Goal: Transaction & Acquisition: Purchase product/service

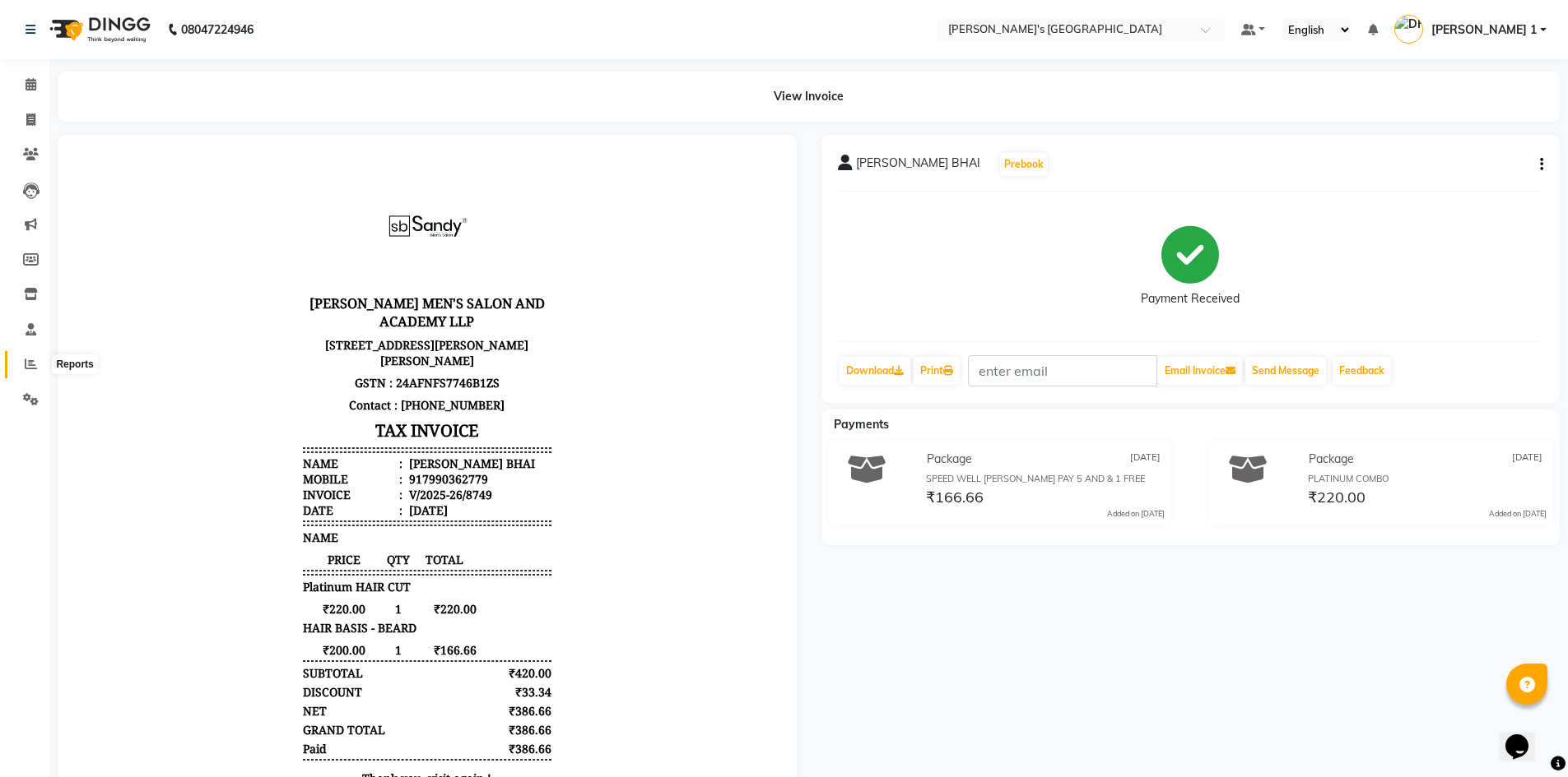
drag, startPoint x: 26, startPoint y: 362, endPoint x: 43, endPoint y: 359, distance: 17.3
click at [26, 362] on icon at bounding box center [31, 364] width 13 height 13
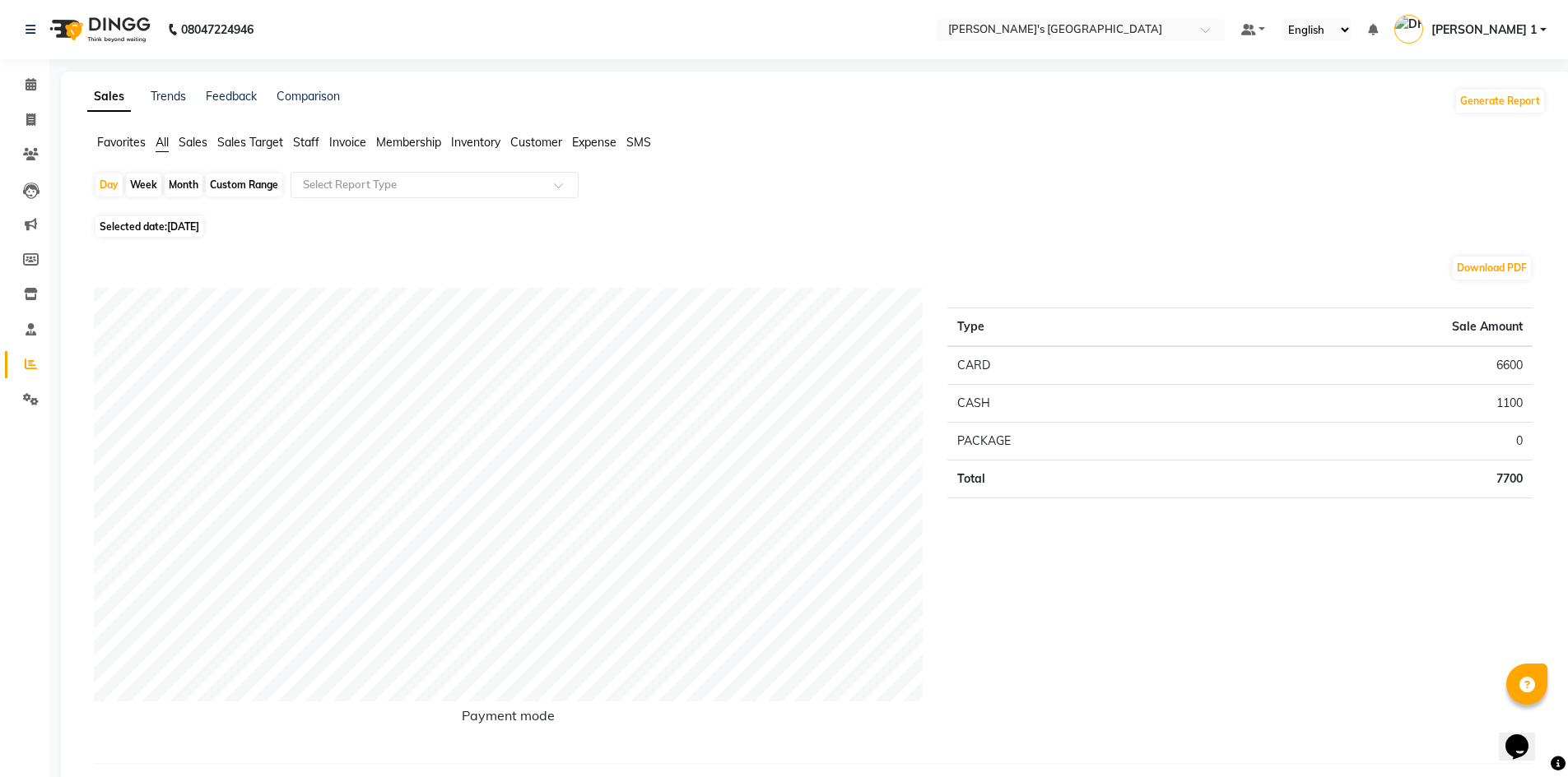
click at [179, 220] on span "[DATE]" at bounding box center [183, 227] width 33 height 13
select select "9"
select select "2025"
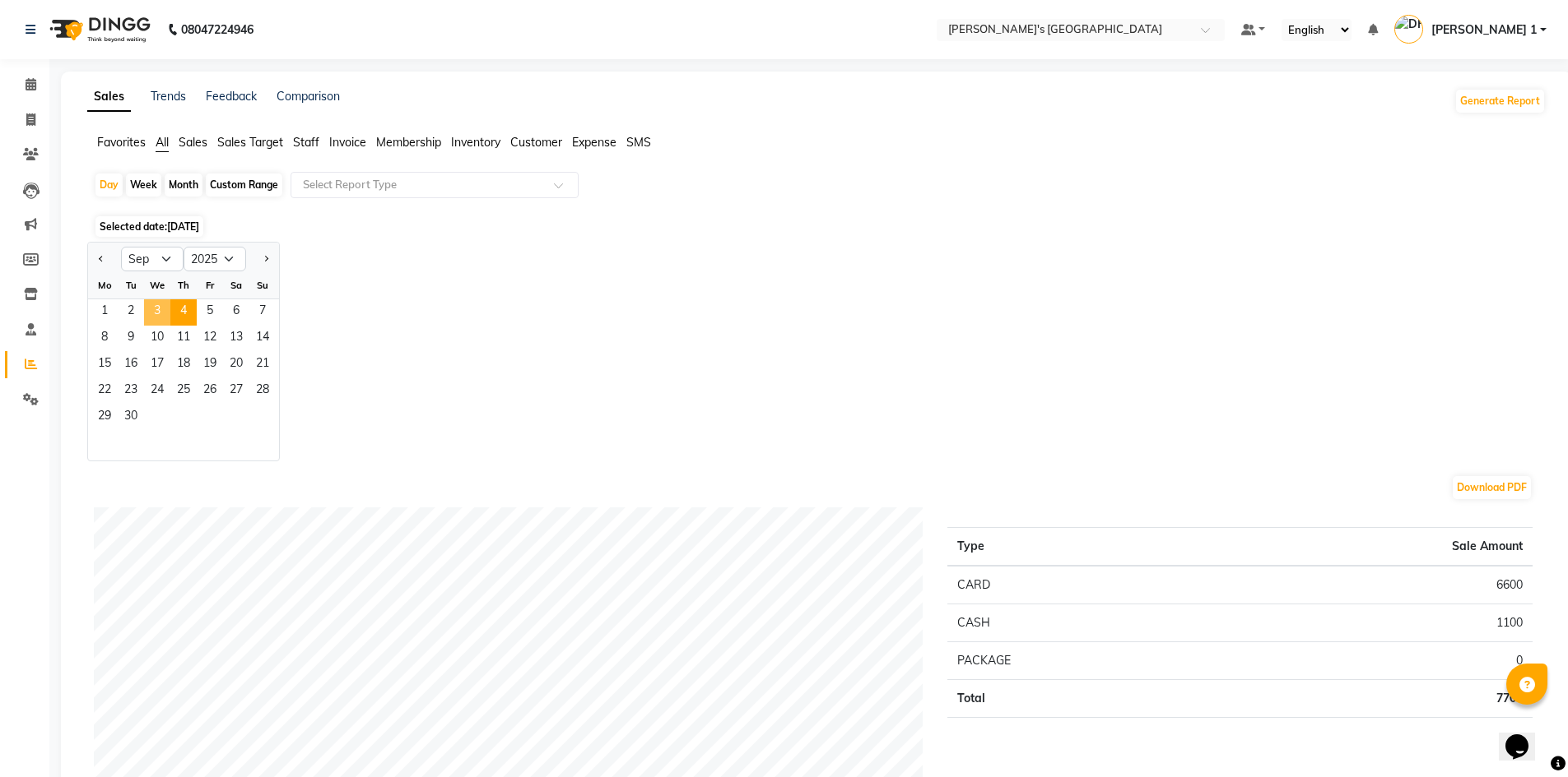
click at [157, 308] on span "3" at bounding box center [156, 312] width 26 height 26
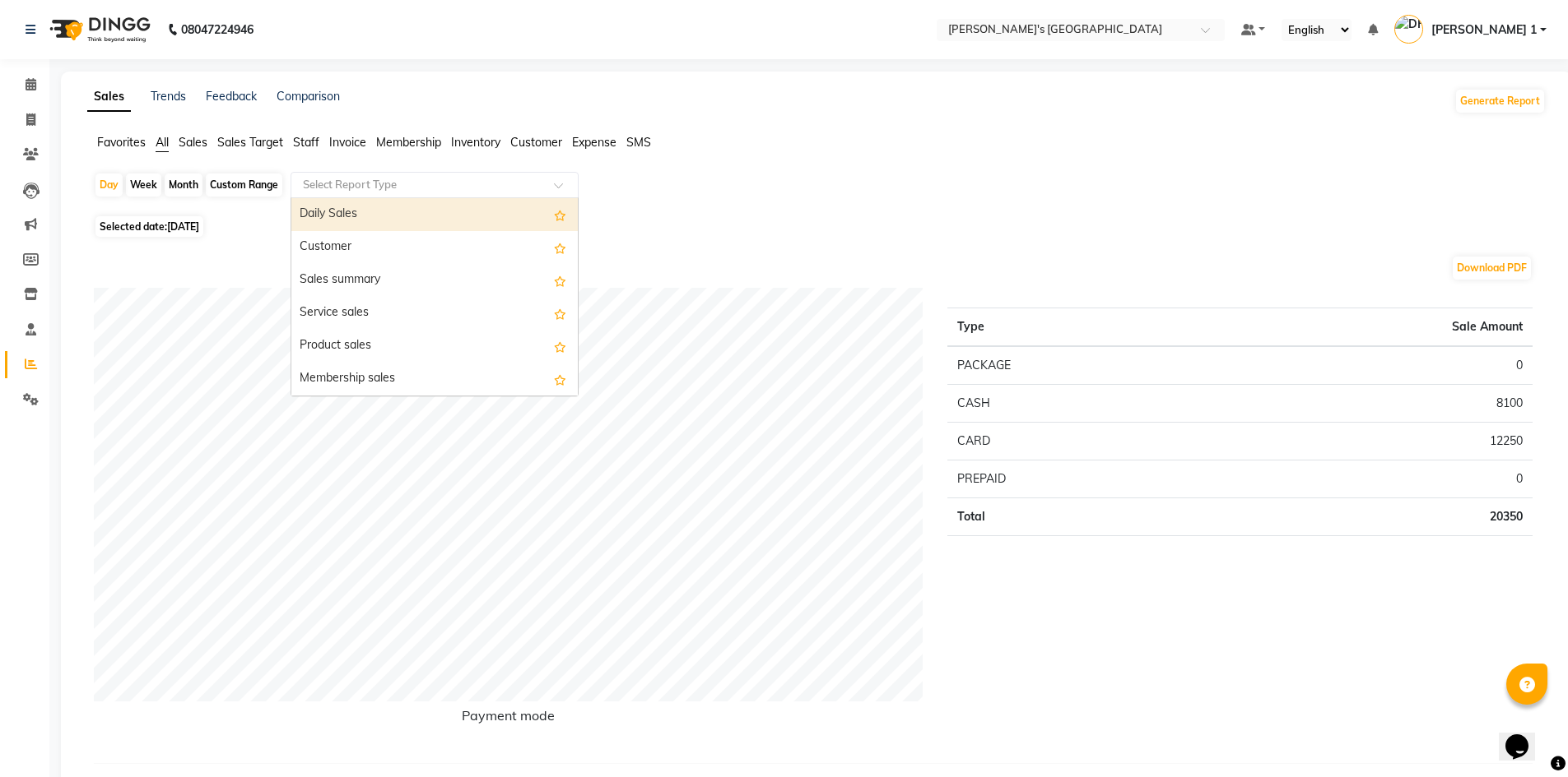
click at [308, 191] on input "text" at bounding box center [418, 185] width 237 height 16
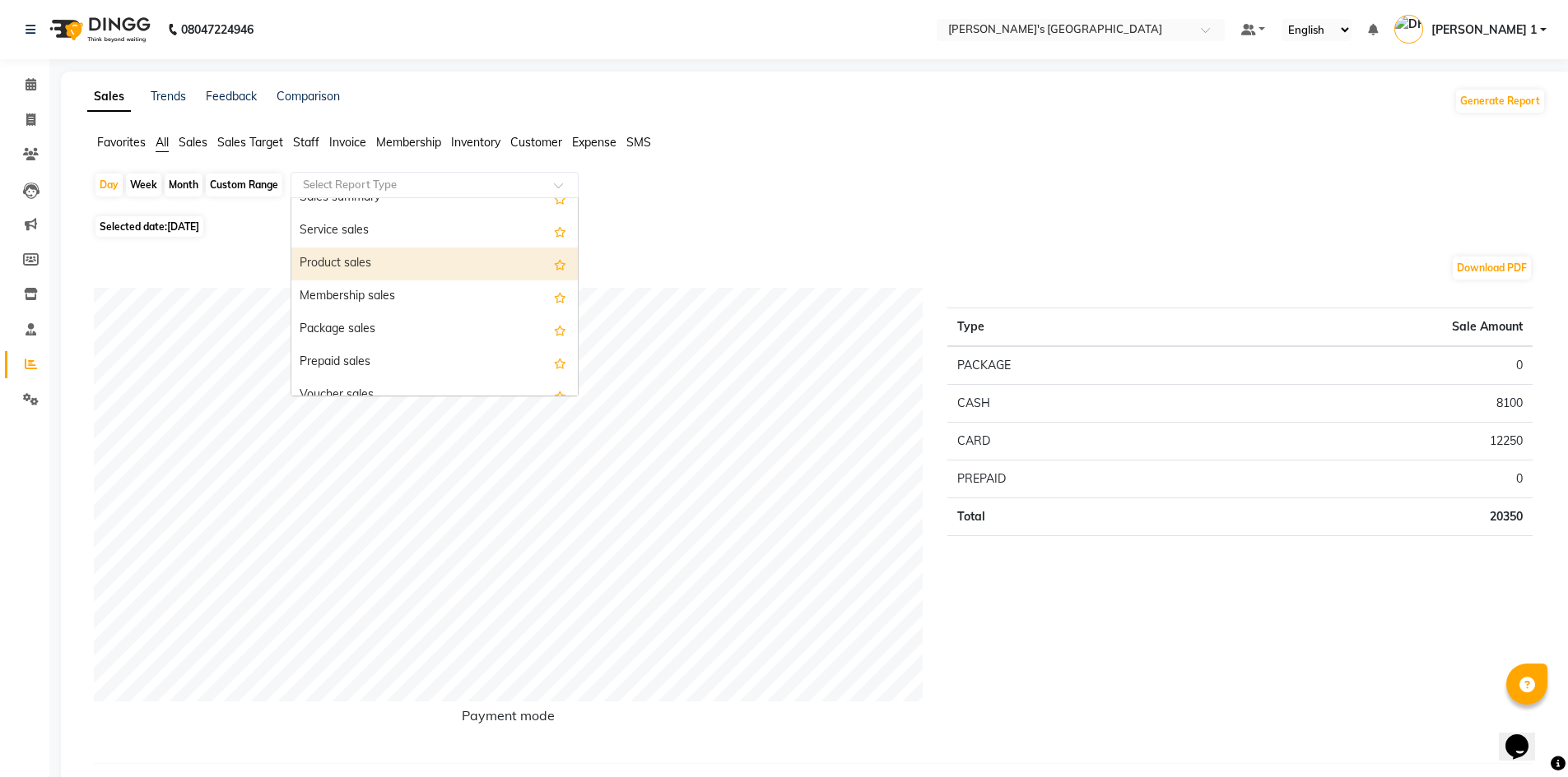
drag, startPoint x: 326, startPoint y: 271, endPoint x: 348, endPoint y: 308, distance: 43.0
click at [326, 270] on div "Product sales" at bounding box center [434, 264] width 286 height 33
select select "full_report"
select select "csv"
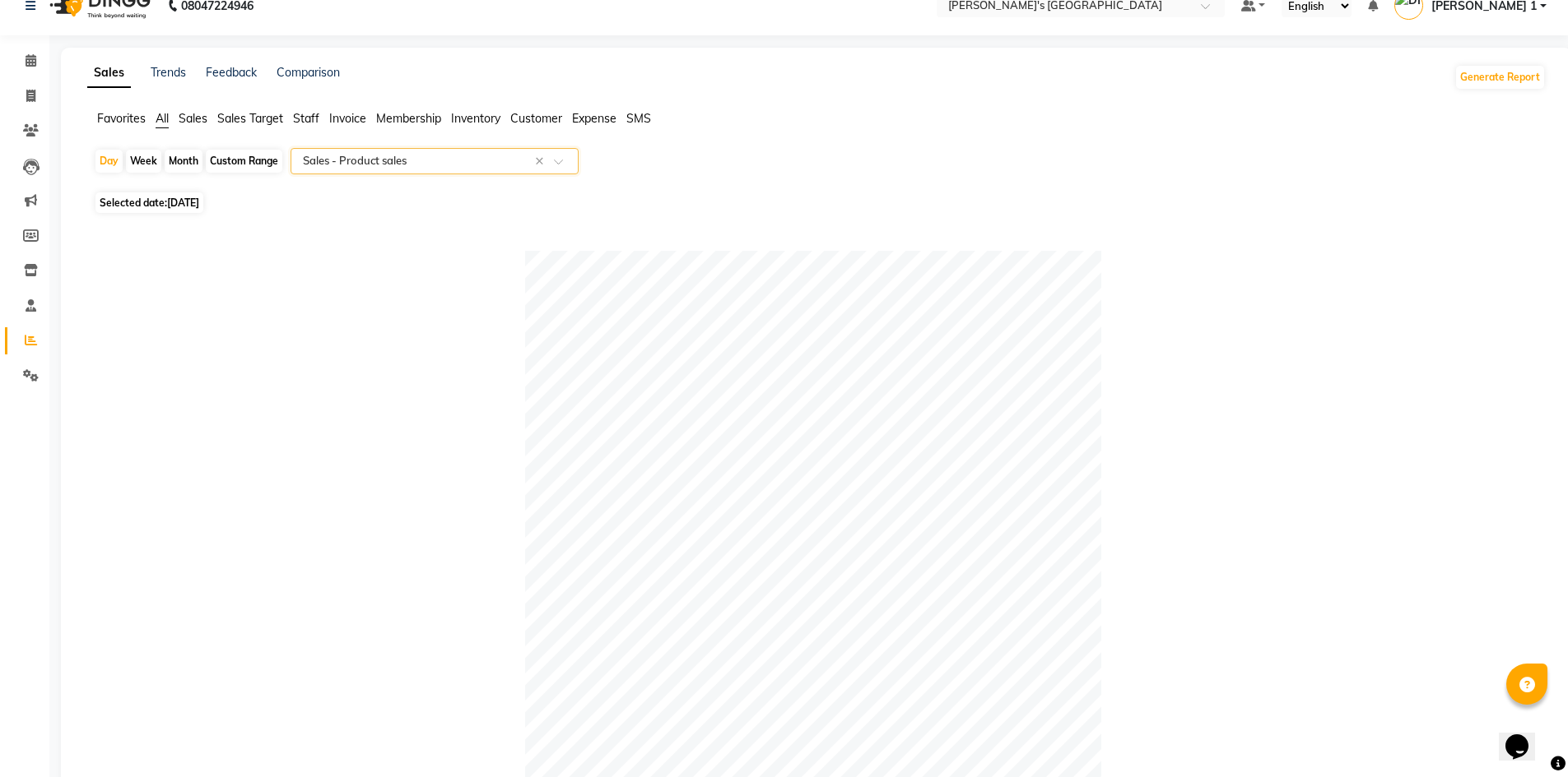
scroll to position [0, 0]
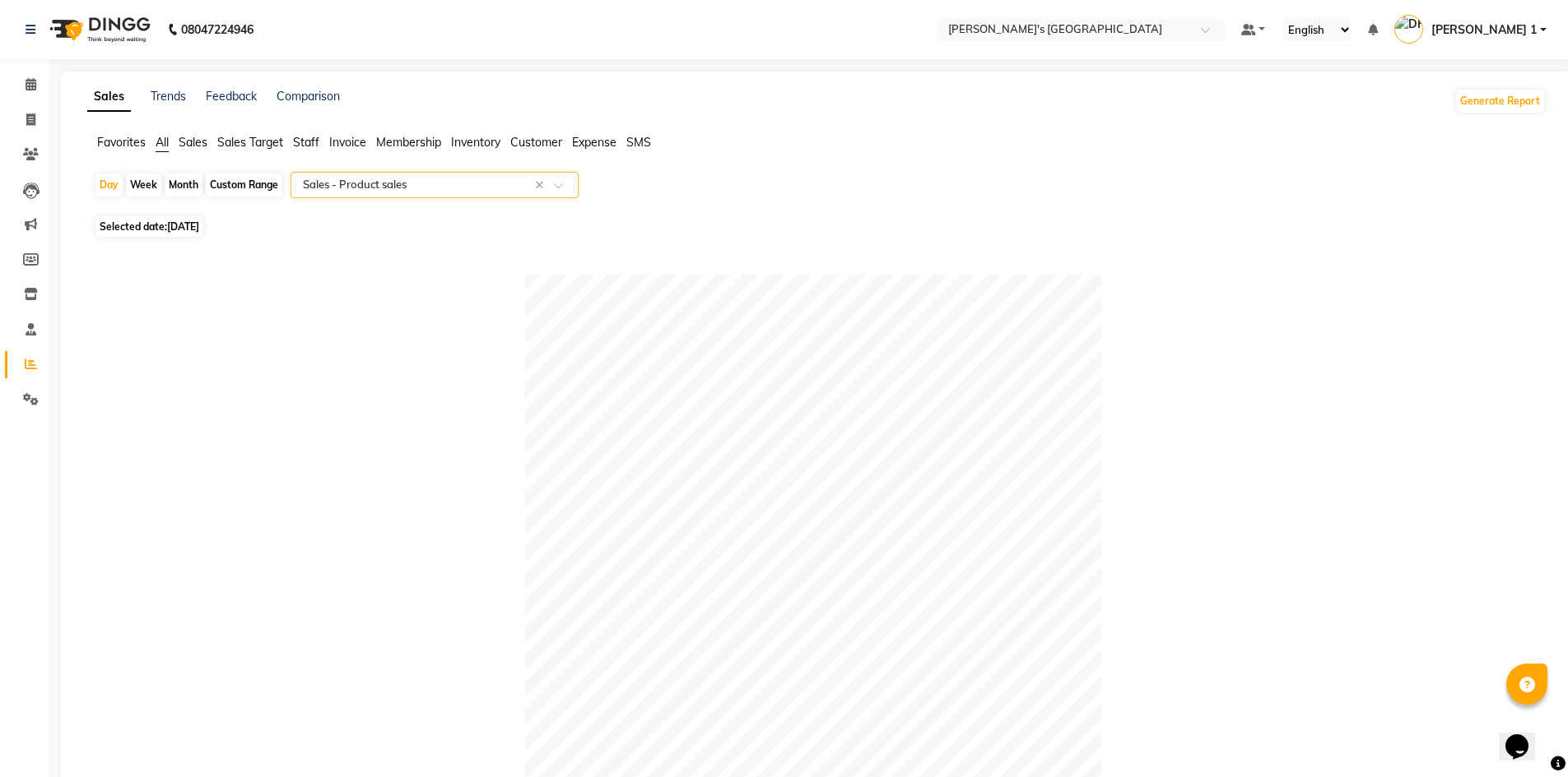
click at [366, 190] on input "text" at bounding box center [418, 185] width 237 height 16
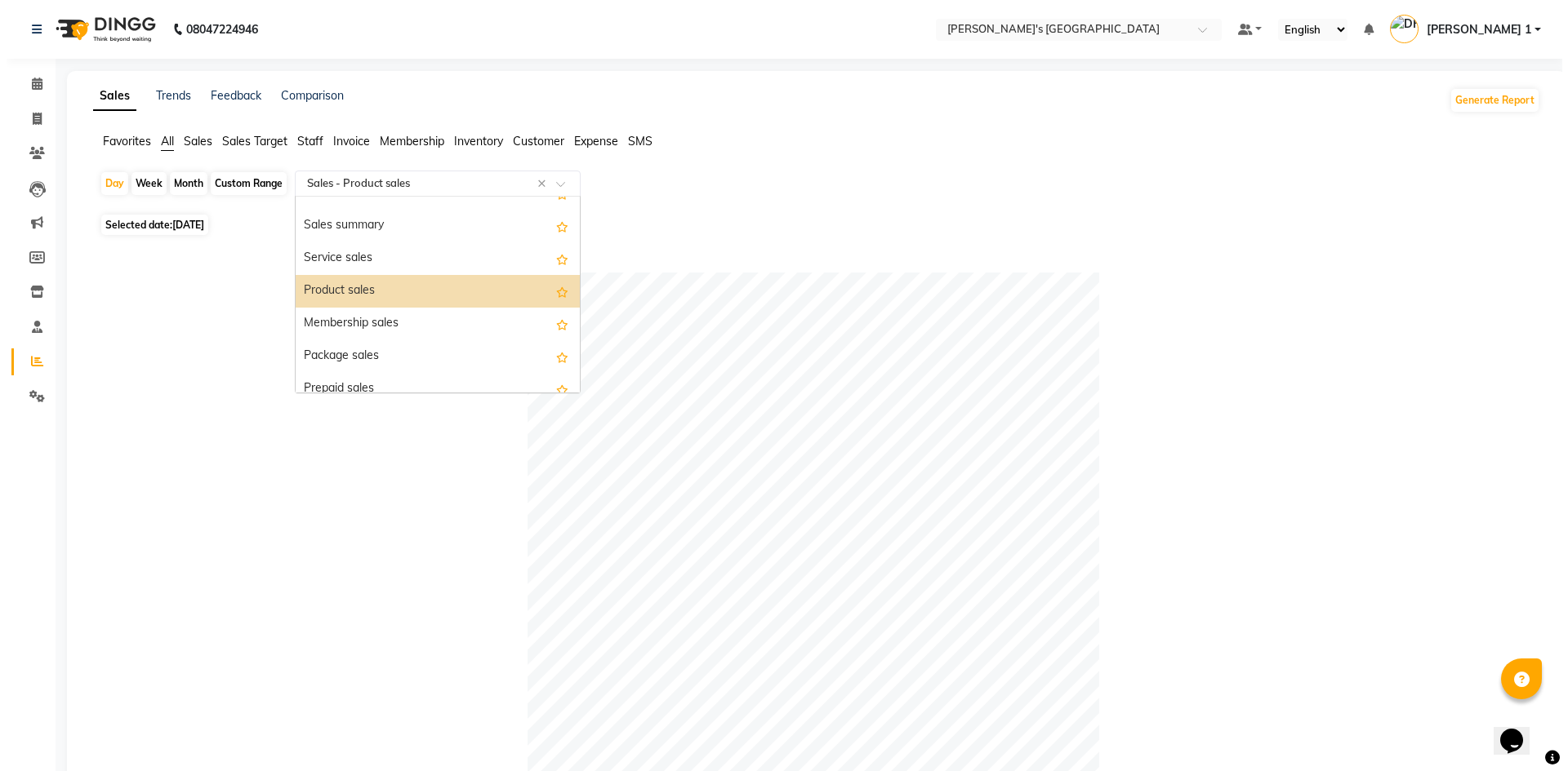
scroll to position [55, 0]
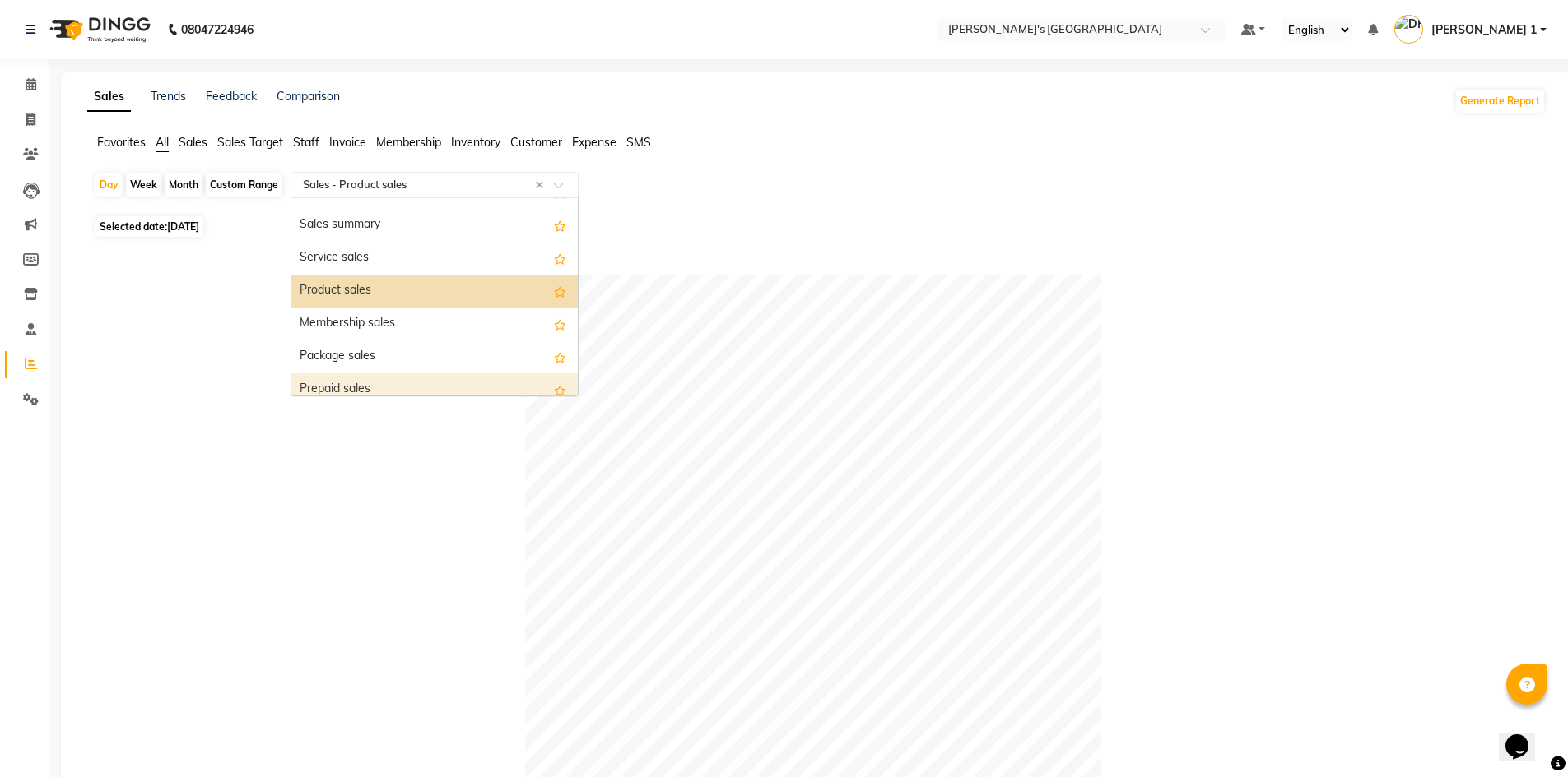
click at [381, 382] on div "Prepaid sales" at bounding box center [434, 389] width 286 height 33
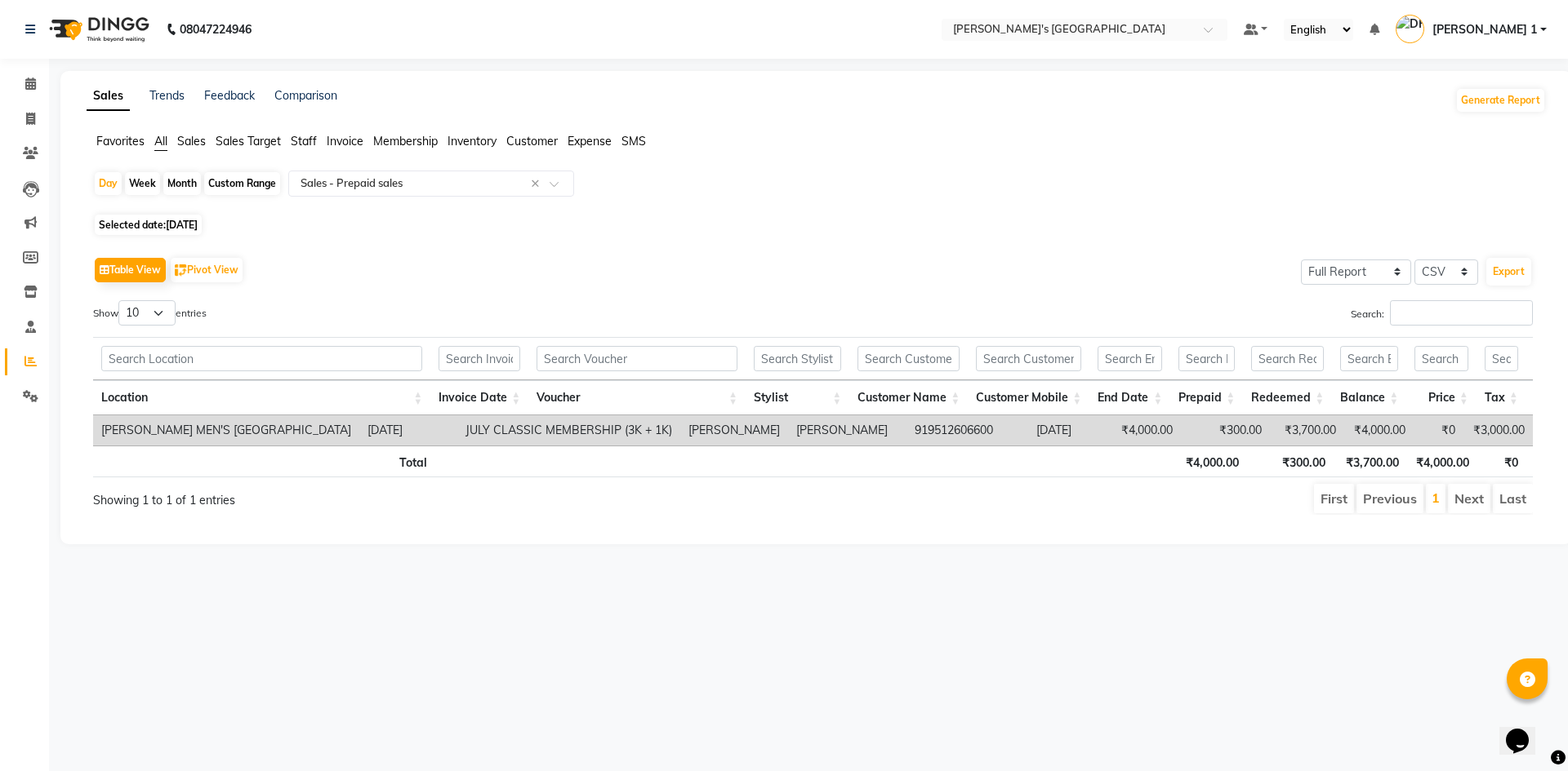
drag, startPoint x: 528, startPoint y: 424, endPoint x: 741, endPoint y: 420, distance: 213.0
click at [741, 420] on tr "SANDY MEN'S SALON AND ACADEMY LLP, Mavdi Main Road 2025-09-03 JULY CLASSIC MEMB…" at bounding box center [813, 430] width 1440 height 30
copy tr "JULY CLASSIC MEMBERSHIP (3K + 1K"
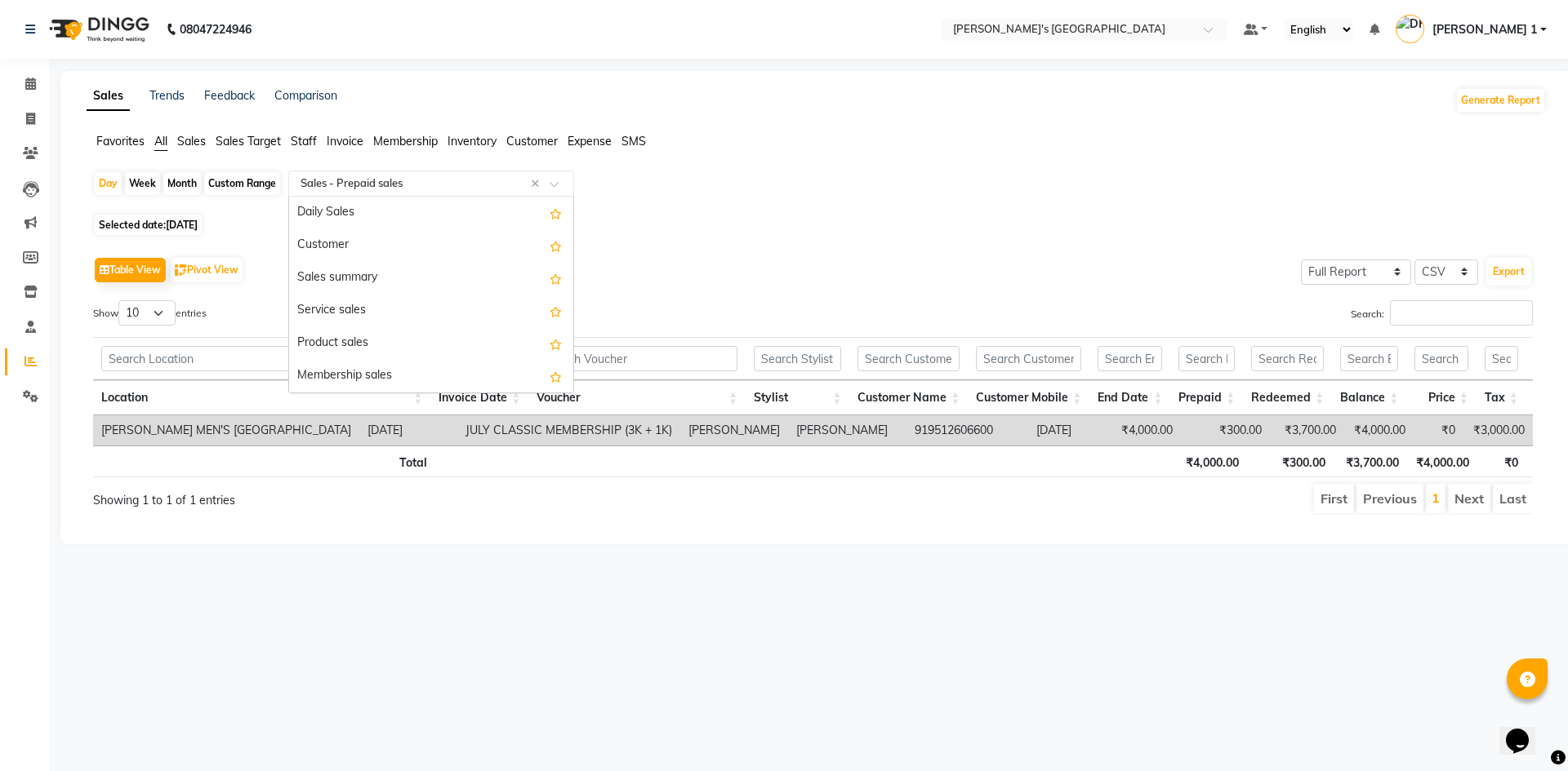
click at [334, 179] on input "text" at bounding box center [414, 184] width 235 height 16
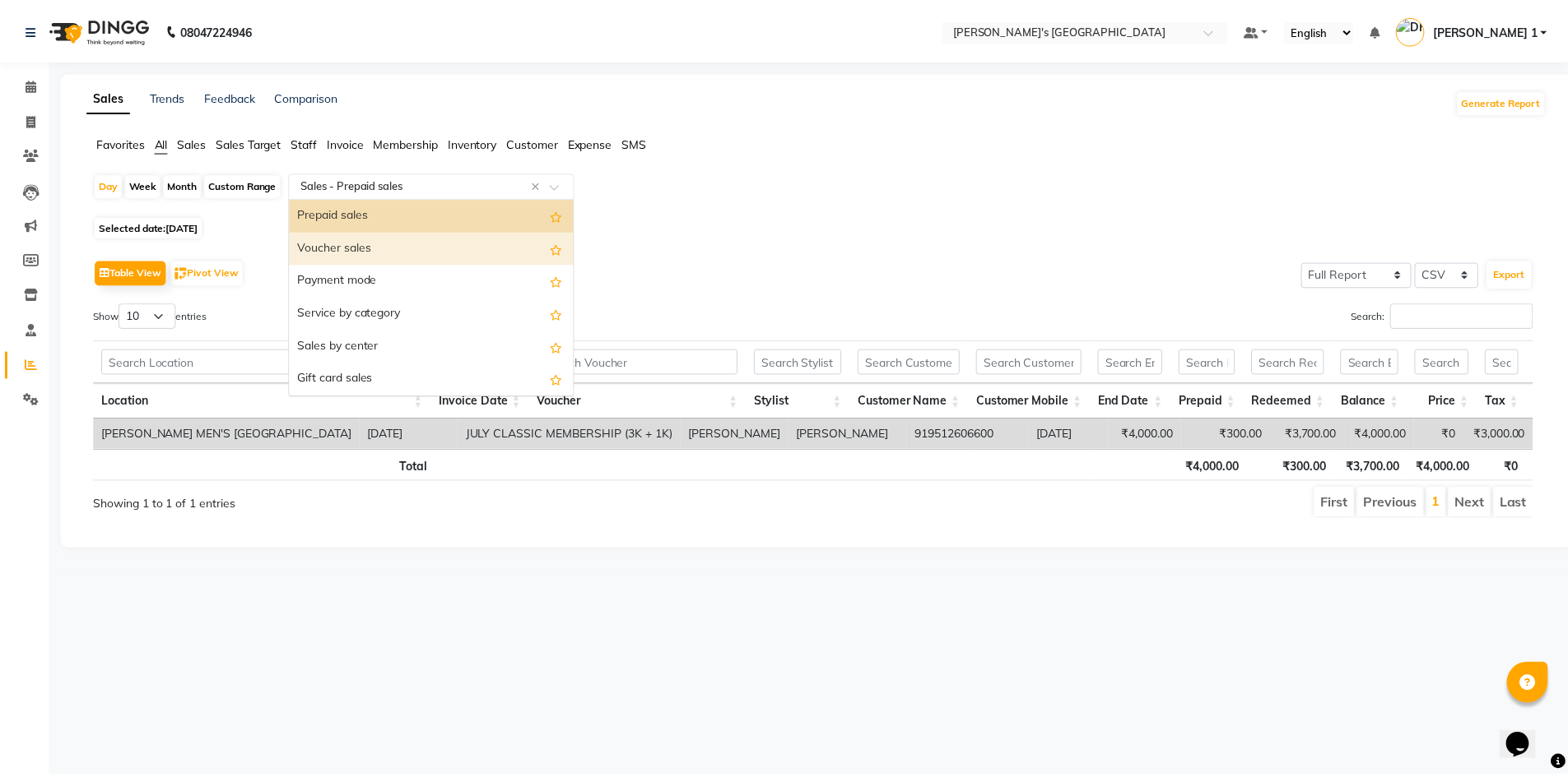
scroll to position [203, 0]
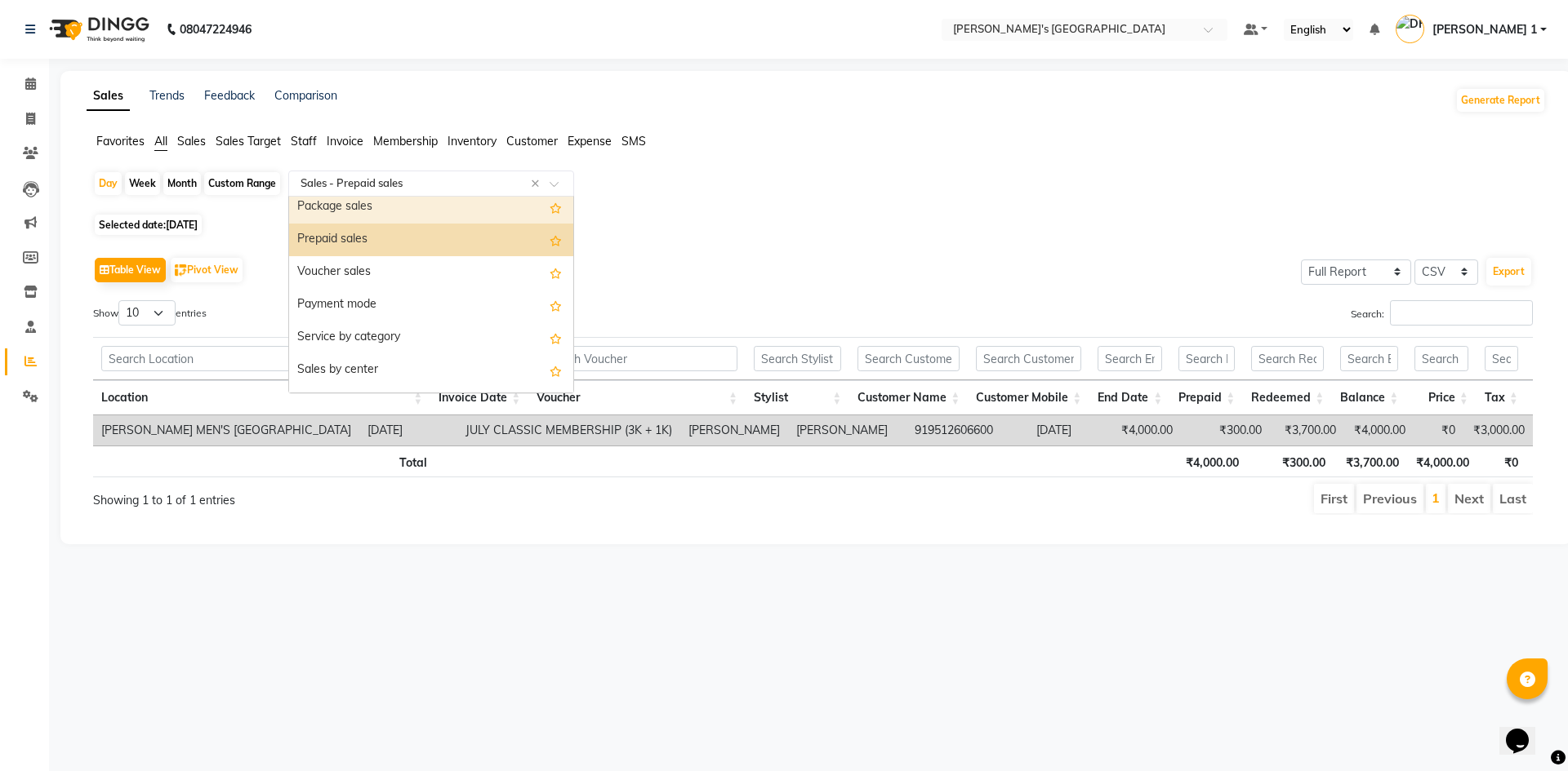
click at [352, 211] on div "Package sales" at bounding box center [431, 207] width 284 height 32
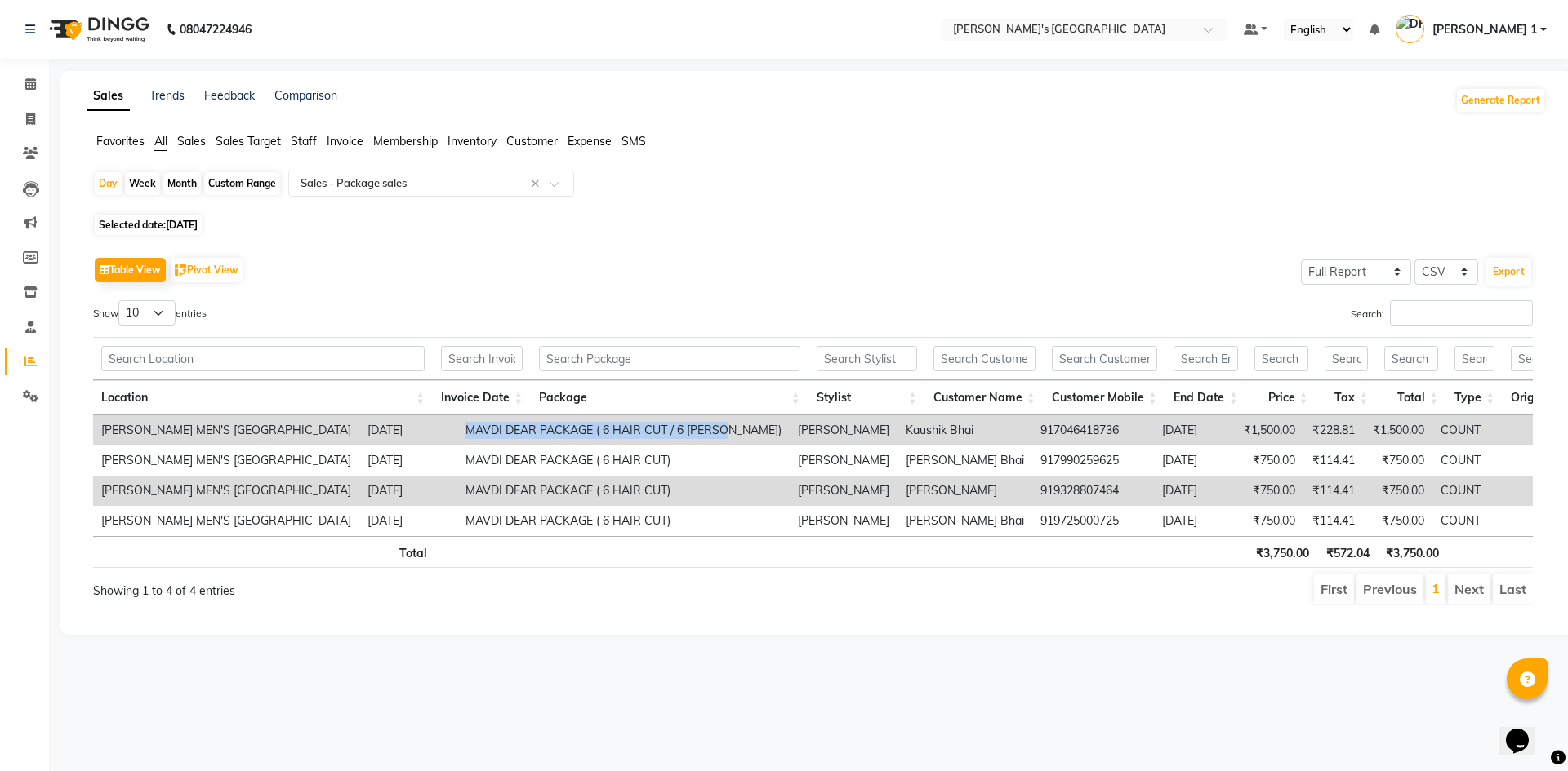
drag, startPoint x: 536, startPoint y: 429, endPoint x: 801, endPoint y: 427, distance: 265.0
click at [789, 427] on td "MAVDI DEAR PACKAGE ( 6 HAIR CUT / 6 [PERSON_NAME])" at bounding box center [623, 430] width 333 height 30
copy td "MAVDI DEAR PACKAGE ( 6 HAIR CUT / 6 [PERSON_NAME])"
click at [309, 138] on span "Staff" at bounding box center [303, 141] width 26 height 14
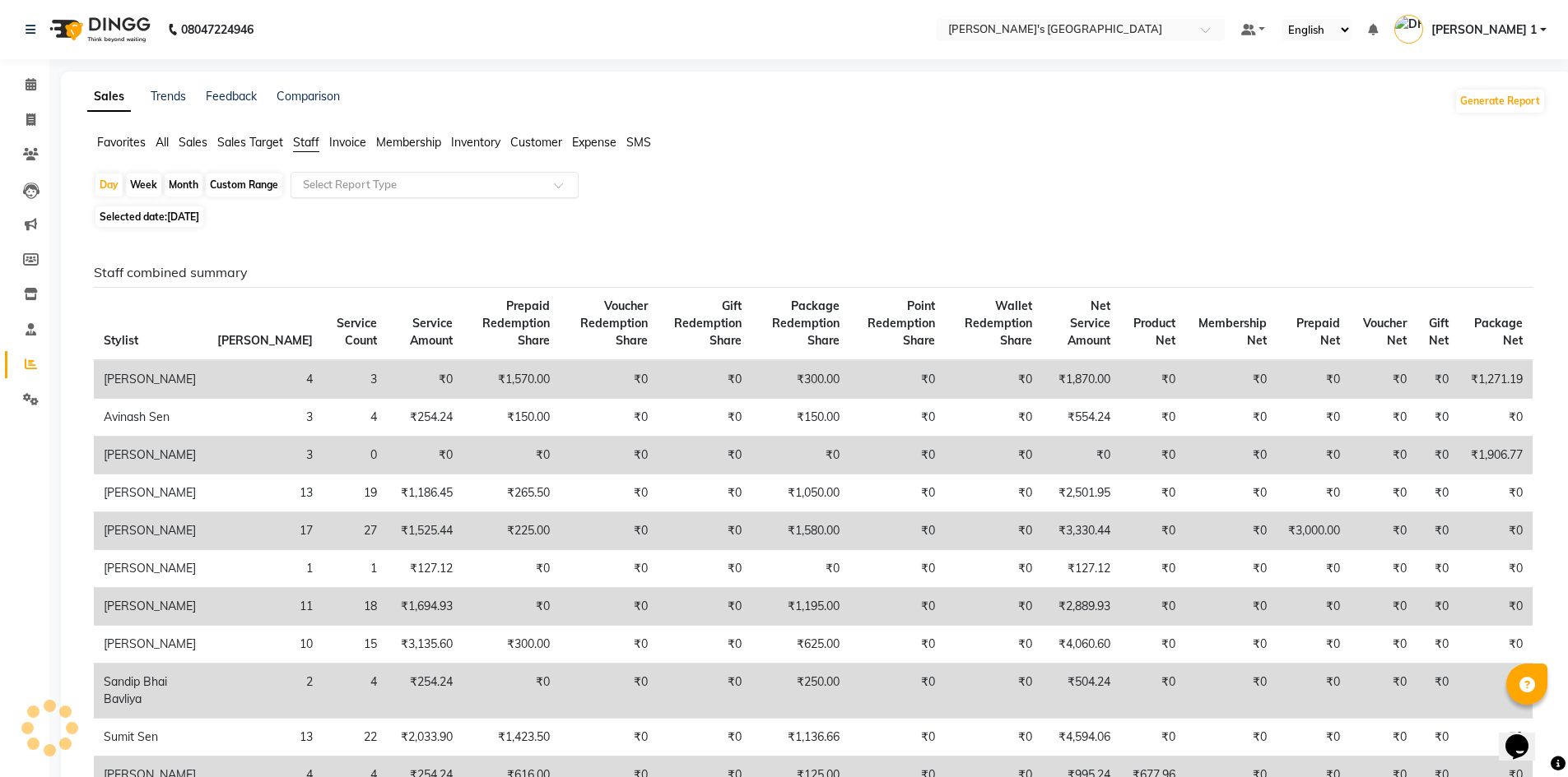
click at [340, 184] on input "text" at bounding box center [418, 185] width 237 height 16
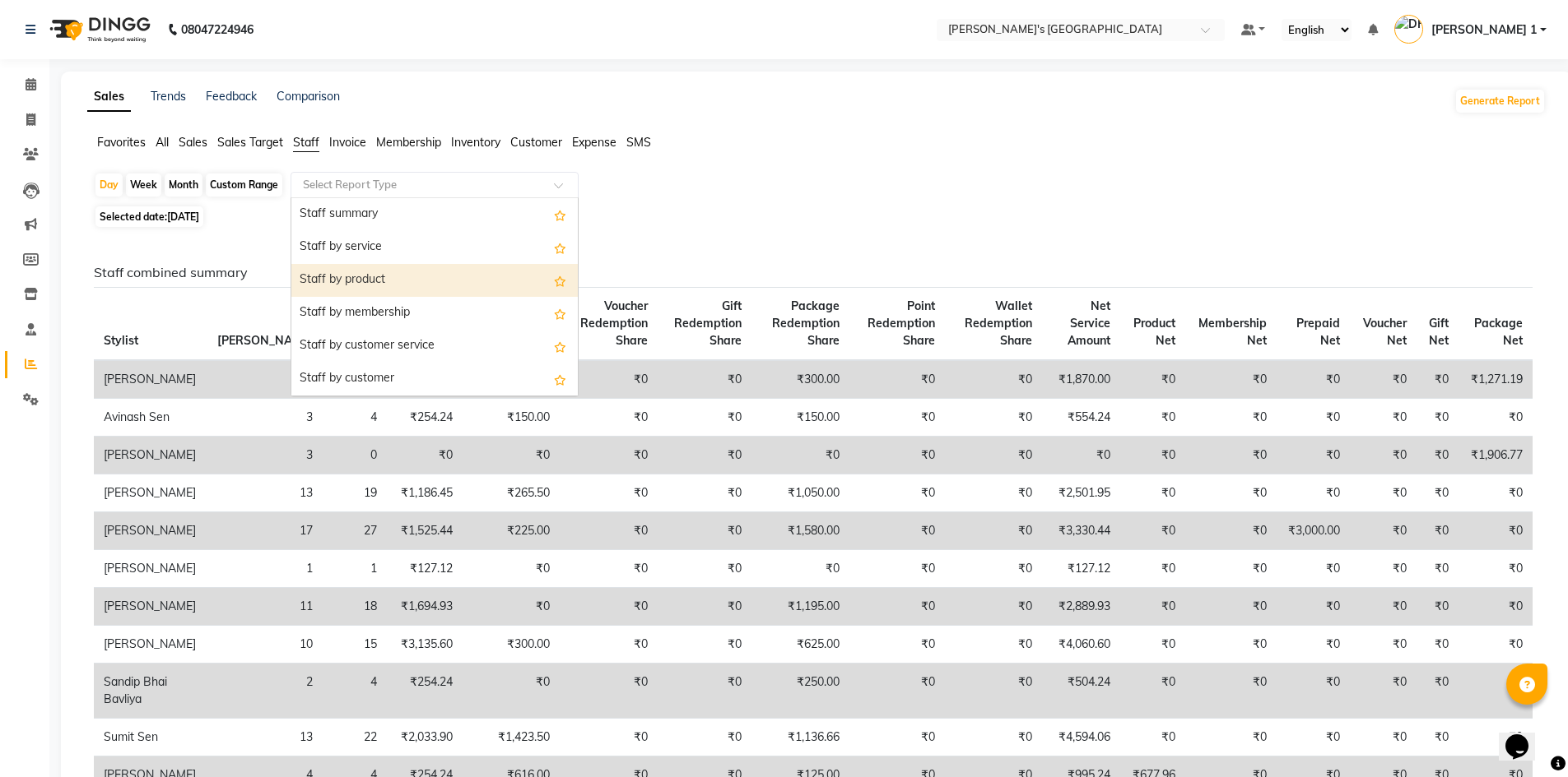
click at [358, 286] on div "Staff by product" at bounding box center [434, 280] width 286 height 33
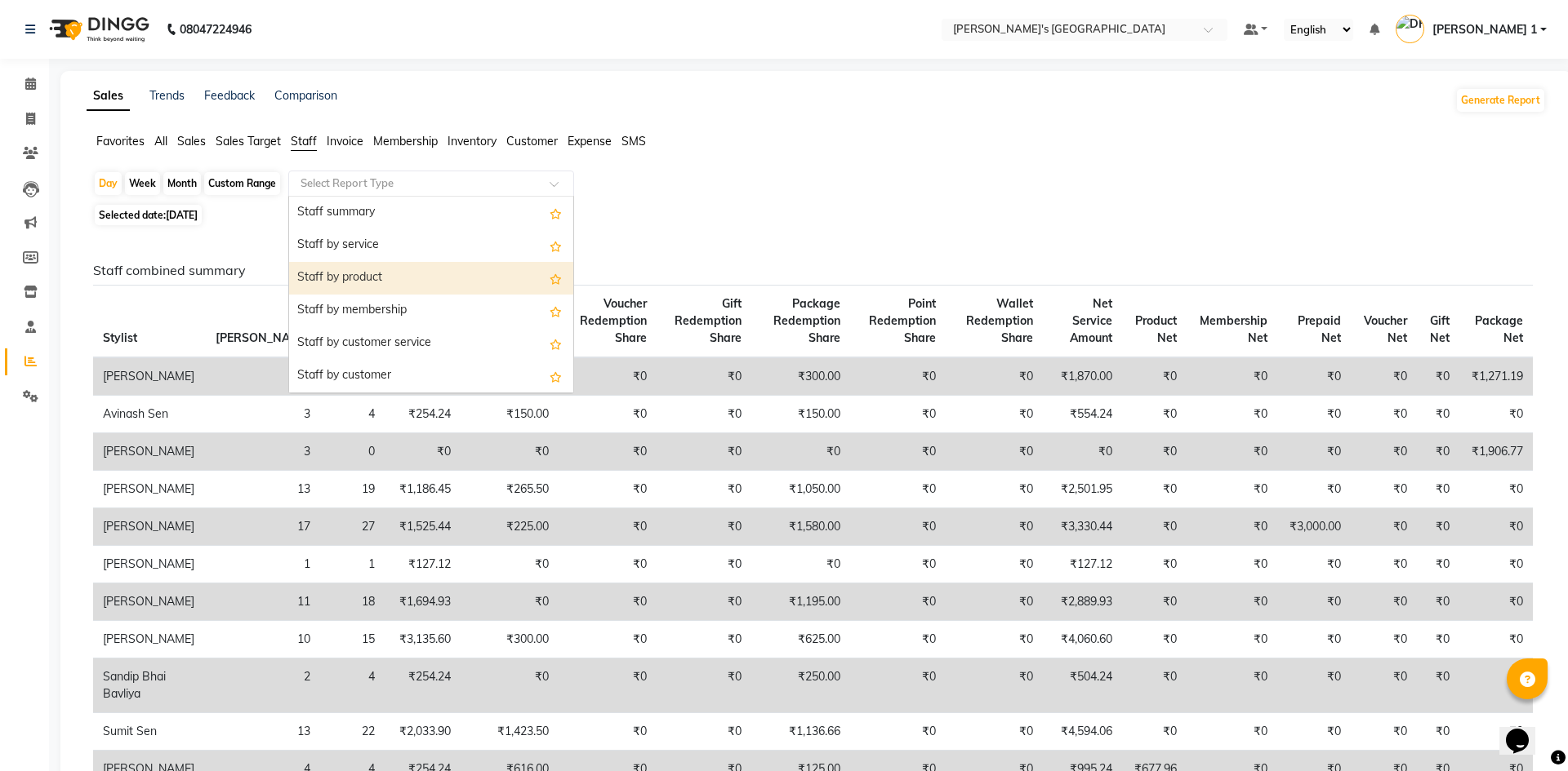
select select "full_report"
select select "csv"
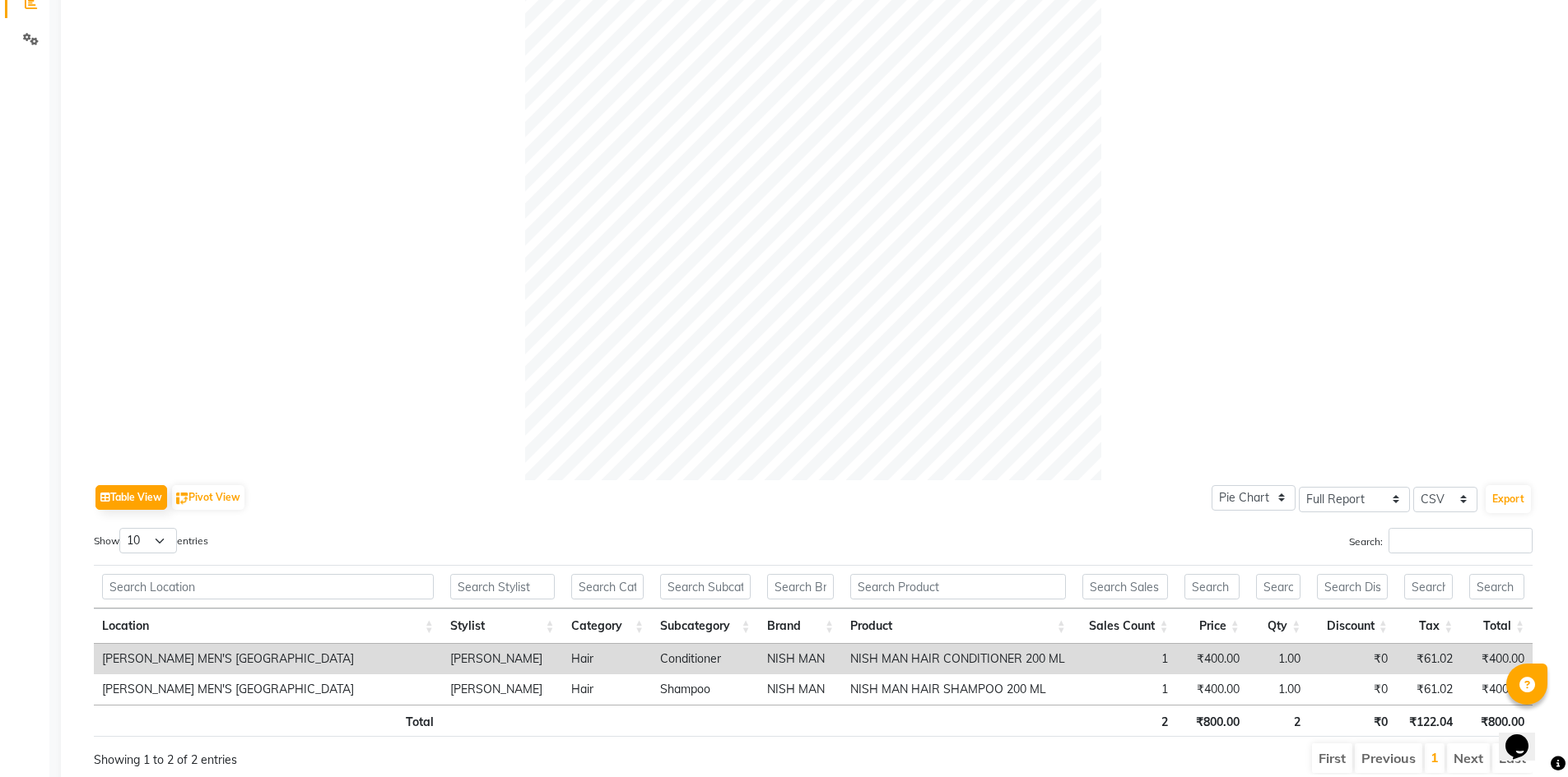
scroll to position [425, 0]
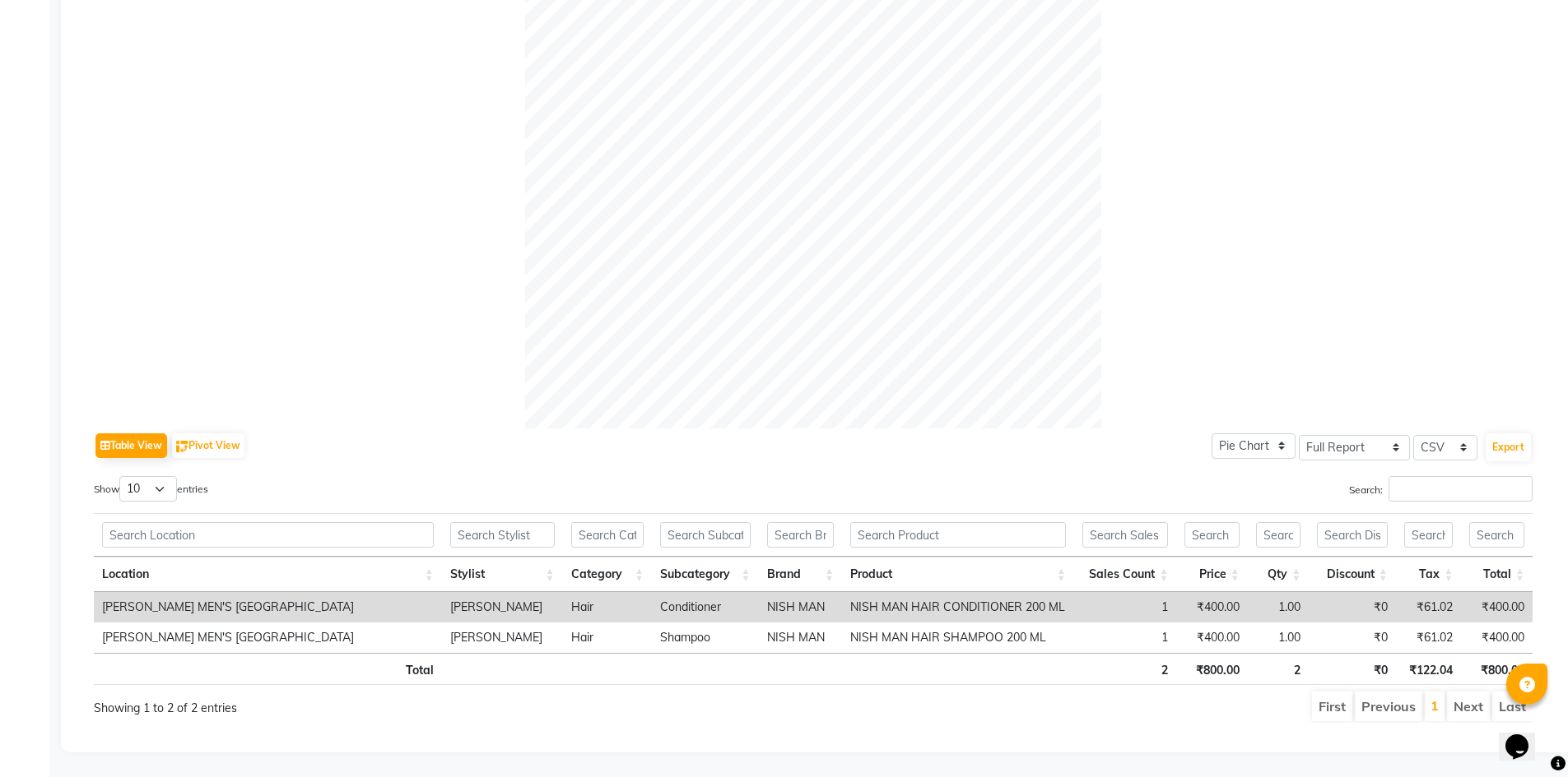
drag, startPoint x: 834, startPoint y: 799, endPoint x: 834, endPoint y: 812, distance: 13.0
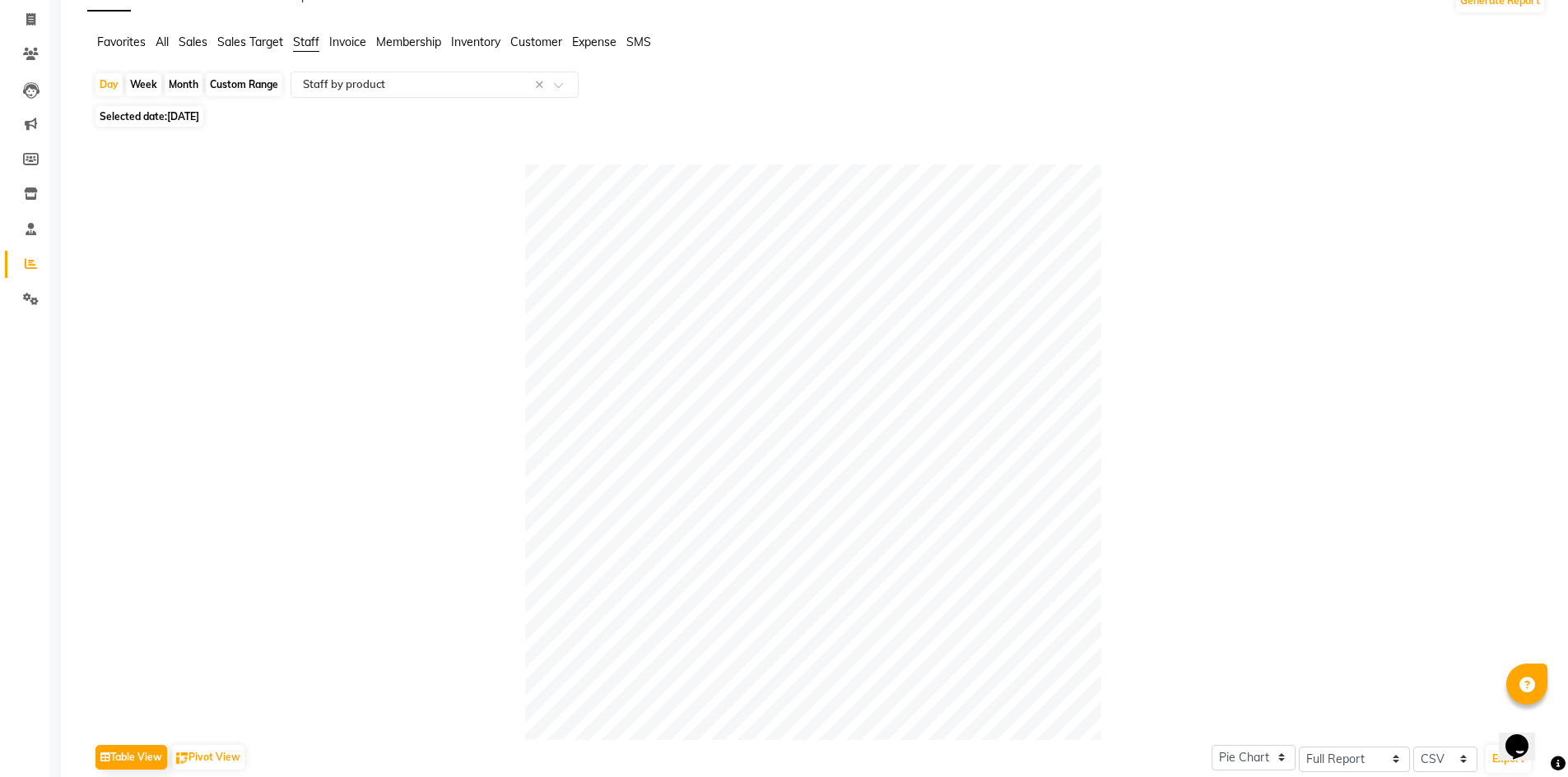
scroll to position [96, 0]
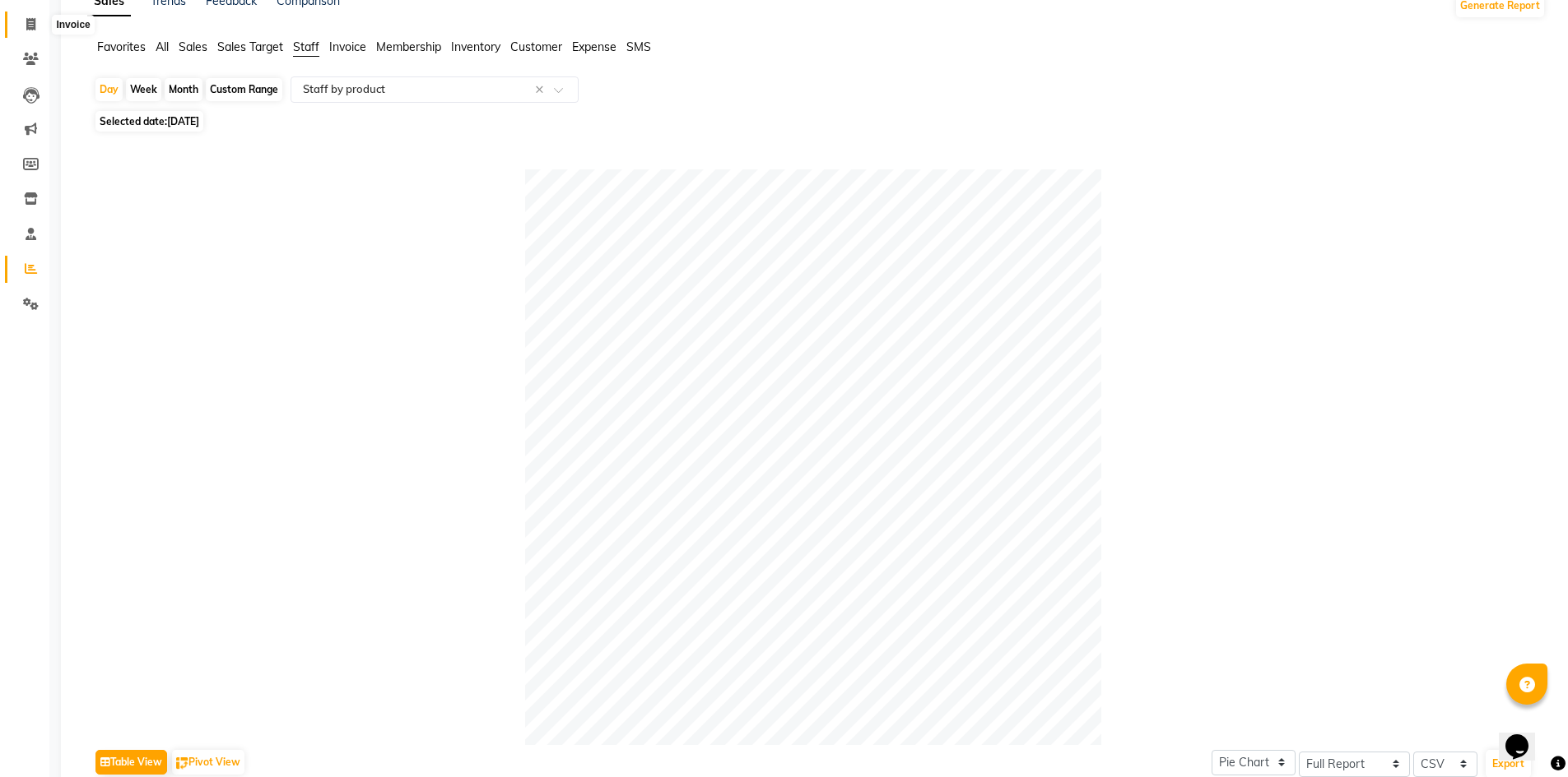
click at [35, 27] on icon at bounding box center [31, 24] width 9 height 13
select select "service"
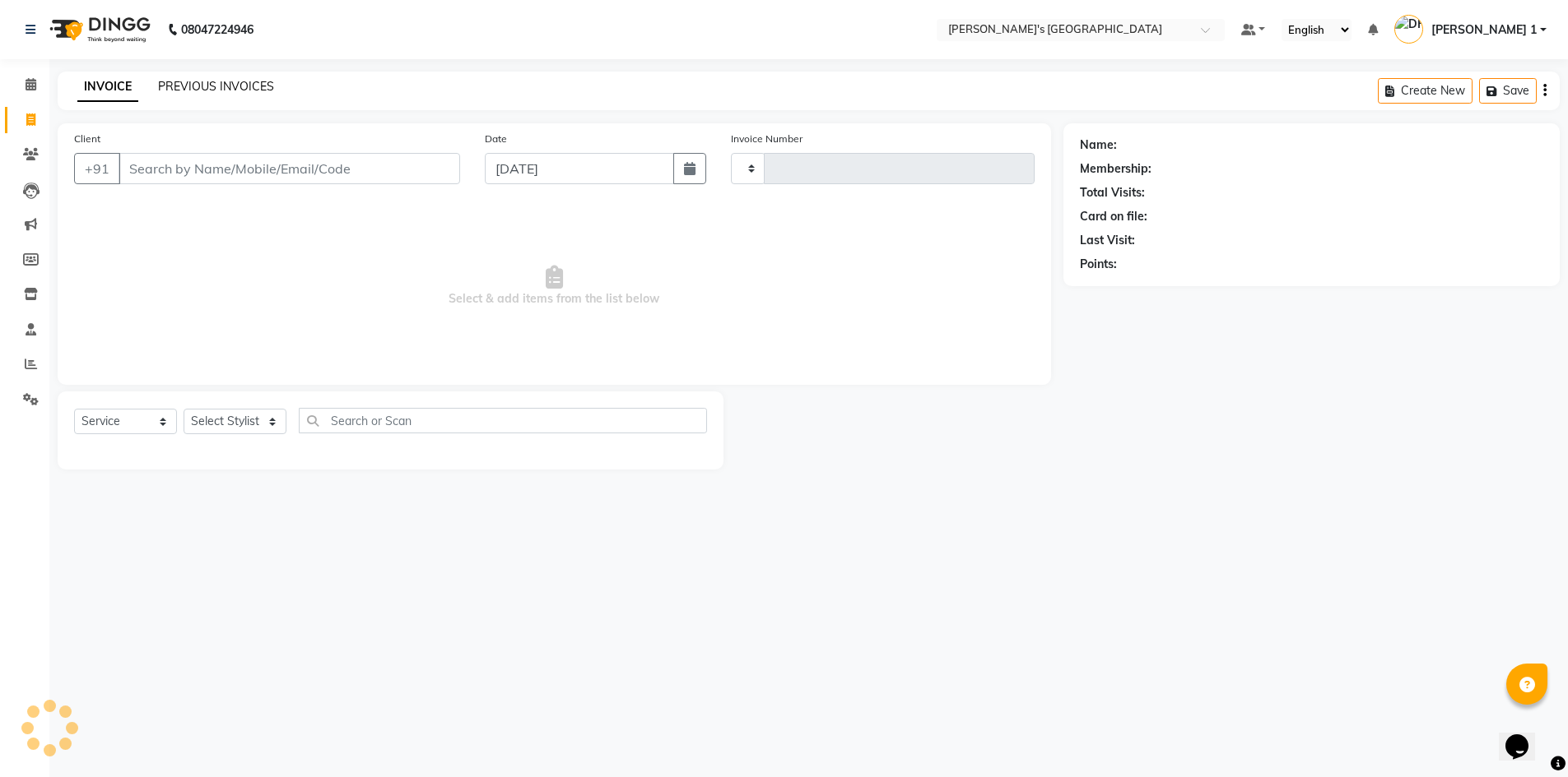
type input "8750"
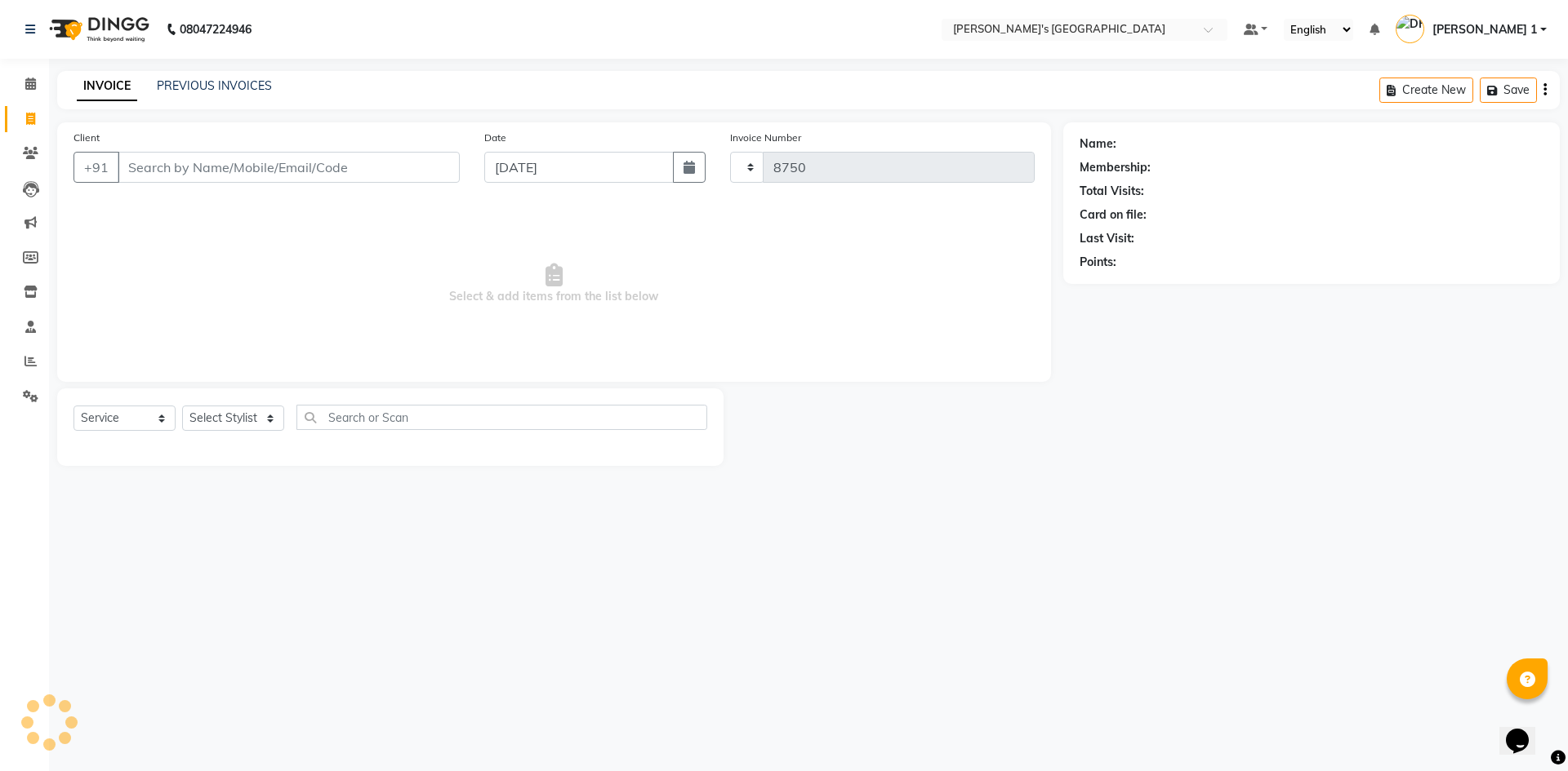
select select "6233"
click at [190, 163] on input "Client" at bounding box center [289, 167] width 343 height 31
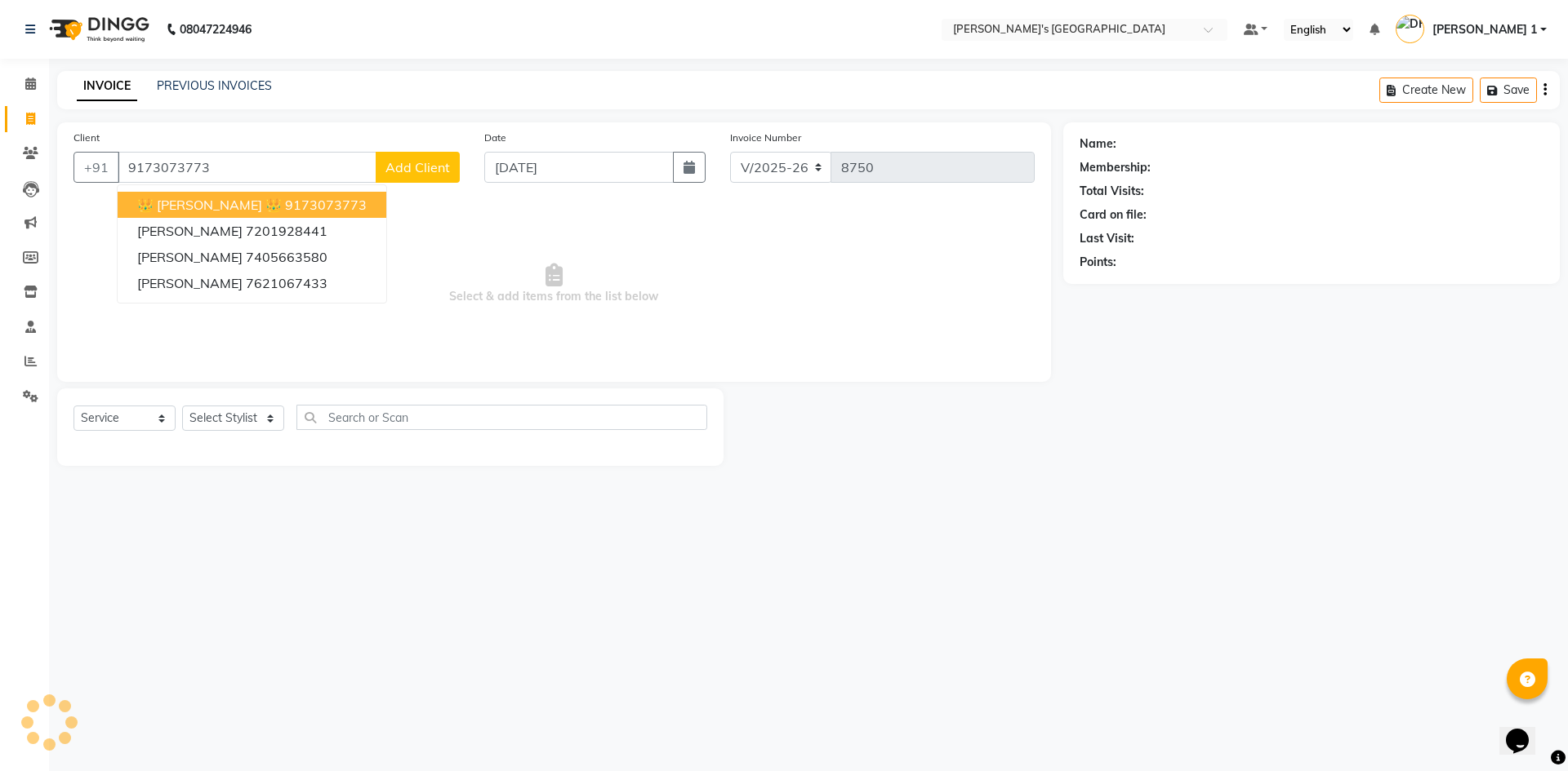
type input "9173073773"
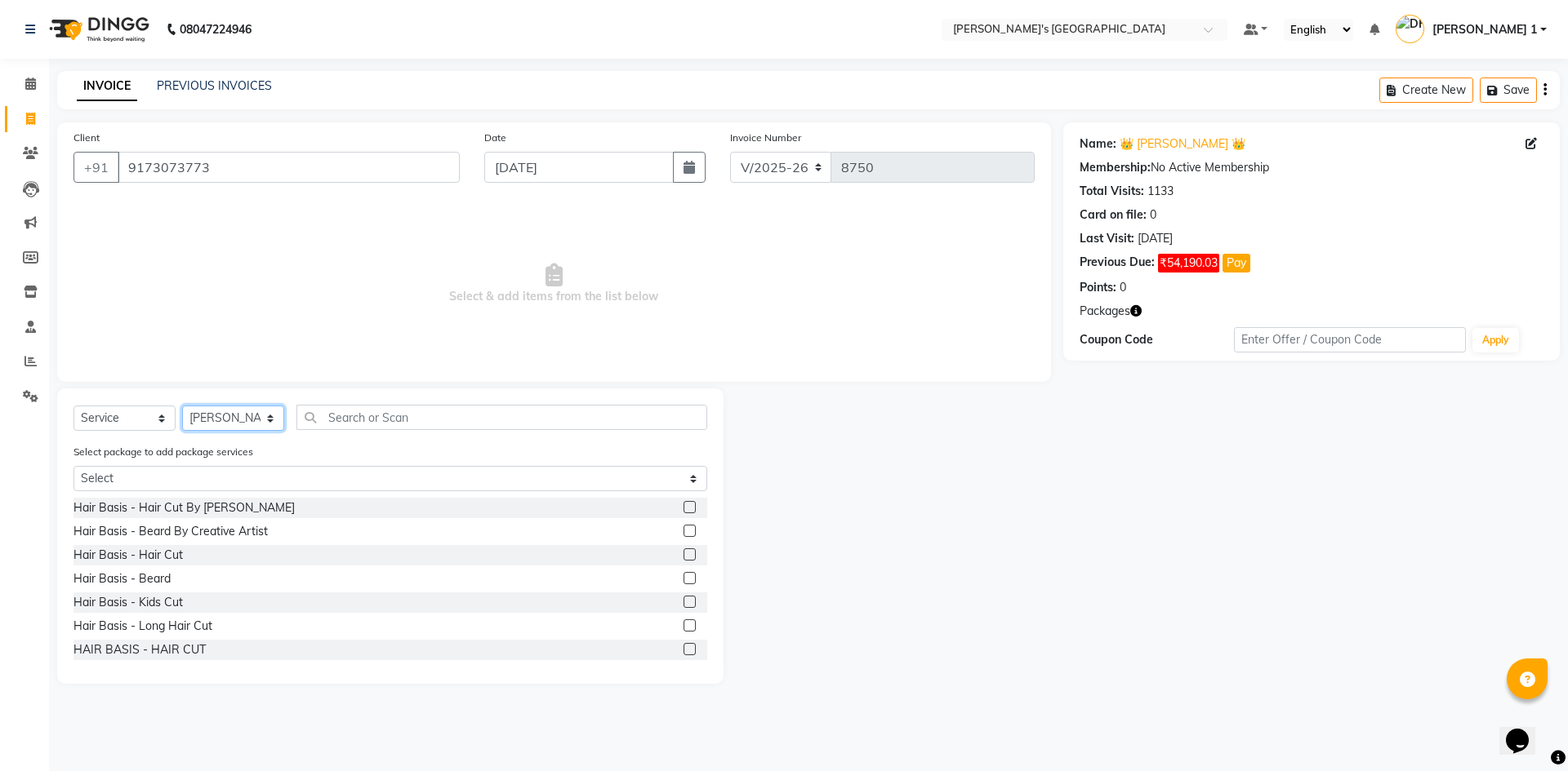
select select "46795"
click at [169, 546] on div "Hair Basis - Hair Cut" at bounding box center [390, 555] width 634 height 21
click at [161, 561] on div "Hair Basis - Hair Cut" at bounding box center [128, 555] width 109 height 17
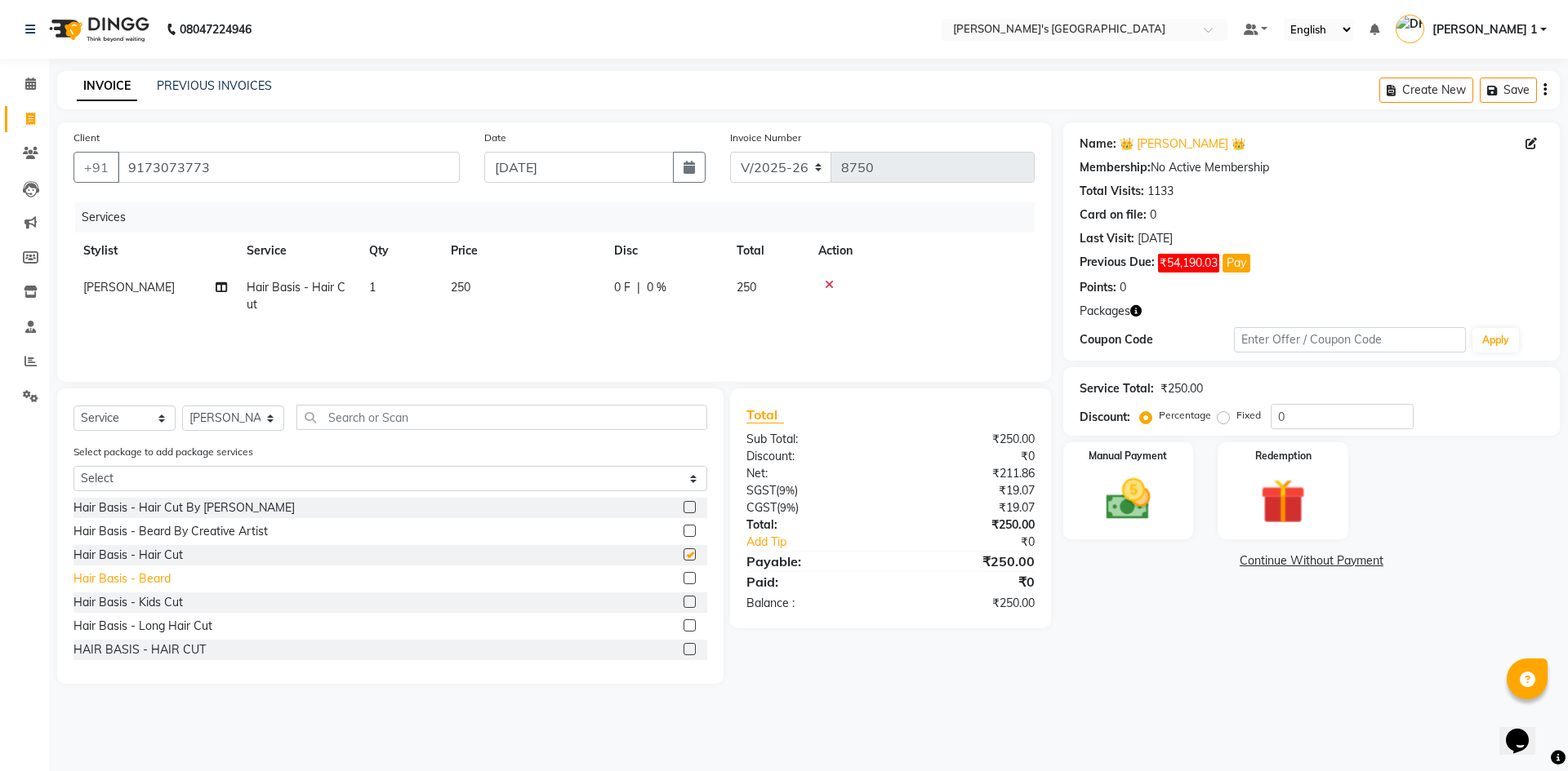
checkbox input "false"
click at [161, 580] on div "Hair Basis - Beard" at bounding box center [122, 578] width 97 height 17
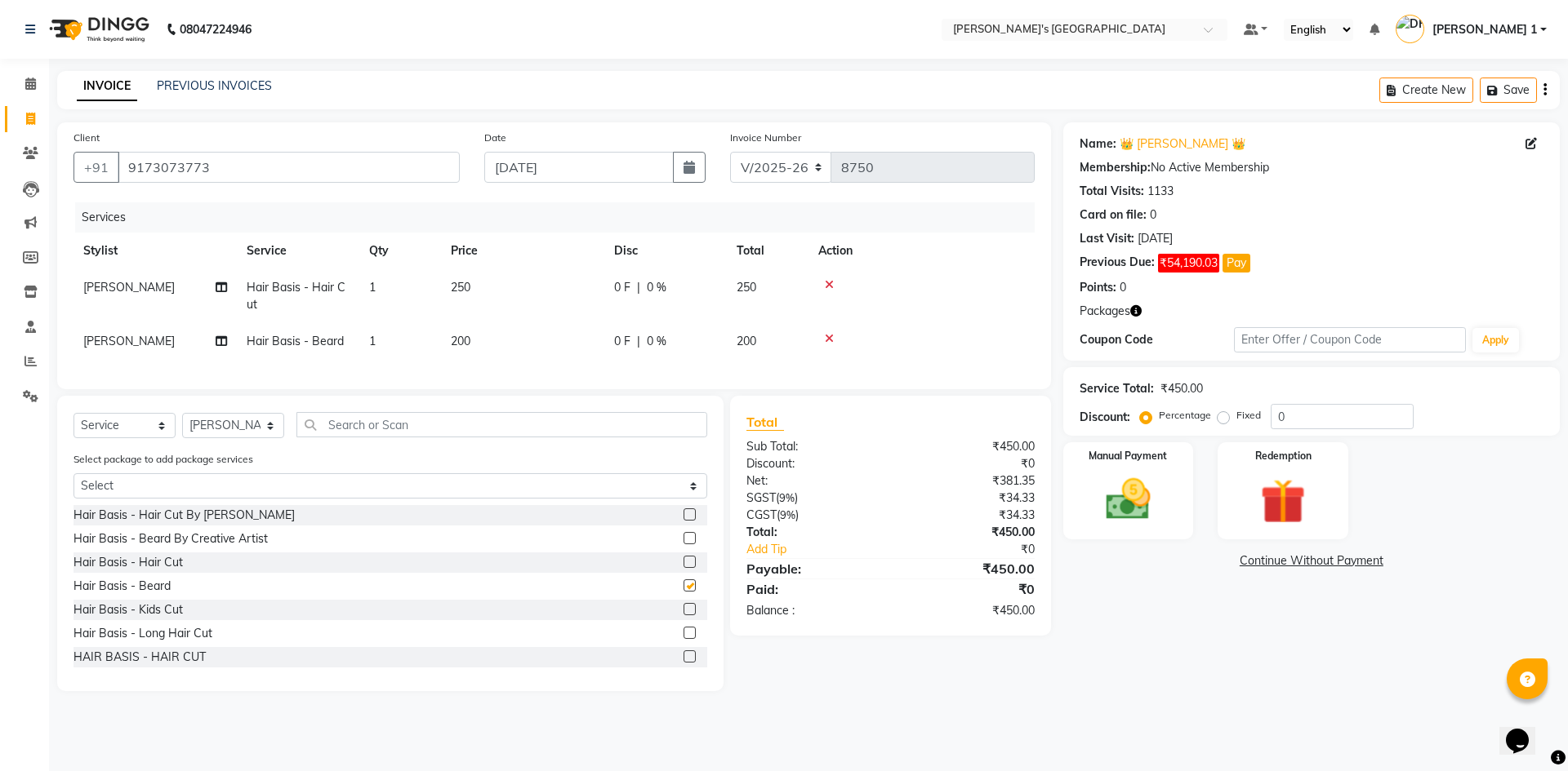
checkbox input "false"
click at [537, 297] on td "250" at bounding box center [523, 296] width 163 height 54
select select "46795"
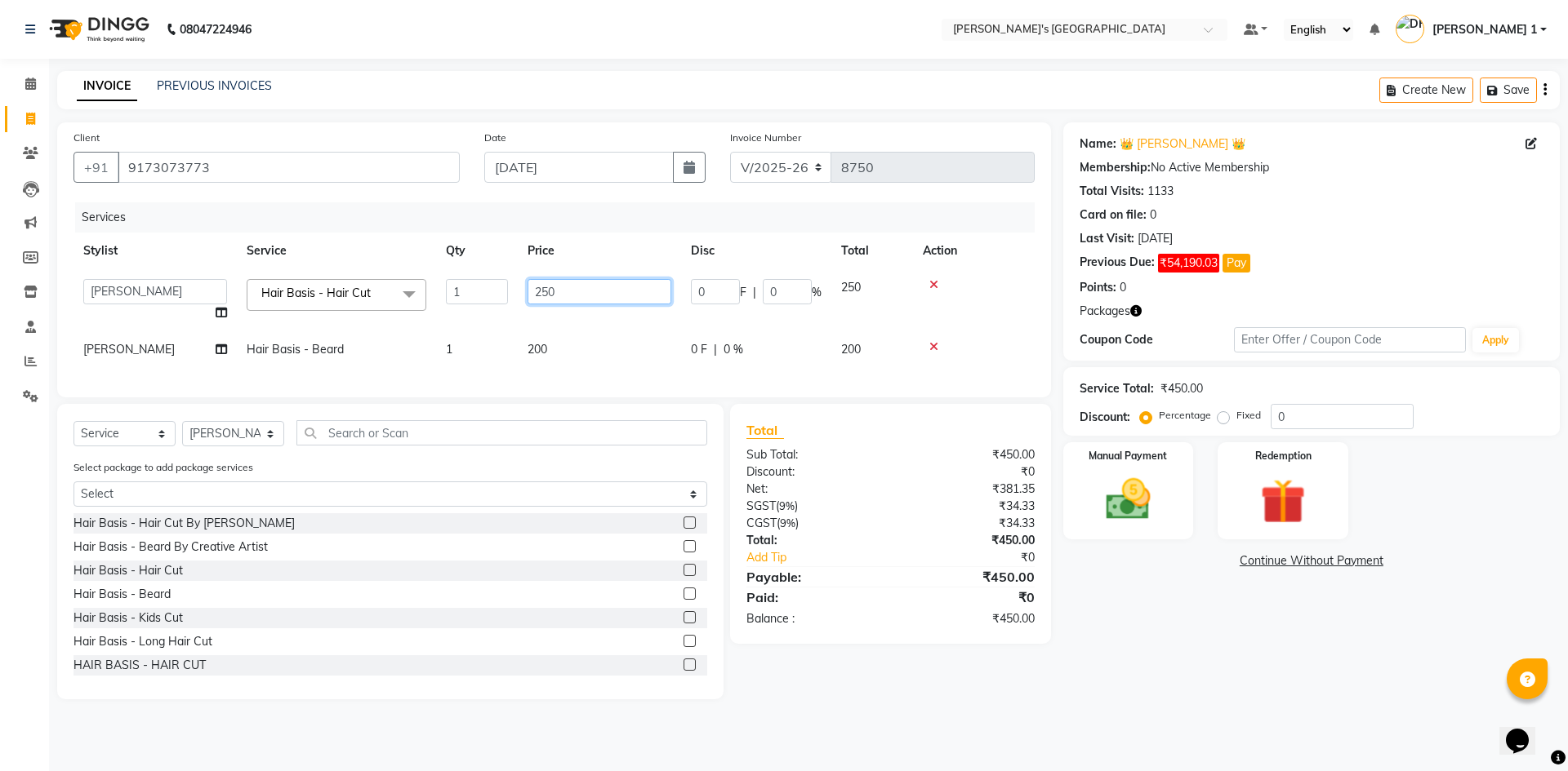
drag, startPoint x: 579, startPoint y: 298, endPoint x: 323, endPoint y: 320, distance: 256.9
click at [323, 320] on tr "ADARSH SOLANKI AVINASH SEN BRIJESH ZALA CHANDU SEN DHRUV DAVE DHRUV DAVE 1 GOUR…" at bounding box center [554, 299] width 962 height 62
type input "150"
click at [564, 345] on td "200" at bounding box center [599, 350] width 163 height 37
select select "46795"
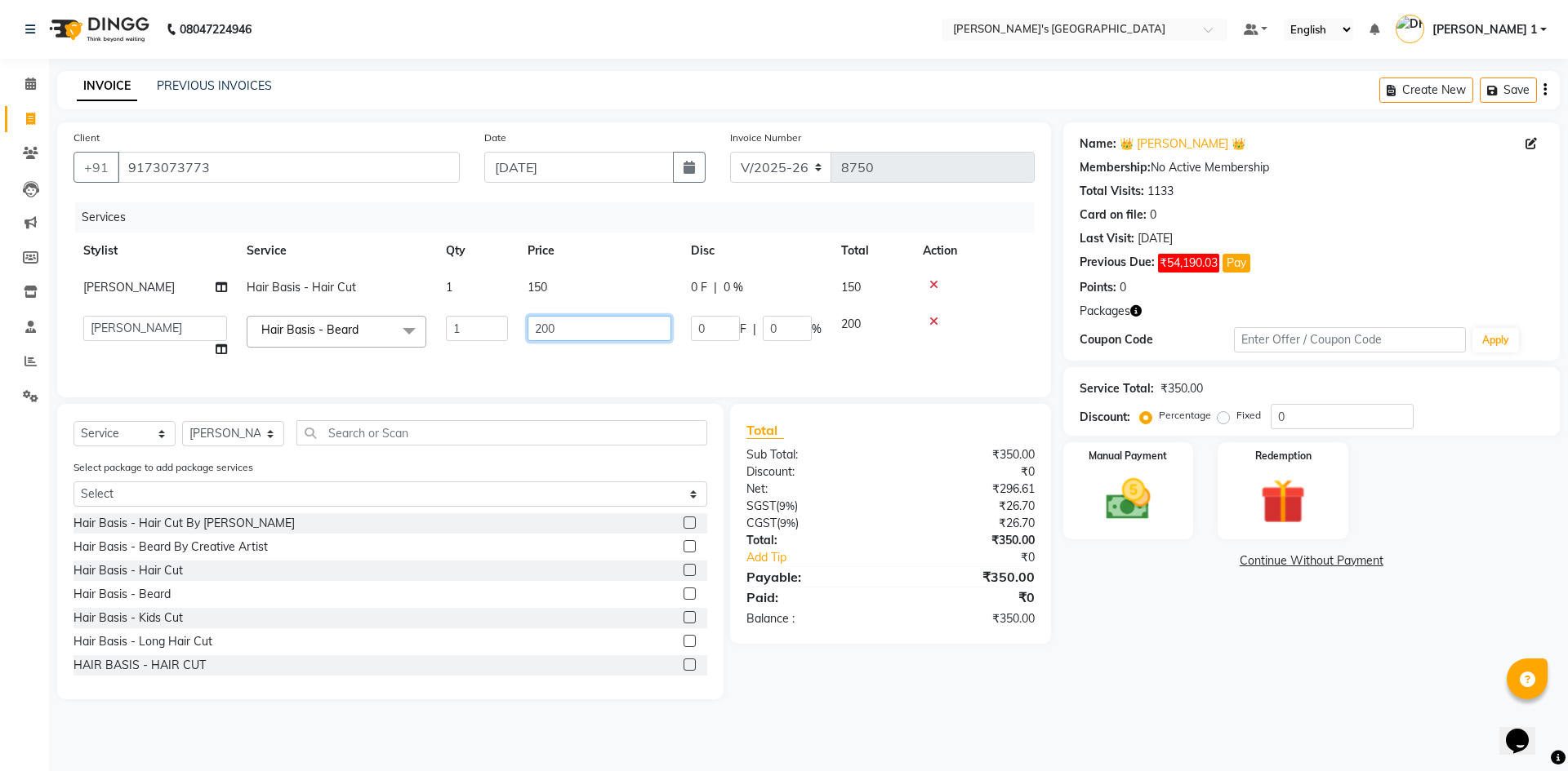
drag, startPoint x: 571, startPoint y: 334, endPoint x: 508, endPoint y: 334, distance: 63.0
click at [508, 334] on tr "ADARSH SOLANKI AVINASH SEN BRIJESH ZALA CHANDU SEN DHRUV DAVE DHRUV DAVE 1 GOUR…" at bounding box center [554, 336] width 962 height 62
type input "150"
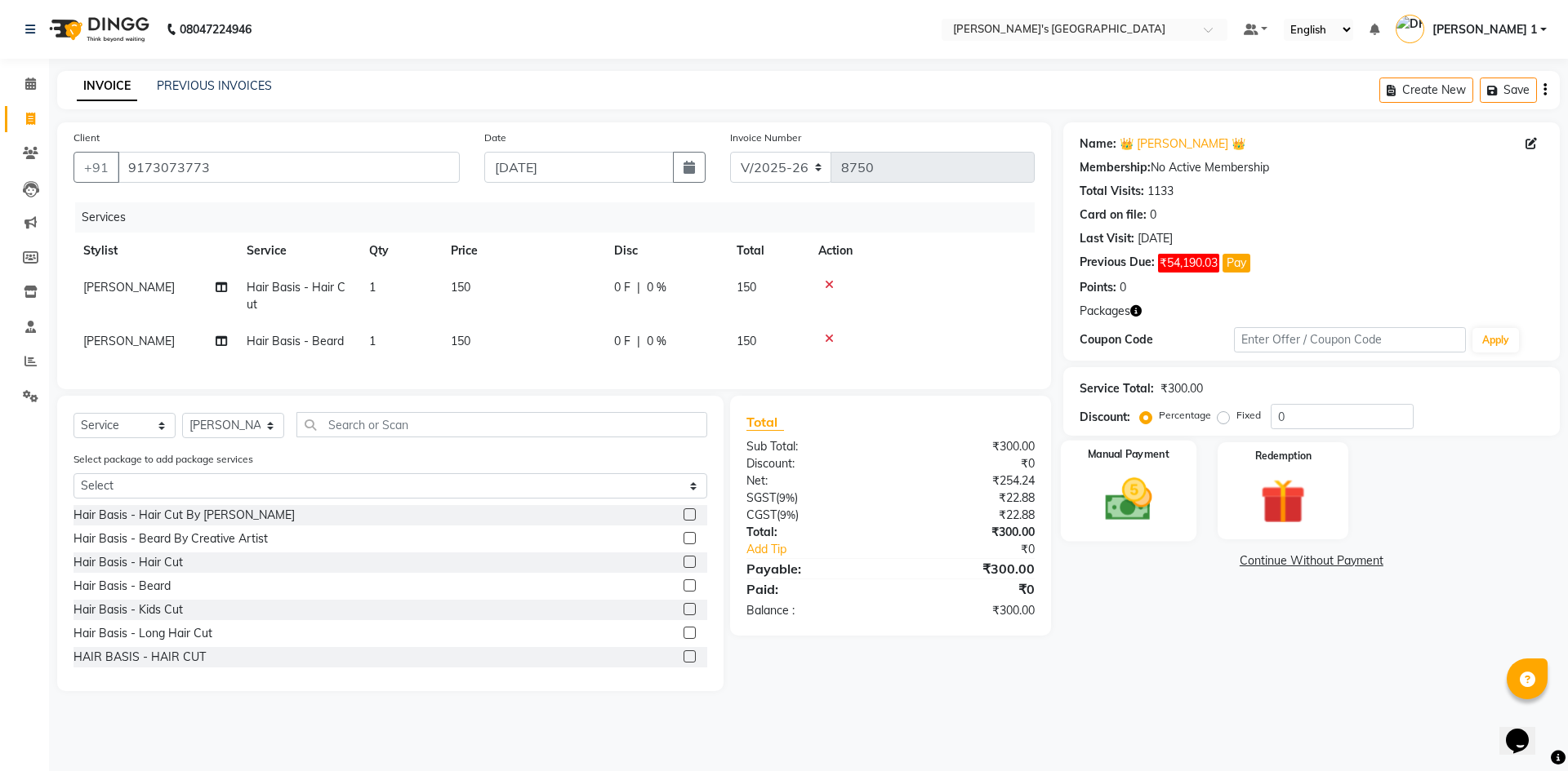
click at [1119, 492] on img at bounding box center [1128, 499] width 76 height 54
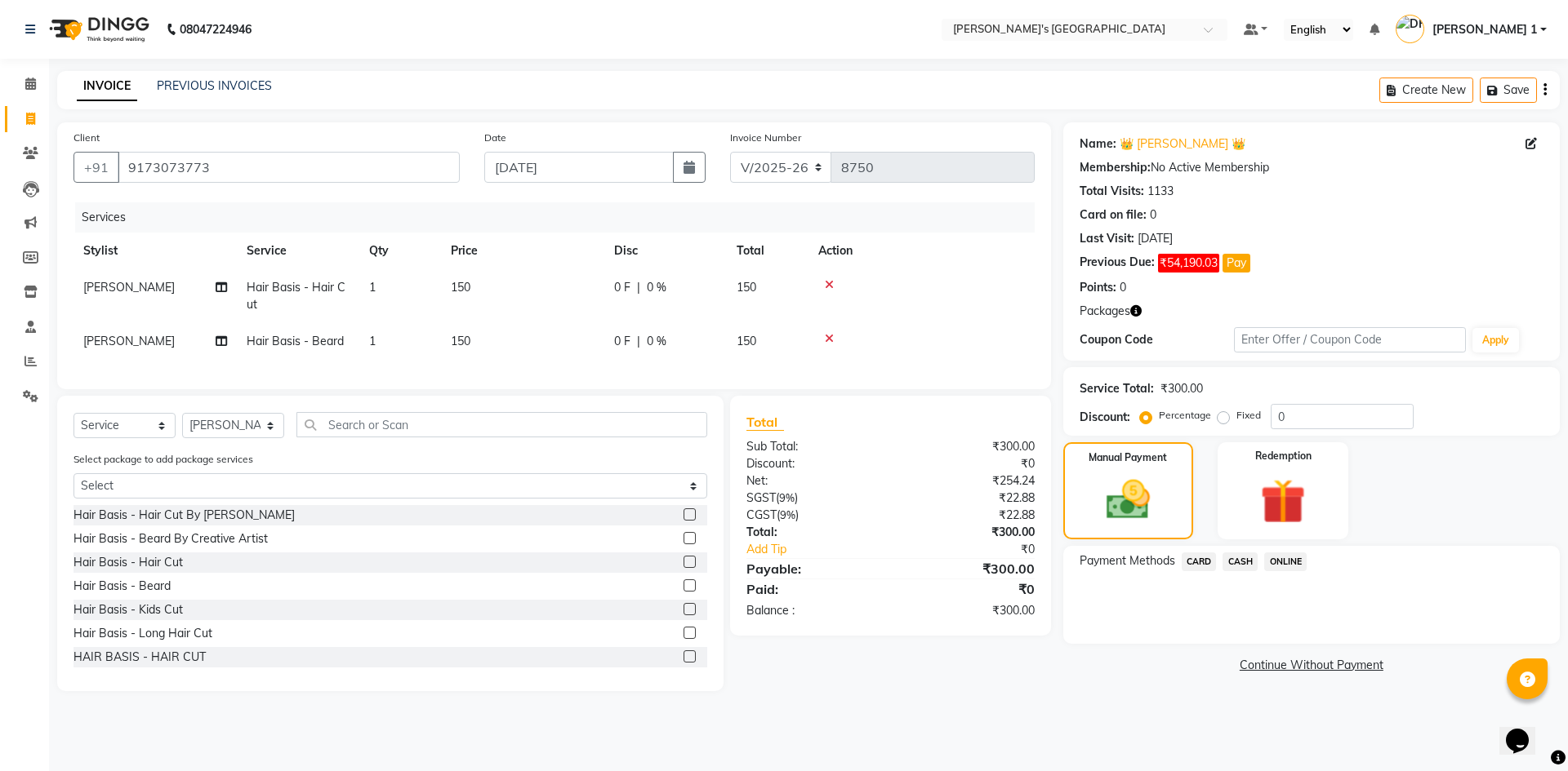
click at [1249, 560] on span "CASH" at bounding box center [1240, 561] width 35 height 19
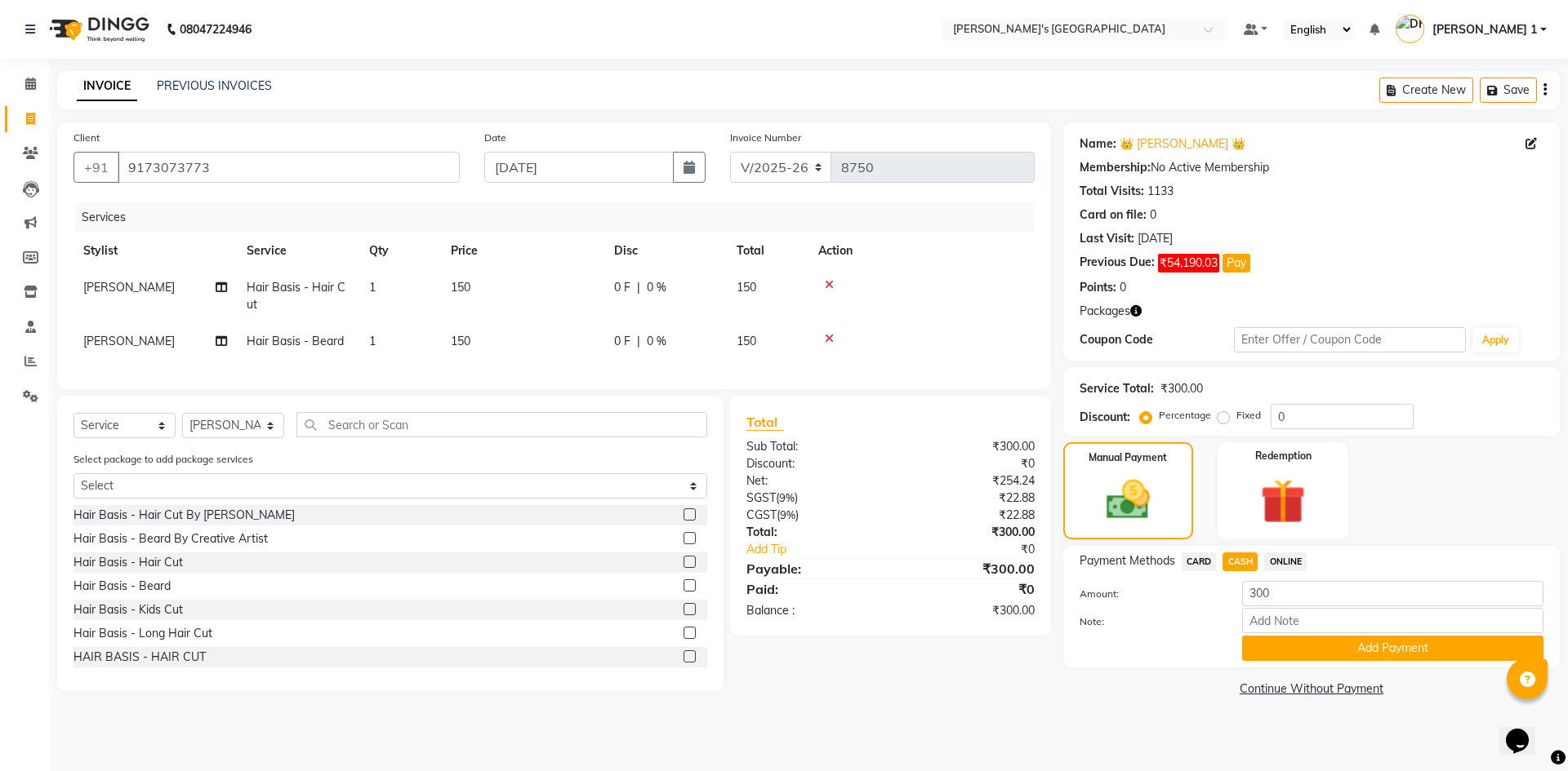
drag, startPoint x: 1199, startPoint y: 562, endPoint x: 1209, endPoint y: 567, distance: 11.2
click at [1200, 562] on span "CARD" at bounding box center [1199, 561] width 35 height 19
click at [1284, 645] on button "Add Payment" at bounding box center [1393, 648] width 301 height 25
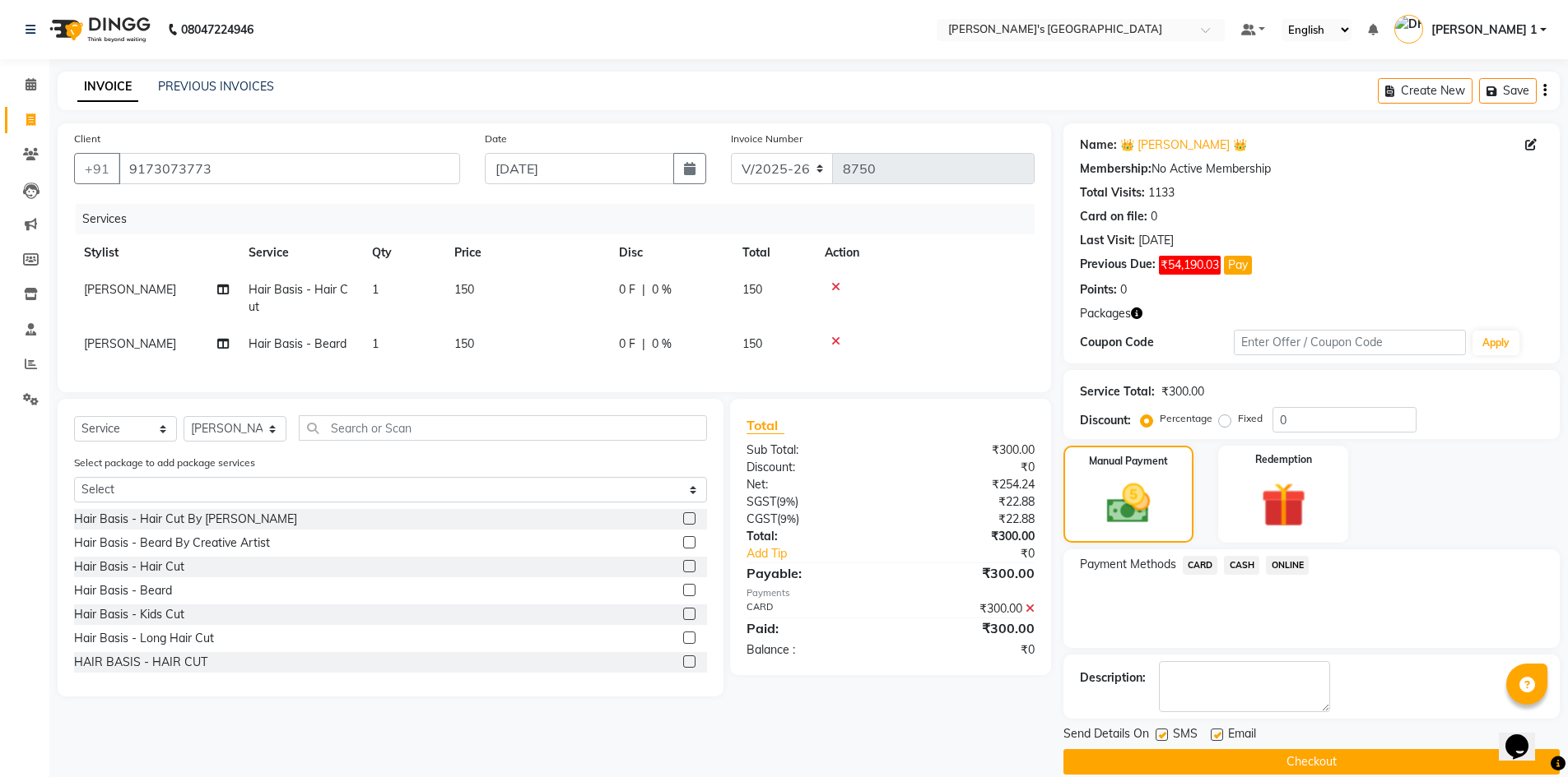
drag, startPoint x: 1217, startPoint y: 739, endPoint x: 1189, endPoint y: 742, distance: 28.2
click at [1217, 738] on label at bounding box center [1216, 735] width 13 height 13
click at [1217, 738] on input "checkbox" at bounding box center [1216, 736] width 11 height 11
checkbox input "false"
click at [1160, 732] on label at bounding box center [1161, 735] width 13 height 13
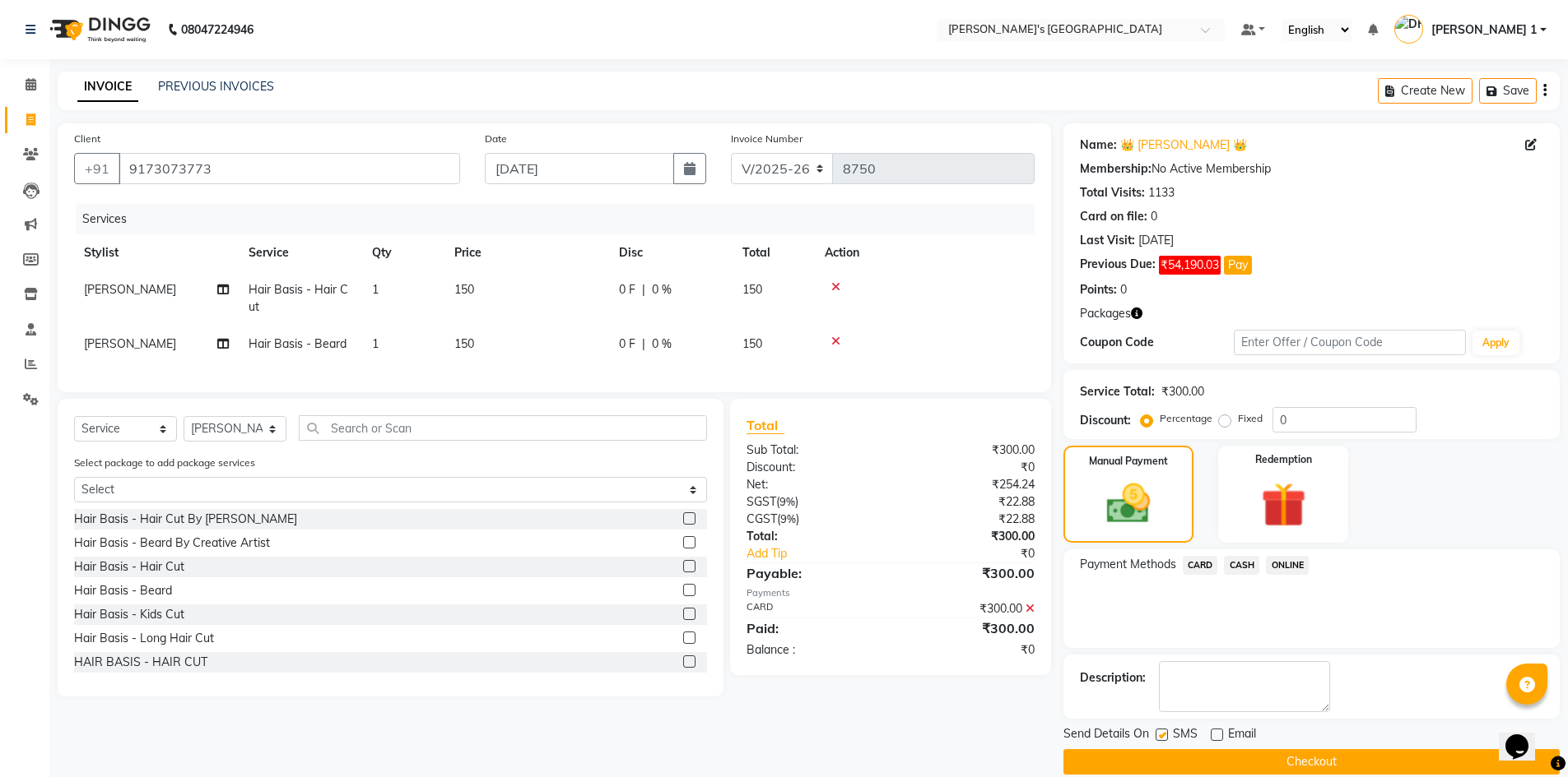
click at [1160, 732] on input "checkbox" at bounding box center [1160, 736] width 11 height 11
checkbox input "false"
click at [1179, 759] on button "Checkout" at bounding box center [1310, 763] width 496 height 25
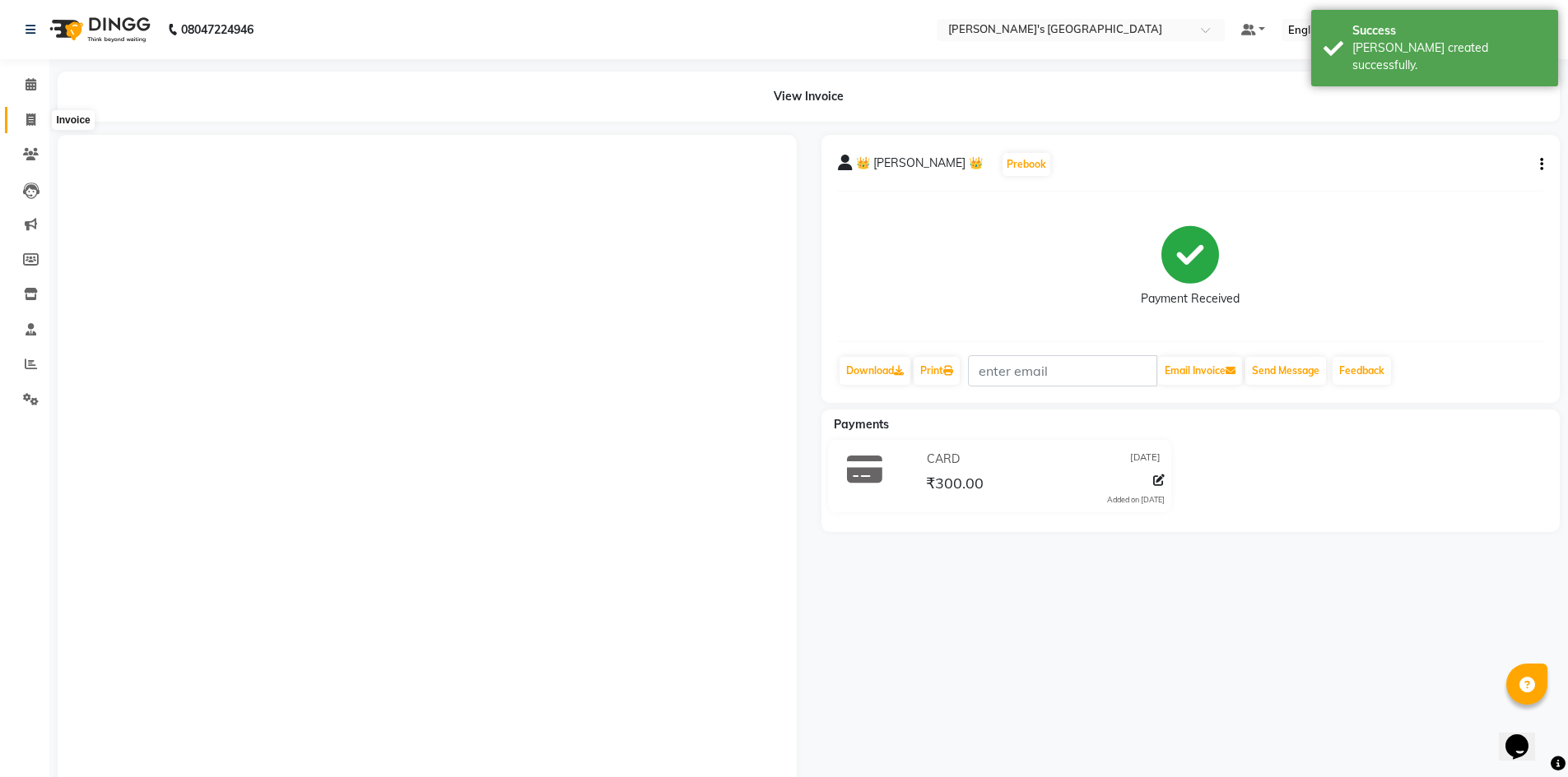
click at [32, 126] on span at bounding box center [31, 120] width 29 height 19
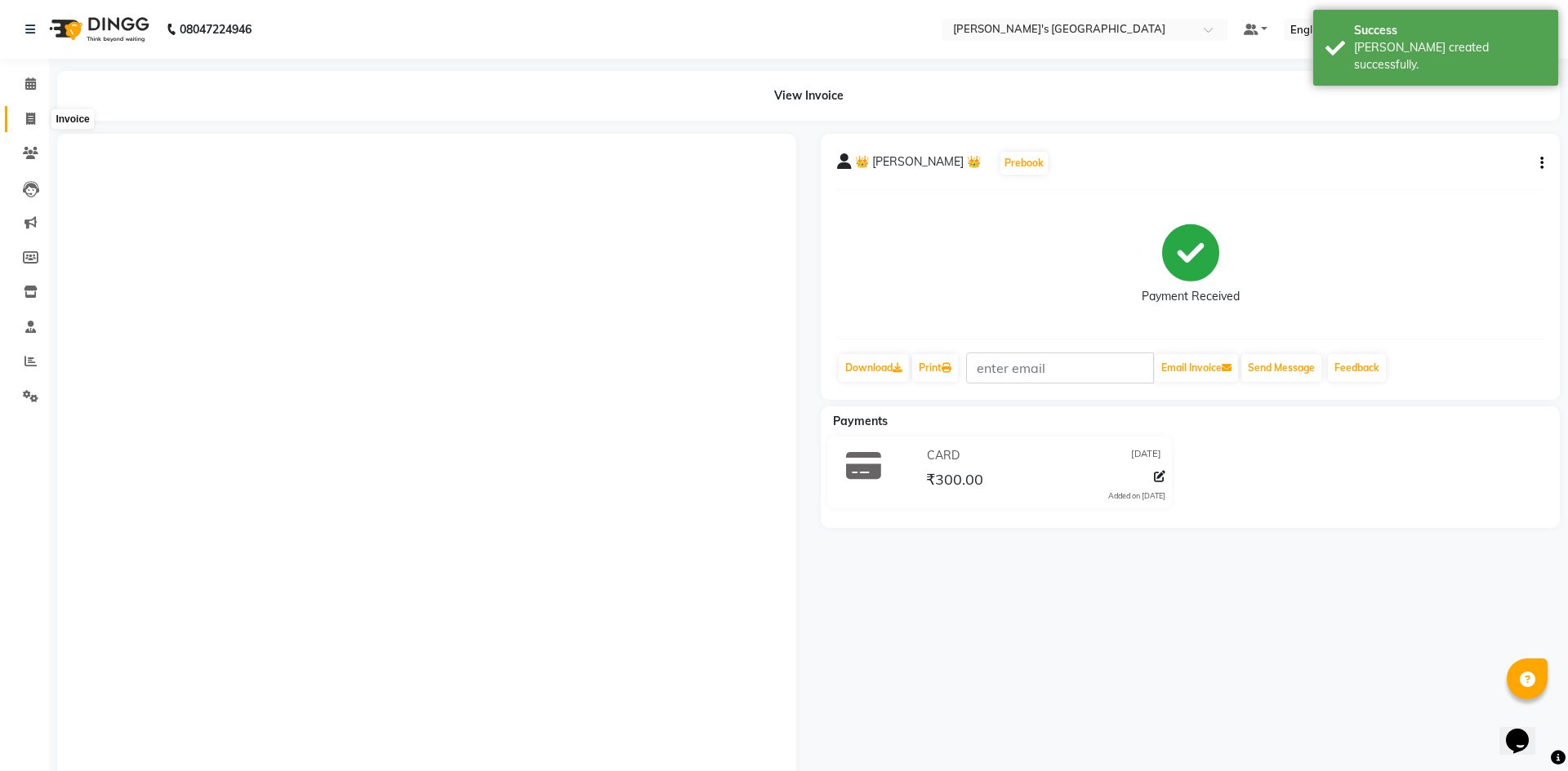
select select "6233"
select select "service"
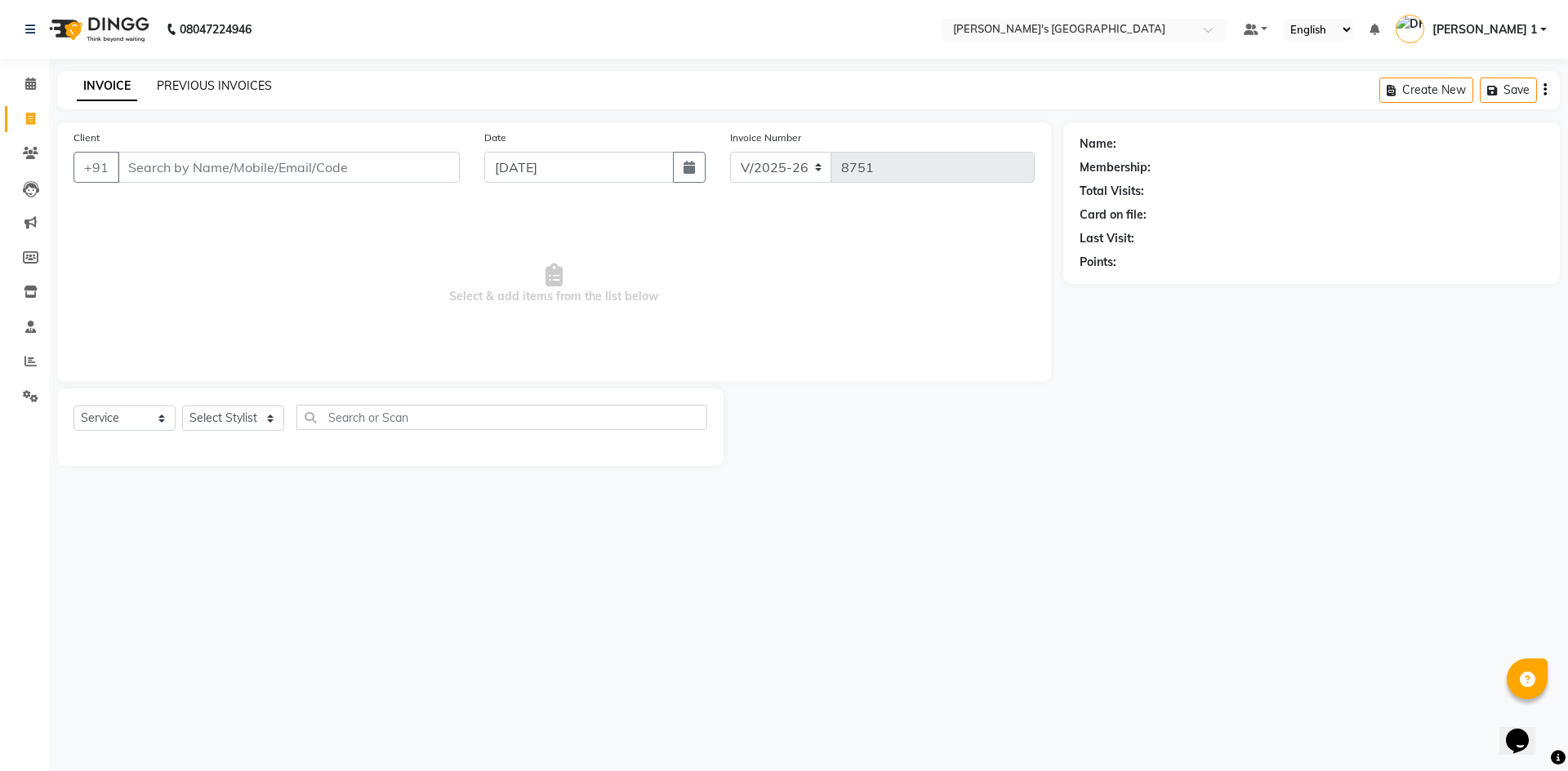
click at [180, 86] on link "PREVIOUS INVOICES" at bounding box center [214, 85] width 115 height 14
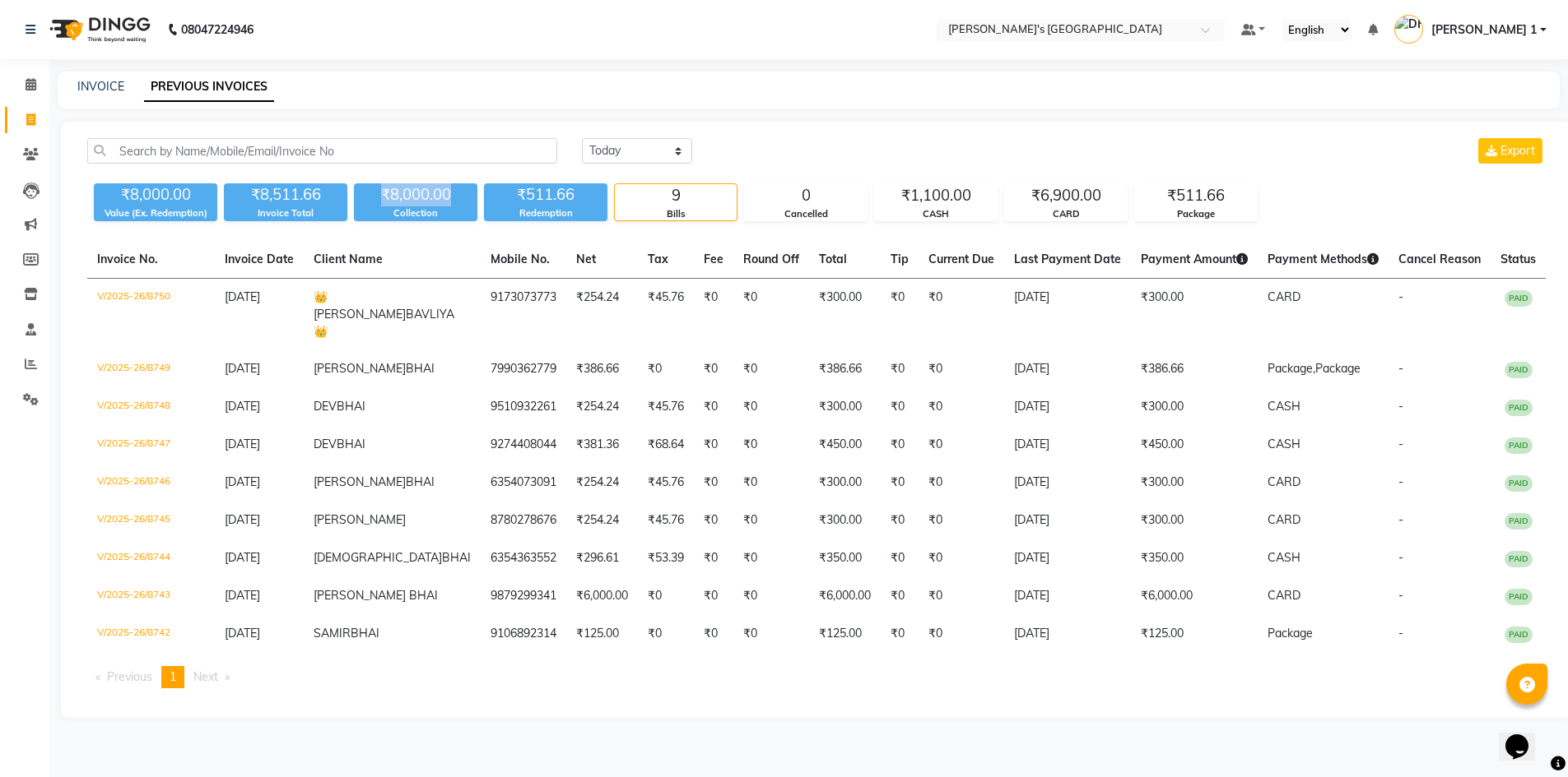
drag, startPoint x: 384, startPoint y: 189, endPoint x: 457, endPoint y: 209, distance: 75.7
click at [468, 190] on div "₹8,000.00" at bounding box center [416, 194] width 124 height 23
click at [457, 209] on div "Collection" at bounding box center [416, 213] width 124 height 14
drag, startPoint x: 522, startPoint y: 189, endPoint x: 584, endPoint y: 200, distance: 63.0
click at [582, 186] on div "₹511.66" at bounding box center [545, 194] width 124 height 23
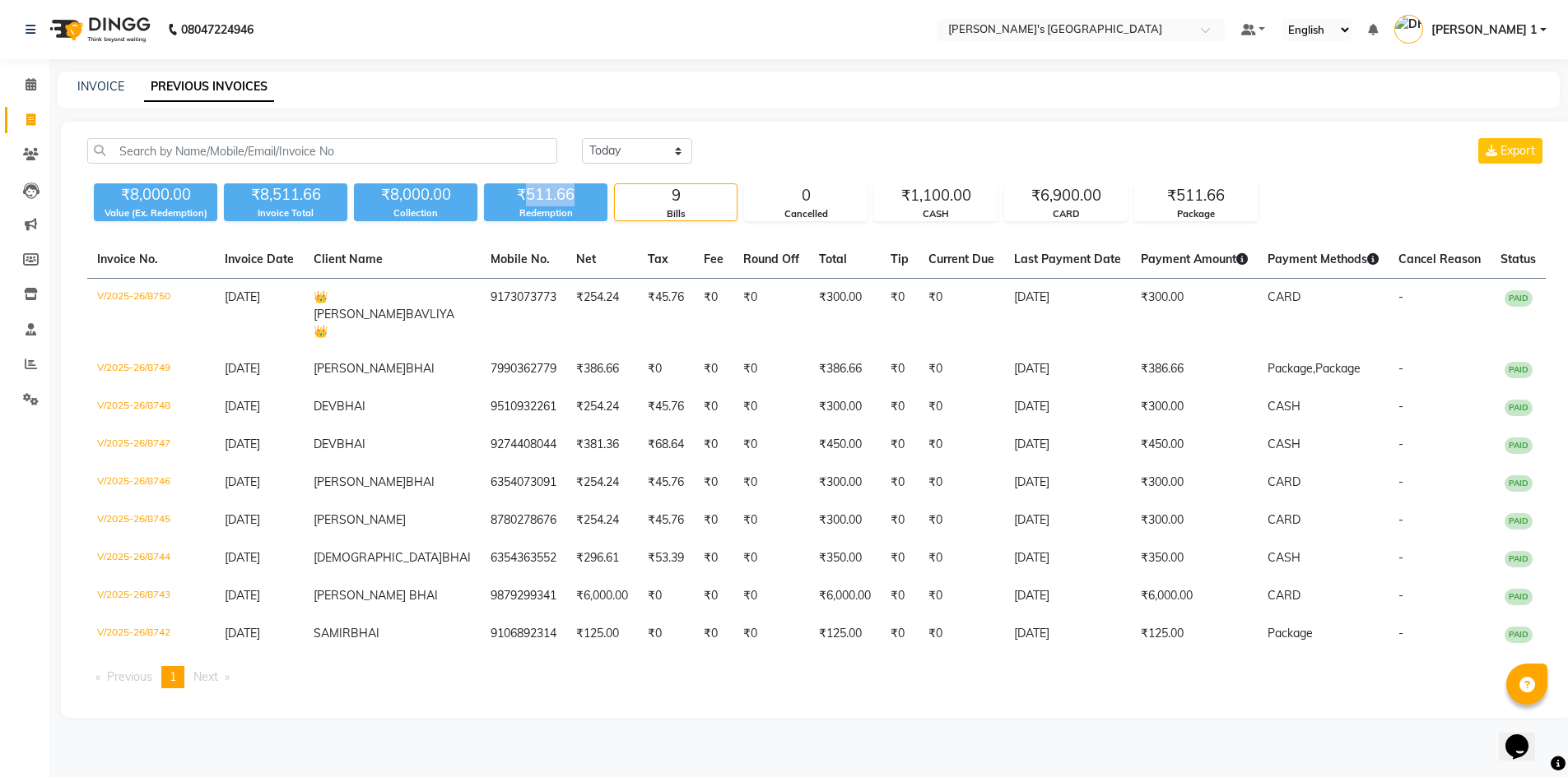
click at [584, 205] on div "₹511.66" at bounding box center [545, 194] width 124 height 23
drag, startPoint x: 33, startPoint y: 113, endPoint x: 54, endPoint y: 119, distance: 21.8
click at [32, 115] on icon at bounding box center [31, 120] width 9 height 13
select select "service"
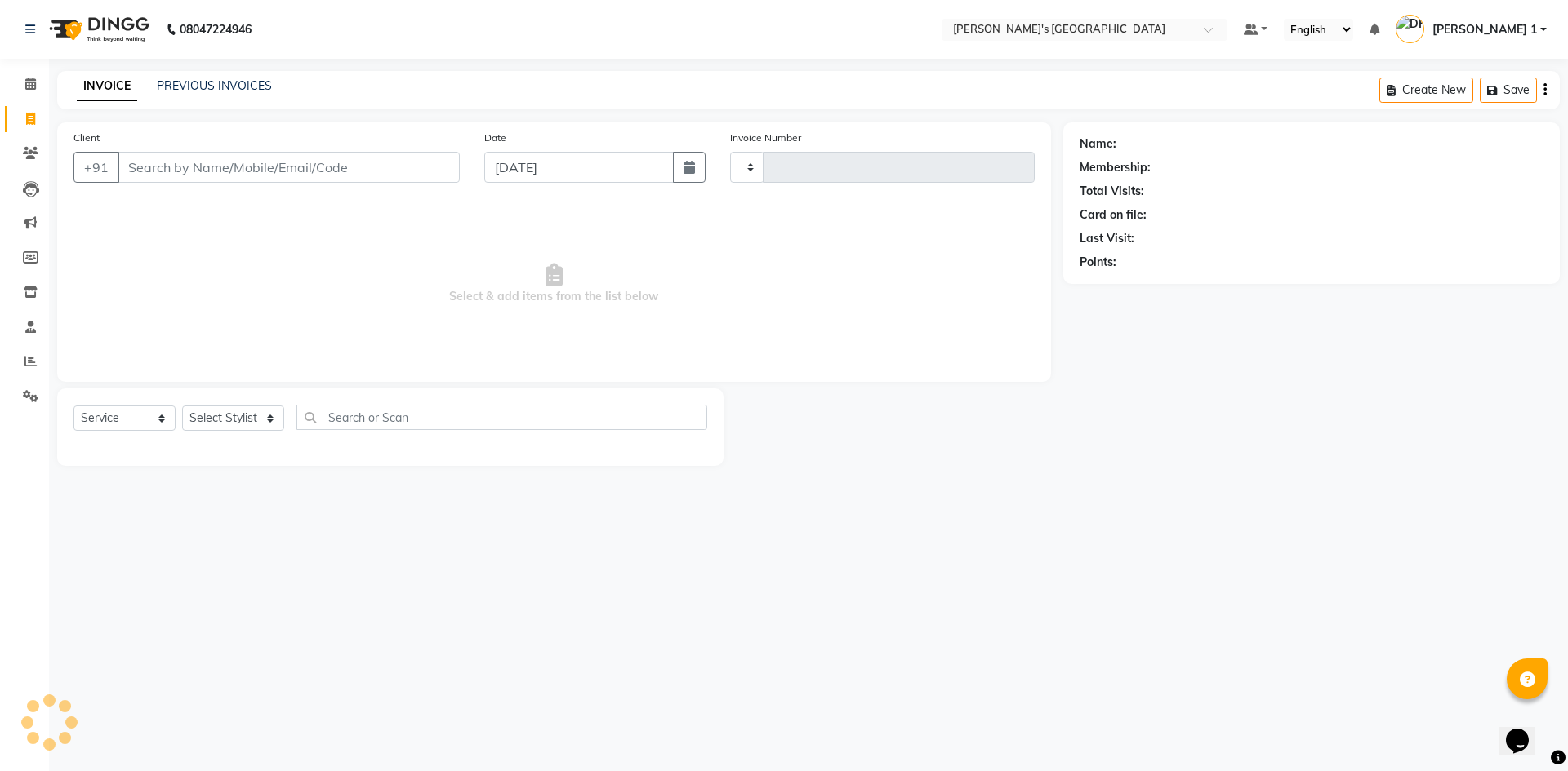
type input "8751"
select select "6233"
click at [263, 80] on link "PREVIOUS INVOICES" at bounding box center [214, 85] width 115 height 14
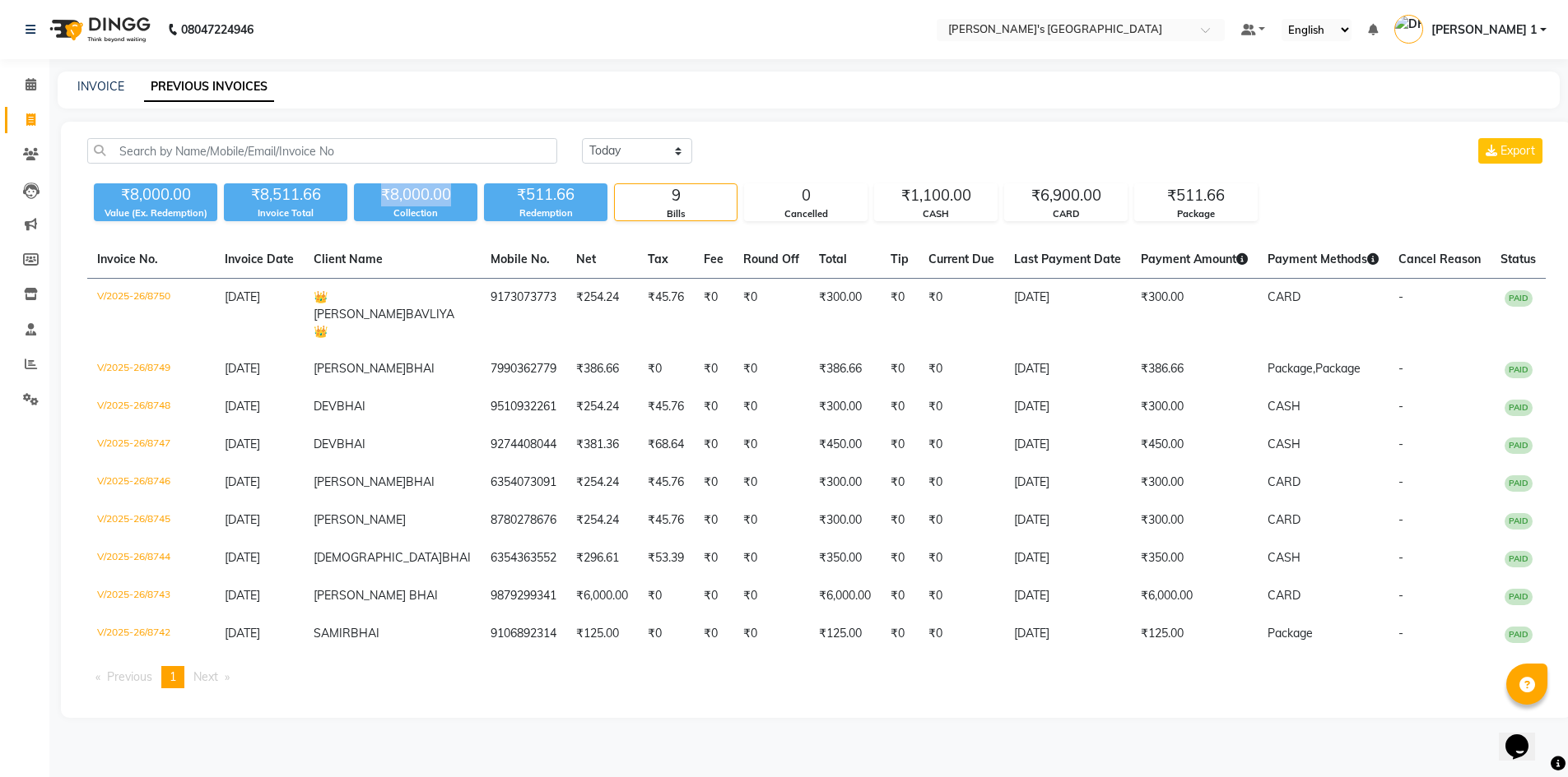
drag, startPoint x: 454, startPoint y: 191, endPoint x: 376, endPoint y: 194, distance: 78.1
click at [376, 194] on div "₹8,000.00" at bounding box center [416, 194] width 124 height 23
click at [390, 192] on div "₹8,000.00" at bounding box center [416, 194] width 124 height 23
drag, startPoint x: 390, startPoint y: 190, endPoint x: 429, endPoint y: 192, distance: 39.1
click at [429, 192] on div "₹8,000.00" at bounding box center [416, 194] width 124 height 23
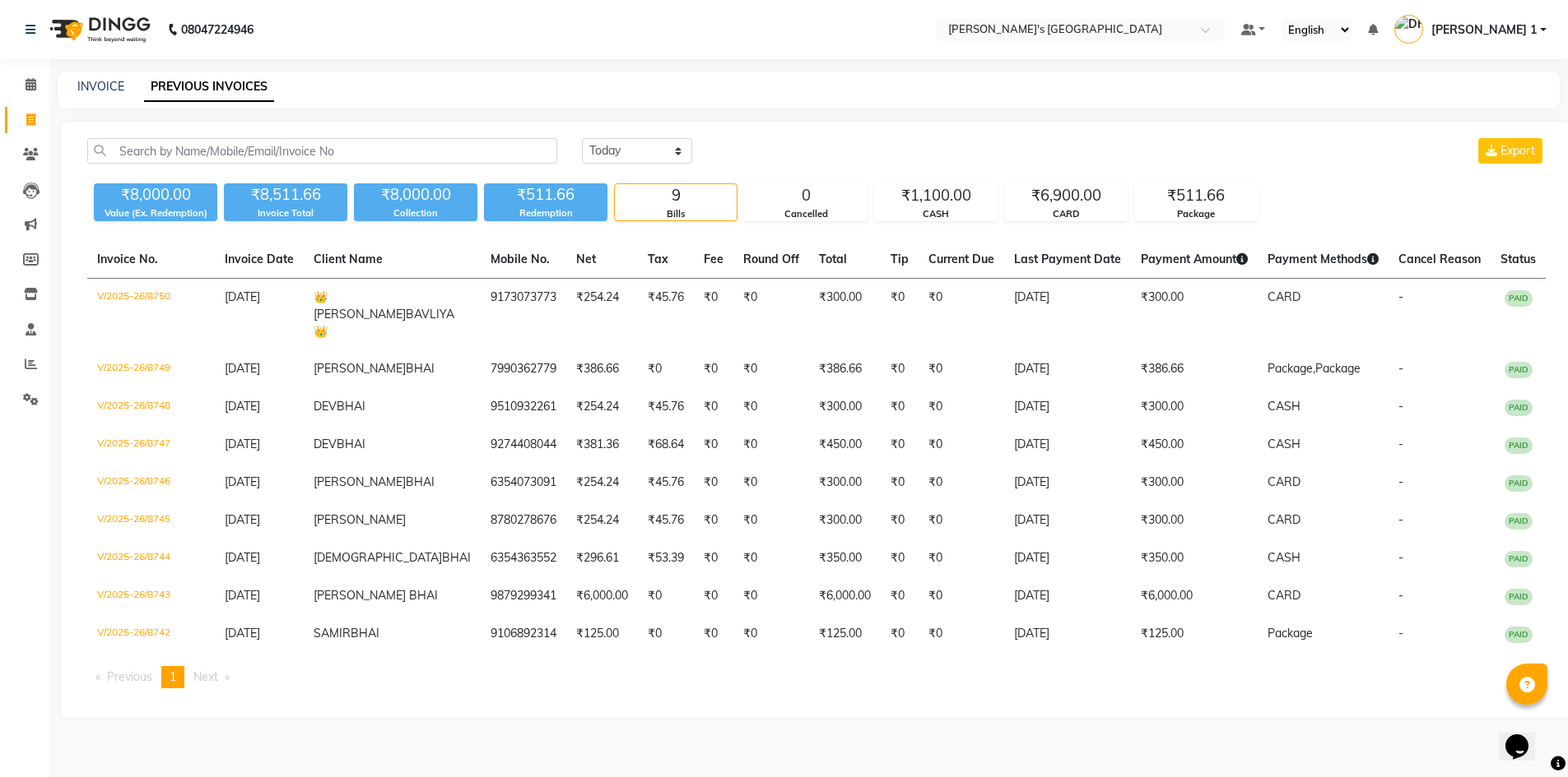
drag, startPoint x: 465, startPoint y: 199, endPoint x: 201, endPoint y: 45, distance: 305.6
click at [464, 198] on div "₹8,000.00" at bounding box center [416, 194] width 124 height 23
click at [33, 126] on span at bounding box center [31, 120] width 29 height 19
select select "service"
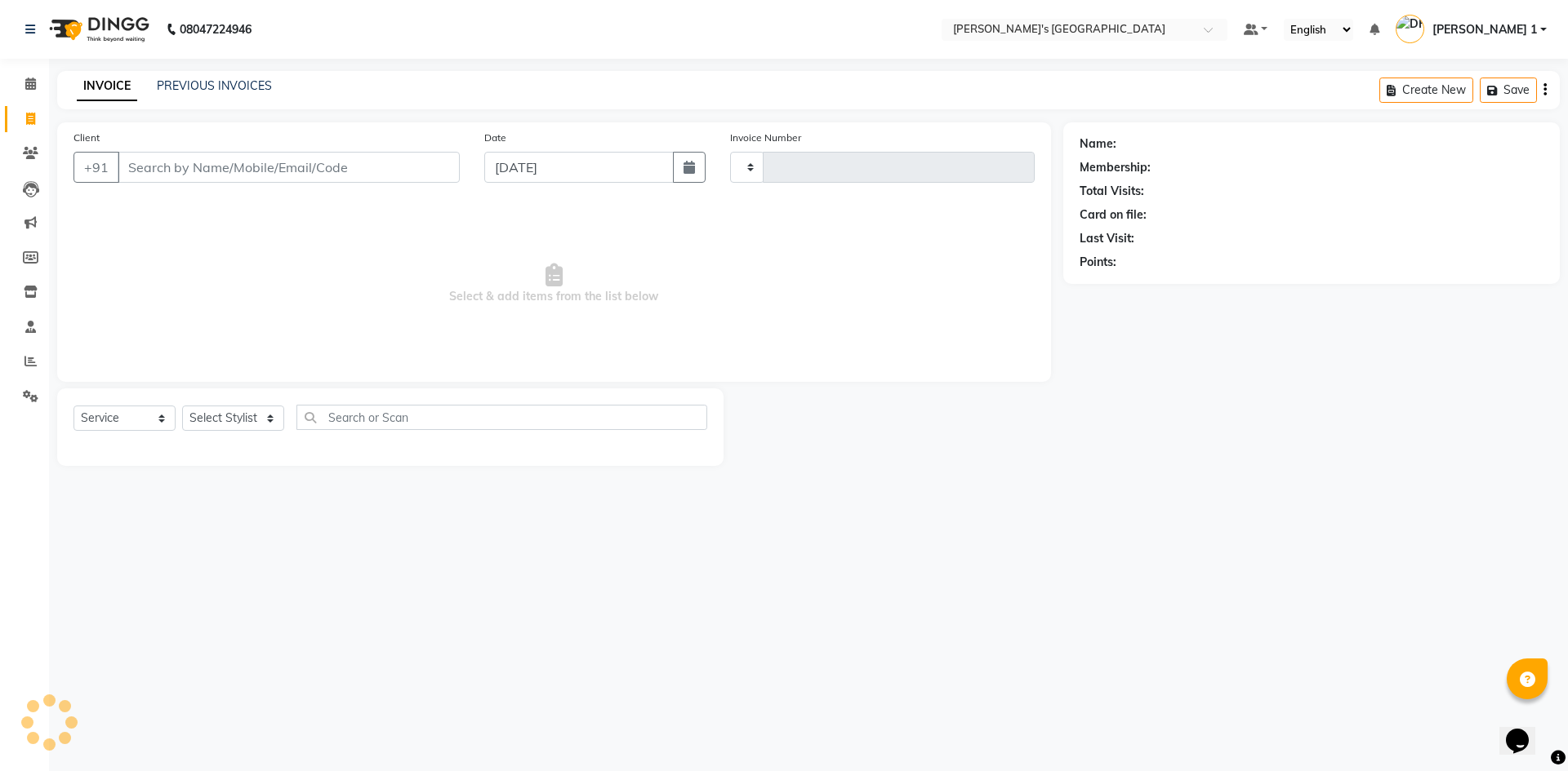
type input "8751"
select select "6233"
click at [22, 164] on link "Clients" at bounding box center [24, 154] width 39 height 27
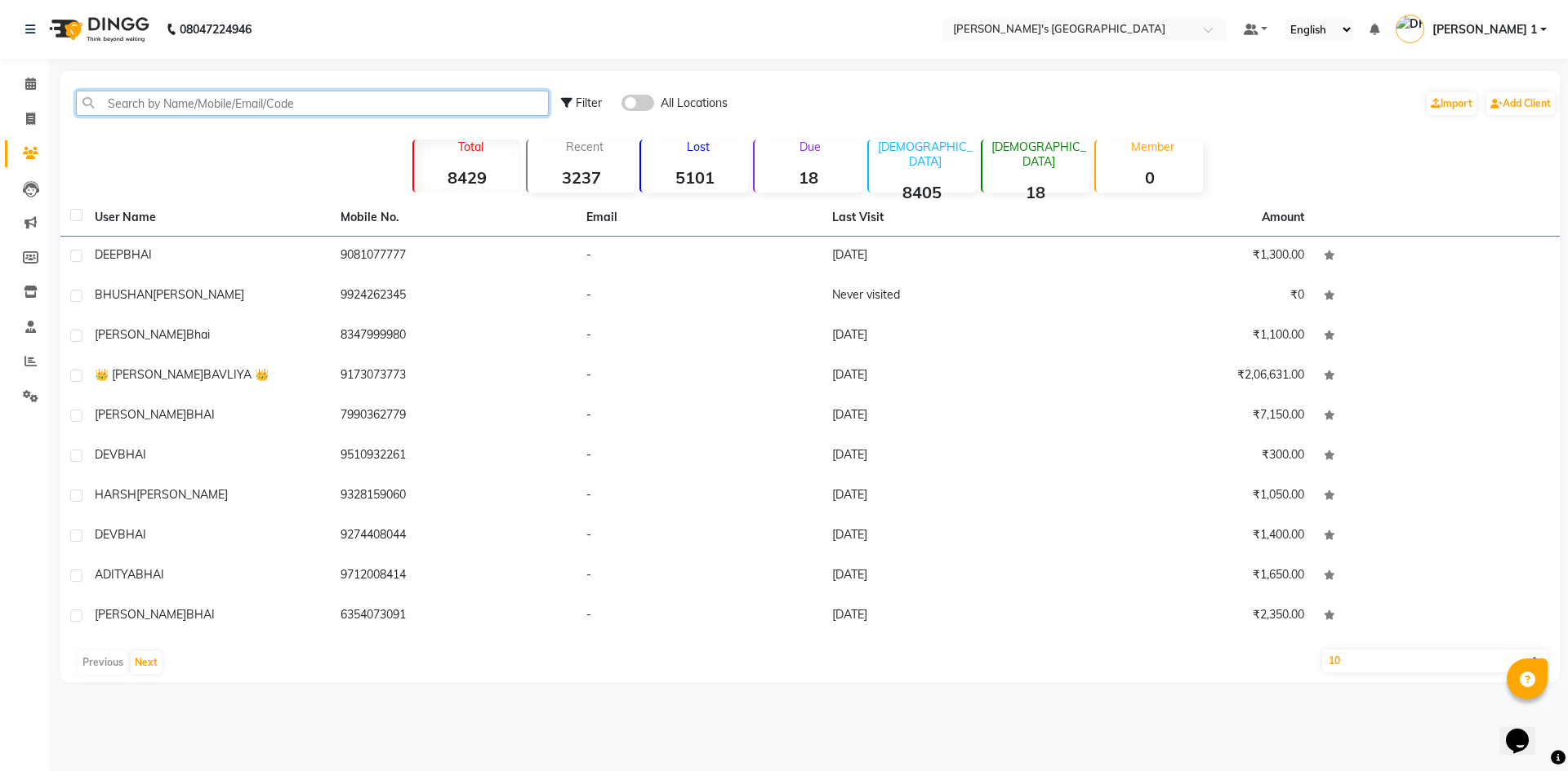
click at [165, 105] on input "text" at bounding box center [312, 103] width 473 height 25
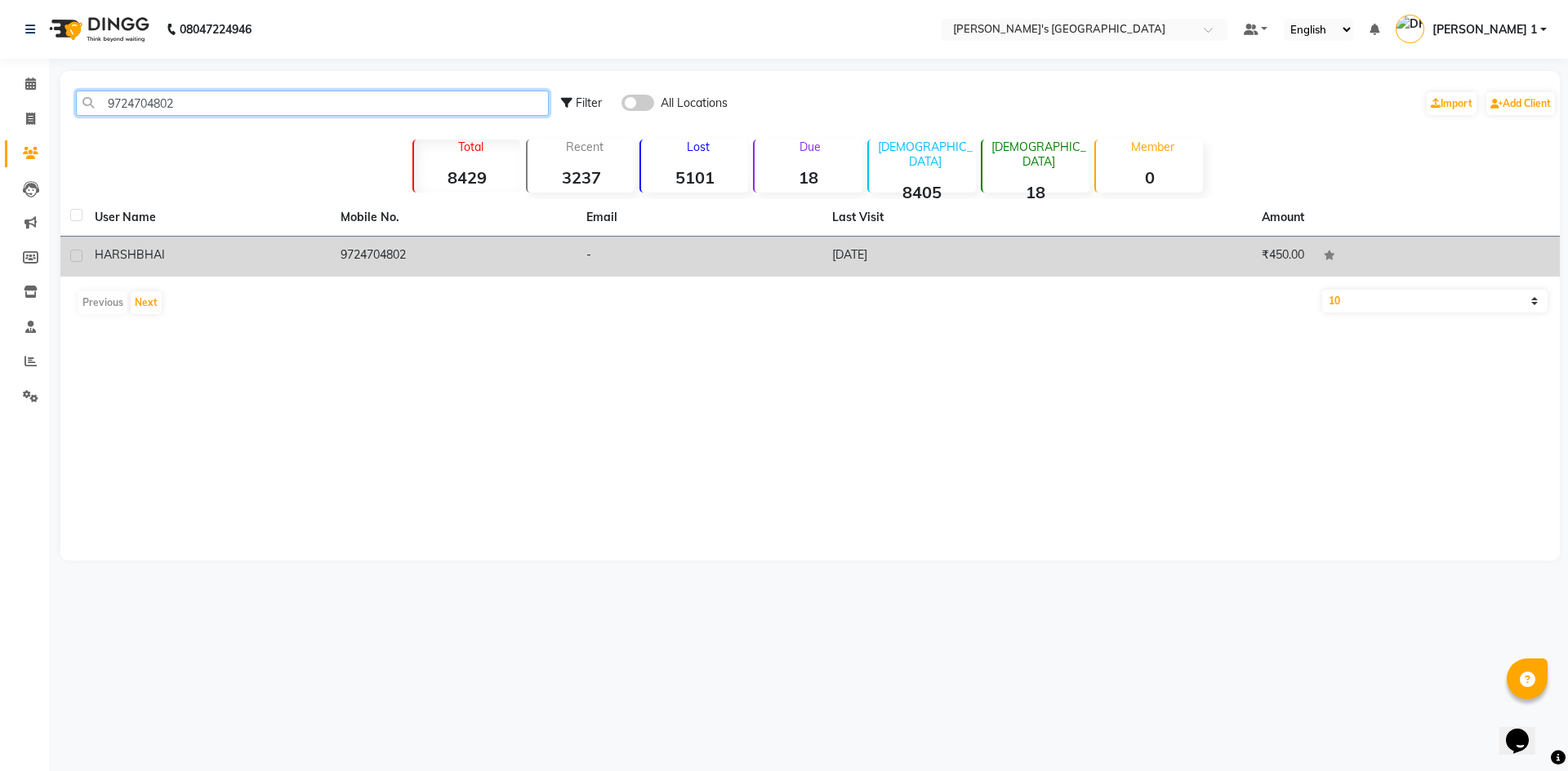
type input "9724704802"
click at [162, 258] on span "BHAI" at bounding box center [151, 255] width 29 height 14
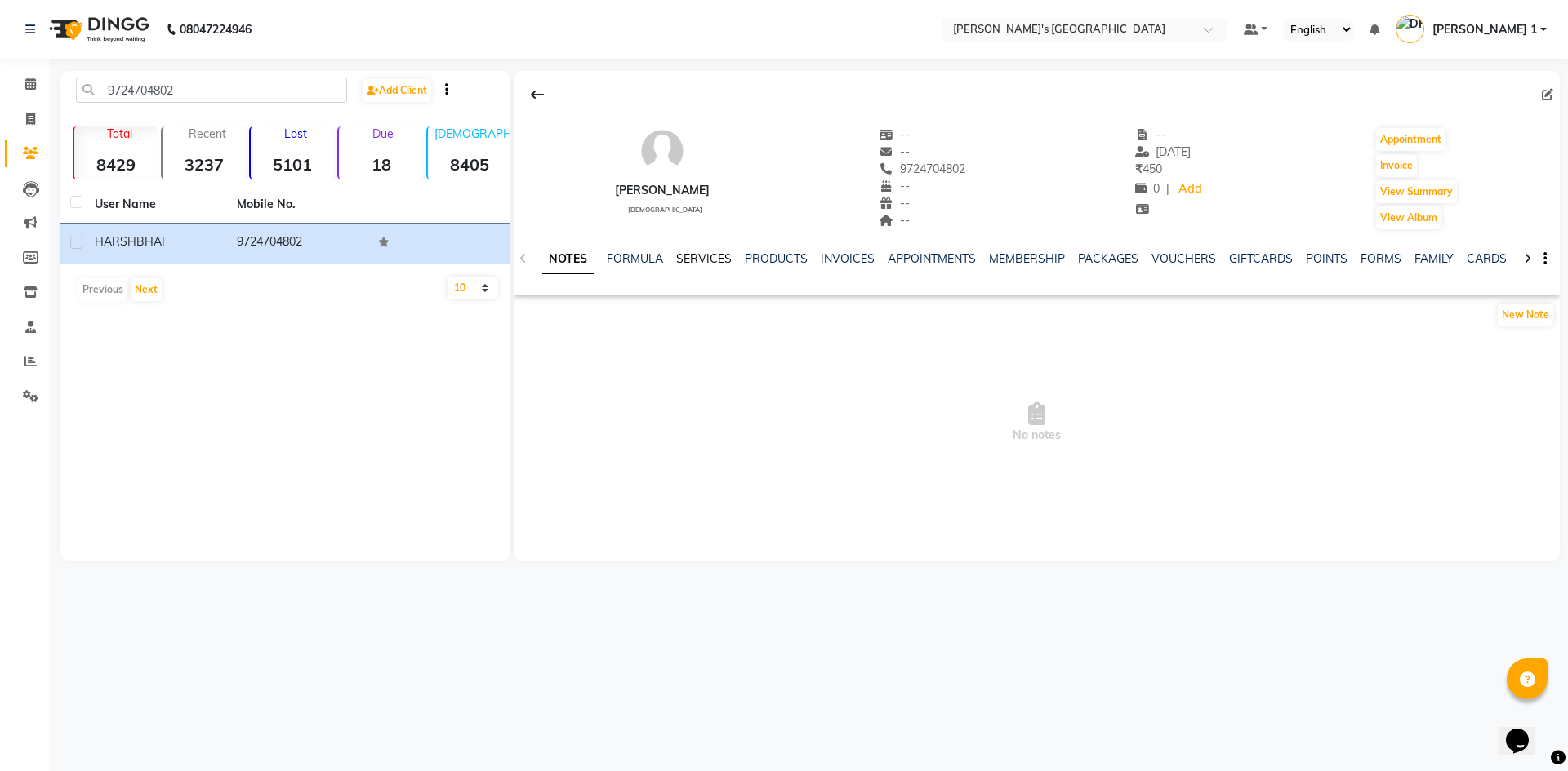
click at [708, 256] on link "SERVICES" at bounding box center [704, 258] width 56 height 14
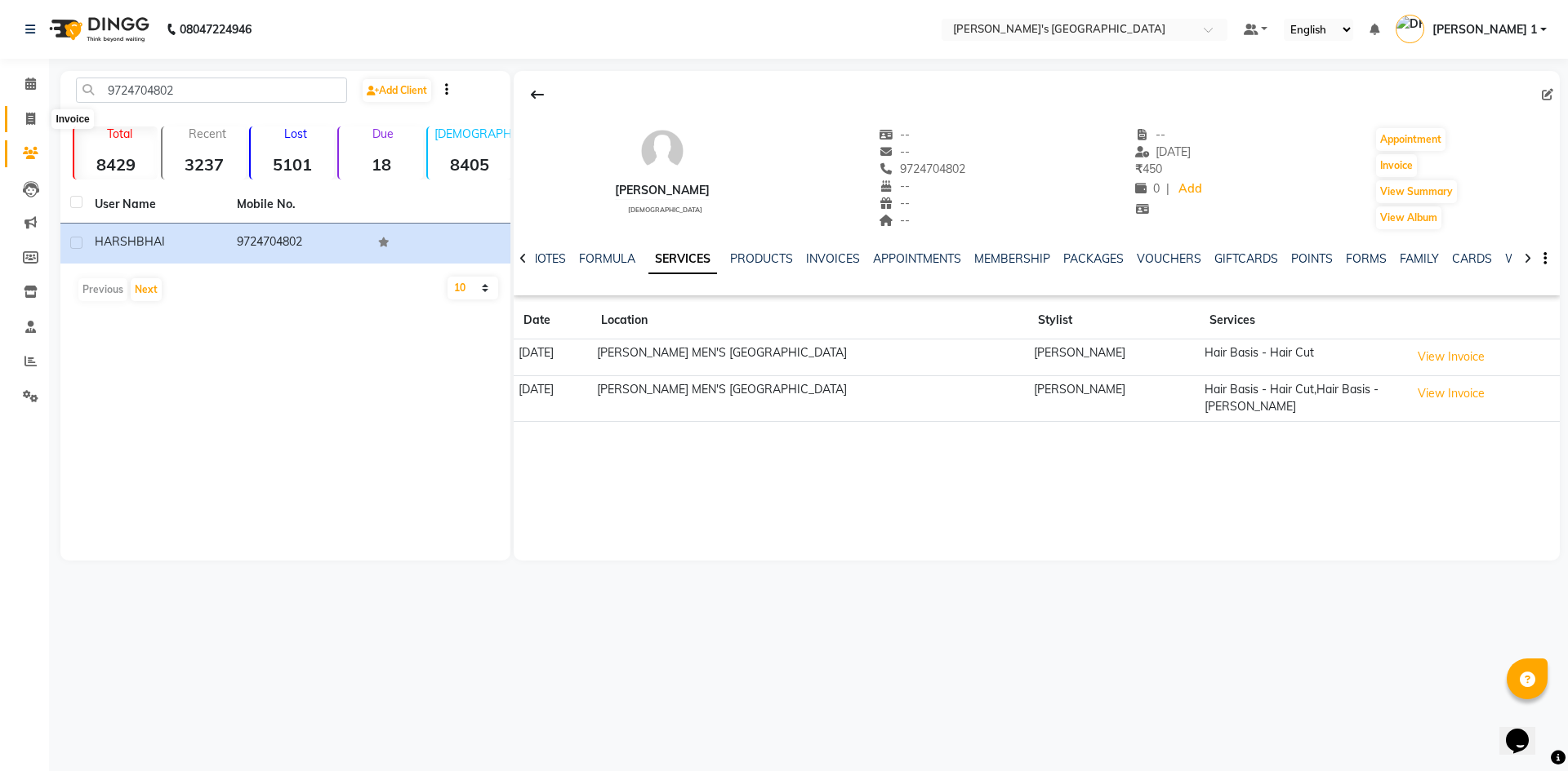
click at [29, 116] on icon at bounding box center [30, 119] width 9 height 13
select select "service"
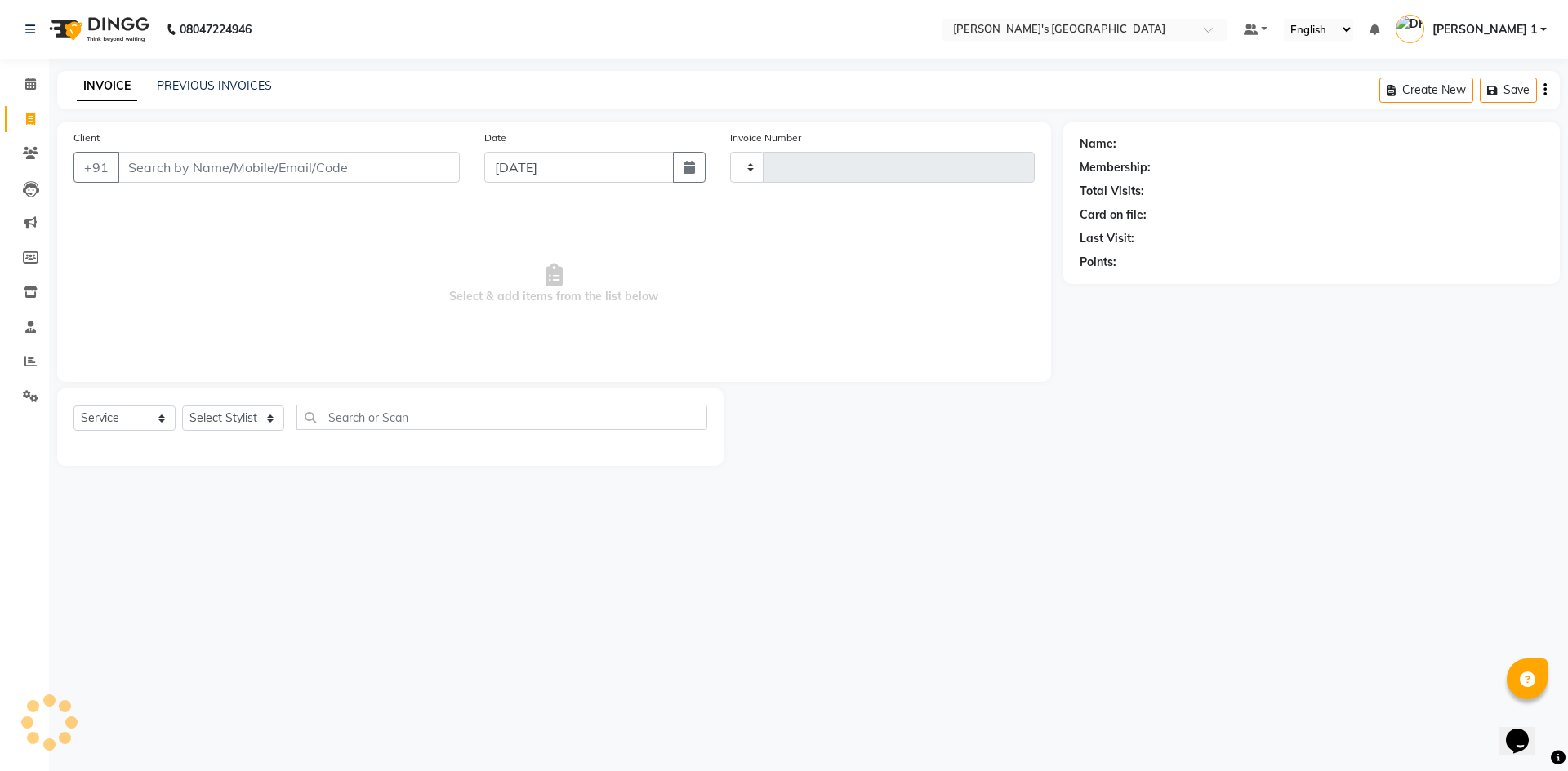
type input "8751"
select select "6233"
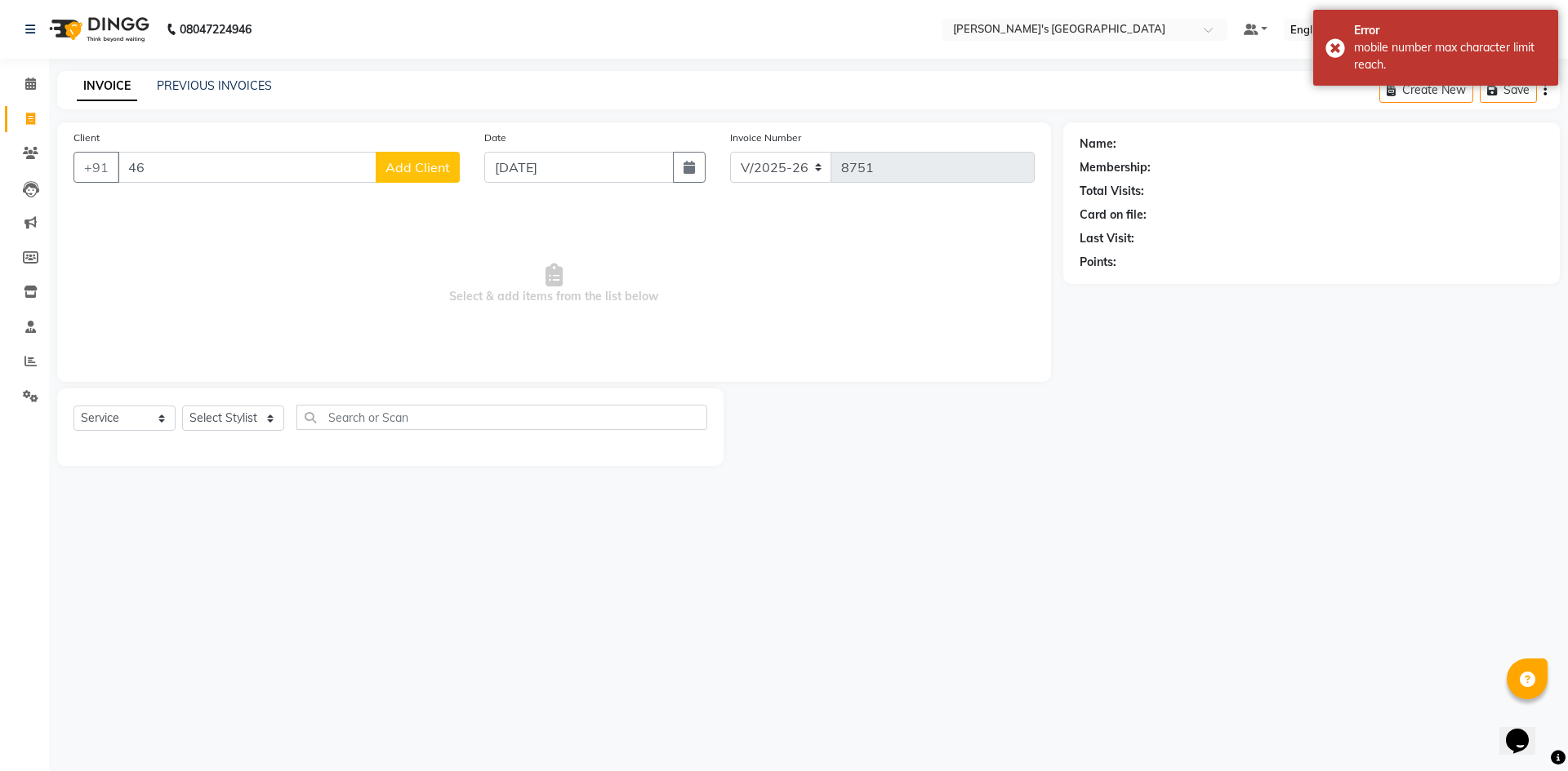
type input "4"
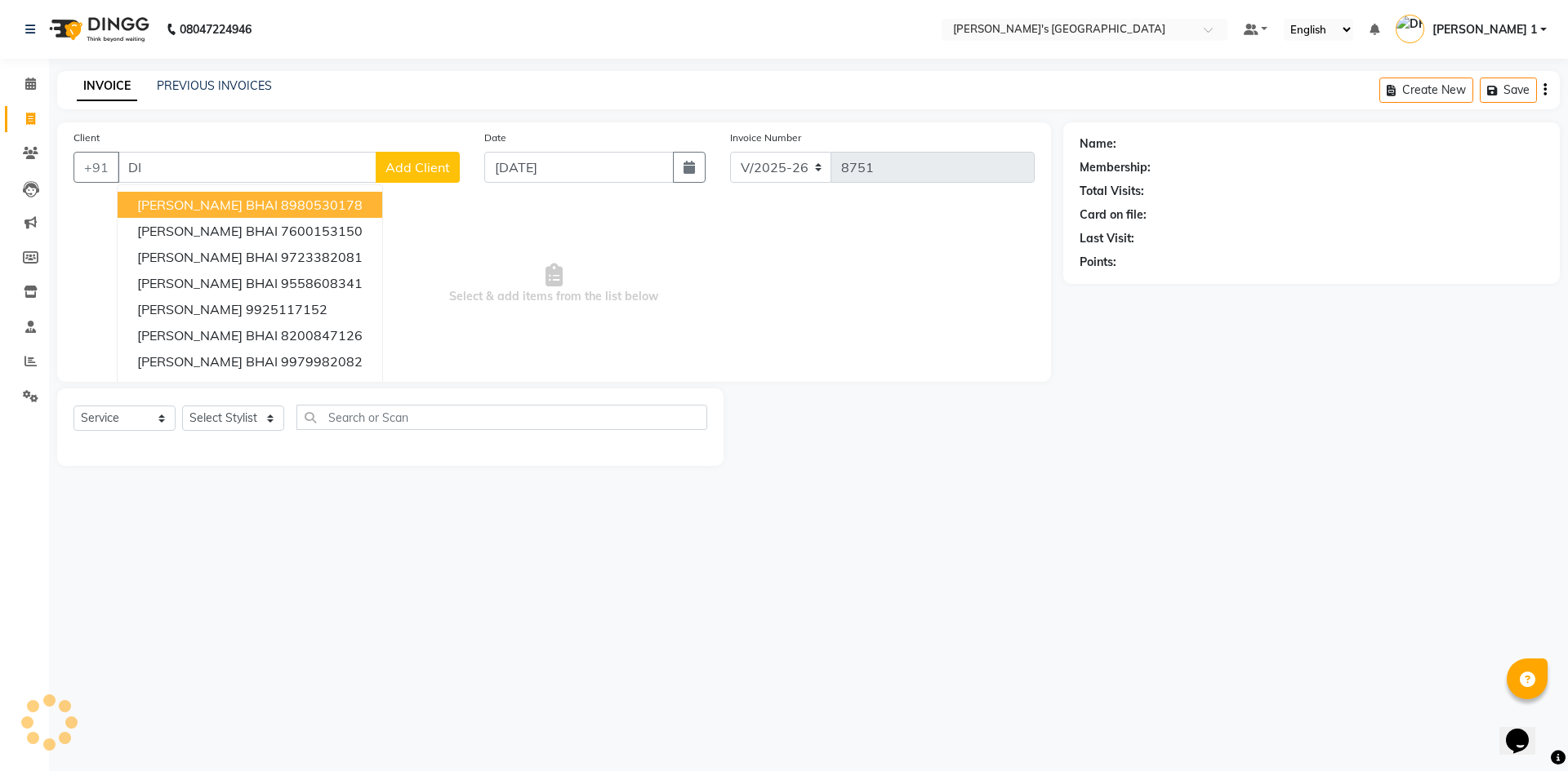
type input "D"
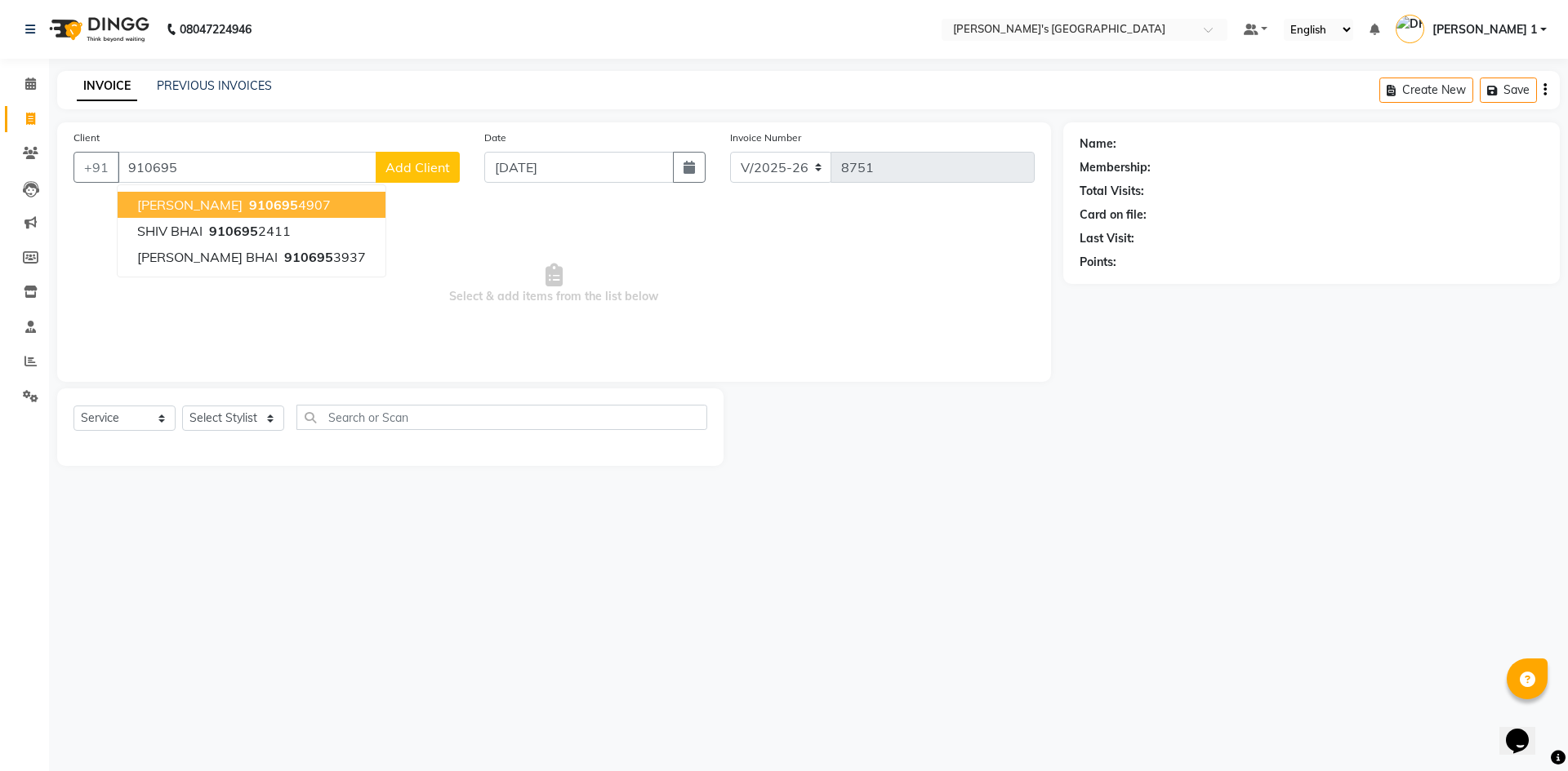
drag, startPoint x: 0, startPoint y: 78, endPoint x: 248, endPoint y: 32, distance: 252.2
click at [37, 78] on li "Calendar" at bounding box center [24, 84] width 49 height 35
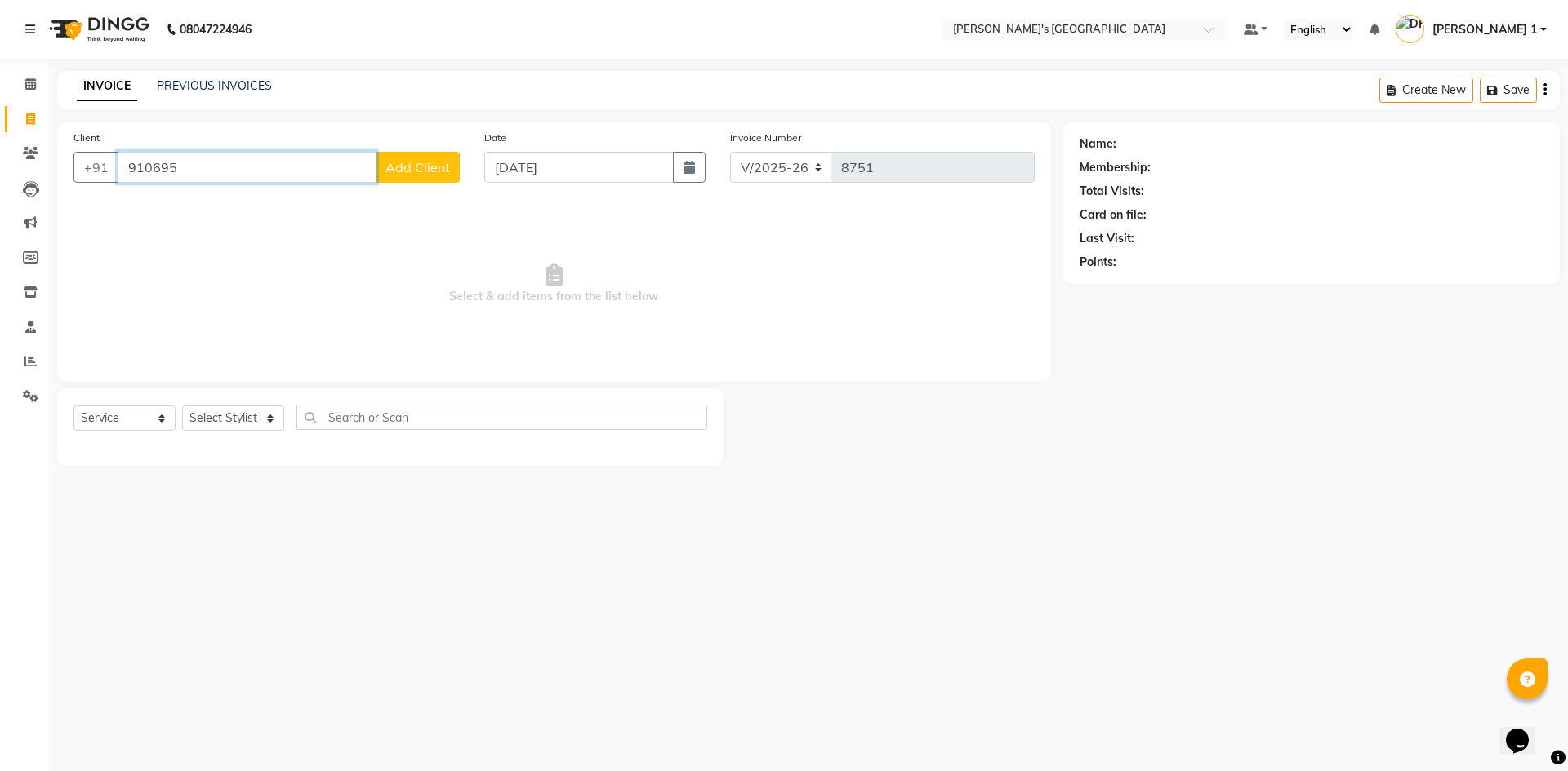
click at [252, 166] on input "910695" at bounding box center [247, 167] width 259 height 31
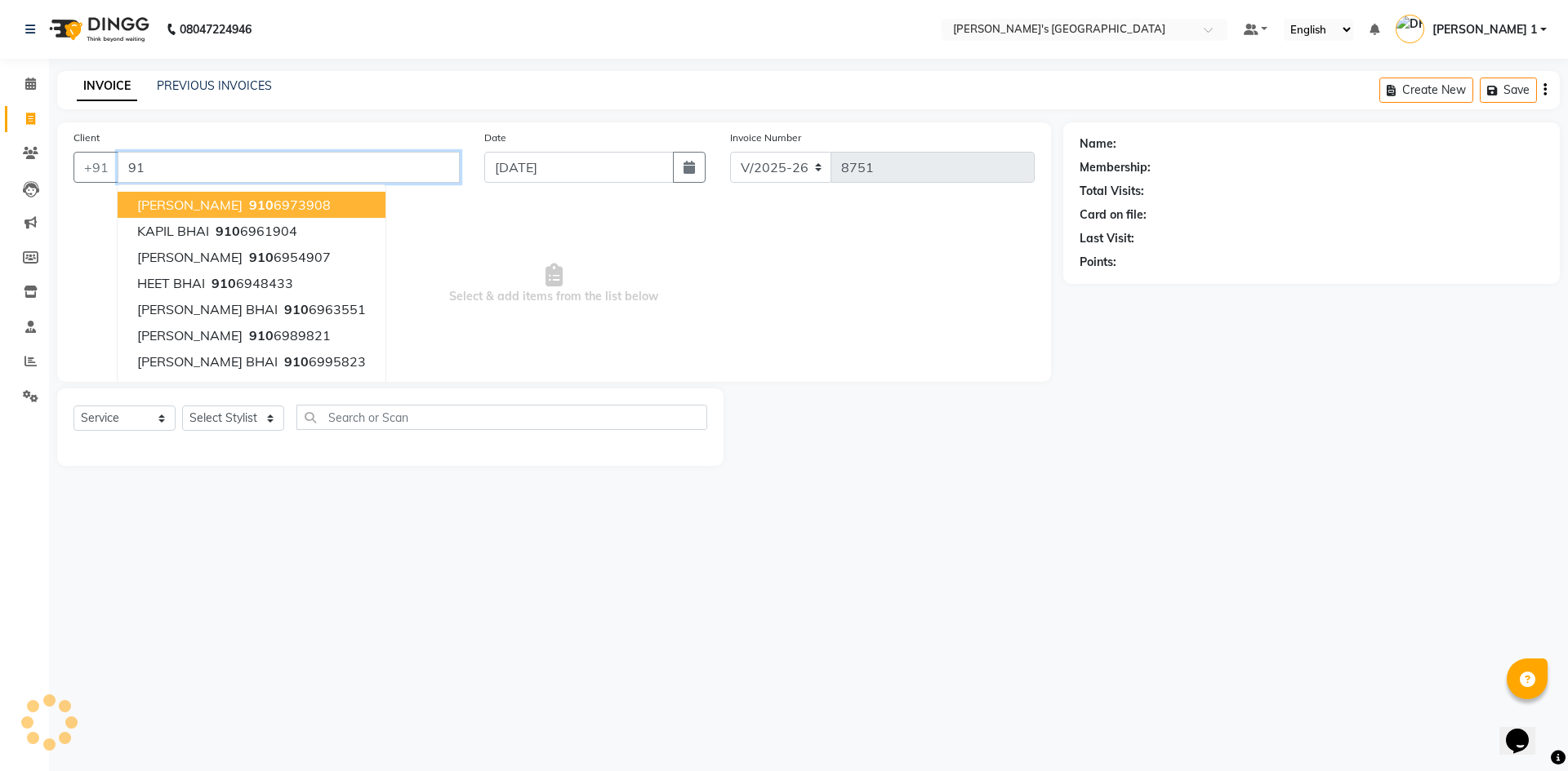
type input "9"
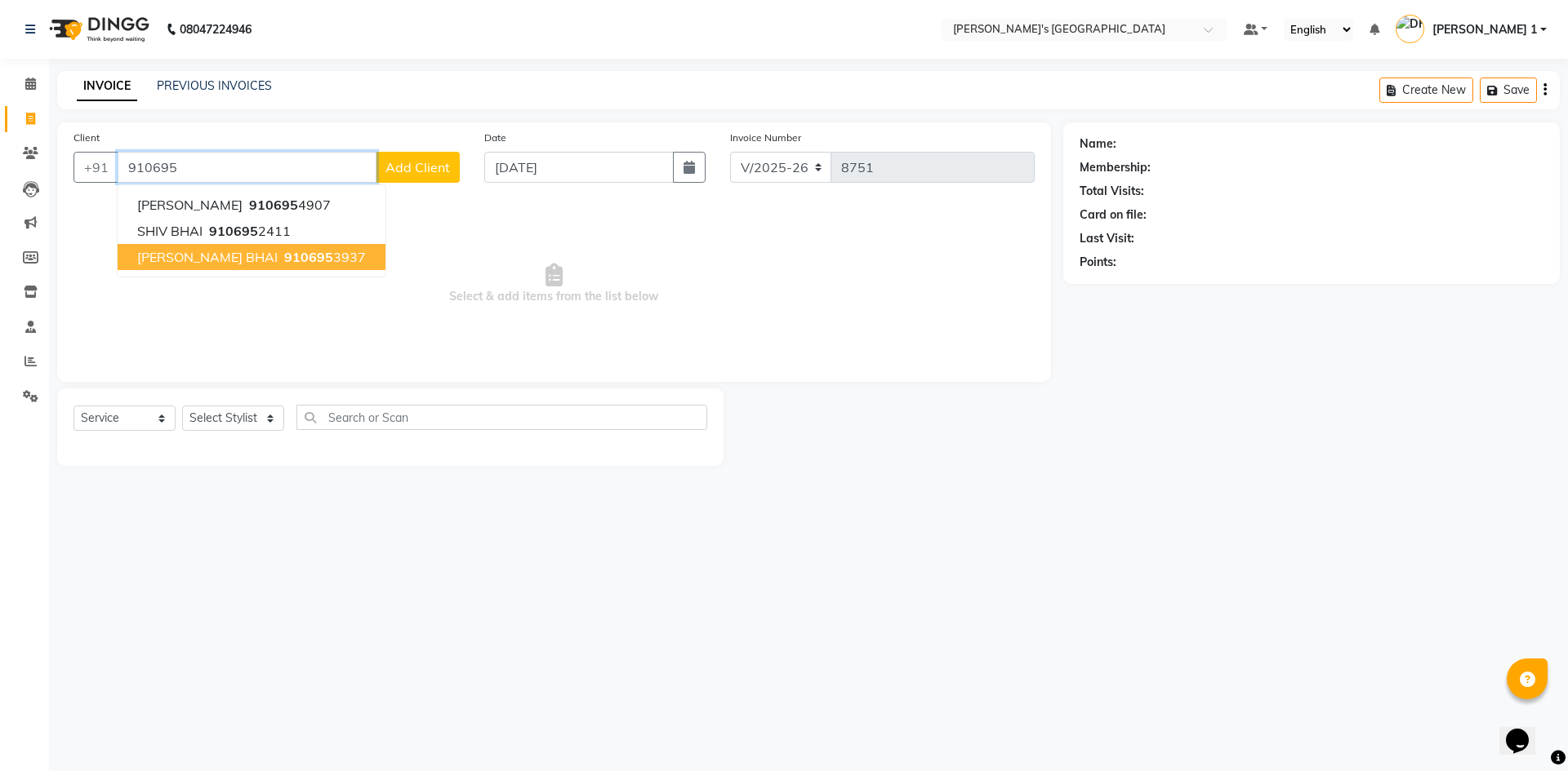
type input "9106953937"
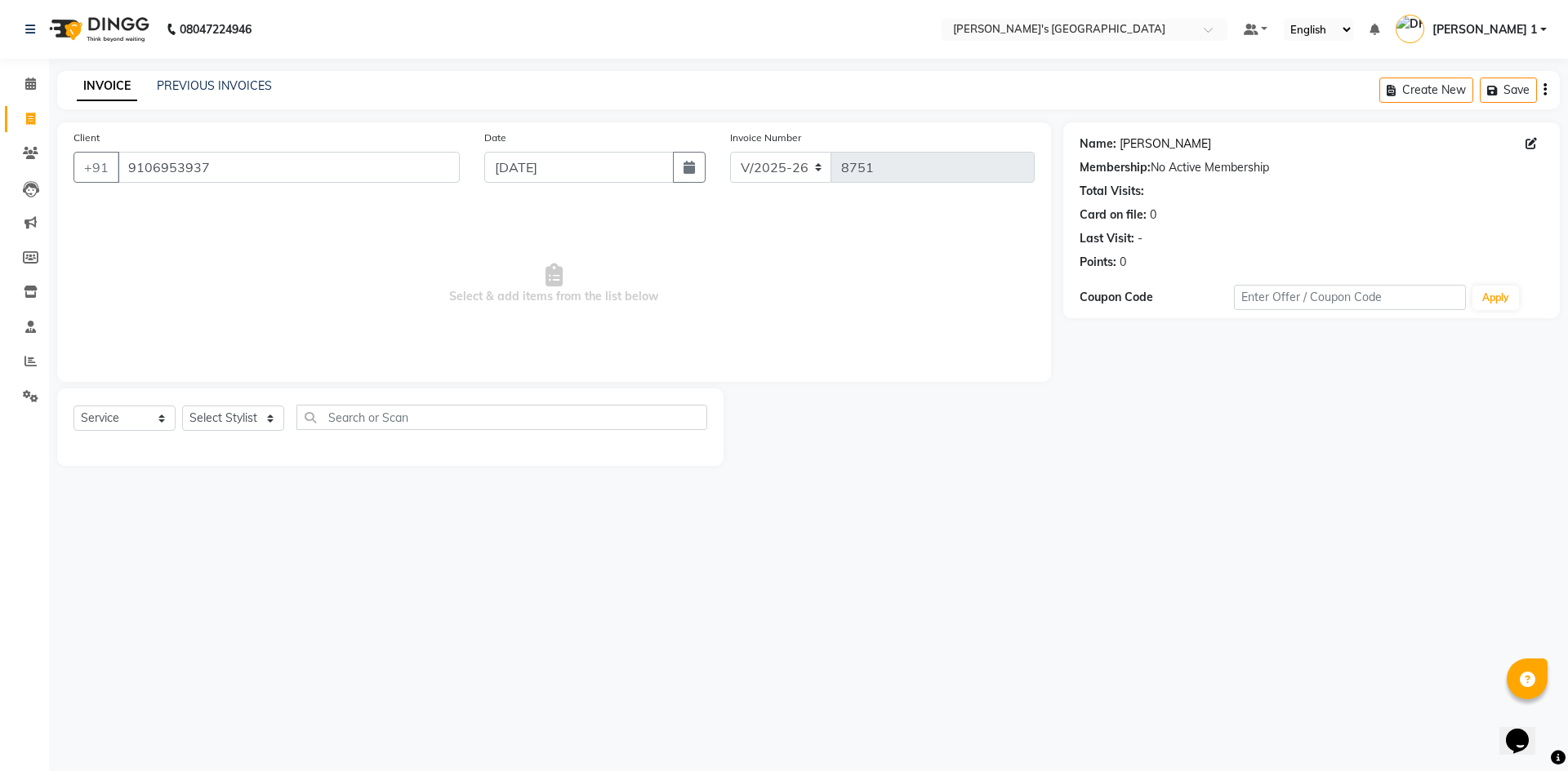
click at [1133, 142] on link "Divyesh Bhai" at bounding box center [1165, 143] width 91 height 17
click at [205, 80] on link "PREVIOUS INVOICES" at bounding box center [214, 85] width 115 height 14
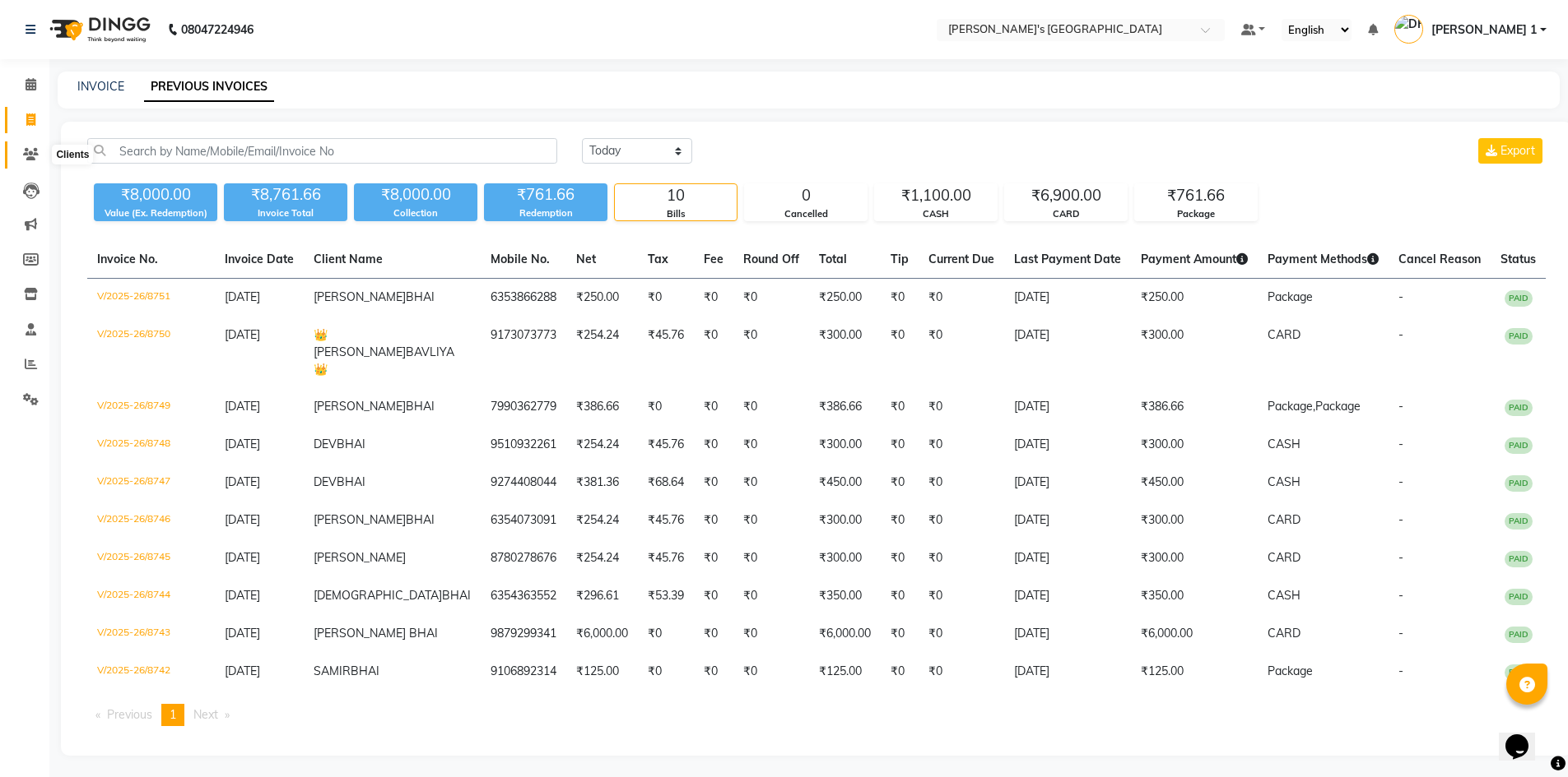
click at [33, 153] on icon at bounding box center [30, 154] width 15 height 13
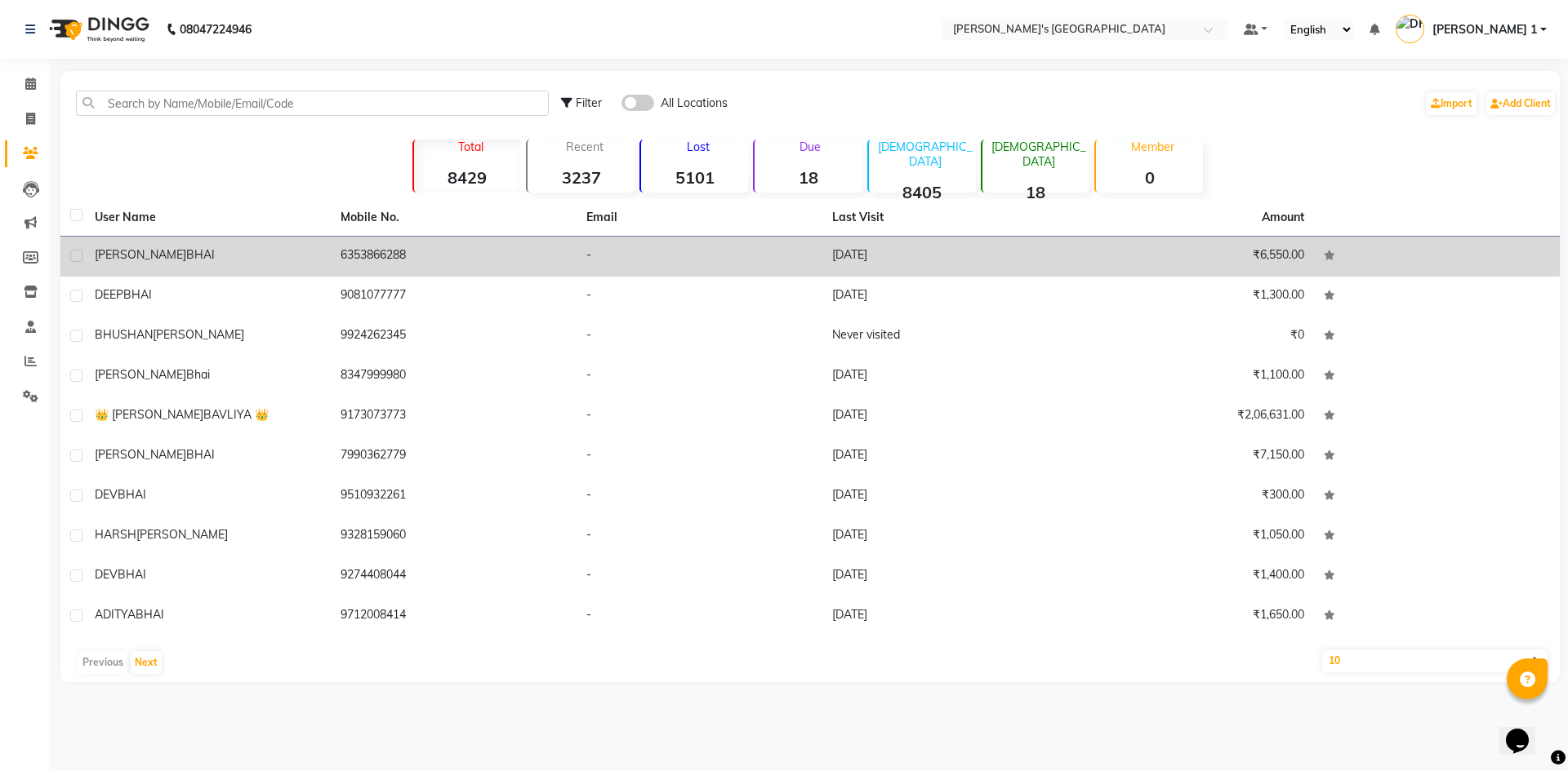
click at [252, 262] on div "SANKET BHAI" at bounding box center [208, 255] width 226 height 17
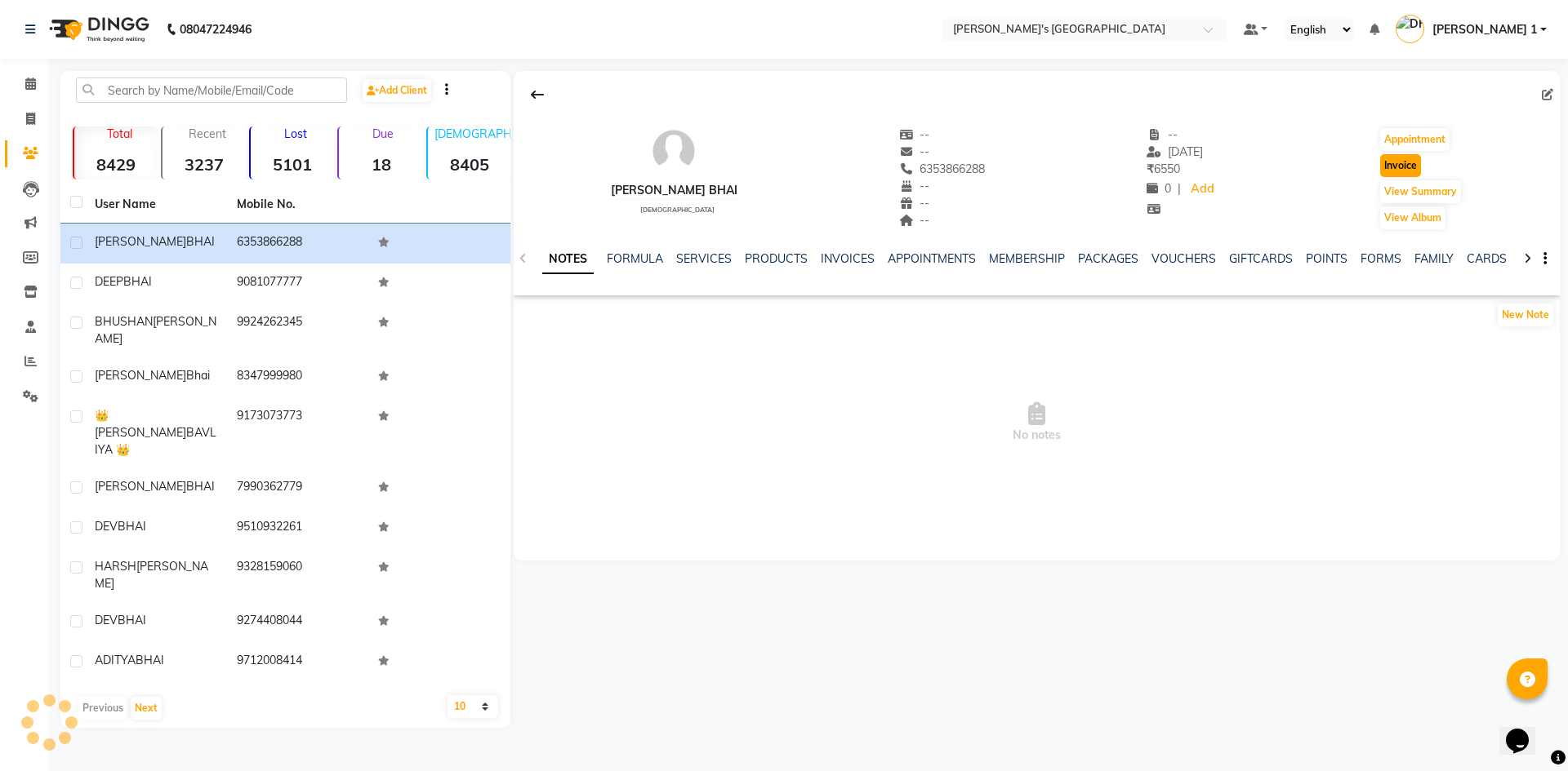
click at [1383, 167] on button "Invoice" at bounding box center [1401, 165] width 41 height 22
select select "service"
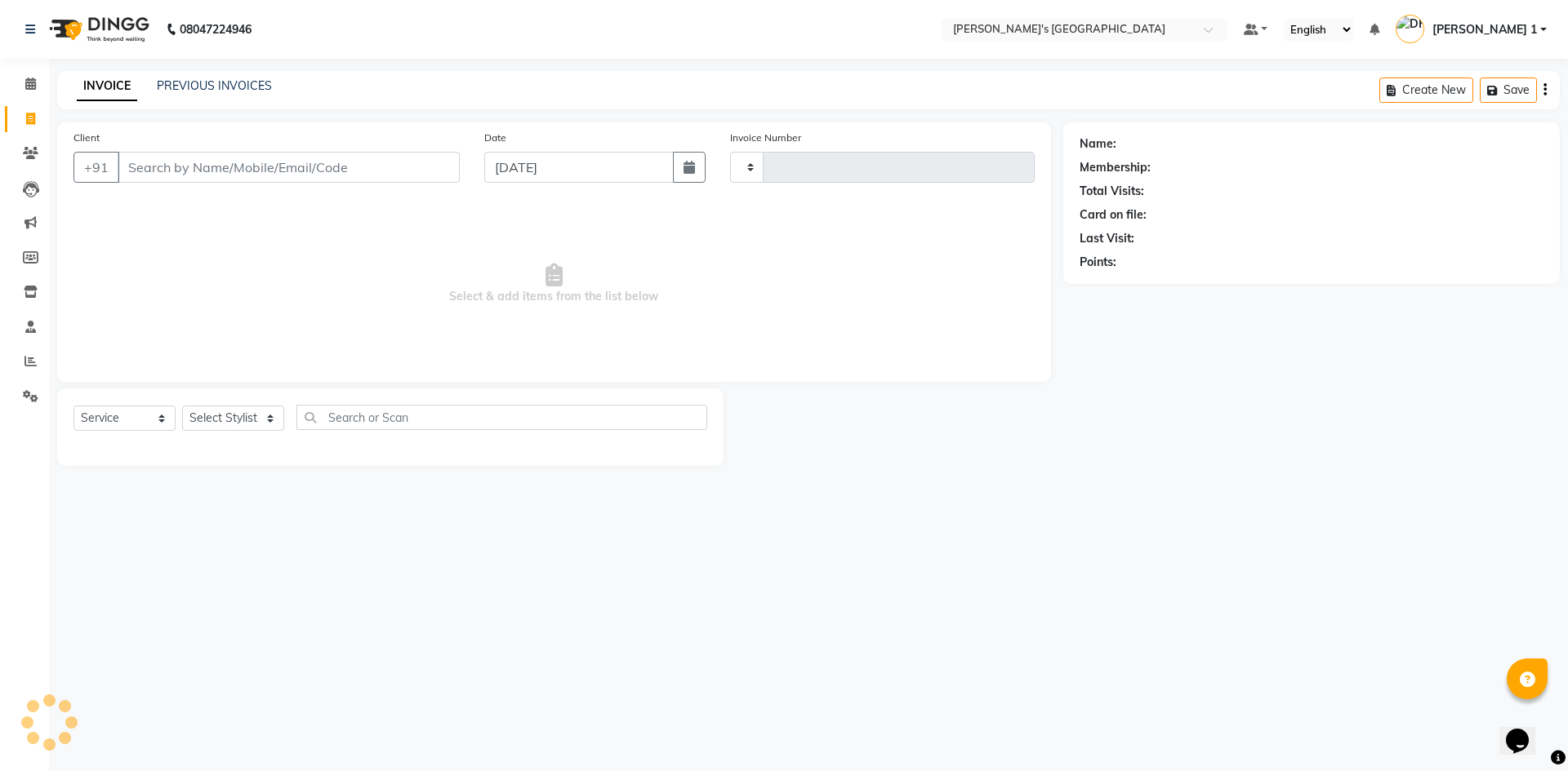
type input "8752"
select select "6233"
type input "6353866288"
click at [222, 412] on select "Select Stylist [PERSON_NAME] [PERSON_NAME] [PERSON_NAME] [PERSON_NAME] [PERSON_…" at bounding box center [233, 419] width 102 height 25
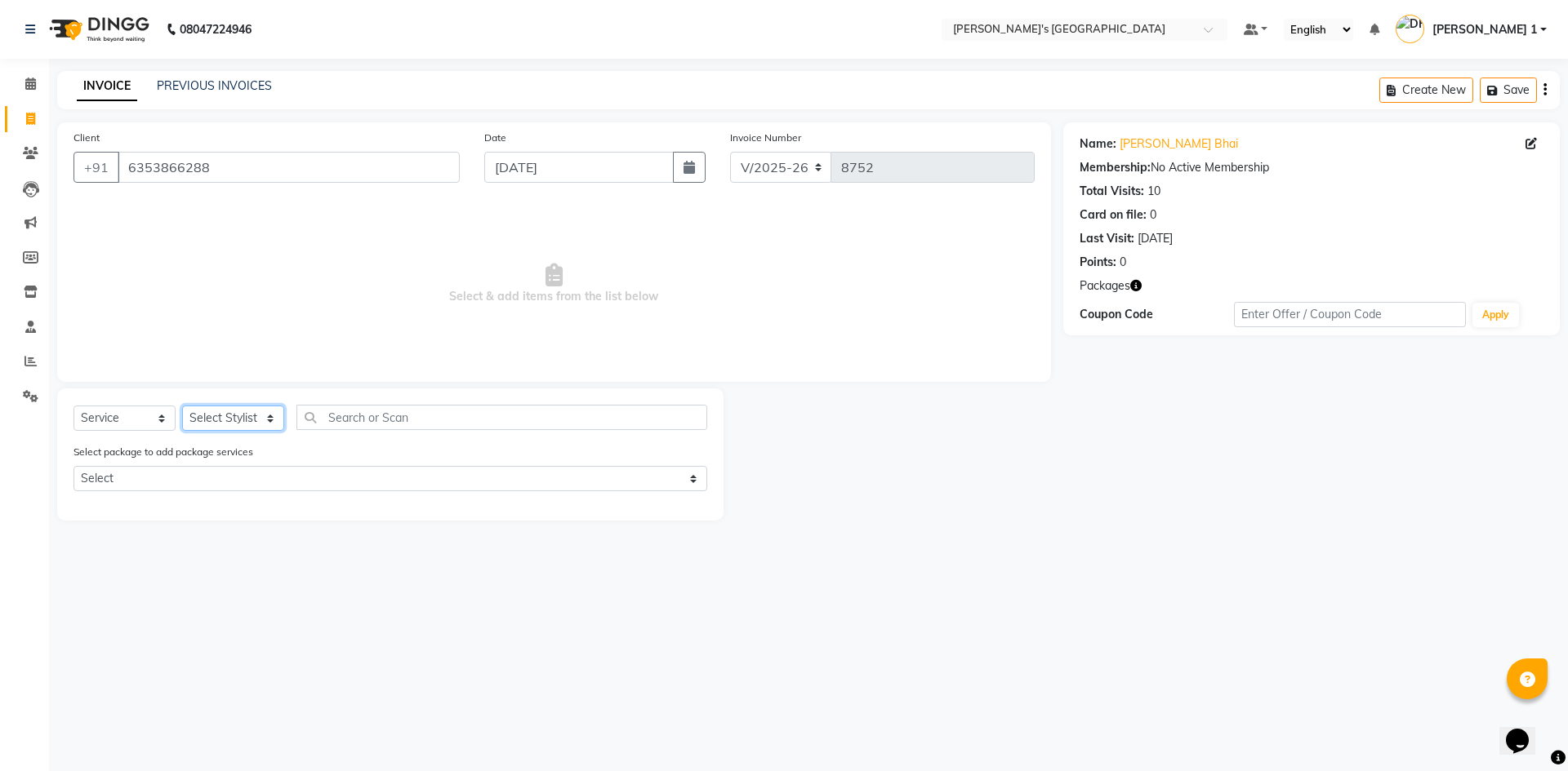
select select "64099"
click at [182, 406] on select "Select Stylist [PERSON_NAME] [PERSON_NAME] [PERSON_NAME] [PERSON_NAME] [PERSON_…" at bounding box center [233, 419] width 102 height 25
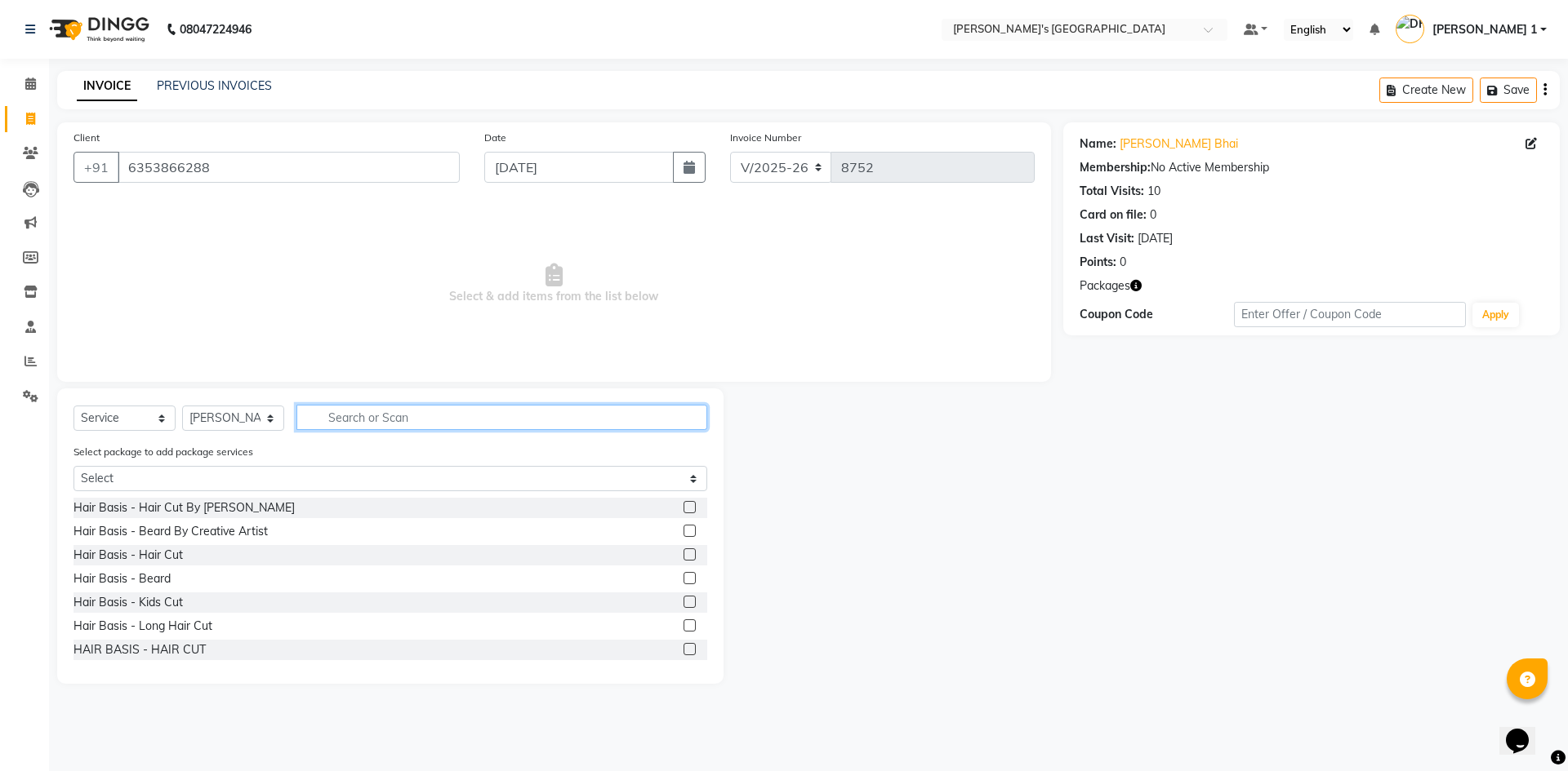
click at [373, 411] on input "text" at bounding box center [502, 418] width 411 height 25
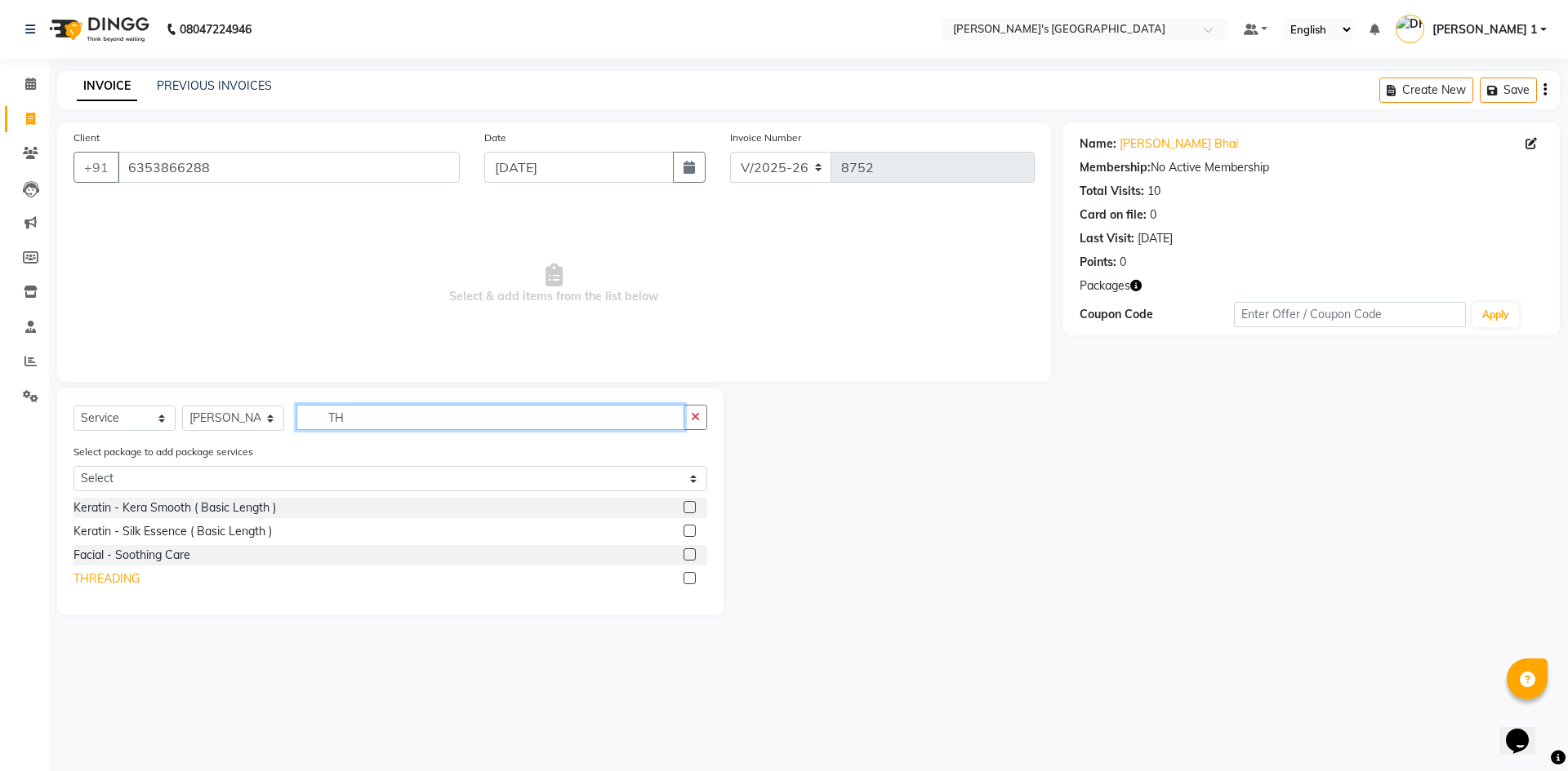
type input "TH"
click at [102, 581] on div "THREADING" at bounding box center [107, 578] width 66 height 17
checkbox input "false"
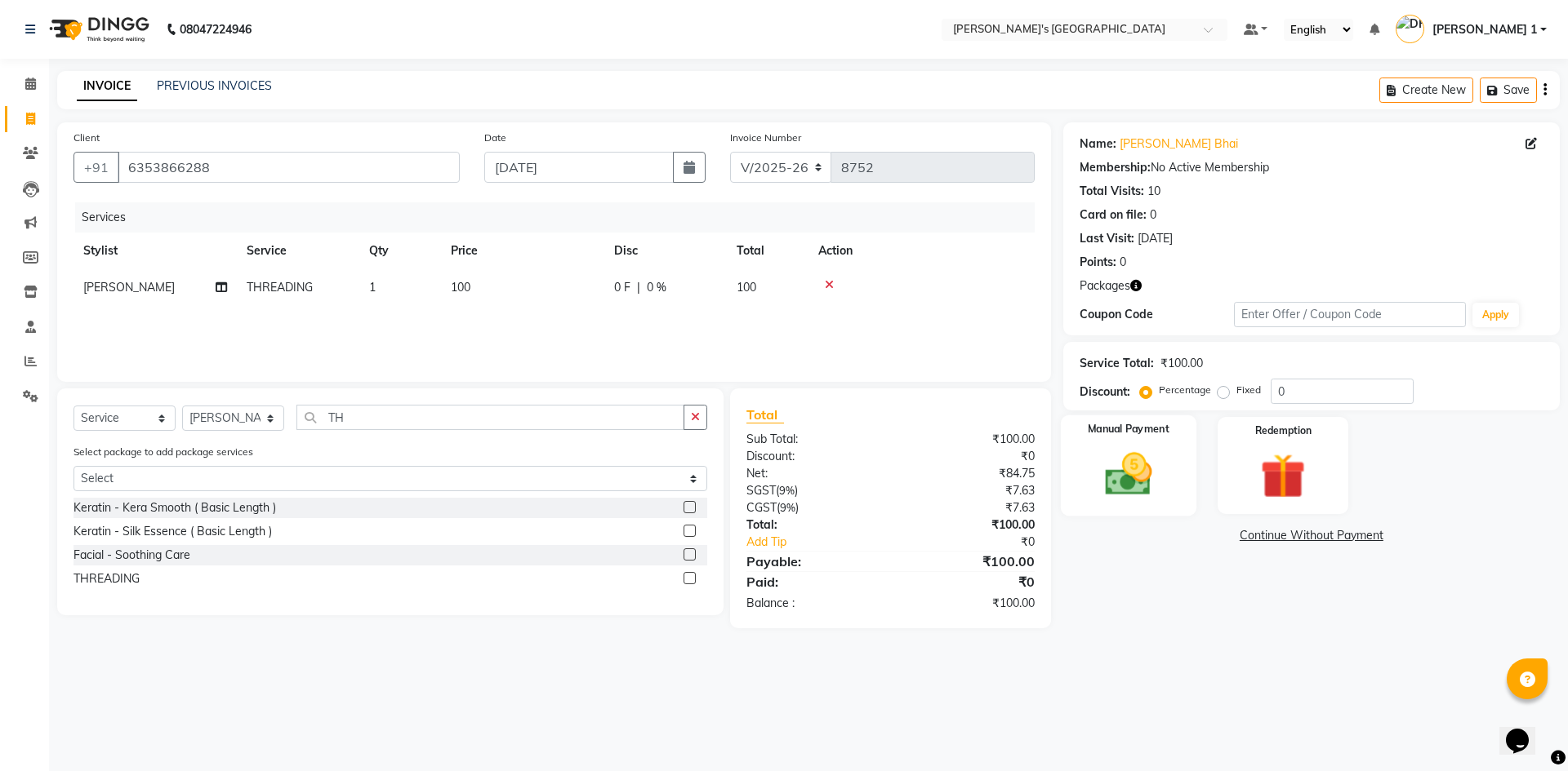
click at [1118, 469] on img at bounding box center [1128, 474] width 76 height 54
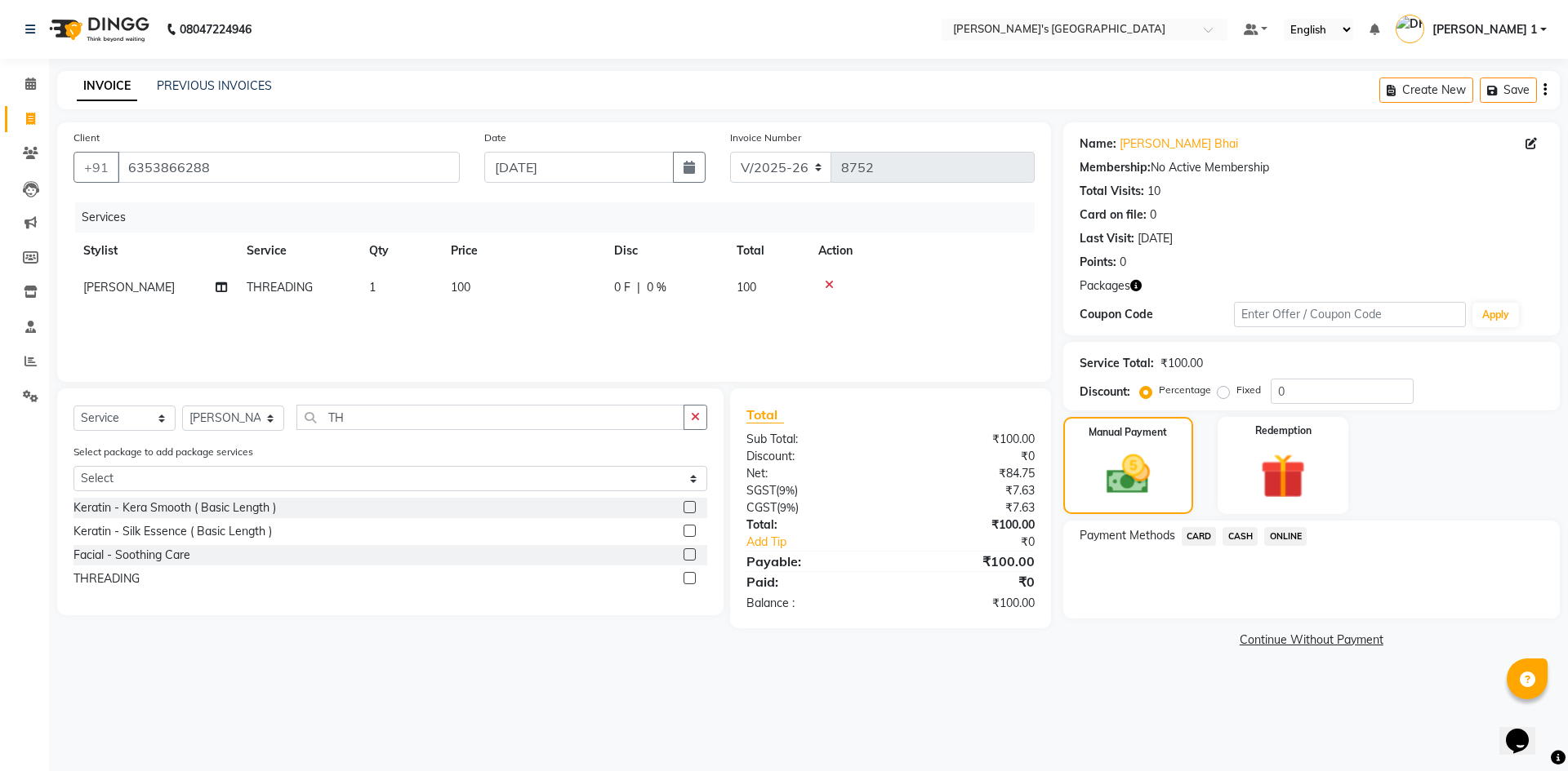
click at [1200, 533] on span "CARD" at bounding box center [1199, 536] width 35 height 19
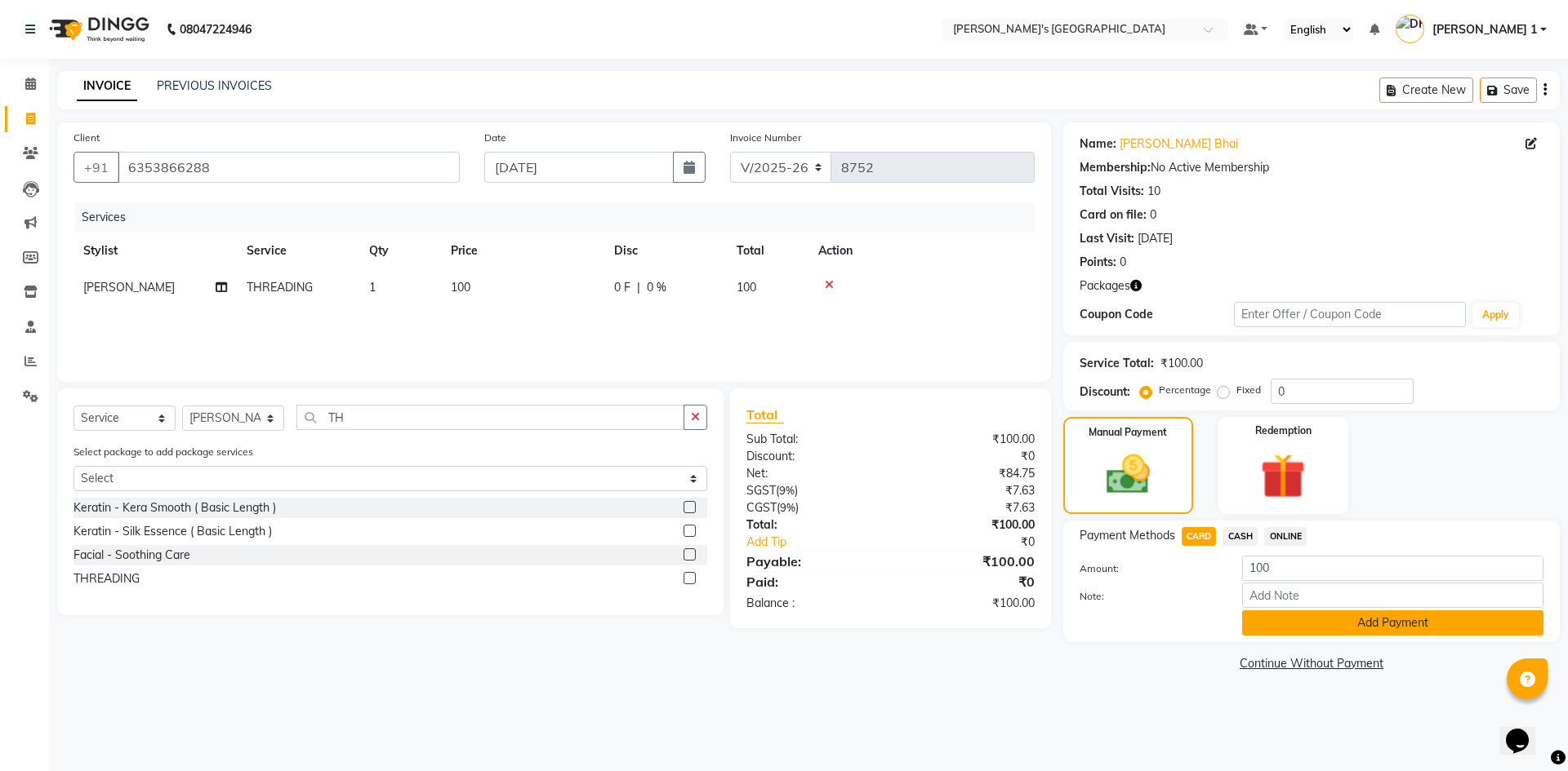
click at [1318, 629] on button "Add Payment" at bounding box center [1393, 623] width 301 height 25
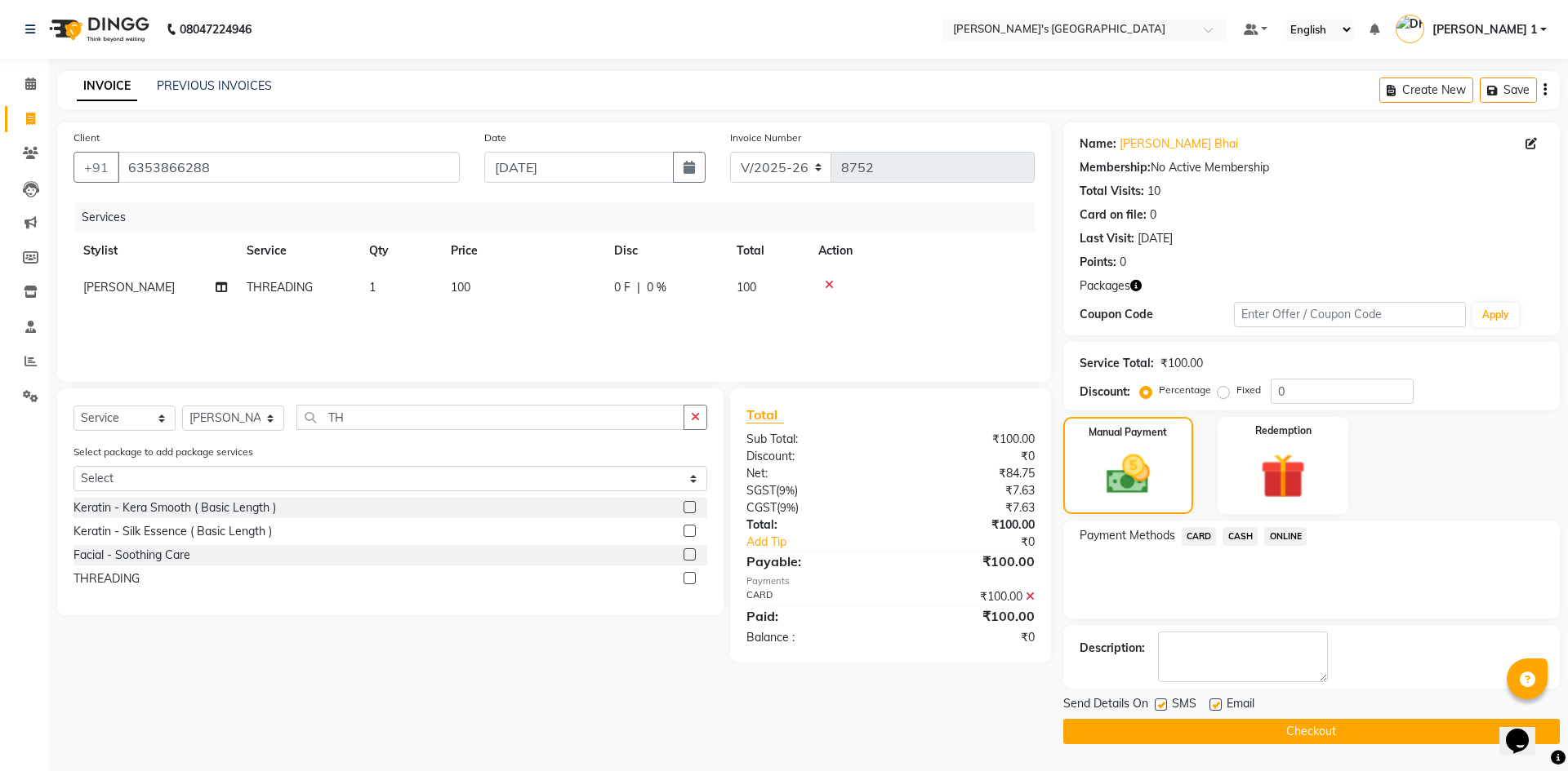
click at [1219, 706] on label at bounding box center [1216, 705] width 13 height 13
click at [1219, 706] on input "checkbox" at bounding box center [1215, 706] width 11 height 11
checkbox input "false"
drag, startPoint x: 1163, startPoint y: 704, endPoint x: 1172, endPoint y: 727, distance: 24.7
click at [1163, 704] on label at bounding box center [1162, 705] width 13 height 13
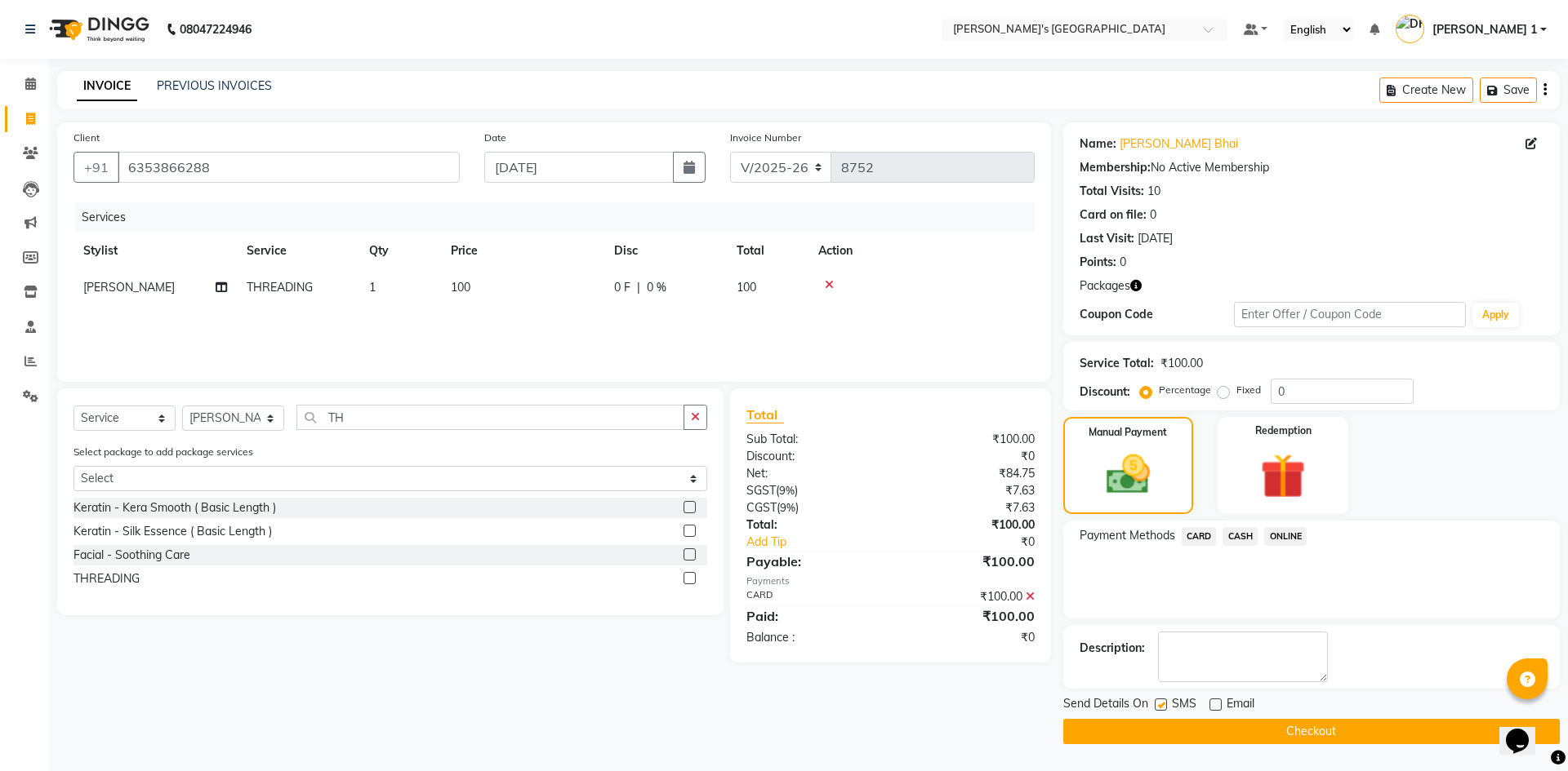
click at [1163, 704] on input "checkbox" at bounding box center [1161, 706] width 11 height 11
checkbox input "false"
click at [1176, 732] on button "Checkout" at bounding box center [1312, 732] width 497 height 25
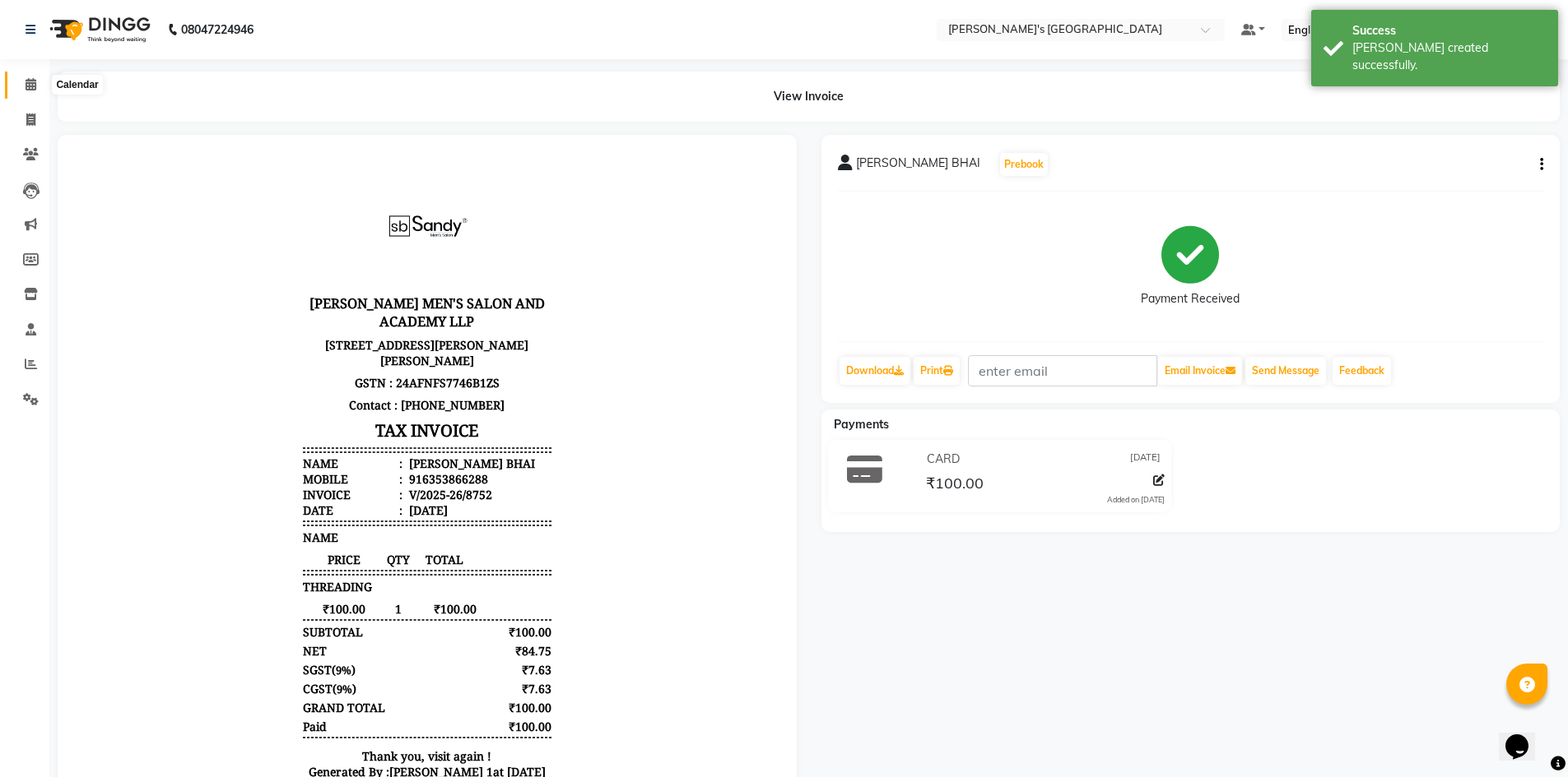
click at [33, 86] on icon at bounding box center [31, 85] width 11 height 13
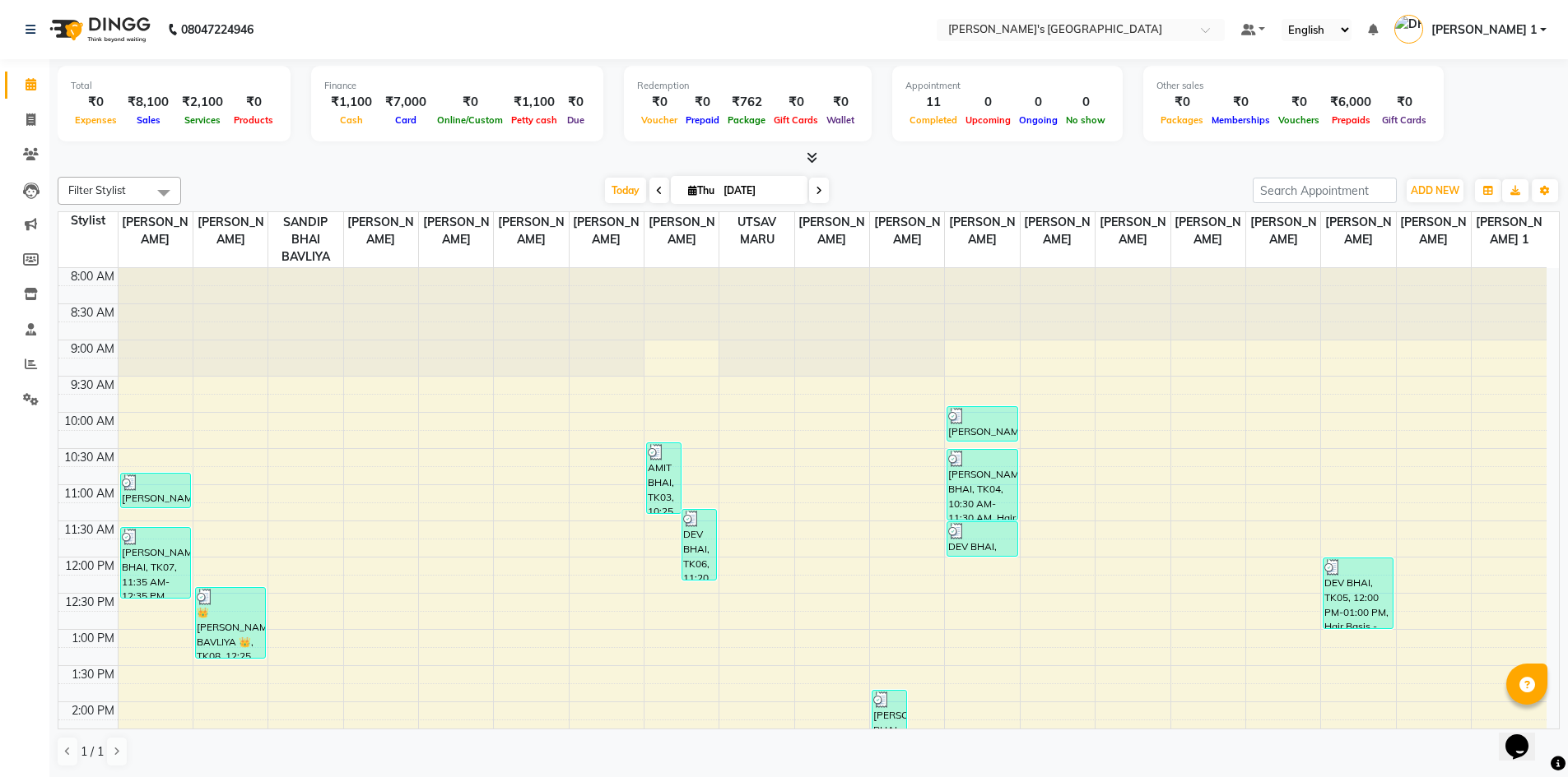
scroll to position [1, 0]
click at [26, 74] on link "Calendar" at bounding box center [24, 84] width 40 height 27
click at [21, 120] on span at bounding box center [31, 119] width 29 height 19
select select "service"
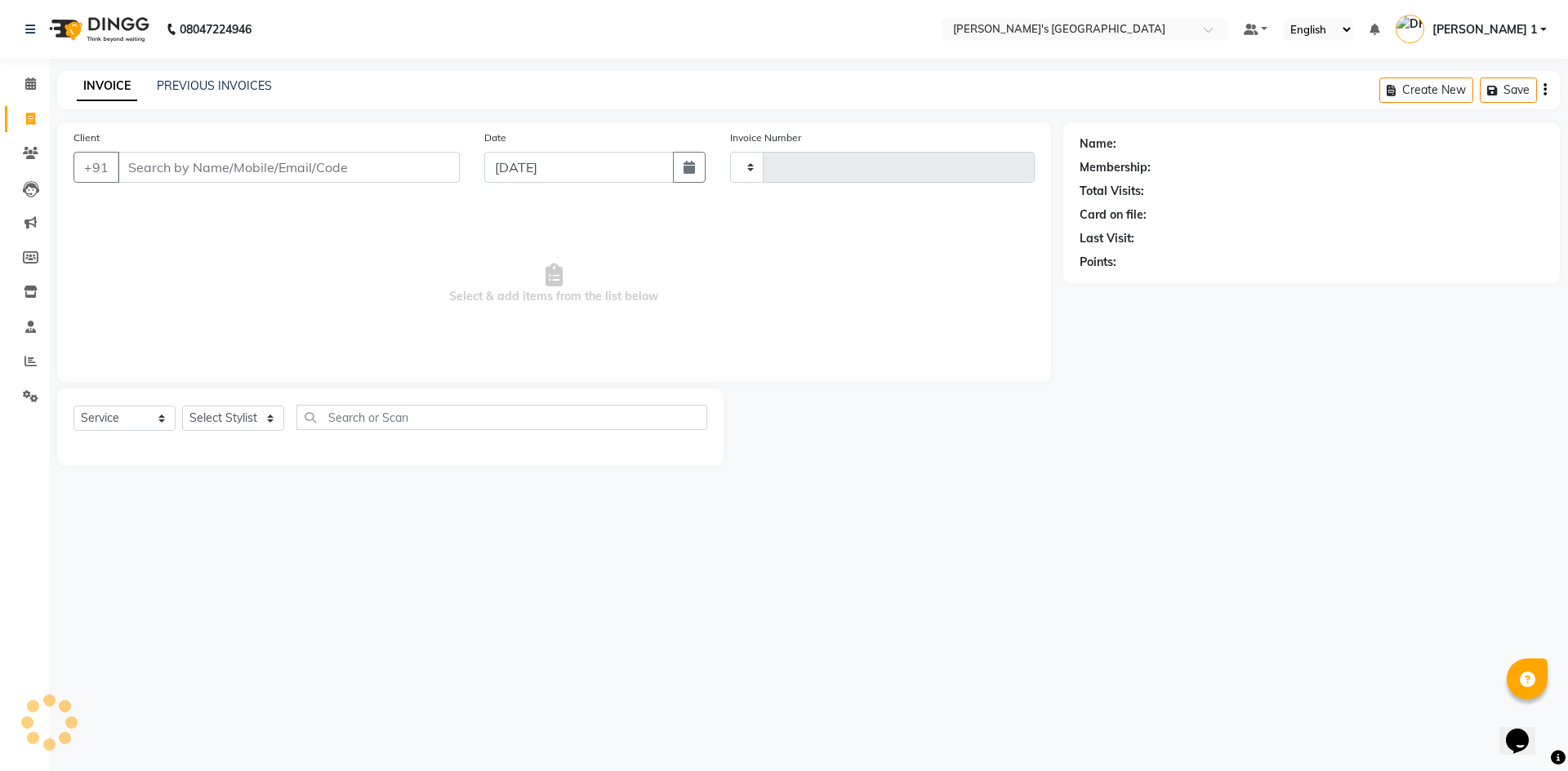
type input "8753"
select select "6233"
type input "N"
click at [24, 77] on span at bounding box center [30, 84] width 29 height 19
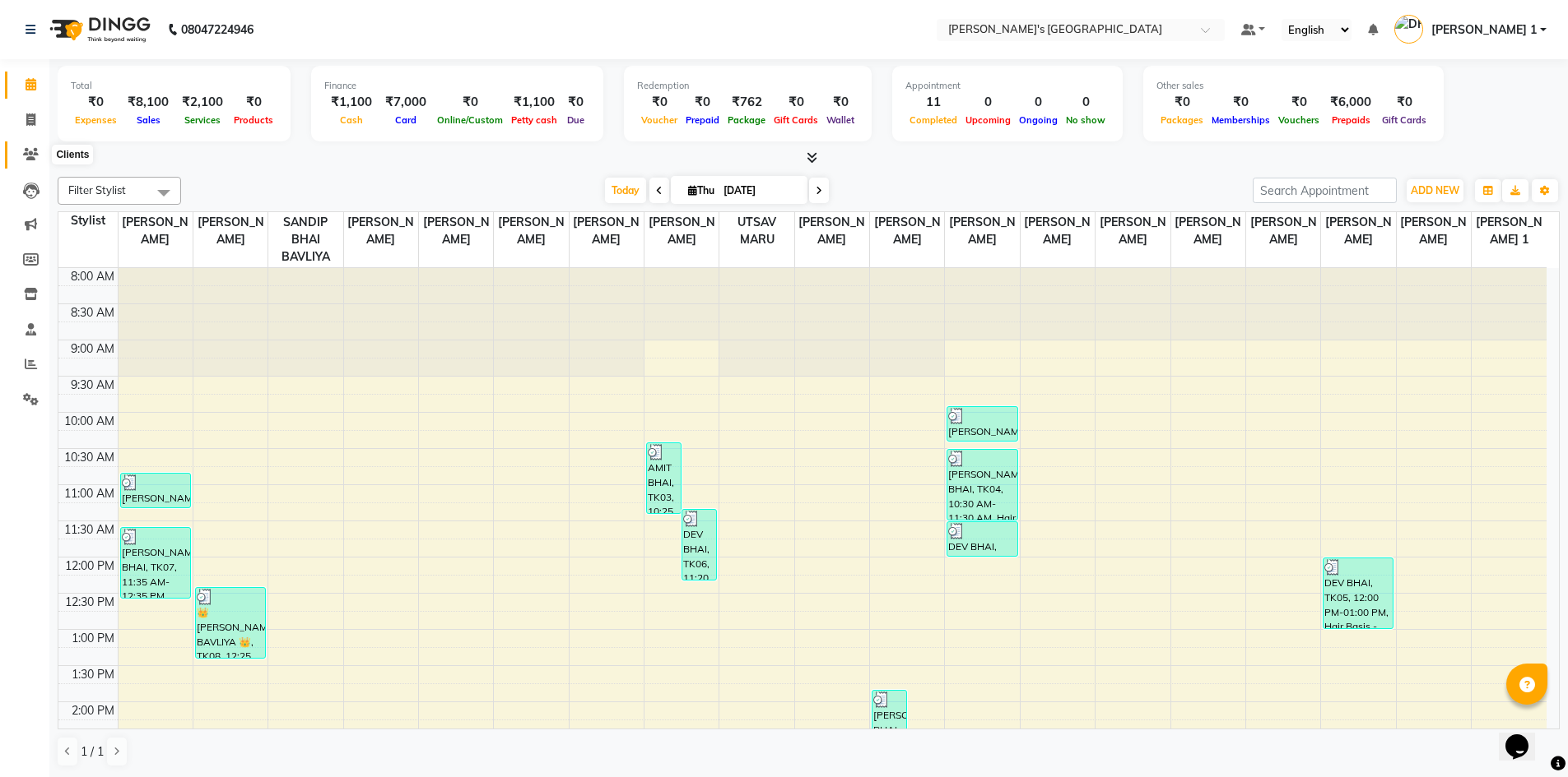
click at [23, 151] on span at bounding box center [31, 154] width 29 height 19
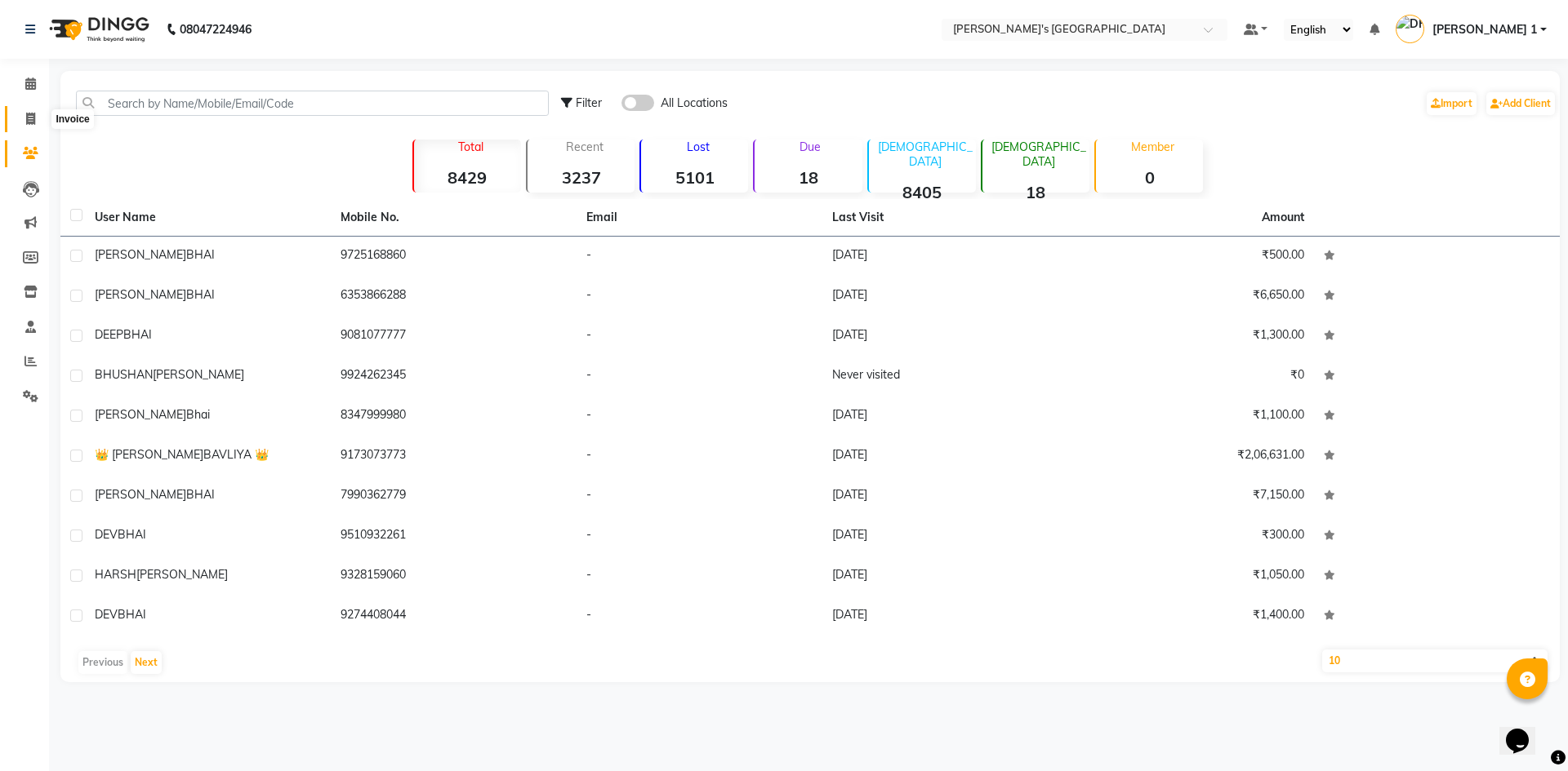
click at [22, 117] on span at bounding box center [30, 119] width 29 height 19
select select "6233"
select select "service"
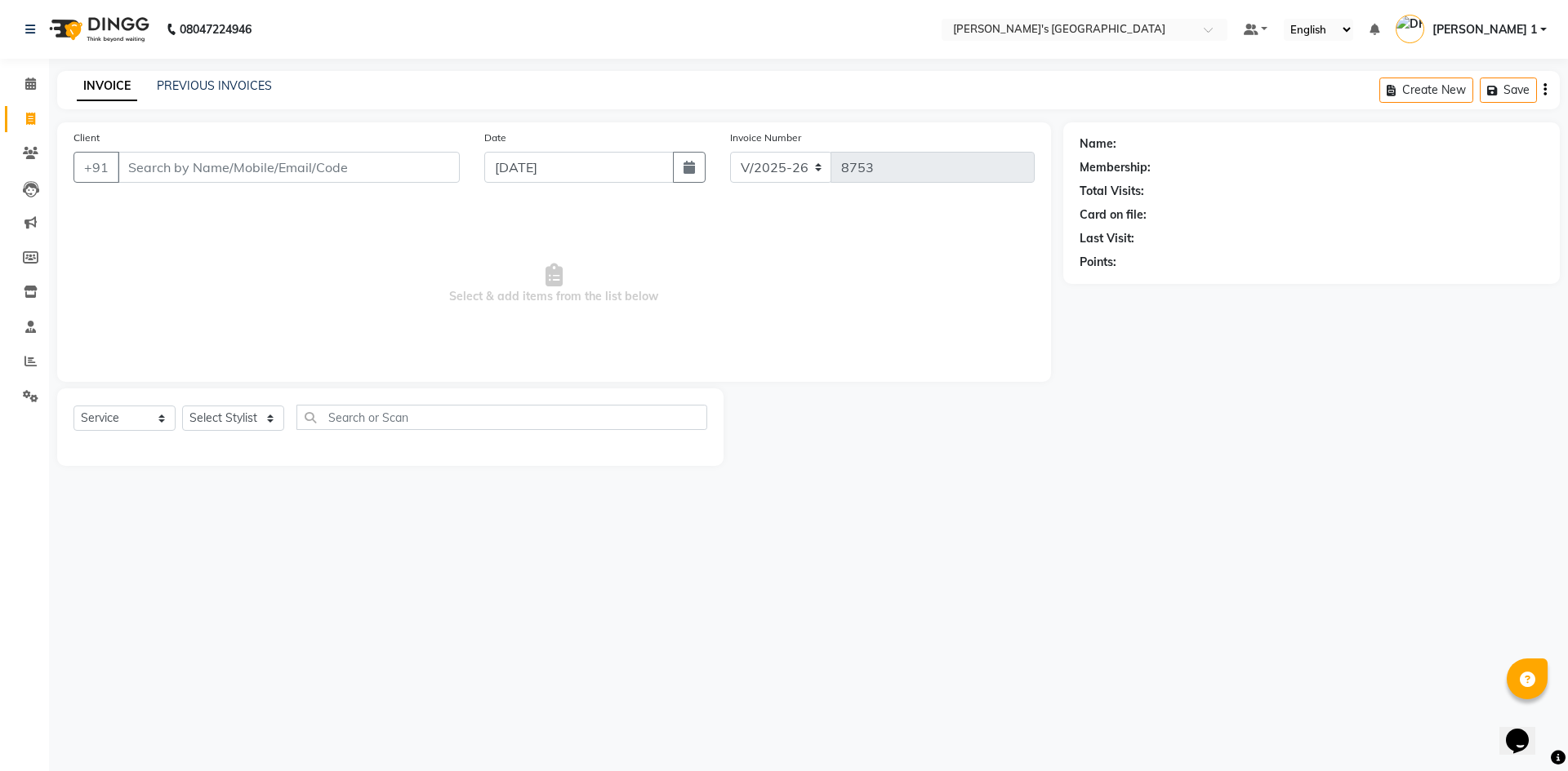
click at [425, 169] on input "Client" at bounding box center [289, 167] width 343 height 31
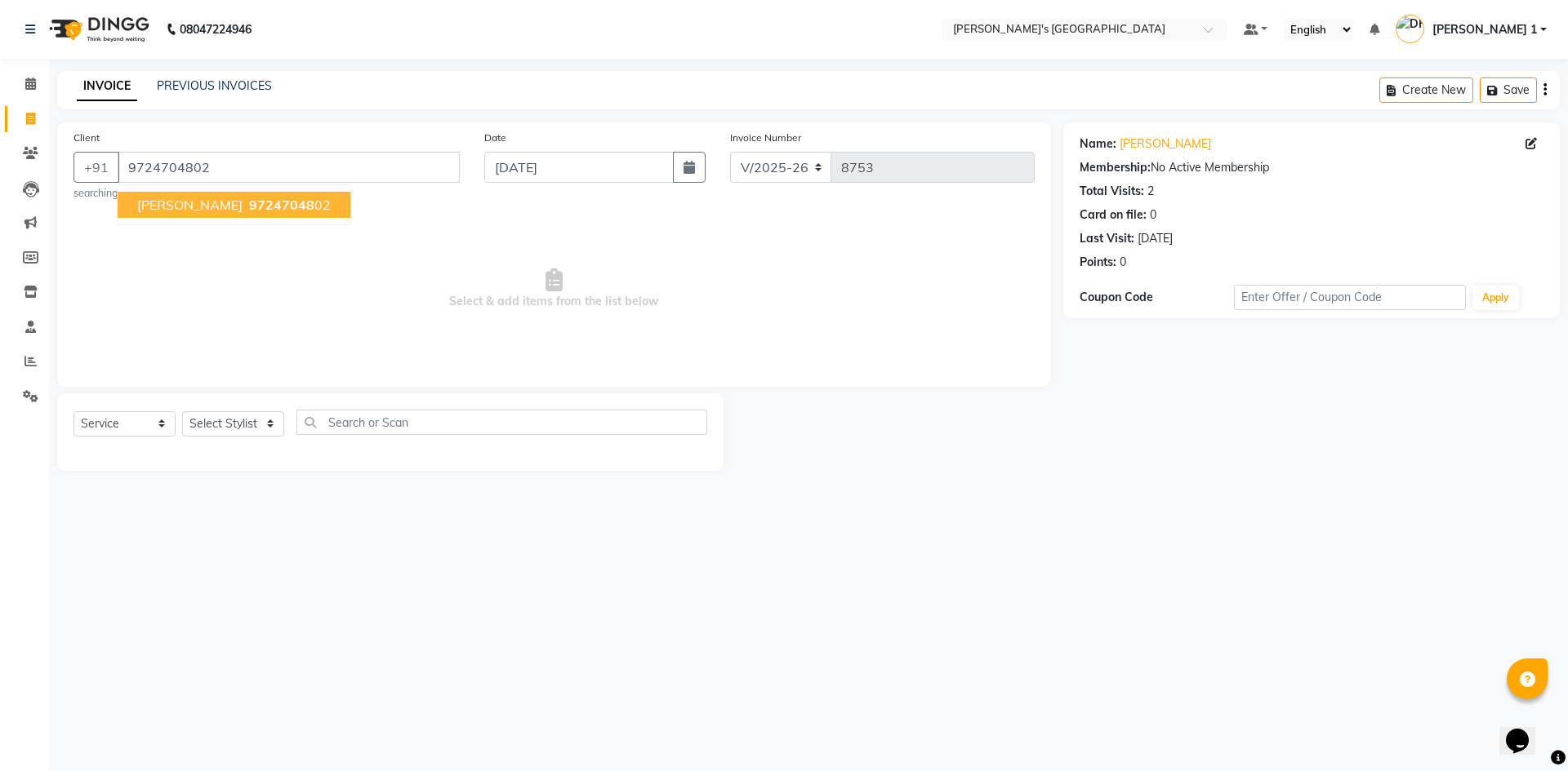
click at [305, 196] on button "HARSH BHAI 97247048 02" at bounding box center [234, 204] width 233 height 26
click at [1145, 141] on link "Harsh Bhai" at bounding box center [1165, 143] width 91 height 17
click at [288, 160] on input "9724704802" at bounding box center [289, 167] width 343 height 31
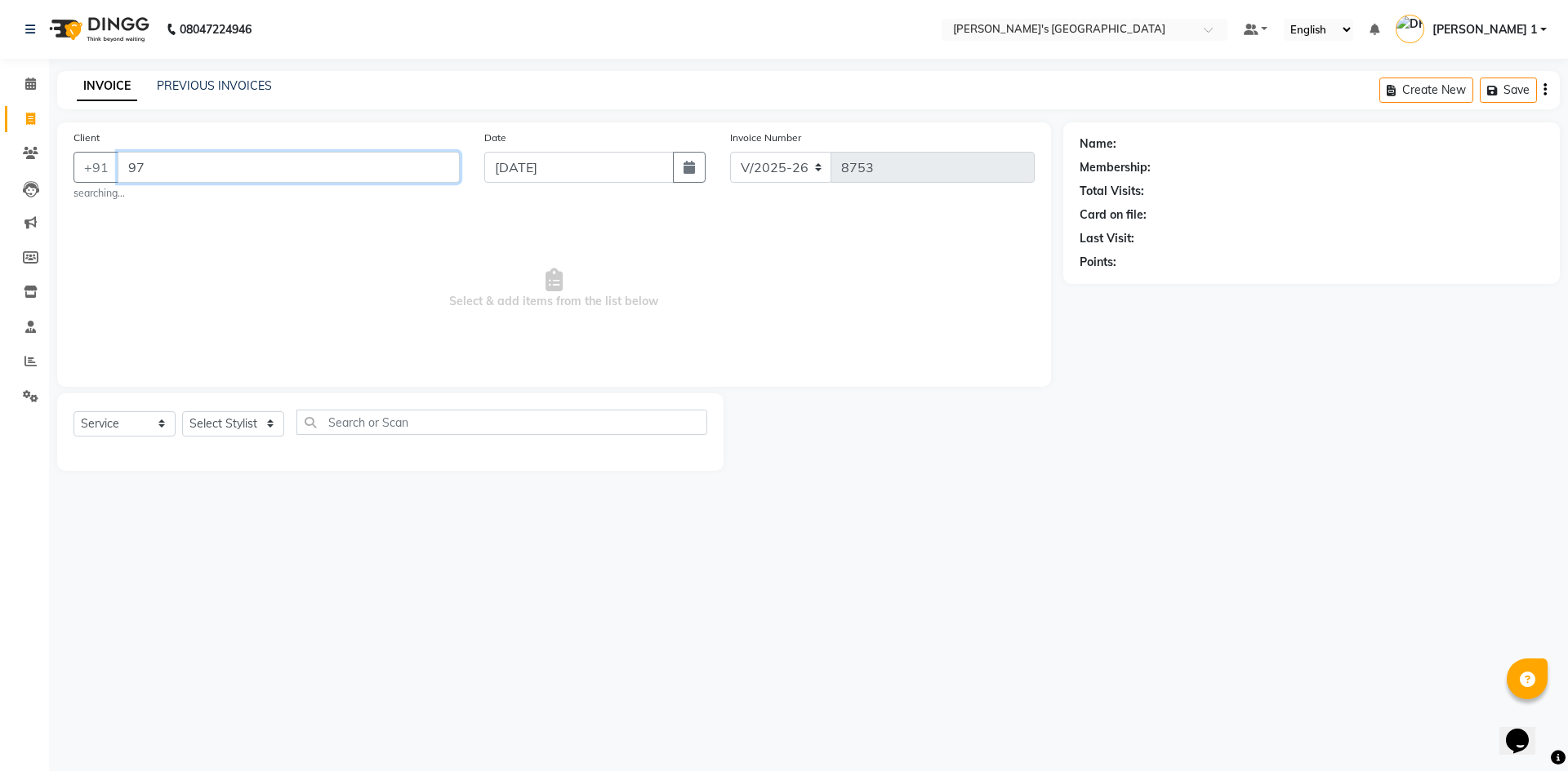
type input "9"
click at [184, 87] on link "PREVIOUS INVOICES" at bounding box center [214, 85] width 115 height 14
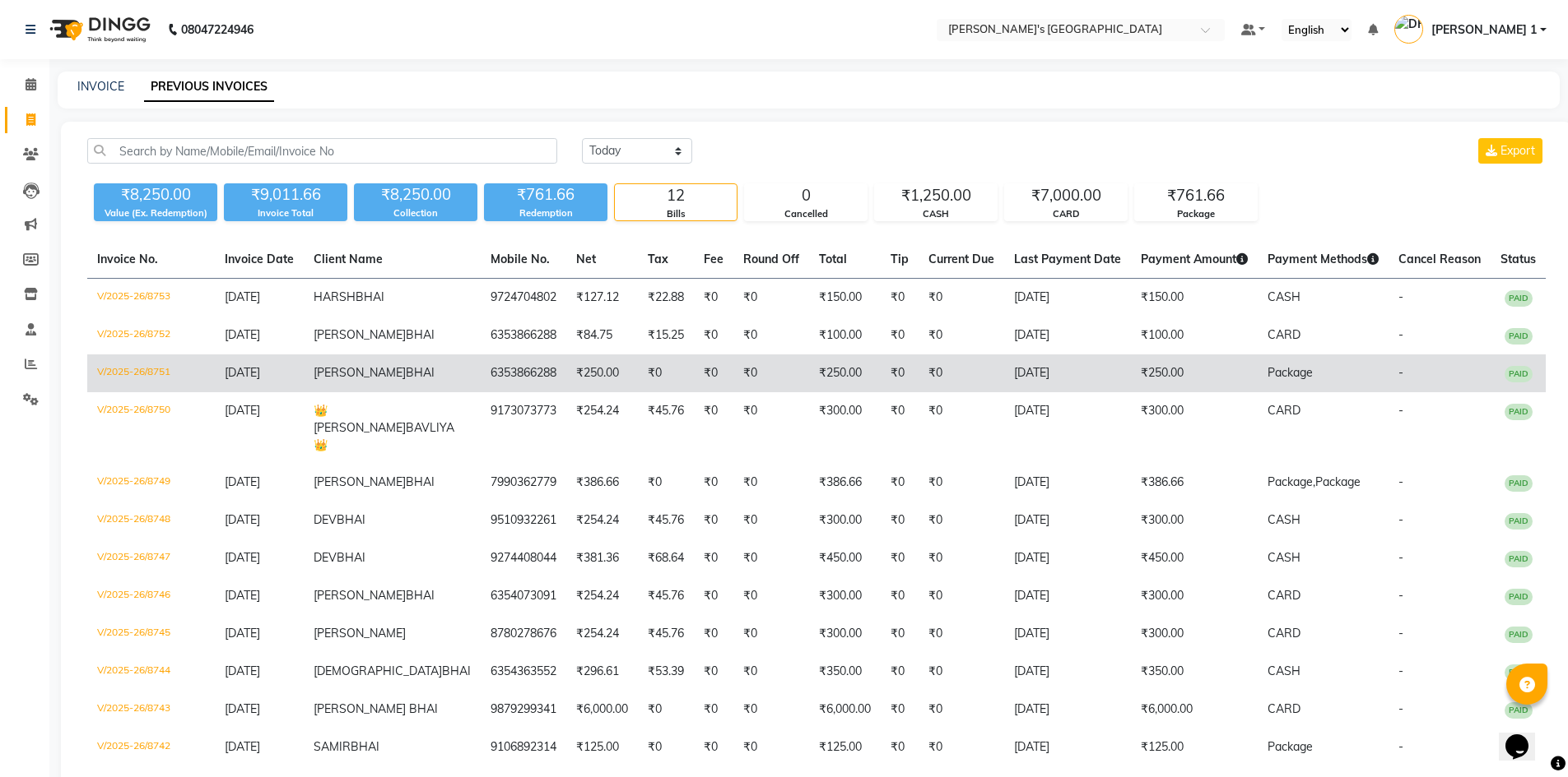
click at [733, 392] on td "₹0" at bounding box center [771, 373] width 76 height 38
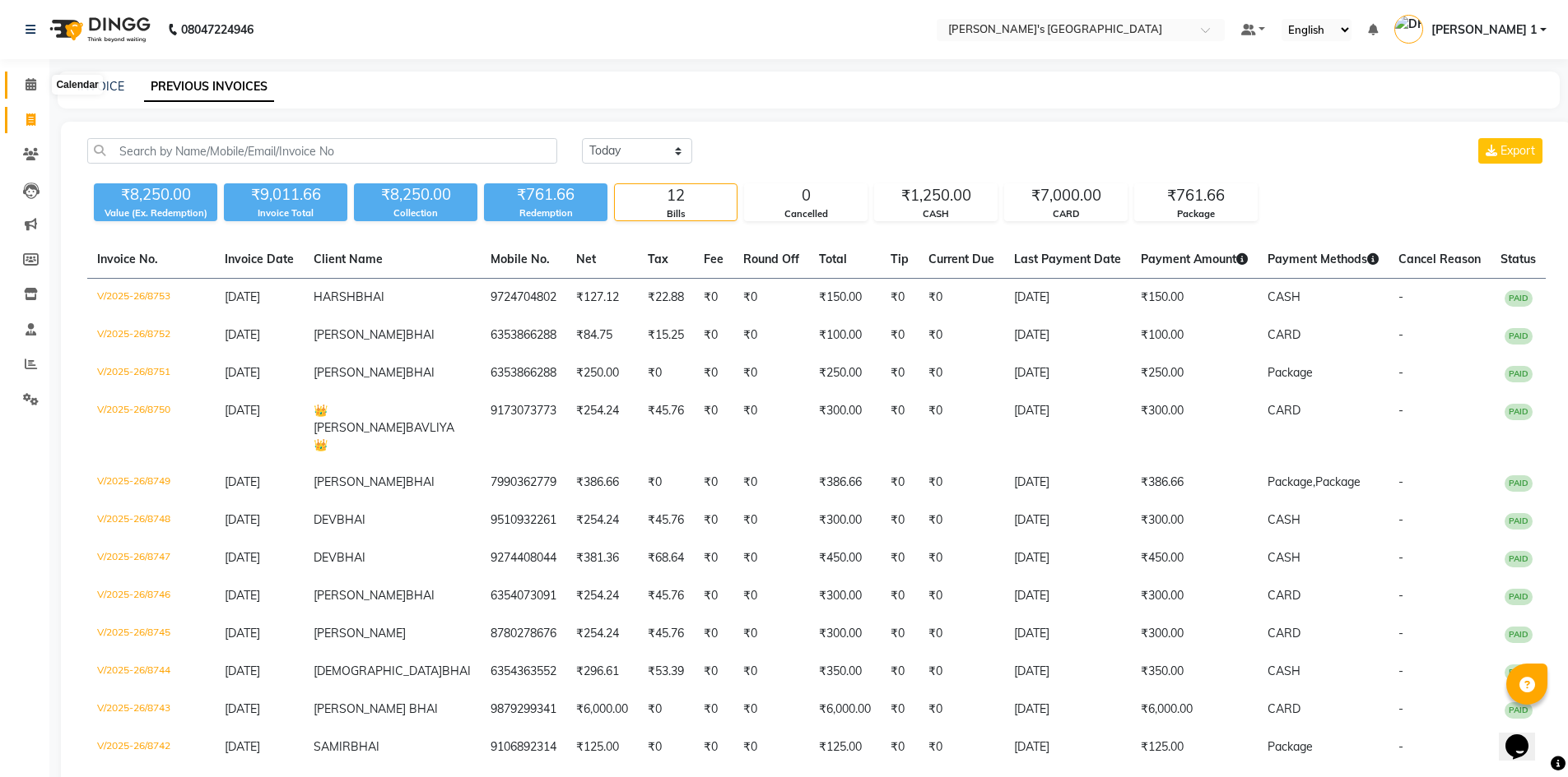
click at [23, 83] on span at bounding box center [31, 85] width 29 height 19
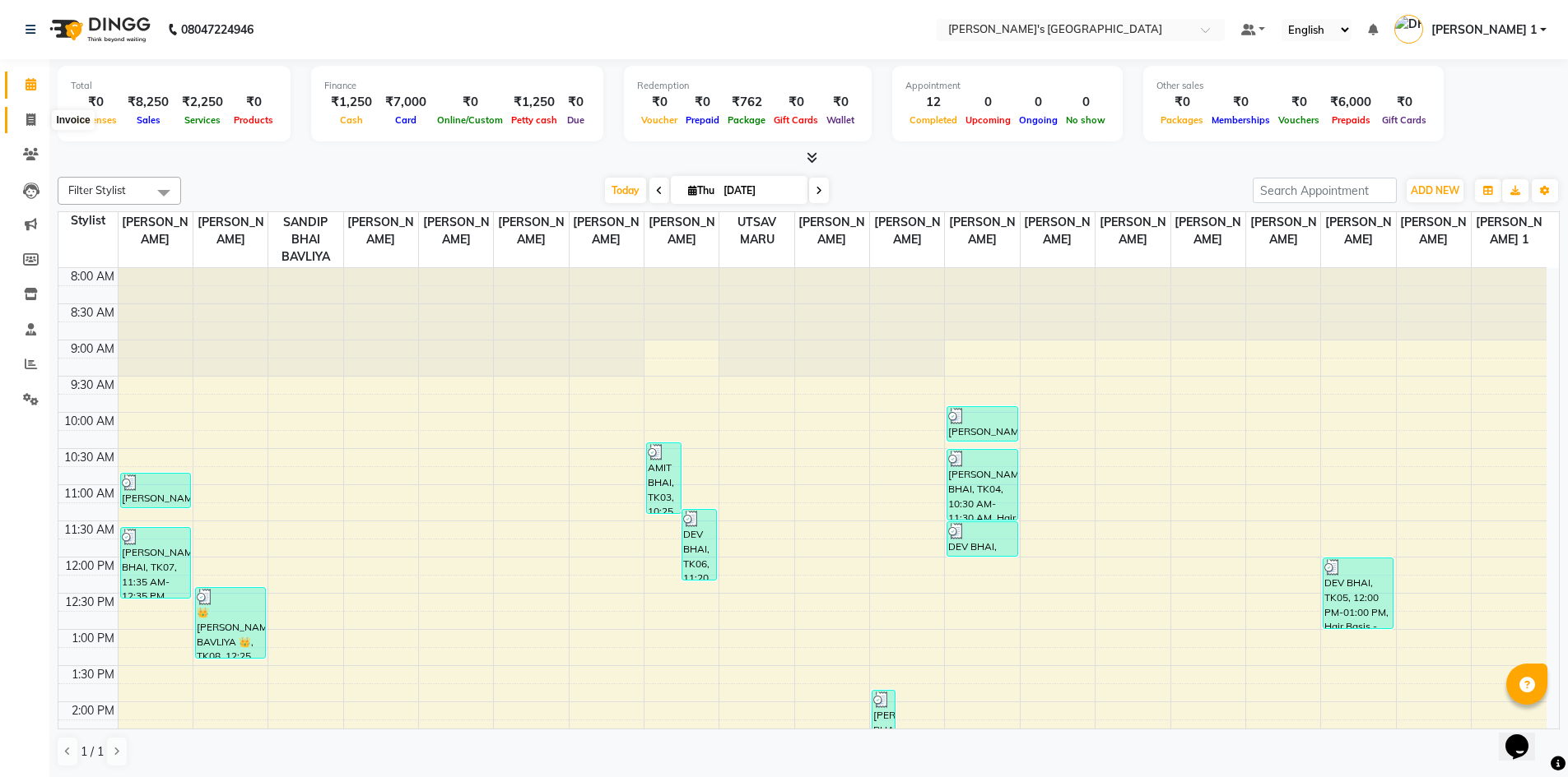
click at [27, 125] on icon at bounding box center [31, 120] width 9 height 13
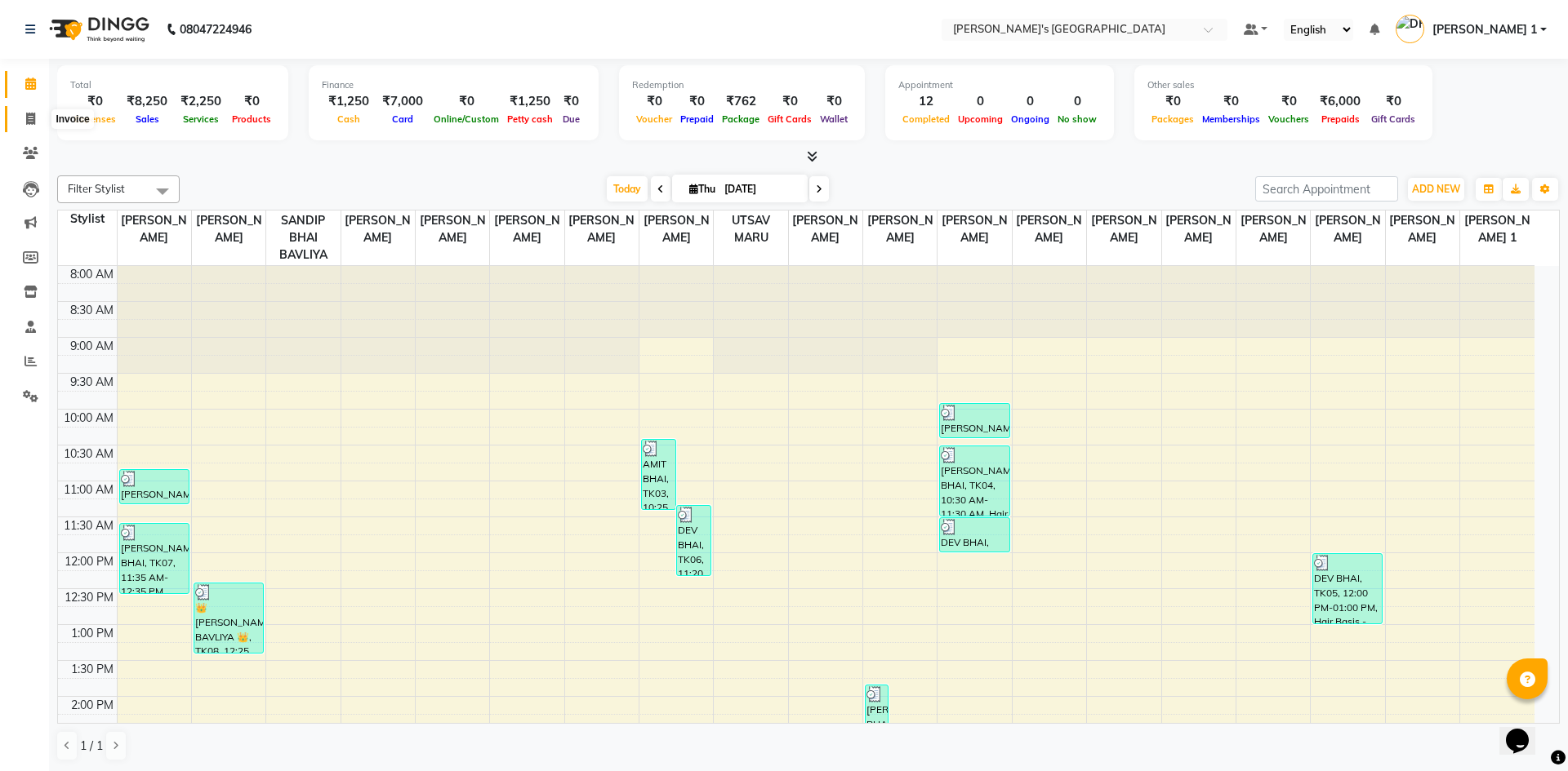
select select "6233"
select select "service"
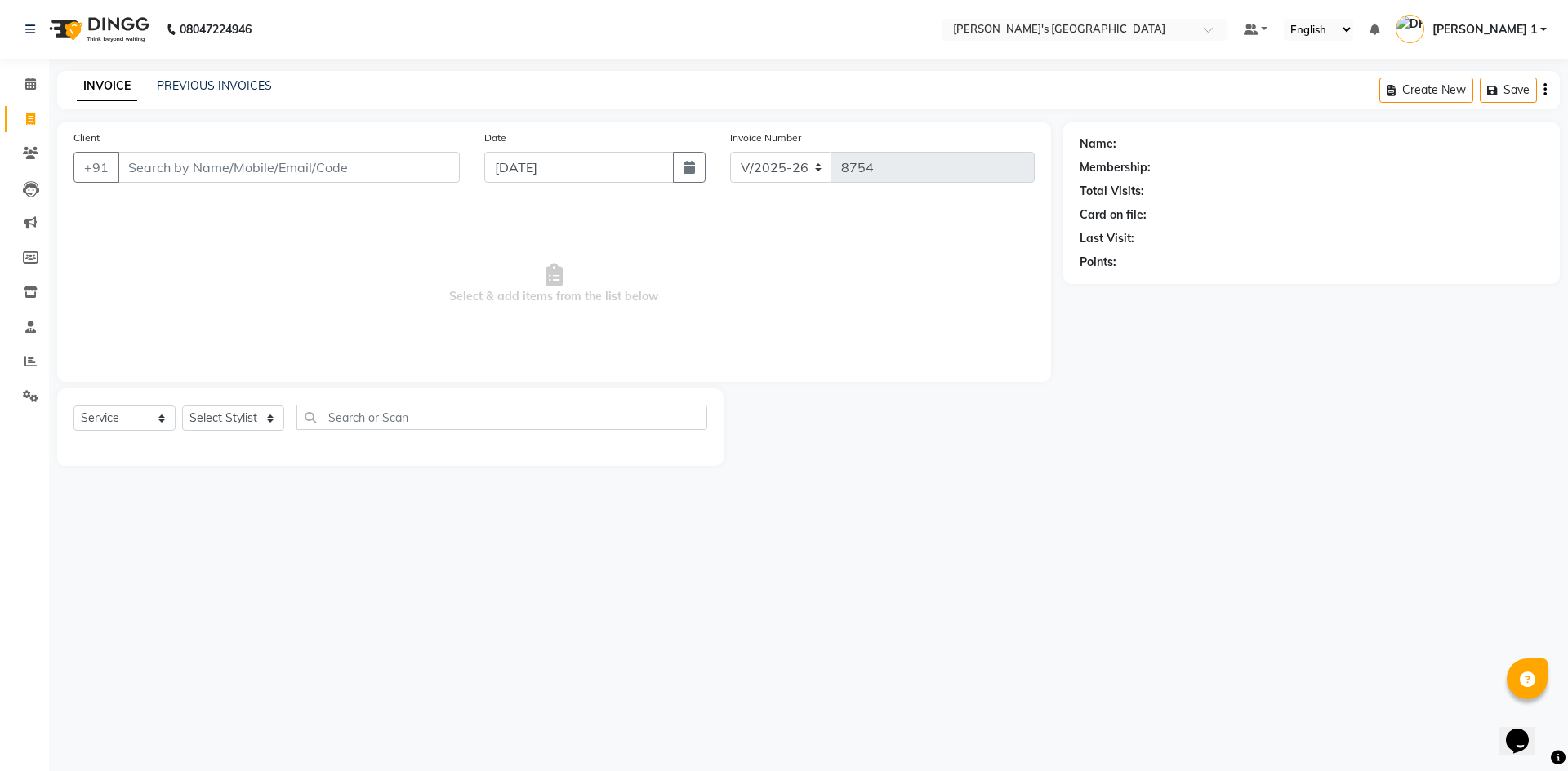
click at [1131, 148] on div "Name:" at bounding box center [1311, 143] width 464 height 17
click at [173, 164] on input "Client" at bounding box center [289, 167] width 343 height 31
click at [212, 91] on link "PREVIOUS INVOICES" at bounding box center [214, 85] width 115 height 14
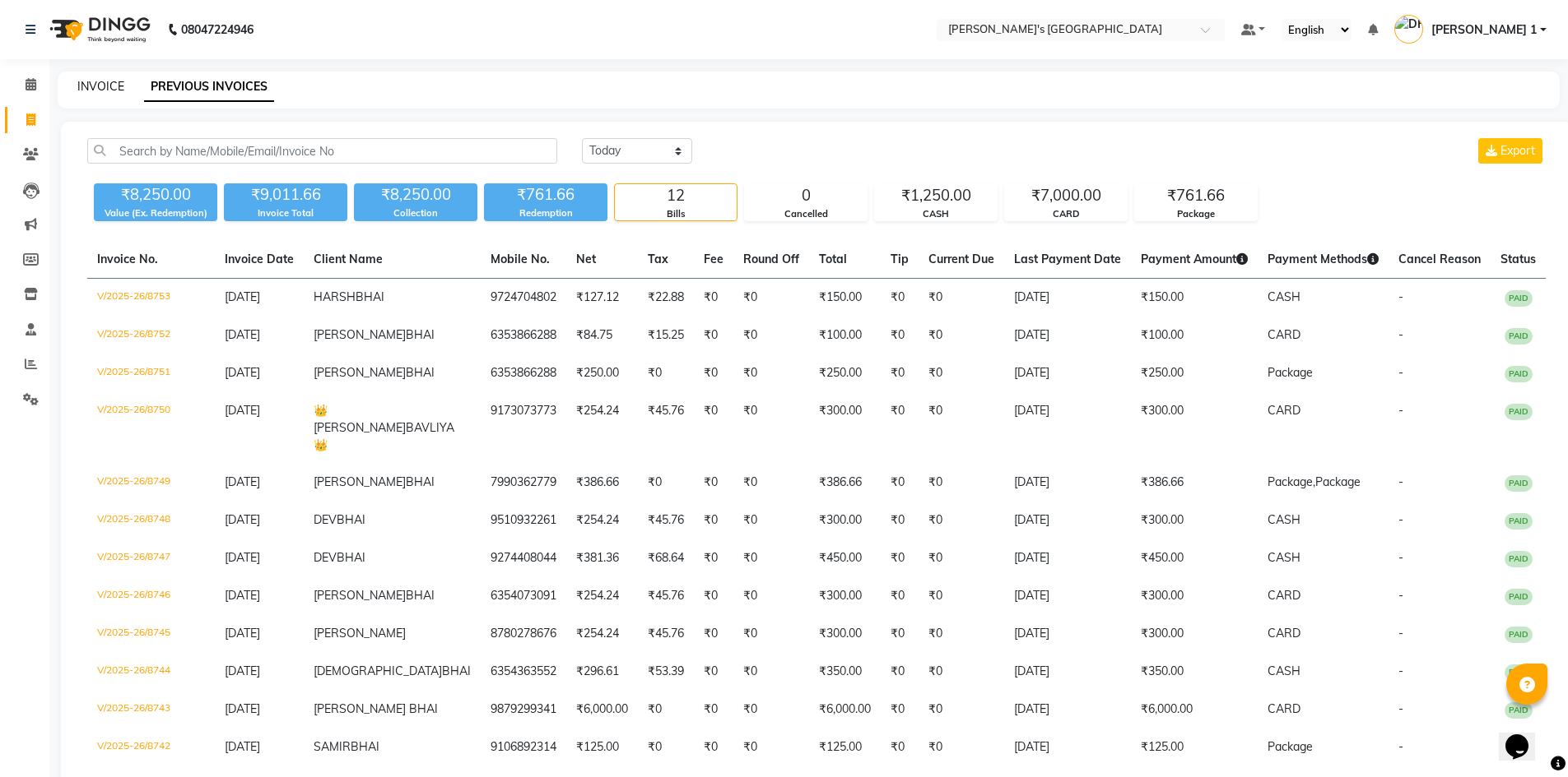
click at [106, 80] on link "INVOICE" at bounding box center [101, 86] width 47 height 14
select select "service"
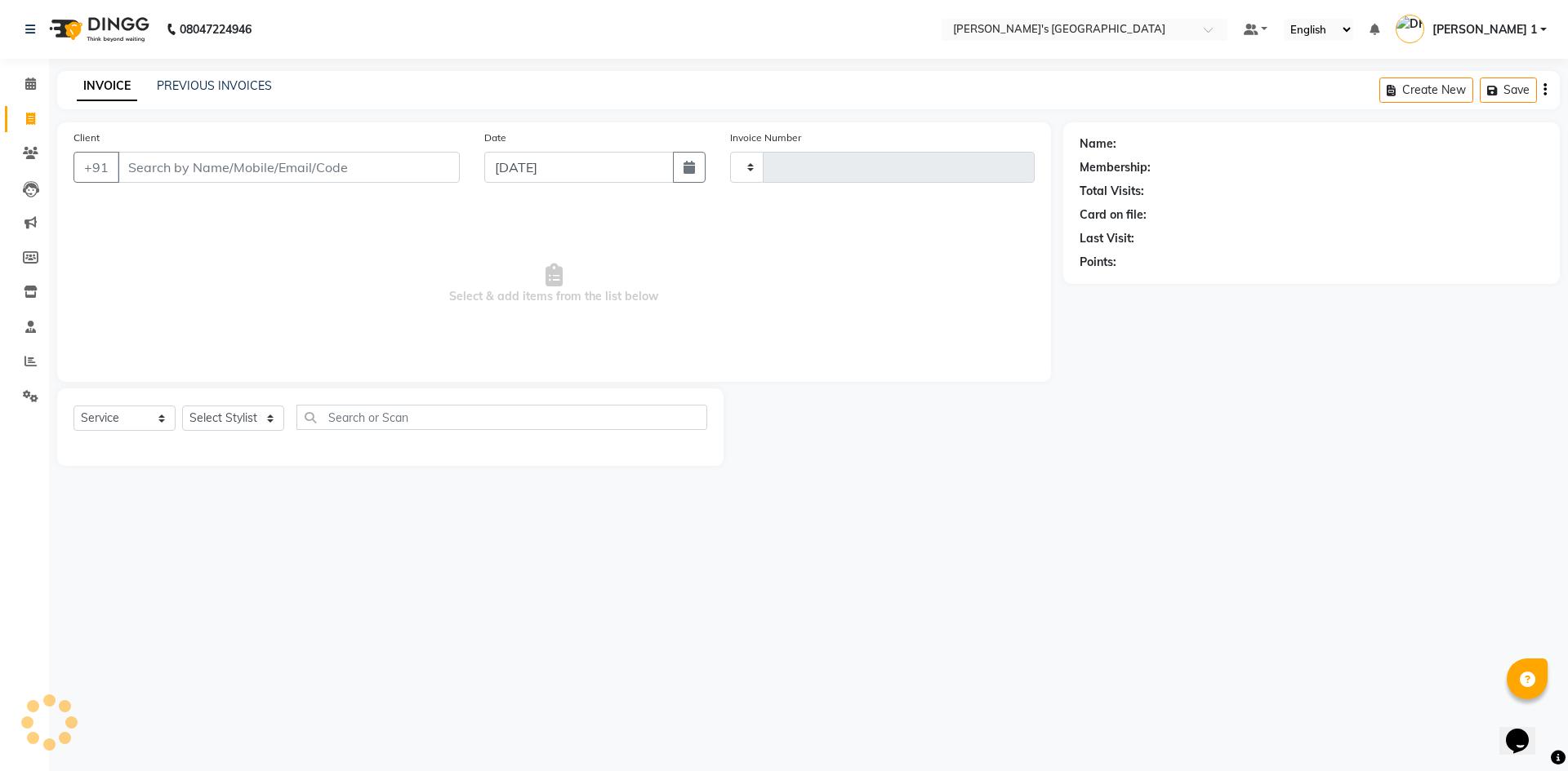
type input "8754"
select select "6233"
drag, startPoint x: 51, startPoint y: 220, endPoint x: 34, endPoint y: 203, distance: 24.0
click at [48, 221] on div "Client +91 Date 04-09-2025 Invoice Number V/2025 V/2025-26 8754 Select & add it…" at bounding box center [553, 294] width 1018 height 343
click at [33, 360] on icon at bounding box center [30, 361] width 13 height 13
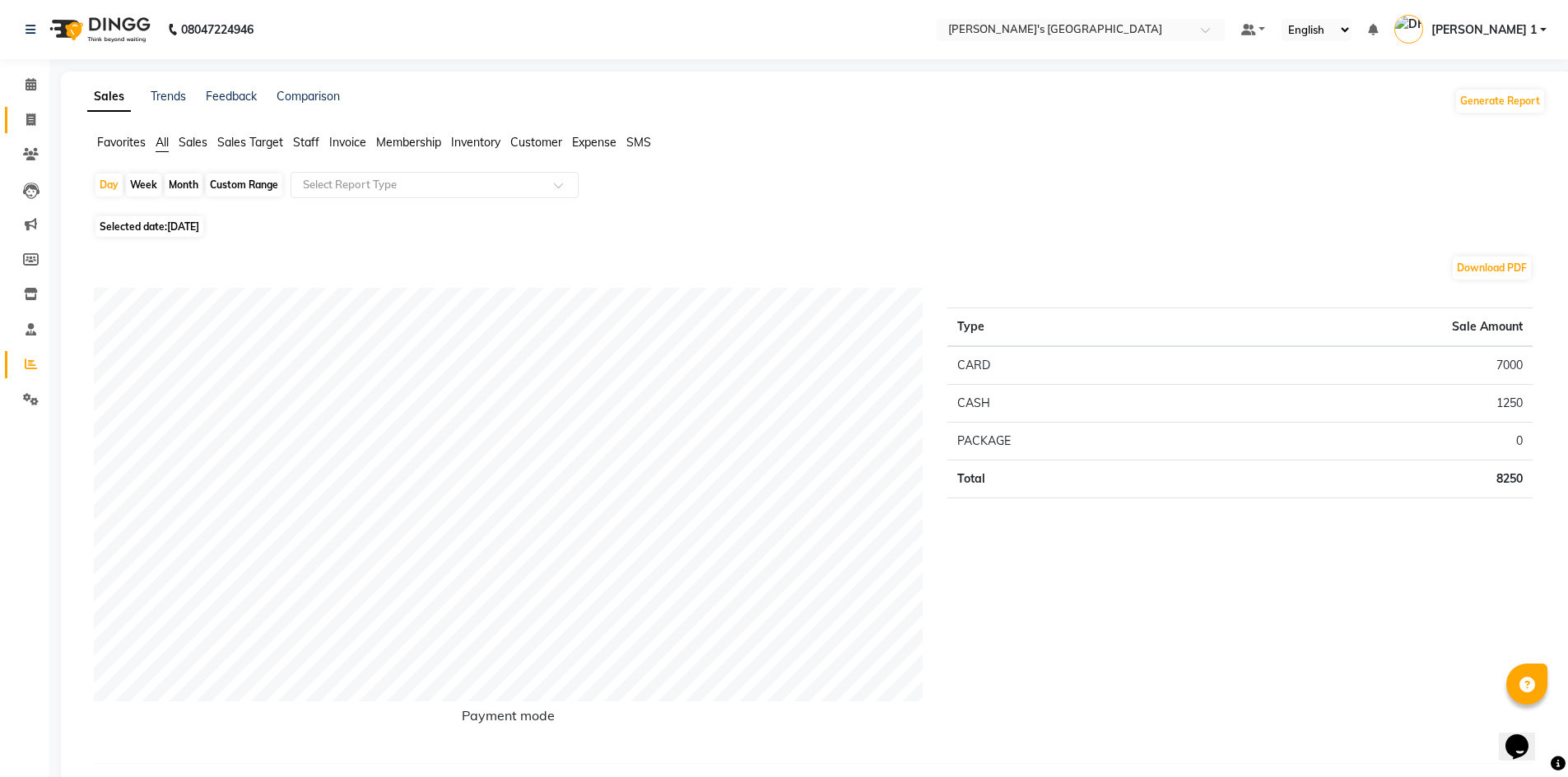
click at [34, 129] on link "Invoice" at bounding box center [24, 120] width 40 height 27
select select "service"
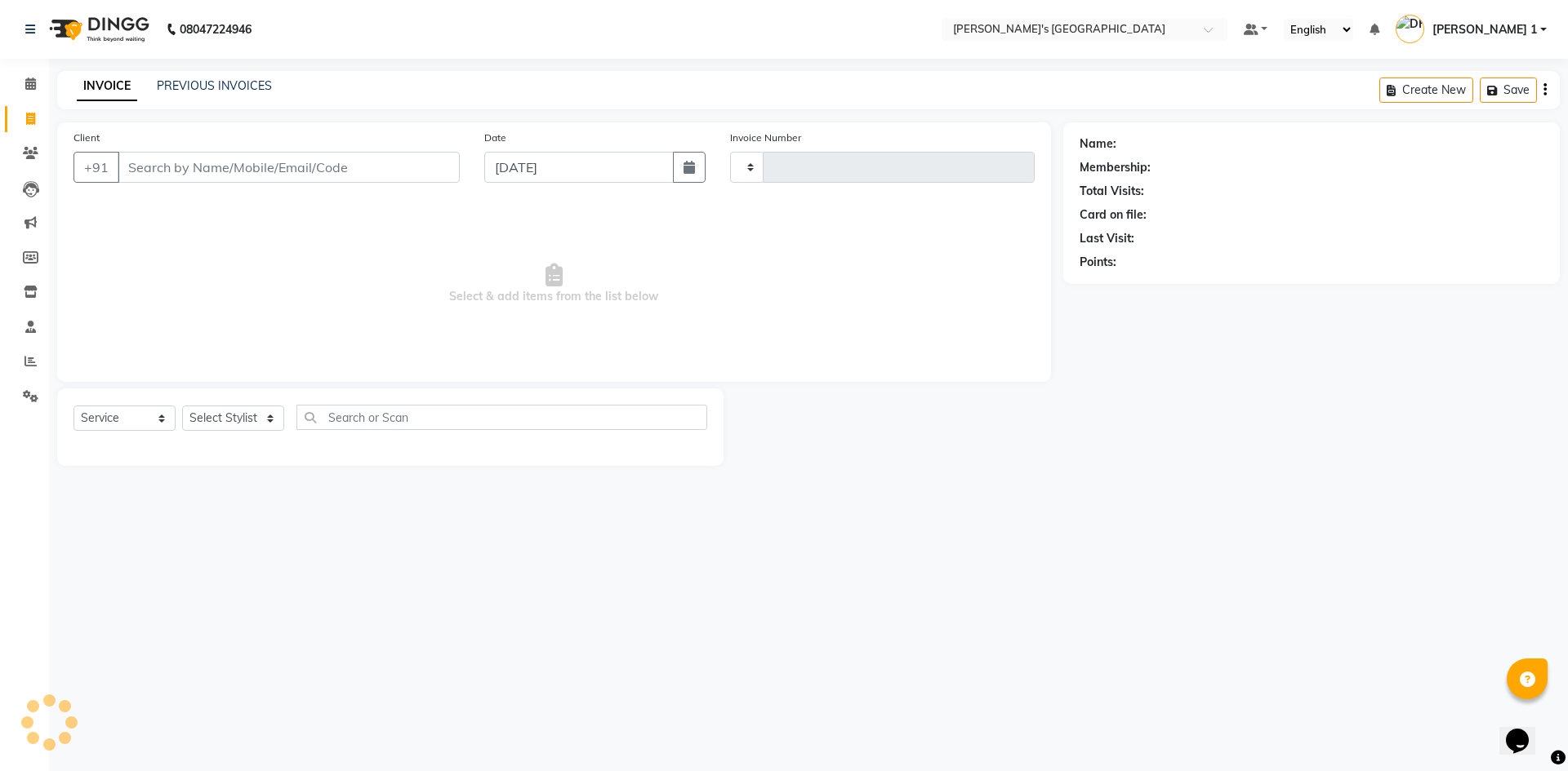
type input "8754"
select select "6233"
click at [32, 160] on span at bounding box center [30, 153] width 29 height 19
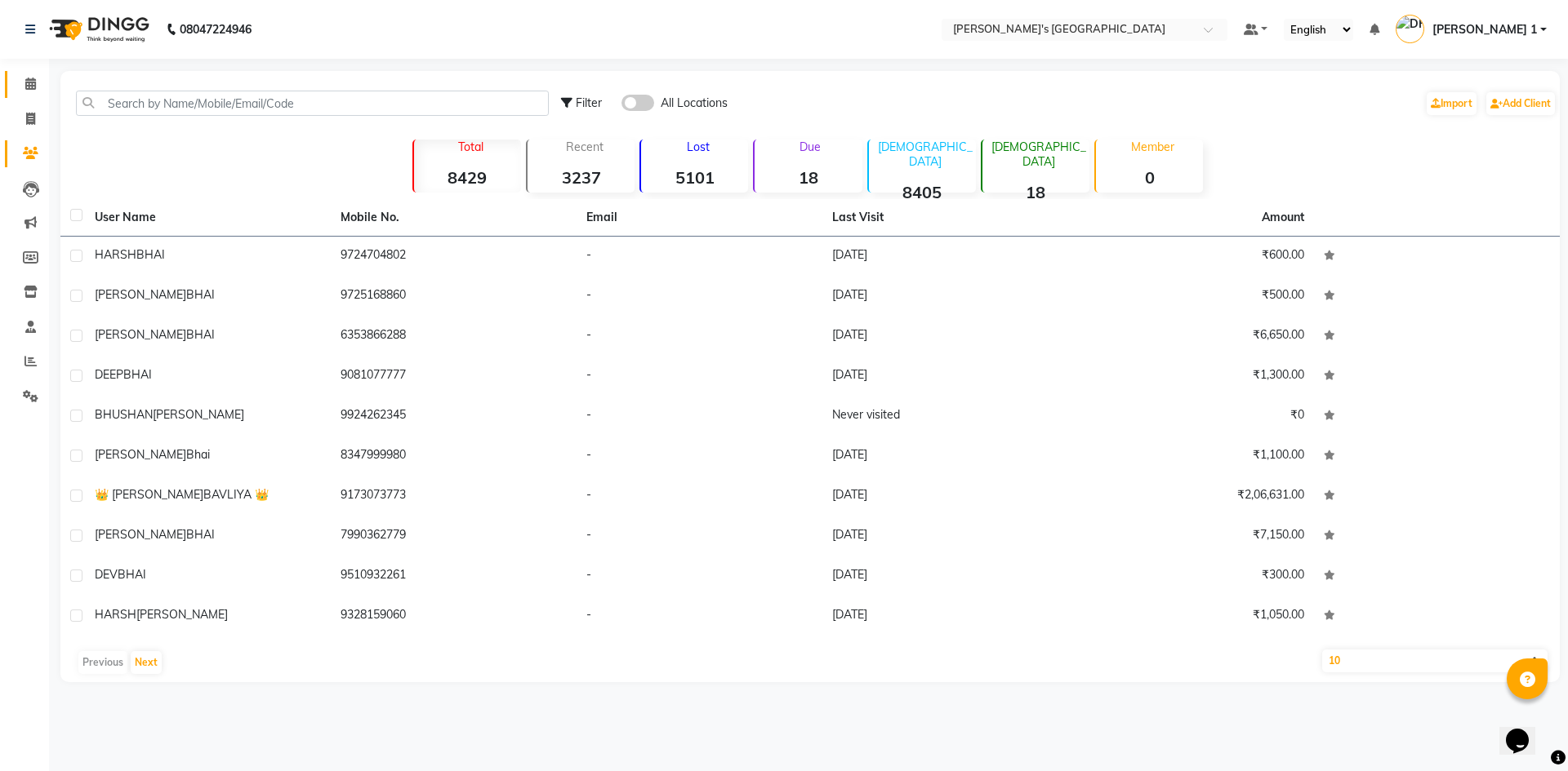
click at [39, 96] on link "Calendar" at bounding box center [24, 84] width 39 height 27
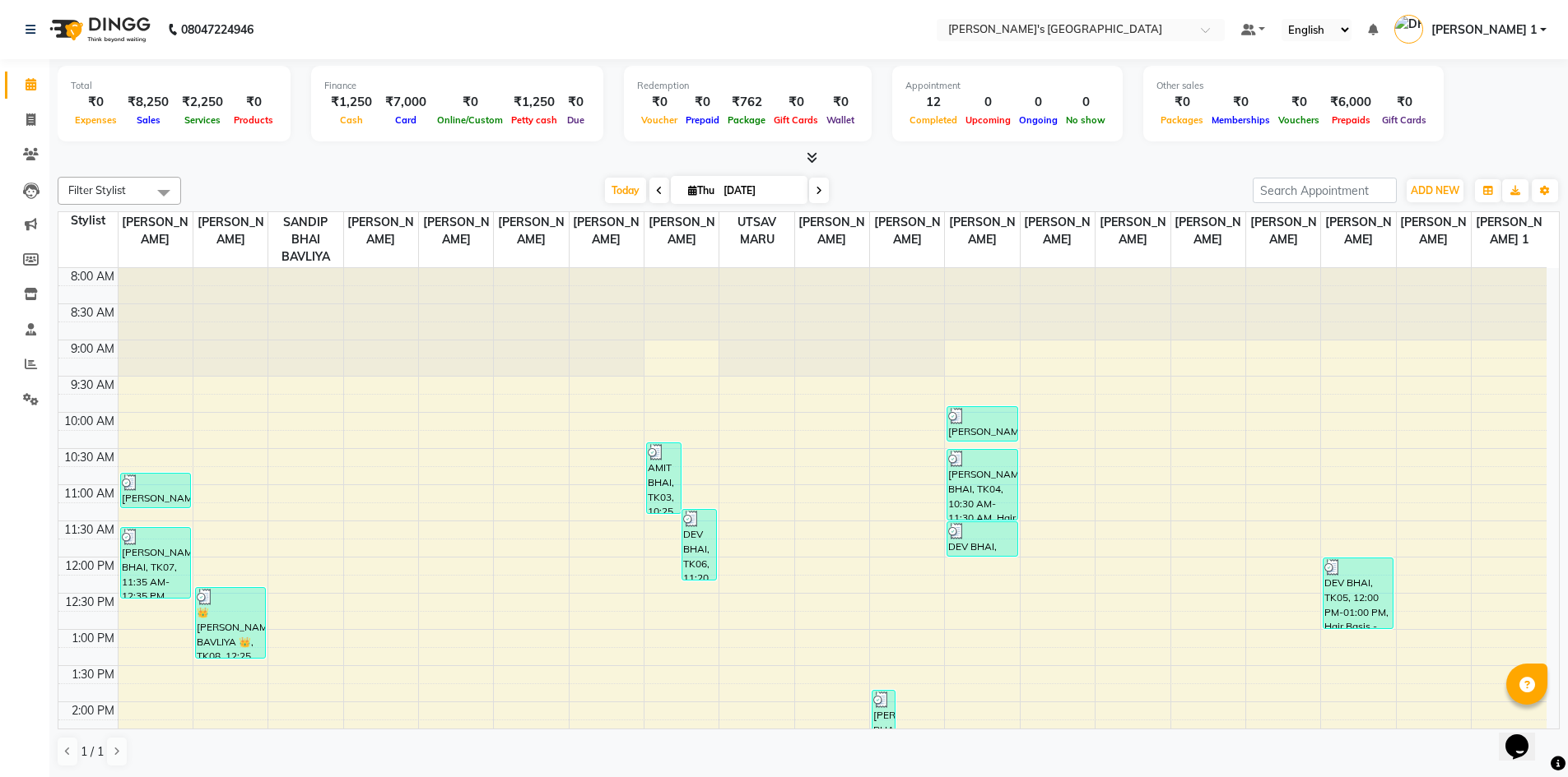
scroll to position [1, 0]
drag, startPoint x: 415, startPoint y: 118, endPoint x: 180, endPoint y: 42, distance: 247.0
click at [415, 111] on div "Card" at bounding box center [406, 118] width 54 height 17
click at [37, 134] on li "Invoice" at bounding box center [24, 119] width 50 height 35
click at [38, 128] on link "Invoice" at bounding box center [24, 119] width 40 height 27
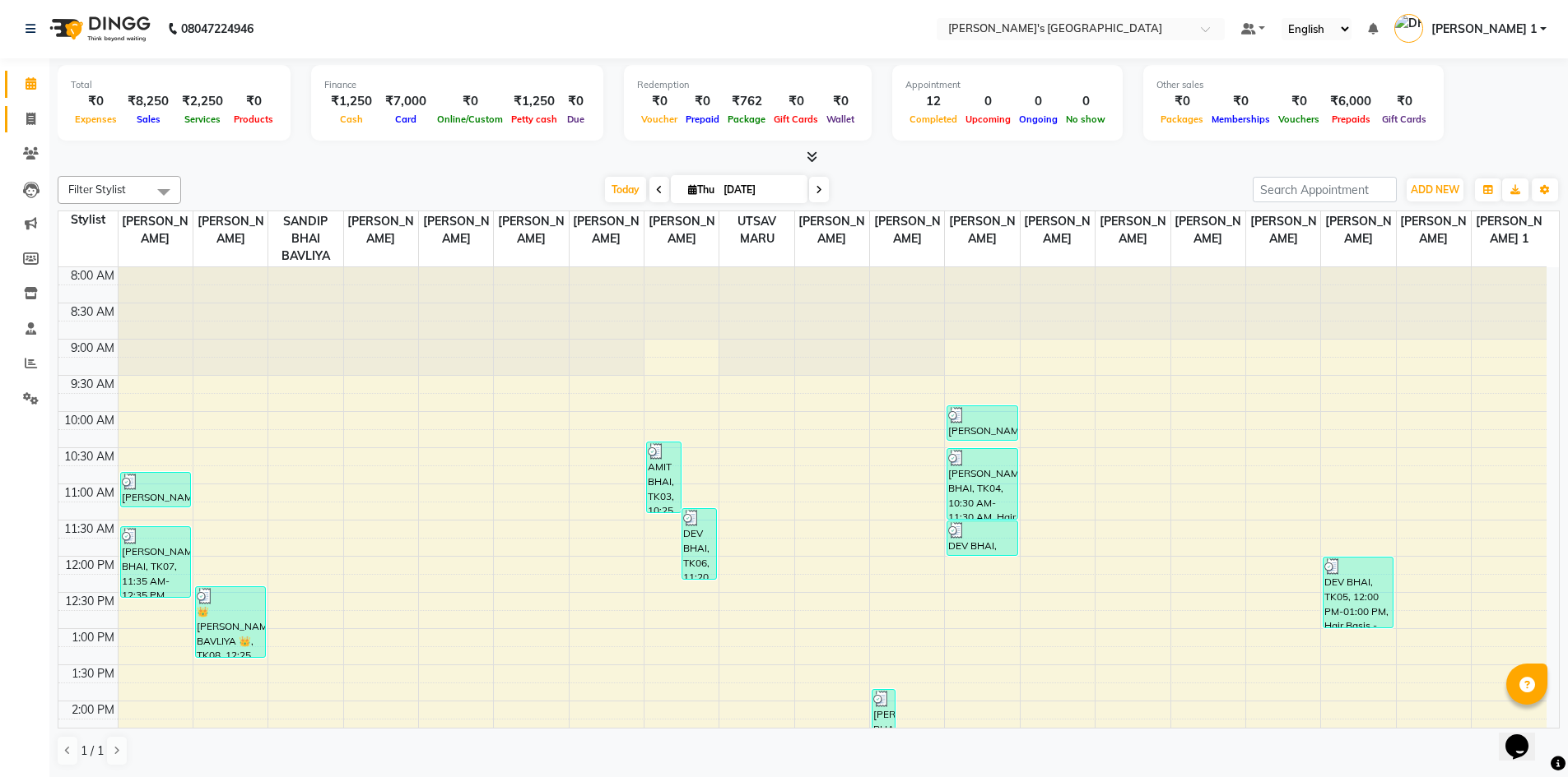
select select "service"
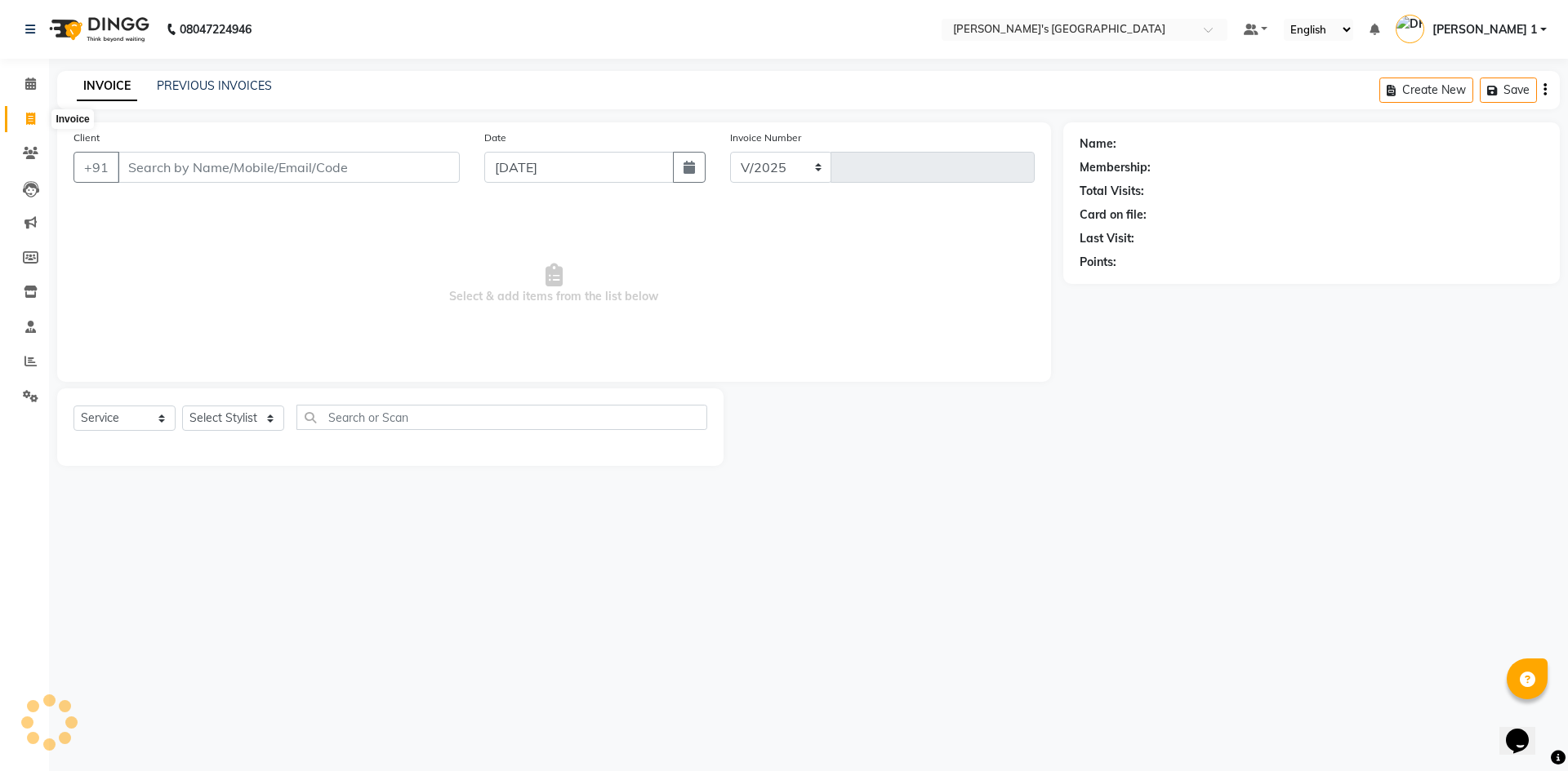
select select "6233"
type input "8754"
type input "6352300340"
drag, startPoint x: 397, startPoint y: 154, endPoint x: 402, endPoint y: 162, distance: 9.4
click at [402, 162] on button "Add Client" at bounding box center [418, 167] width 84 height 31
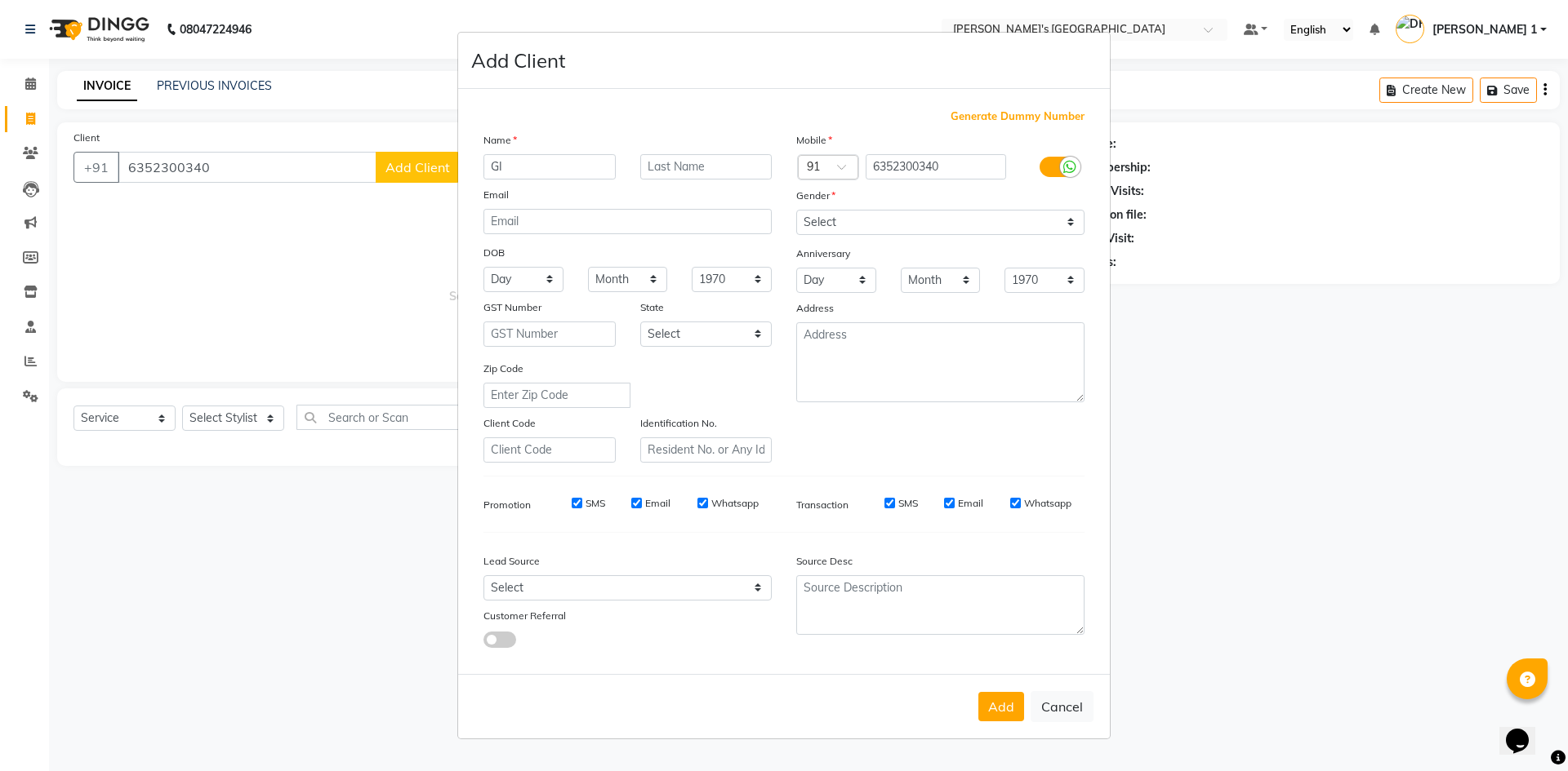
type input "G"
type input "JIGAR"
click at [719, 178] on input "text" at bounding box center [707, 167] width 133 height 25
type input "BHAI"
click at [968, 226] on select "Select Male Female Other Prefer Not To Say" at bounding box center [940, 222] width 288 height 25
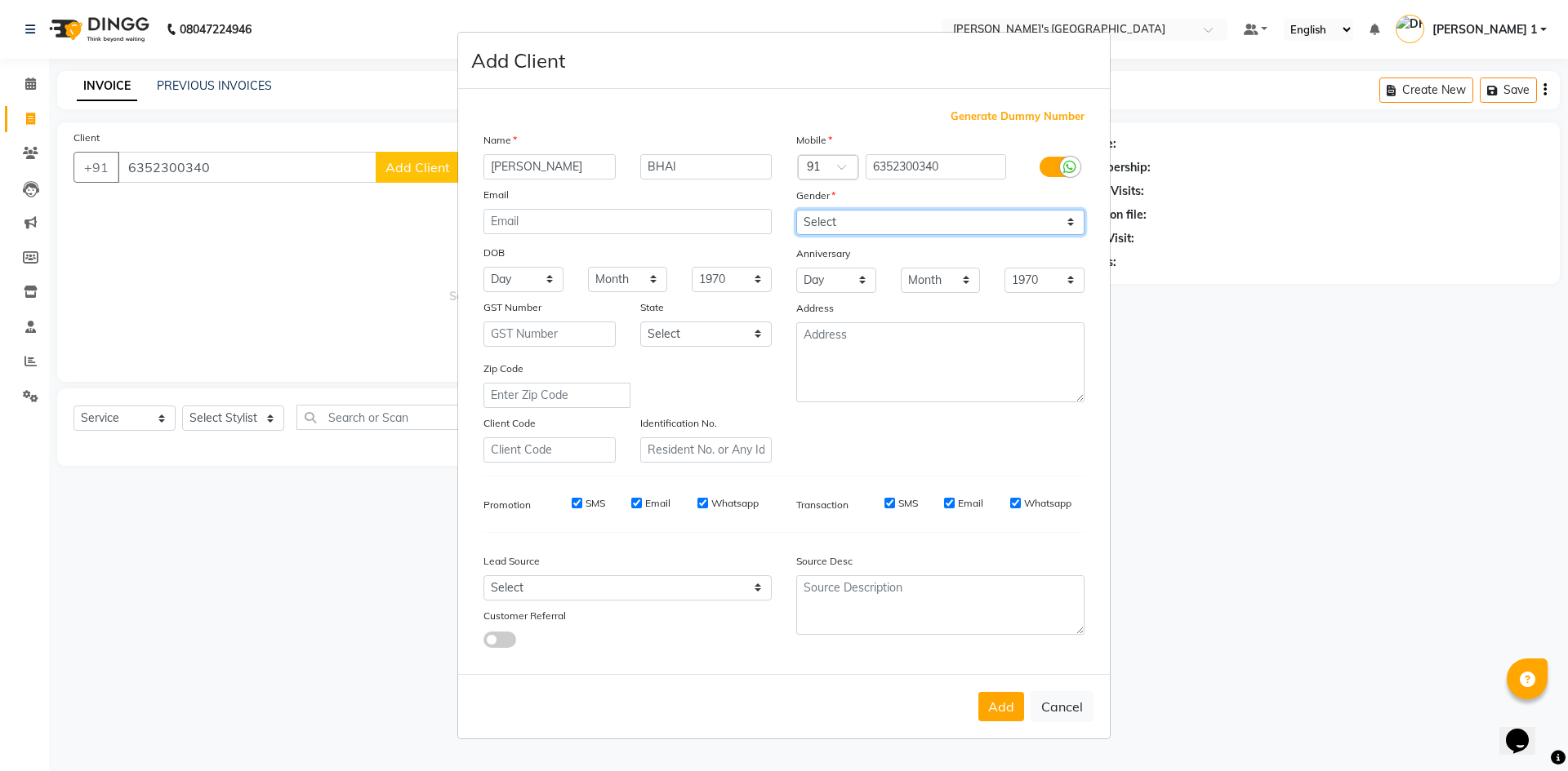
select select "[DEMOGRAPHIC_DATA]"
click at [797, 210] on select "Select Male Female Other Prefer Not To Say" at bounding box center [940, 222] width 288 height 25
click at [1000, 707] on button "Add" at bounding box center [1001, 706] width 46 height 30
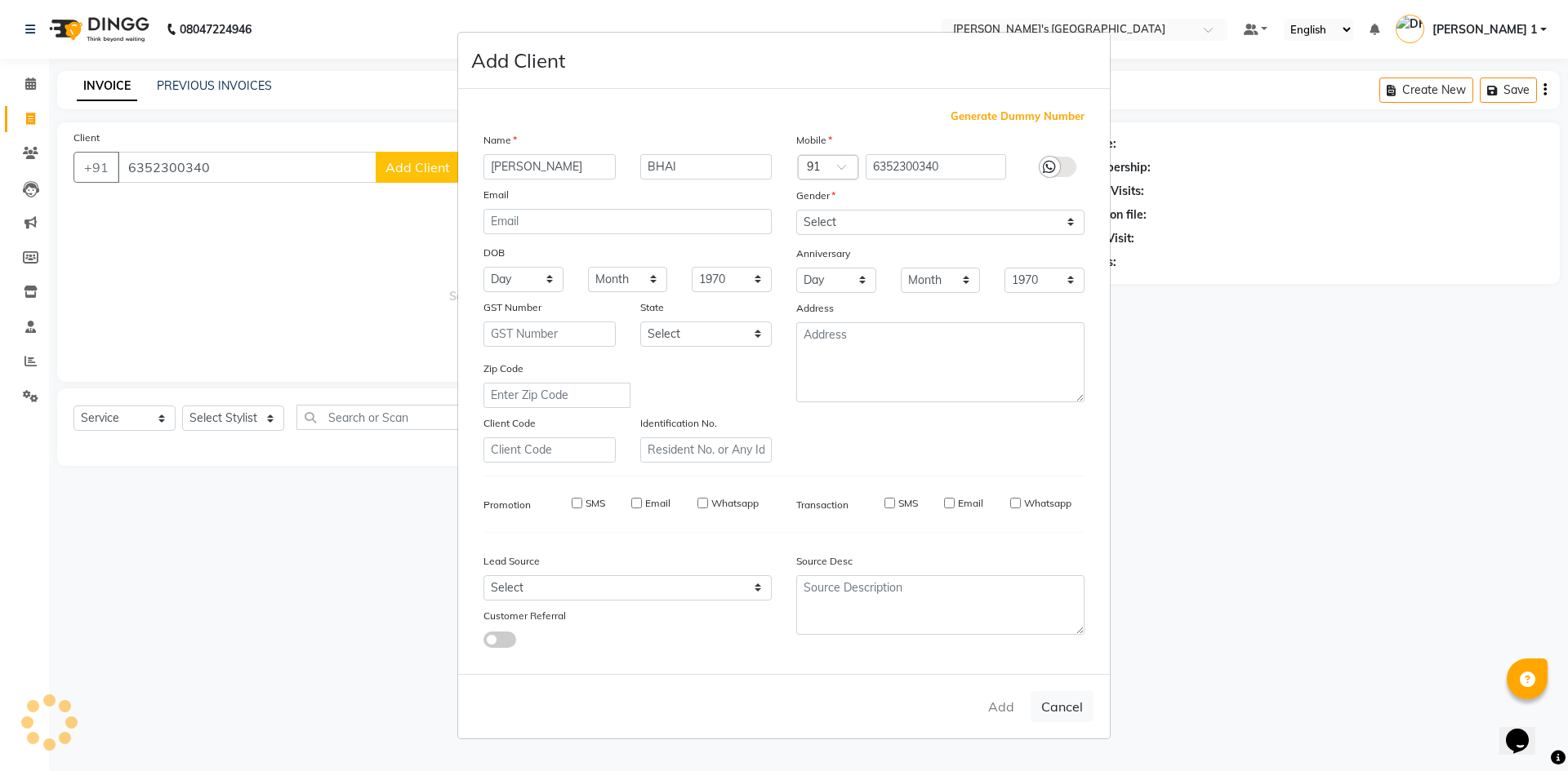
select select
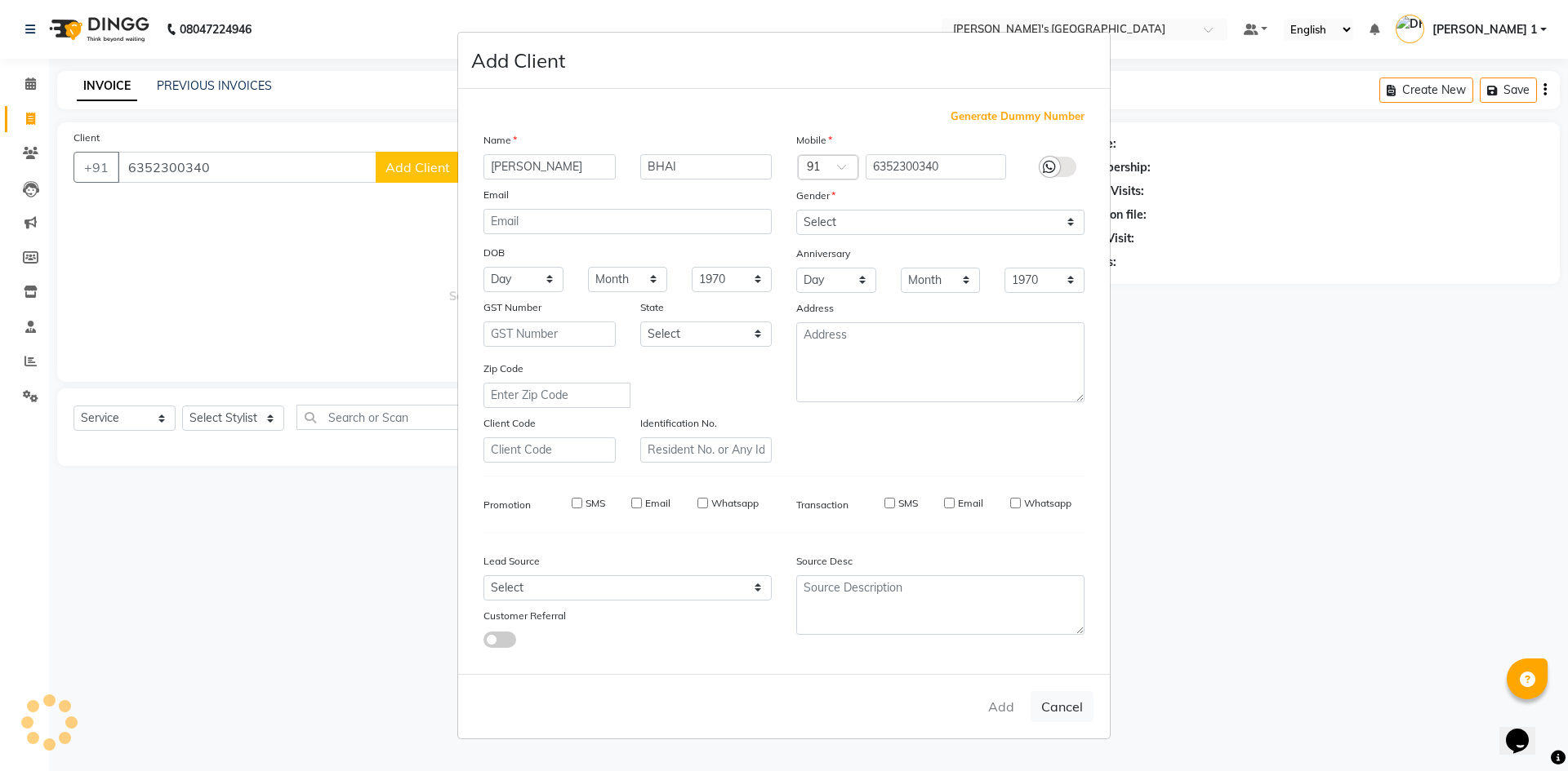
select select
checkbox input "false"
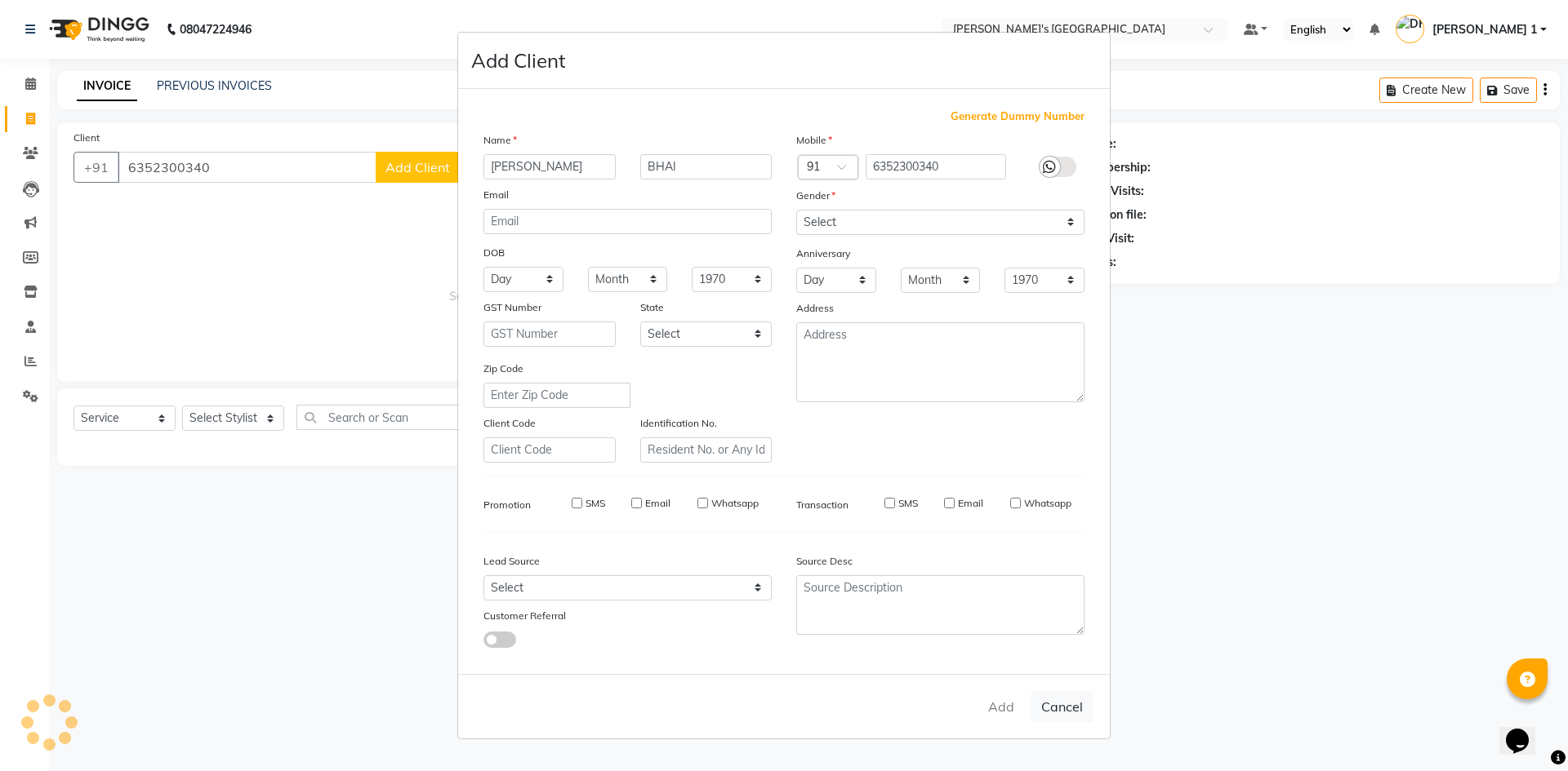
checkbox input "false"
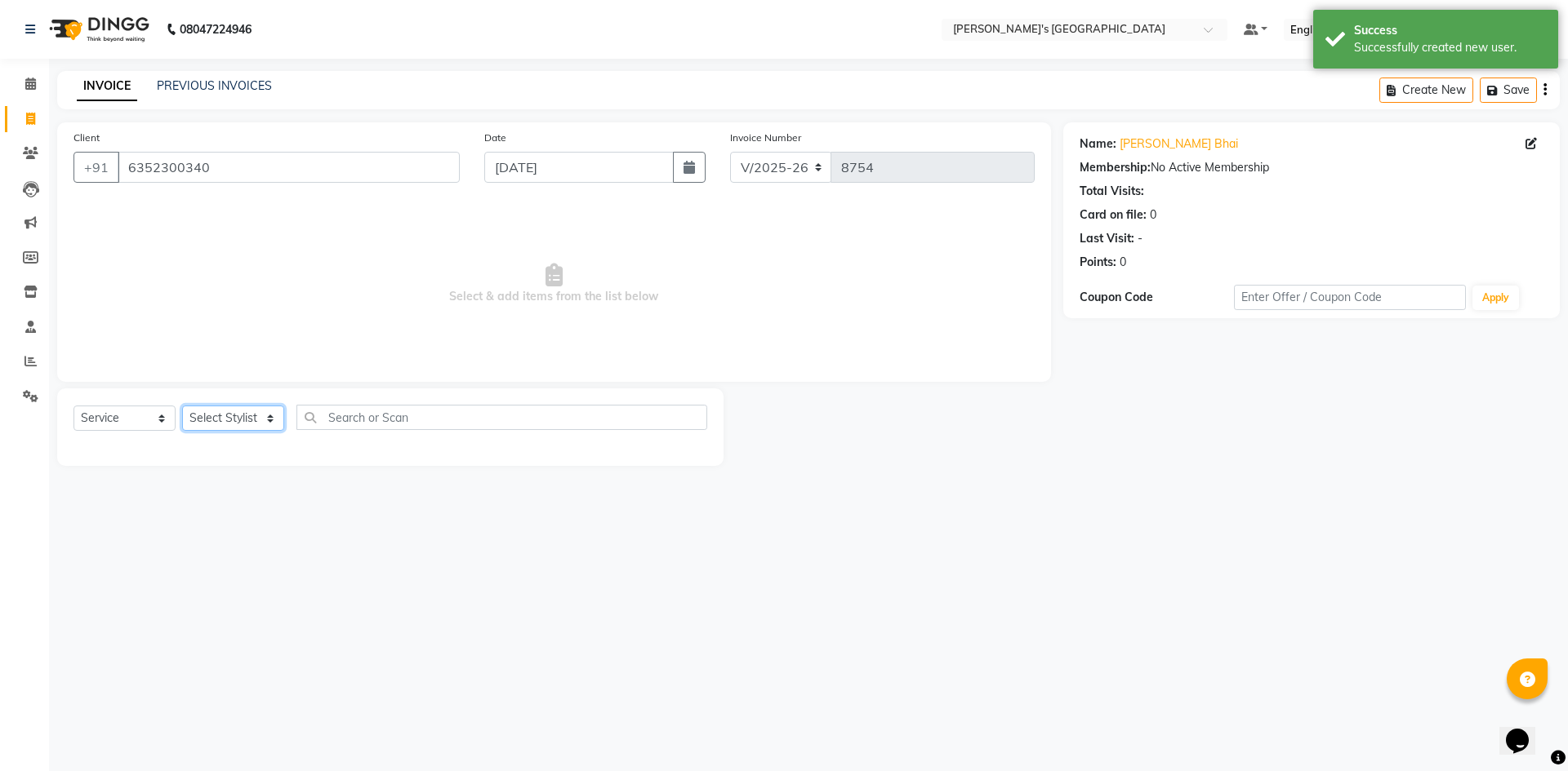
click at [221, 418] on select "Select Stylist [PERSON_NAME] [PERSON_NAME] [PERSON_NAME] [PERSON_NAME] [PERSON_…" at bounding box center [233, 419] width 102 height 25
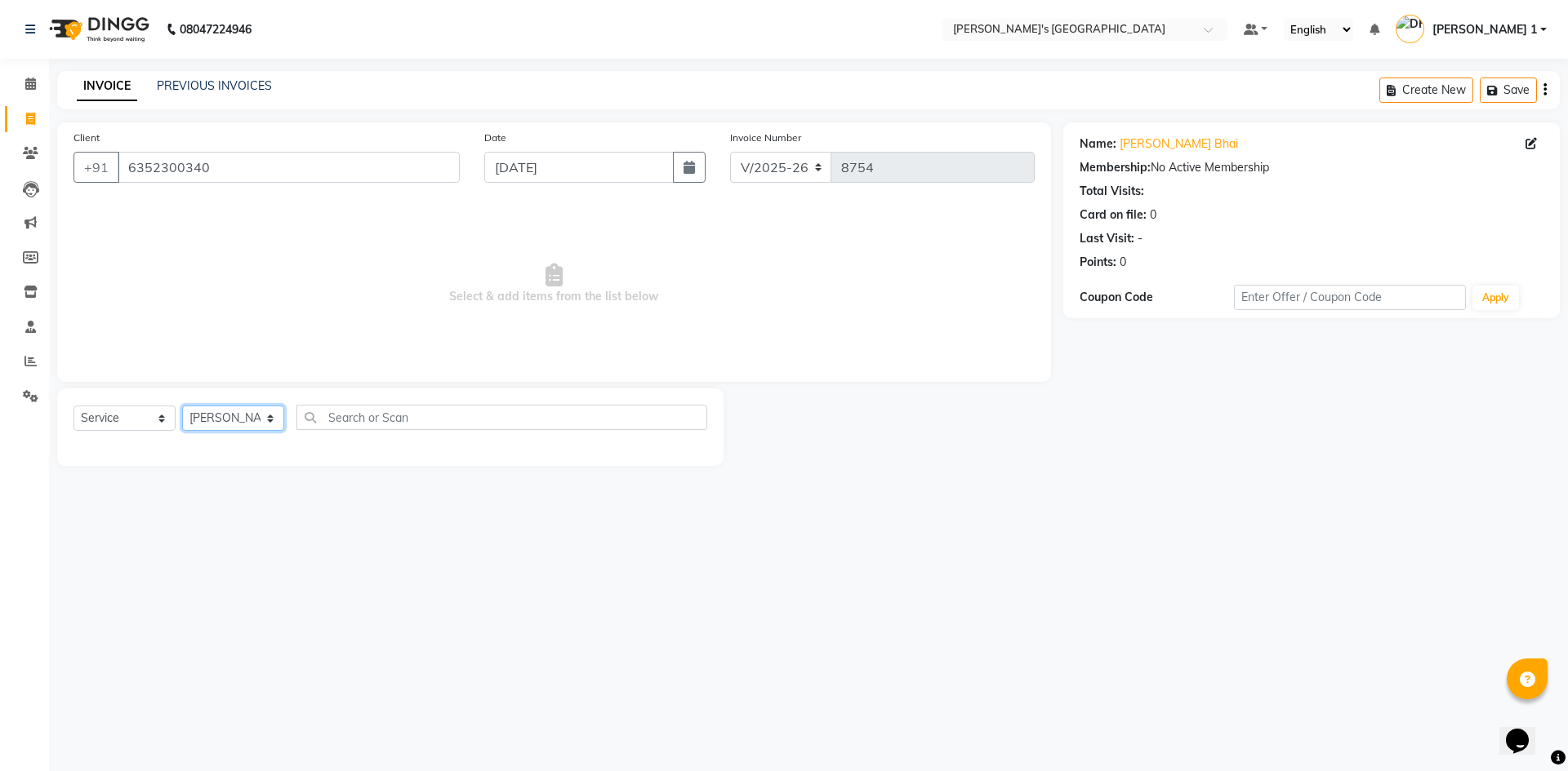
click at [182, 406] on select "Select Stylist [PERSON_NAME] [PERSON_NAME] [PERSON_NAME] [PERSON_NAME] [PERSON_…" at bounding box center [233, 419] width 102 height 25
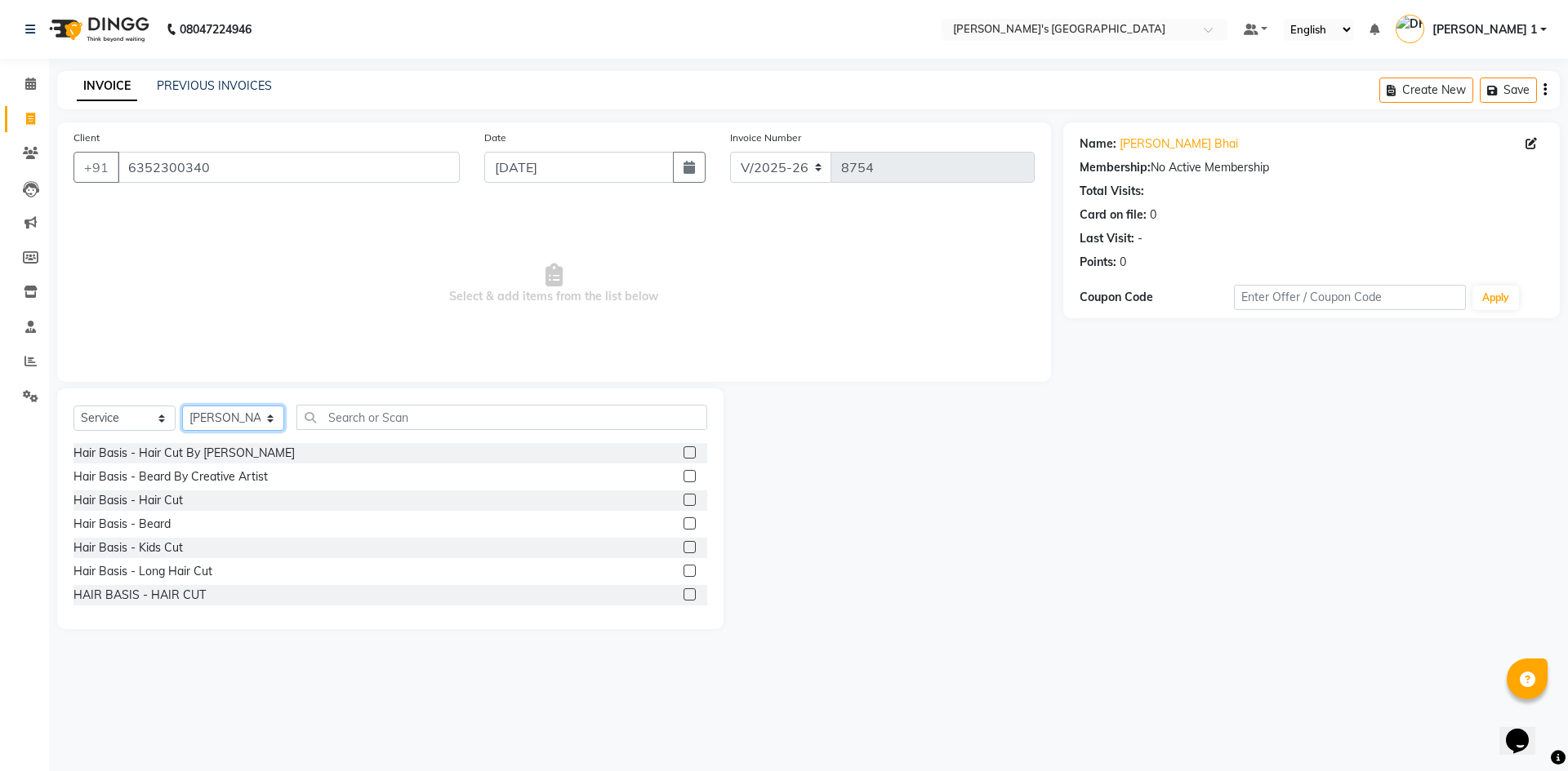
click at [240, 411] on select "Select Stylist [PERSON_NAME] [PERSON_NAME] [PERSON_NAME] [PERSON_NAME] [PERSON_…" at bounding box center [233, 419] width 102 height 25
select select "86299"
click at [182, 406] on select "Select Stylist [PERSON_NAME] [PERSON_NAME] [PERSON_NAME] [PERSON_NAME] [PERSON_…" at bounding box center [233, 419] width 102 height 25
click at [173, 496] on div "Hair Basis - Hair Cut" at bounding box center [128, 500] width 109 height 17
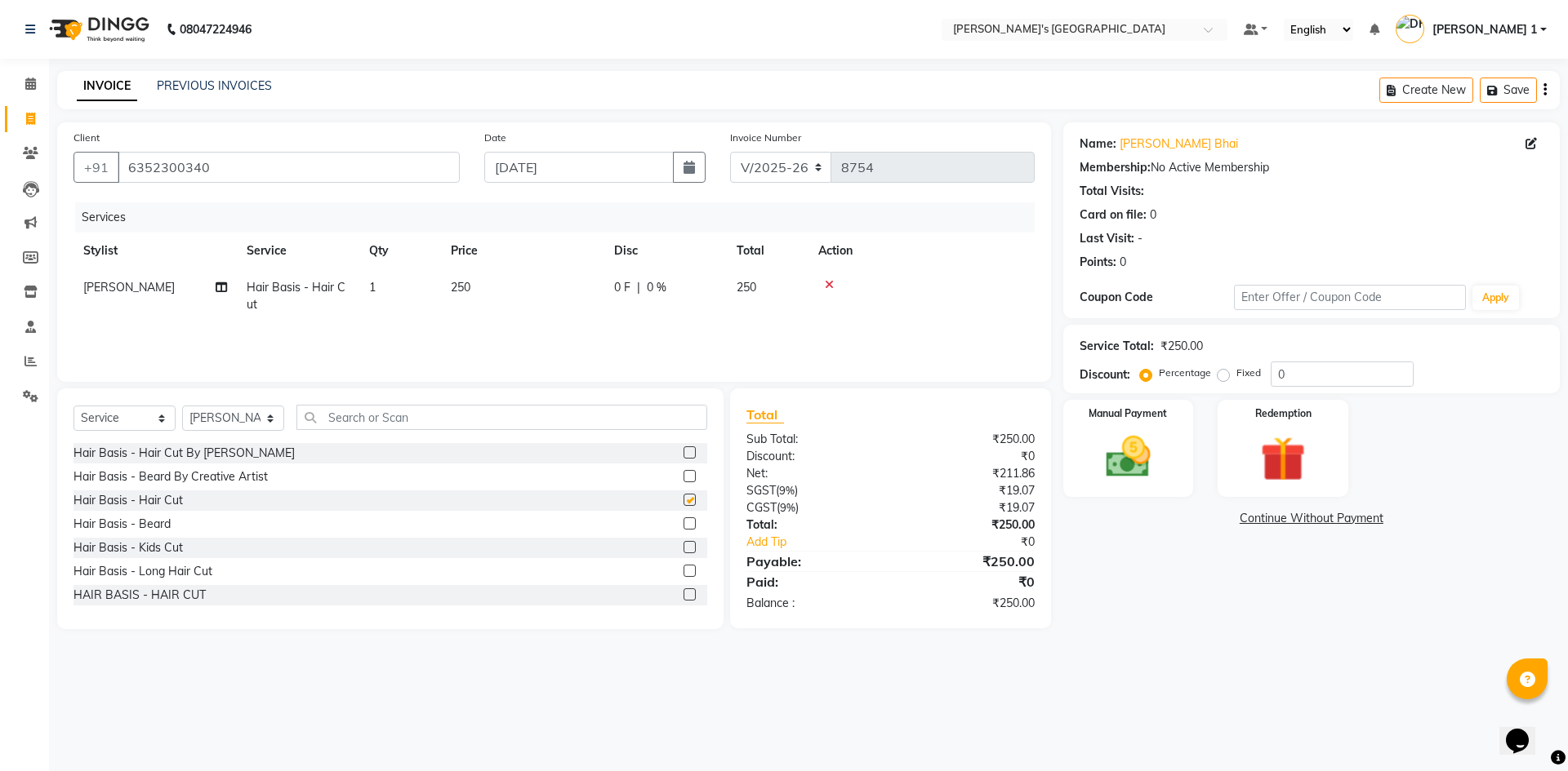
checkbox input "false"
click at [519, 286] on td "250" at bounding box center [523, 296] width 163 height 54
select select "86299"
click at [577, 306] on td "250" at bounding box center [599, 299] width 163 height 62
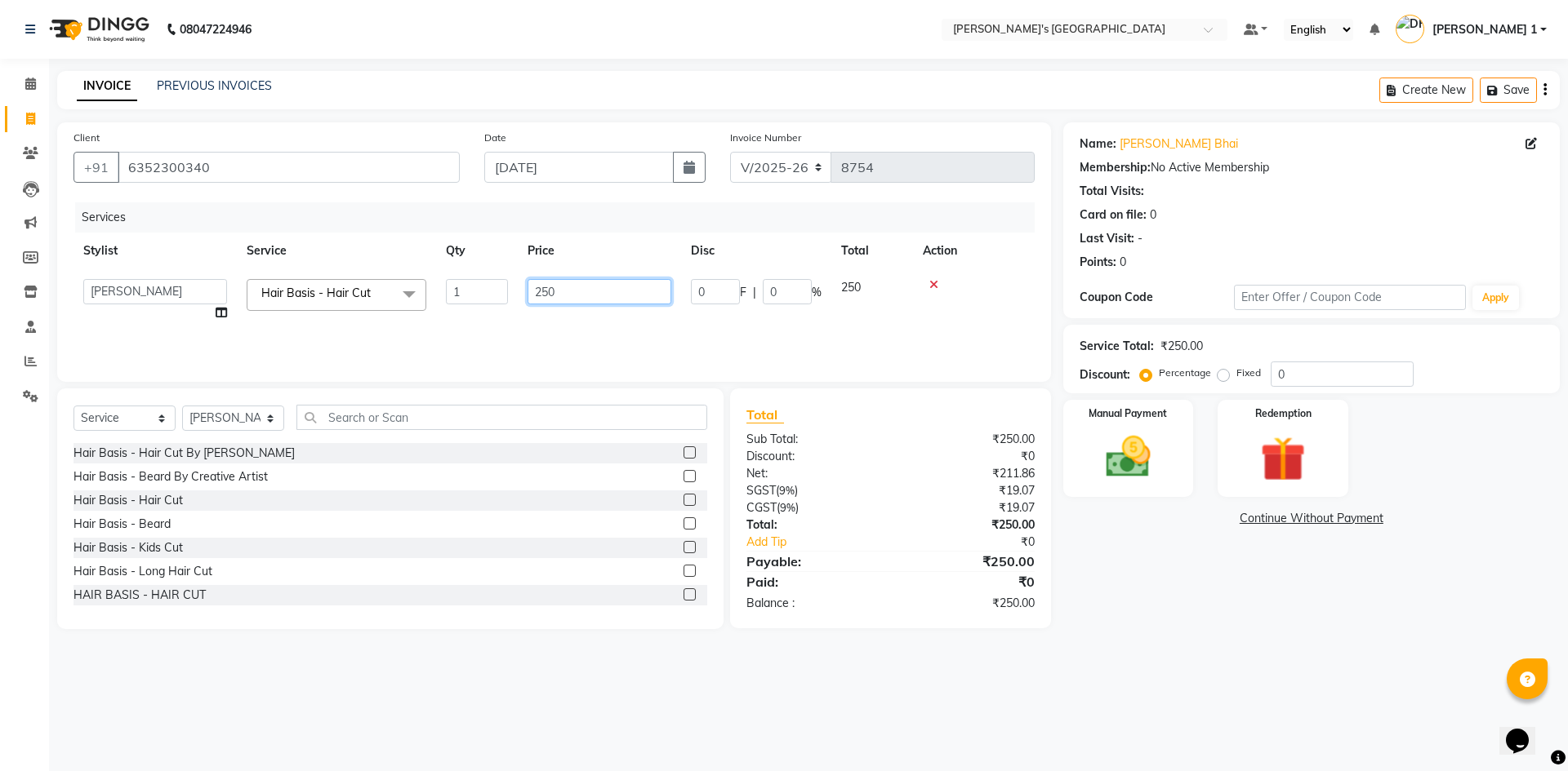
click at [584, 299] on input "250" at bounding box center [599, 291] width 144 height 25
type input "2"
type input "150"
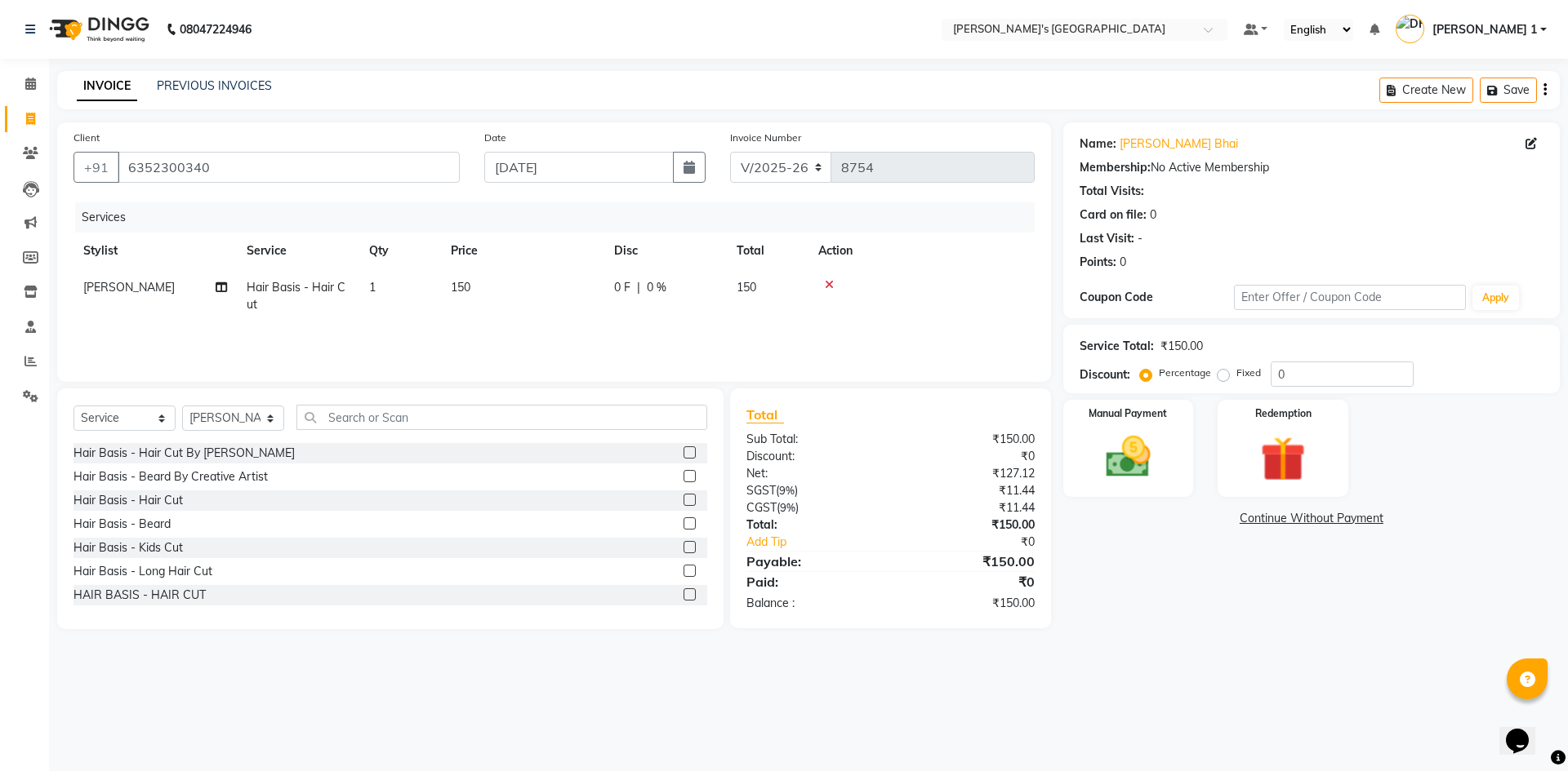
click at [628, 334] on div "Services Stylist Service Qty Price Disc Total Action YOGENDRA SEN Hair Basis - …" at bounding box center [554, 284] width 962 height 163
click at [1099, 479] on img at bounding box center [1128, 457] width 76 height 54
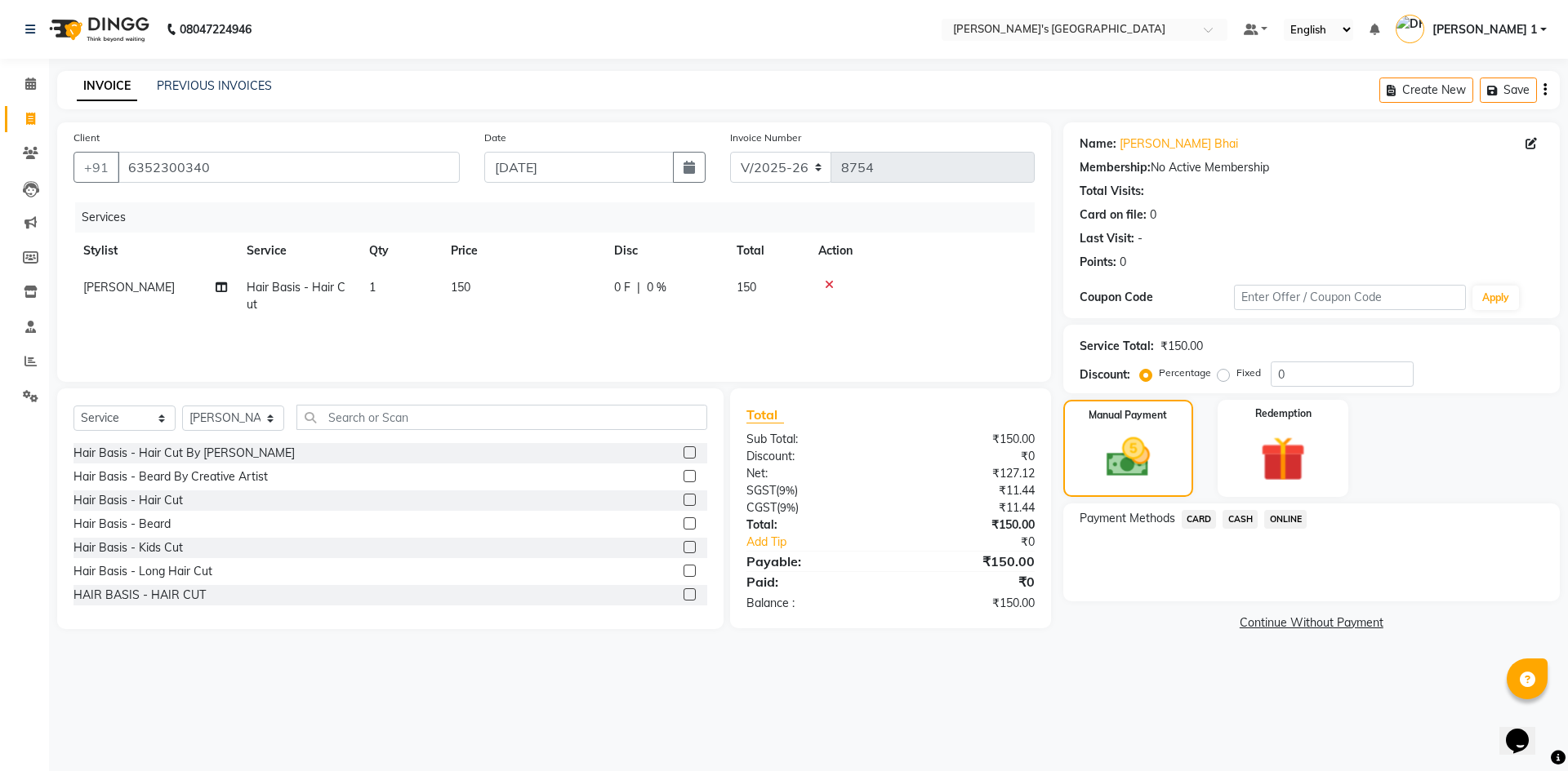
click at [1245, 516] on span "CASH" at bounding box center [1240, 519] width 35 height 19
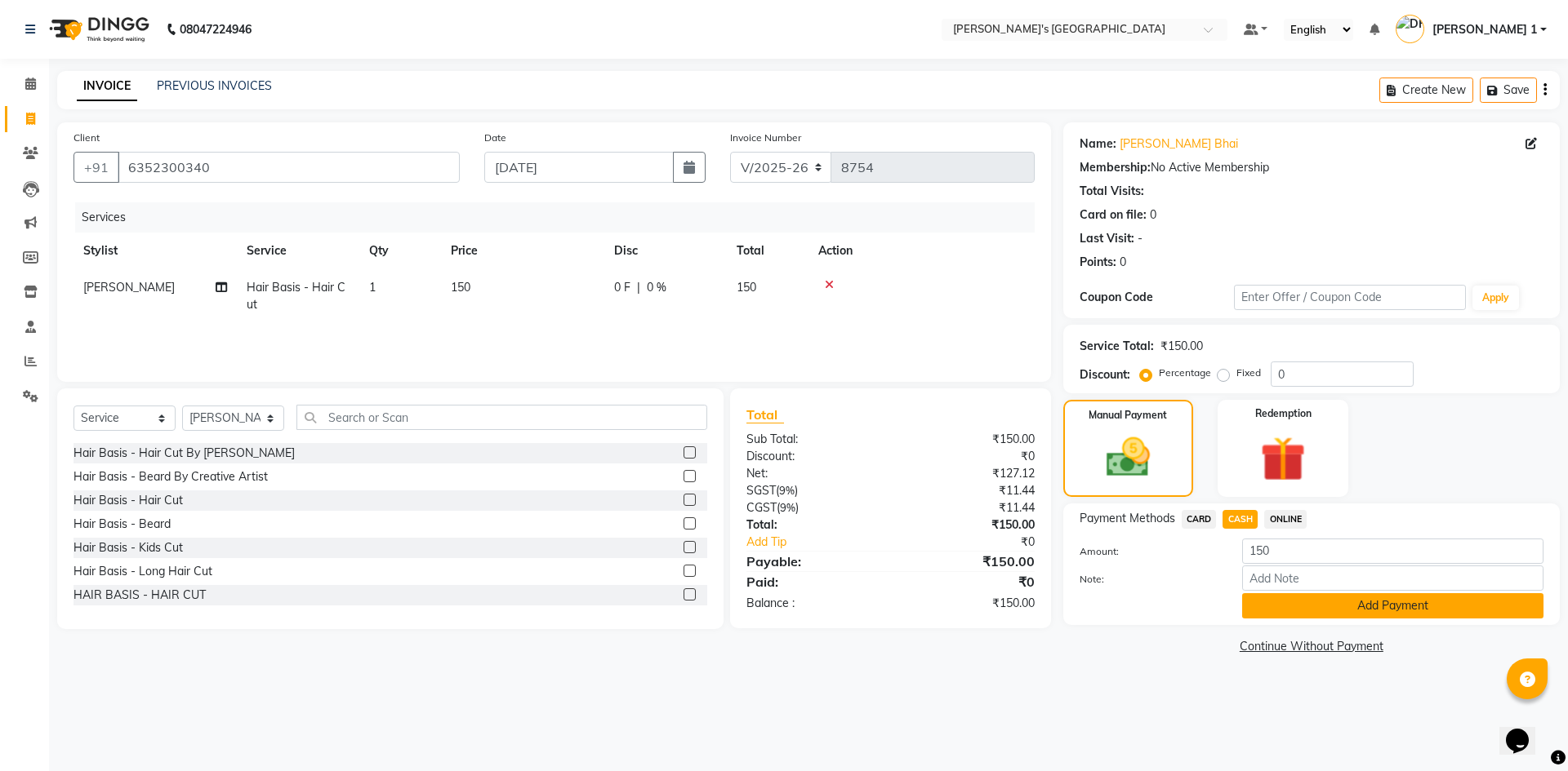
click at [1274, 616] on button "Add Payment" at bounding box center [1393, 606] width 301 height 25
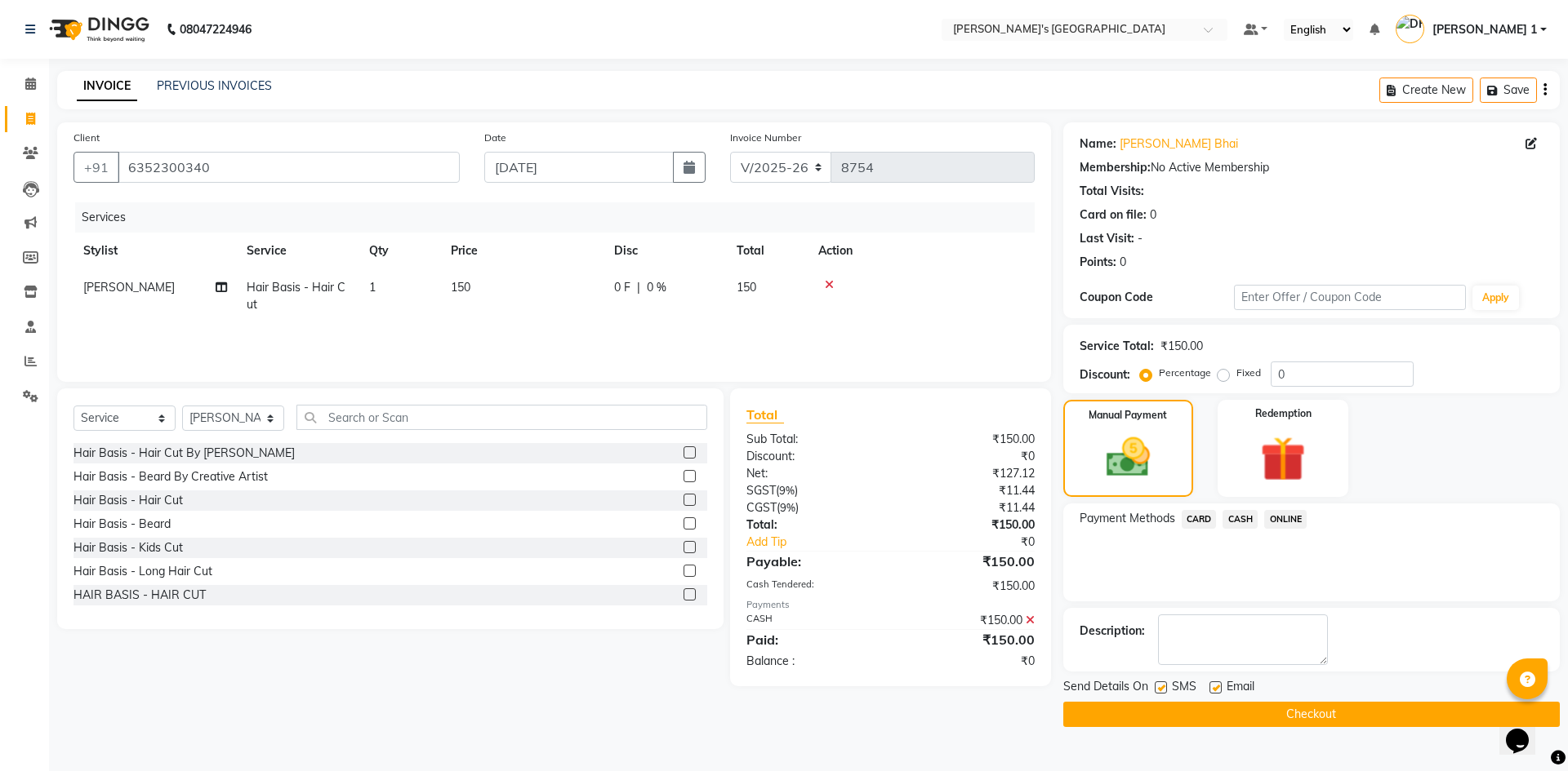
click at [1223, 689] on div "Email" at bounding box center [1239, 689] width 58 height 21
click at [1212, 684] on label at bounding box center [1216, 688] width 13 height 13
click at [1212, 684] on input "checkbox" at bounding box center [1215, 689] width 11 height 11
checkbox input "false"
click at [1155, 689] on label at bounding box center [1162, 688] width 13 height 13
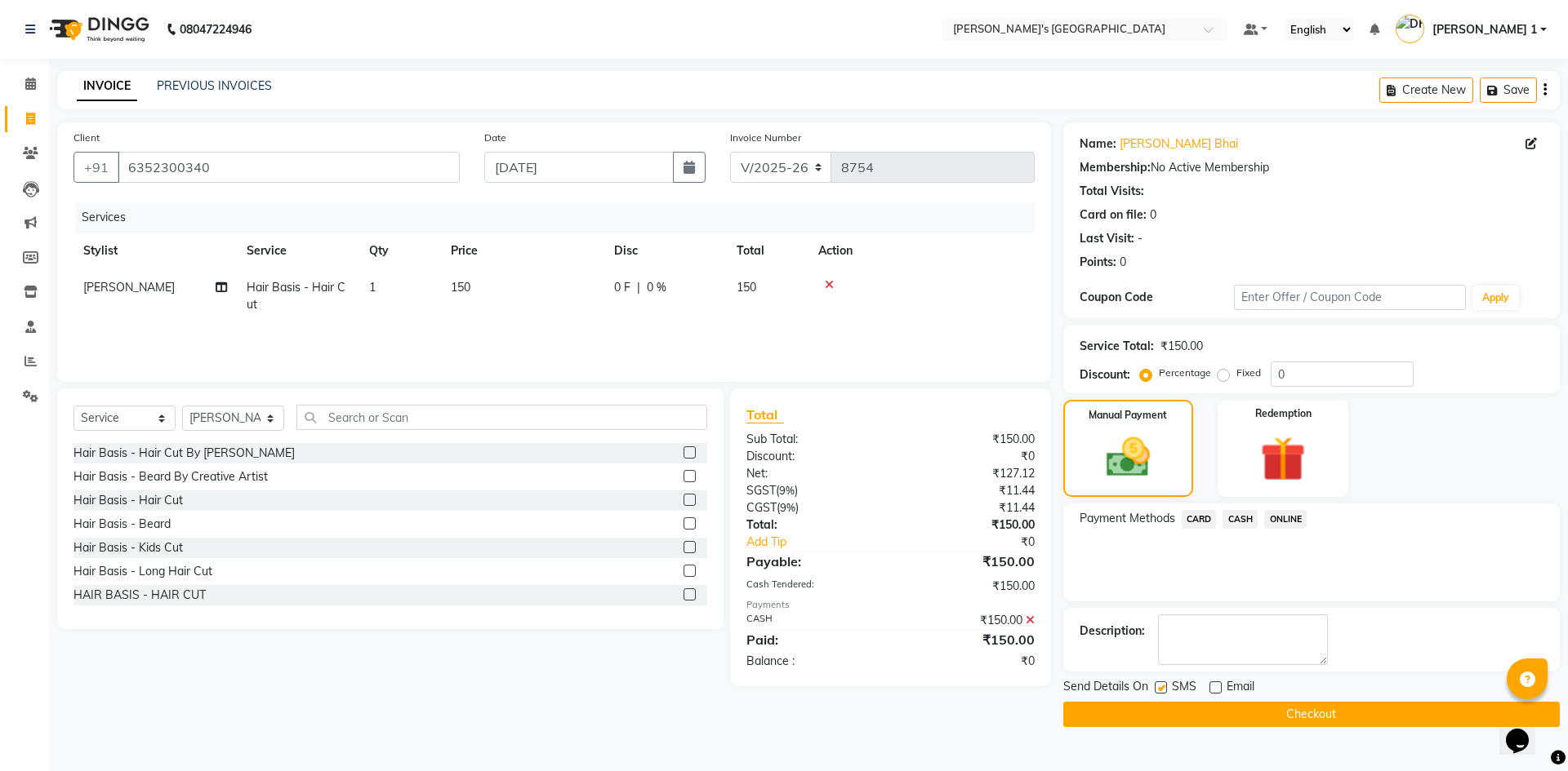
click at [1155, 689] on input "checkbox" at bounding box center [1161, 689] width 11 height 11
checkbox input "false"
click at [1154, 706] on button "Checkout" at bounding box center [1312, 715] width 497 height 25
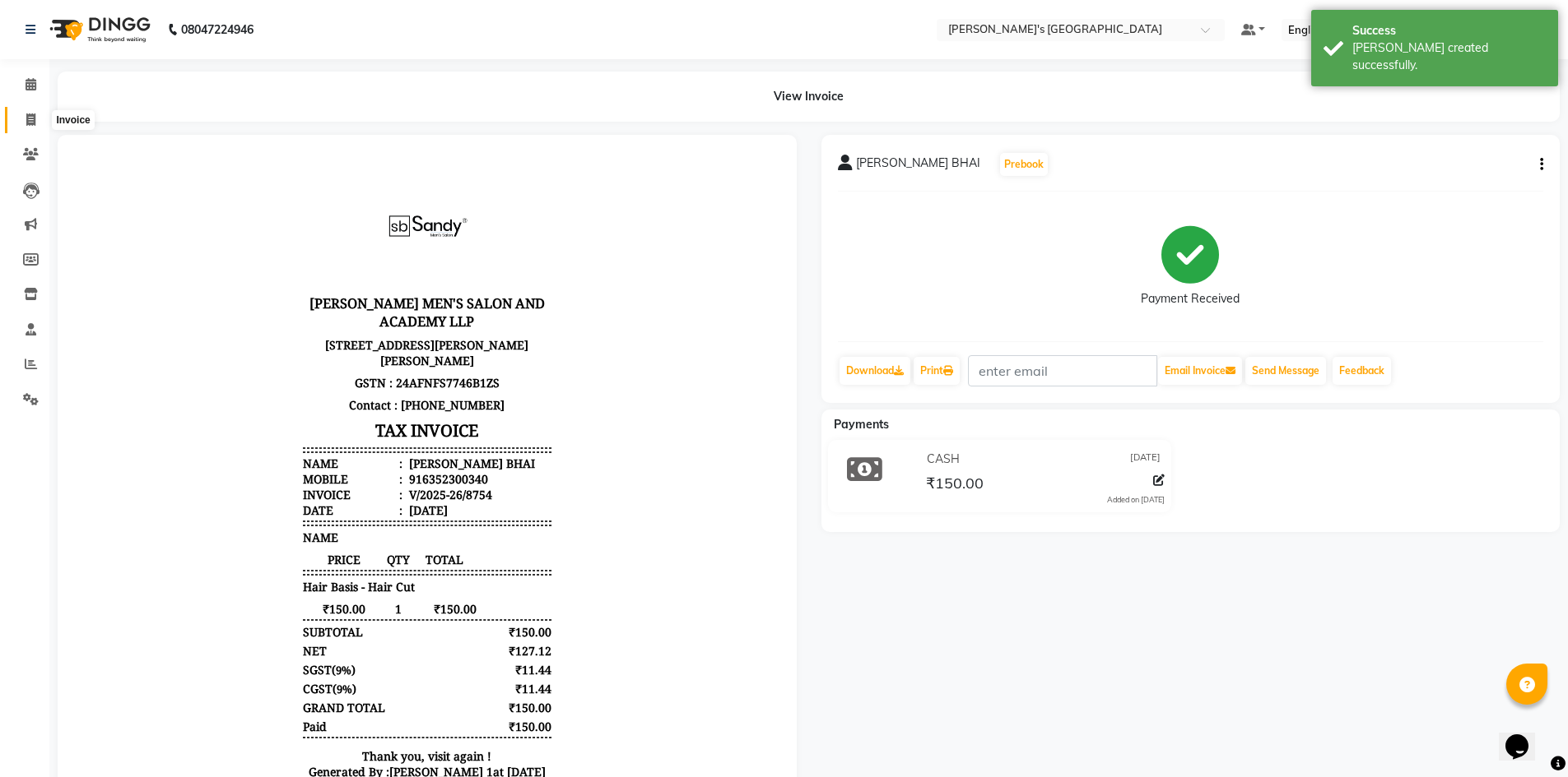
click at [36, 117] on span at bounding box center [31, 120] width 29 height 19
select select "service"
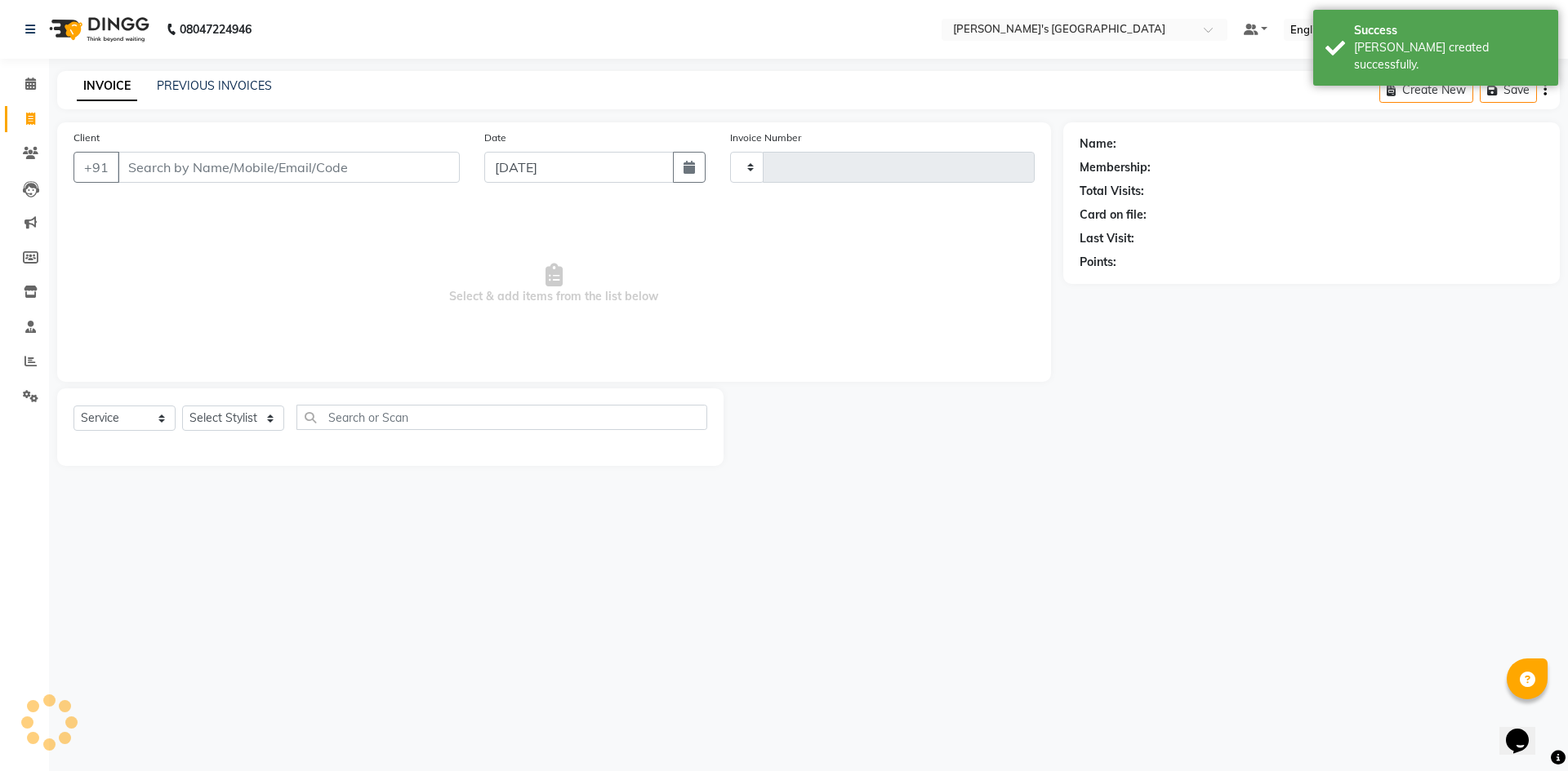
type input "8755"
select select "6233"
click at [193, 178] on input "Client" at bounding box center [289, 167] width 343 height 31
click at [196, 176] on input "Client" at bounding box center [289, 167] width 343 height 31
click at [197, 174] on input "Client" at bounding box center [289, 167] width 343 height 31
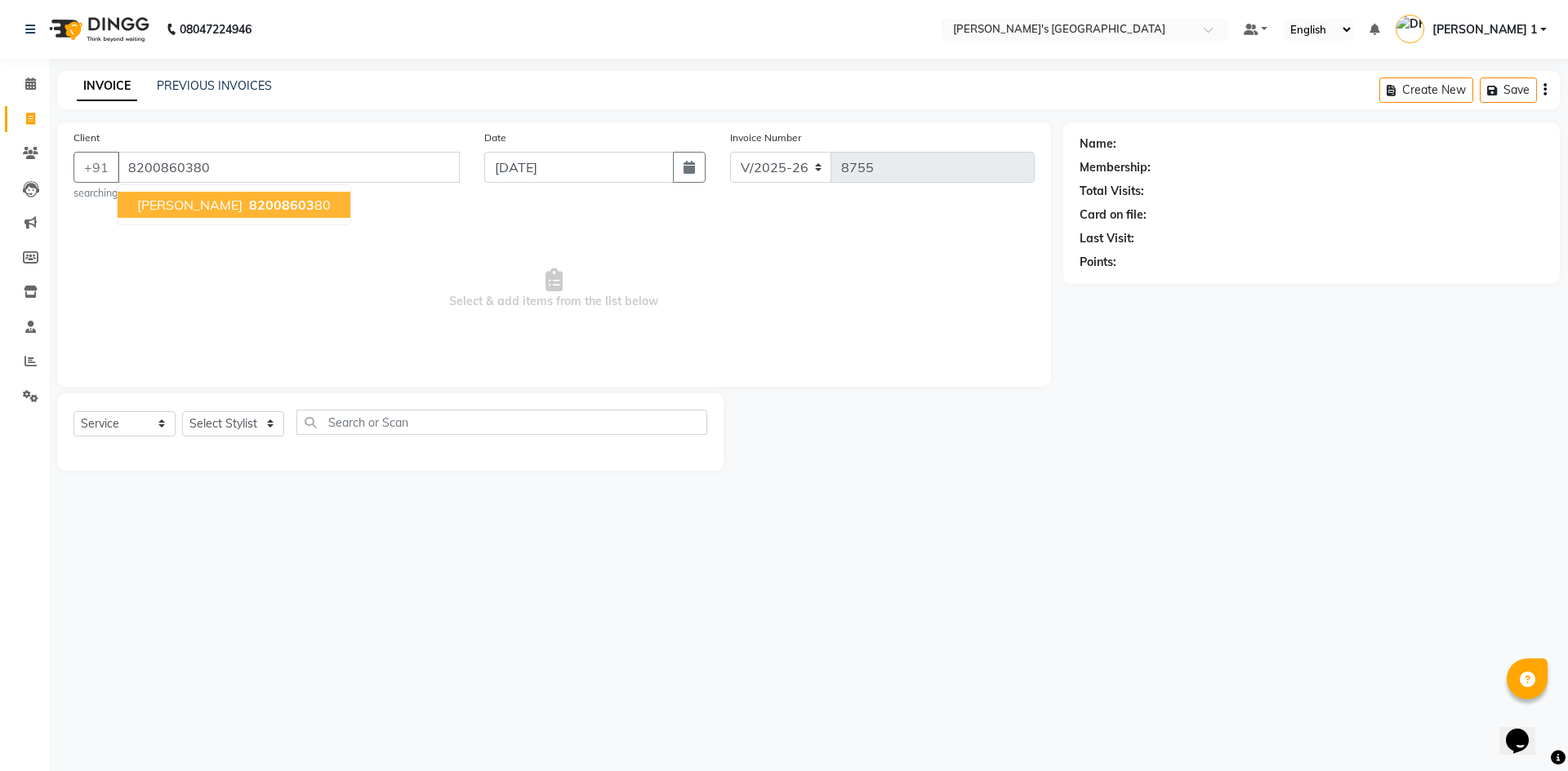
type input "8200860380"
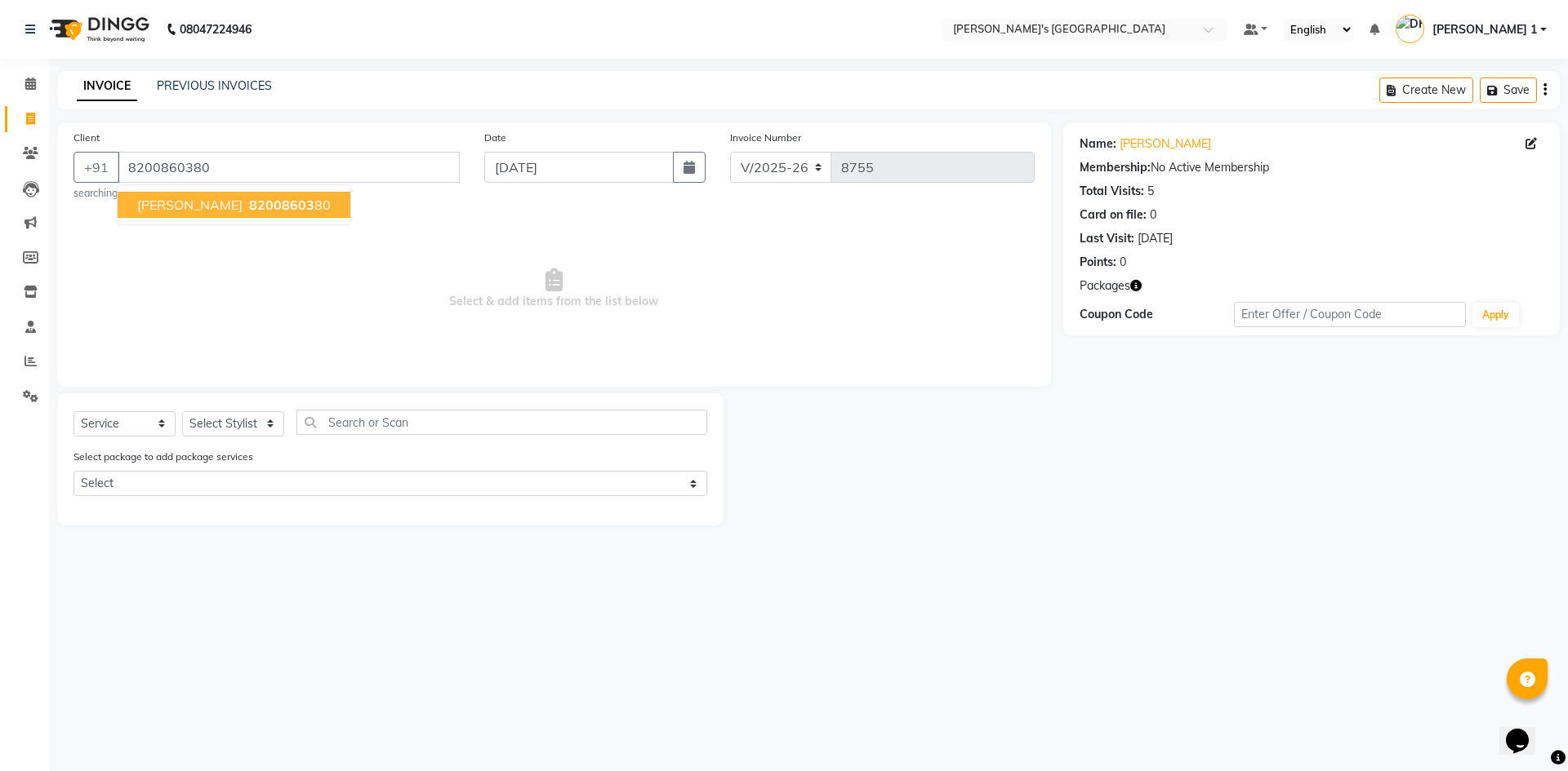
click at [238, 196] on button "VIJAY BHAI 82008603 80" at bounding box center [234, 204] width 233 height 26
click at [224, 420] on select "Select Stylist [PERSON_NAME] [PERSON_NAME] [PERSON_NAME] [PERSON_NAME] [PERSON_…" at bounding box center [233, 424] width 102 height 25
select select "71308"
click at [182, 411] on select "Select Stylist [PERSON_NAME] [PERSON_NAME] [PERSON_NAME] [PERSON_NAME] [PERSON_…" at bounding box center [233, 424] width 102 height 25
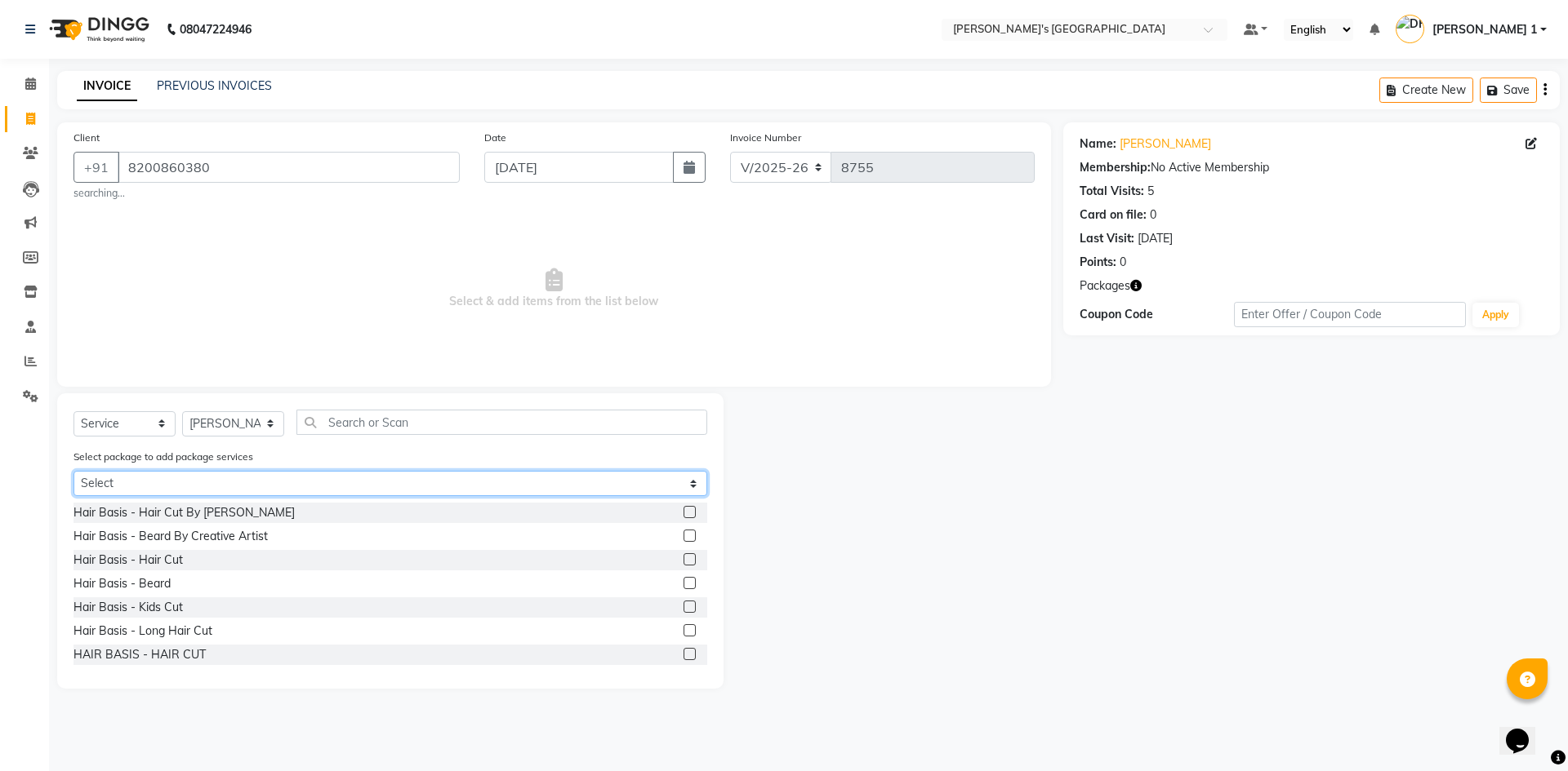
click at [194, 470] on div "Select package to add package services Select MAVDI DEAR PACKAGE ( 6 HAIR CUT /…" at bounding box center [390, 475] width 658 height 55
select select "1: Object"
click at [74, 471] on select "Select MAVDI DEAR PACKAGE ( 6 HAIR CUT / 6 [PERSON_NAME])" at bounding box center [390, 483] width 634 height 25
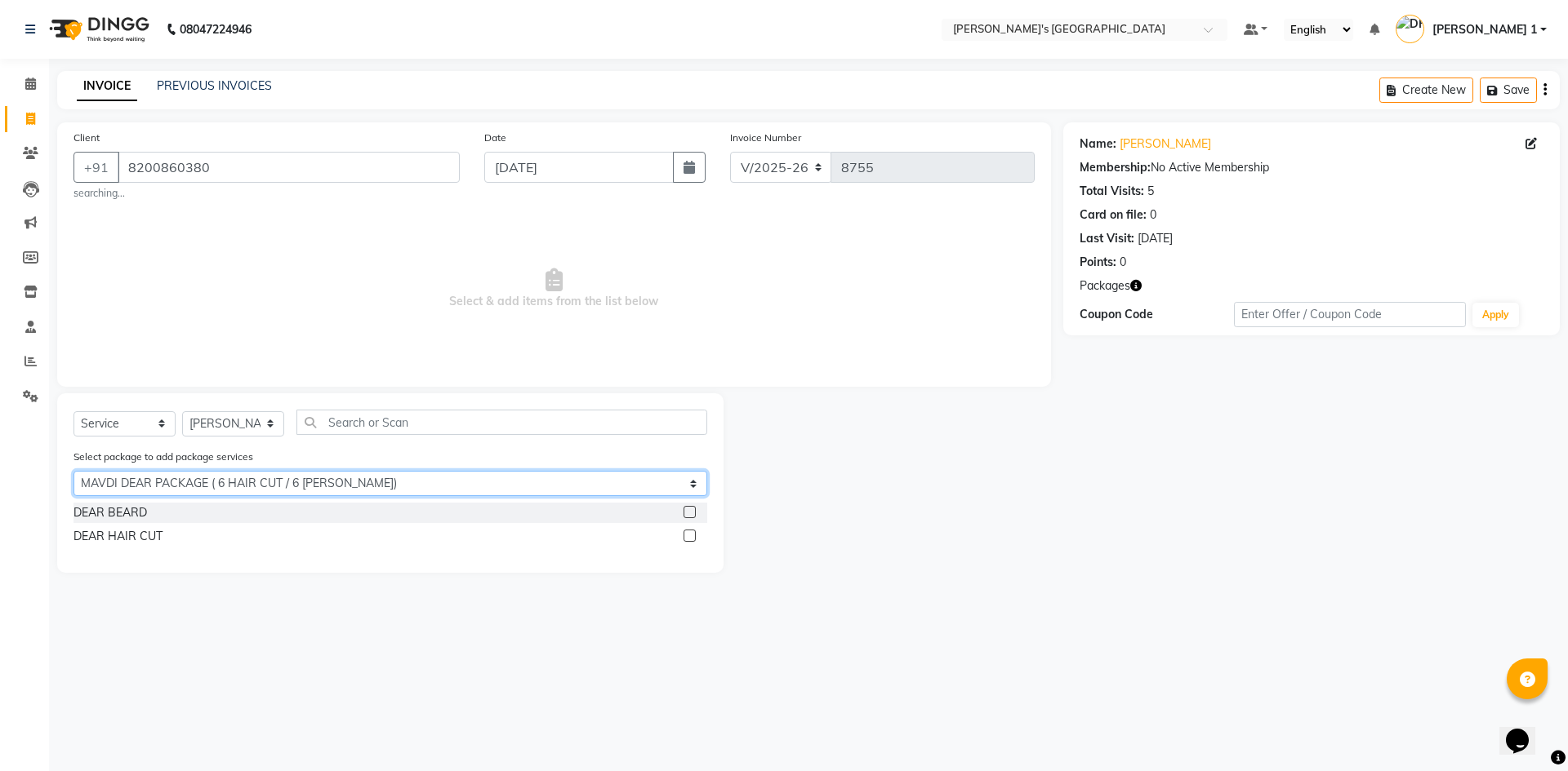
click at [136, 497] on select "Select MAVDI DEAR PACKAGE ( 6 HAIR CUT / 6 [PERSON_NAME])" at bounding box center [390, 483] width 634 height 25
click at [74, 471] on select "Select MAVDI DEAR PACKAGE ( 6 HAIR CUT / 6 [PERSON_NAME])" at bounding box center [390, 483] width 634 height 25
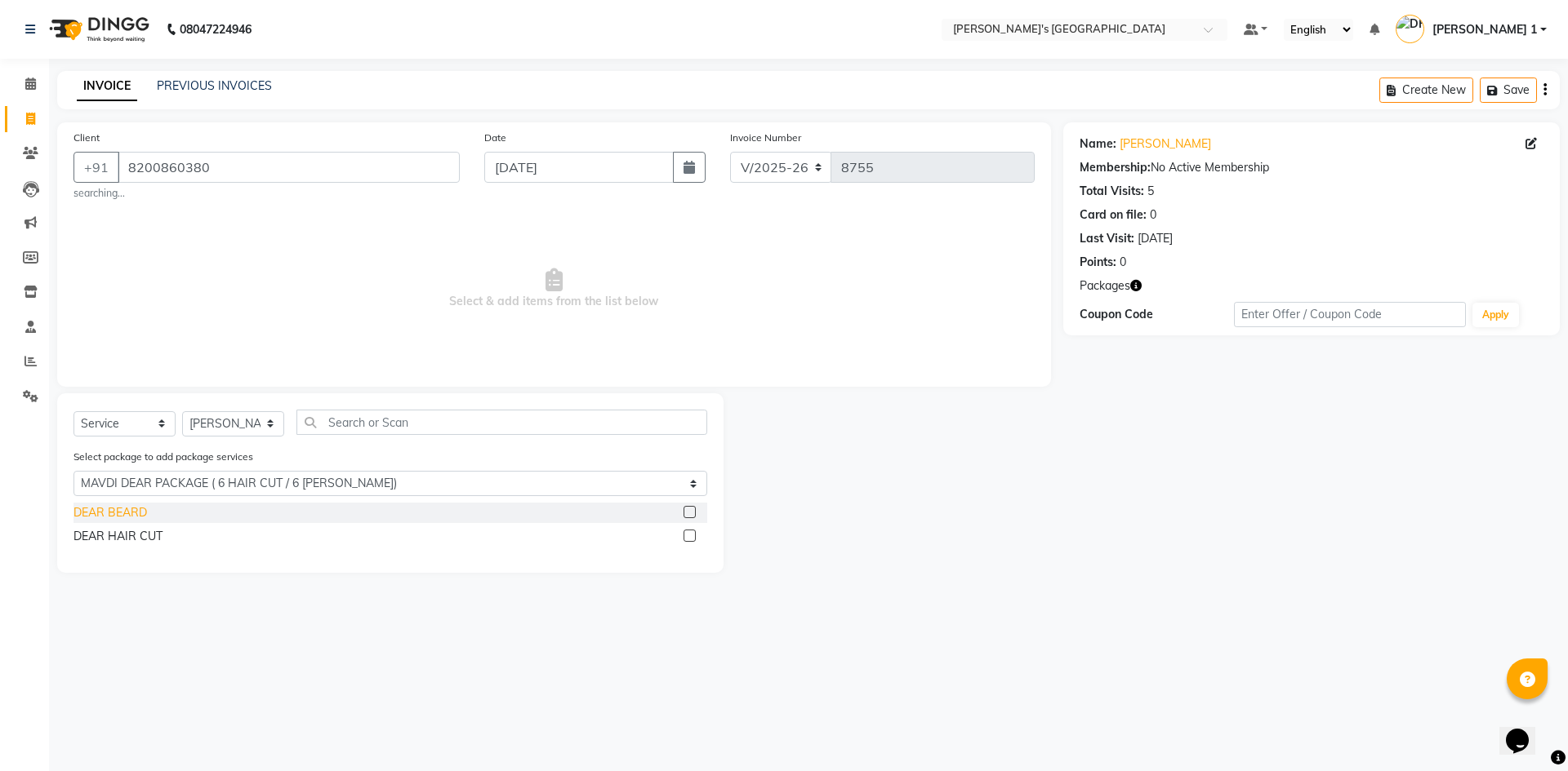
click at [130, 516] on div "DEAR BEARD" at bounding box center [110, 513] width 74 height 17
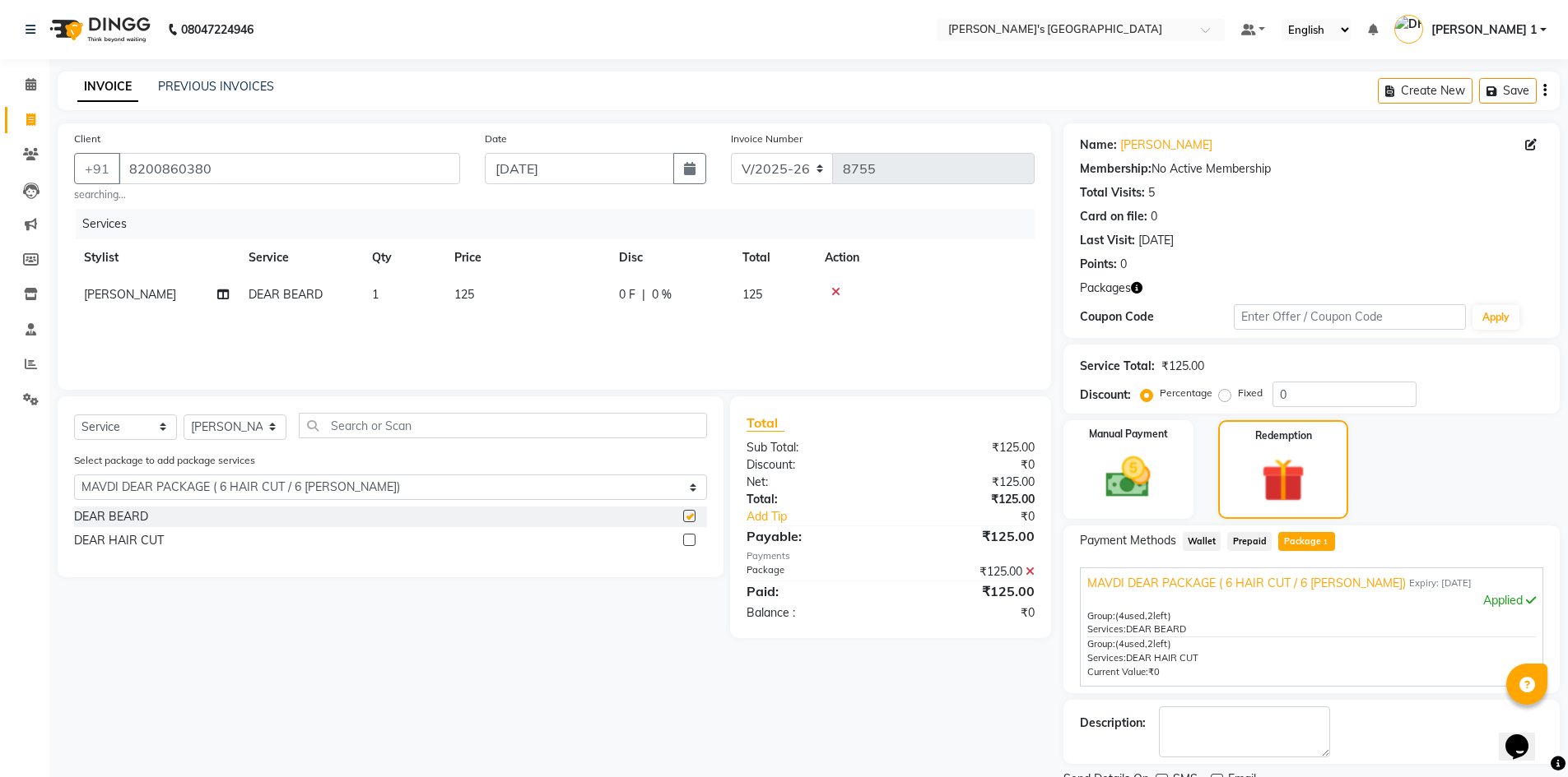
checkbox input "false"
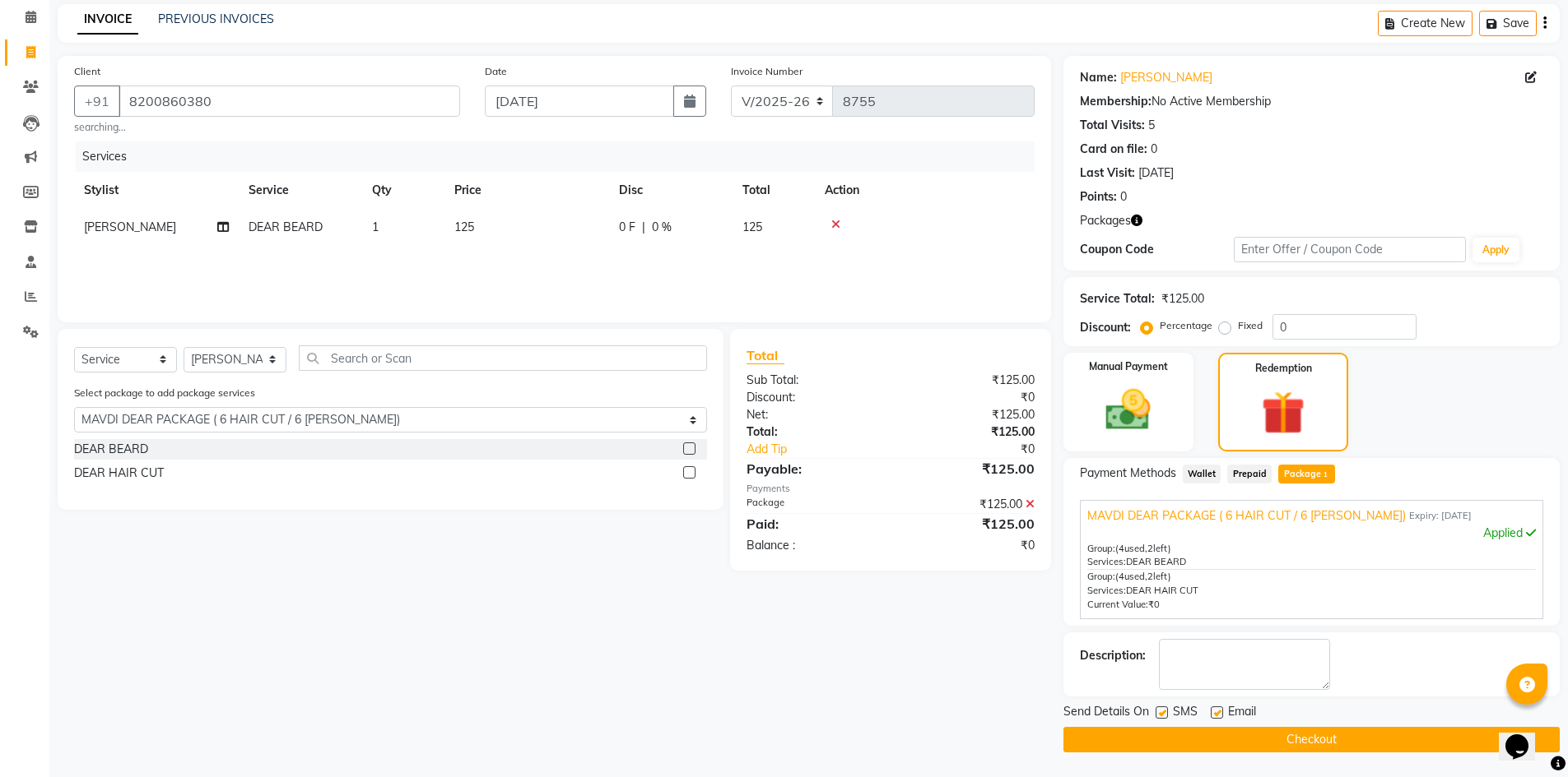
click at [1218, 716] on label at bounding box center [1216, 713] width 13 height 13
click at [1218, 716] on input "checkbox" at bounding box center [1216, 714] width 11 height 11
checkbox input "false"
click at [1197, 737] on button "Checkout" at bounding box center [1310, 740] width 496 height 25
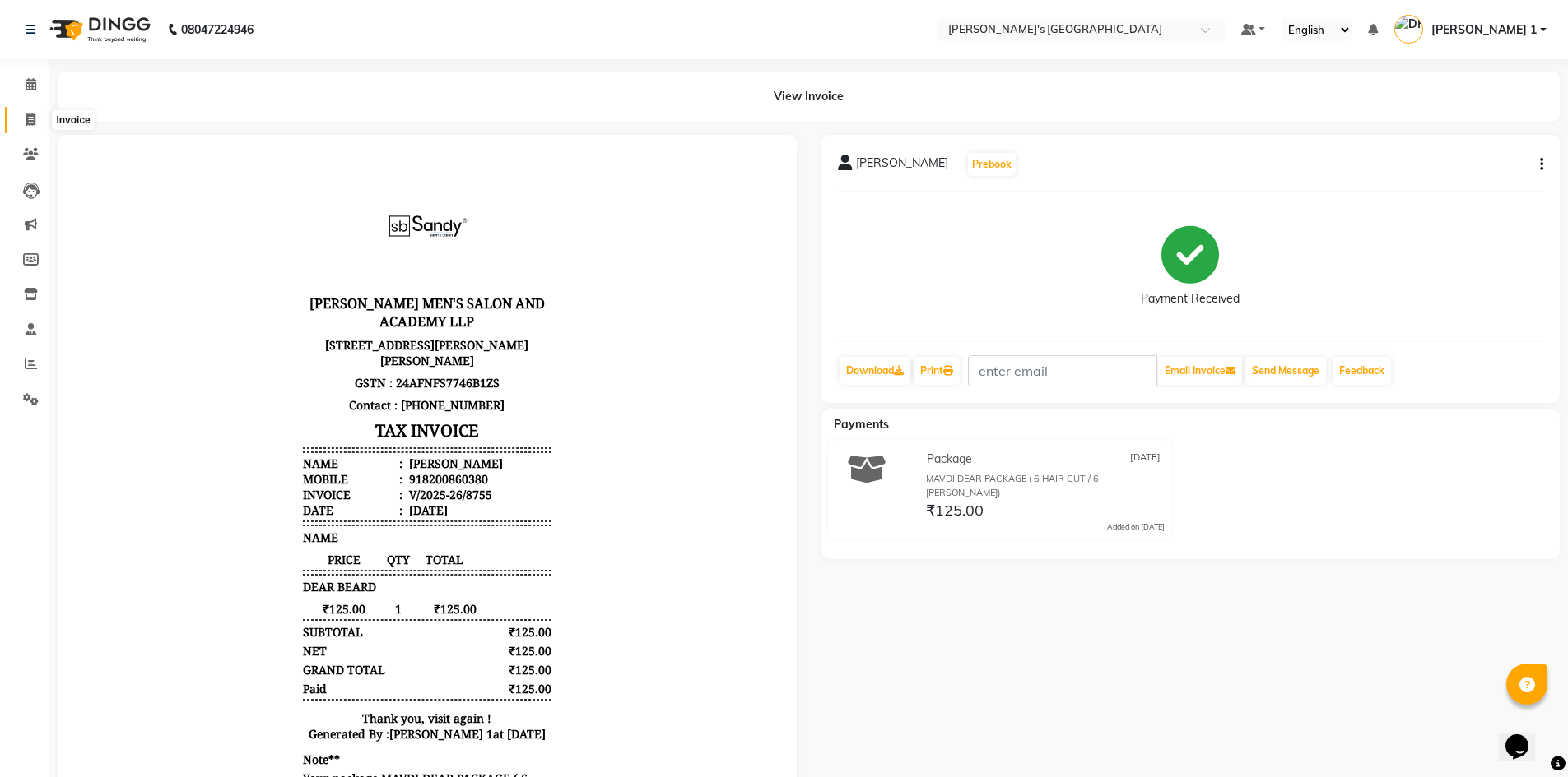
click at [31, 124] on icon at bounding box center [31, 120] width 9 height 13
select select "service"
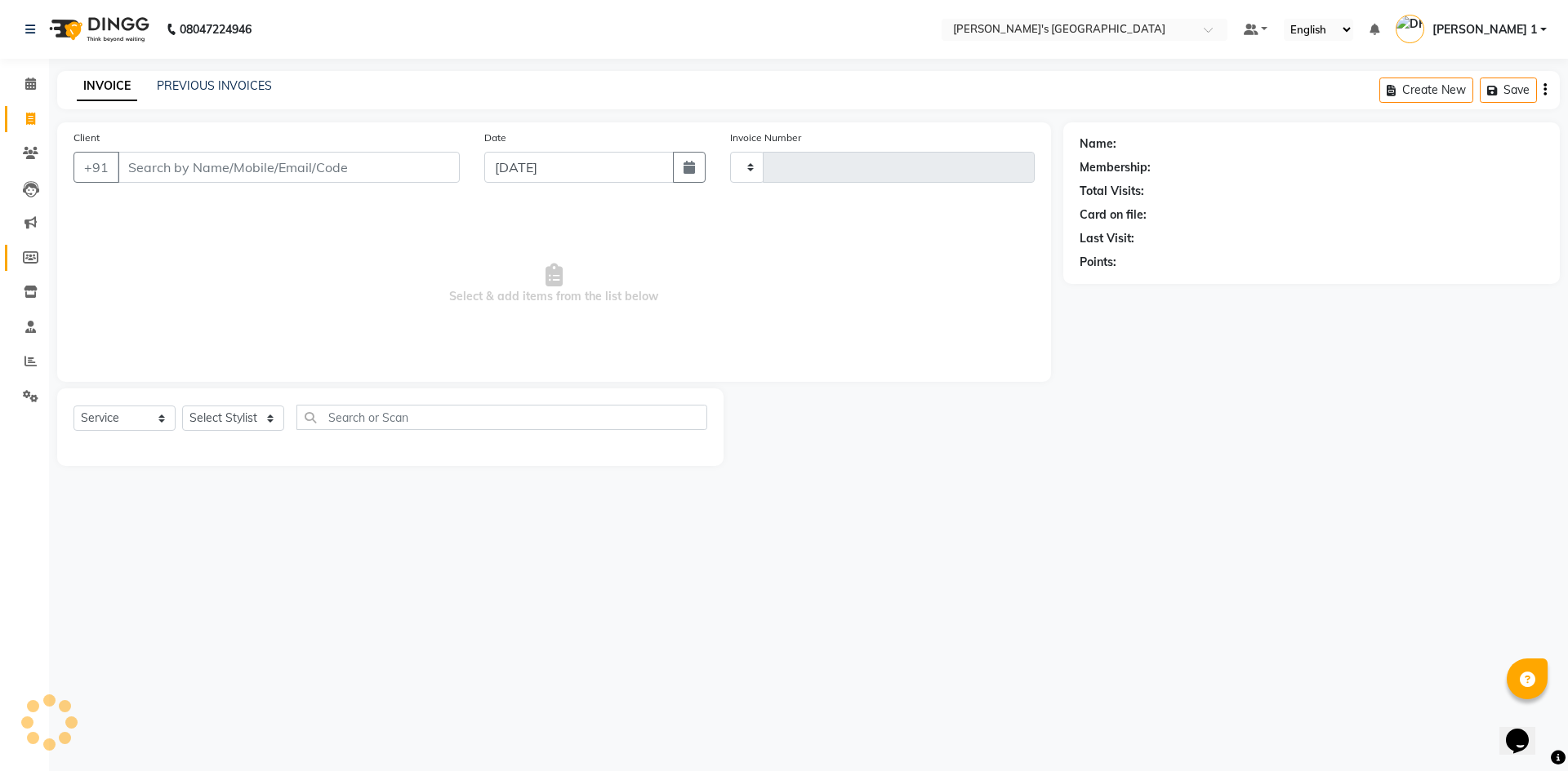
type input "8756"
select select "6233"
click at [30, 81] on icon at bounding box center [30, 84] width 11 height 13
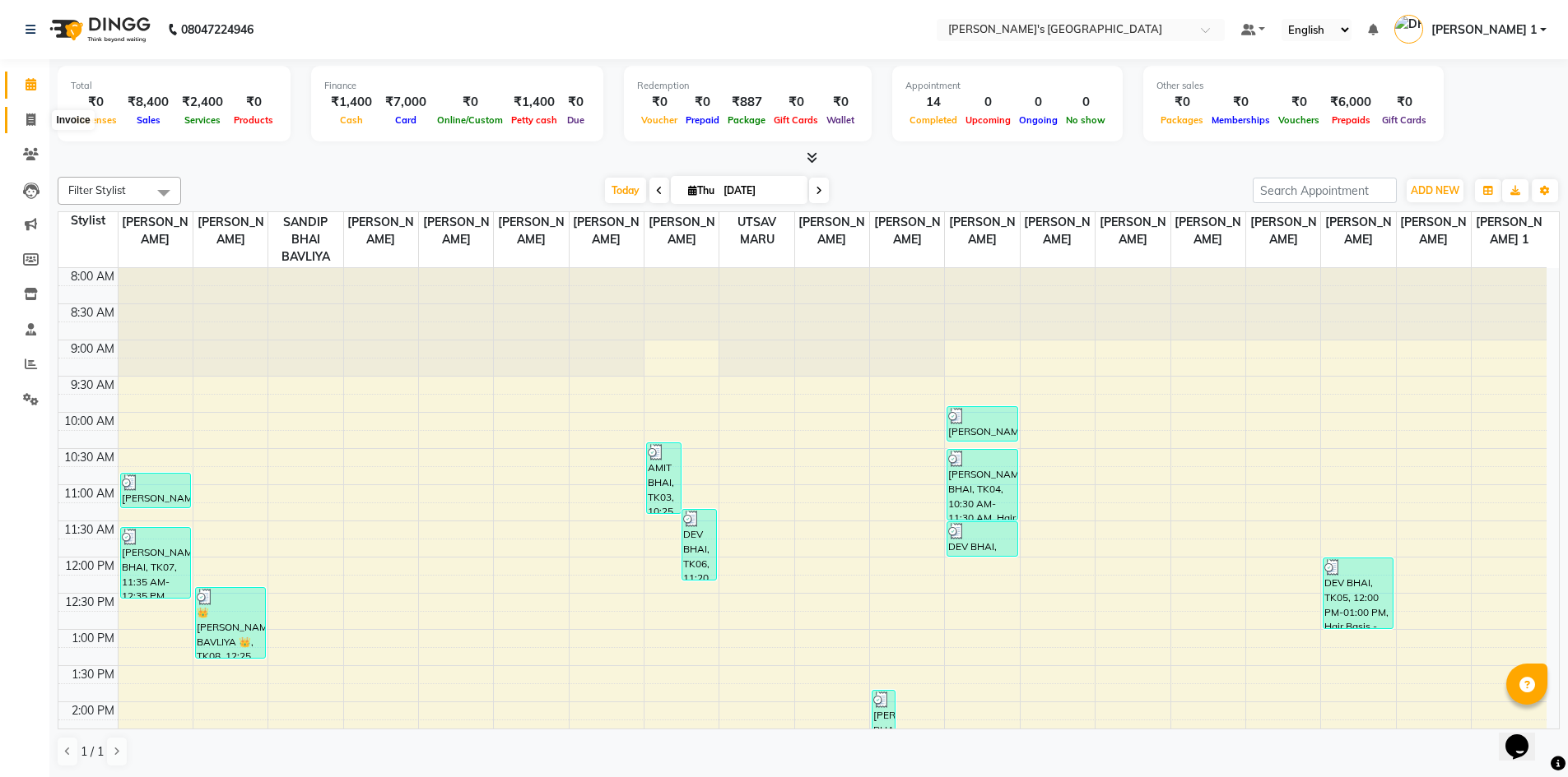
click at [35, 117] on icon at bounding box center [31, 120] width 9 height 13
select select "6233"
select select "service"
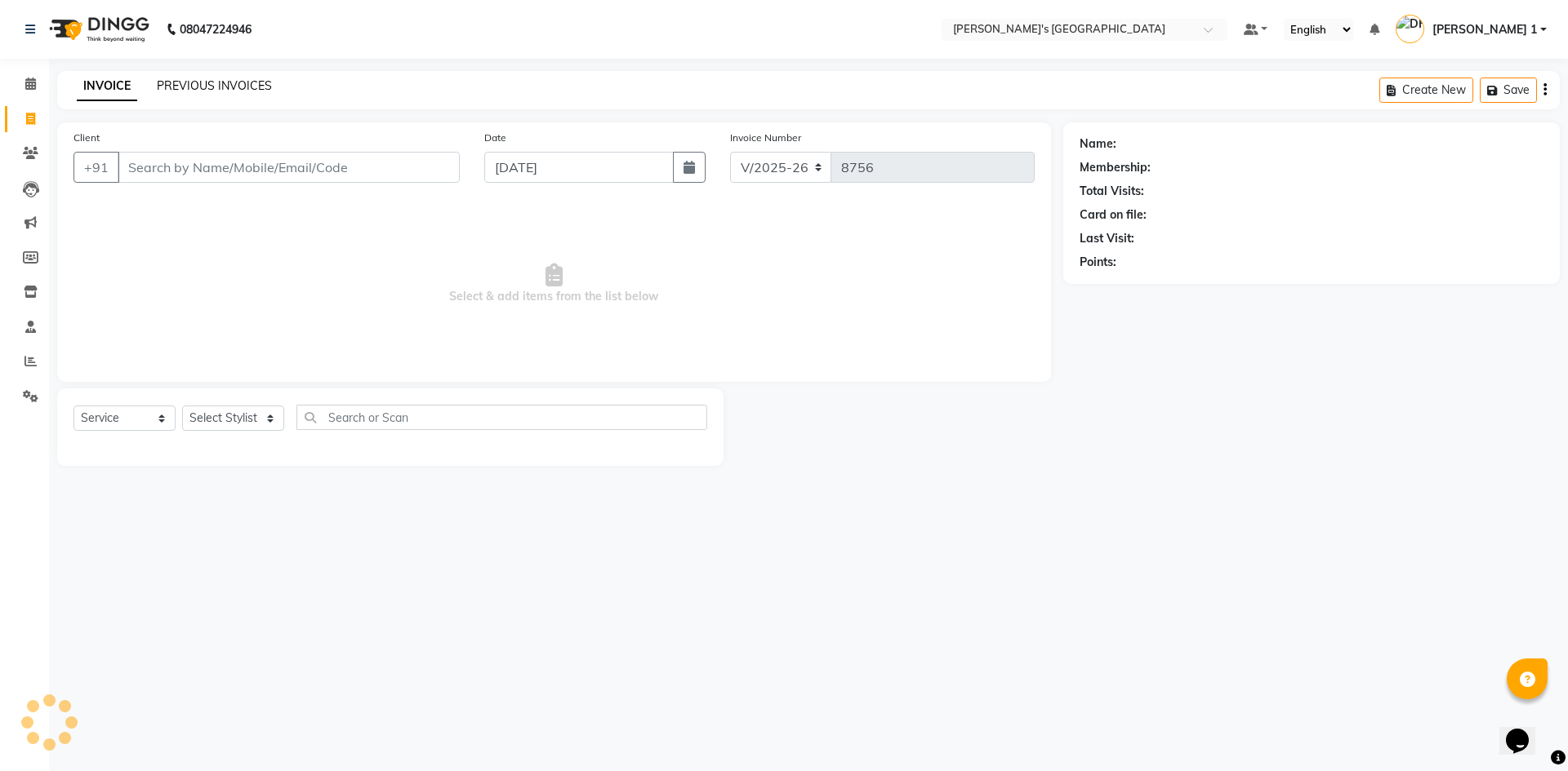
click at [190, 82] on link "PREVIOUS INVOICES" at bounding box center [214, 85] width 115 height 14
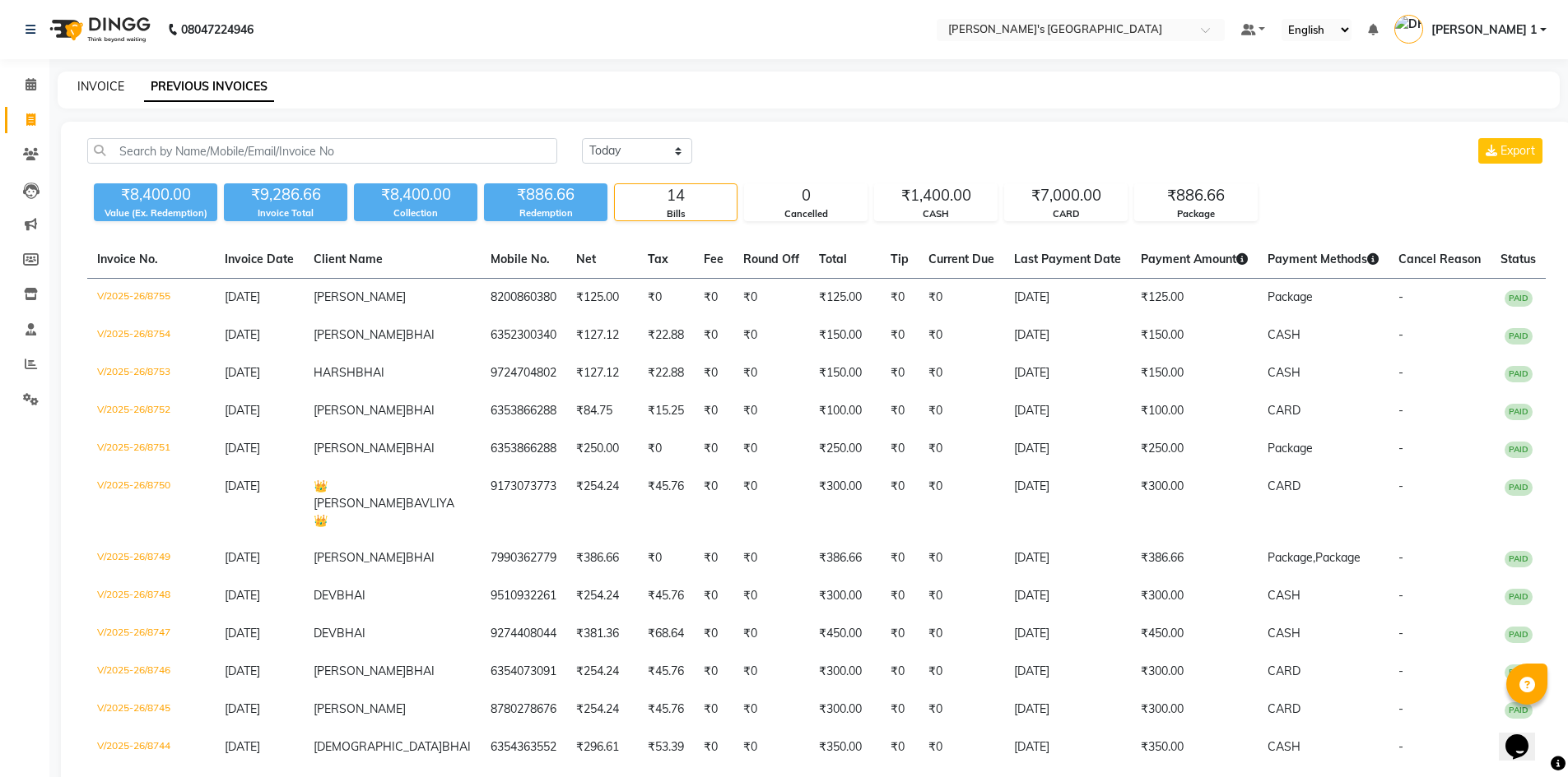
click at [89, 82] on link "INVOICE" at bounding box center [101, 86] width 47 height 14
select select "service"
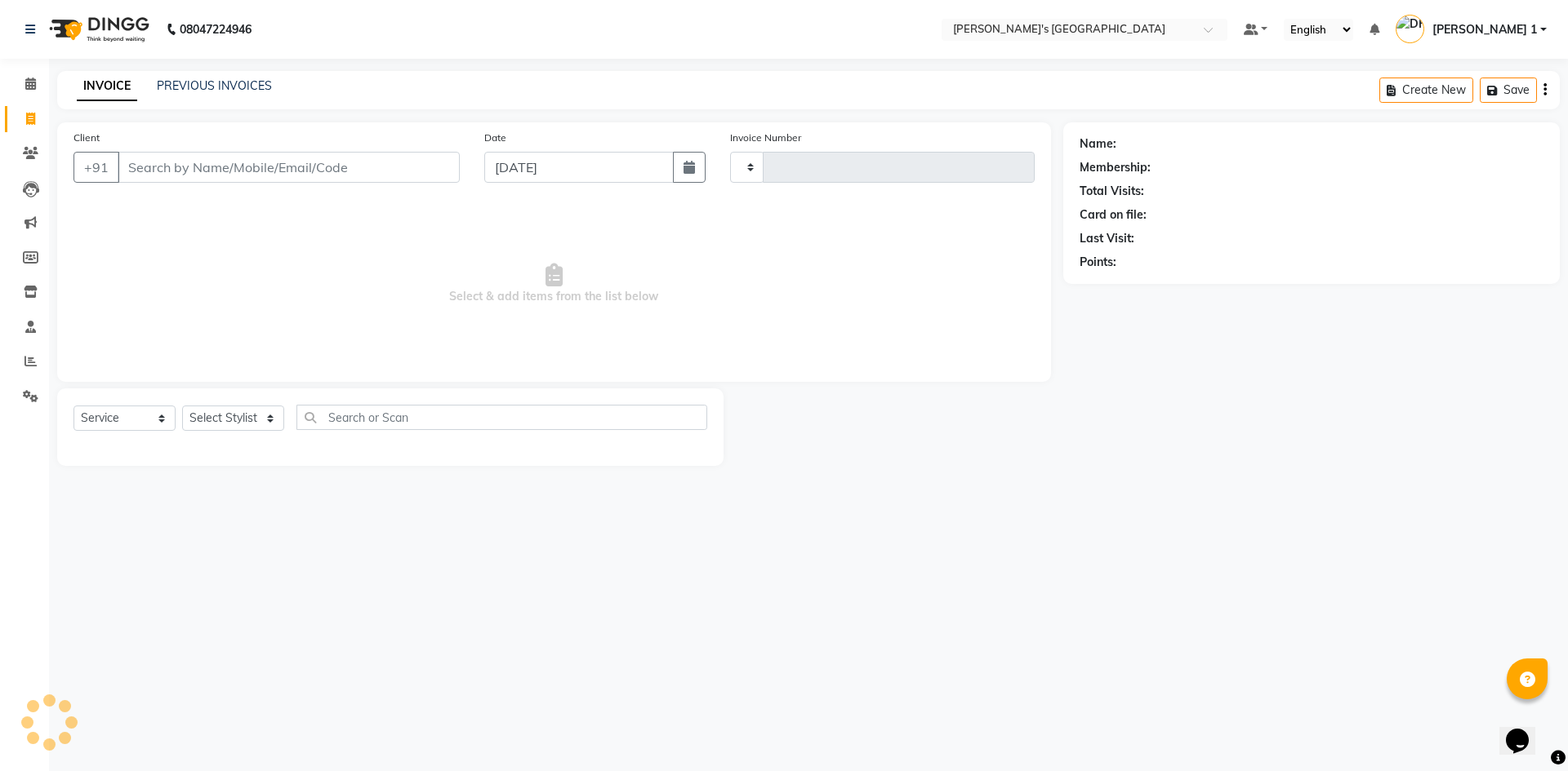
type input "8756"
select select "6233"
click at [315, 168] on input "Client" at bounding box center [289, 167] width 343 height 31
type input "9638656946"
click at [422, 172] on span "Add Client" at bounding box center [418, 168] width 65 height 16
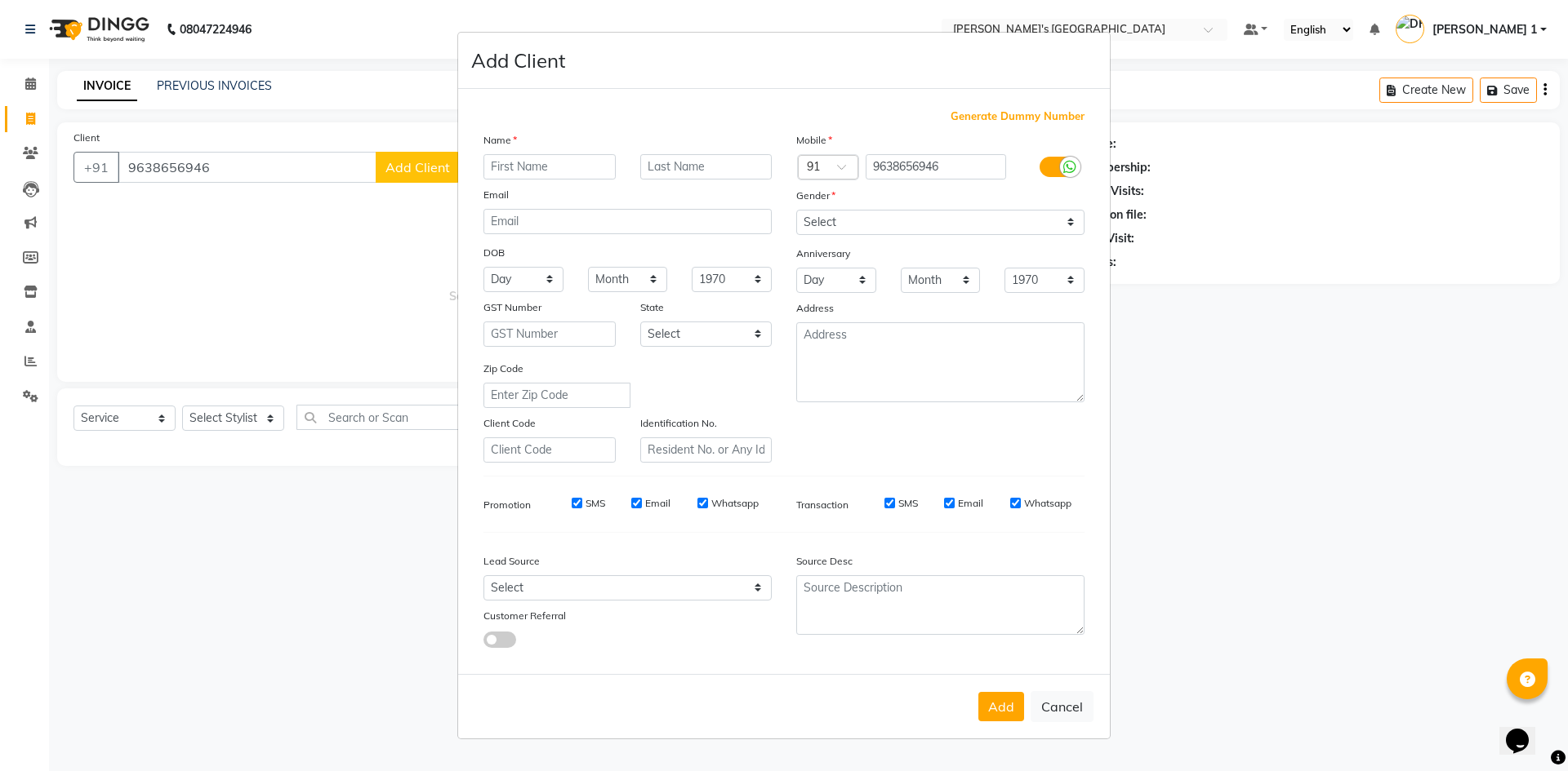
click at [499, 169] on input "text" at bounding box center [550, 167] width 133 height 25
type input "VASHU"
click at [675, 173] on input "text" at bounding box center [707, 167] width 133 height 25
type input "BHAI"
click at [920, 229] on select "Select Male Female Other Prefer Not To Say" at bounding box center [940, 222] width 288 height 25
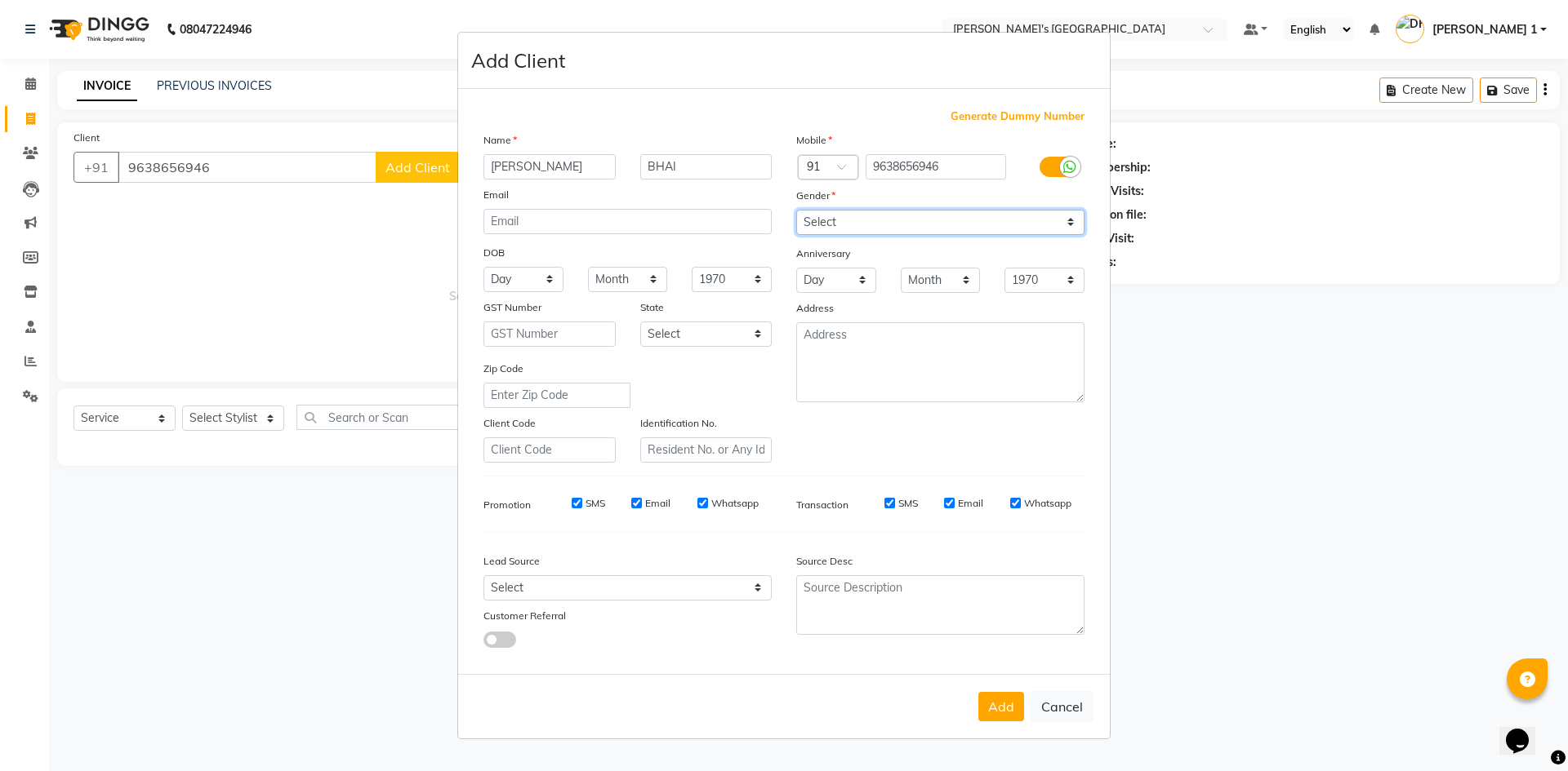
select select "[DEMOGRAPHIC_DATA]"
click at [797, 210] on select "Select Male Female Other Prefer Not To Say" at bounding box center [940, 222] width 288 height 25
click at [989, 717] on button "Add" at bounding box center [1001, 706] width 46 height 30
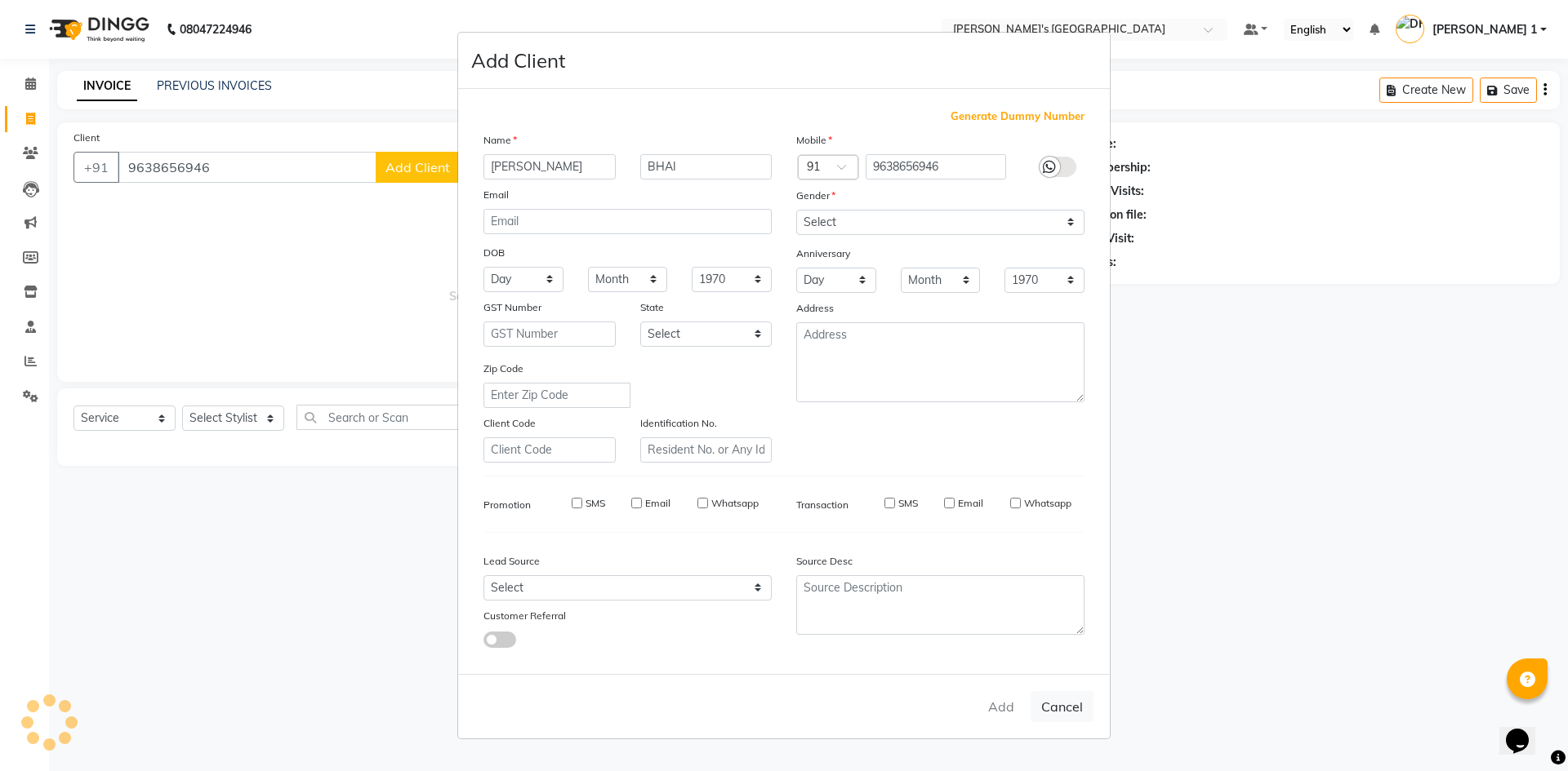
select select
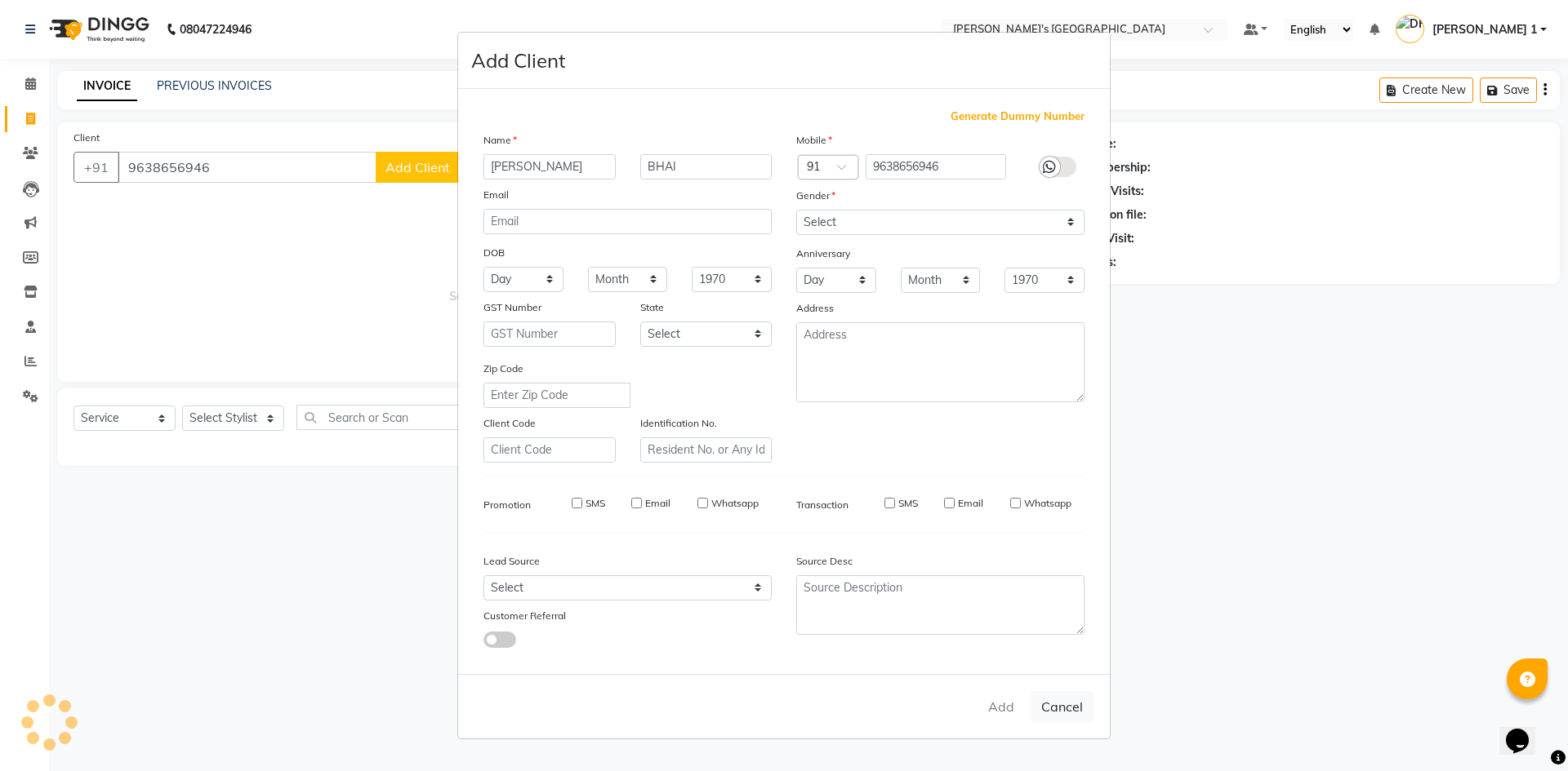
select select
checkbox input "false"
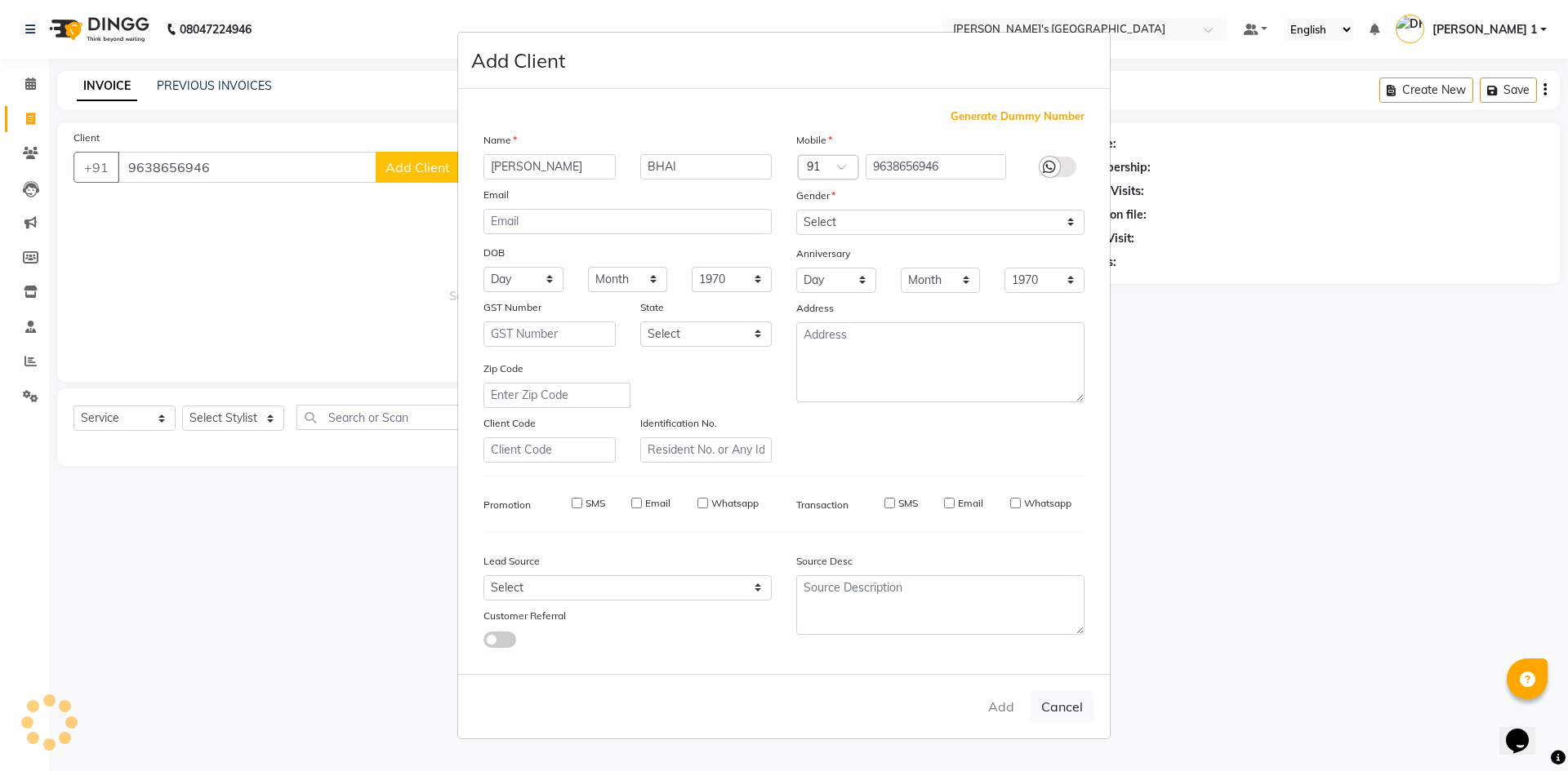
checkbox input "false"
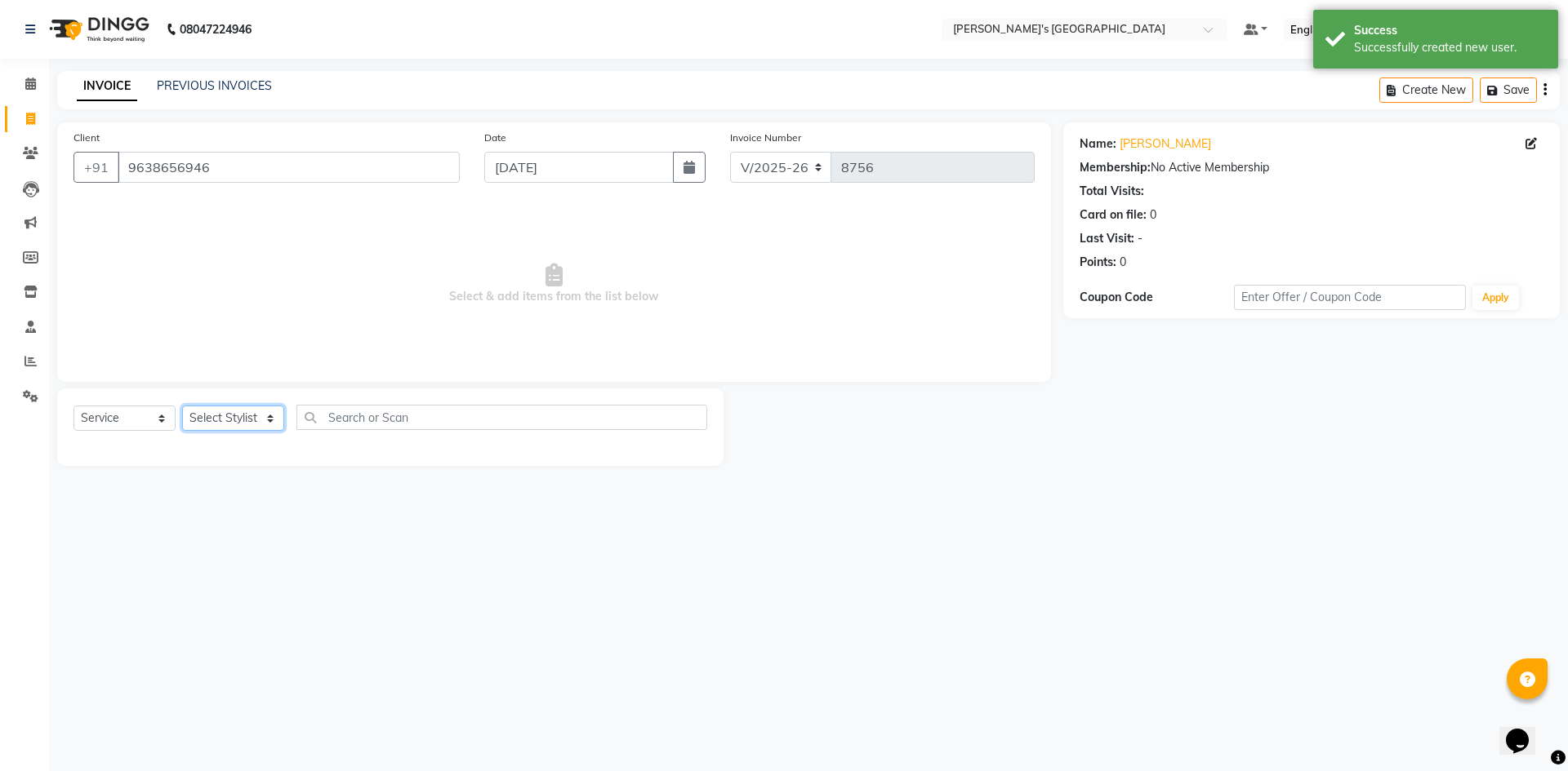
click at [230, 422] on select "Select Stylist [PERSON_NAME] [PERSON_NAME] [PERSON_NAME] [PERSON_NAME] [PERSON_…" at bounding box center [233, 419] width 102 height 25
select select "71308"
click at [182, 406] on select "Select Stylist [PERSON_NAME] [PERSON_NAME] [PERSON_NAME] [PERSON_NAME] [PERSON_…" at bounding box center [233, 419] width 102 height 25
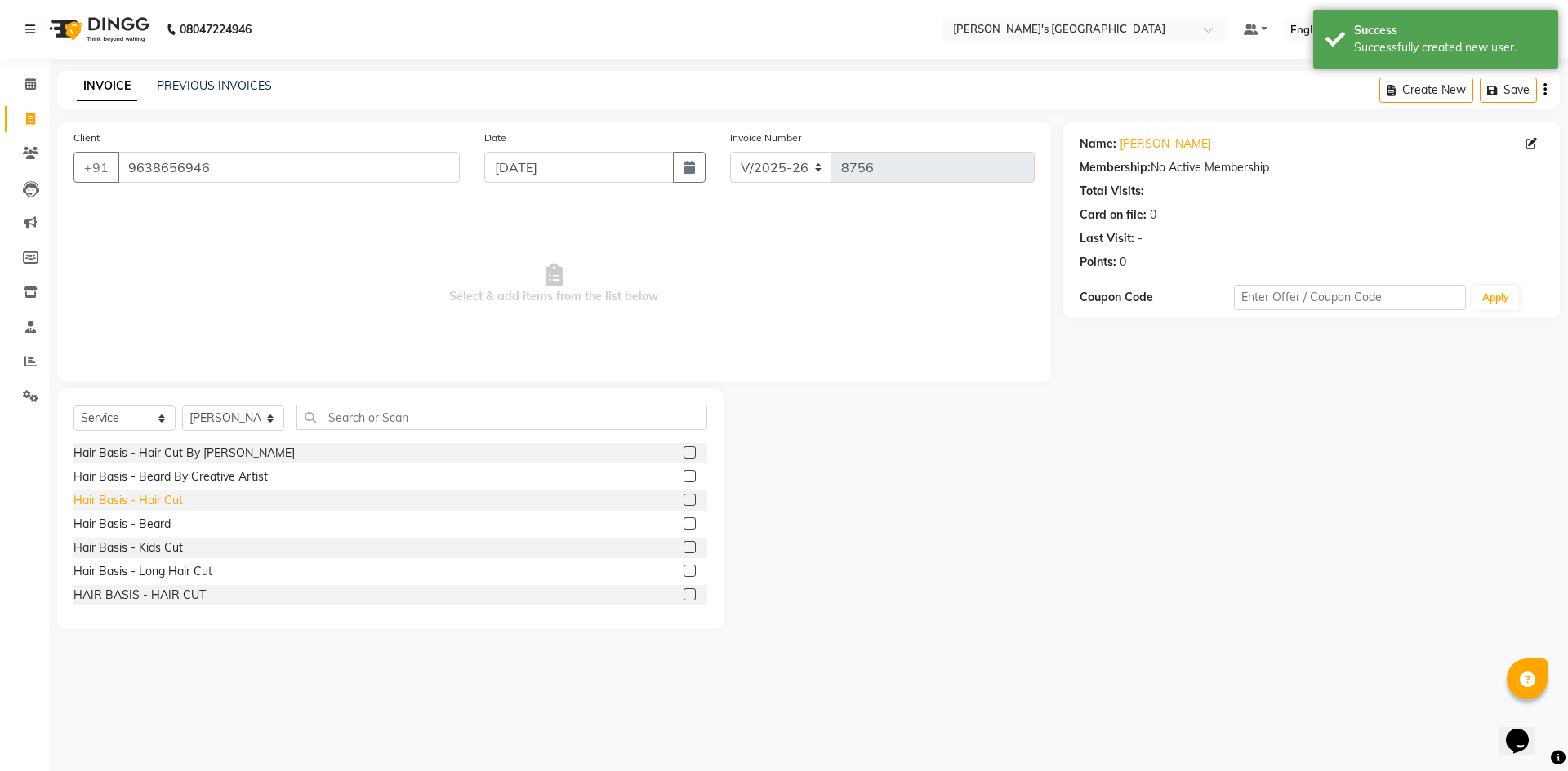
click at [170, 500] on div "Hair Basis - Hair Cut" at bounding box center [128, 500] width 109 height 17
checkbox input "false"
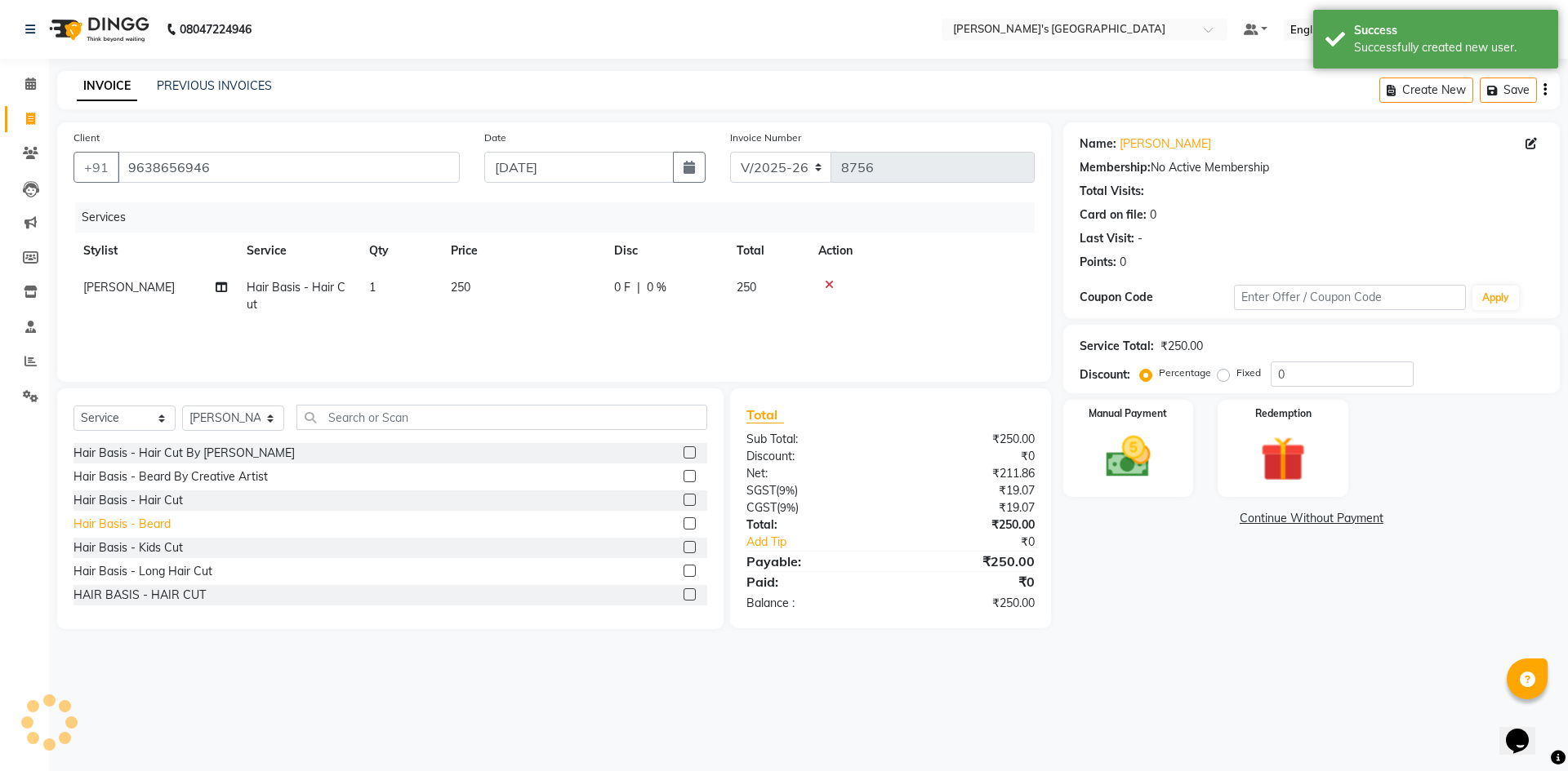
click at [164, 524] on div "Hair Basis - Beard" at bounding box center [122, 524] width 97 height 17
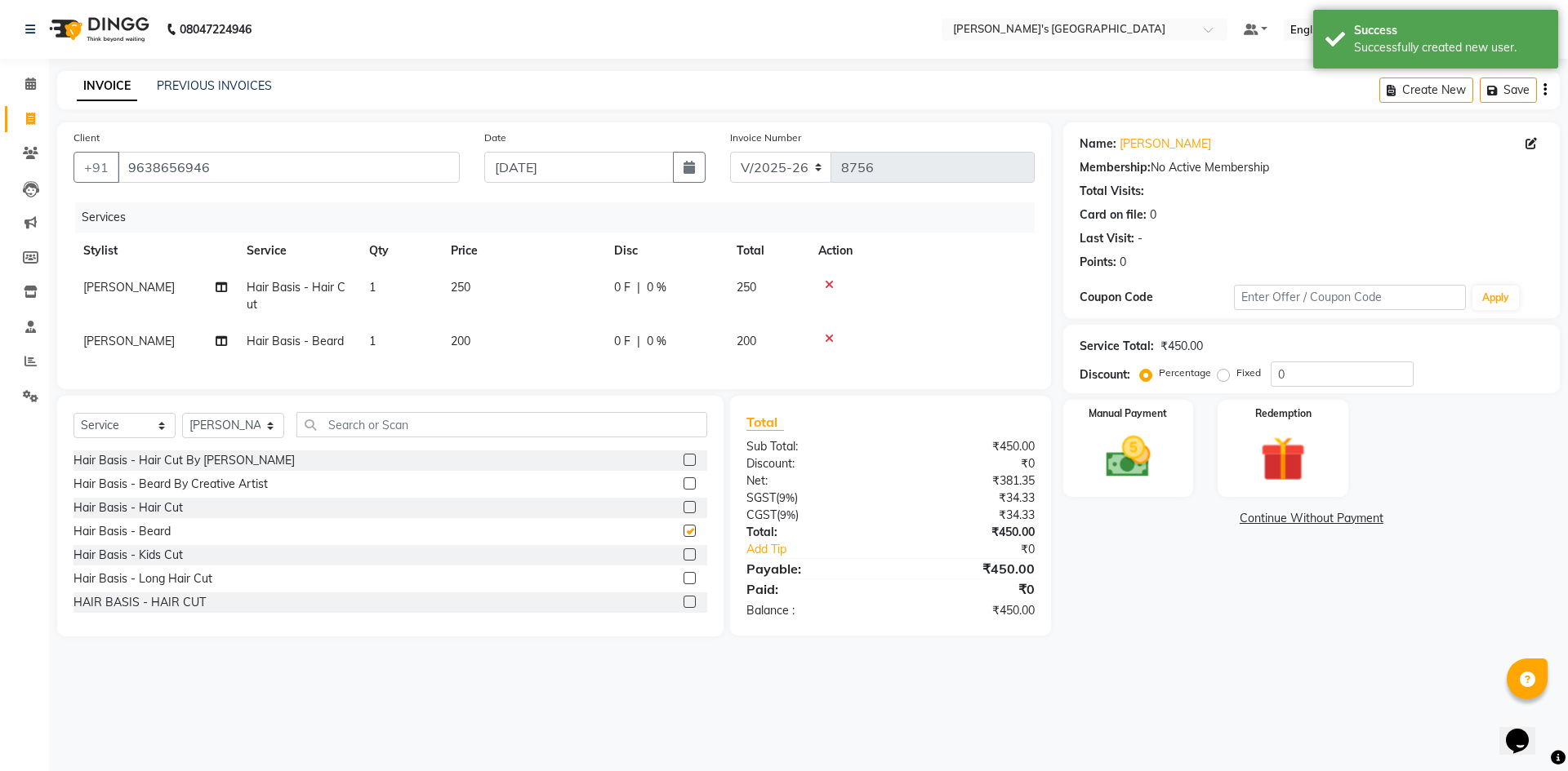
checkbox input "false"
click at [357, 433] on input "text" at bounding box center [502, 425] width 411 height 25
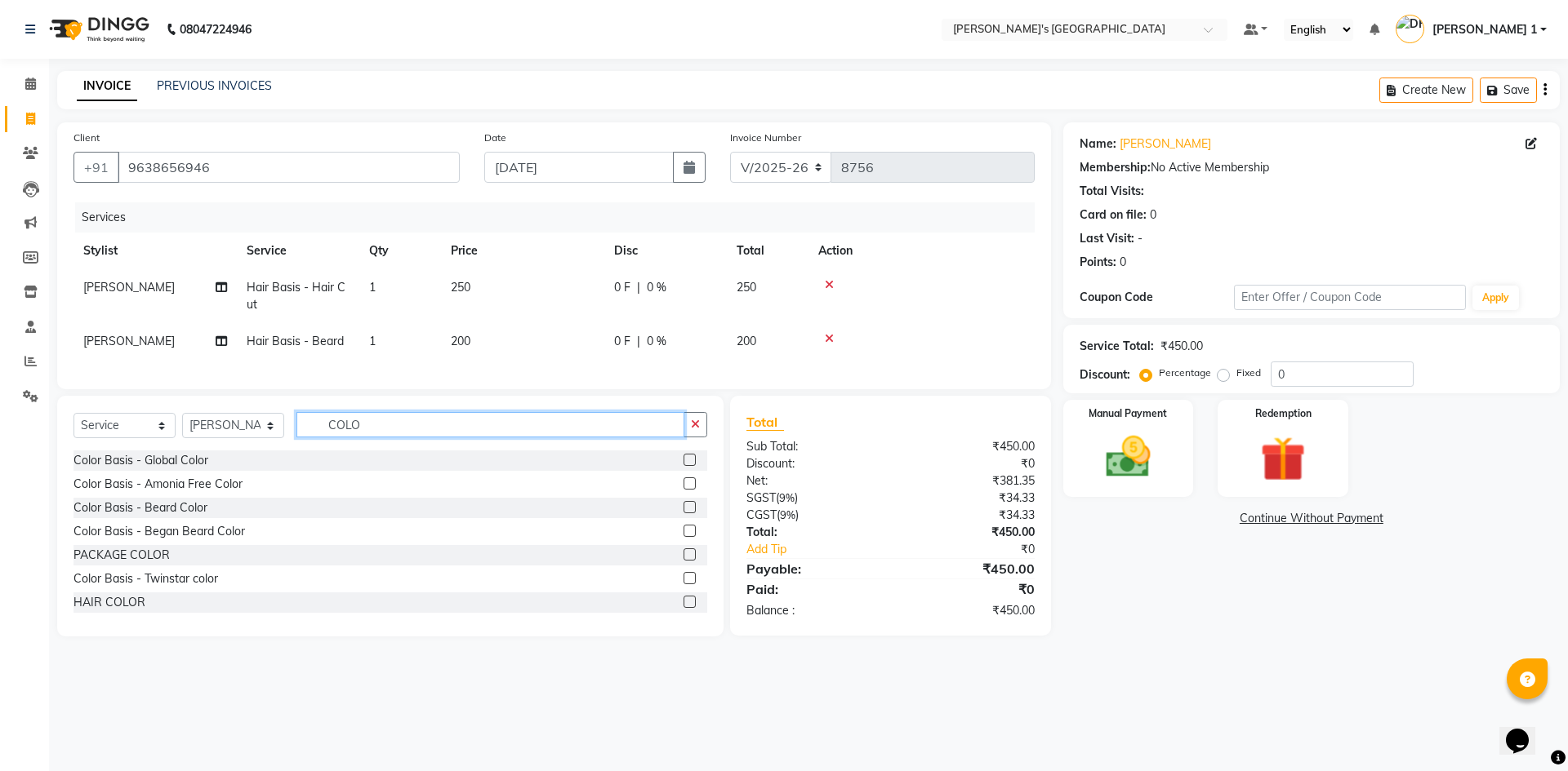
type input "COLO"
click at [280, 494] on div "Color Basis - Amonia Free Color" at bounding box center [390, 484] width 634 height 21
click at [177, 489] on div "Color Basis - Amonia Free Color" at bounding box center [158, 484] width 169 height 17
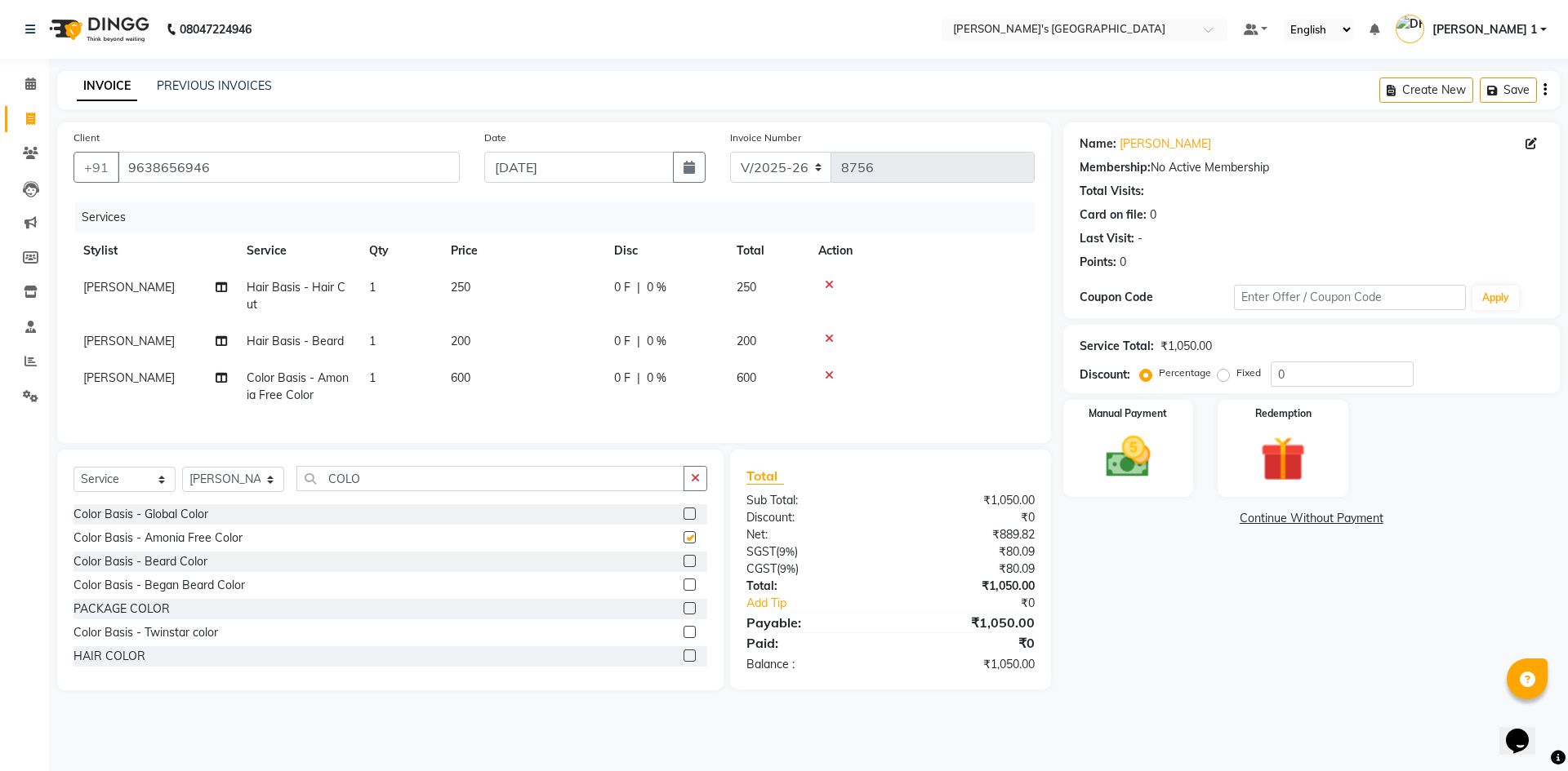
checkbox input "false"
click at [488, 368] on td "600" at bounding box center [523, 387] width 163 height 54
select select "71308"
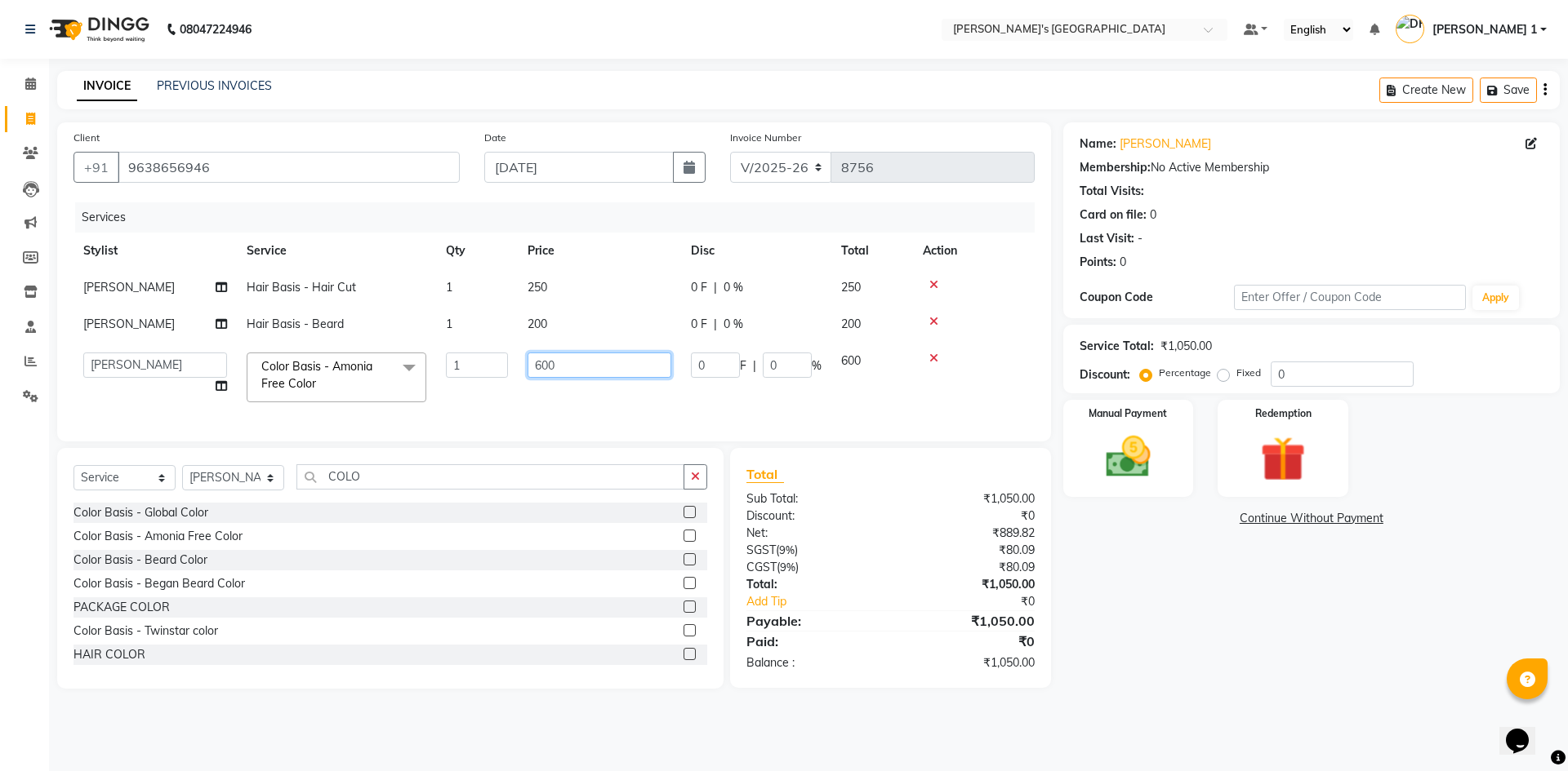
click at [558, 365] on input "600" at bounding box center [599, 365] width 144 height 25
type input "6"
type input "400"
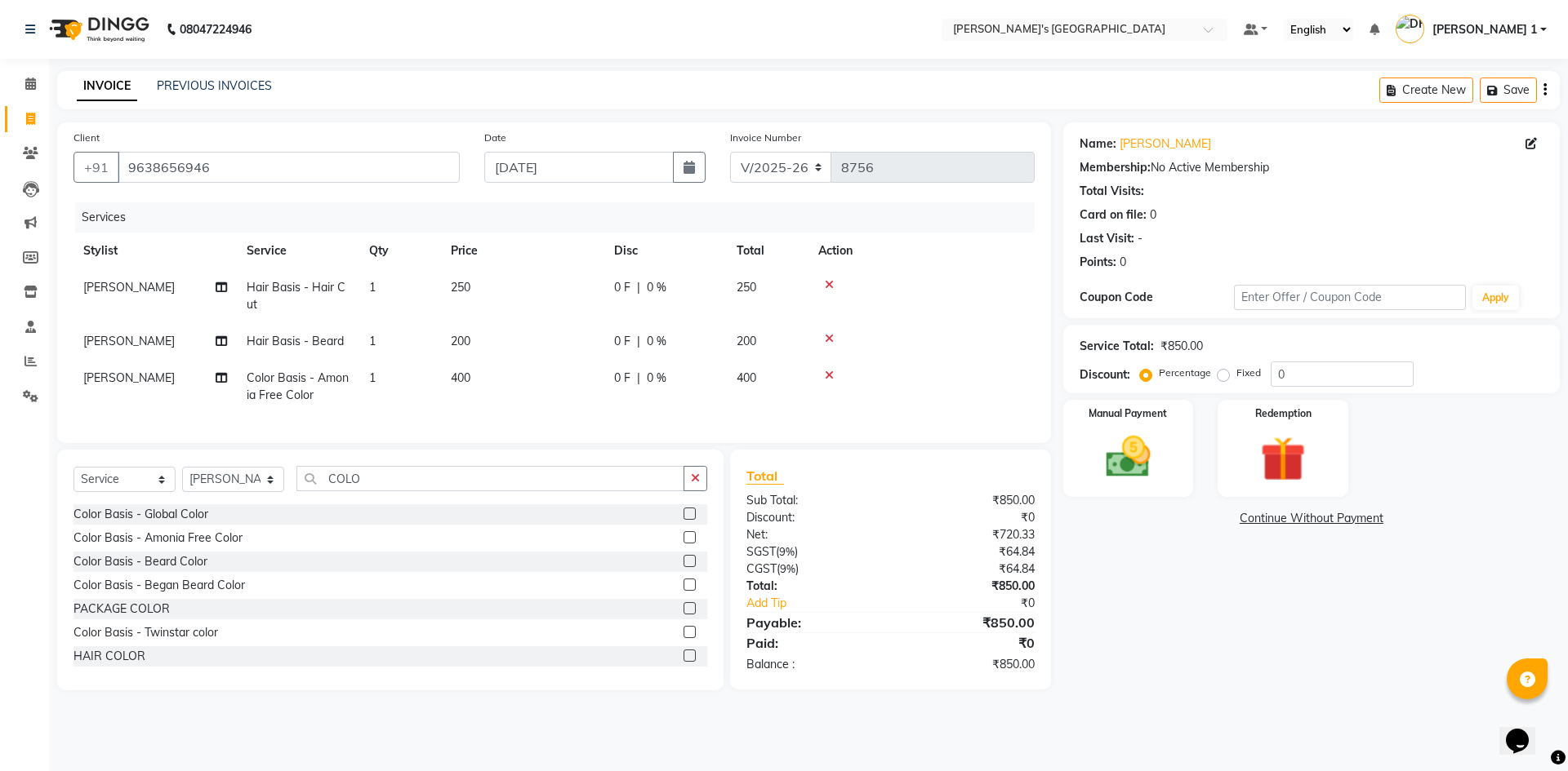
click at [608, 411] on tr "JIGNESH PADALIYA Color Basis - Amonia Free Color 1 400 0 F | 0 % 400" at bounding box center [554, 387] width 962 height 54
drag, startPoint x: 1093, startPoint y: 449, endPoint x: 1103, endPoint y: 452, distance: 10.4
click at [1094, 450] on img at bounding box center [1128, 457] width 76 height 54
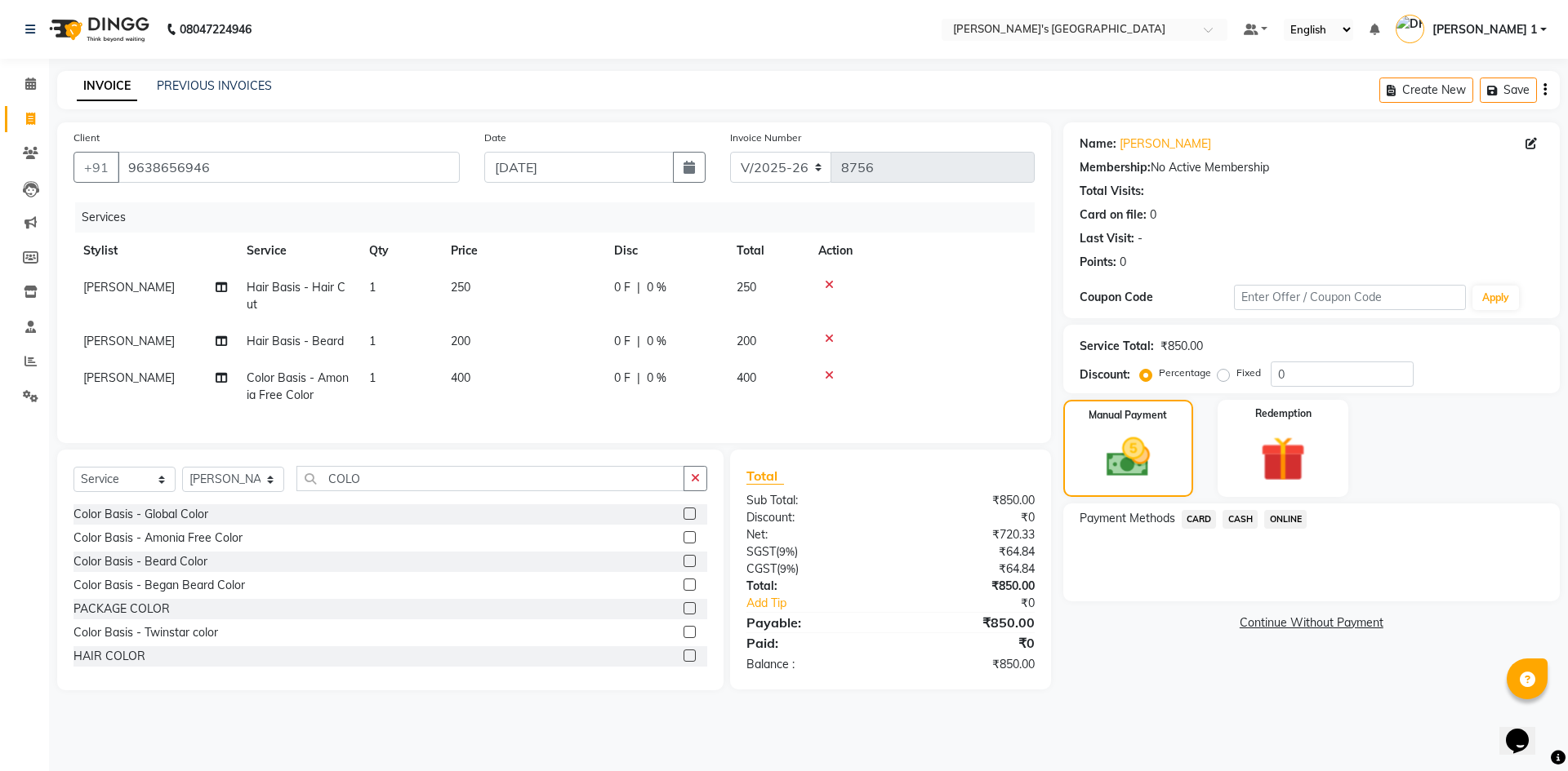
click at [1248, 520] on span "CASH" at bounding box center [1240, 519] width 35 height 19
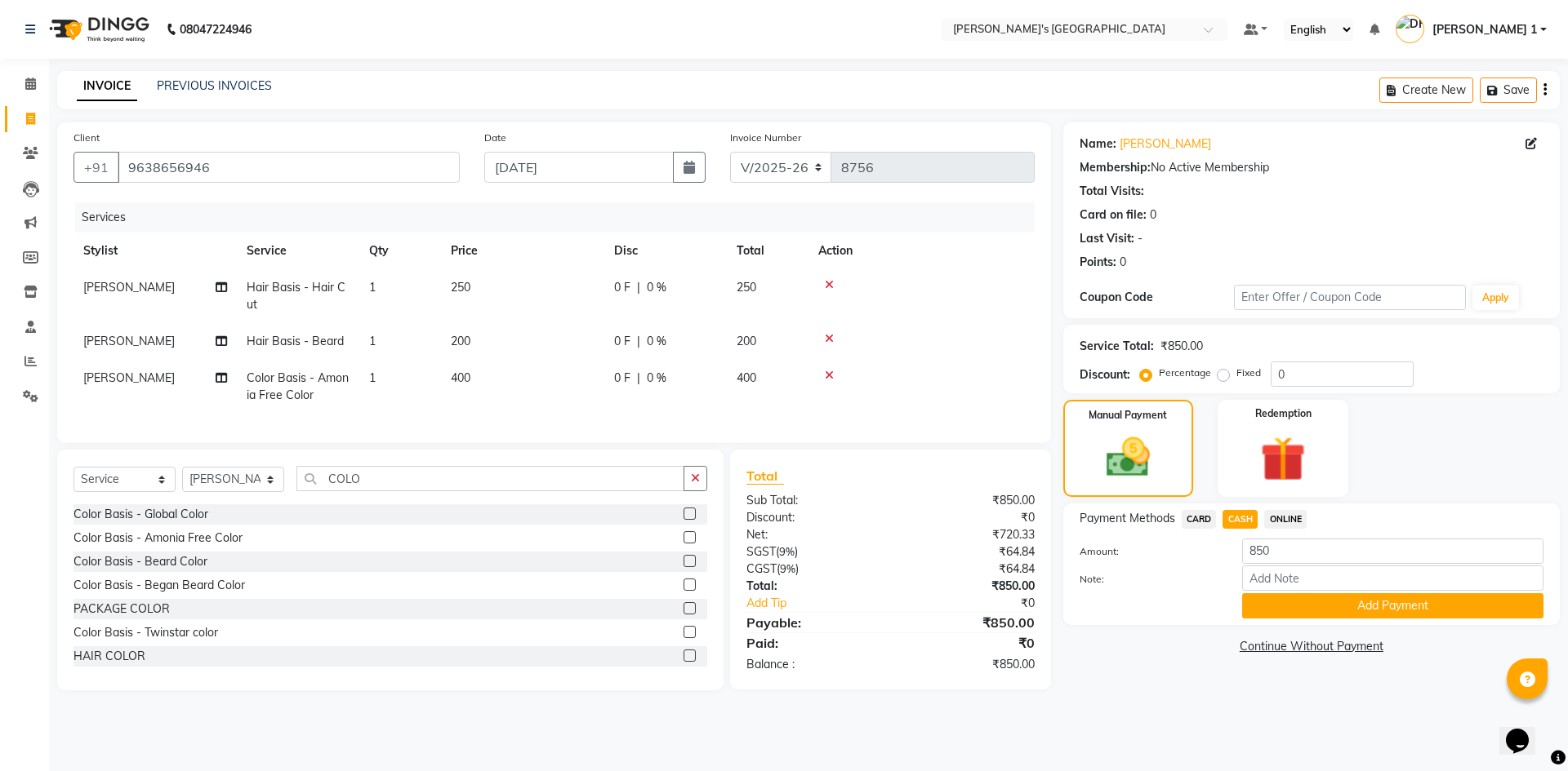
drag, startPoint x: 489, startPoint y: 278, endPoint x: 518, endPoint y: 284, distance: 29.6
click at [490, 278] on td "250" at bounding box center [523, 296] width 163 height 54
select select "71308"
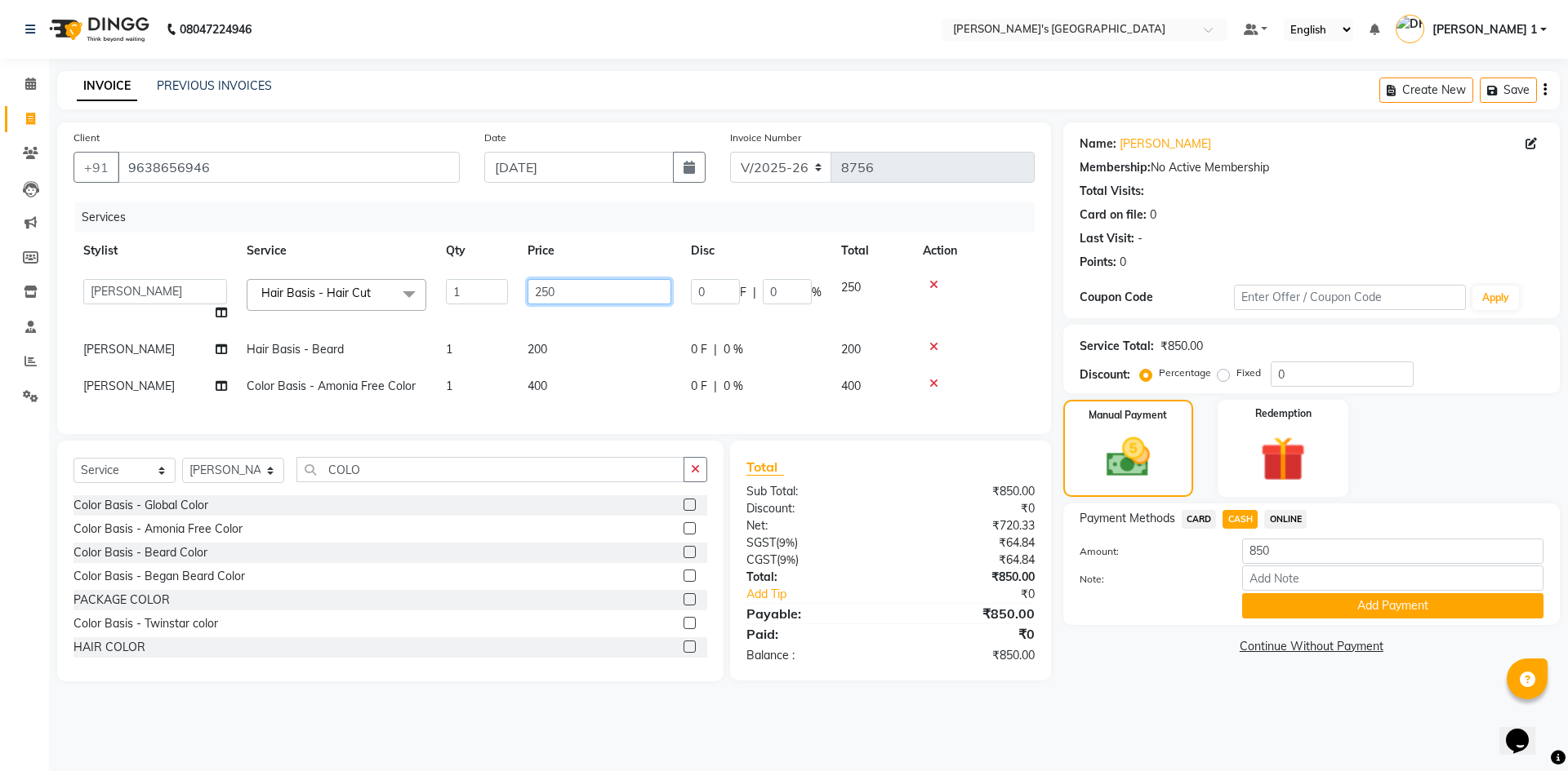
click at [593, 299] on input "250" at bounding box center [599, 291] width 144 height 25
type input "2"
type input "150"
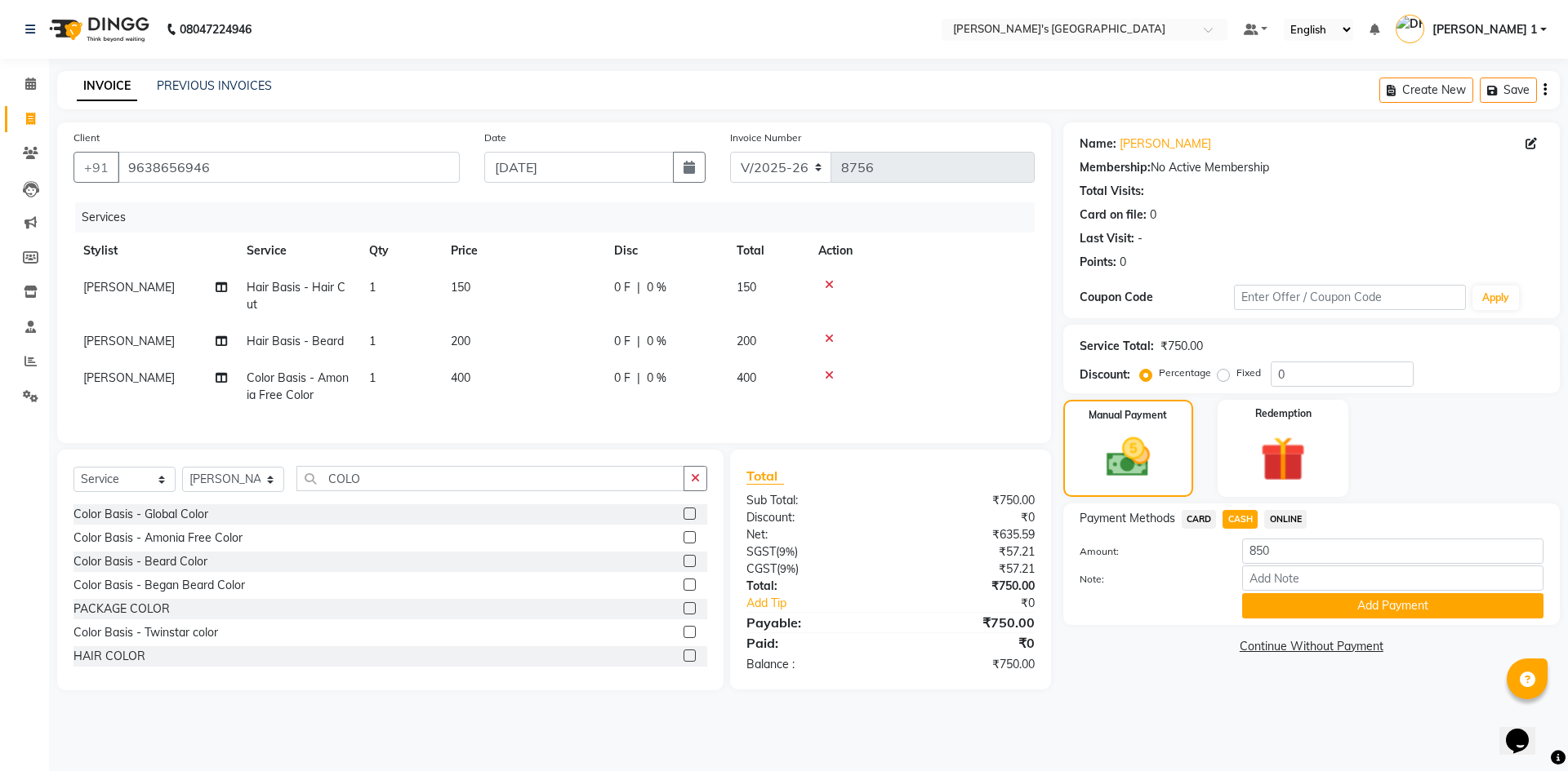
click at [570, 351] on td "200" at bounding box center [523, 342] width 163 height 37
select select "71308"
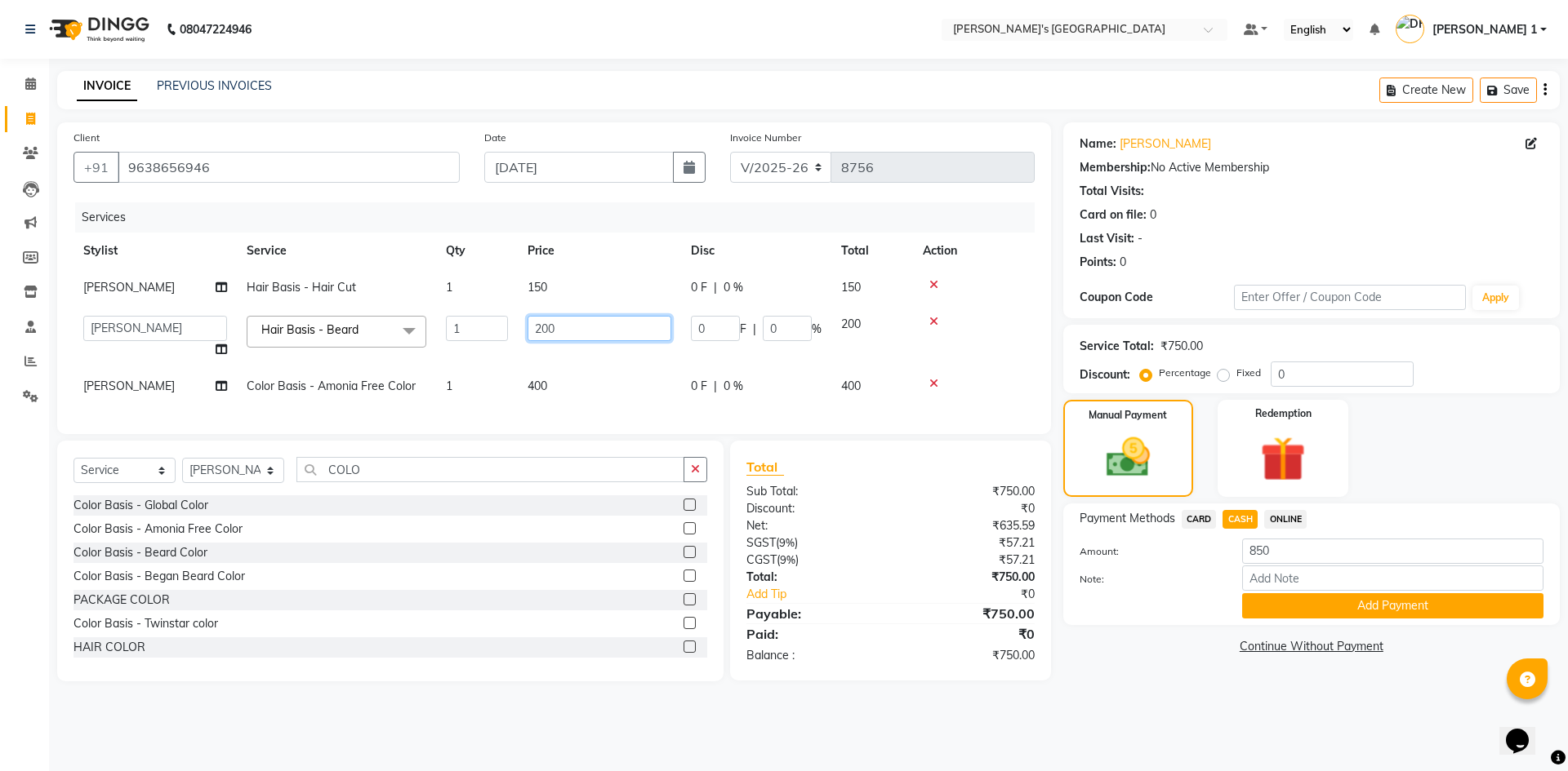
click at [578, 330] on input "200" at bounding box center [599, 328] width 144 height 25
type input "2"
type input "150"
click at [159, 387] on td "[PERSON_NAME]" at bounding box center [155, 386] width 163 height 37
select select "71308"
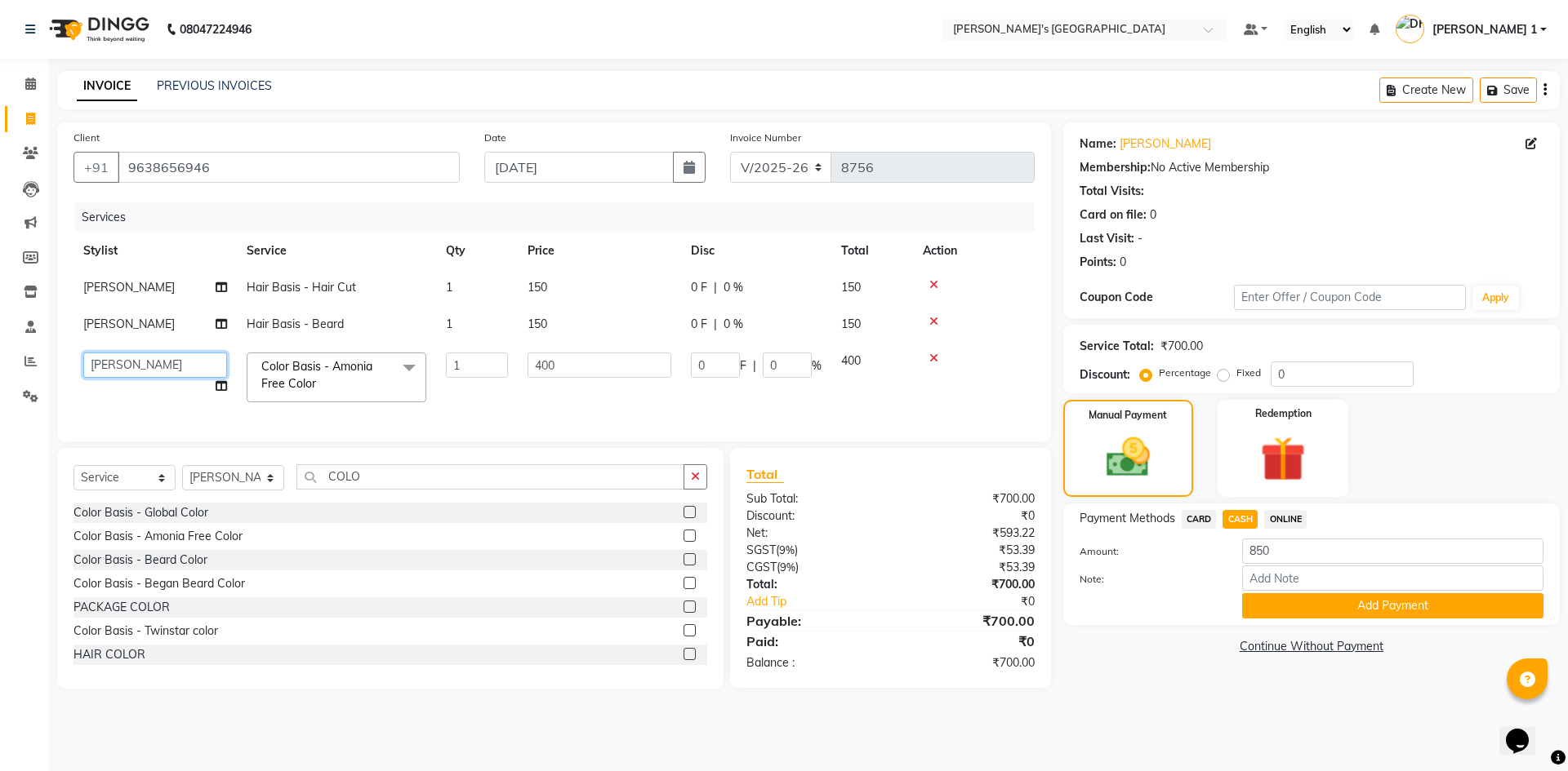
click at [166, 366] on select "ADARSH SOLANKI AVINASH SEN BRIJESH ZALA CHANDU SEN DHRUV DAVE DHRUV DAVE 1 GOUR…" at bounding box center [155, 365] width 144 height 25
select select "49422"
click at [1411, 547] on input "850" at bounding box center [1393, 551] width 301 height 25
type input "8"
type input "700"
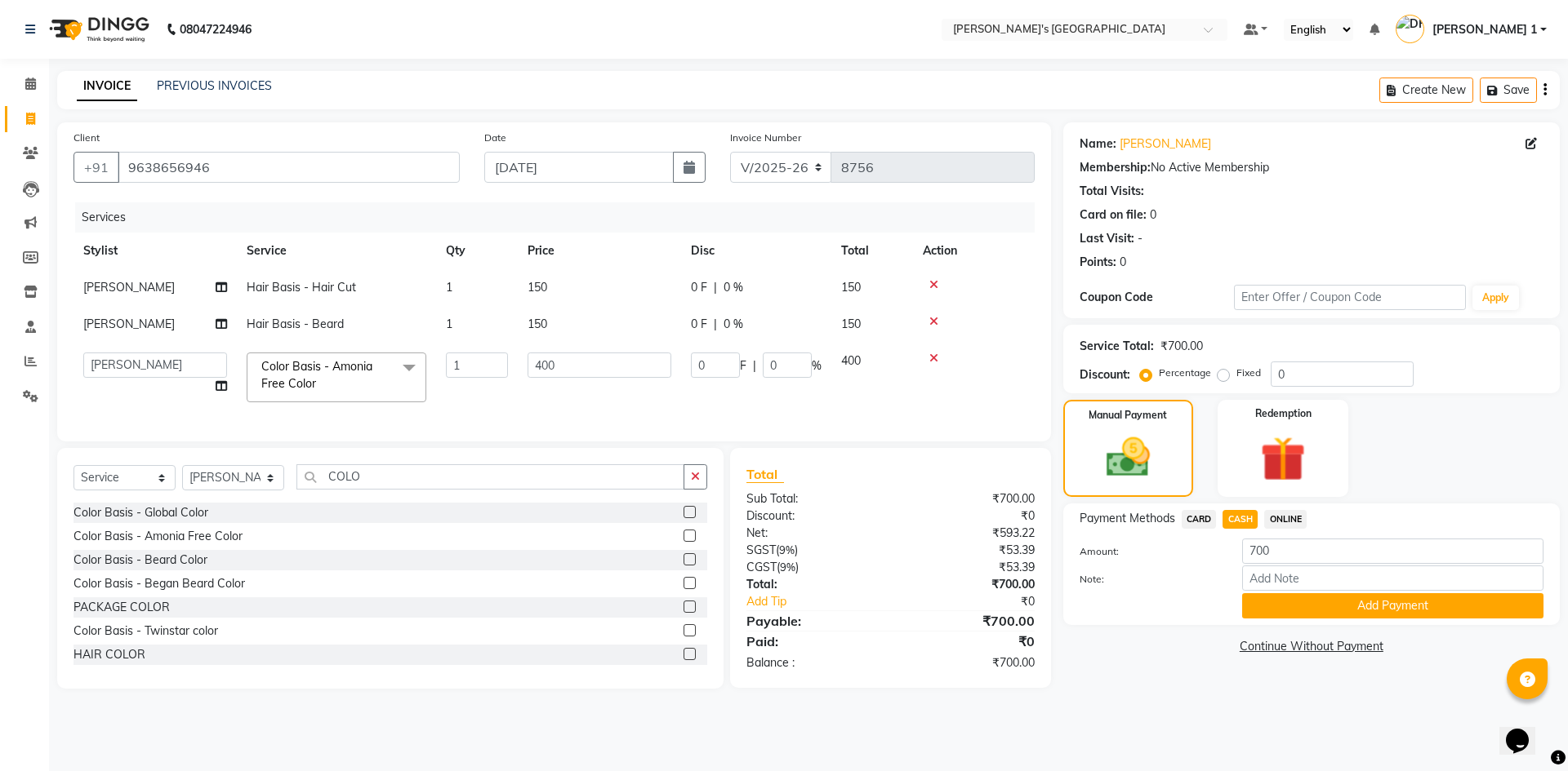
click at [1389, 622] on div "Payment Methods CARD CASH ONLINE Amount: 700 Note: Add Payment" at bounding box center [1312, 565] width 497 height 122
click at [1395, 602] on button "Add Payment" at bounding box center [1393, 606] width 301 height 25
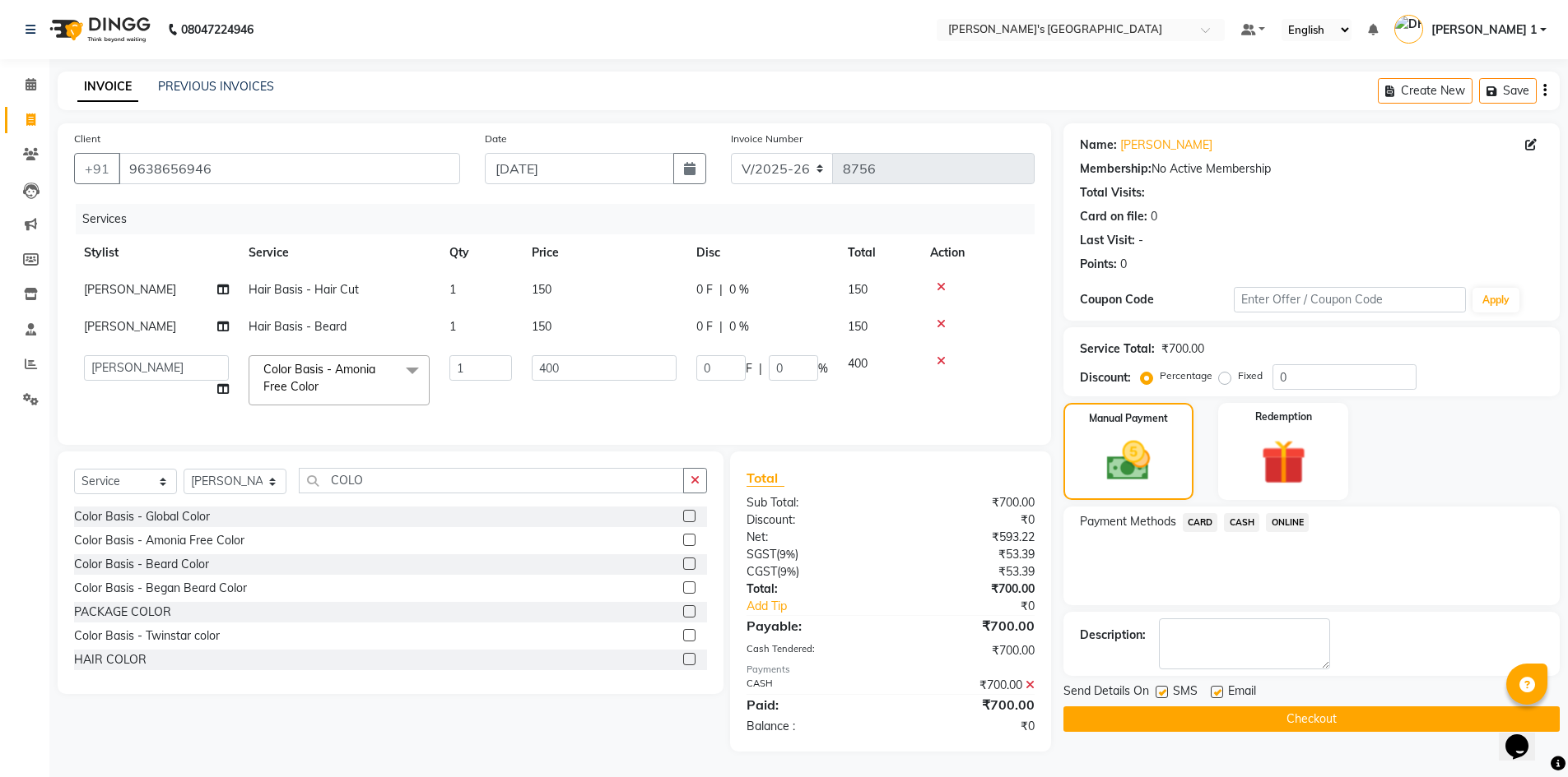
click at [1216, 694] on label at bounding box center [1216, 692] width 13 height 13
click at [1216, 694] on input "checkbox" at bounding box center [1216, 693] width 11 height 11
checkbox input "false"
click at [1163, 693] on label at bounding box center [1161, 692] width 13 height 13
click at [1163, 693] on input "checkbox" at bounding box center [1160, 693] width 11 height 11
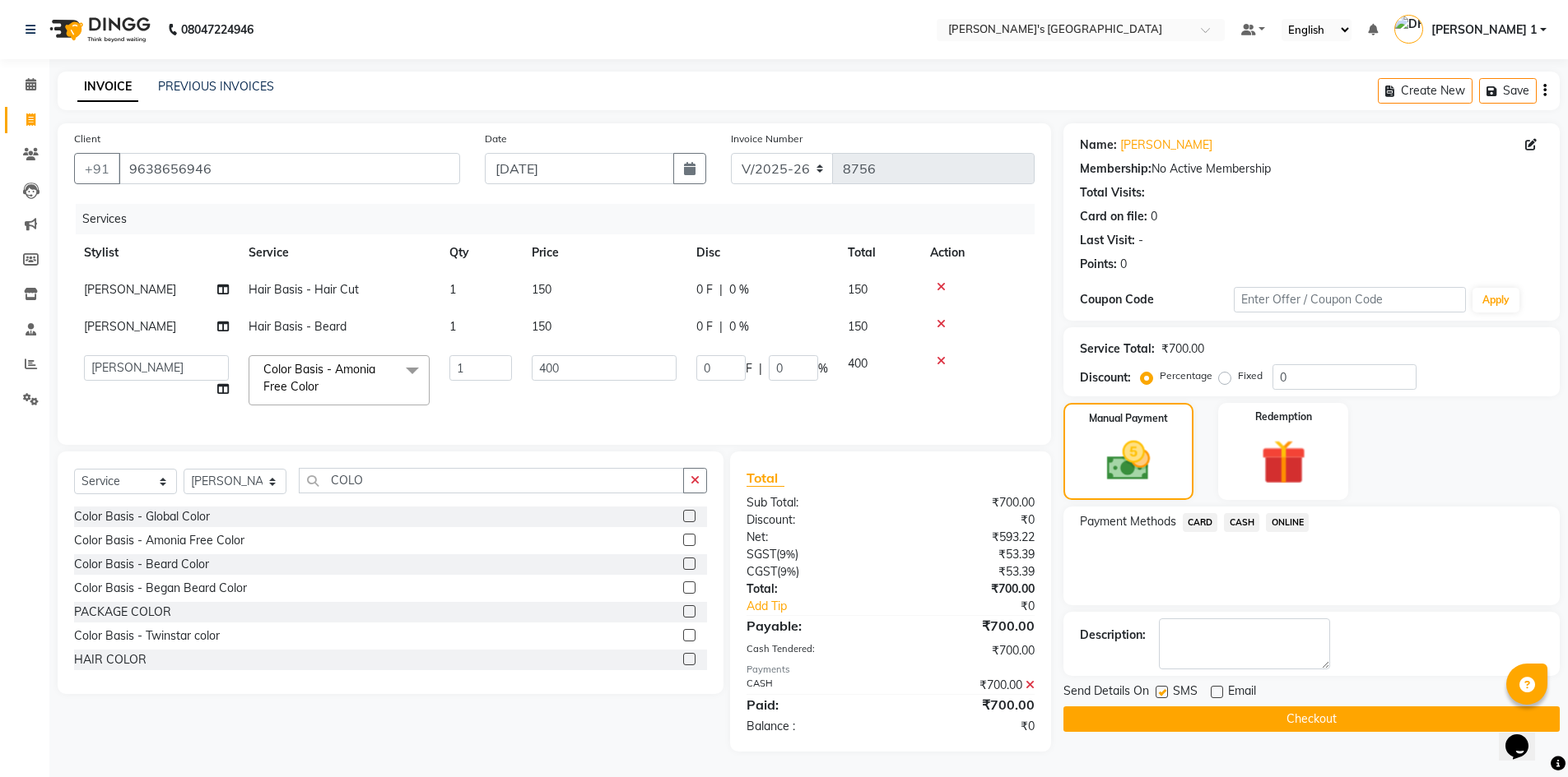
checkbox input "false"
click at [1243, 521] on span "CASH" at bounding box center [1241, 522] width 35 height 19
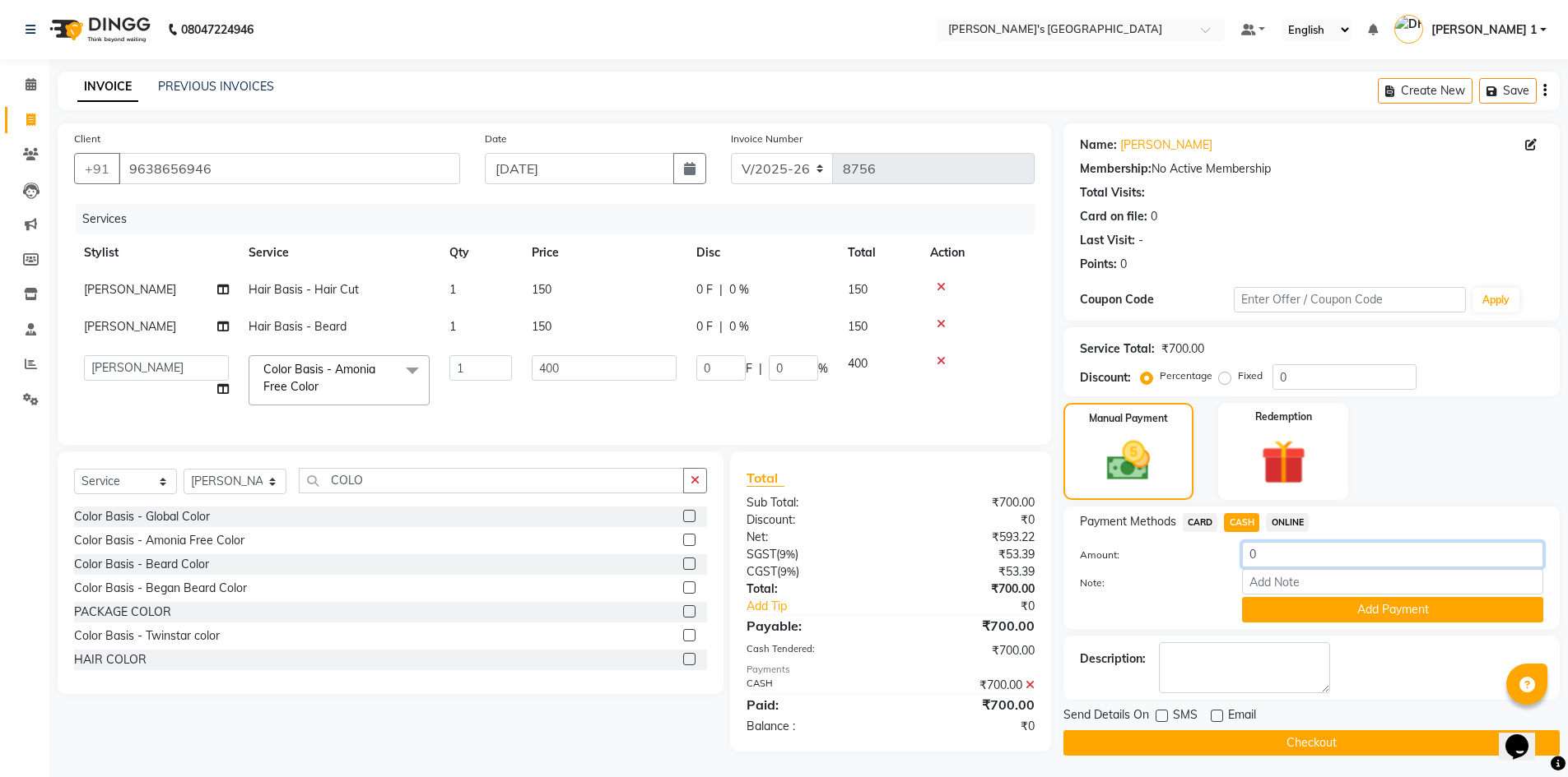
click at [1292, 552] on input "0" at bounding box center [1392, 555] width 301 height 25
type input "700"
click at [1248, 597] on button "Add Payment" at bounding box center [1392, 610] width 301 height 25
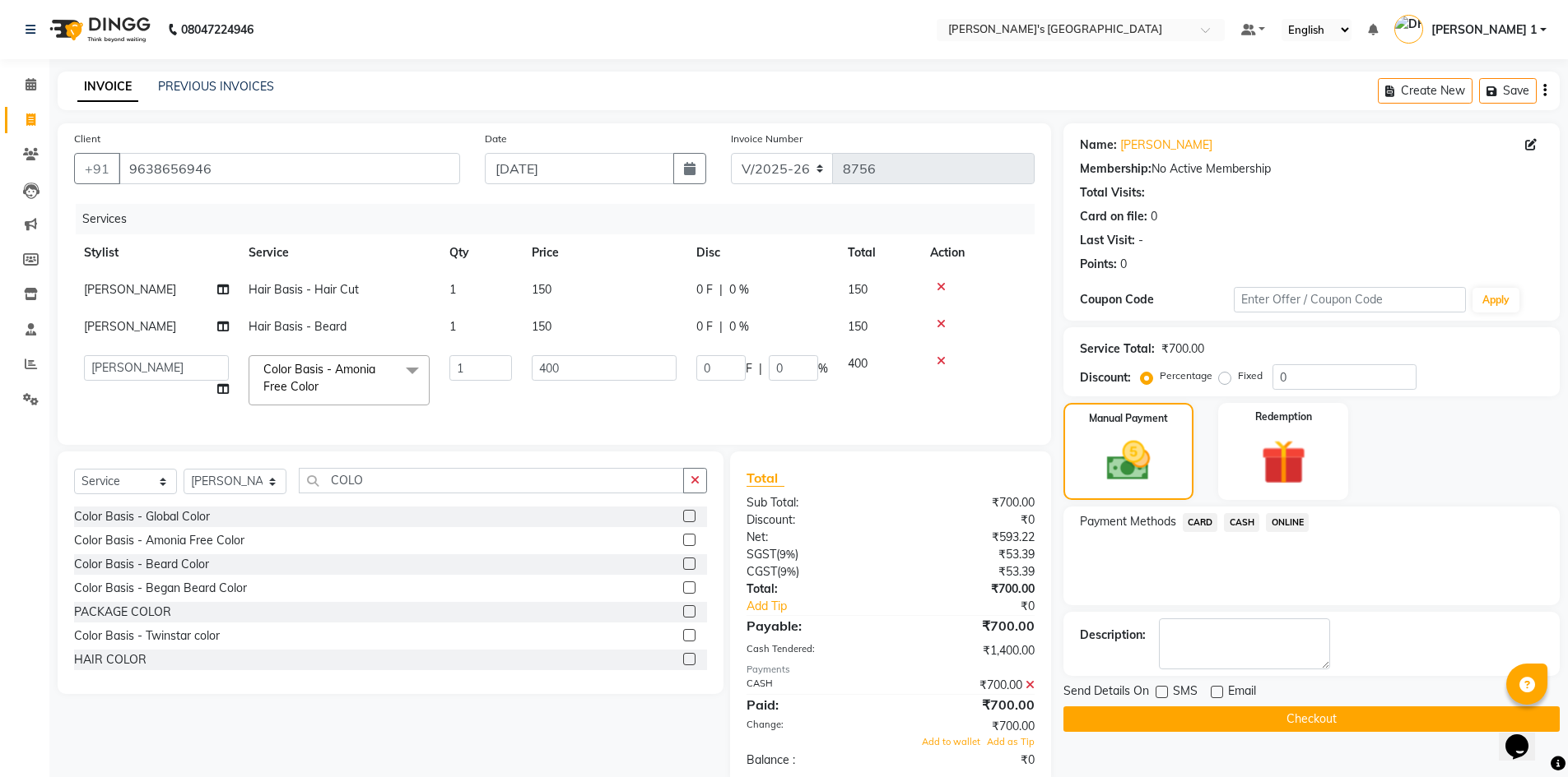
click at [1178, 723] on button "Checkout" at bounding box center [1310, 719] width 496 height 25
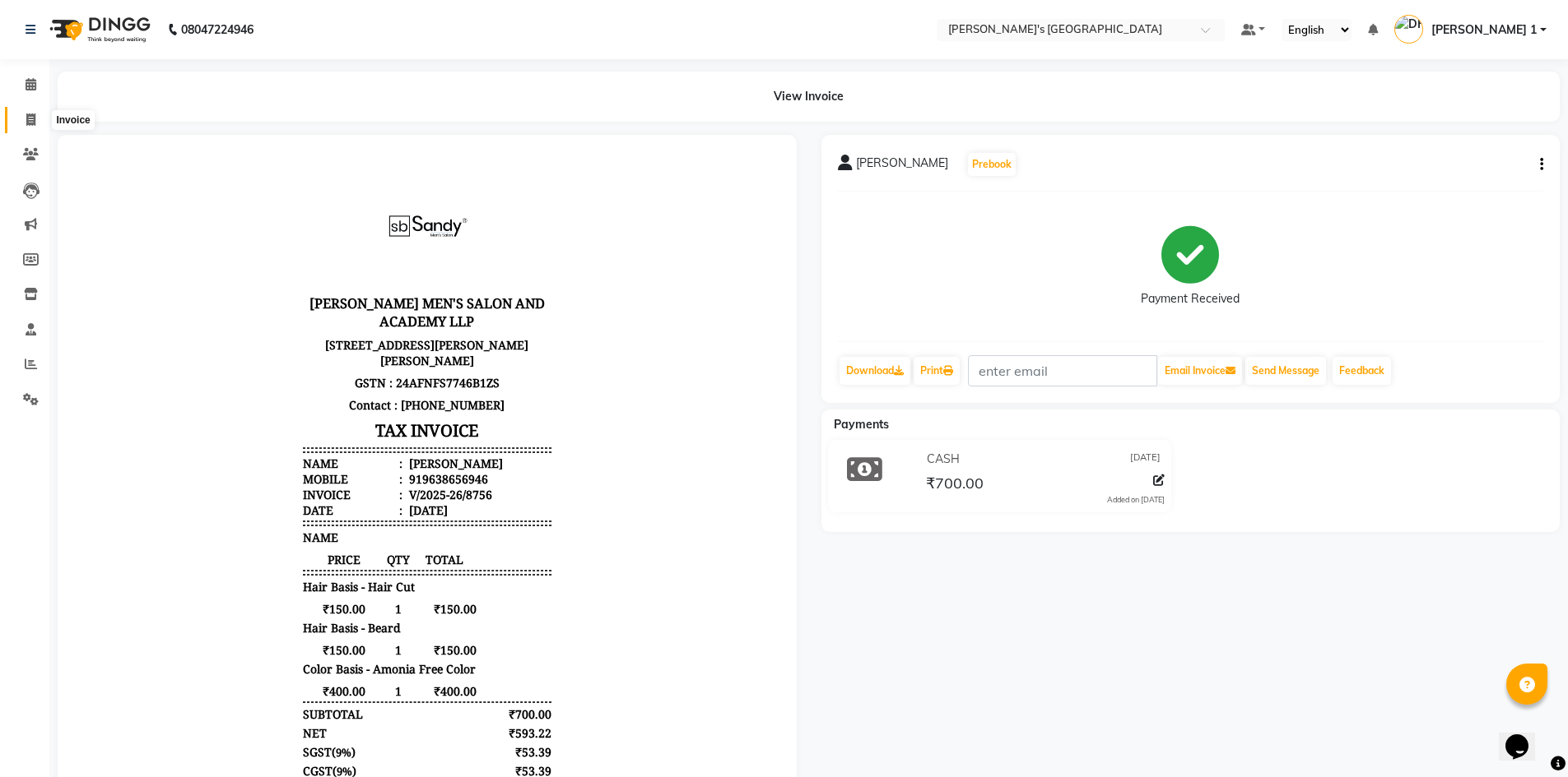
click at [35, 124] on span at bounding box center [31, 120] width 29 height 19
select select "service"
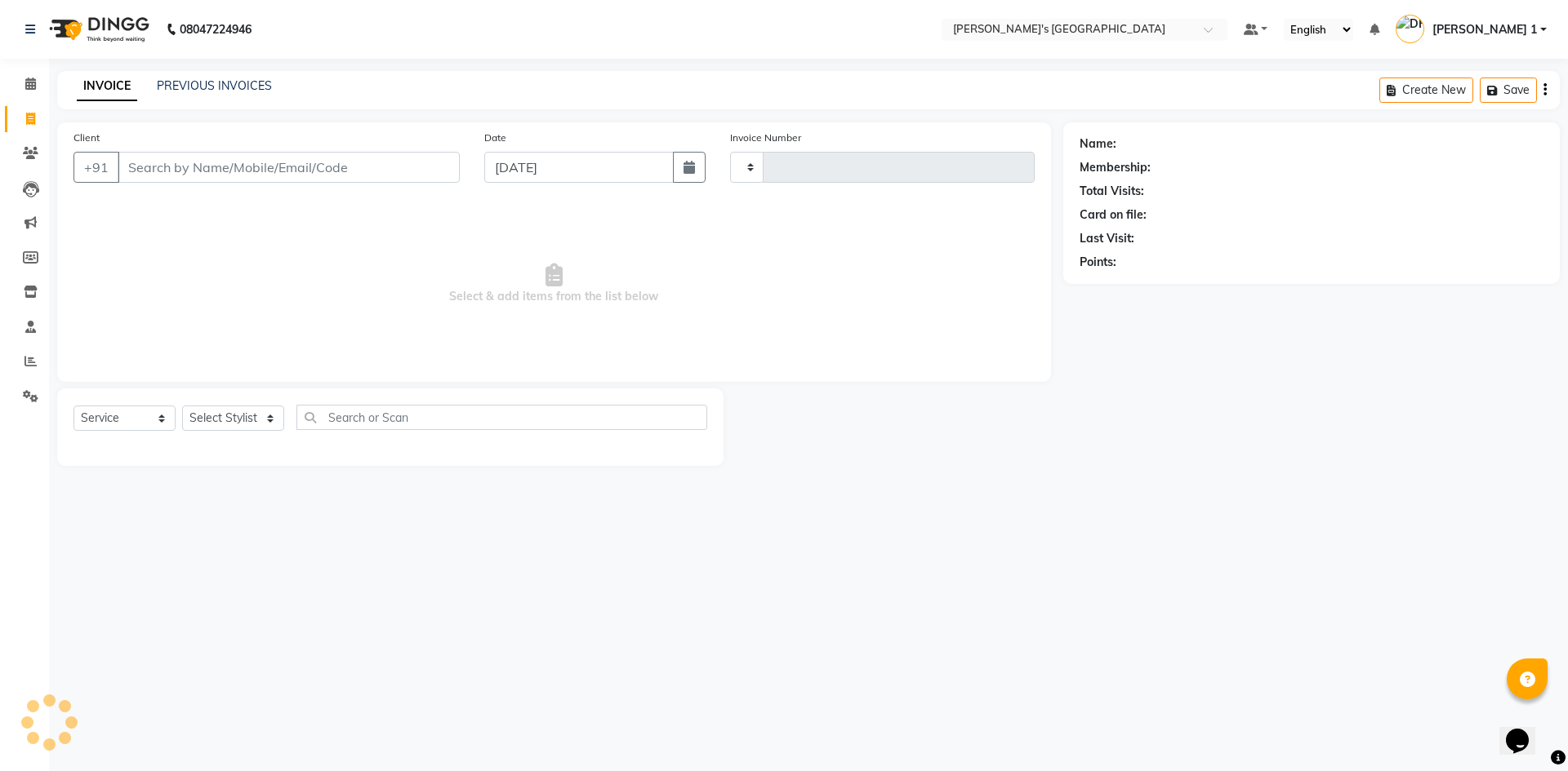
type input "8757"
select select "6233"
click at [171, 170] on input "Client" at bounding box center [289, 167] width 343 height 31
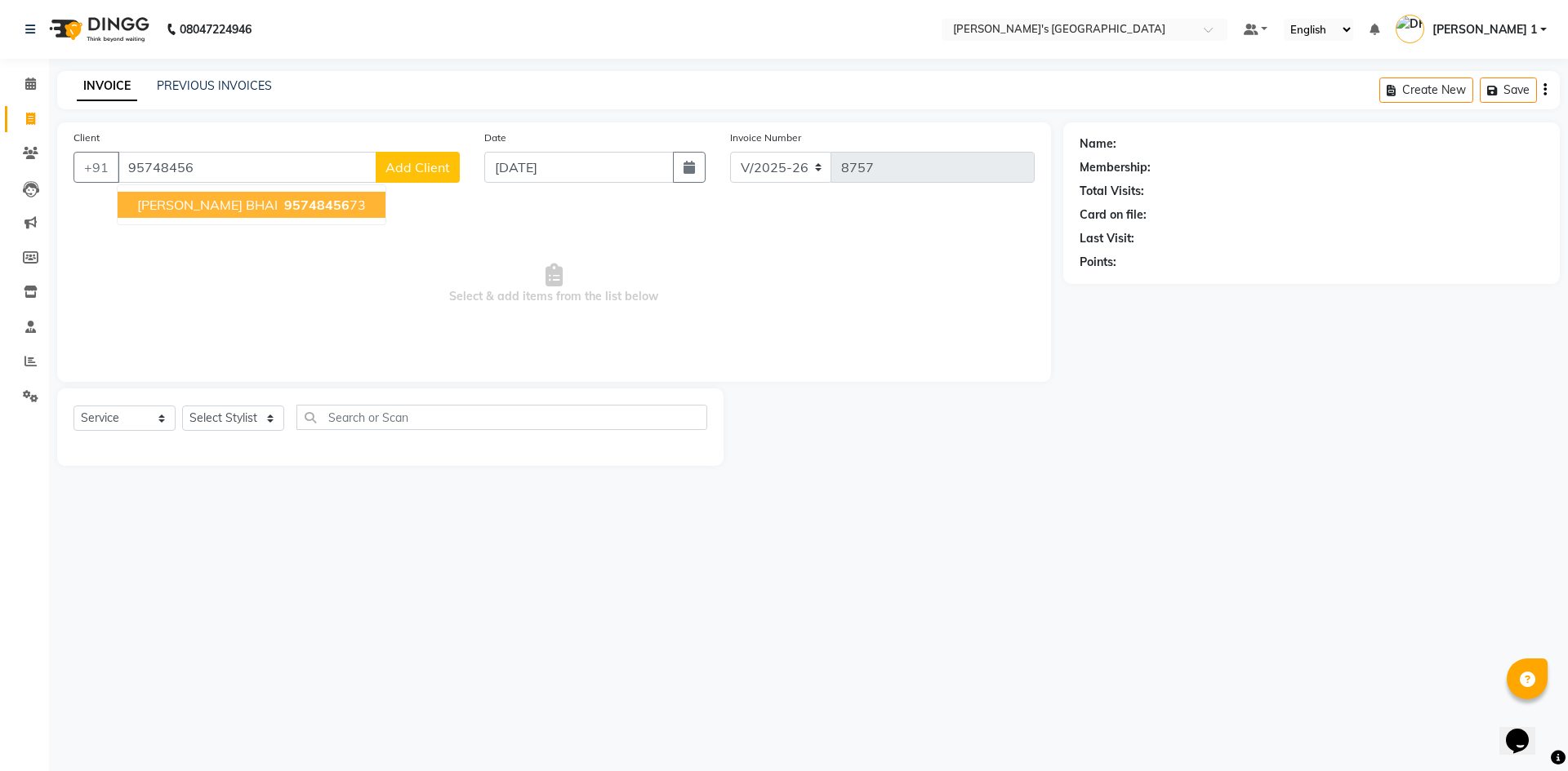
click at [326, 206] on button "PRIYANK BHAI 95748456 73" at bounding box center [251, 204] width 268 height 26
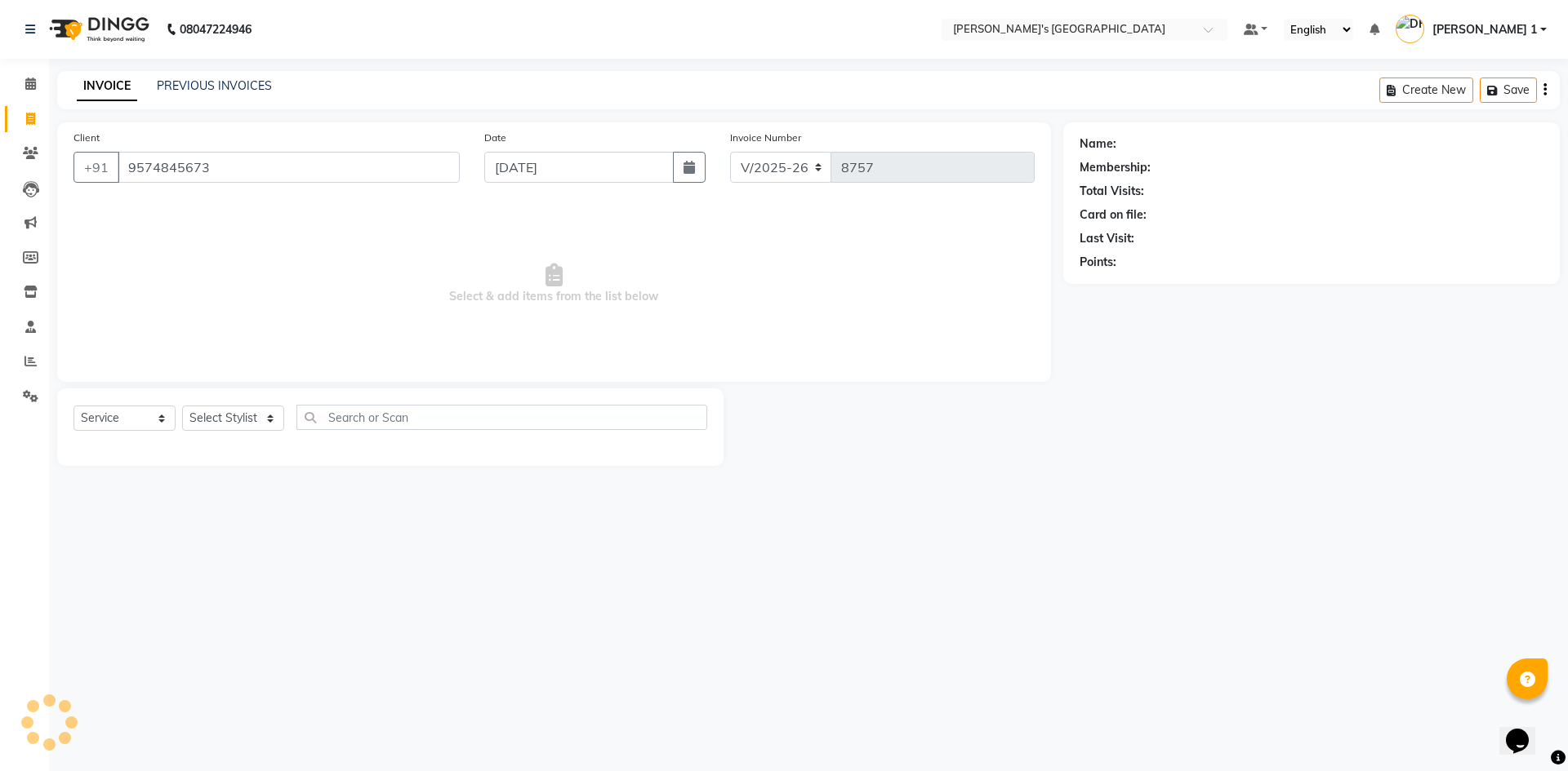
type input "9574845673"
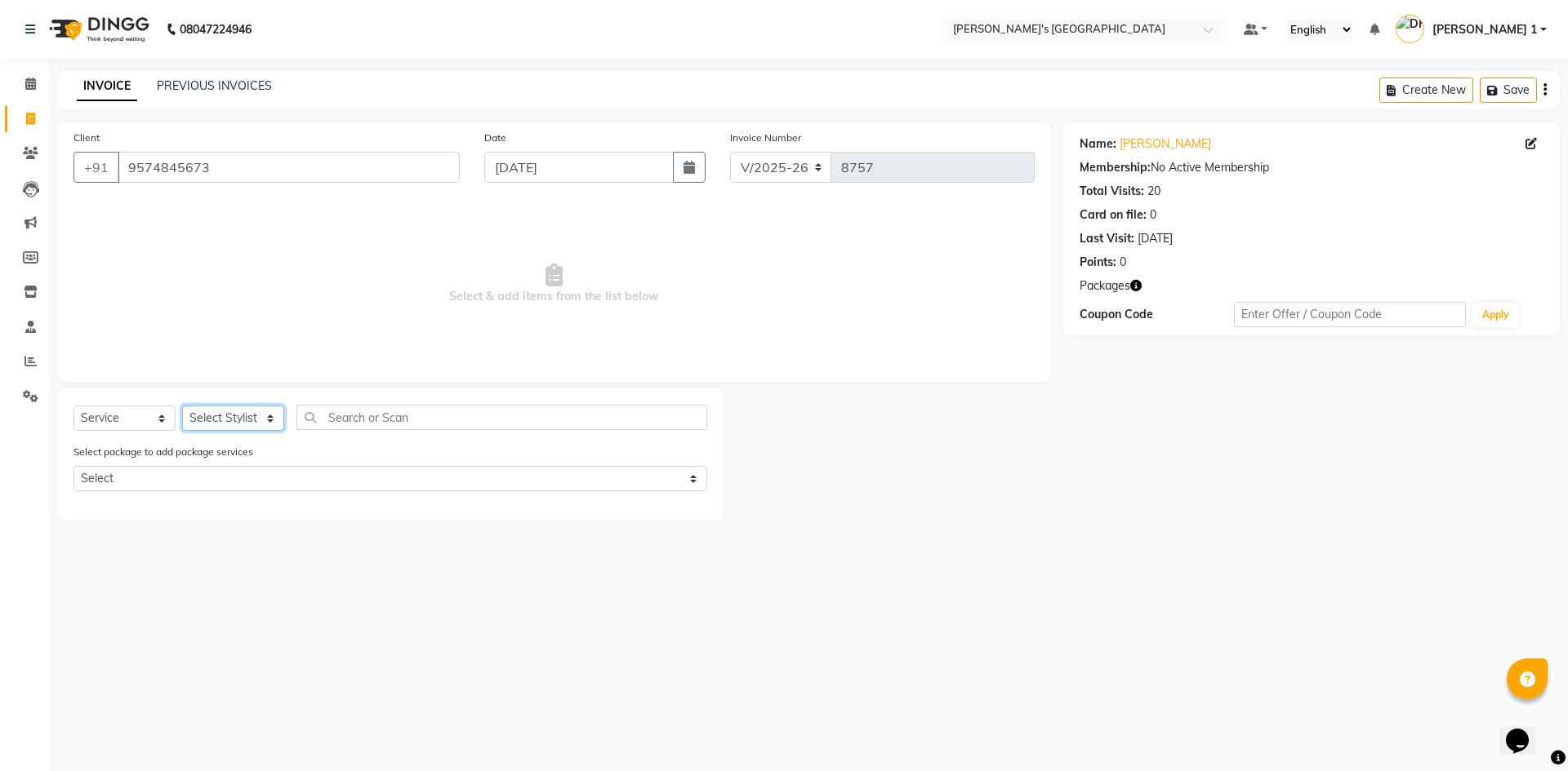
click at [232, 414] on select "Select Stylist [PERSON_NAME] [PERSON_NAME] [PERSON_NAME] [PERSON_NAME] [PERSON_…" at bounding box center [233, 419] width 102 height 25
select select "46795"
click at [182, 406] on select "Select Stylist [PERSON_NAME] [PERSON_NAME] [PERSON_NAME] [PERSON_NAME] [PERSON_…" at bounding box center [233, 419] width 102 height 25
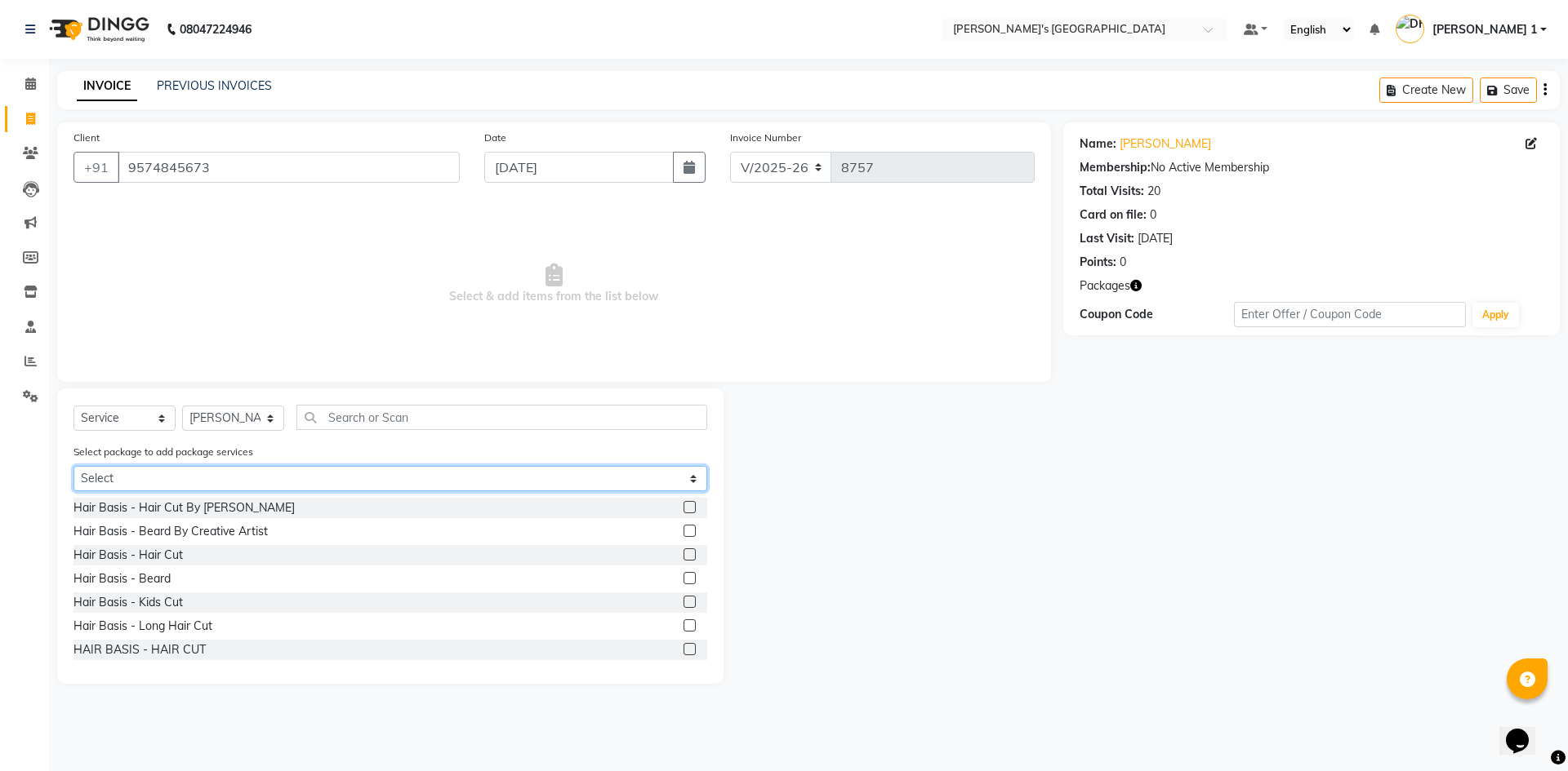
click at [192, 474] on select "Select MAVDI DEAR PACKAGE ( 6 HAIR CUT / 6 BEARD) BEARD PAY 5 & GET 1 FREE GENT…" at bounding box center [390, 479] width 634 height 25
click at [74, 466] on select "Select MAVDI DEAR PACKAGE ( 6 HAIR CUT / 6 BEARD) BEARD PAY 5 & GET 1 FREE GENT…" at bounding box center [390, 479] width 634 height 25
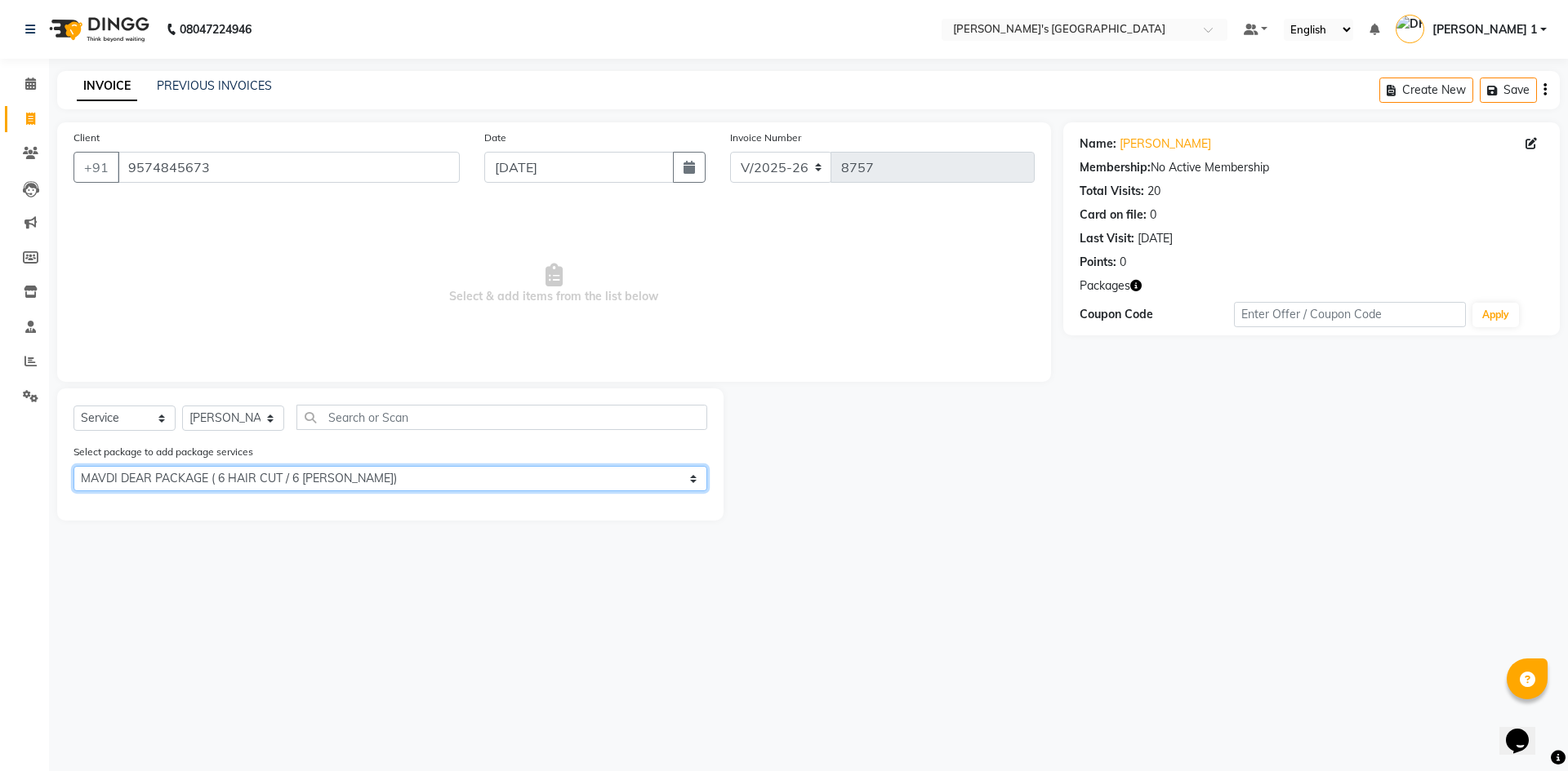
click at [187, 488] on select "Select MAVDI DEAR PACKAGE ( 6 HAIR CUT / 6 BEARD) BEARD PAY 5 & GET 1 FREE GENT…" at bounding box center [390, 479] width 634 height 25
click at [74, 466] on select "Select MAVDI DEAR PACKAGE ( 6 HAIR CUT / 6 BEARD) BEARD PAY 5 & GET 1 FREE GENT…" at bounding box center [390, 479] width 634 height 25
click at [183, 487] on select "Select MAVDI DEAR PACKAGE ( 6 HAIR CUT / 6 BEARD) BEARD PAY 5 & GET 1 FREE GENT…" at bounding box center [390, 479] width 634 height 25
select select "3: Object"
click at [74, 466] on select "Select MAVDI DEAR PACKAGE ( 6 HAIR CUT / 6 BEARD) BEARD PAY 5 & GET 1 FREE GENT…" at bounding box center [390, 479] width 634 height 25
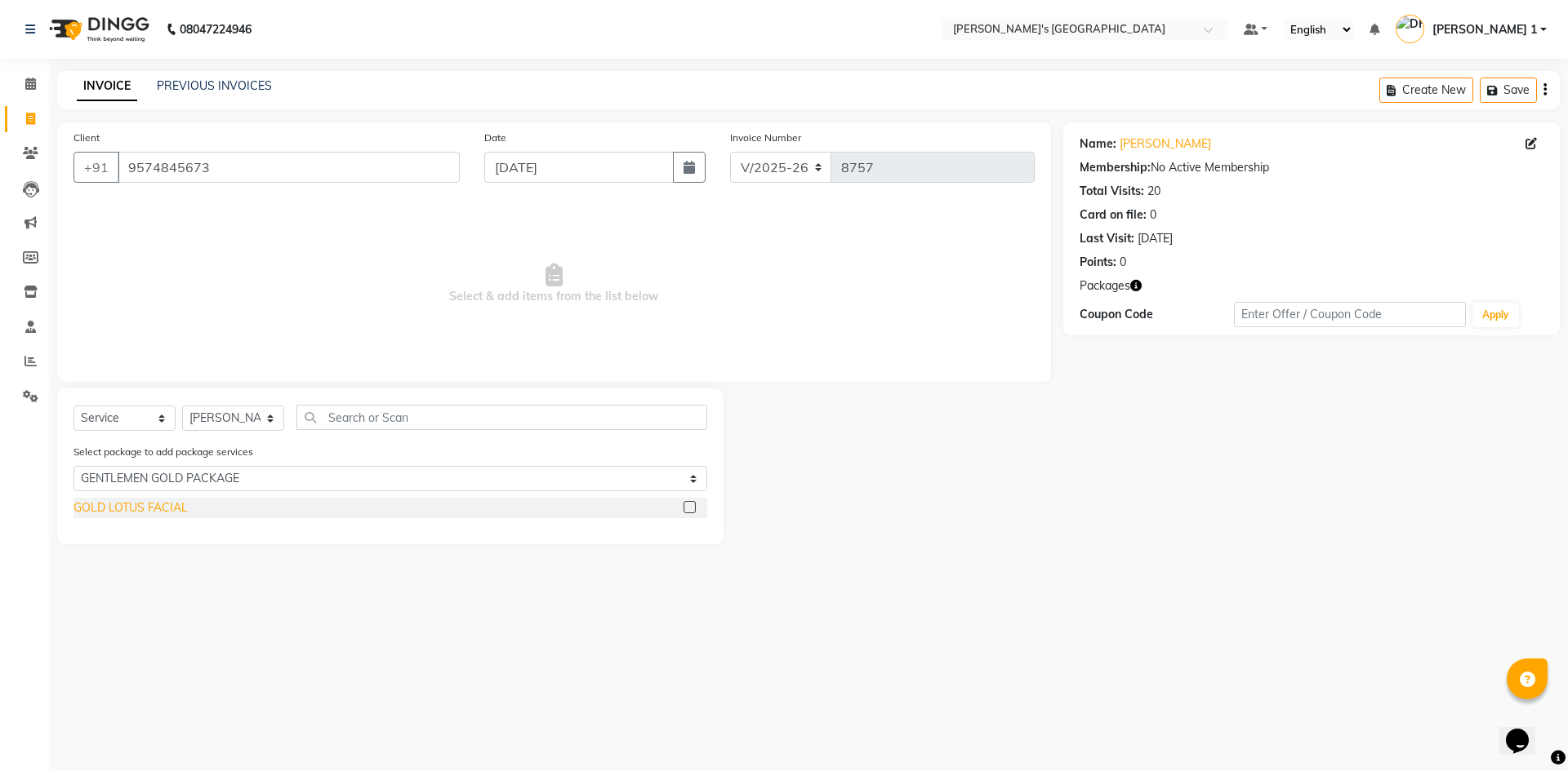
click at [162, 511] on div "GOLD LOTUS FACIAL" at bounding box center [130, 507] width 114 height 17
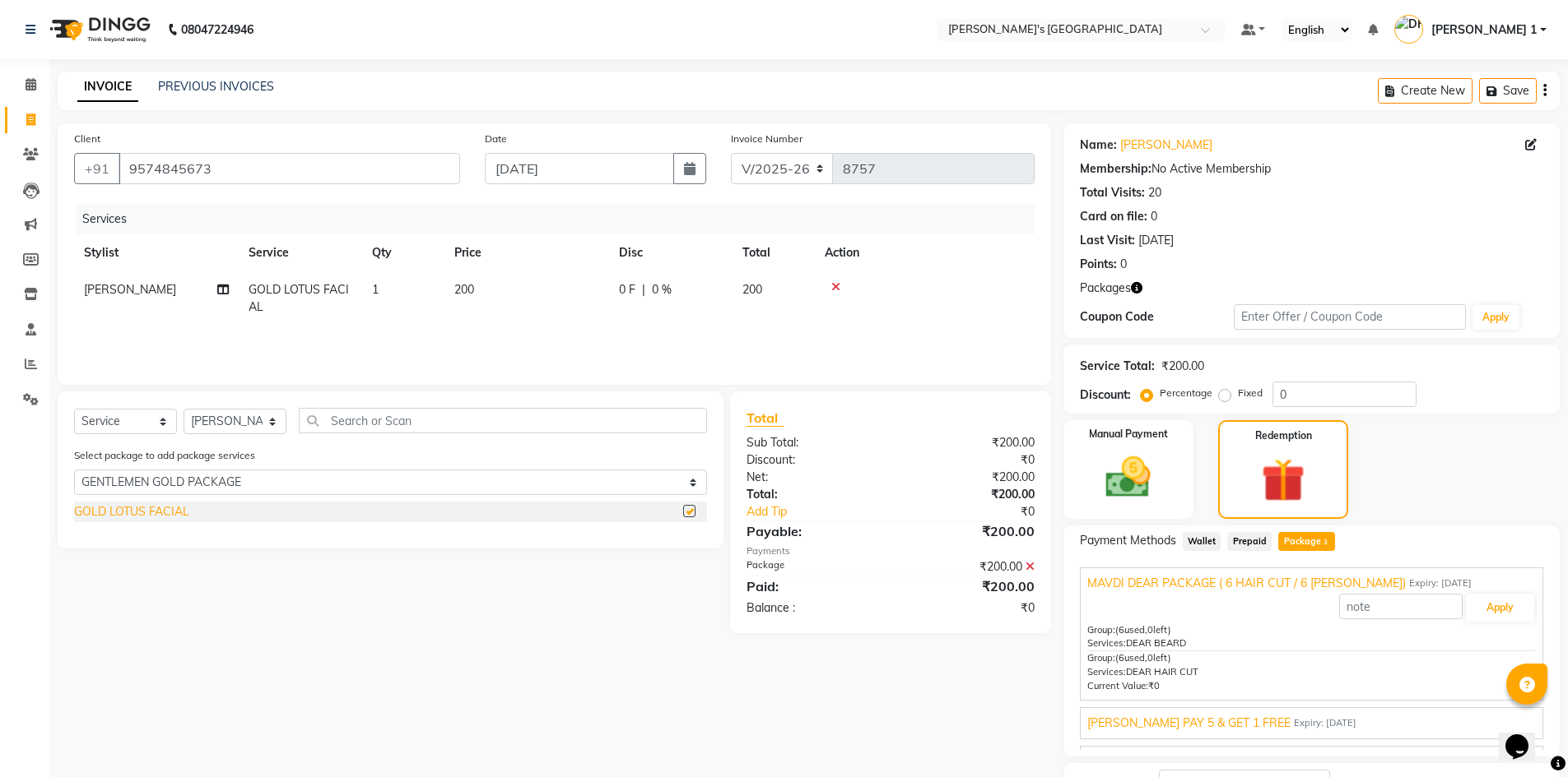
checkbox input "false"
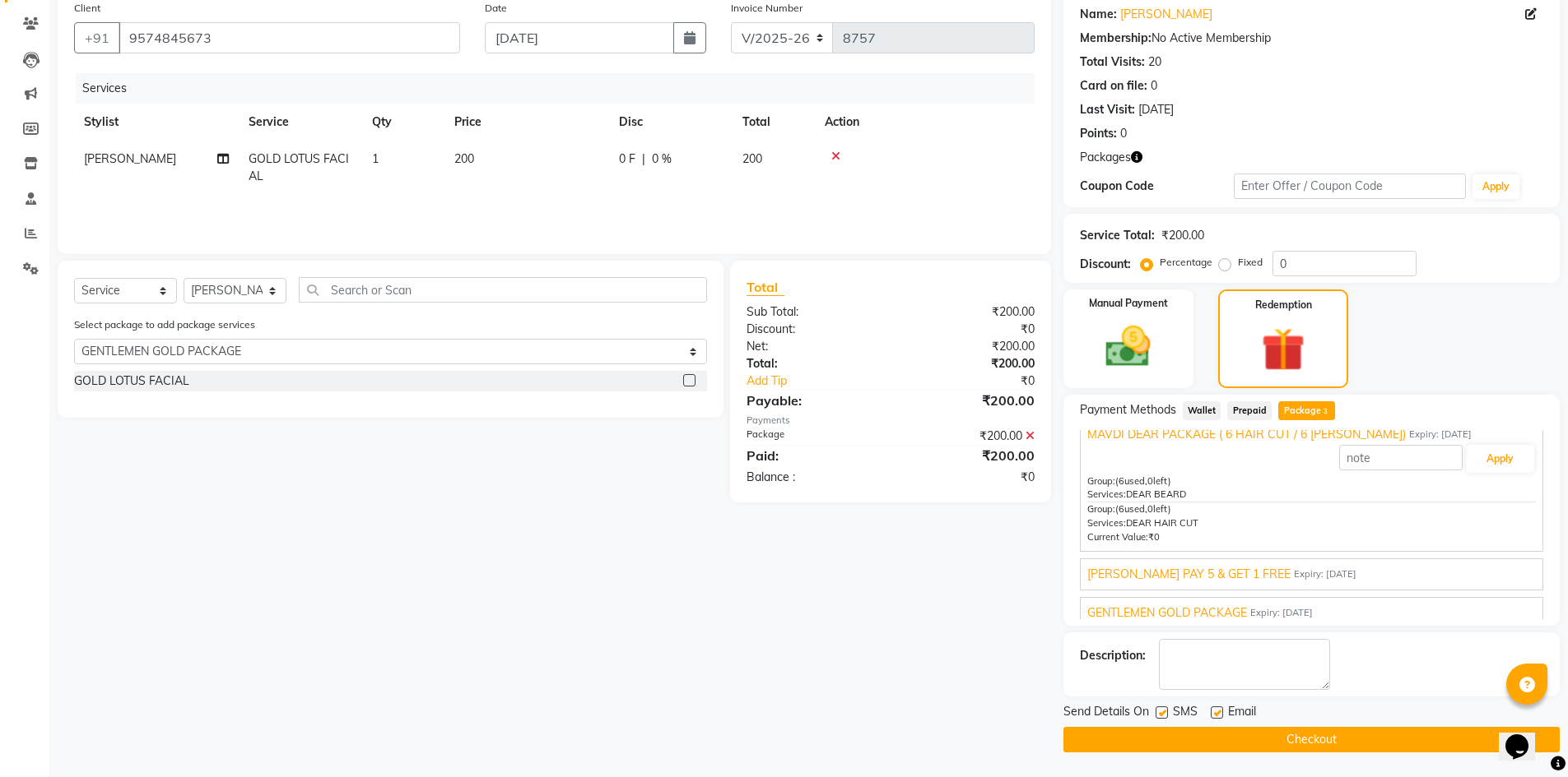
scroll to position [28, 0]
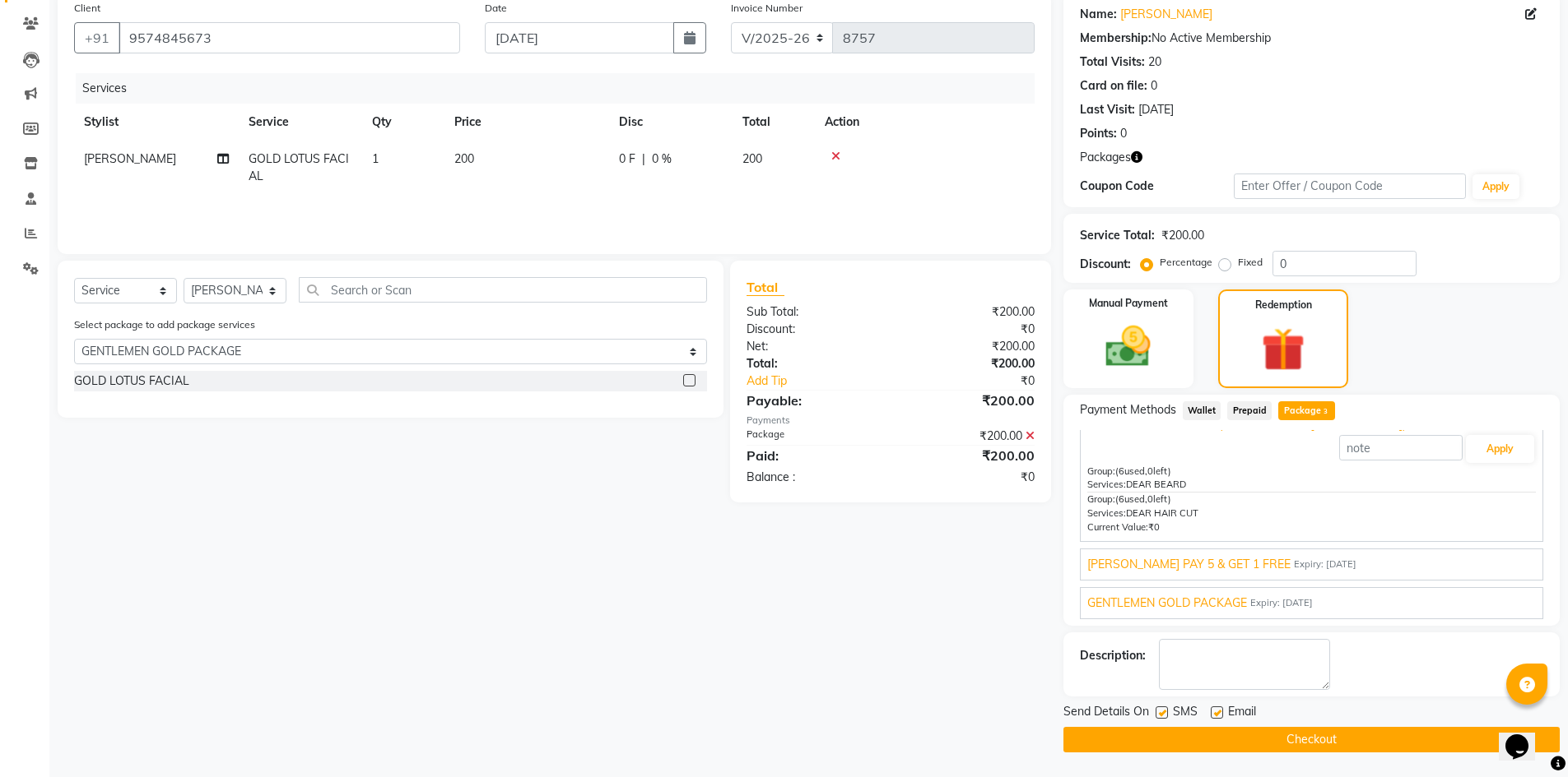
click at [1216, 716] on label at bounding box center [1216, 713] width 13 height 13
click at [1216, 716] on input "checkbox" at bounding box center [1216, 714] width 11 height 11
checkbox input "false"
click at [1208, 745] on button "Checkout" at bounding box center [1310, 740] width 496 height 25
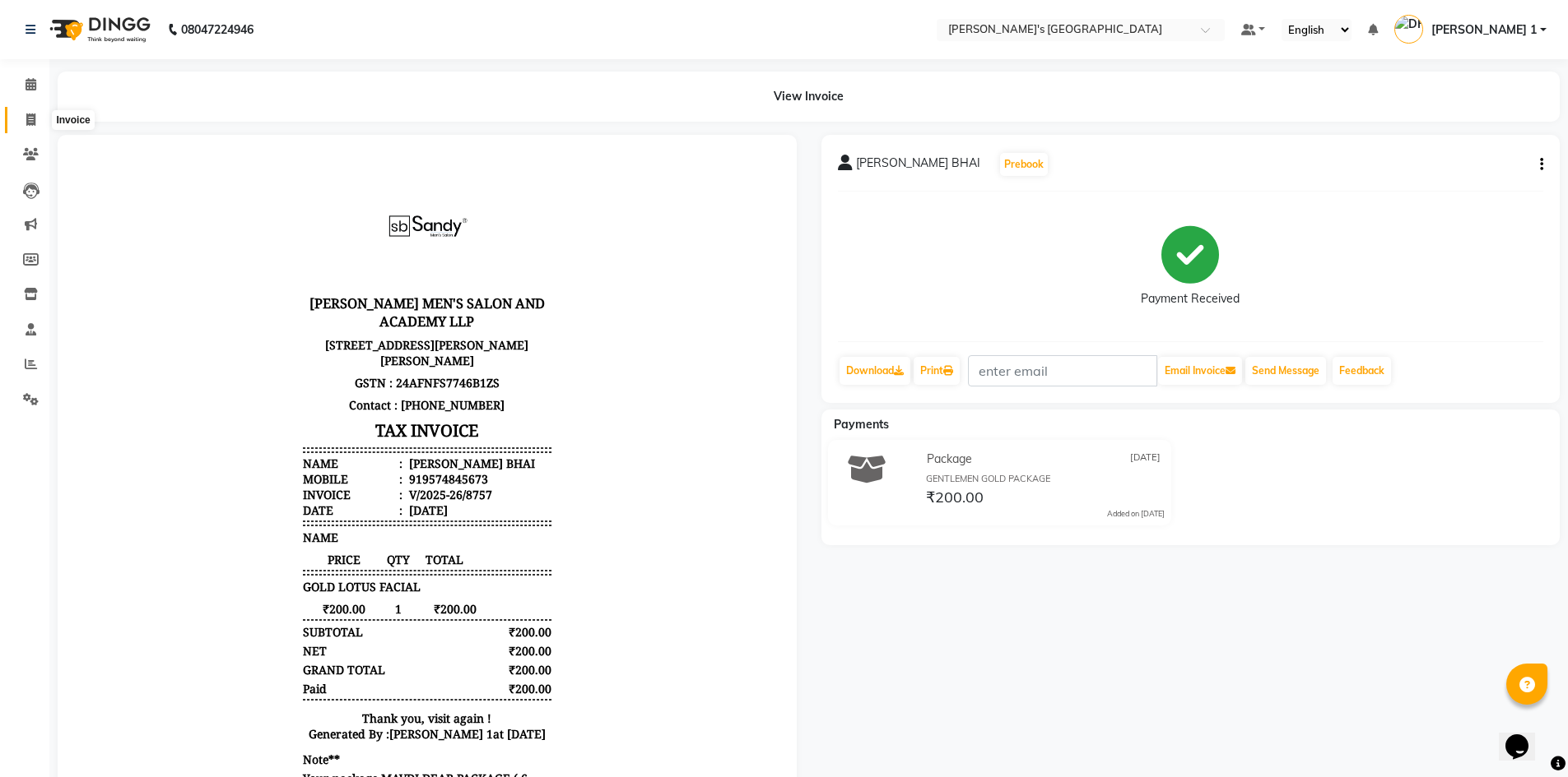
click at [39, 113] on span at bounding box center [31, 120] width 29 height 19
select select "6233"
select select "service"
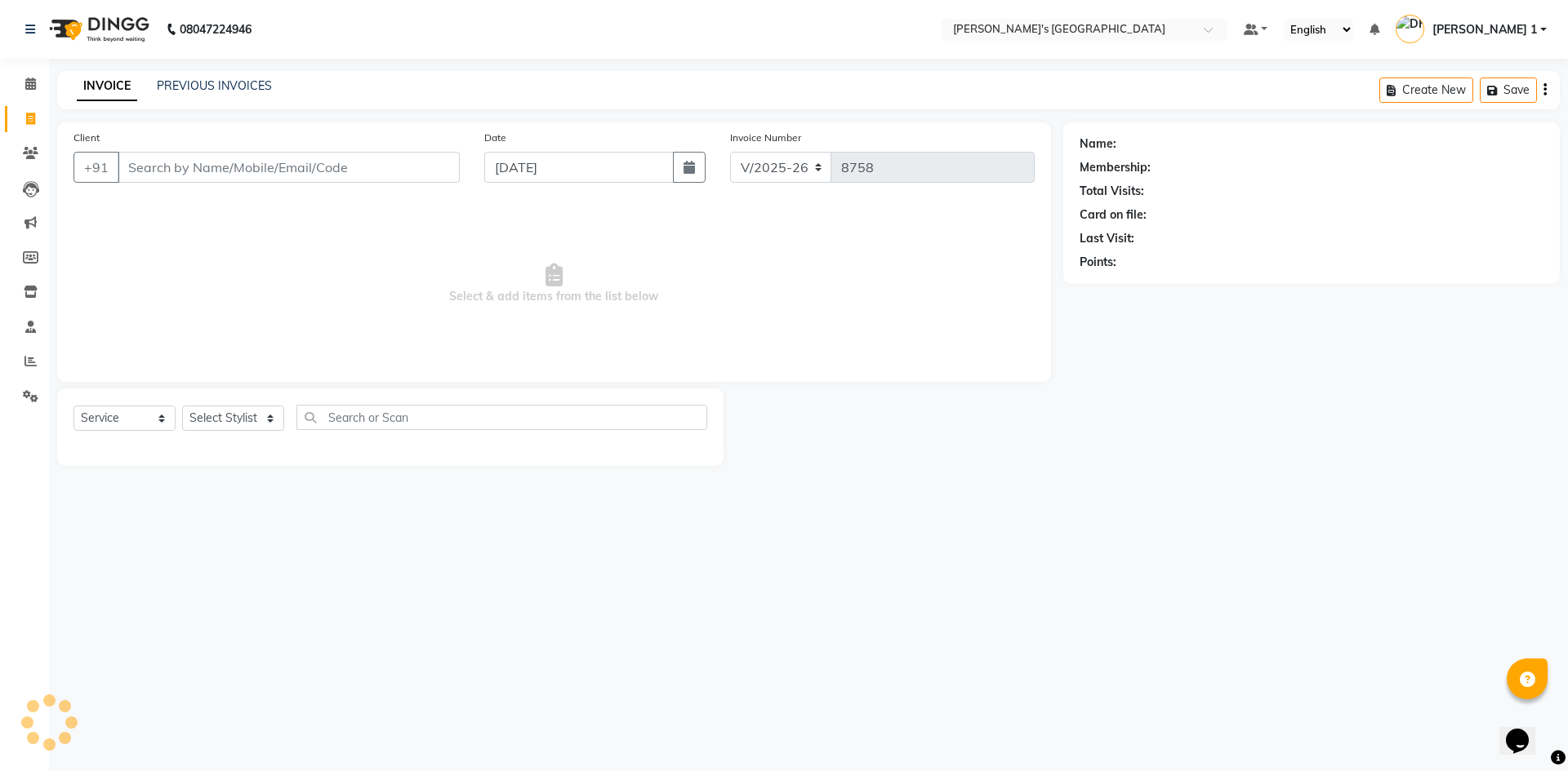
click at [198, 78] on div "PREVIOUS INVOICES" at bounding box center [214, 86] width 115 height 17
click at [198, 79] on link "PREVIOUS INVOICES" at bounding box center [214, 85] width 115 height 14
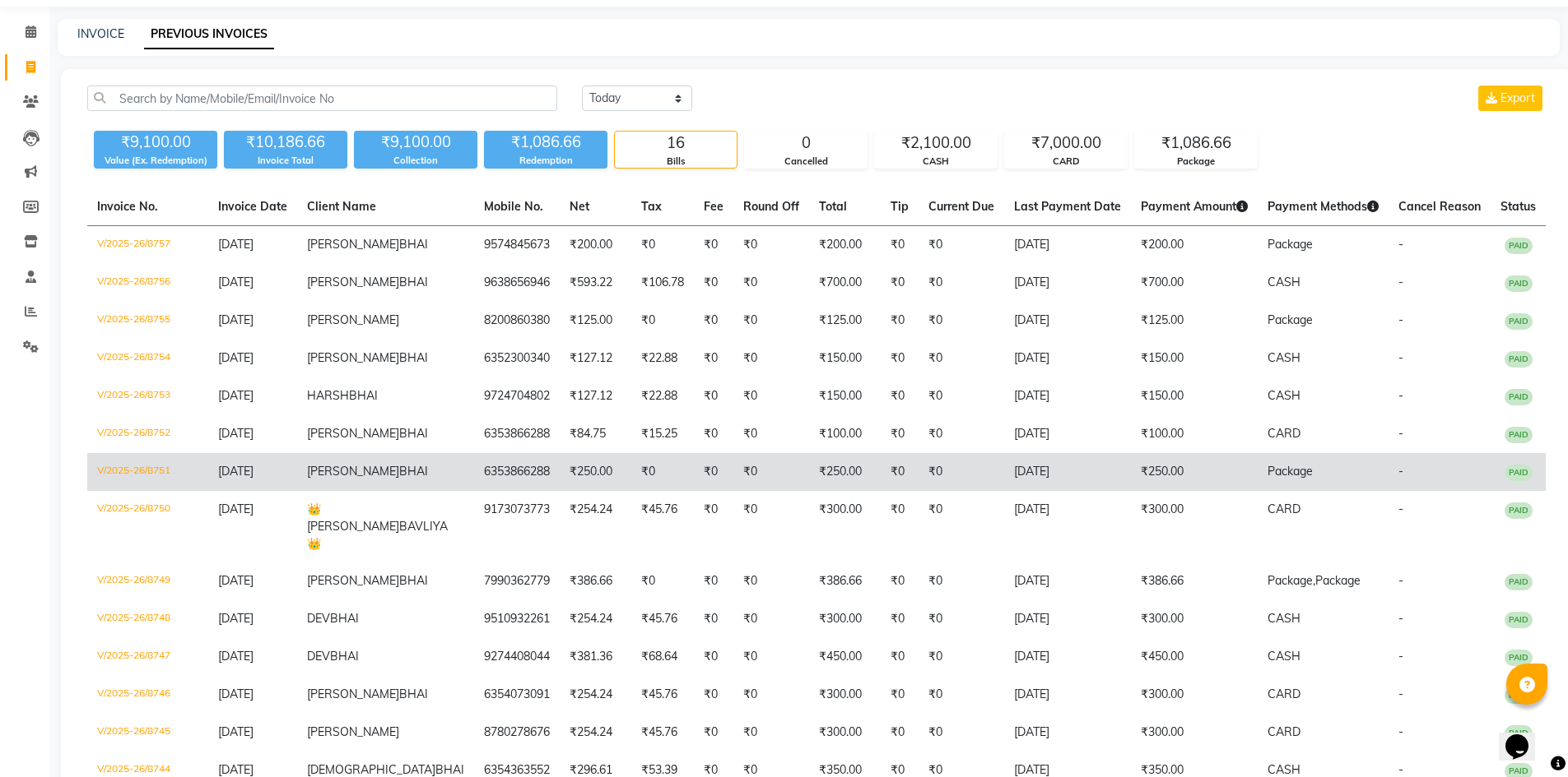
scroll to position [82, 0]
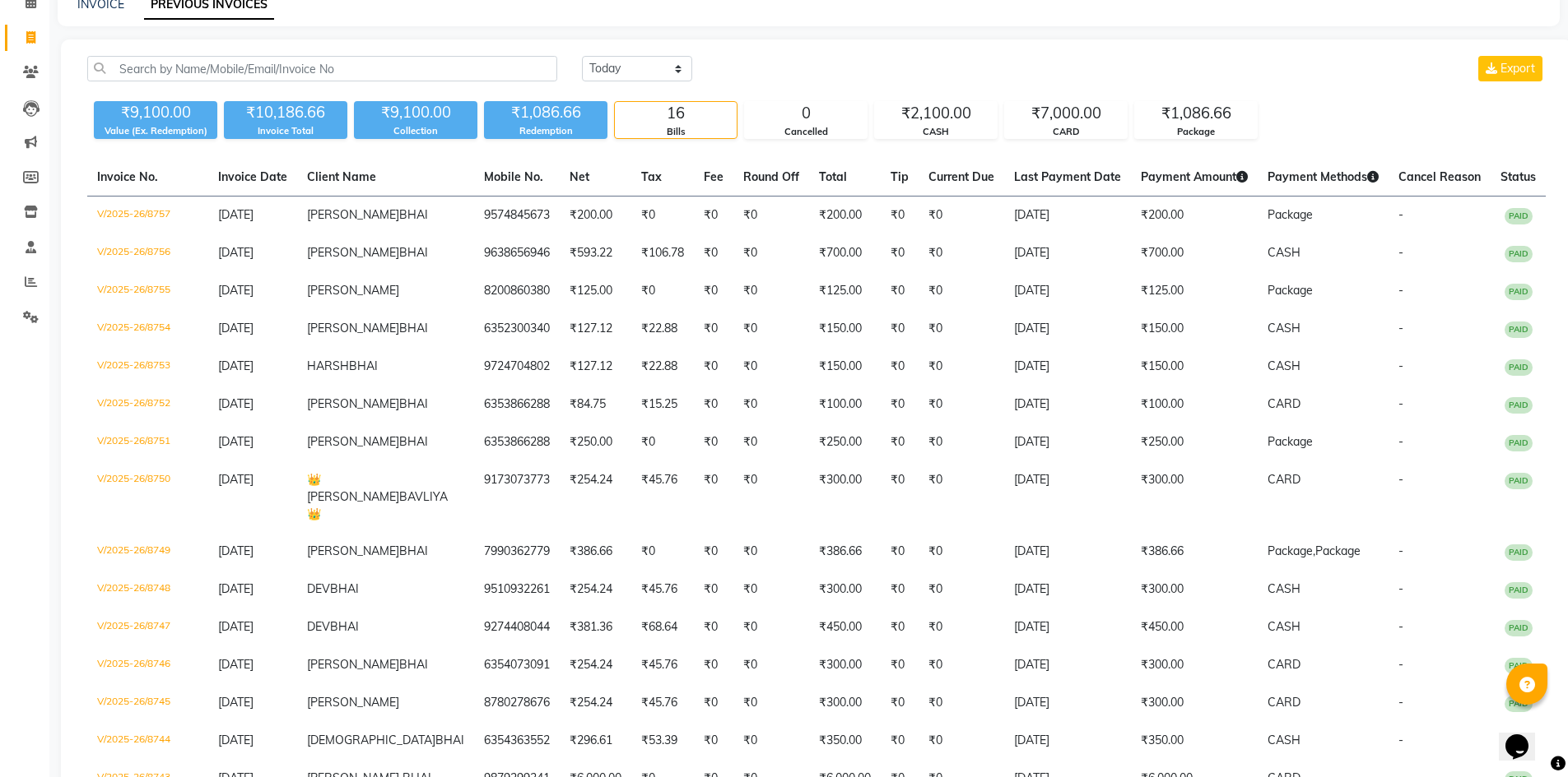
click at [1326, 112] on div "₹9,100.00 Value (Ex. Redemption) ₹10,186.66 Invoice Total ₹9,100.00 Collection …" at bounding box center [816, 117] width 1458 height 44
click at [1398, 170] on span "Cancel Reason" at bounding box center [1439, 177] width 82 height 14
click at [1404, 147] on div "Today Yesterday Custom Range Export ₹9,100.00 Value (Ex. Redemption) ₹10,186.66…" at bounding box center [816, 470] width 1511 height 861
click at [39, 33] on span at bounding box center [31, 38] width 29 height 19
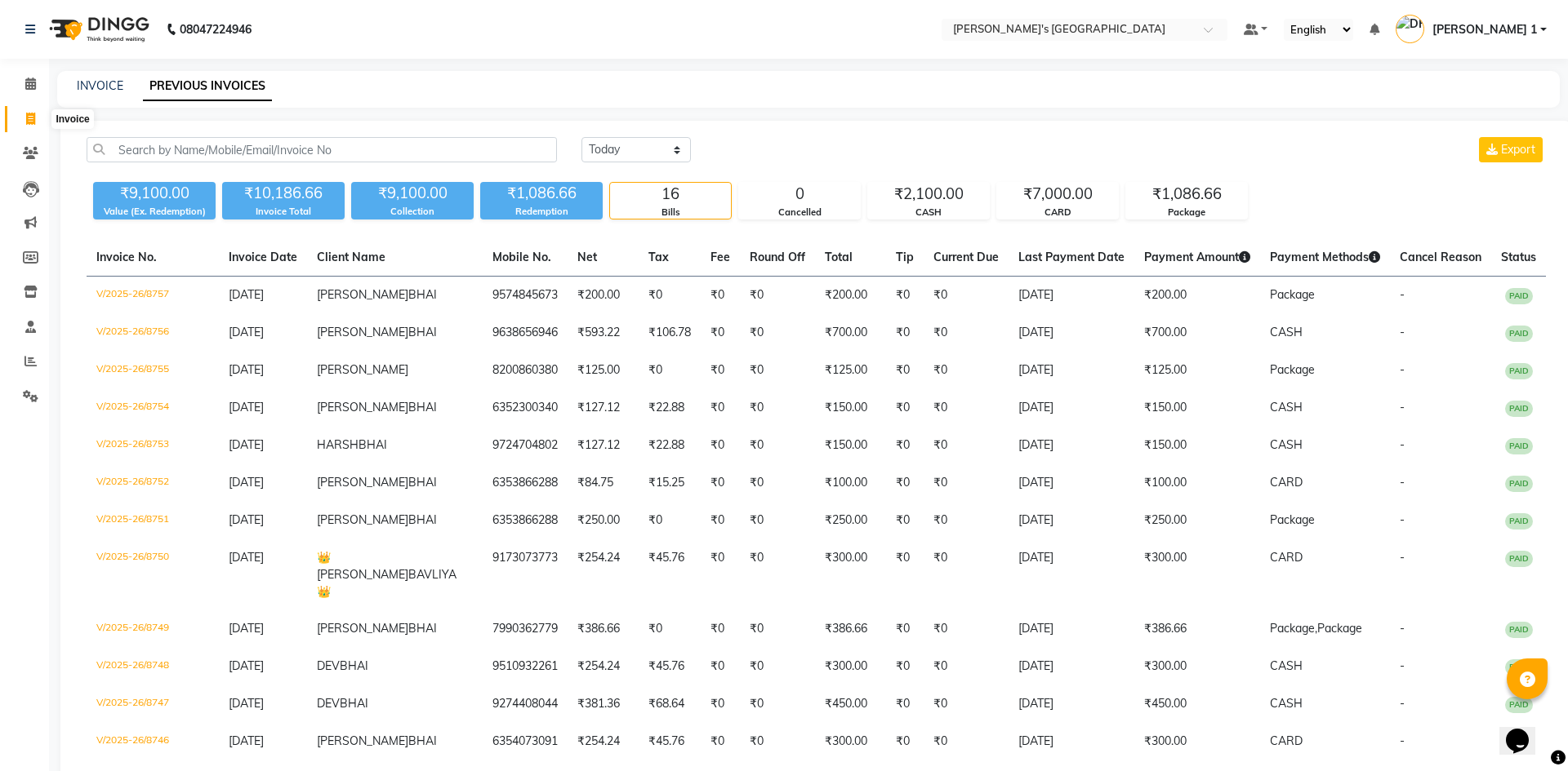
select select "service"
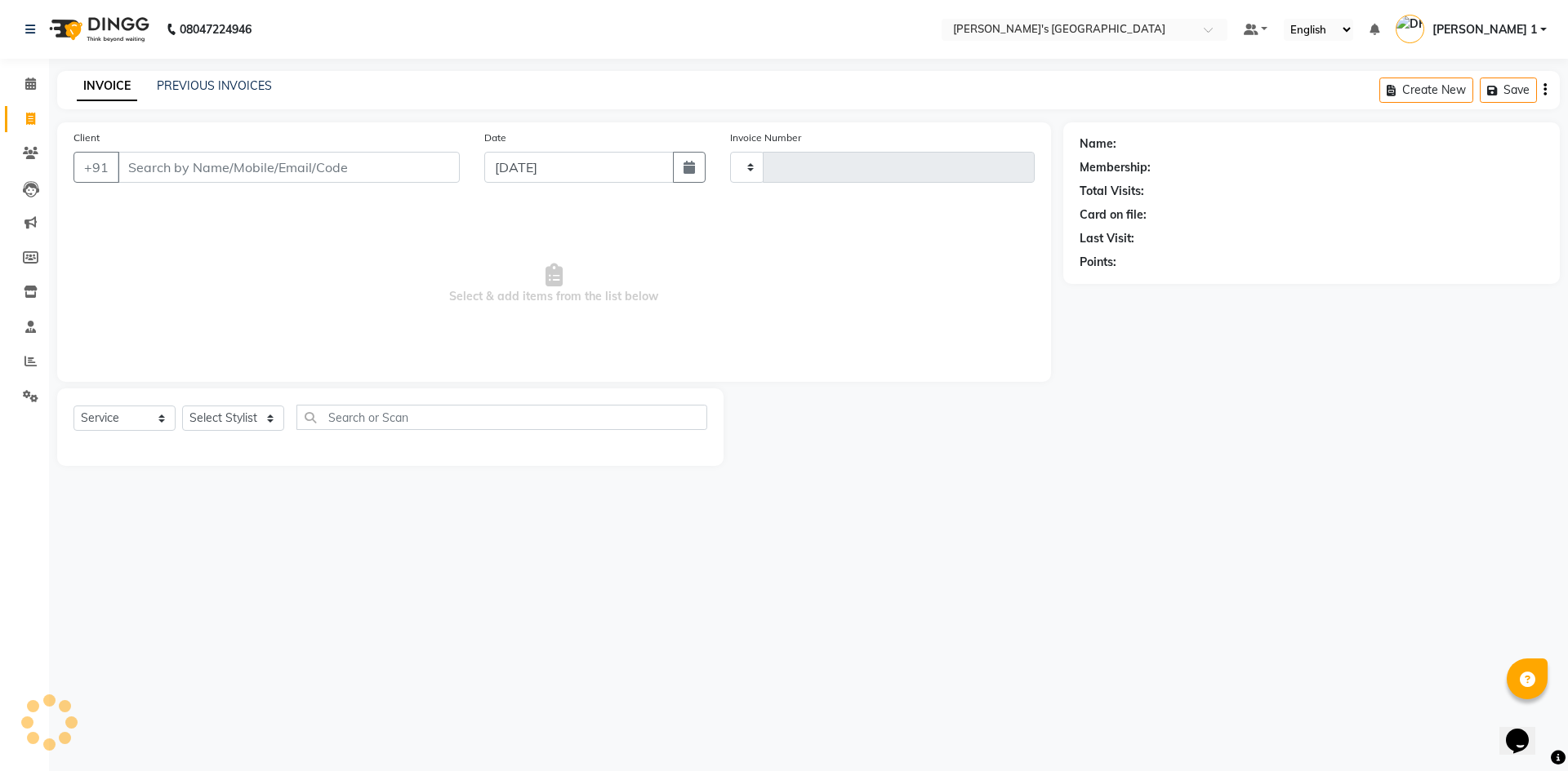
type input "8758"
select select "6233"
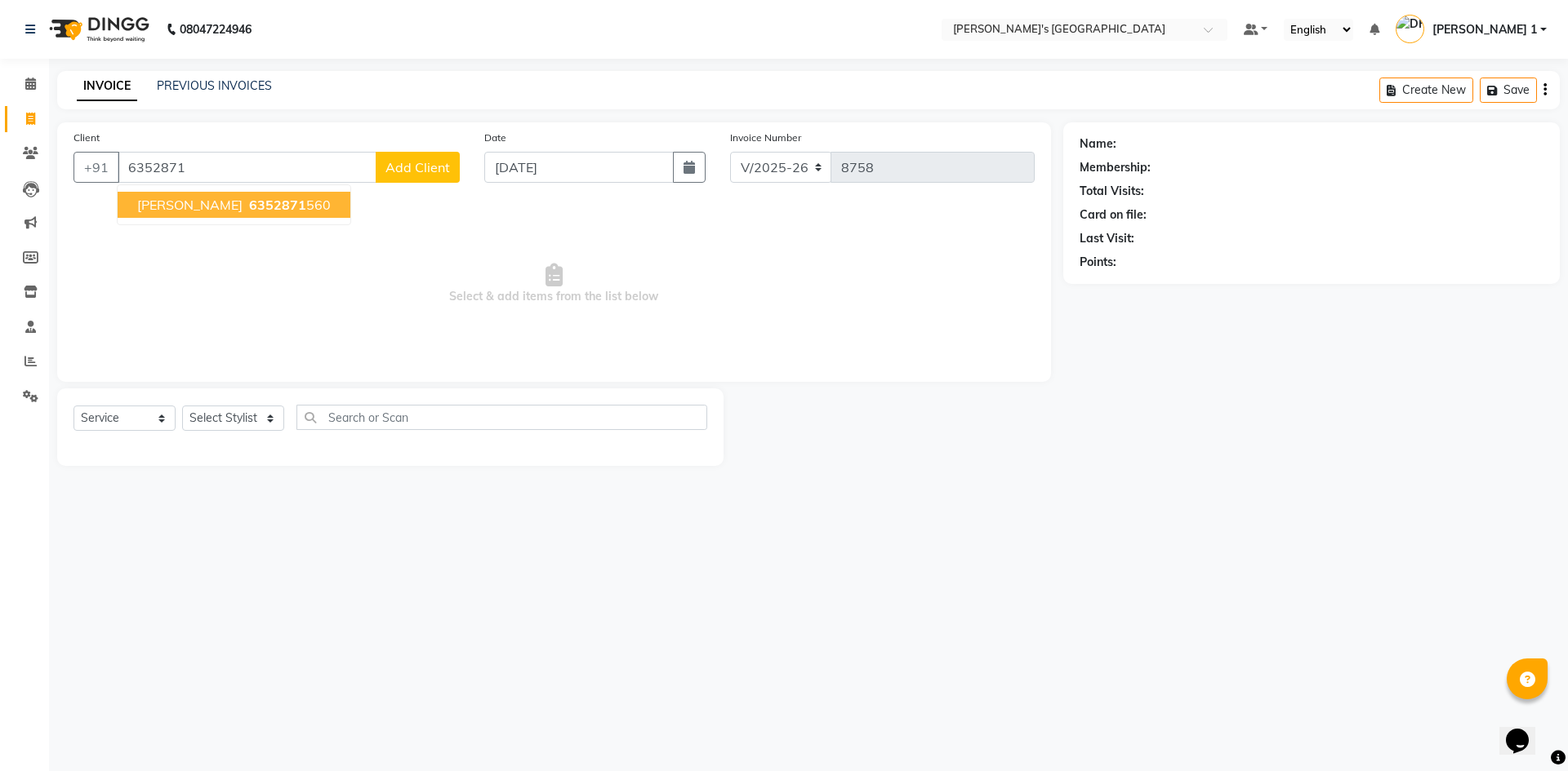
click at [136, 208] on button "RAJ BHAI 6352871 560" at bounding box center [234, 204] width 233 height 26
type input "6352871560"
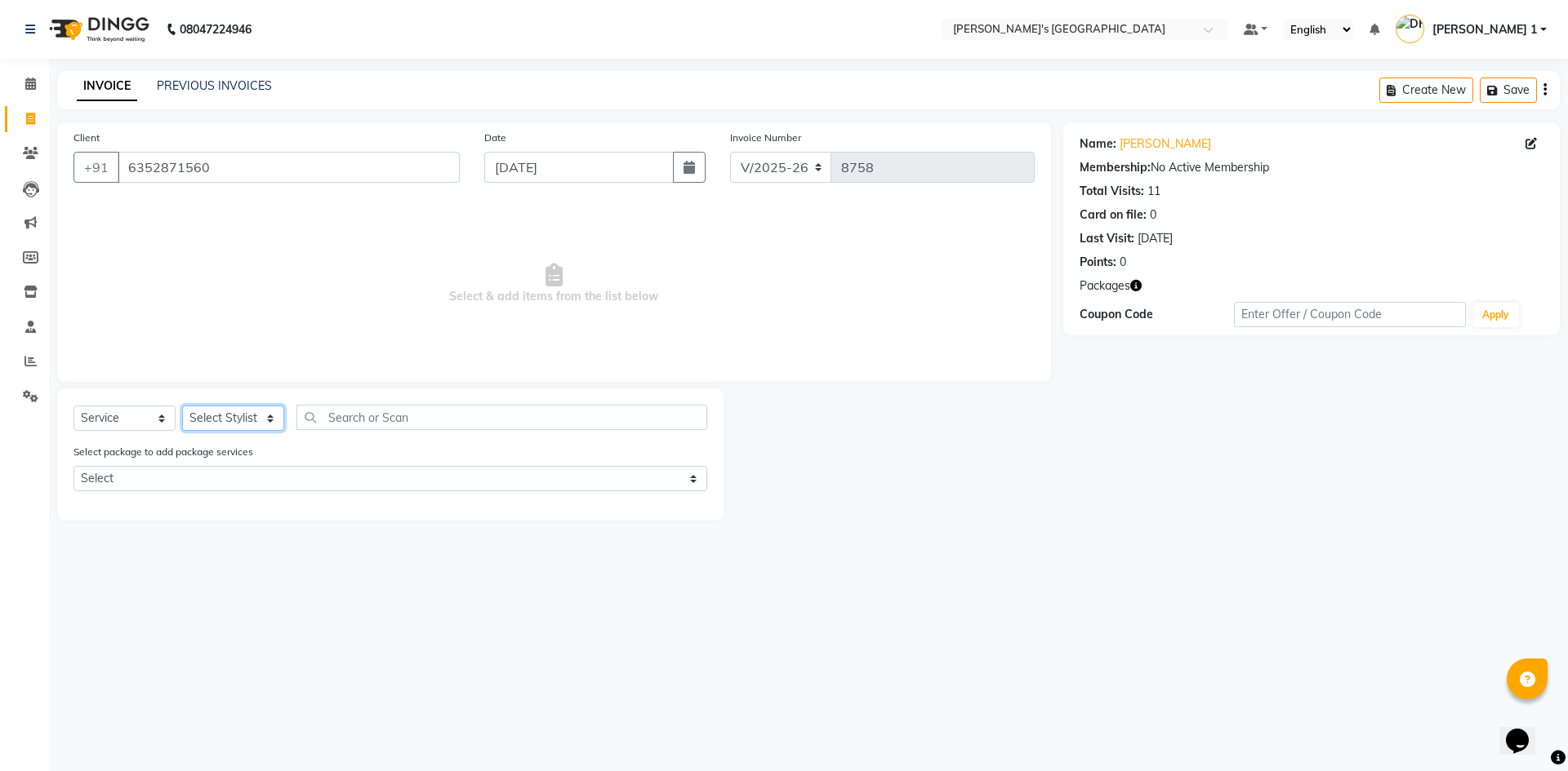
click at [250, 421] on select "Select Stylist [PERSON_NAME] [PERSON_NAME] [PERSON_NAME] [PERSON_NAME] [PERSON_…" at bounding box center [233, 419] width 102 height 25
select select "64099"
click at [182, 406] on select "Select Stylist [PERSON_NAME] [PERSON_NAME] [PERSON_NAME] [PERSON_NAME] [PERSON_…" at bounding box center [233, 419] width 102 height 25
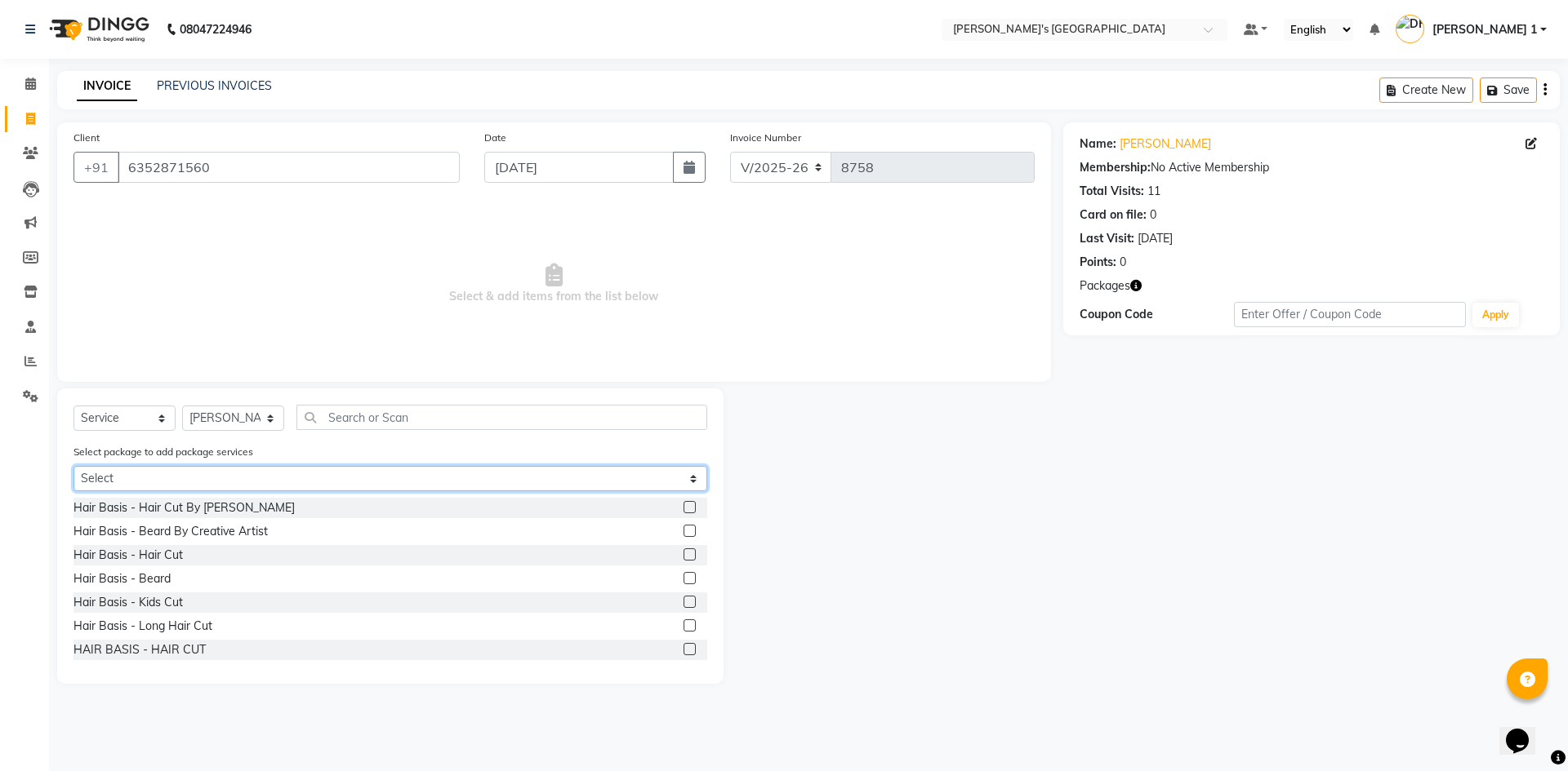
click at [173, 469] on select "Select MAVDI DEAR PACKAGE ( 6 HAIR CUT / 6 [PERSON_NAME])" at bounding box center [390, 479] width 634 height 25
select select "1: Object"
click at [74, 466] on select "Select MAVDI DEAR PACKAGE ( 6 HAIR CUT / 6 [PERSON_NAME])" at bounding box center [390, 479] width 634 height 25
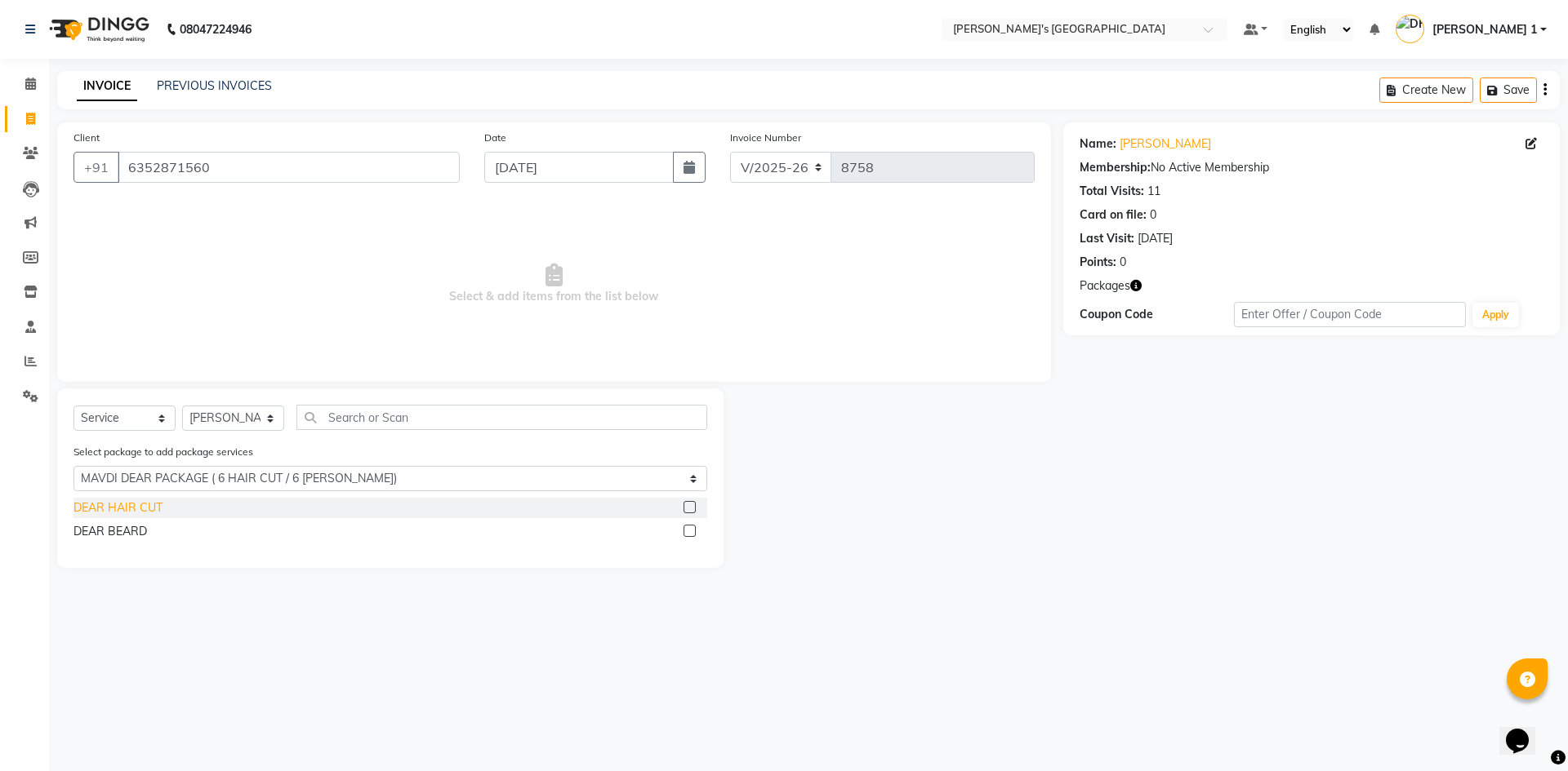
click at [151, 510] on div "DEAR HAIR CUT" at bounding box center [118, 507] width 89 height 17
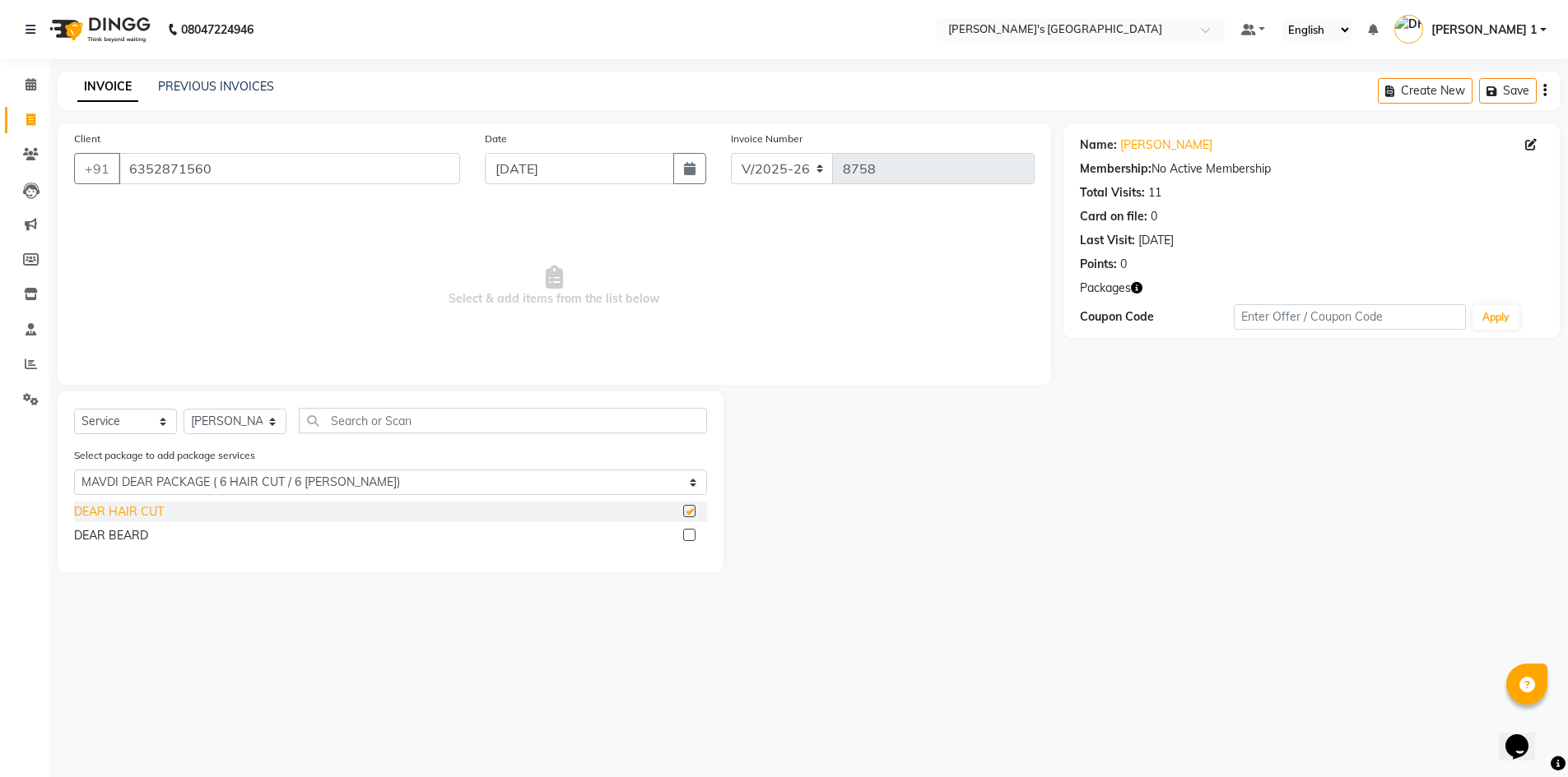
checkbox input "false"
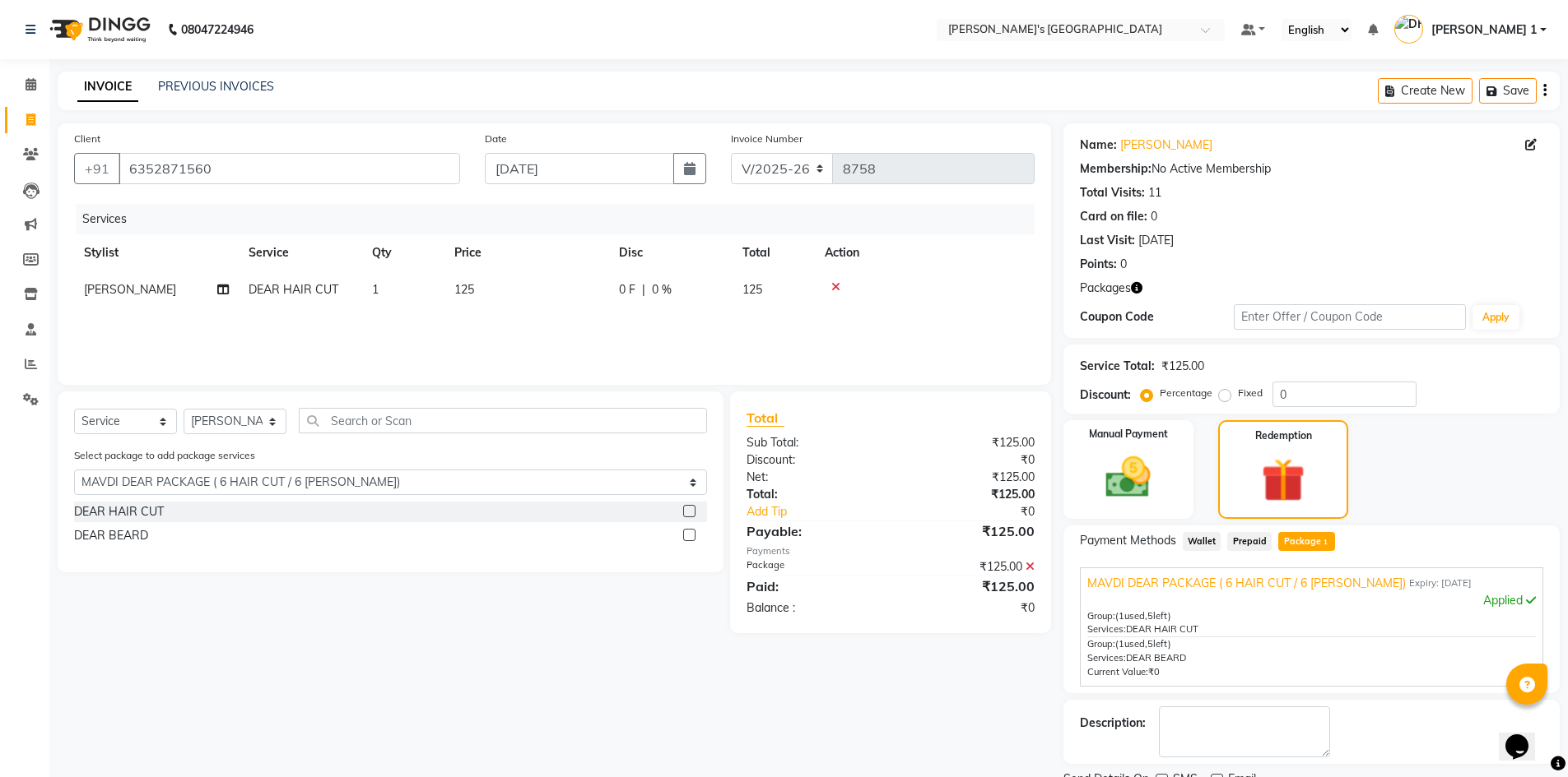
scroll to position [68, 0]
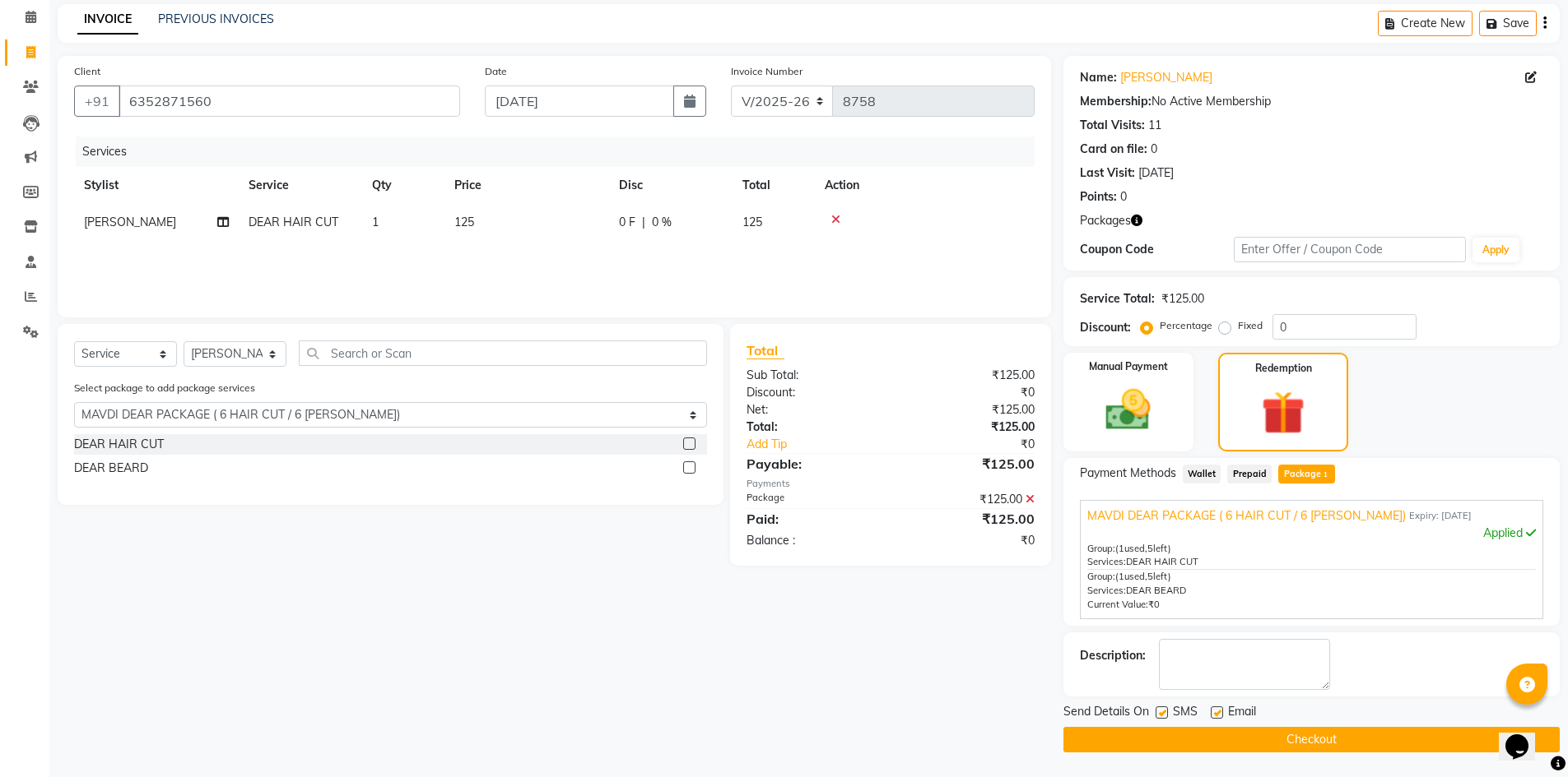
click at [1219, 717] on div at bounding box center [1216, 715] width 11 height 17
click at [1215, 715] on label at bounding box center [1216, 713] width 13 height 13
click at [1215, 715] on input "checkbox" at bounding box center [1216, 714] width 11 height 11
checkbox input "false"
click at [1221, 734] on button "Checkout" at bounding box center [1310, 740] width 496 height 25
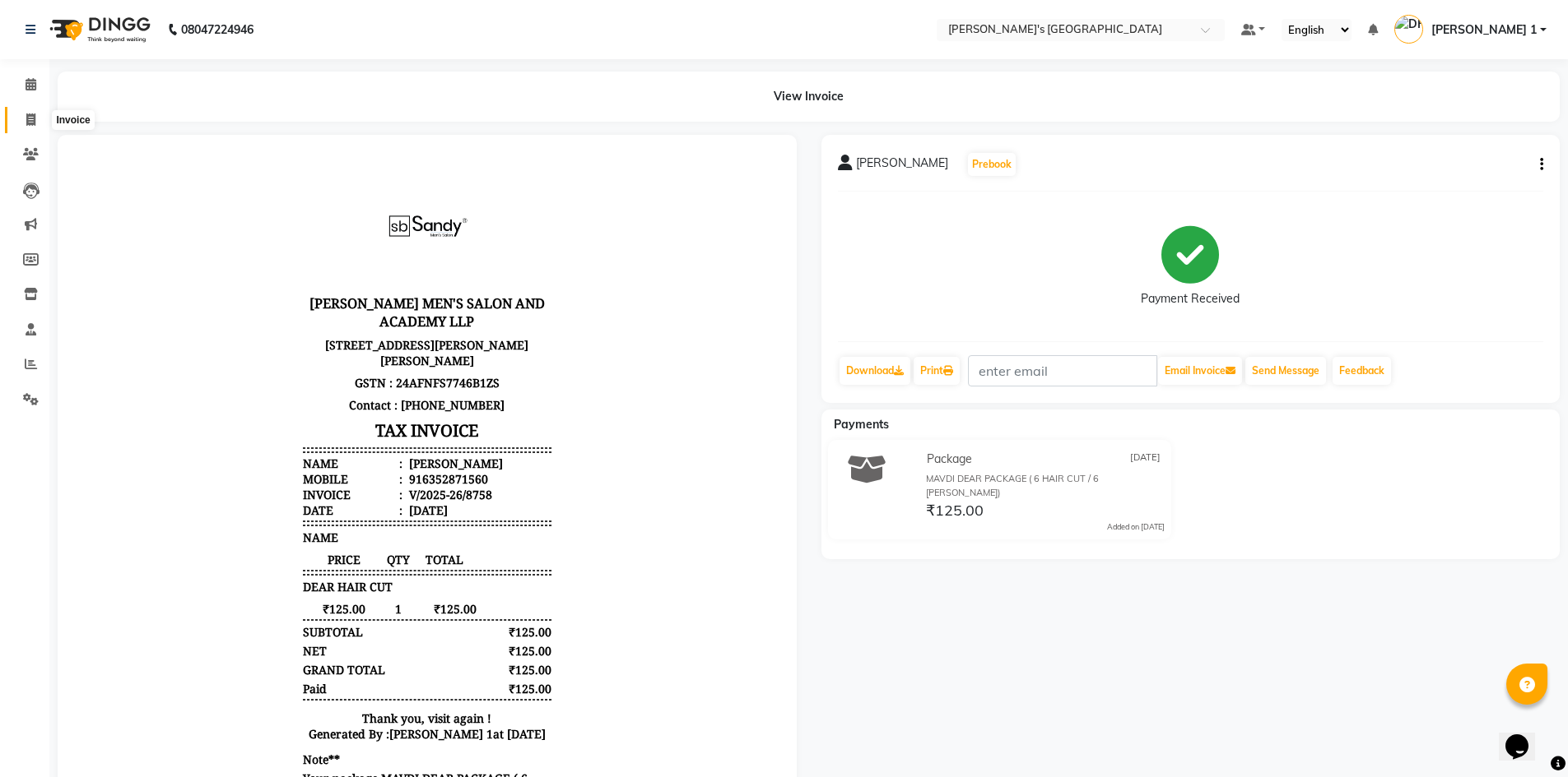
click at [28, 118] on icon at bounding box center [31, 120] width 9 height 13
select select "service"
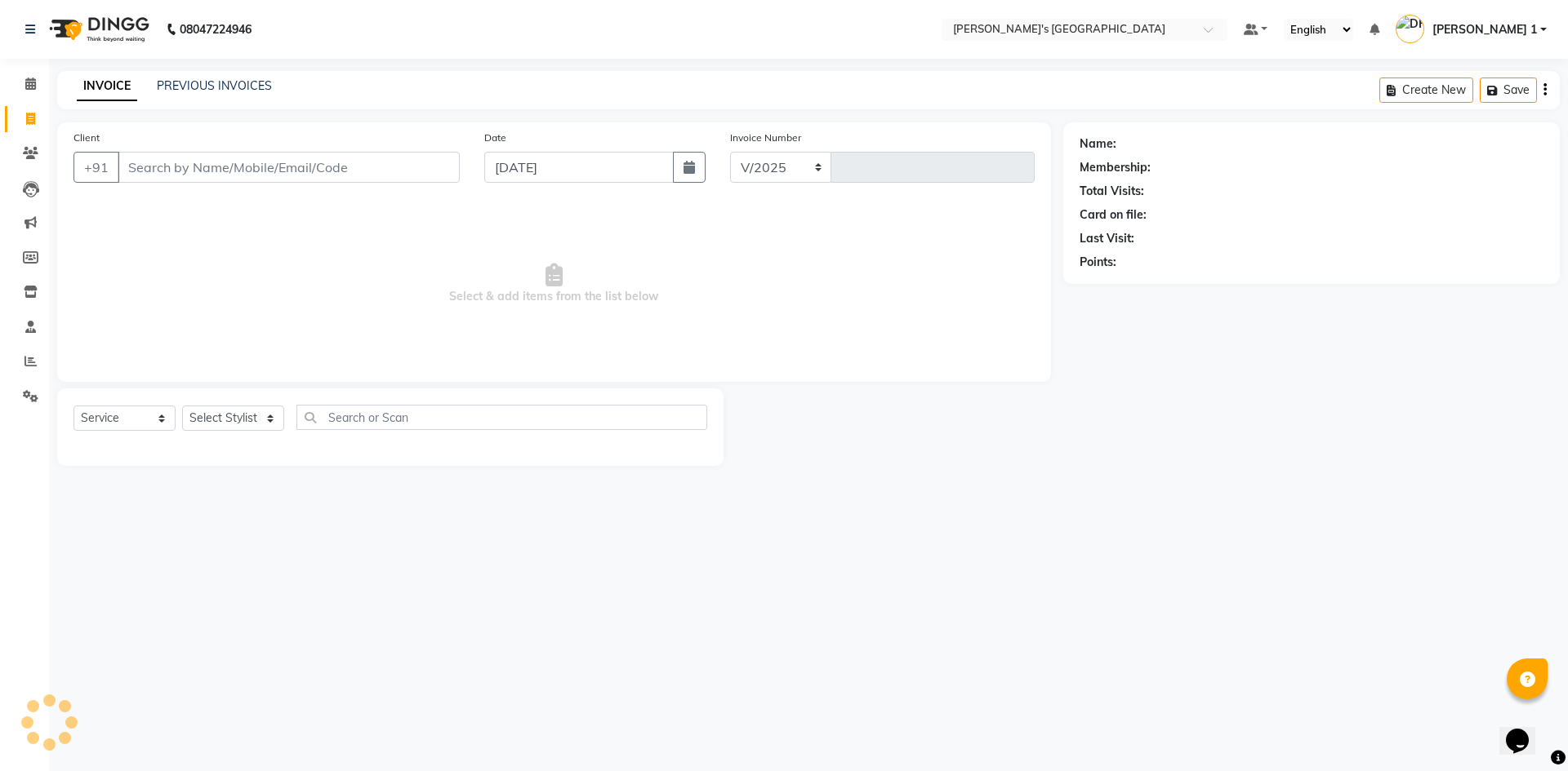
select select "6233"
type input "8759"
type input "8128387882"
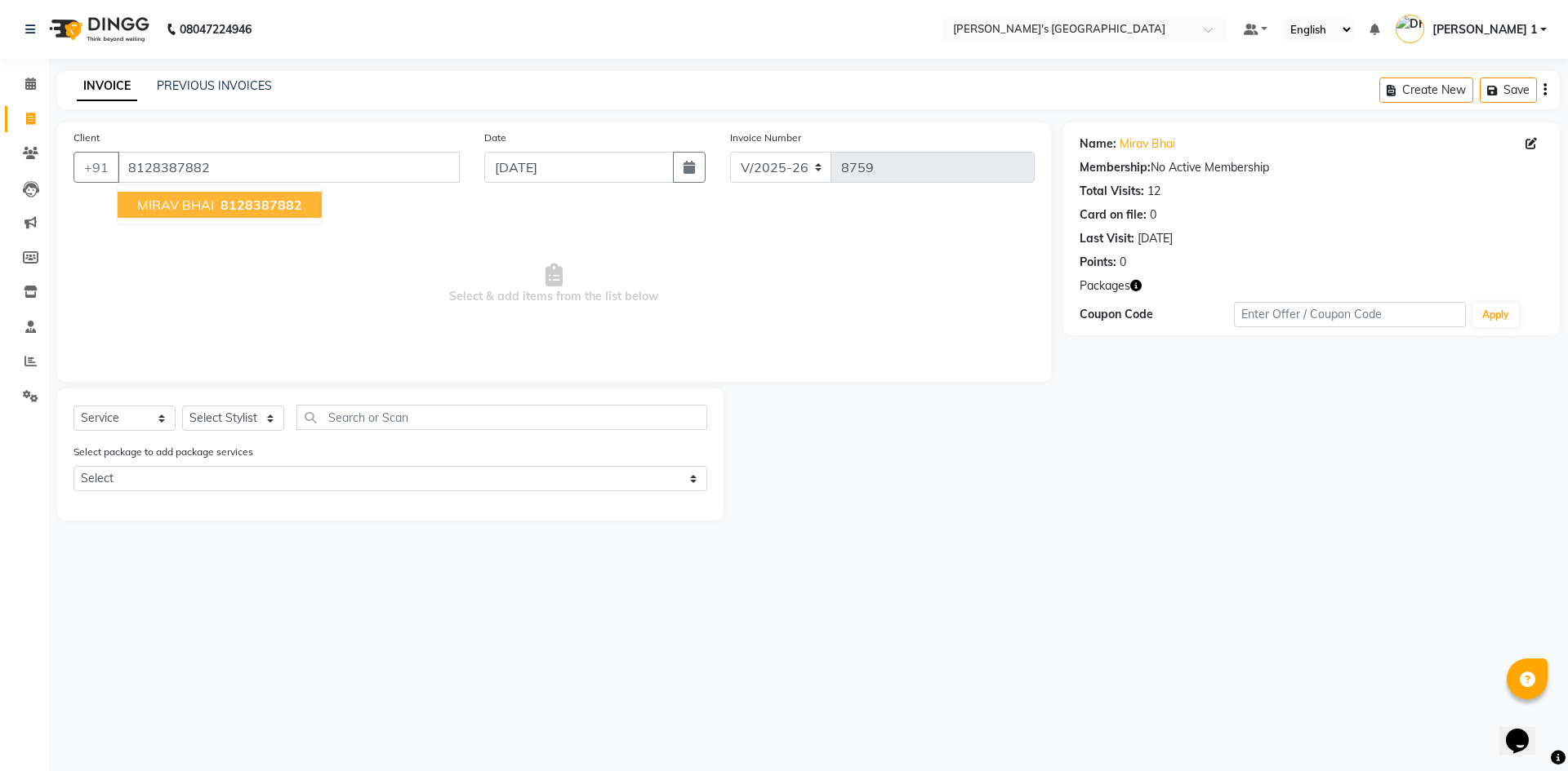
click at [221, 205] on span "8128387882" at bounding box center [261, 204] width 82 height 16
click at [203, 416] on select "Select Stylist [PERSON_NAME] [PERSON_NAME] [PERSON_NAME] [PERSON_NAME] [PERSON_…" at bounding box center [233, 419] width 102 height 25
select select "46793"
click at [182, 406] on select "Select Stylist [PERSON_NAME] [PERSON_NAME] [PERSON_NAME] [PERSON_NAME] [PERSON_…" at bounding box center [233, 419] width 102 height 25
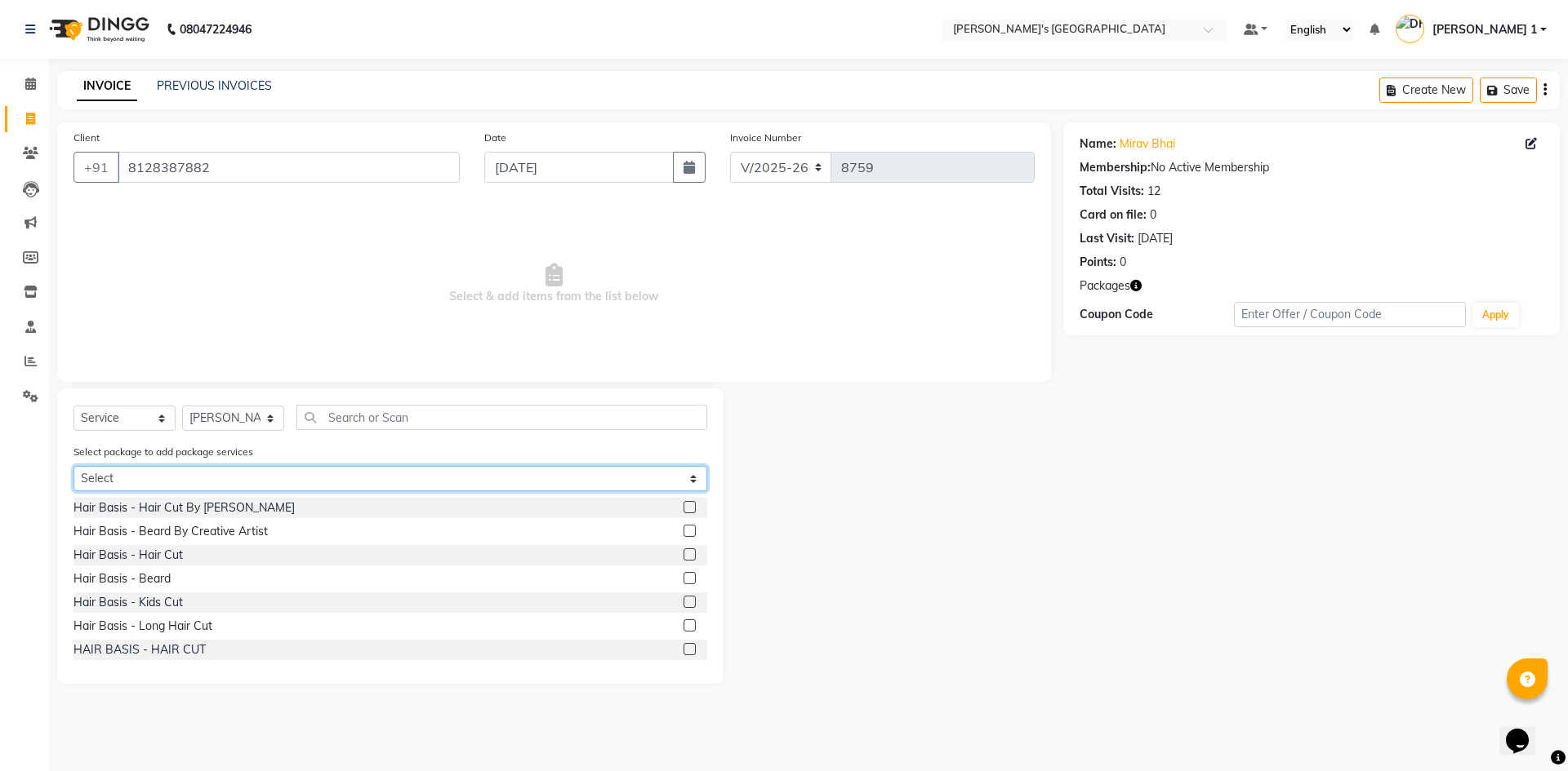
click at [137, 473] on select "Select BEARD PAY 5 & GET 1 FREE PLATINUM COMBO" at bounding box center [390, 479] width 634 height 25
click at [74, 466] on select "Select BEARD PAY 5 & GET 1 FREE PLATINUM COMBO" at bounding box center [390, 479] width 634 height 25
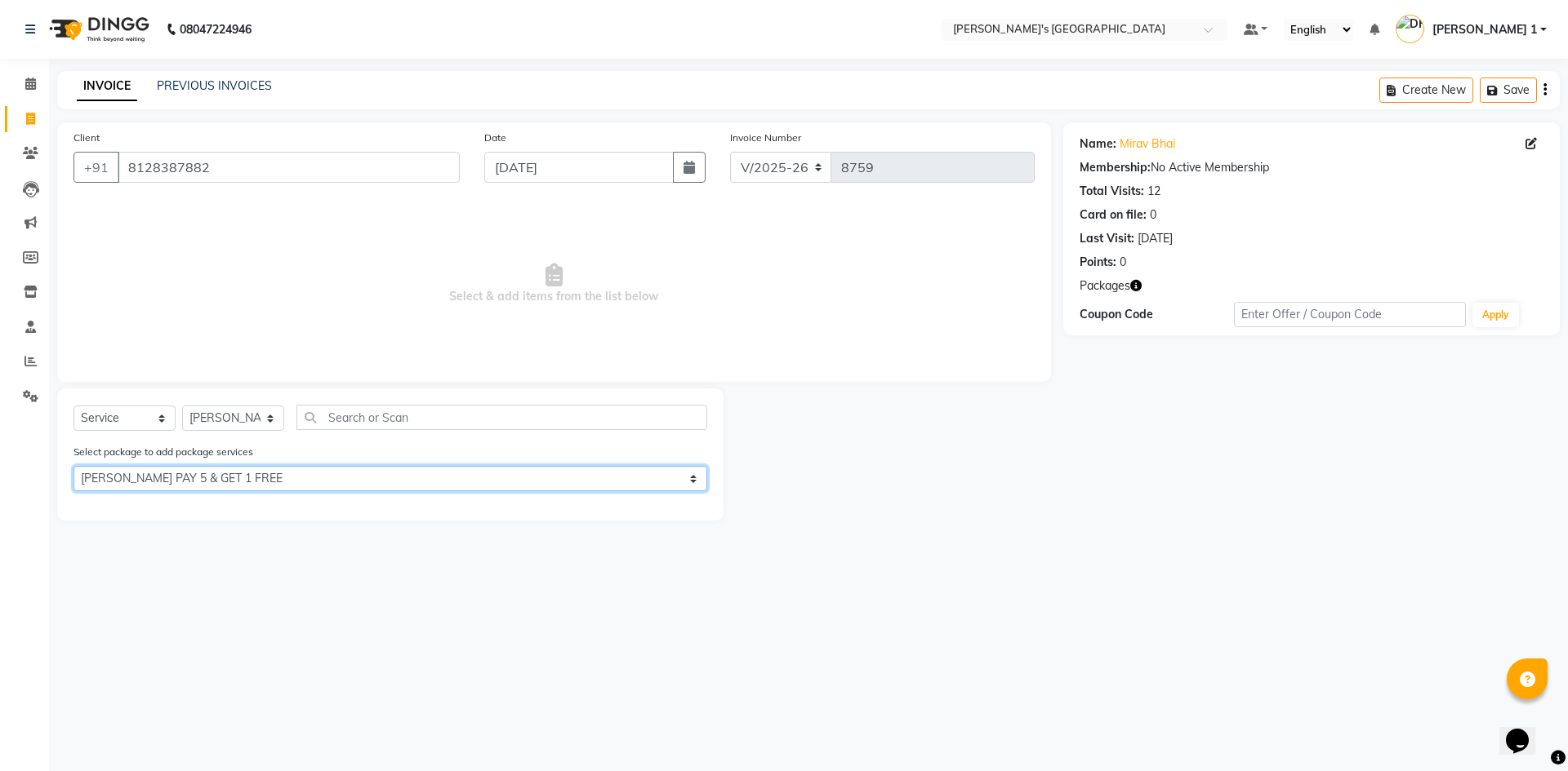
click at [186, 483] on select "Select BEARD PAY 5 & GET 1 FREE PLATINUM COMBO" at bounding box center [390, 479] width 634 height 25
click at [74, 466] on select "Select BEARD PAY 5 & GET 1 FREE PLATINUM COMBO" at bounding box center [390, 479] width 634 height 25
click at [174, 480] on select "Select BEARD PAY 5 & GET 1 FREE PLATINUM COMBO" at bounding box center [390, 479] width 634 height 25
click at [74, 466] on select "Select BEARD PAY 5 & GET 1 FREE PLATINUM COMBO" at bounding box center [390, 479] width 634 height 25
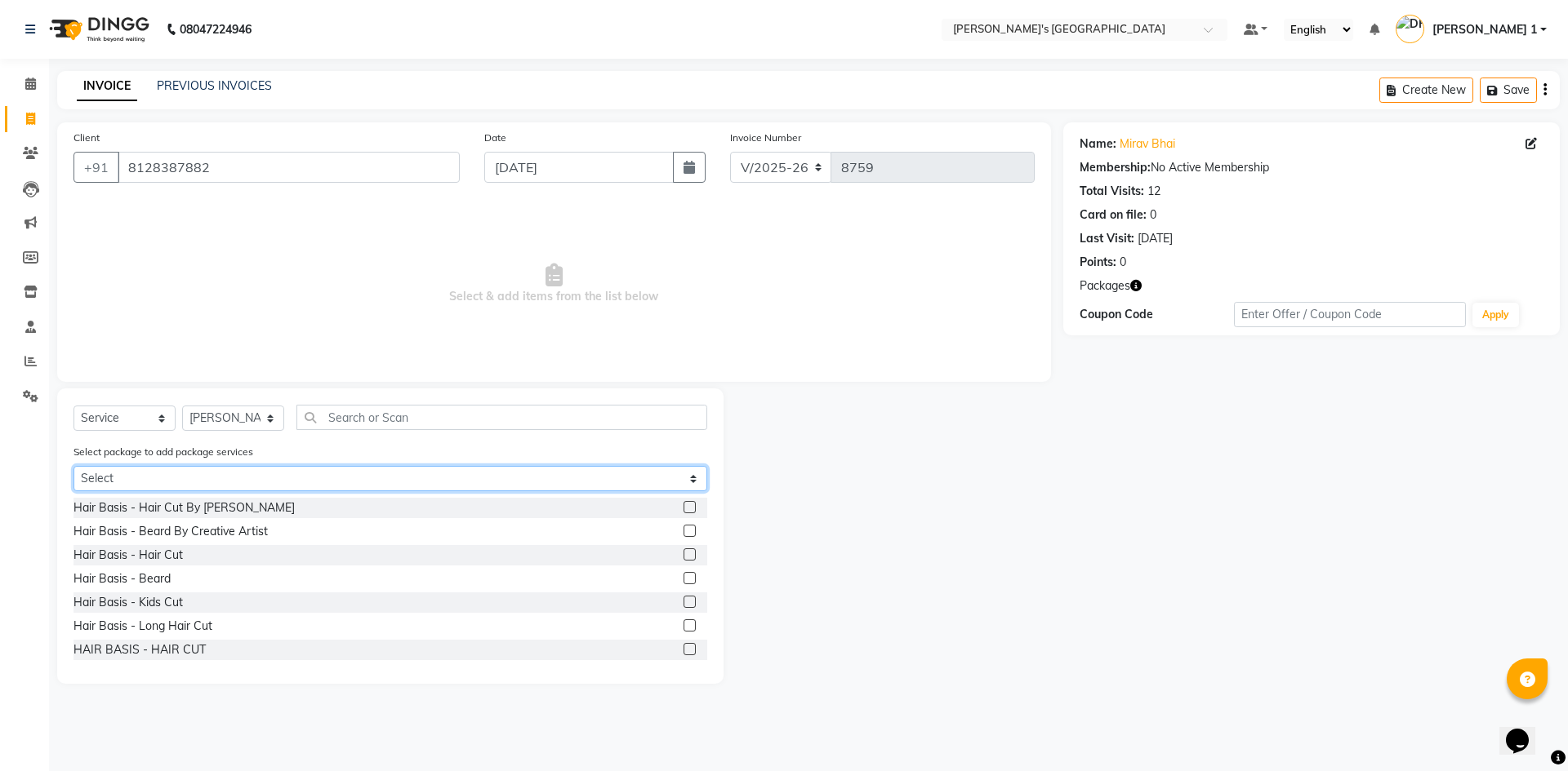
click at [177, 472] on select "Select BEARD PAY 5 & GET 1 FREE PLATINUM COMBO" at bounding box center [390, 479] width 634 height 25
select select "2: Object"
click at [74, 466] on select "Select BEARD PAY 5 & GET 1 FREE PLATINUM COMBO" at bounding box center [390, 479] width 634 height 25
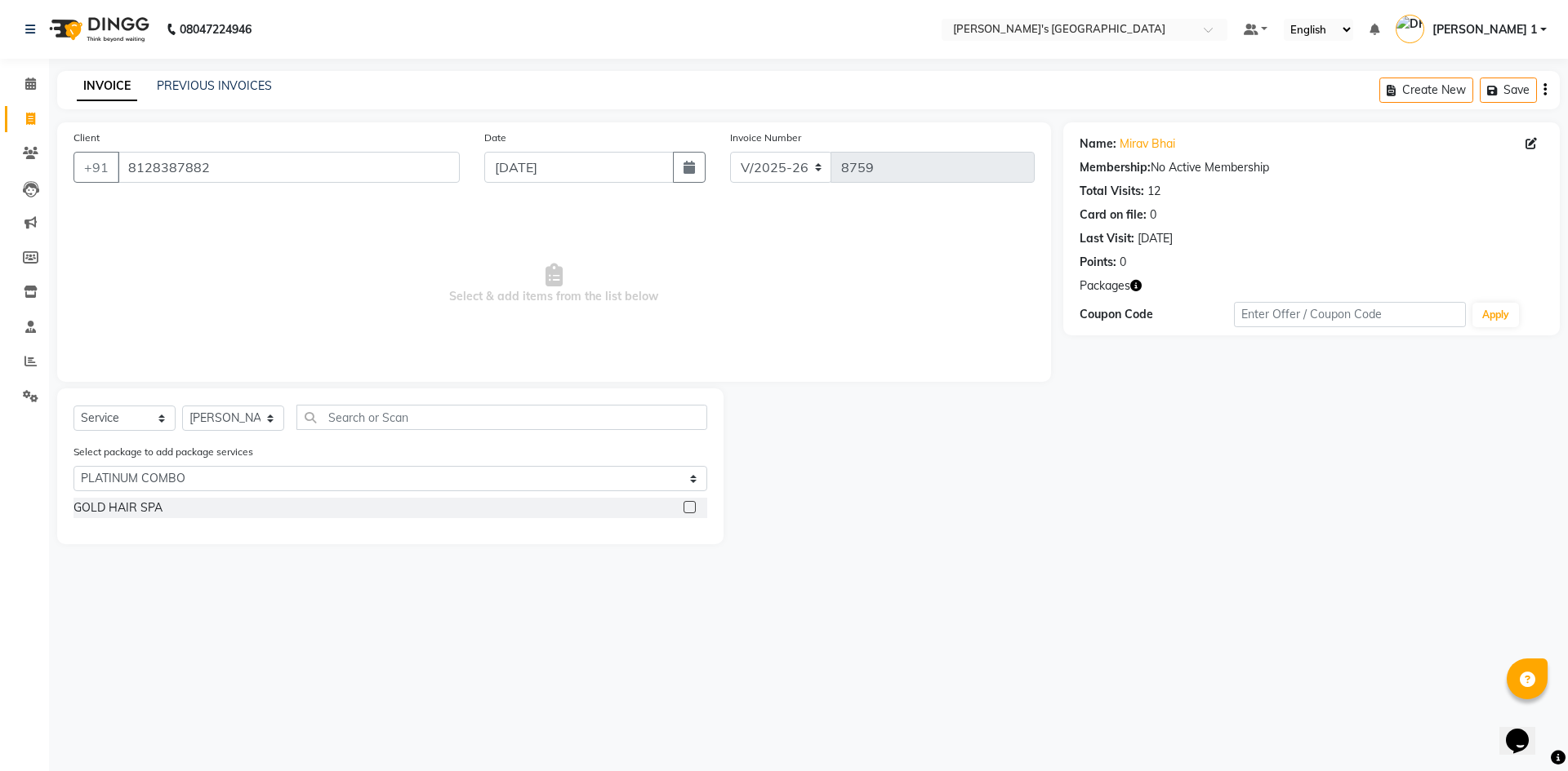
click at [163, 544] on main "INVOICE PREVIOUS INVOICES Create New Save Client +91 8128387882 Date 04-09-2025…" at bounding box center [809, 319] width 1520 height 498
click at [126, 501] on div "GOLD HAIR SPA" at bounding box center [118, 507] width 89 height 17
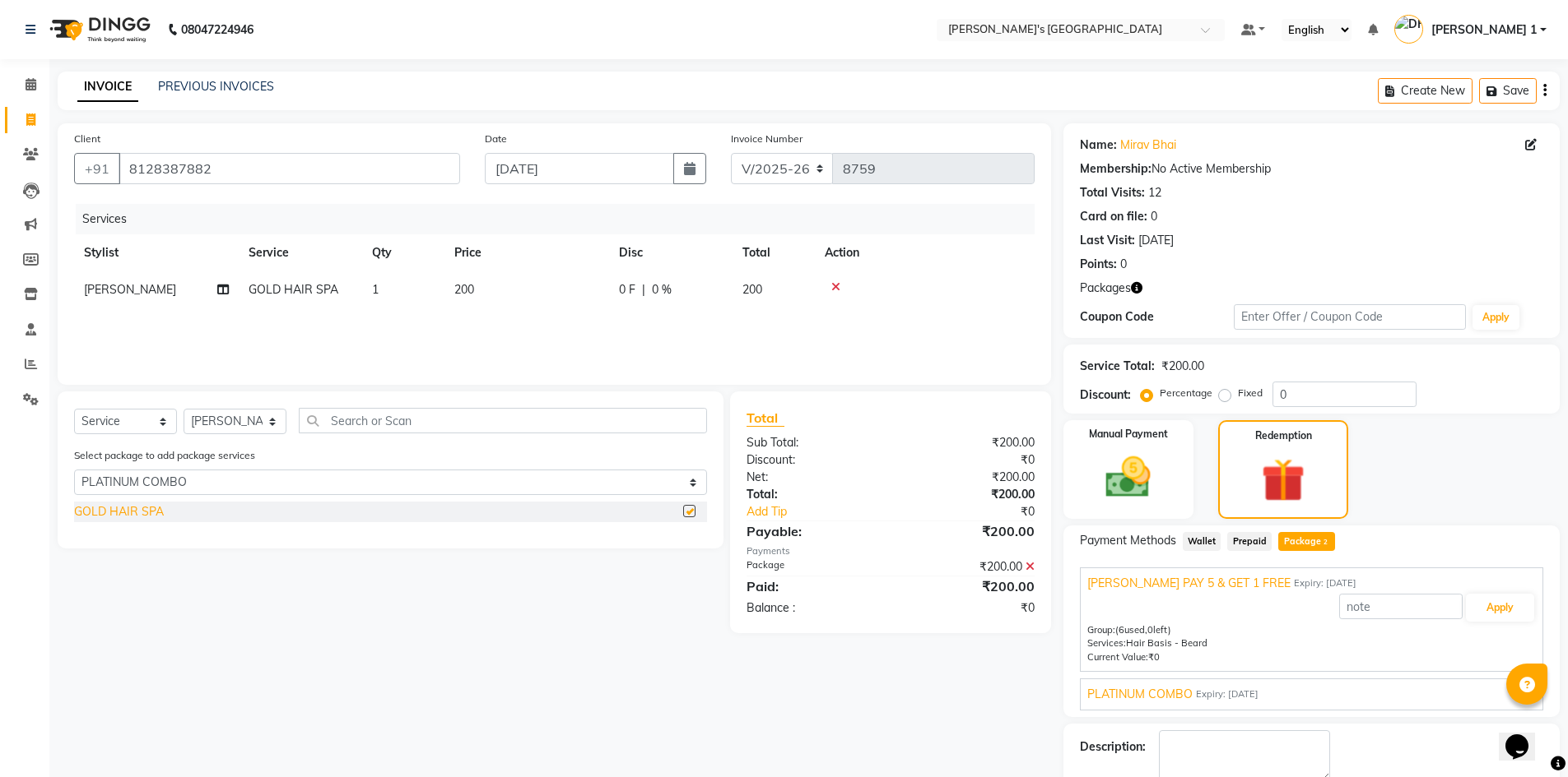
checkbox input "false"
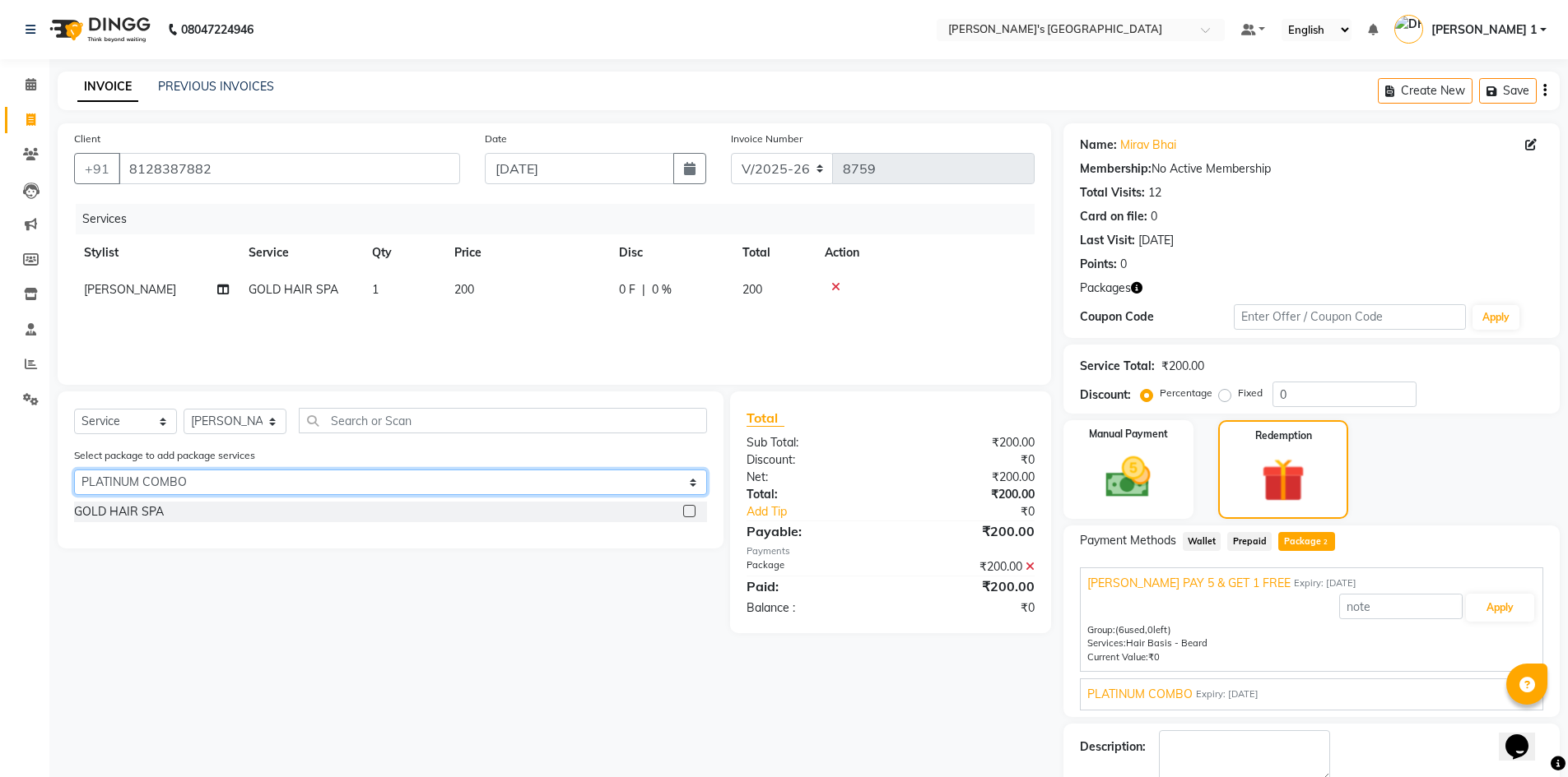
click at [144, 481] on select "Select BEARD PAY 5 & GET 1 FREE PLATINUM COMBO" at bounding box center [390, 482] width 633 height 25
click at [230, 473] on select "Select BEARD PAY 5 & GET 1 FREE PLATINUM COMBO" at bounding box center [390, 482] width 633 height 25
click at [139, 488] on select "Select BEARD PAY 5 & GET 1 FREE PLATINUM COMBO" at bounding box center [390, 482] width 633 height 25
select select "0: undefined"
click at [74, 470] on select "Select BEARD PAY 5 & GET 1 FREE PLATINUM COMBO" at bounding box center [390, 482] width 633 height 25
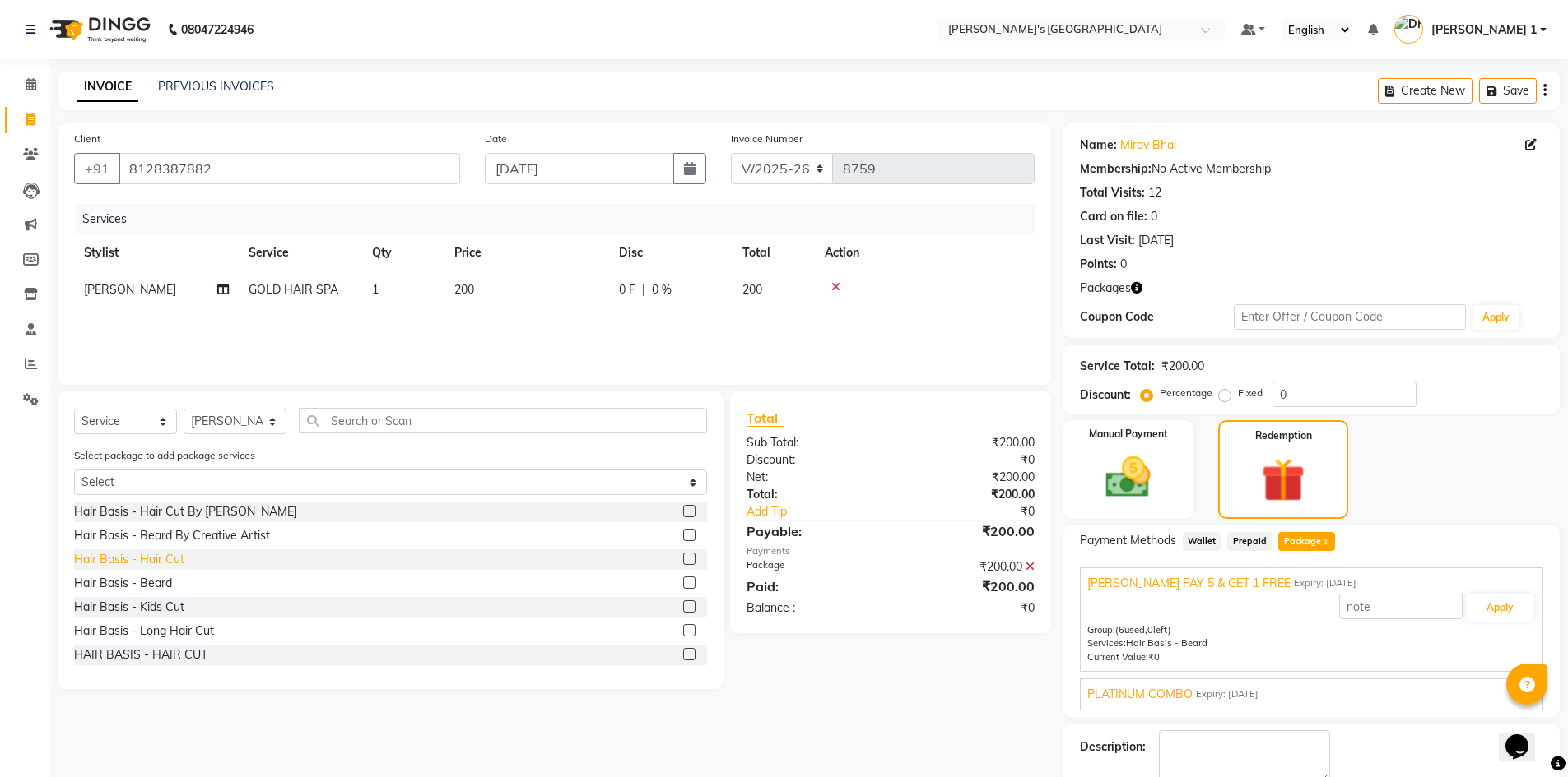
click at [134, 554] on div "Hair Basis - Hair Cut" at bounding box center [129, 559] width 110 height 17
checkbox input "false"
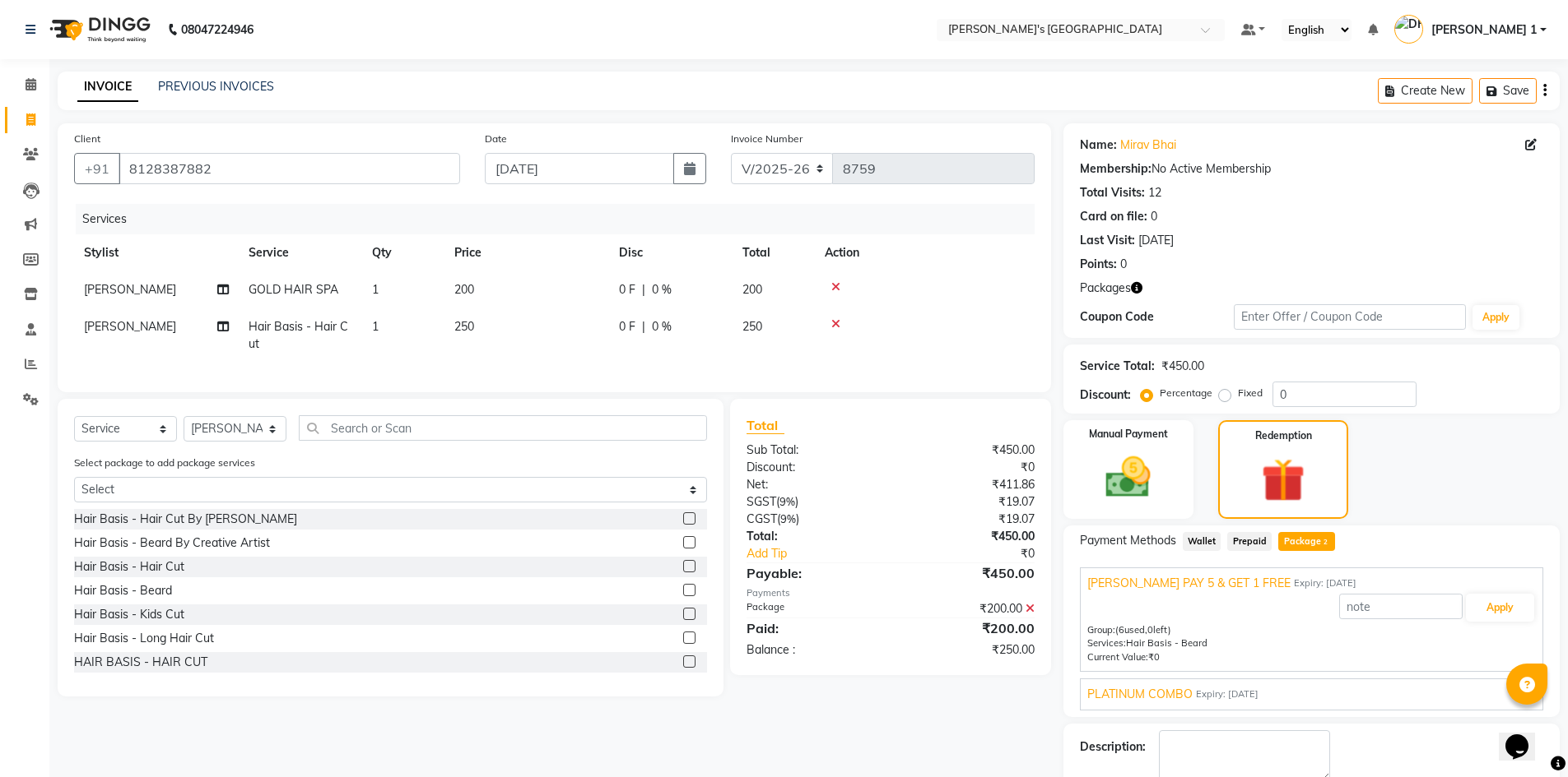
click at [485, 318] on td "250" at bounding box center [527, 335] width 164 height 54
select select "46793"
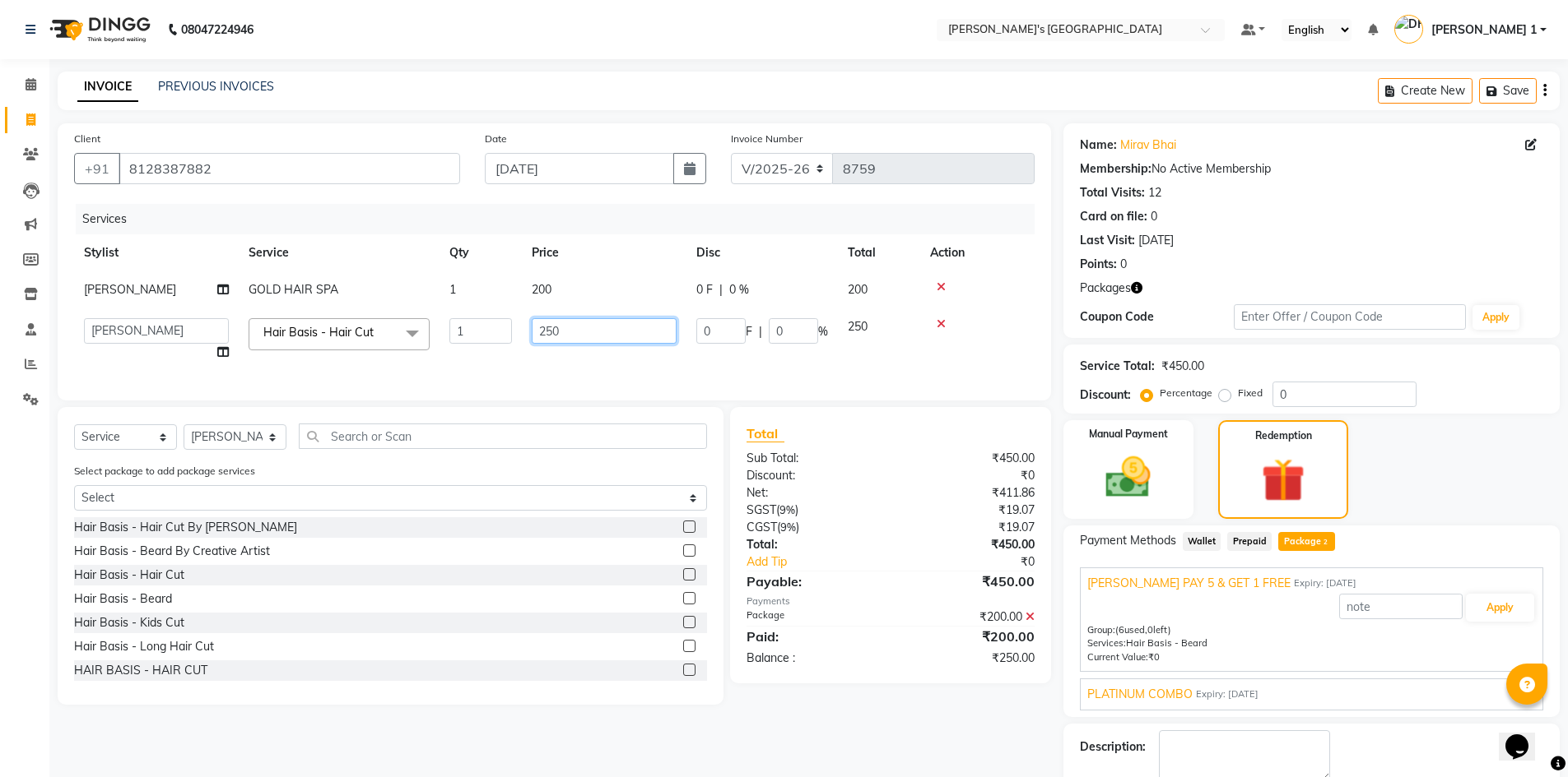
click at [570, 327] on input "250" at bounding box center [604, 331] width 145 height 25
type input "2"
type input "350"
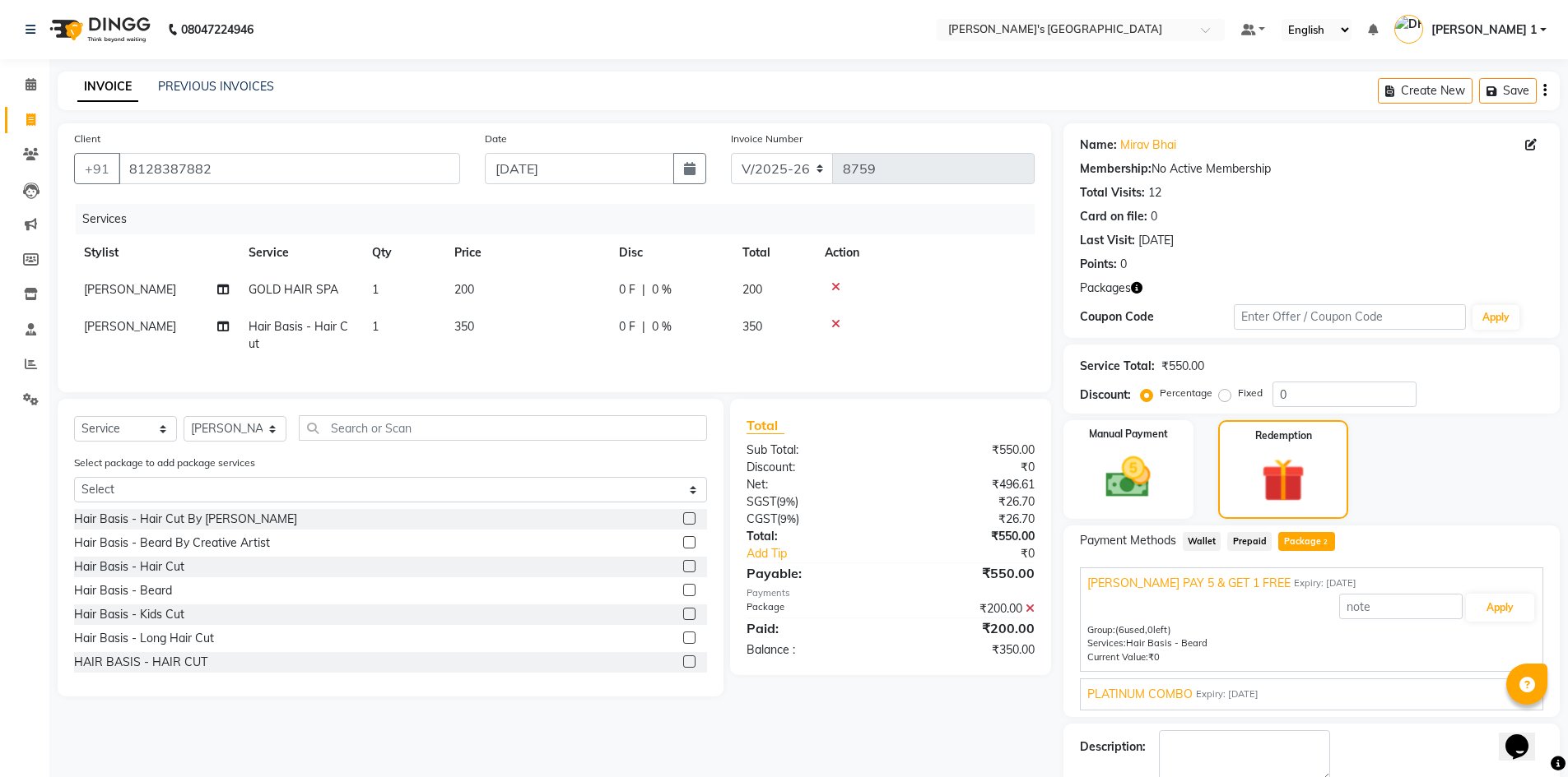
drag, startPoint x: 417, startPoint y: 22, endPoint x: 307, endPoint y: 634, distance: 621.8
click at [437, 116] on app-home "08047224946 Select Location × Sandy Men's Salon And Academy Llp, Mavdi Main Roa…" at bounding box center [784, 435] width 1568 height 869
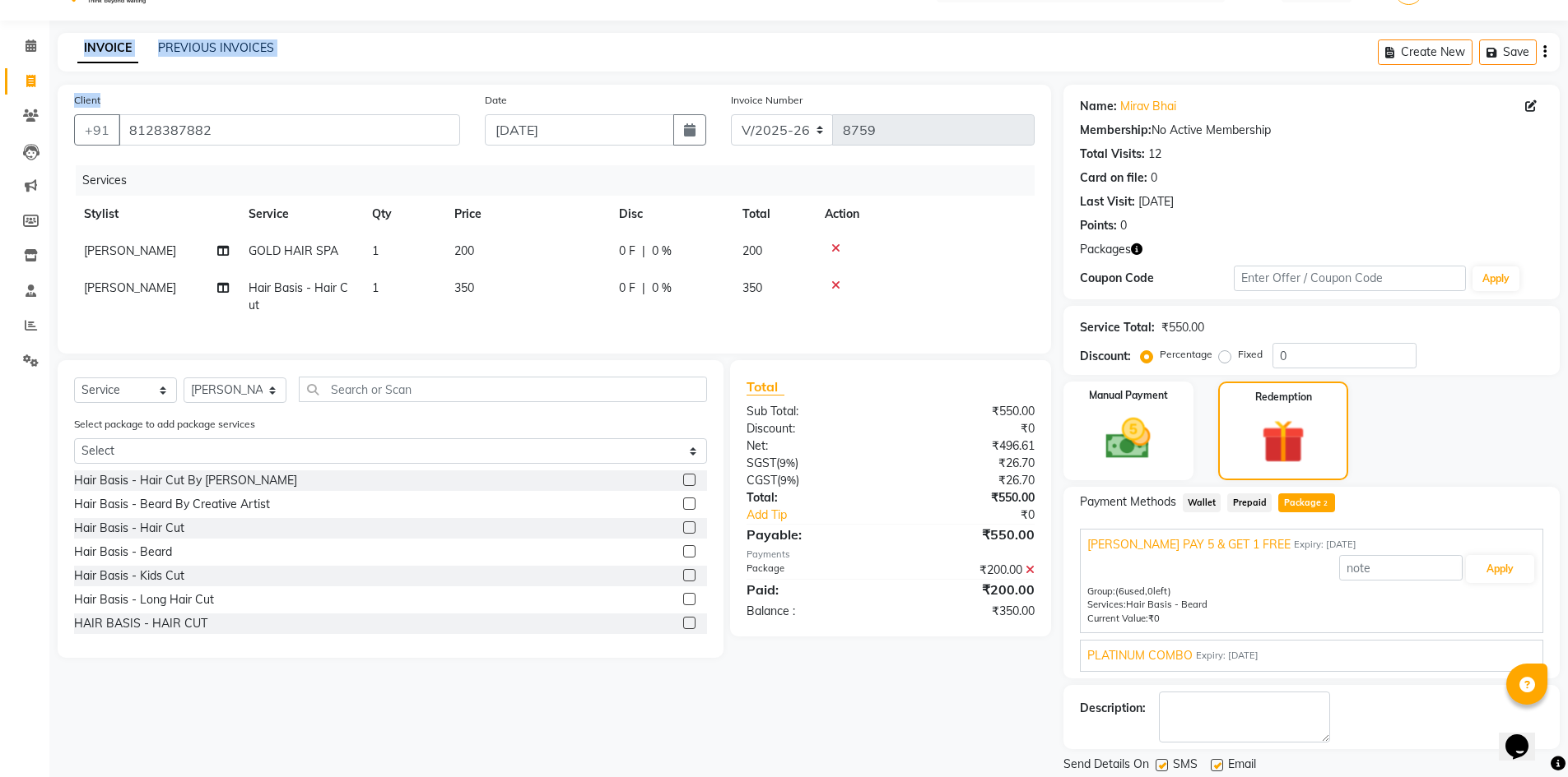
scroll to position [91, 0]
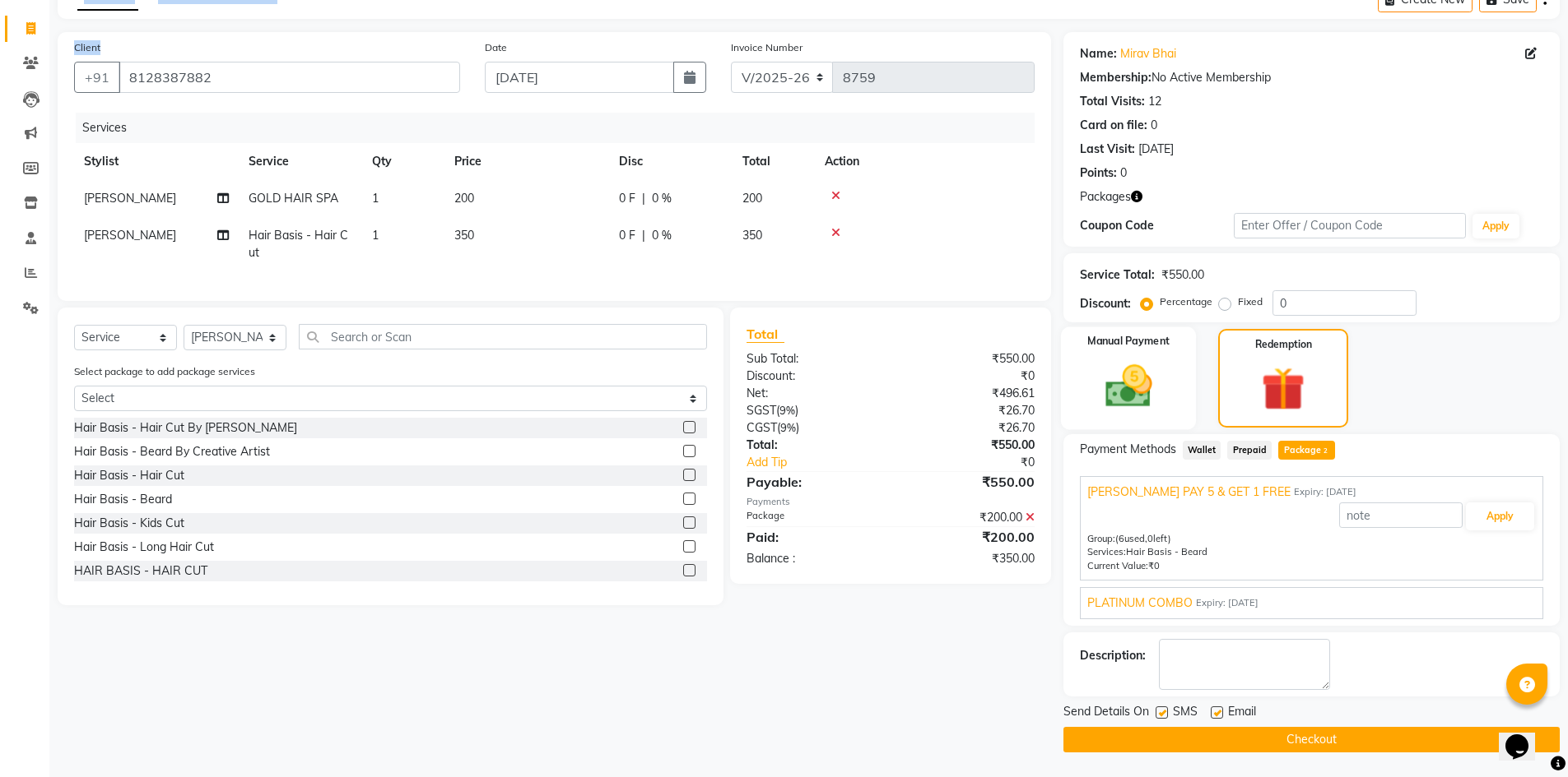
click at [1140, 381] on img at bounding box center [1128, 386] width 76 height 53
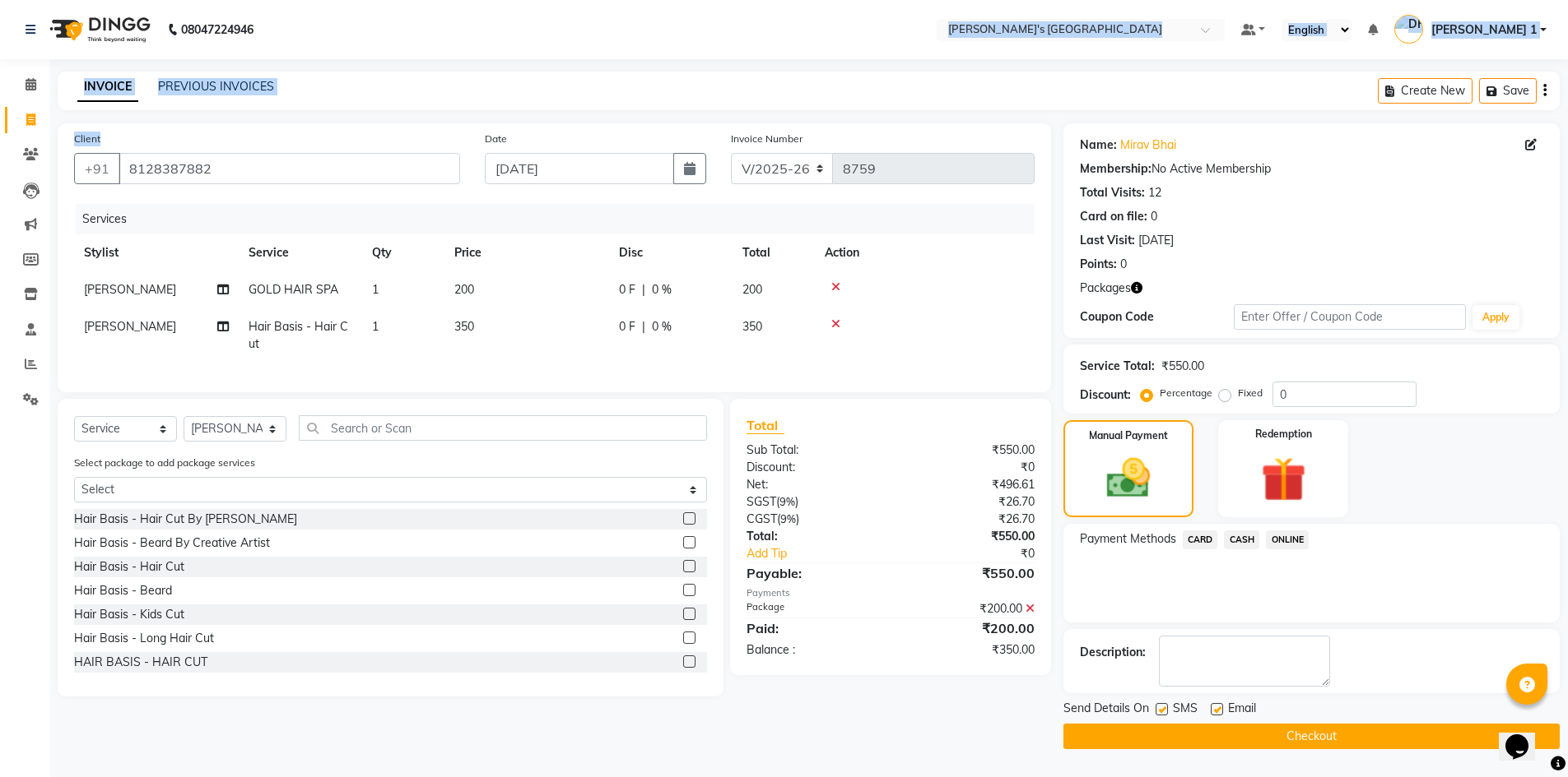
scroll to position [0, 0]
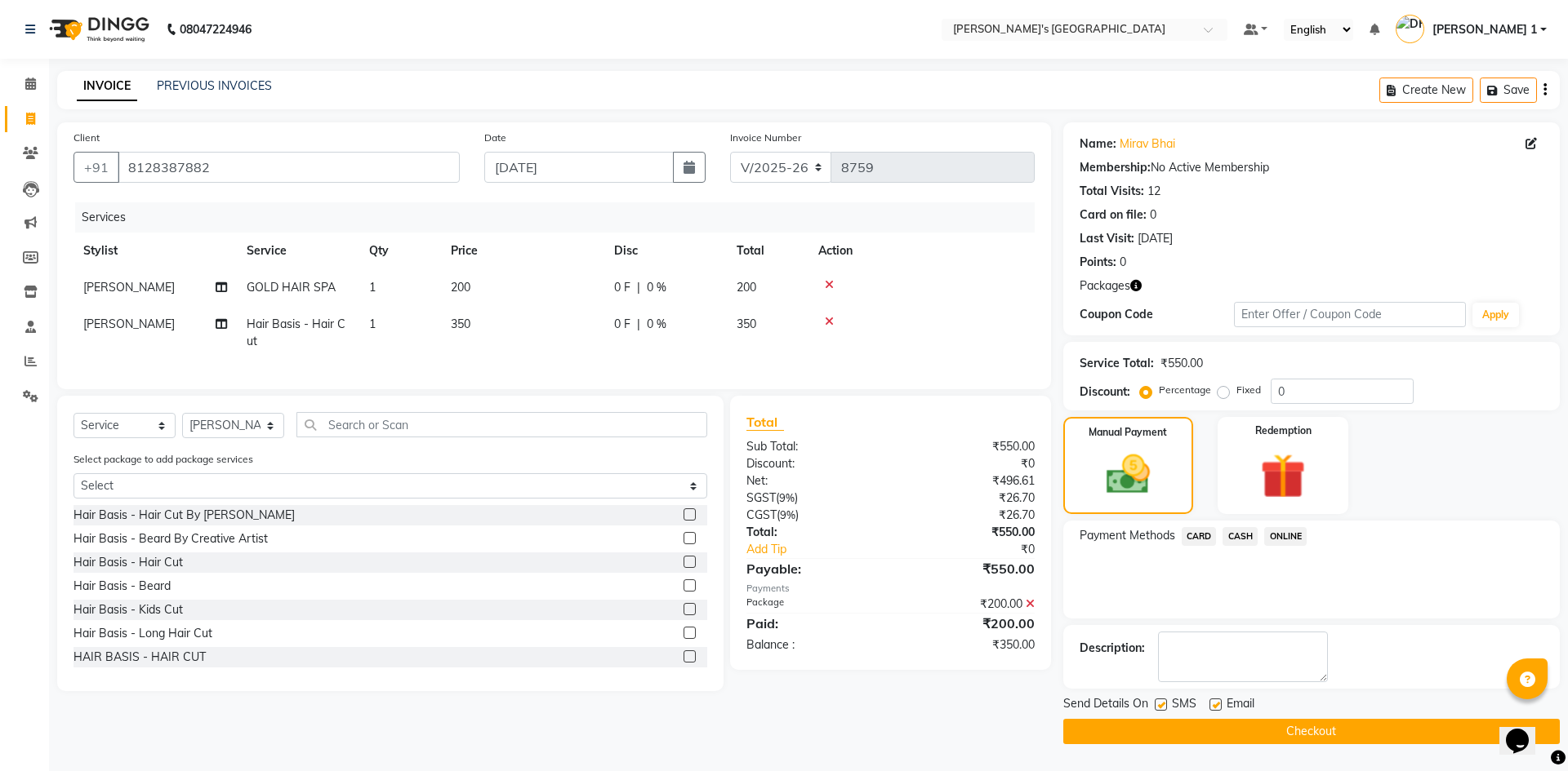
click at [1249, 536] on span "CASH" at bounding box center [1240, 536] width 35 height 19
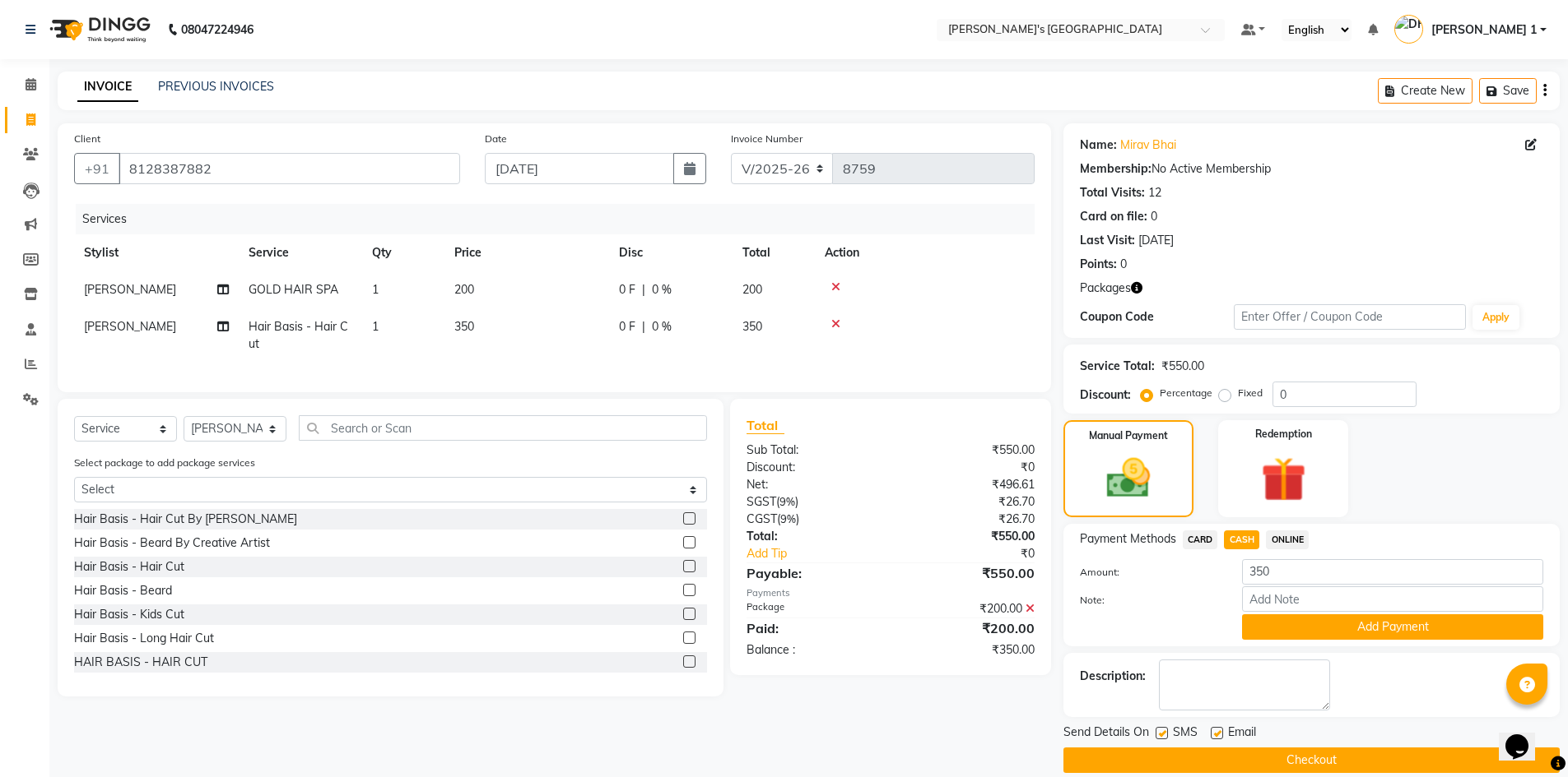
click at [1314, 622] on button "Add Payment" at bounding box center [1392, 627] width 301 height 25
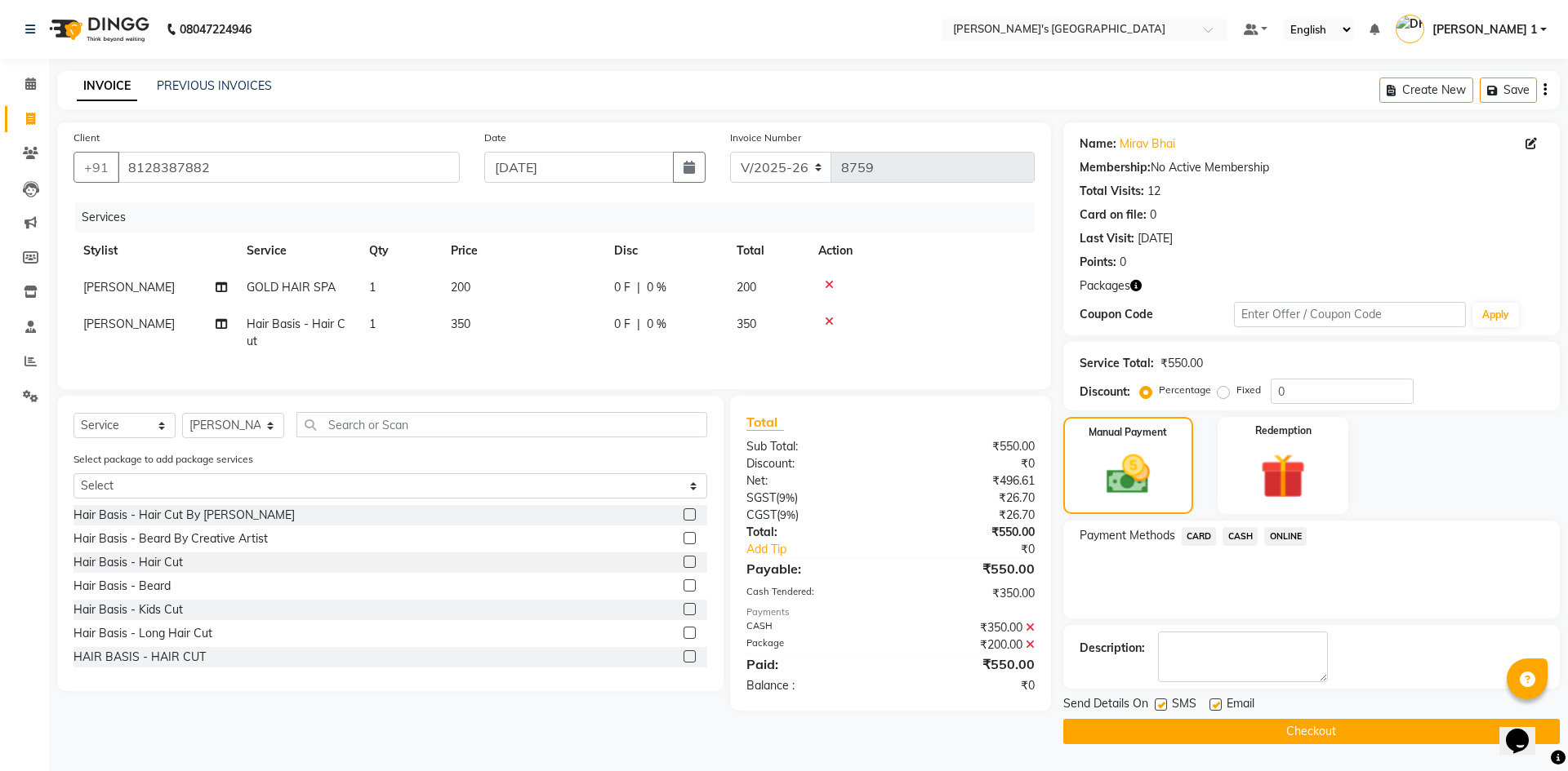
click at [1224, 704] on div "Email" at bounding box center [1239, 706] width 58 height 21
click at [1216, 702] on label at bounding box center [1216, 705] width 13 height 13
click at [1216, 702] on input "checkbox" at bounding box center [1215, 706] width 11 height 11
checkbox input "false"
click at [1173, 725] on button "Checkout" at bounding box center [1312, 732] width 497 height 25
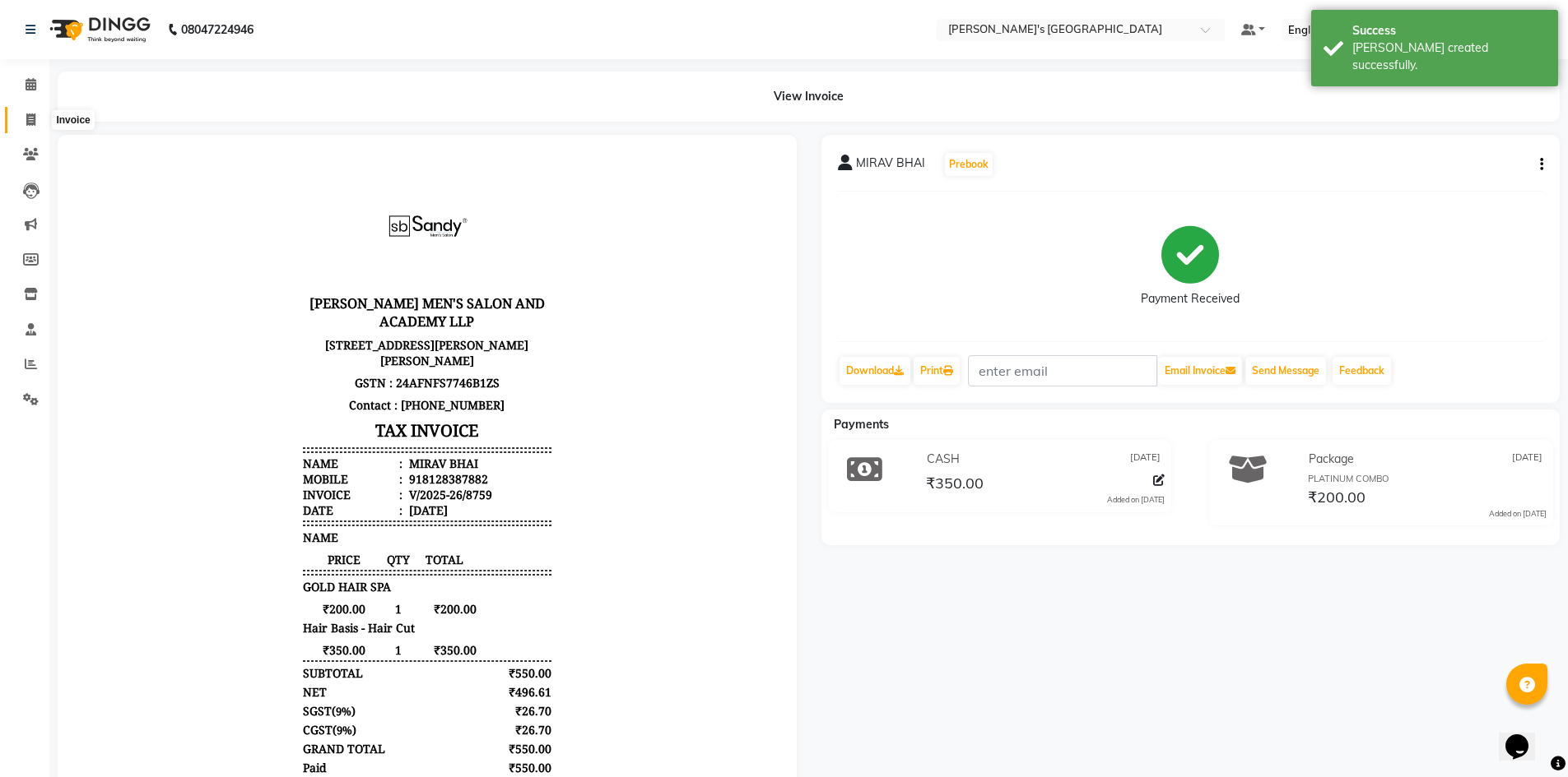
click at [28, 118] on icon at bounding box center [31, 120] width 9 height 13
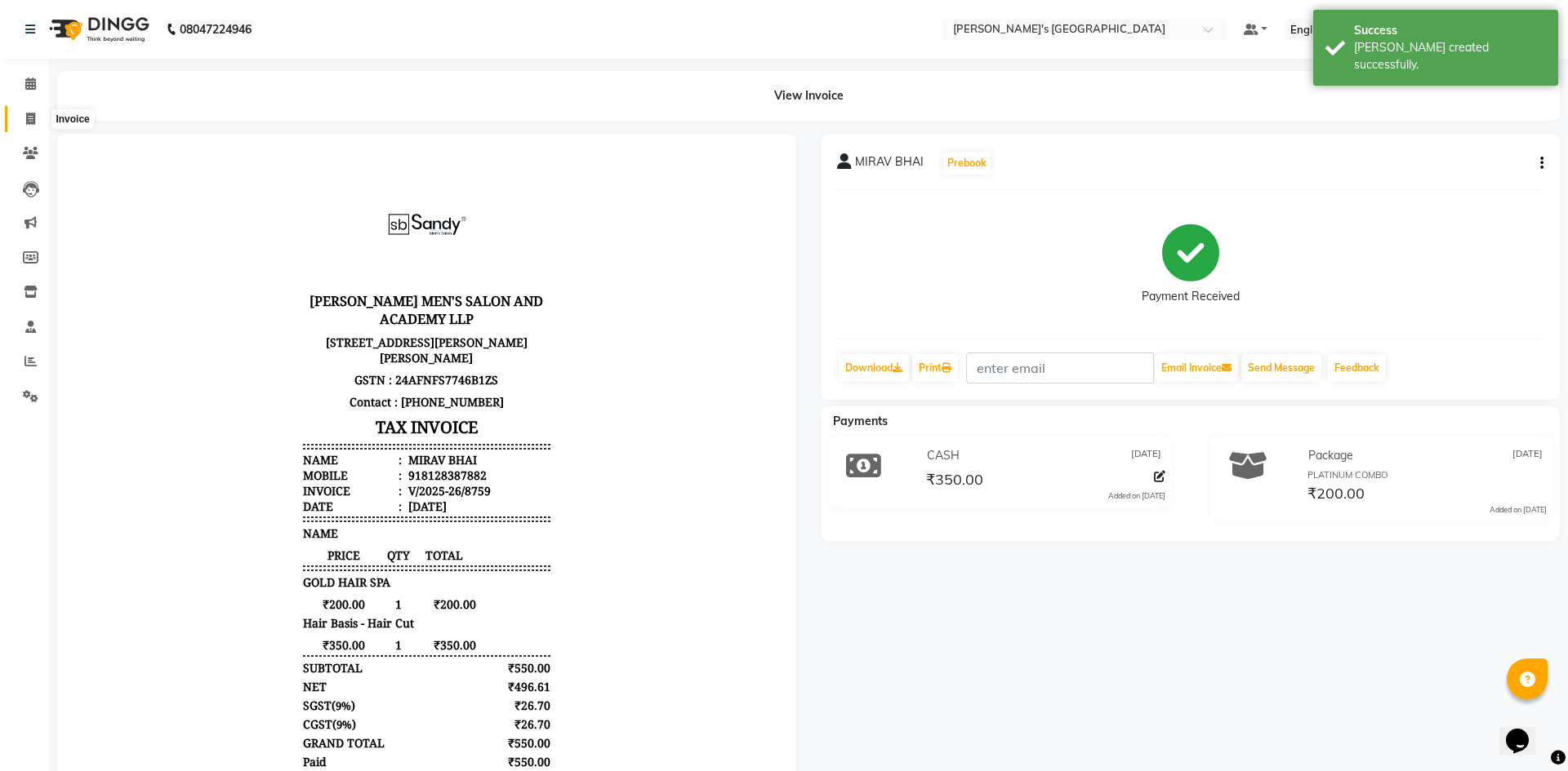
select select "service"
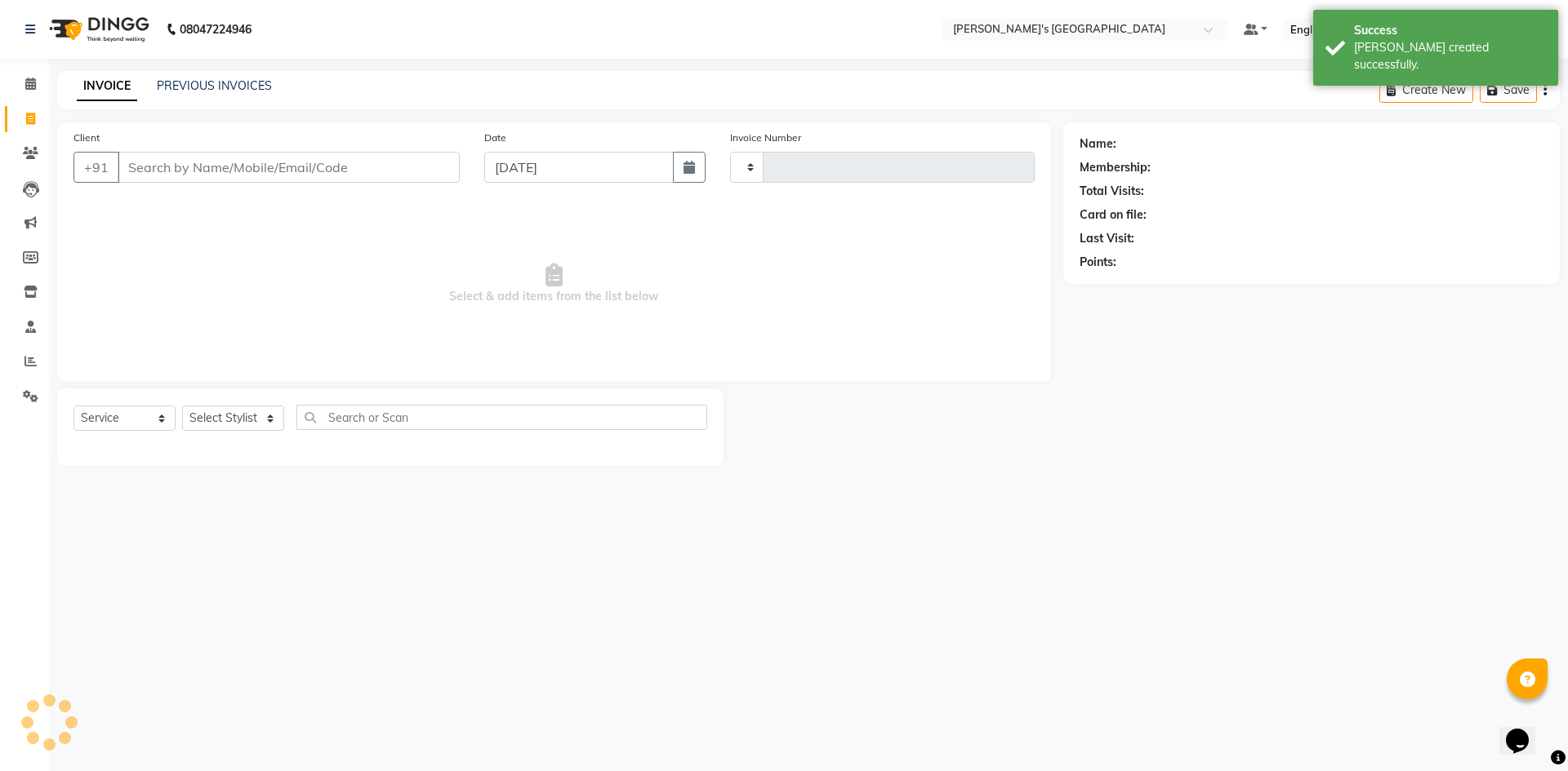
type input "8760"
select select "6233"
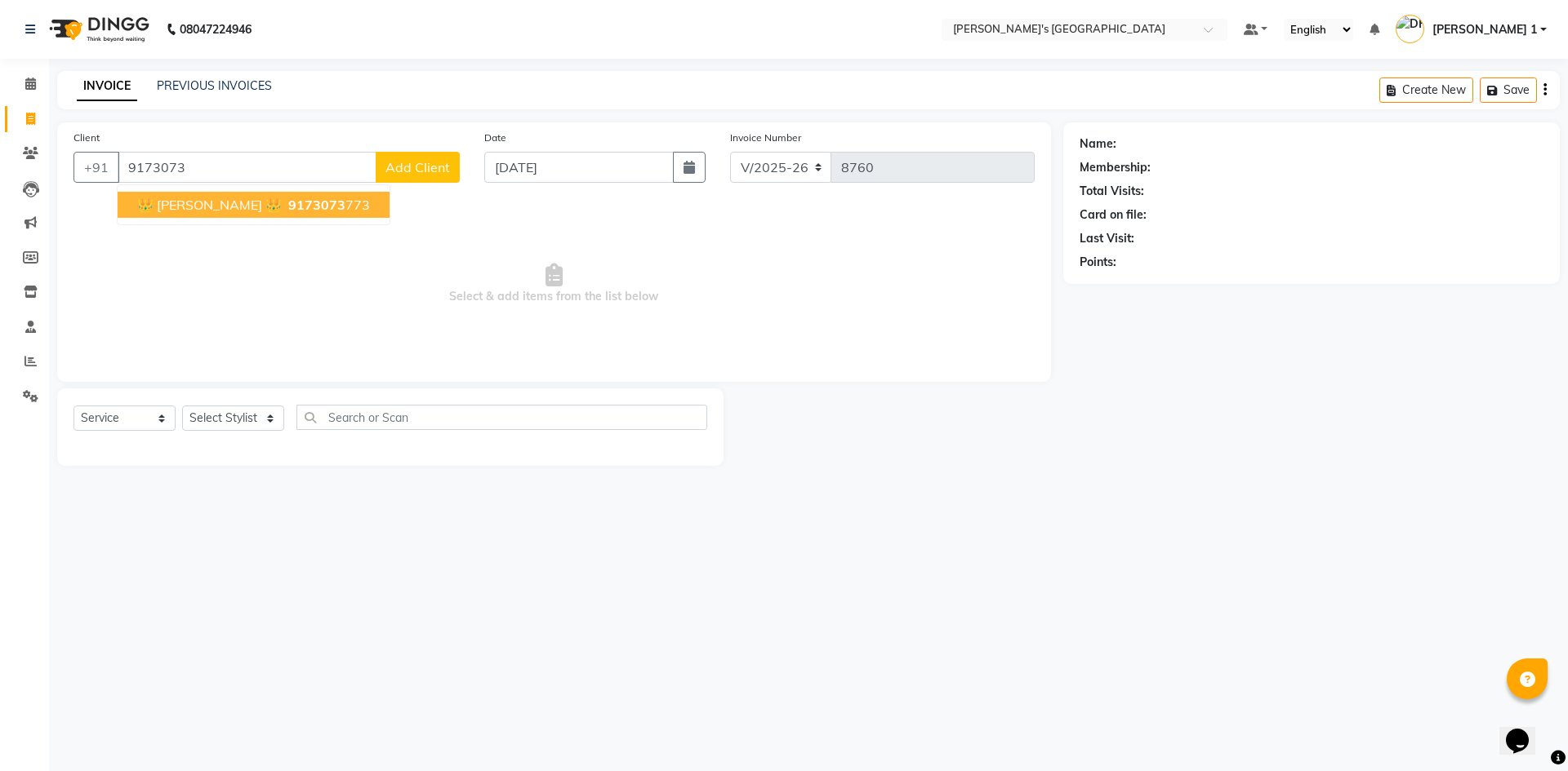
click at [227, 201] on span "👑 SANDY BAVLIYA 👑" at bounding box center [209, 204] width 144 height 16
type input "9173073773"
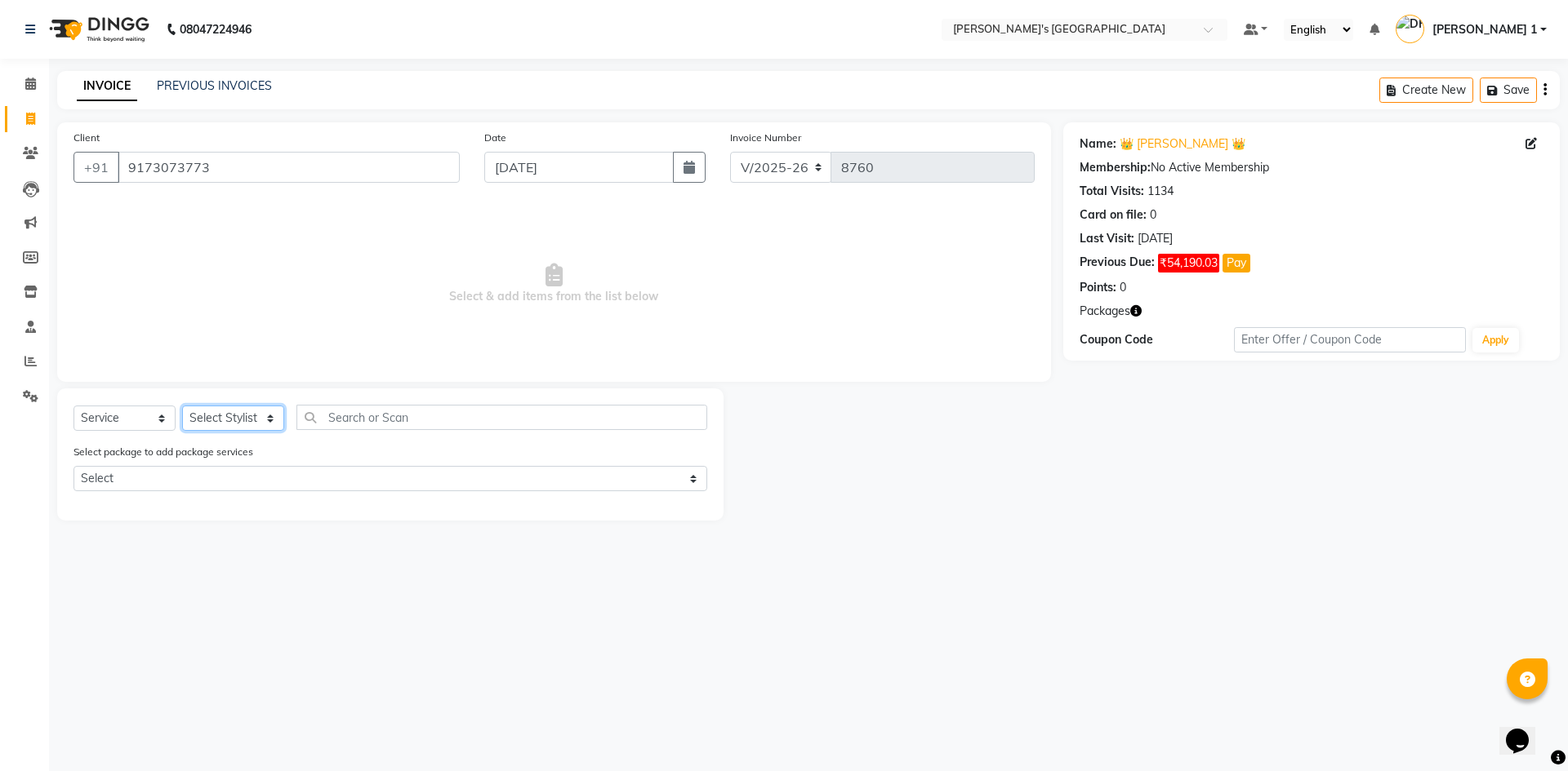
click at [248, 412] on select "Select Stylist [PERSON_NAME] [PERSON_NAME] [PERSON_NAME] [PERSON_NAME] [PERSON_…" at bounding box center [233, 419] width 102 height 25
click at [182, 406] on select "Select Stylist [PERSON_NAME] [PERSON_NAME] [PERSON_NAME] [PERSON_NAME] [PERSON_…" at bounding box center [233, 419] width 102 height 25
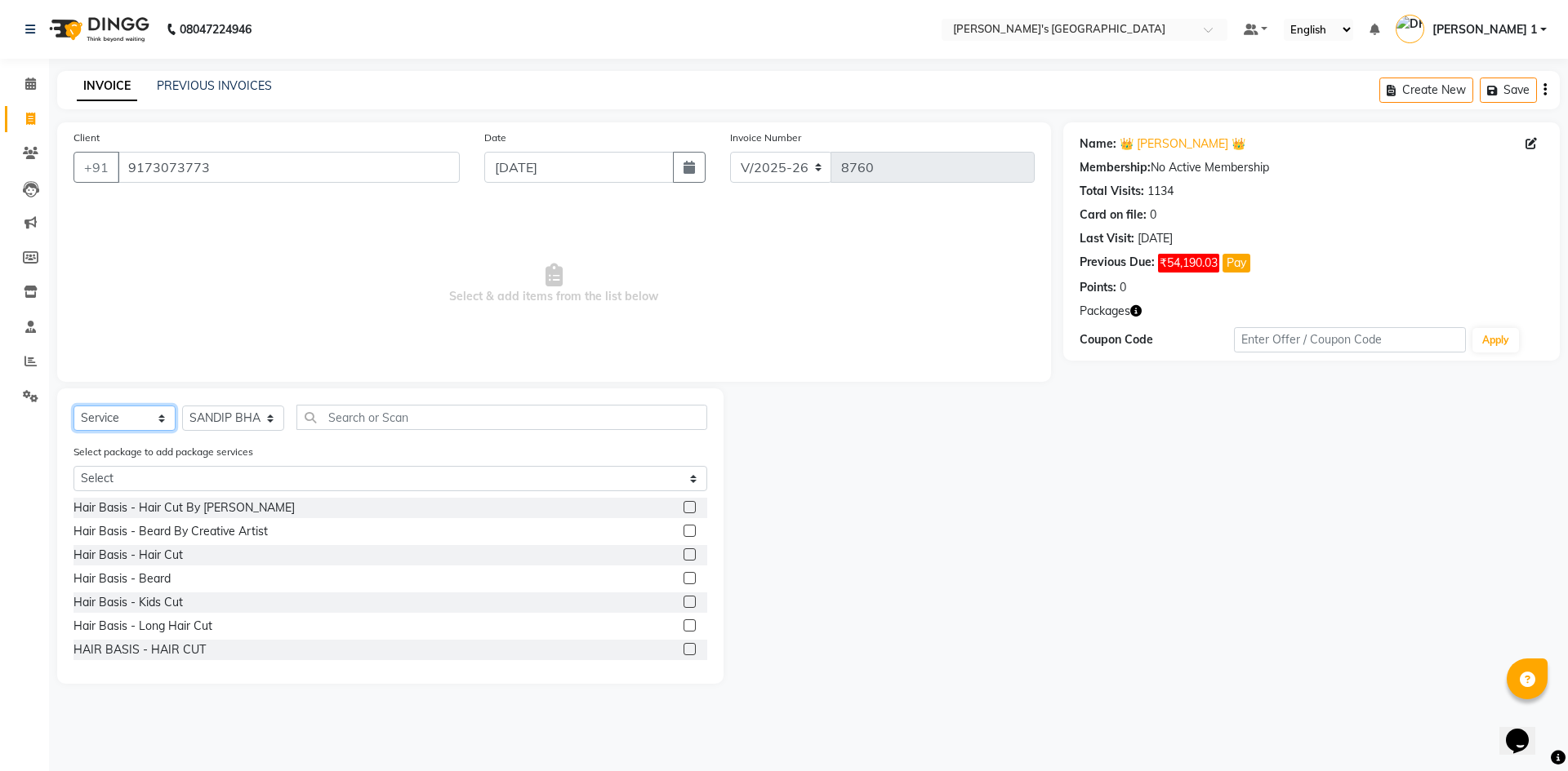
click at [110, 419] on select "Select Service Product Membership Package Voucher Prepaid Gift Card" at bounding box center [125, 419] width 102 height 25
click at [119, 426] on select "Select Service Product Membership Package Voucher Prepaid Gift Card" at bounding box center [125, 419] width 102 height 25
click at [231, 415] on select "Select Stylist [PERSON_NAME] [PERSON_NAME] [PERSON_NAME] [PERSON_NAME] [PERSON_…" at bounding box center [233, 419] width 102 height 25
select select "60056"
click at [182, 406] on select "Select Stylist [PERSON_NAME] [PERSON_NAME] [PERSON_NAME] [PERSON_NAME] [PERSON_…" at bounding box center [233, 419] width 102 height 25
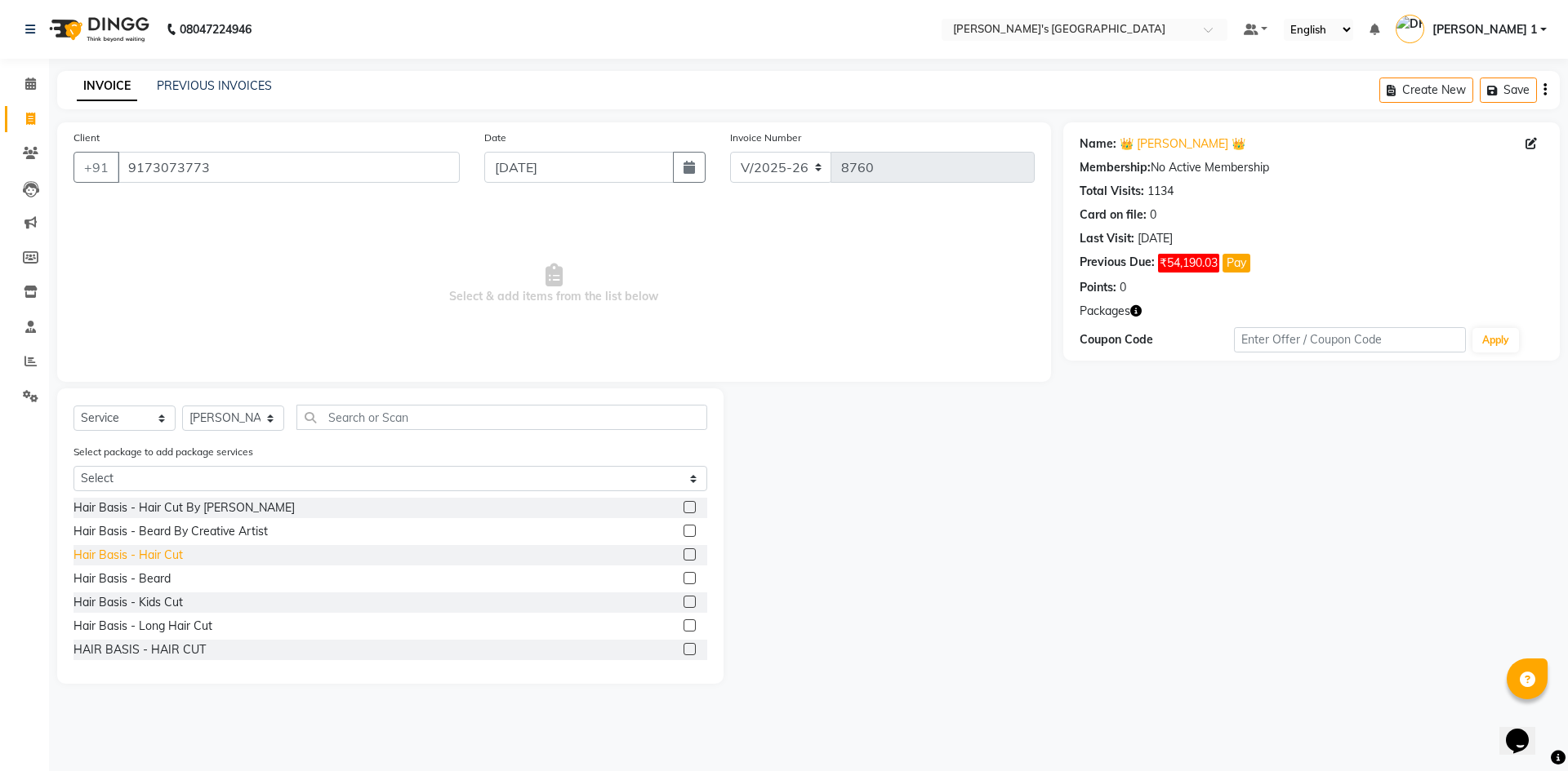
click at [149, 557] on div "Hair Basis - Hair Cut" at bounding box center [128, 555] width 109 height 17
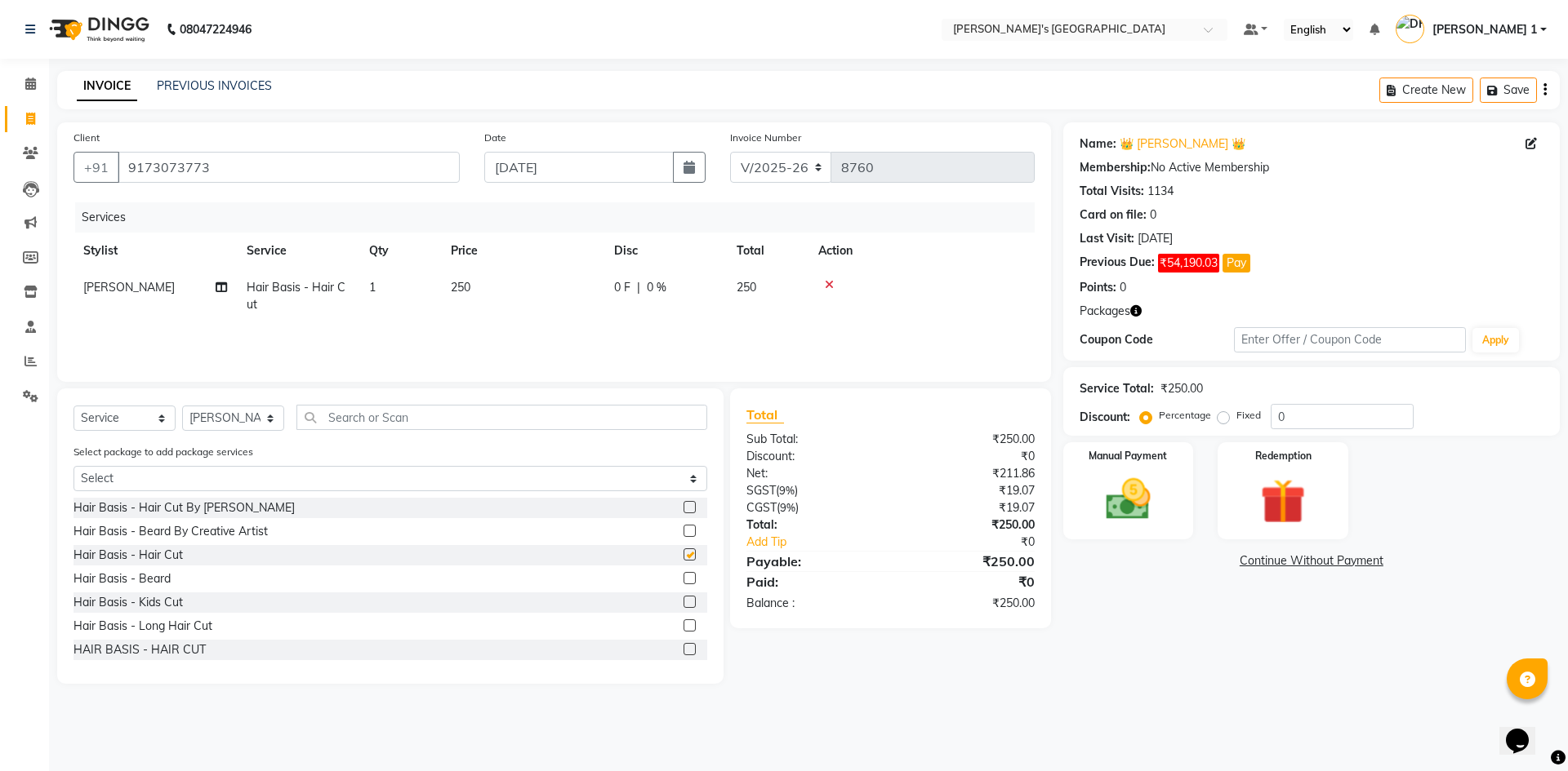
checkbox input "false"
click at [151, 576] on div "Hair Basis - Beard" at bounding box center [122, 578] width 97 height 17
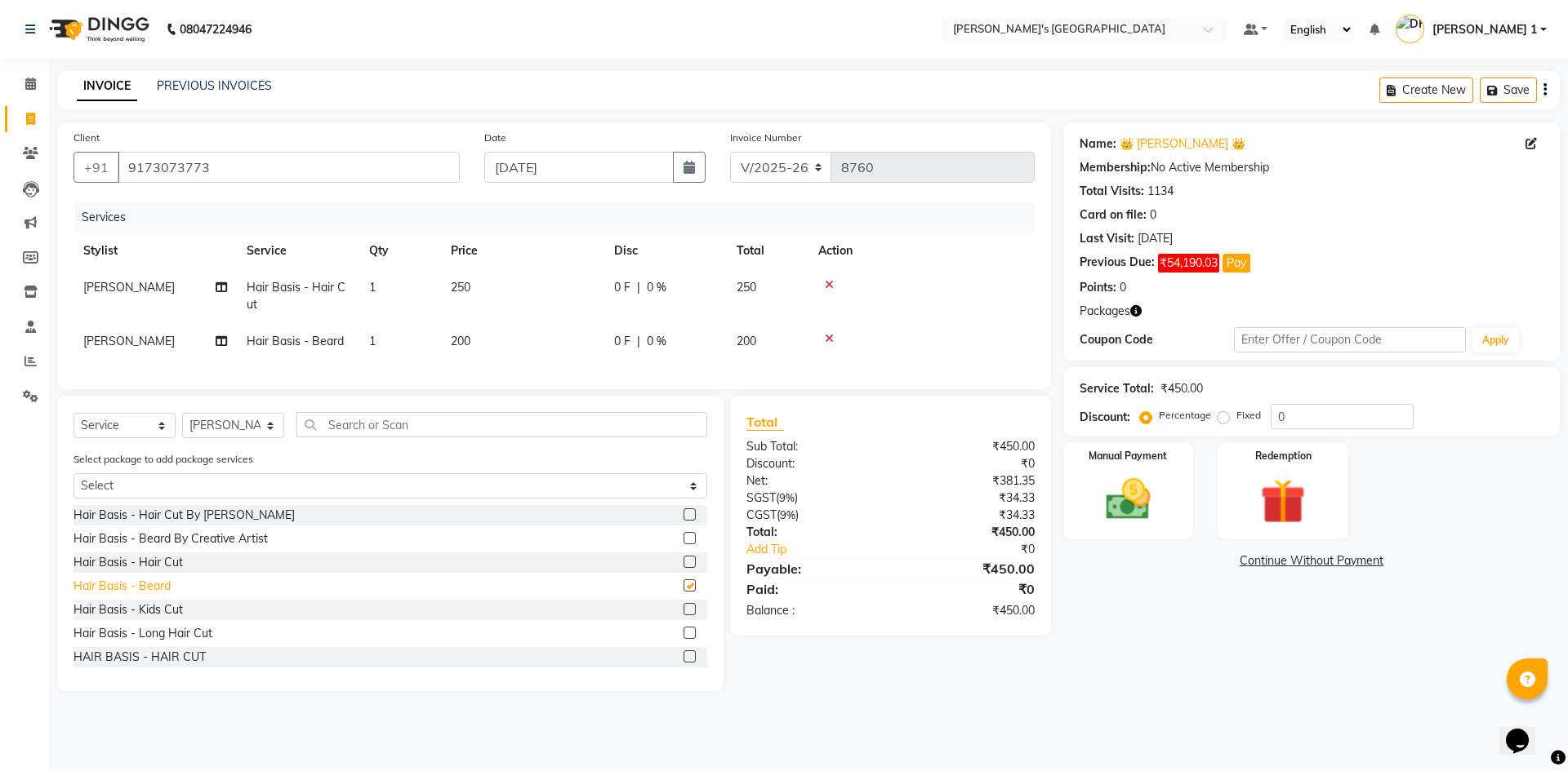
checkbox input "false"
click at [472, 288] on td "250" at bounding box center [523, 296] width 163 height 54
select select "60056"
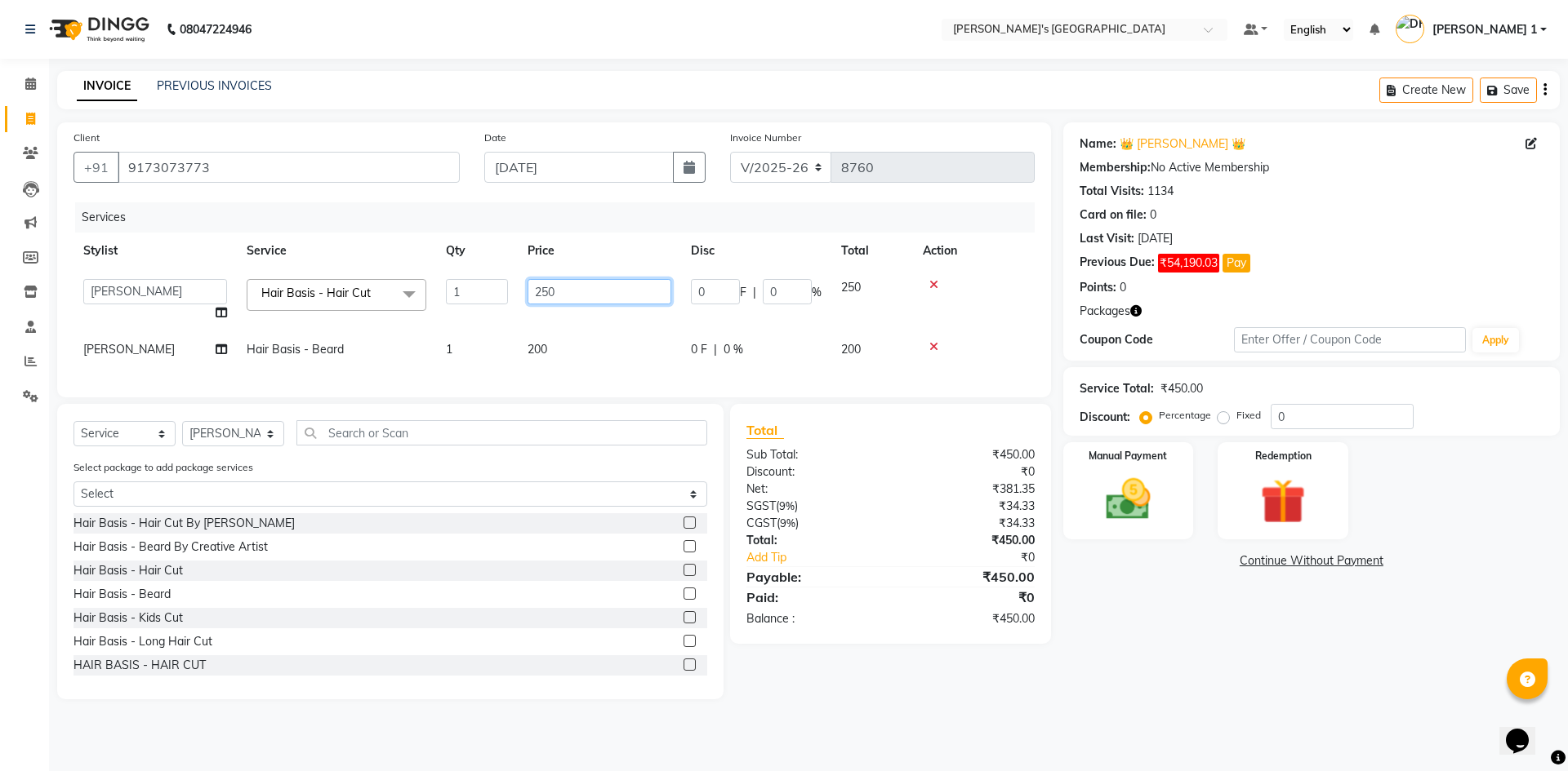
click at [570, 298] on input "250" at bounding box center [599, 291] width 144 height 25
type input "2"
type input "150"
click at [559, 347] on td "200" at bounding box center [599, 350] width 163 height 37
select select "60056"
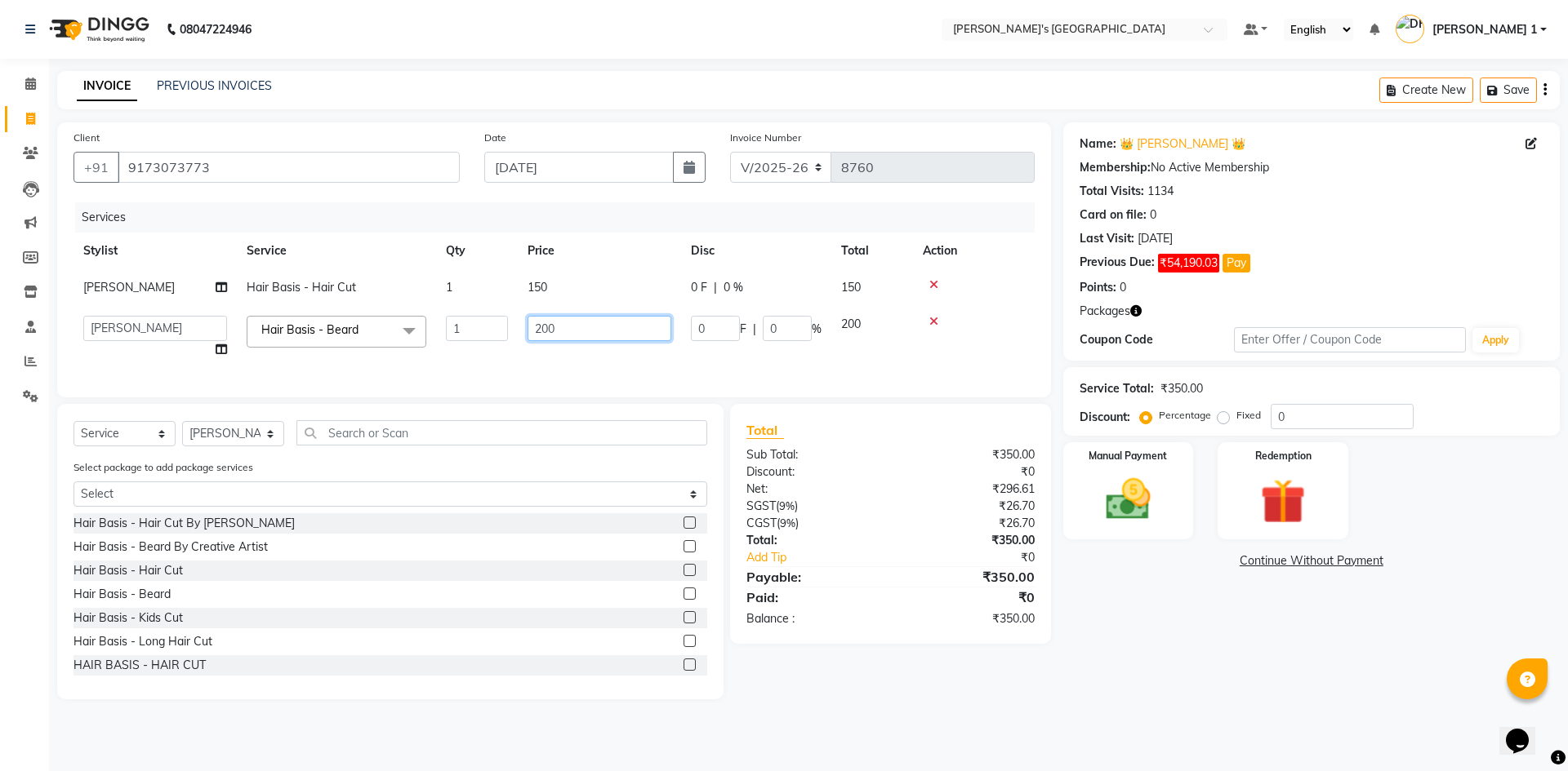
click at [553, 334] on input "200" at bounding box center [599, 328] width 144 height 25
type input "2"
type input "150"
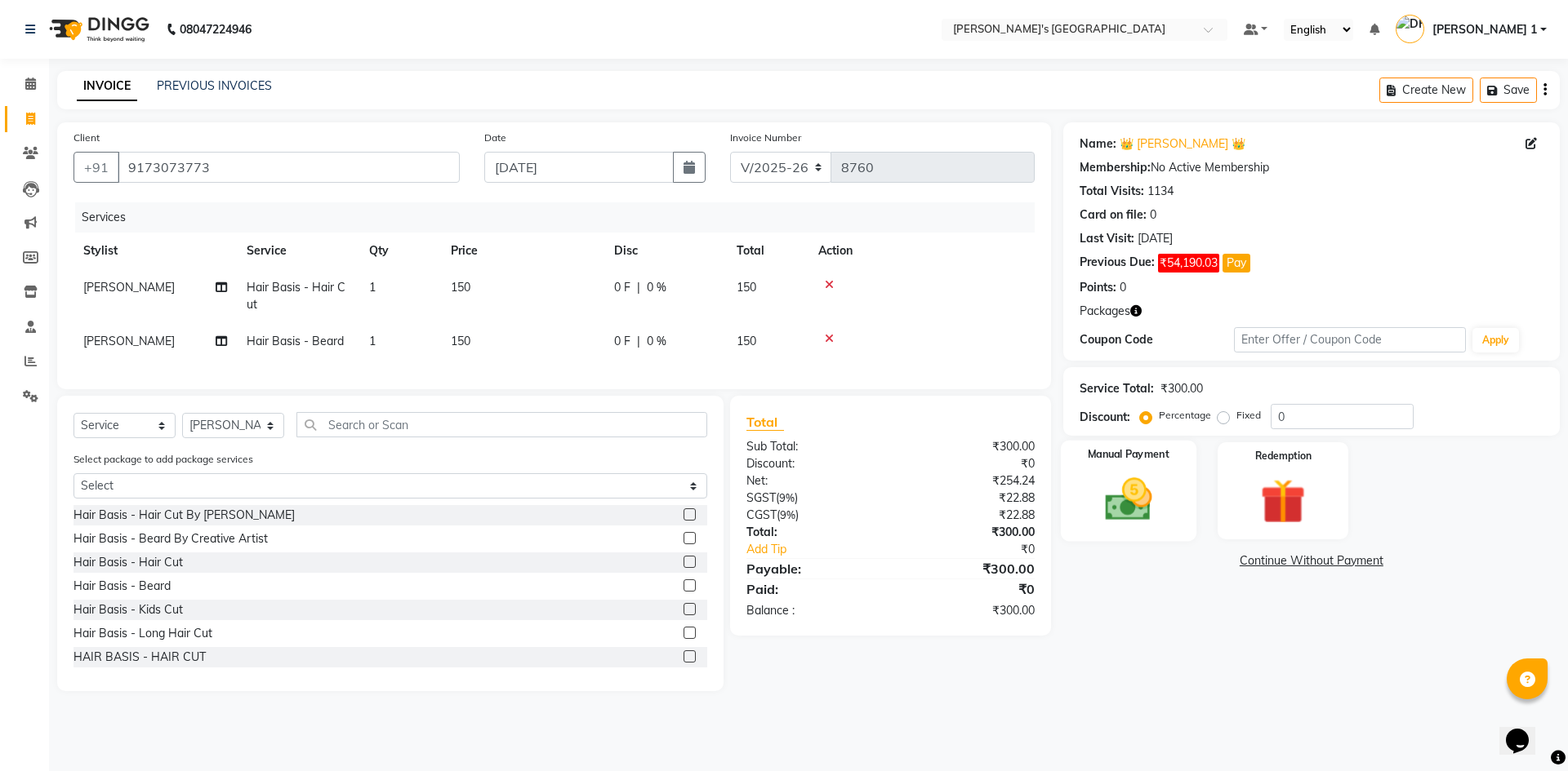
drag, startPoint x: 1072, startPoint y: 473, endPoint x: 1155, endPoint y: 512, distance: 91.7
click at [1073, 472] on div "Manual Payment" at bounding box center [1128, 491] width 135 height 100
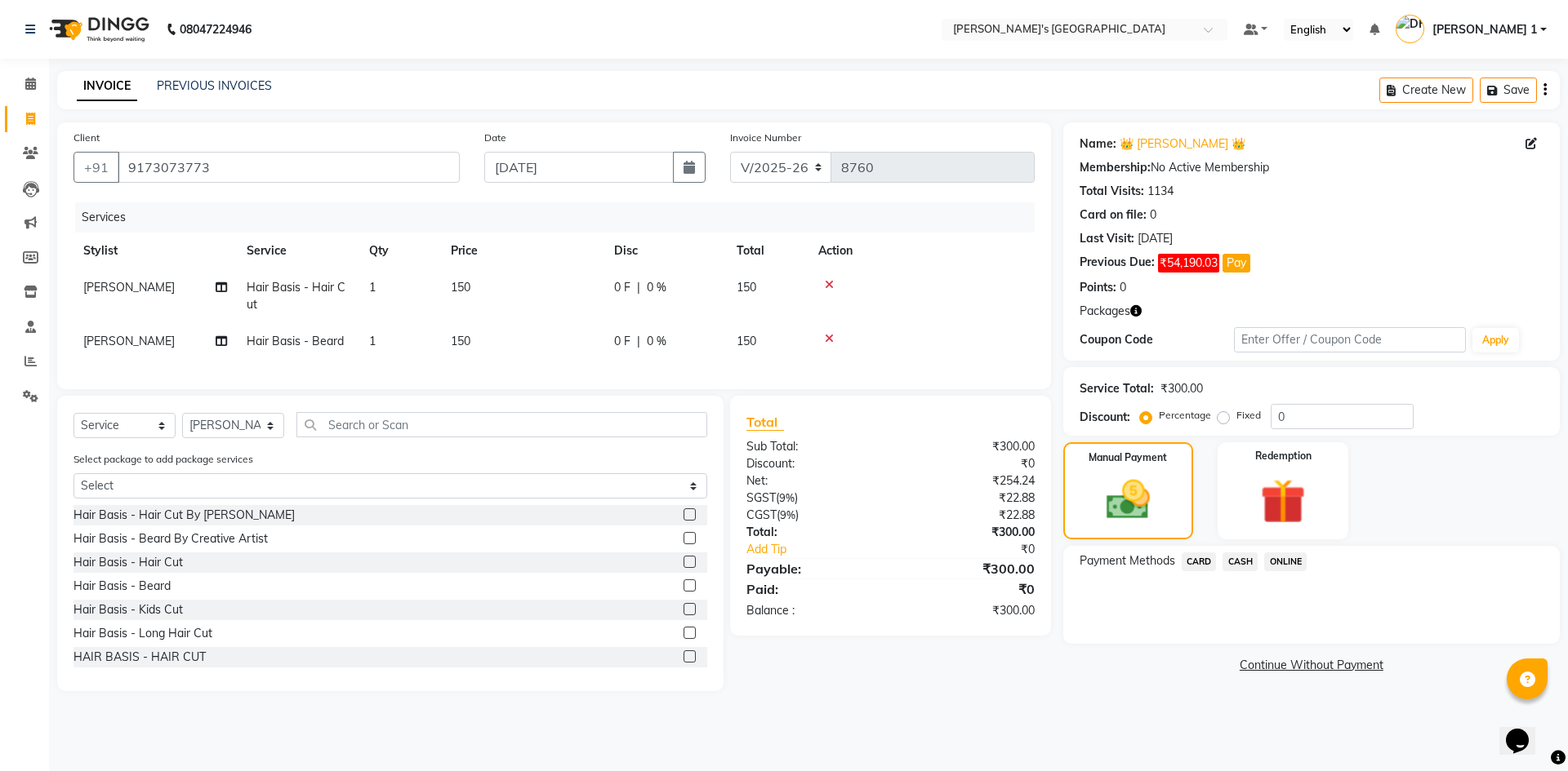
click at [1238, 563] on span "CASH" at bounding box center [1240, 561] width 35 height 19
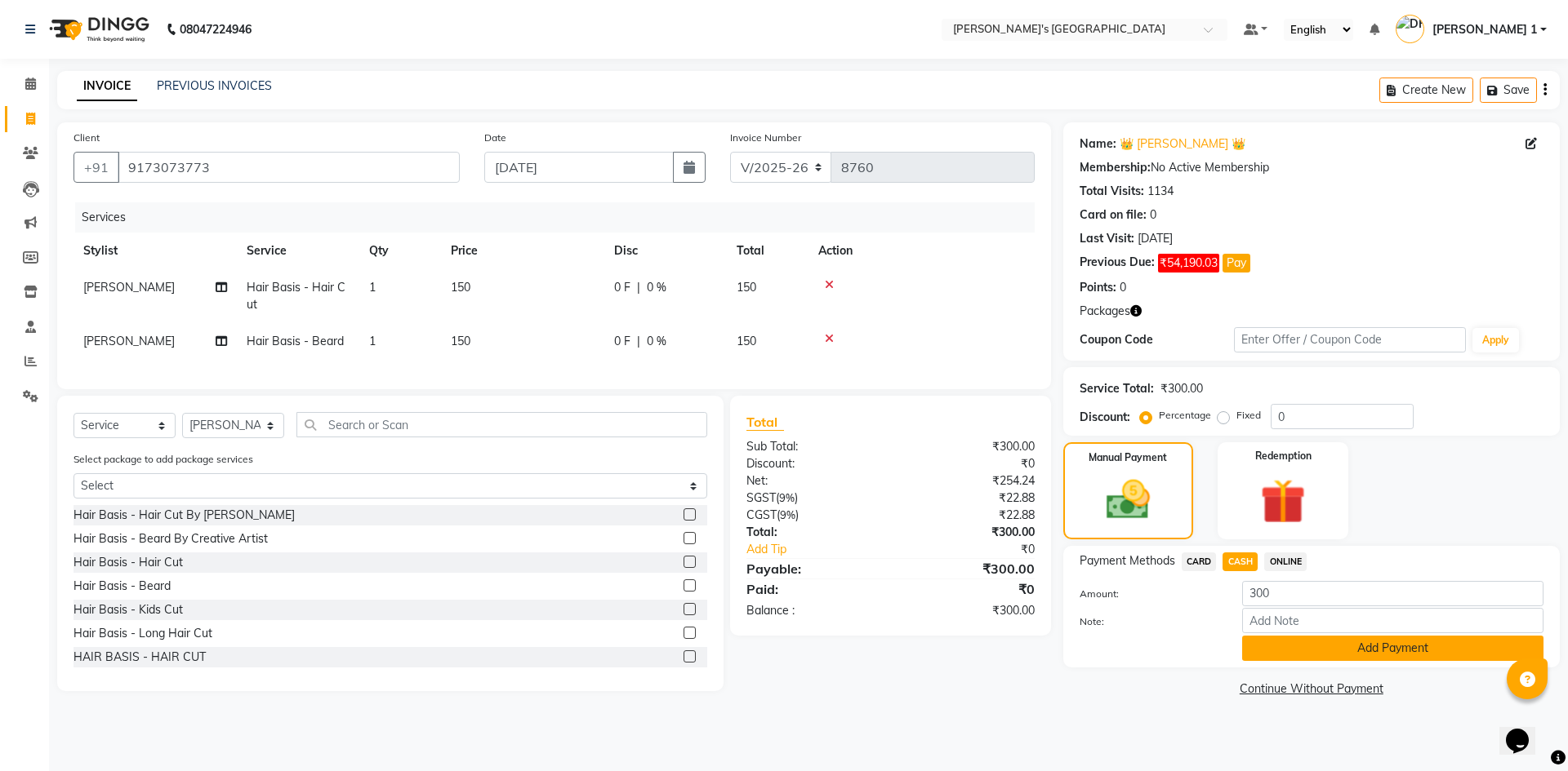
click at [1334, 648] on button "Add Payment" at bounding box center [1393, 648] width 301 height 25
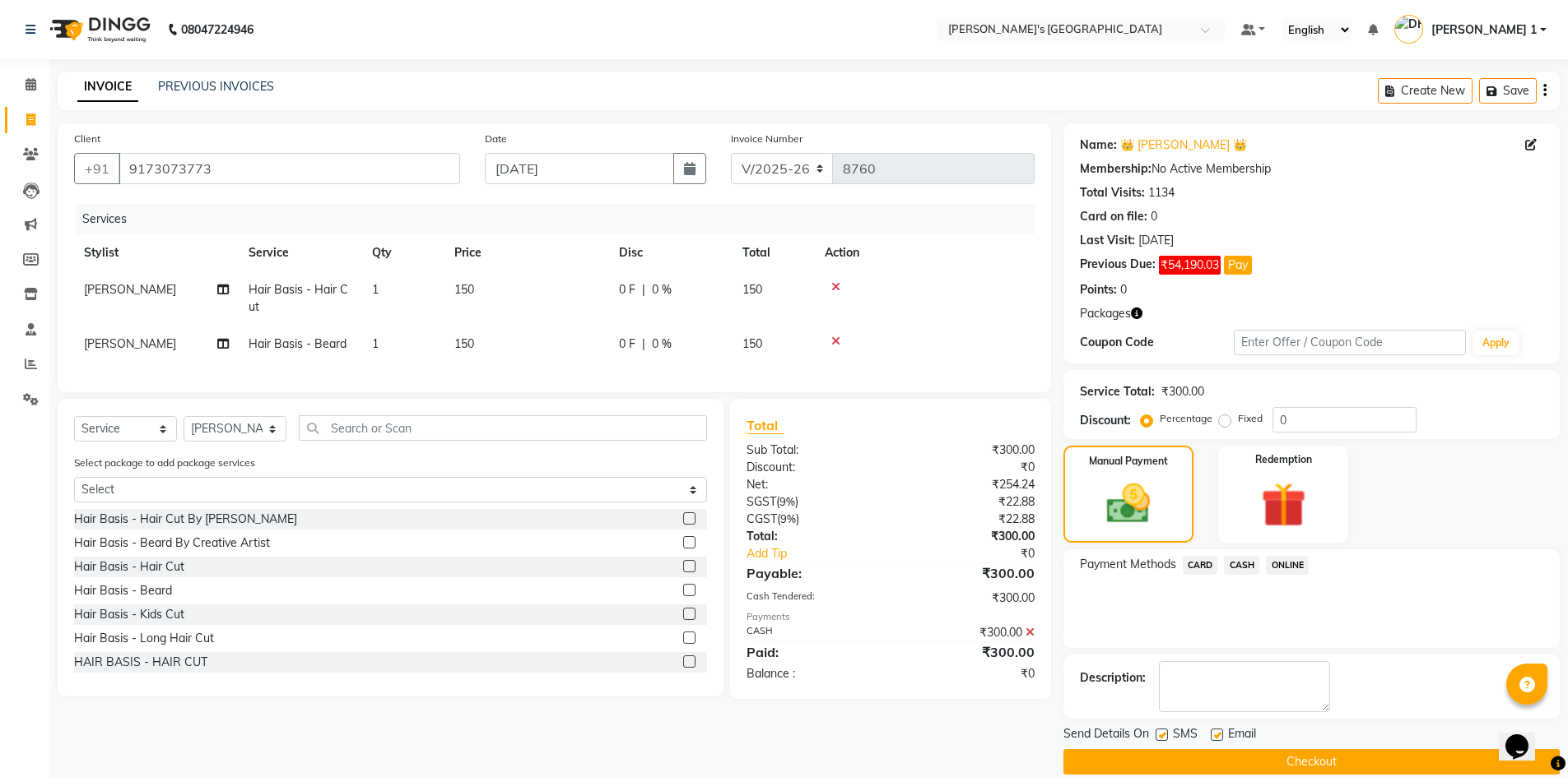
click at [1217, 733] on label at bounding box center [1216, 735] width 13 height 13
click at [1217, 733] on input "checkbox" at bounding box center [1216, 736] width 11 height 11
checkbox input "false"
click at [1165, 731] on label at bounding box center [1161, 735] width 13 height 13
click at [1165, 731] on input "checkbox" at bounding box center [1160, 736] width 11 height 11
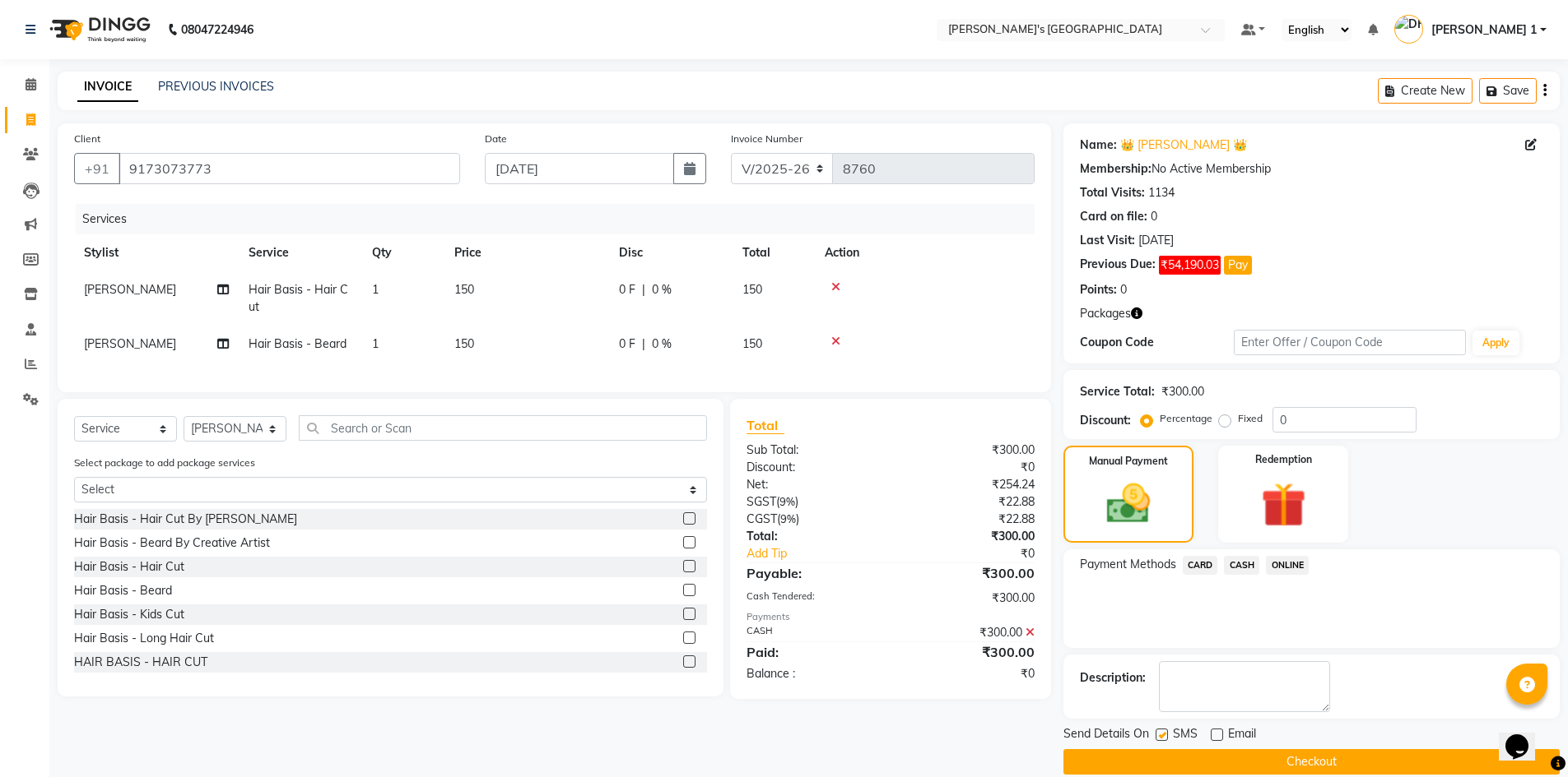
checkbox input "false"
click at [1213, 768] on button "Checkout" at bounding box center [1310, 763] width 496 height 25
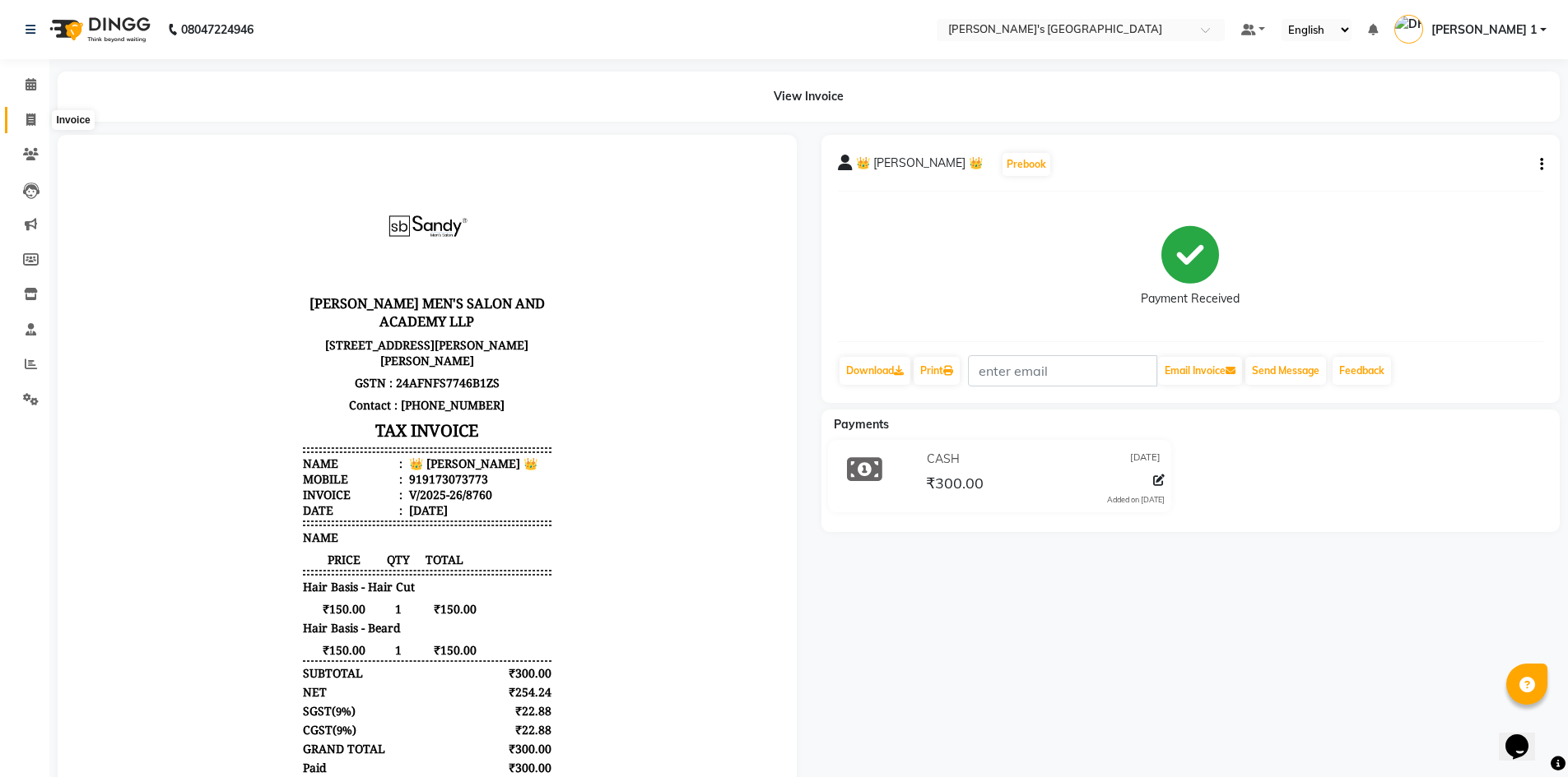
click at [27, 120] on icon at bounding box center [31, 120] width 9 height 13
select select "service"
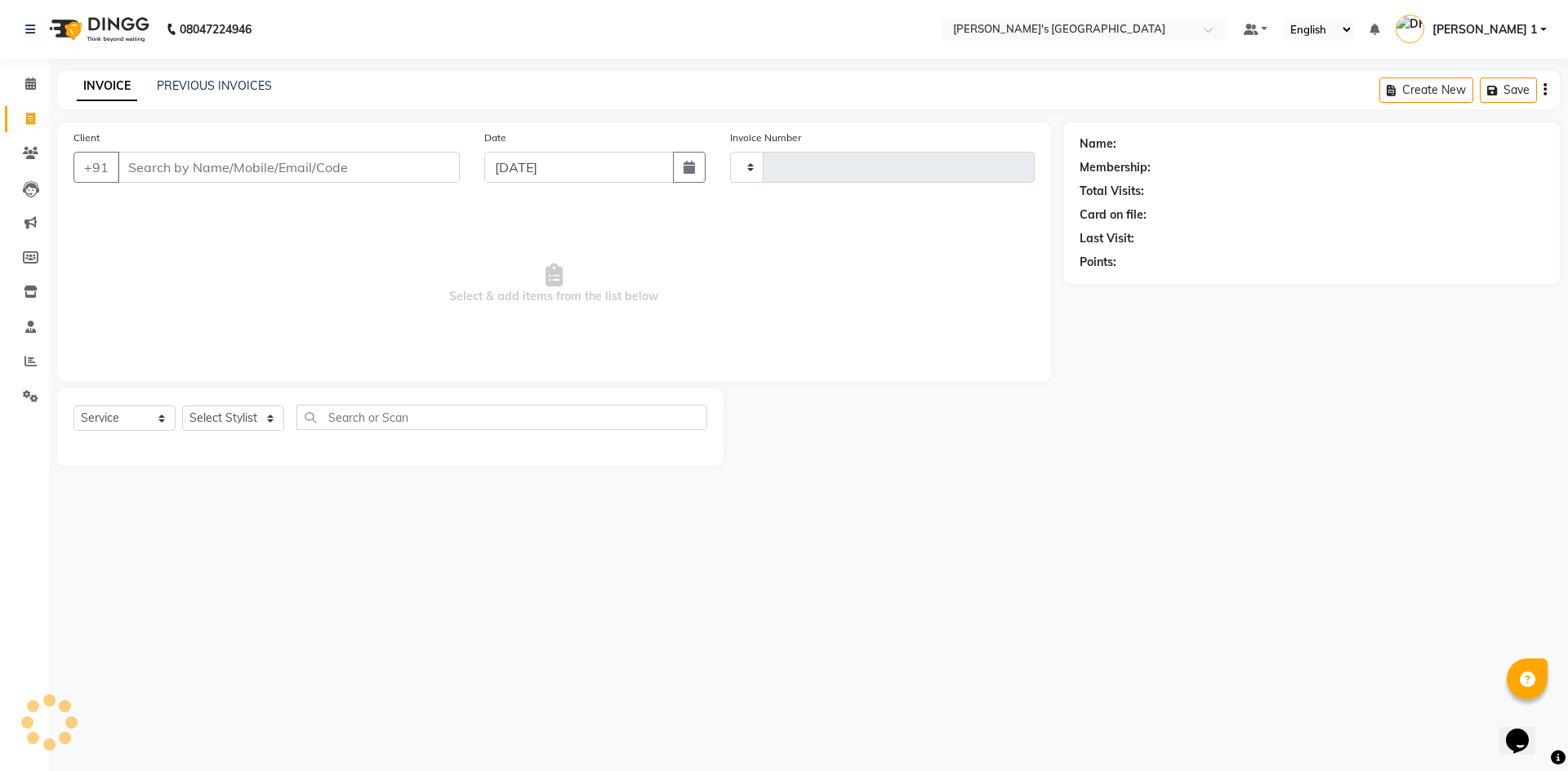
type input "8761"
select select "6233"
drag, startPoint x: 160, startPoint y: 192, endPoint x: 184, endPoint y: 152, distance: 46.6
click at [173, 171] on div "Client +91 Add Client" at bounding box center [266, 162] width 411 height 67
click at [184, 152] on input "Client" at bounding box center [247, 167] width 259 height 31
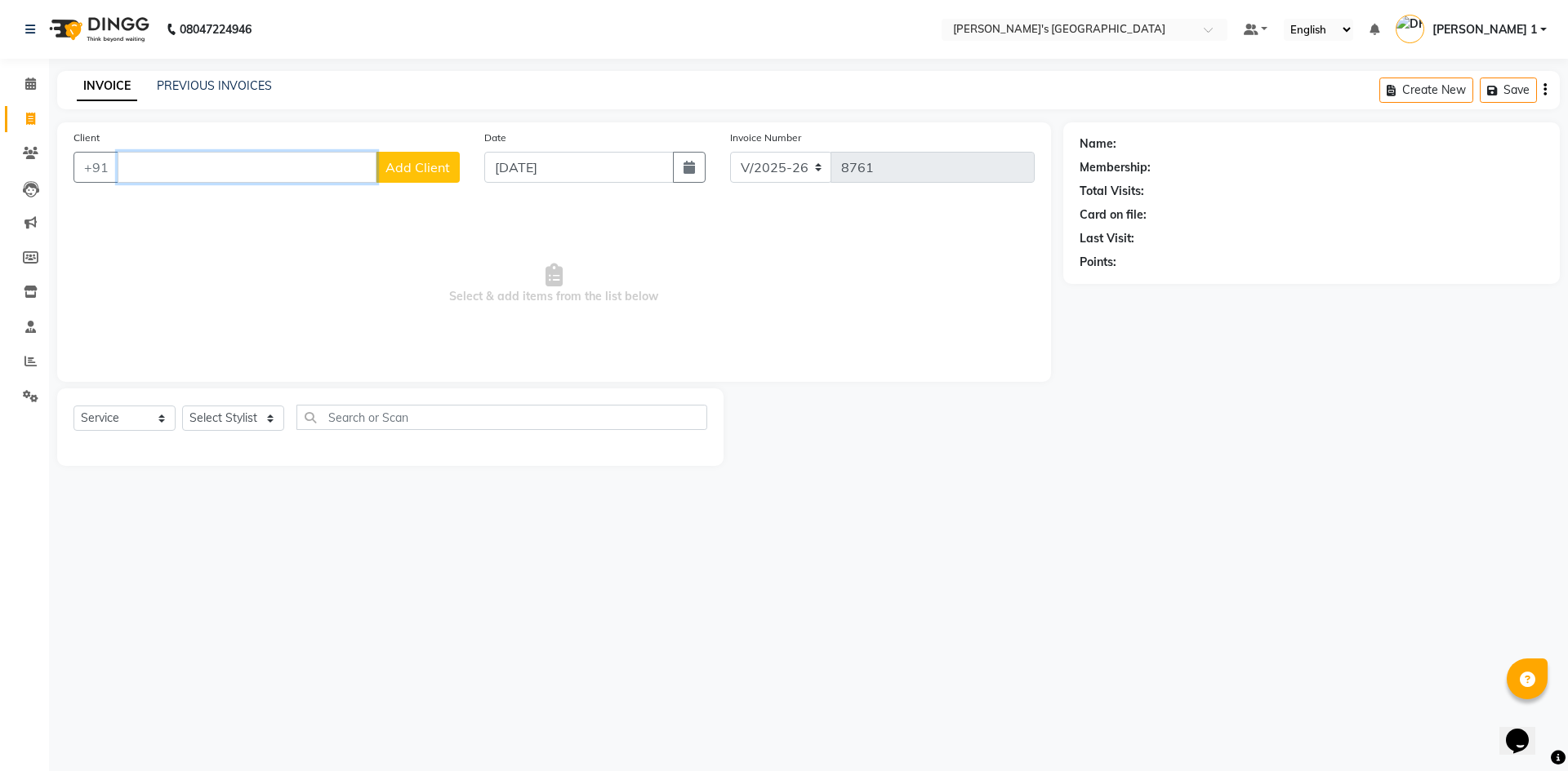
click at [183, 160] on input "Client" at bounding box center [247, 167] width 259 height 31
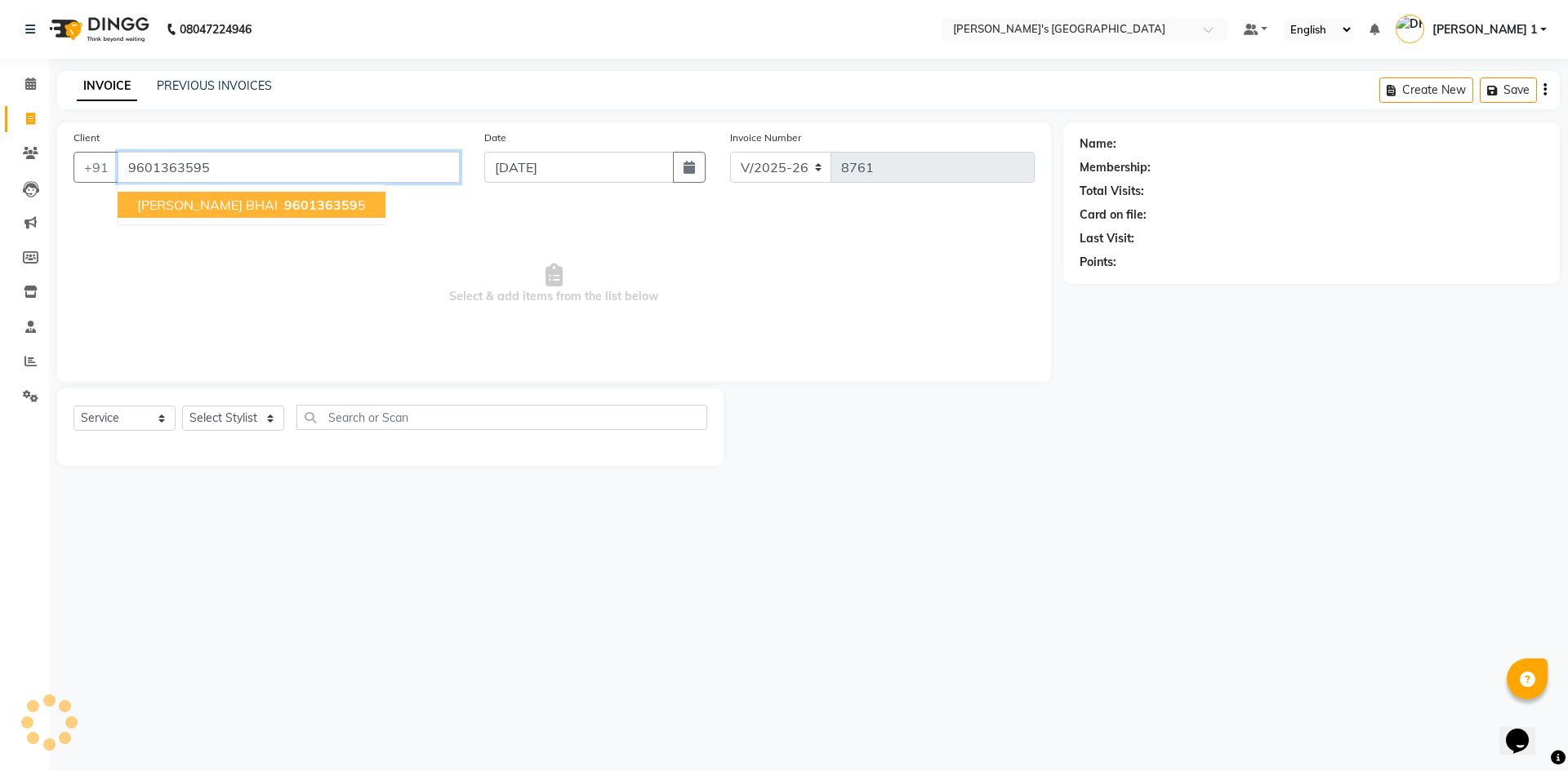
type input "9601363595"
click at [187, 204] on span "BHAVYA BHAI" at bounding box center [207, 204] width 141 height 16
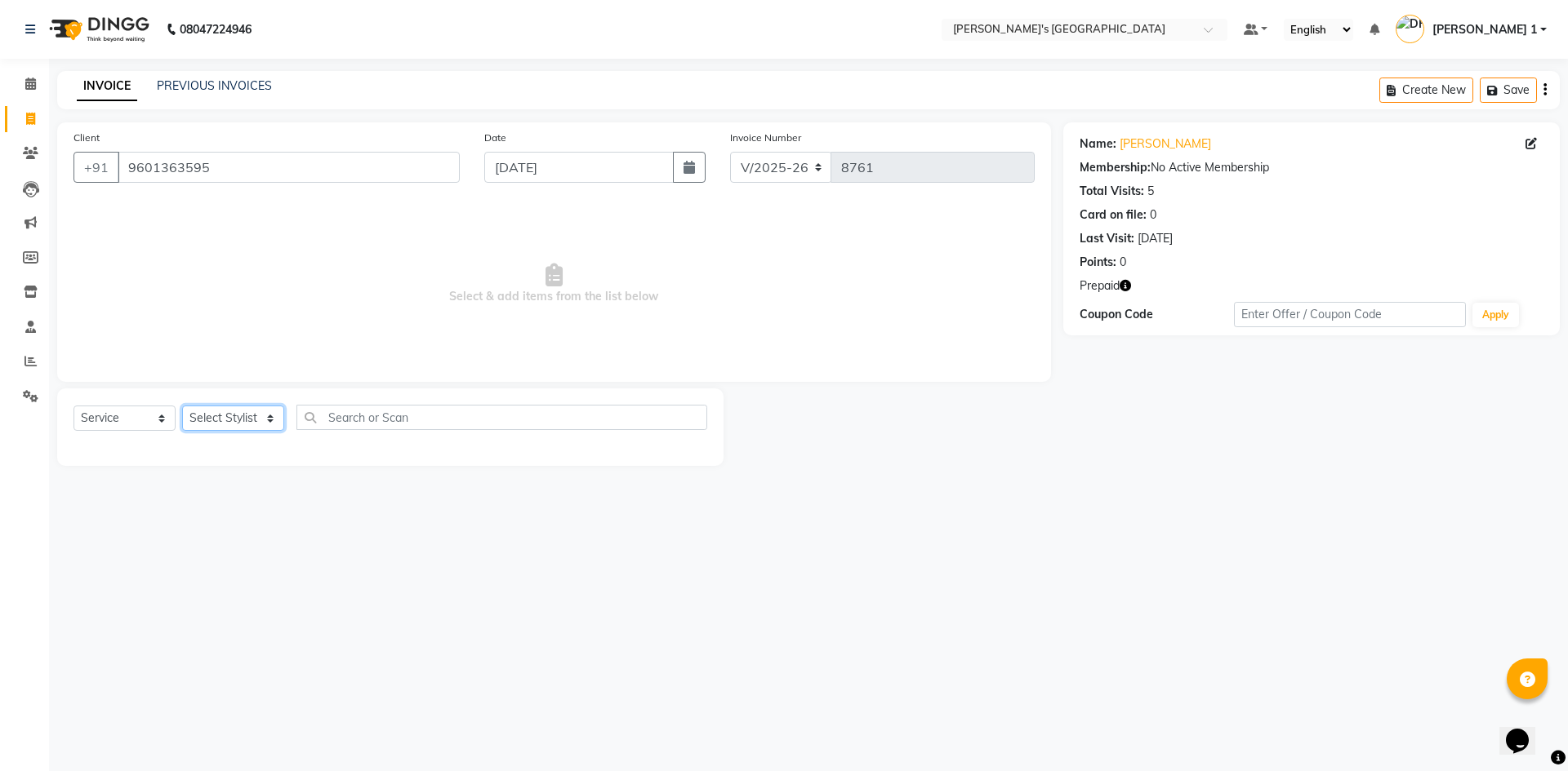
click at [202, 424] on select "Select Stylist [PERSON_NAME] [PERSON_NAME] [PERSON_NAME] [PERSON_NAME] [PERSON_…" at bounding box center [233, 419] width 102 height 25
select select "46793"
click at [182, 406] on select "Select Stylist [PERSON_NAME] [PERSON_NAME] [PERSON_NAME] [PERSON_NAME] [PERSON_…" at bounding box center [233, 419] width 102 height 25
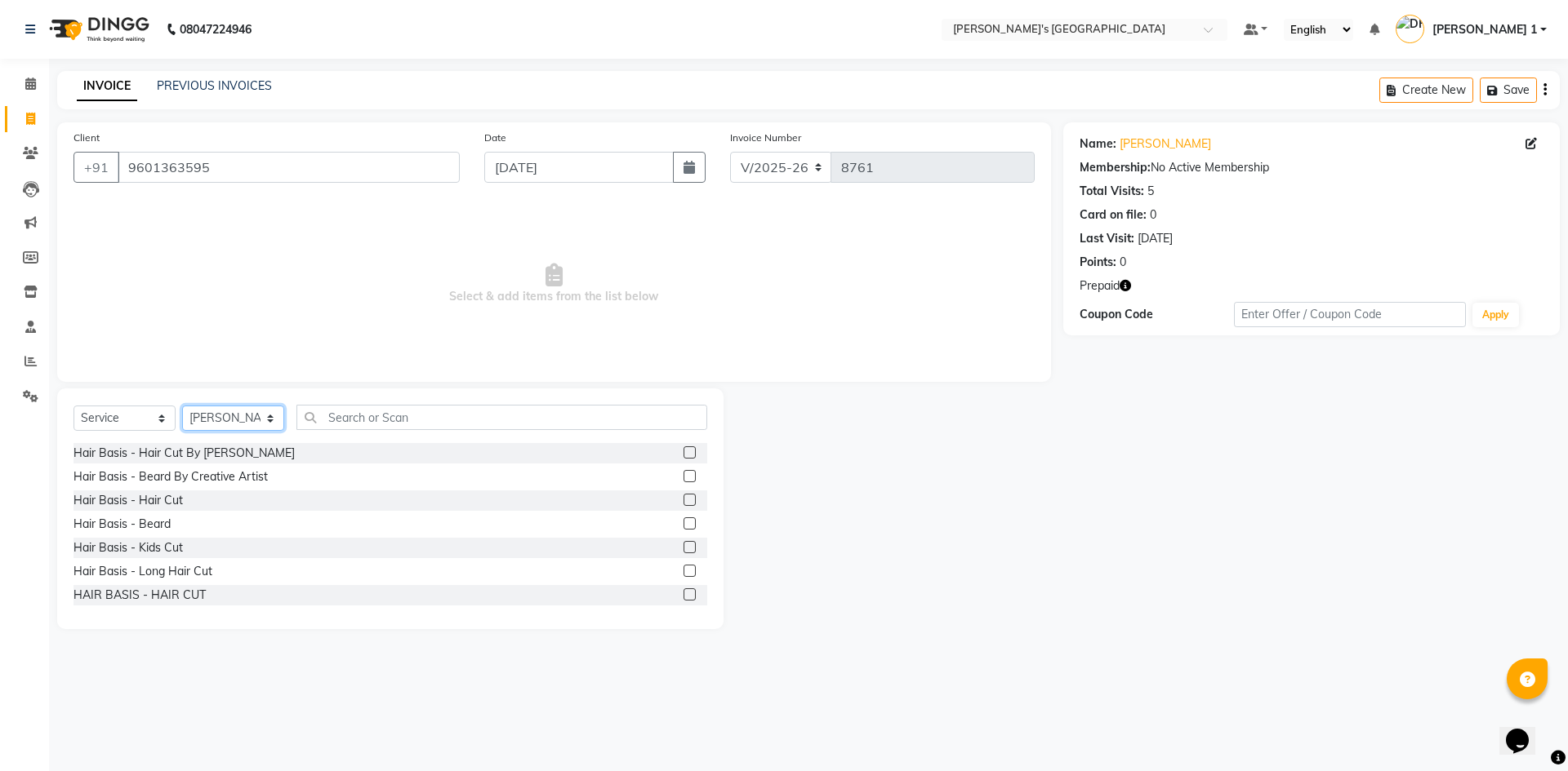
click at [215, 419] on select "Select Stylist [PERSON_NAME] [PERSON_NAME] [PERSON_NAME] [PERSON_NAME] [PERSON_…" at bounding box center [233, 419] width 102 height 25
click at [271, 423] on select "Select Stylist [PERSON_NAME] [PERSON_NAME] [PERSON_NAME] [PERSON_NAME] [PERSON_…" at bounding box center [233, 419] width 102 height 25
click at [171, 498] on div "Hair Basis - Hair Cut" at bounding box center [128, 500] width 109 height 17
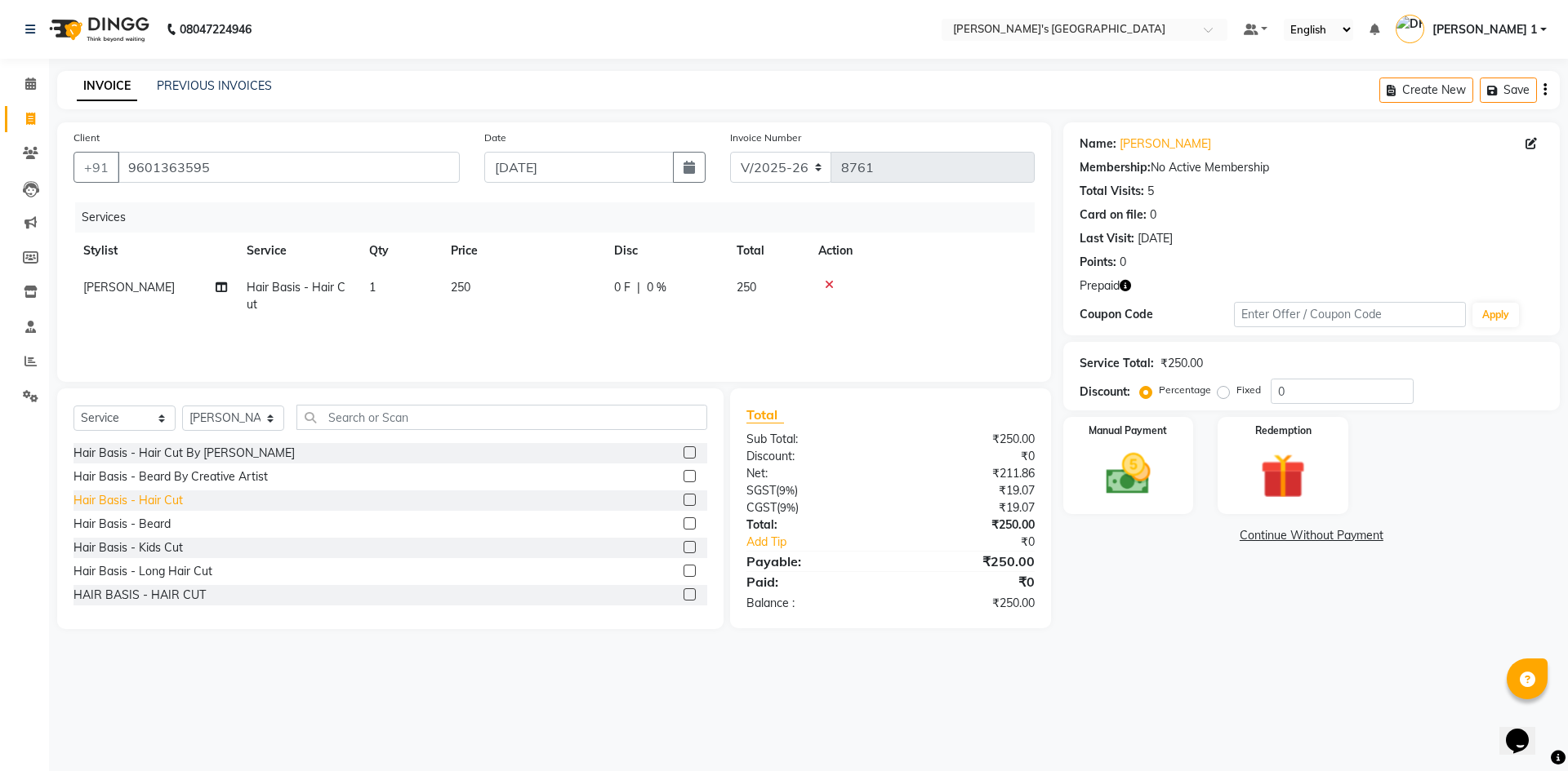
click at [166, 499] on div "Hair Basis - Hair Cut" at bounding box center [128, 500] width 109 height 17
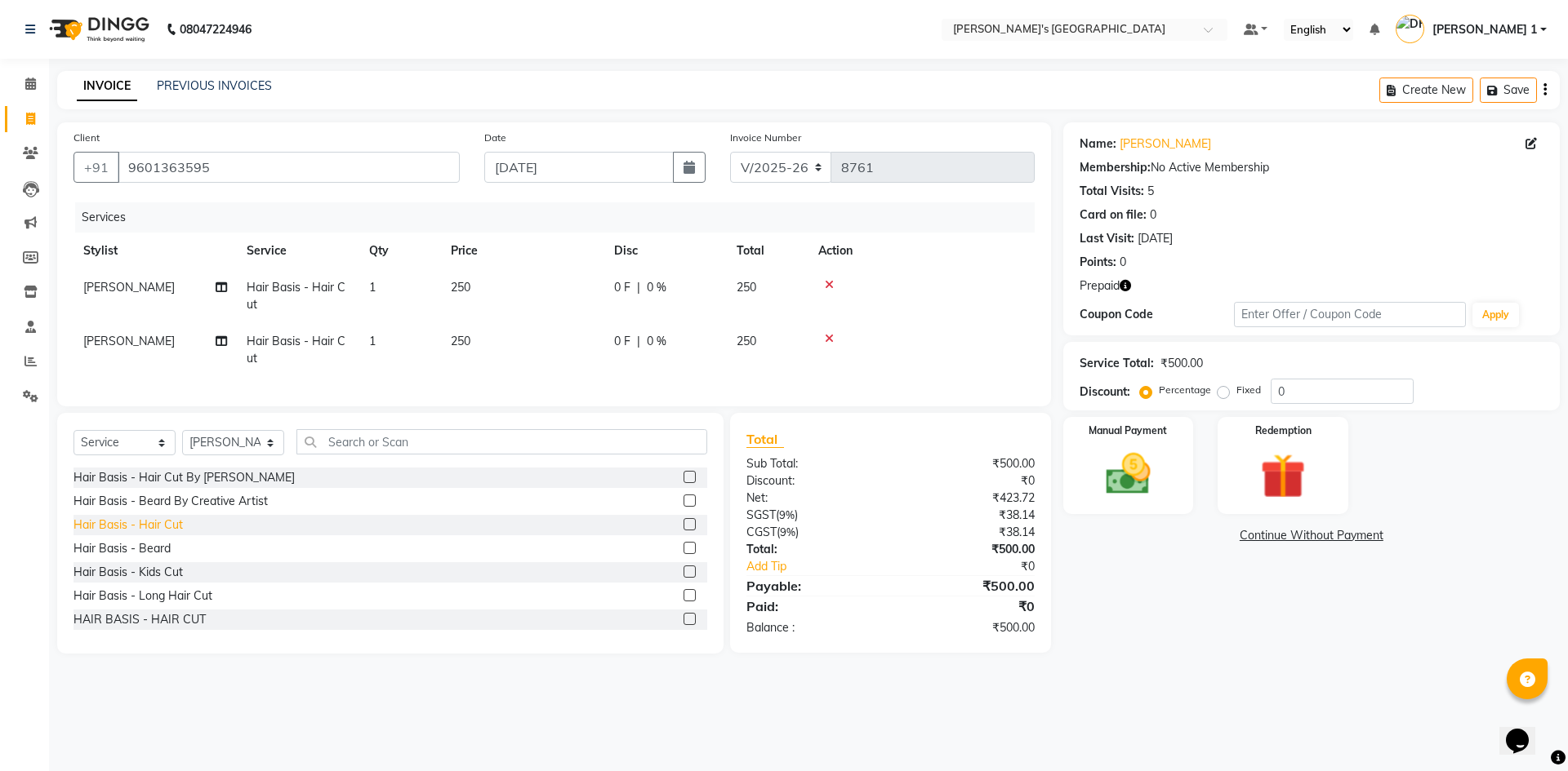
click at [151, 533] on div "Hair Basis - Hair Cut" at bounding box center [128, 524] width 109 height 17
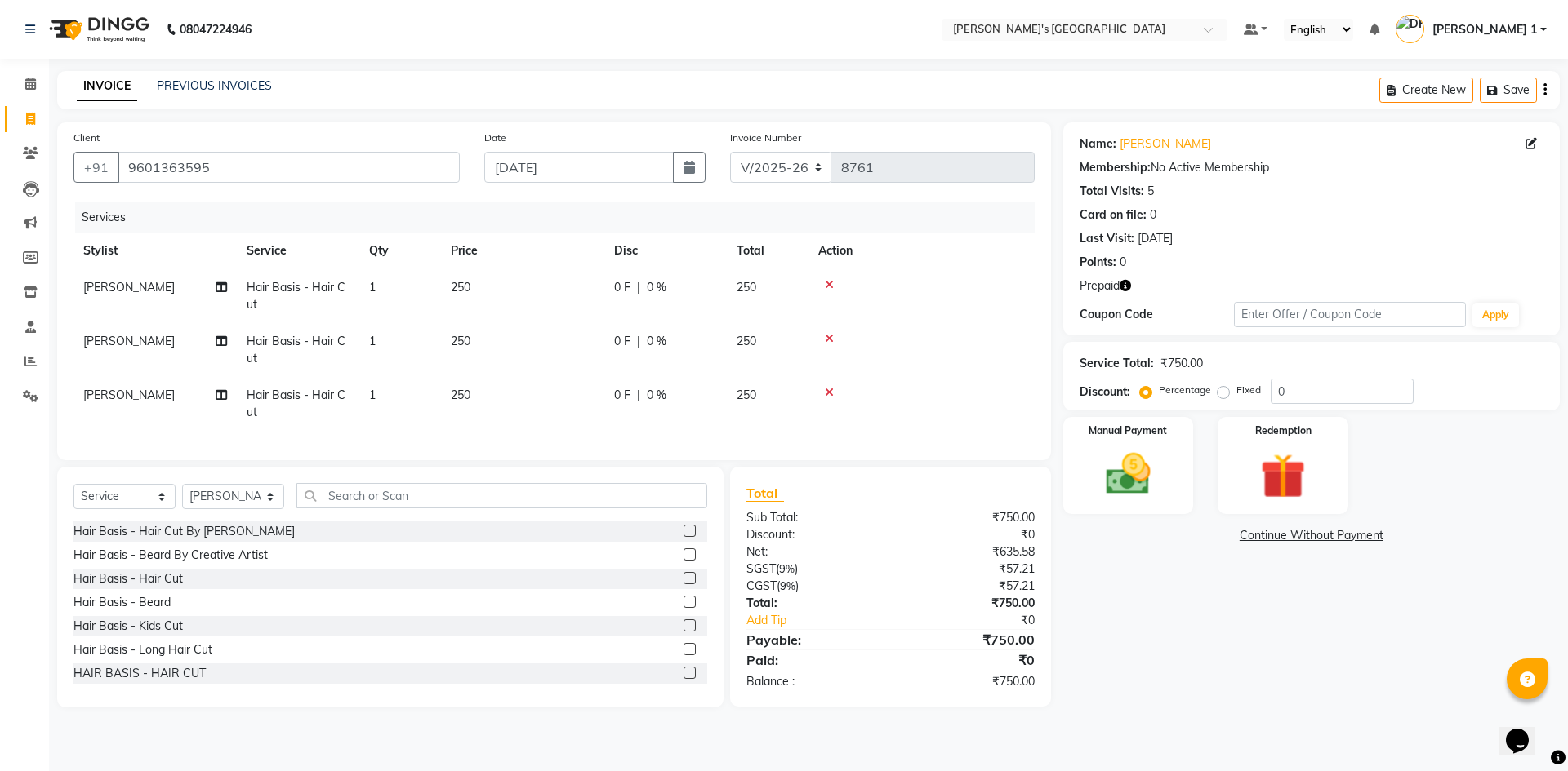
click at [478, 288] on td "250" at bounding box center [523, 296] width 163 height 54
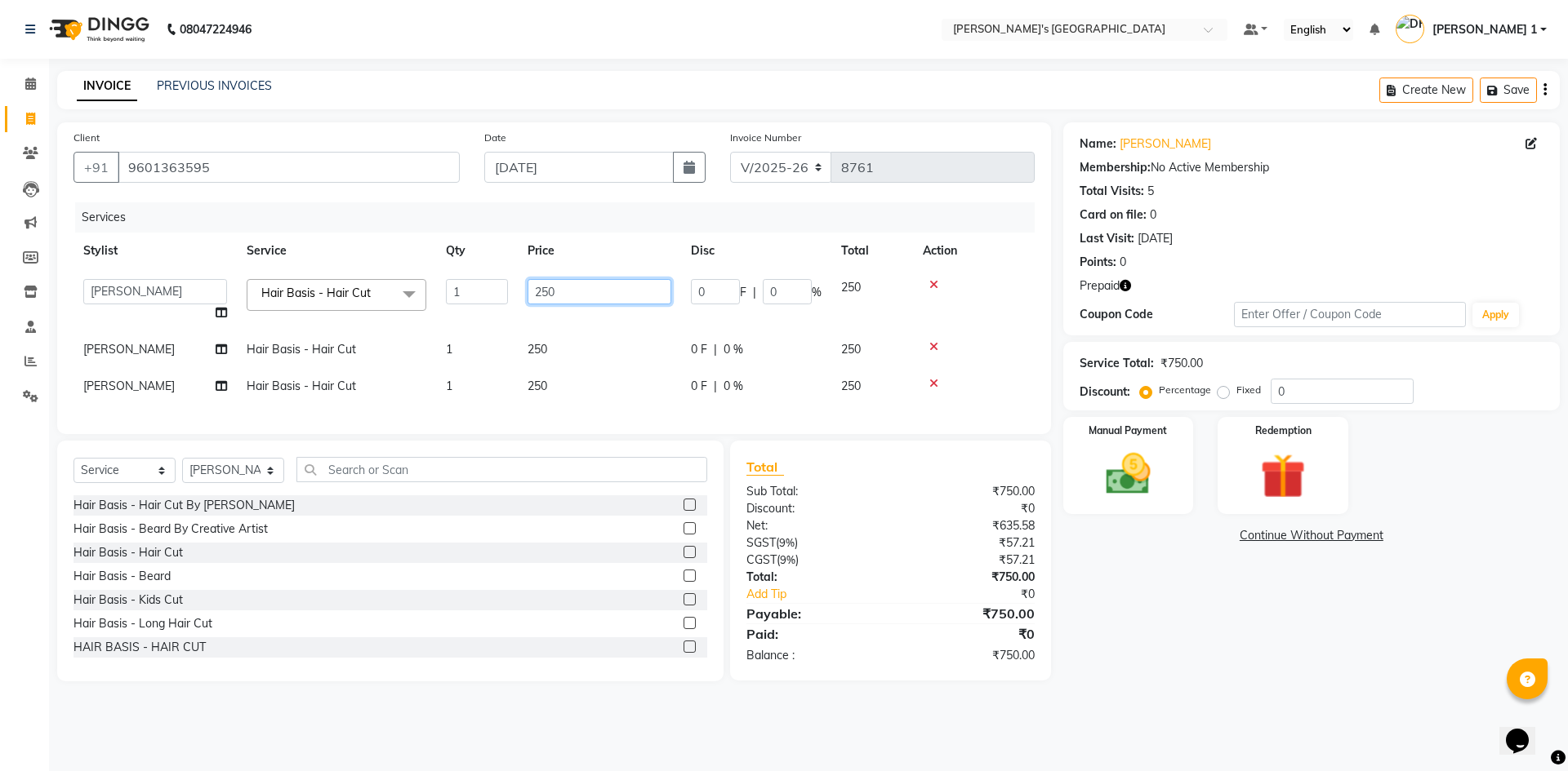
drag, startPoint x: 565, startPoint y: 292, endPoint x: 533, endPoint y: 299, distance: 32.8
click at [533, 299] on input "250" at bounding box center [599, 291] width 144 height 25
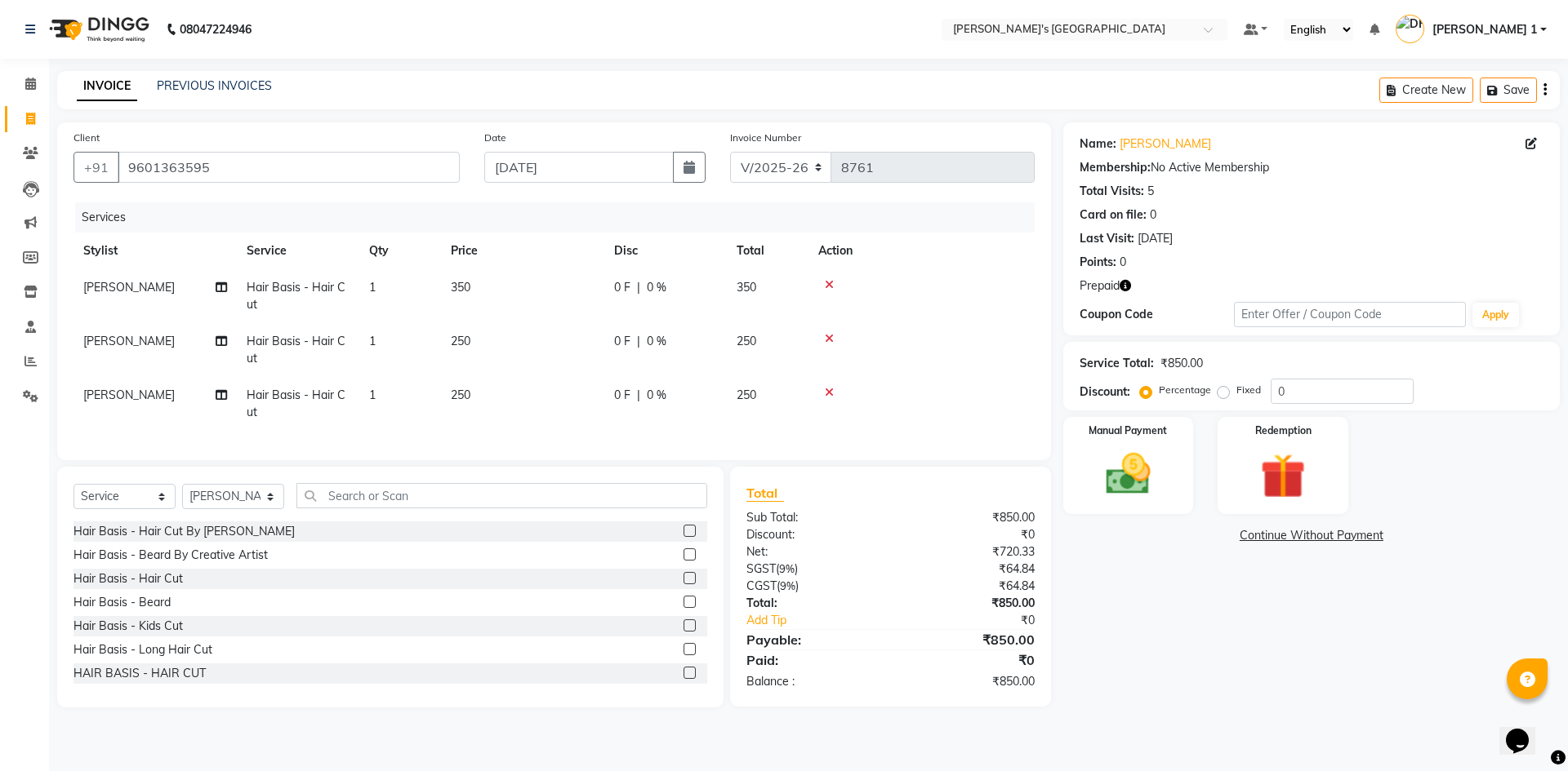
drag, startPoint x: 561, startPoint y: 349, endPoint x: 540, endPoint y: 350, distance: 21.0
click at [540, 350] on td "250" at bounding box center [523, 351] width 163 height 54
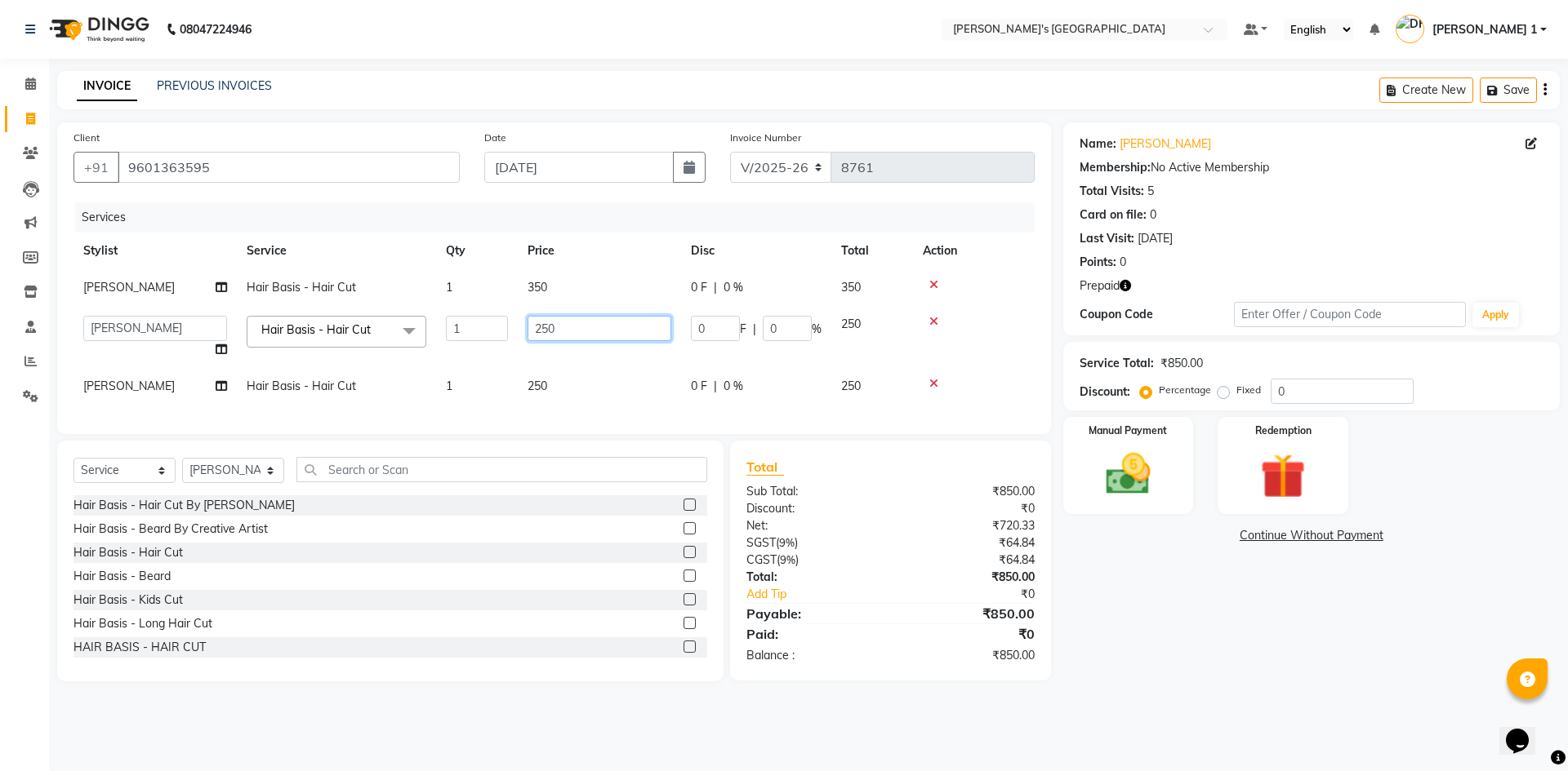
drag, startPoint x: 550, startPoint y: 328, endPoint x: 527, endPoint y: 327, distance: 23.0
click at [527, 327] on input "250" at bounding box center [599, 328] width 144 height 25
click at [598, 330] on input "250" at bounding box center [599, 328] width 144 height 25
click at [1301, 488] on img at bounding box center [1283, 476] width 76 height 58
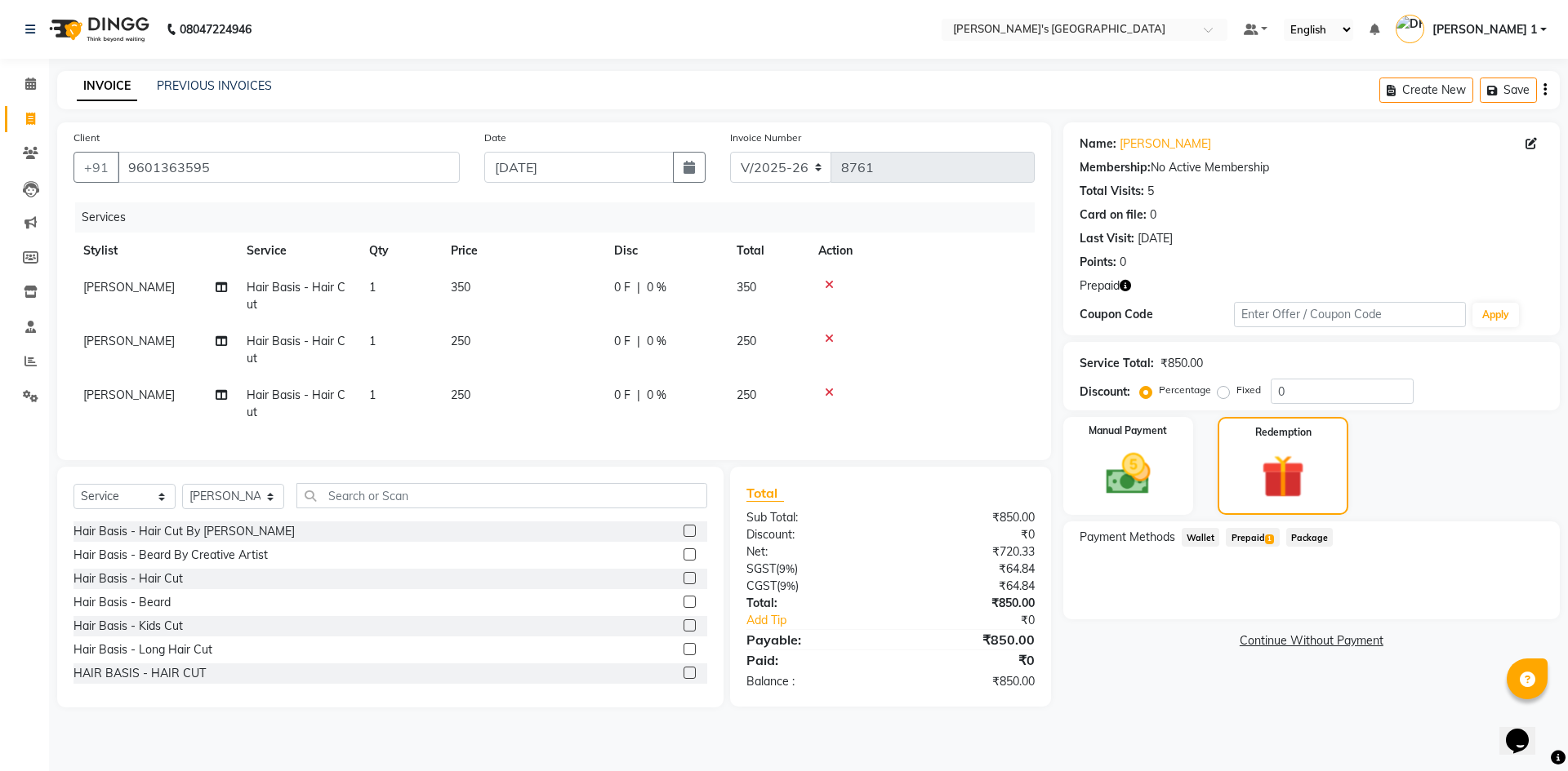
click at [1275, 542] on span "Prepaid 1" at bounding box center [1252, 537] width 53 height 19
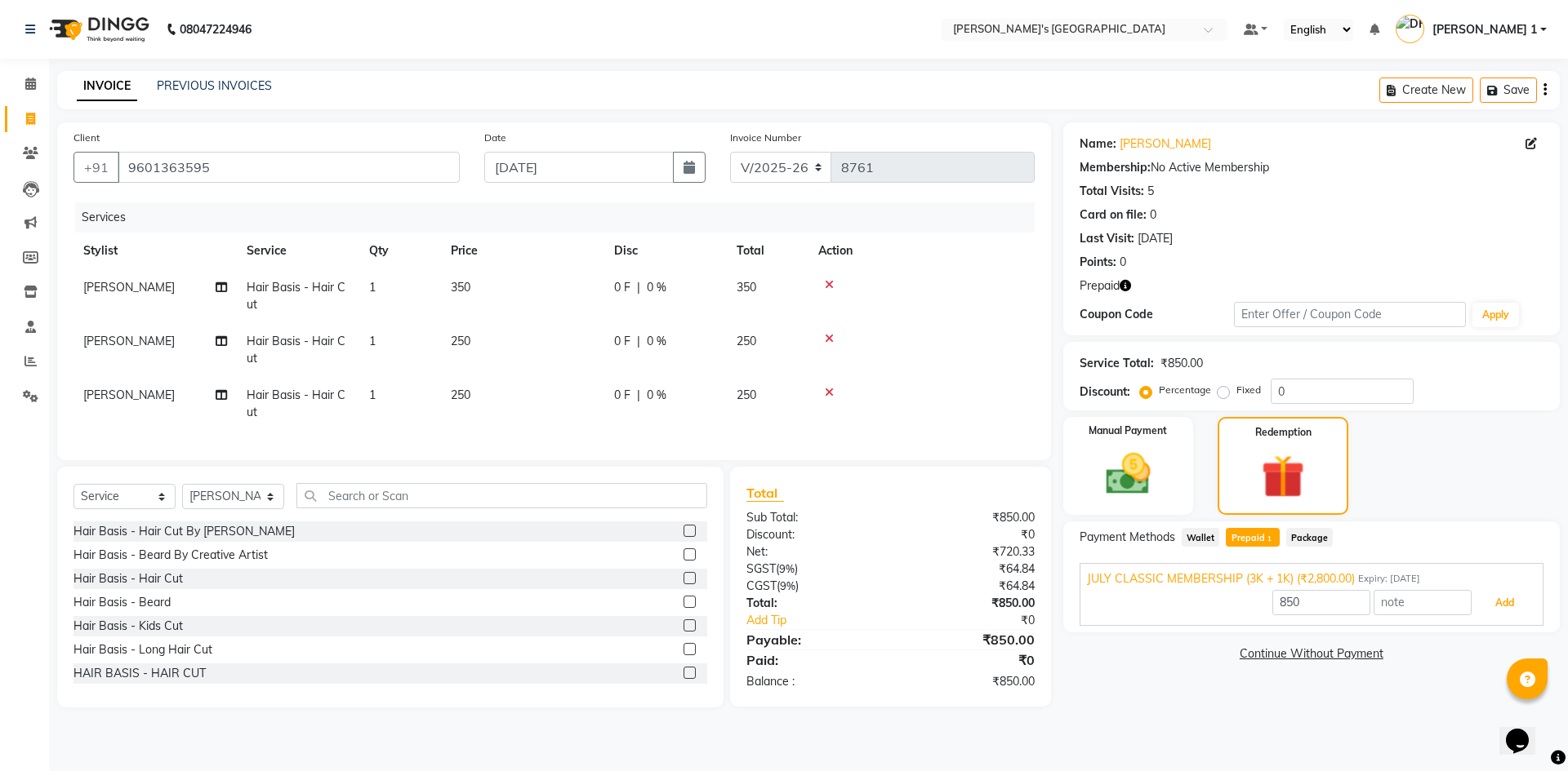
drag, startPoint x: 1498, startPoint y: 602, endPoint x: 1511, endPoint y: 593, distance: 15.8
click at [1506, 591] on button "Add" at bounding box center [1504, 602] width 59 height 28
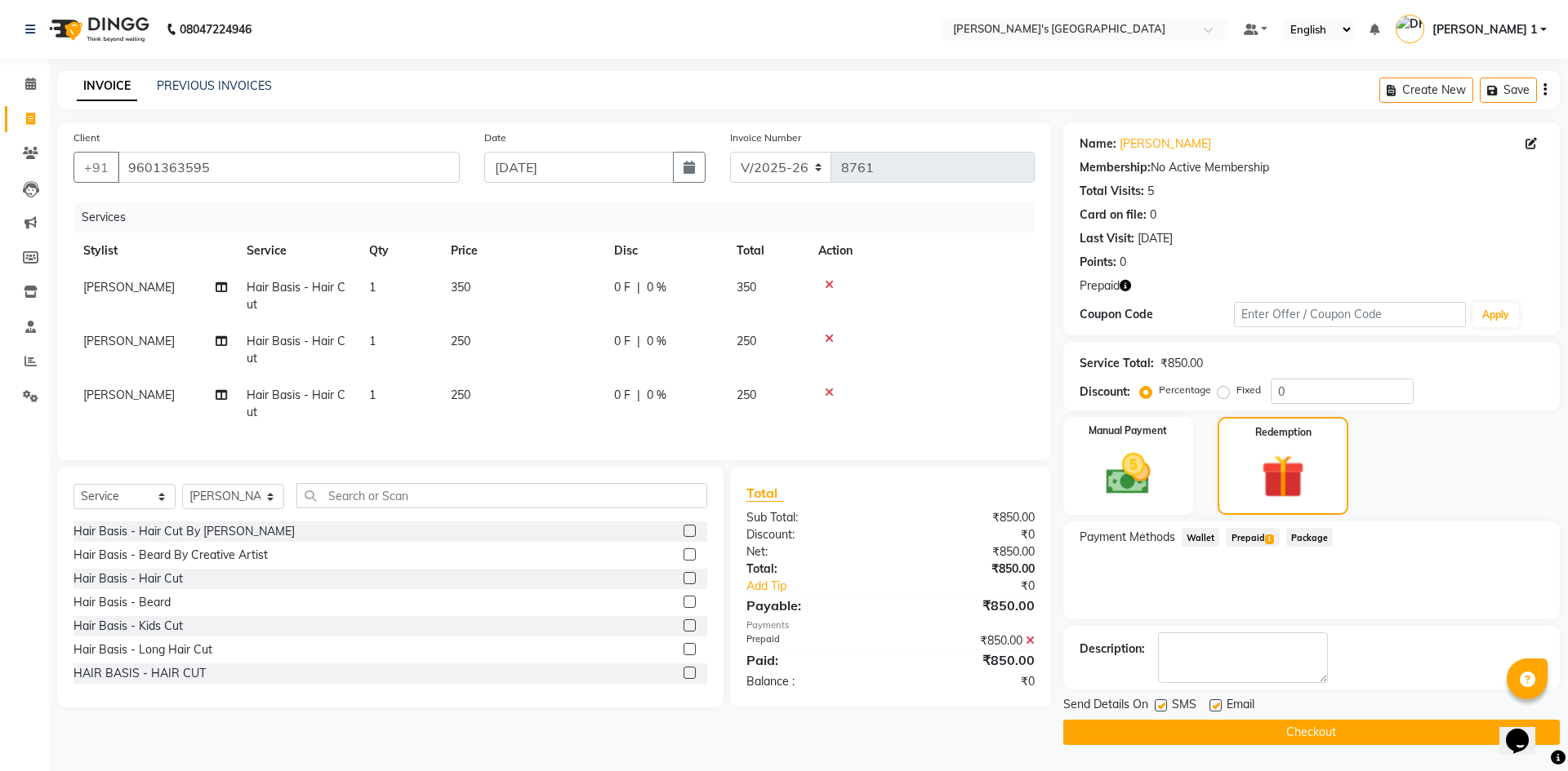
click at [1216, 699] on label at bounding box center [1216, 706] width 13 height 13
click at [1216, 701] on input "checkbox" at bounding box center [1215, 706] width 11 height 11
click at [119, 345] on span "[PERSON_NAME]" at bounding box center [129, 341] width 91 height 14
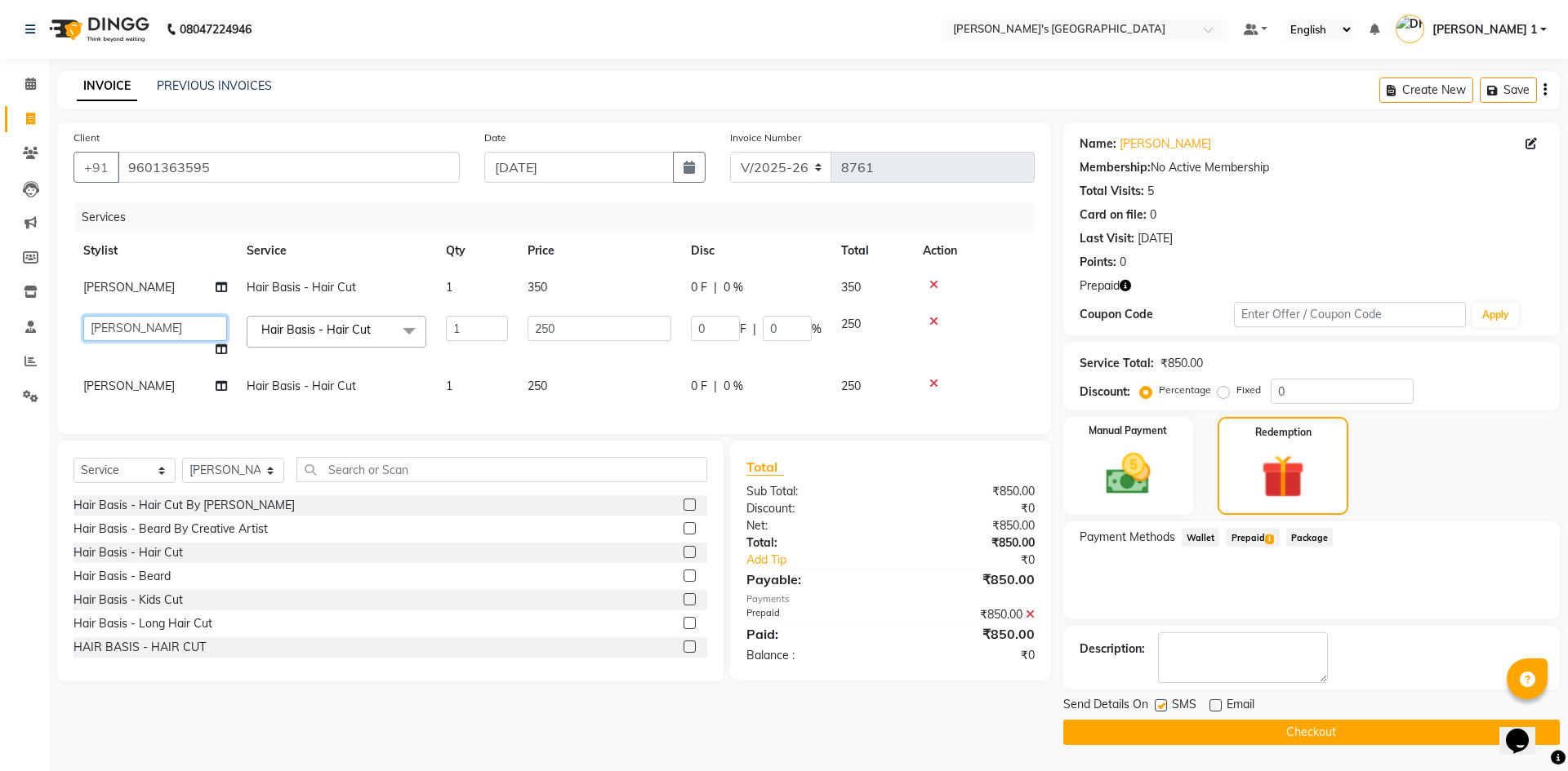
click at [144, 324] on select "ADARSH SOLANKI AVINASH SEN BRIJESH ZALA CHANDU SEN DHRUV DAVE DHRUV DAVE 1 GOUR…" at bounding box center [155, 328] width 144 height 25
click at [155, 379] on td "[PERSON_NAME]" at bounding box center [155, 386] width 163 height 37
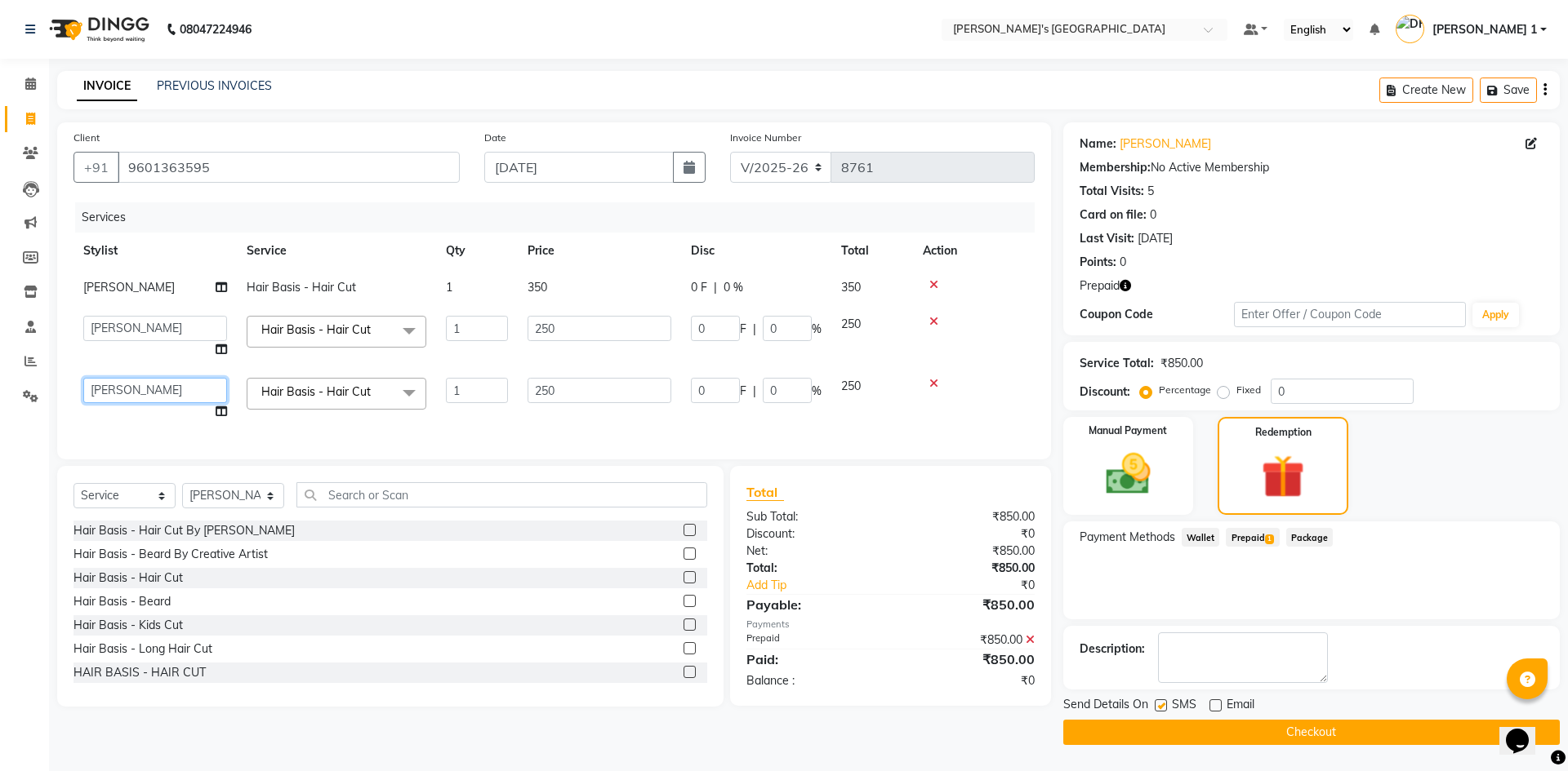
click at [155, 388] on select "ADARSH SOLANKI AVINASH SEN BRIJESH ZALA CHANDU SEN DHRUV DAVE DHRUV DAVE 1 GOUR…" at bounding box center [155, 391] width 144 height 25
click at [1216, 733] on button "Checkout" at bounding box center [1312, 732] width 497 height 25
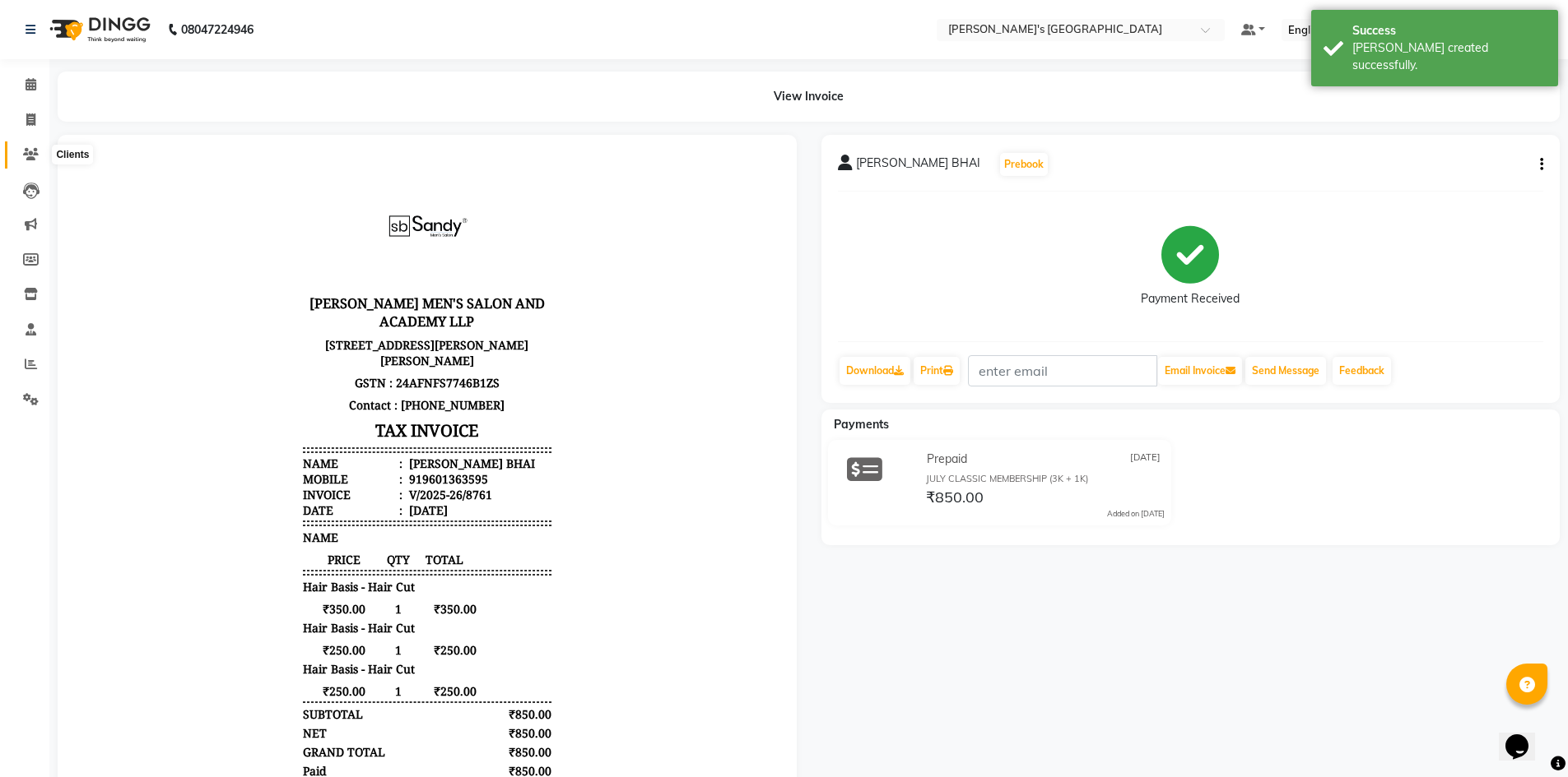
click at [25, 153] on icon at bounding box center [30, 154] width 15 height 13
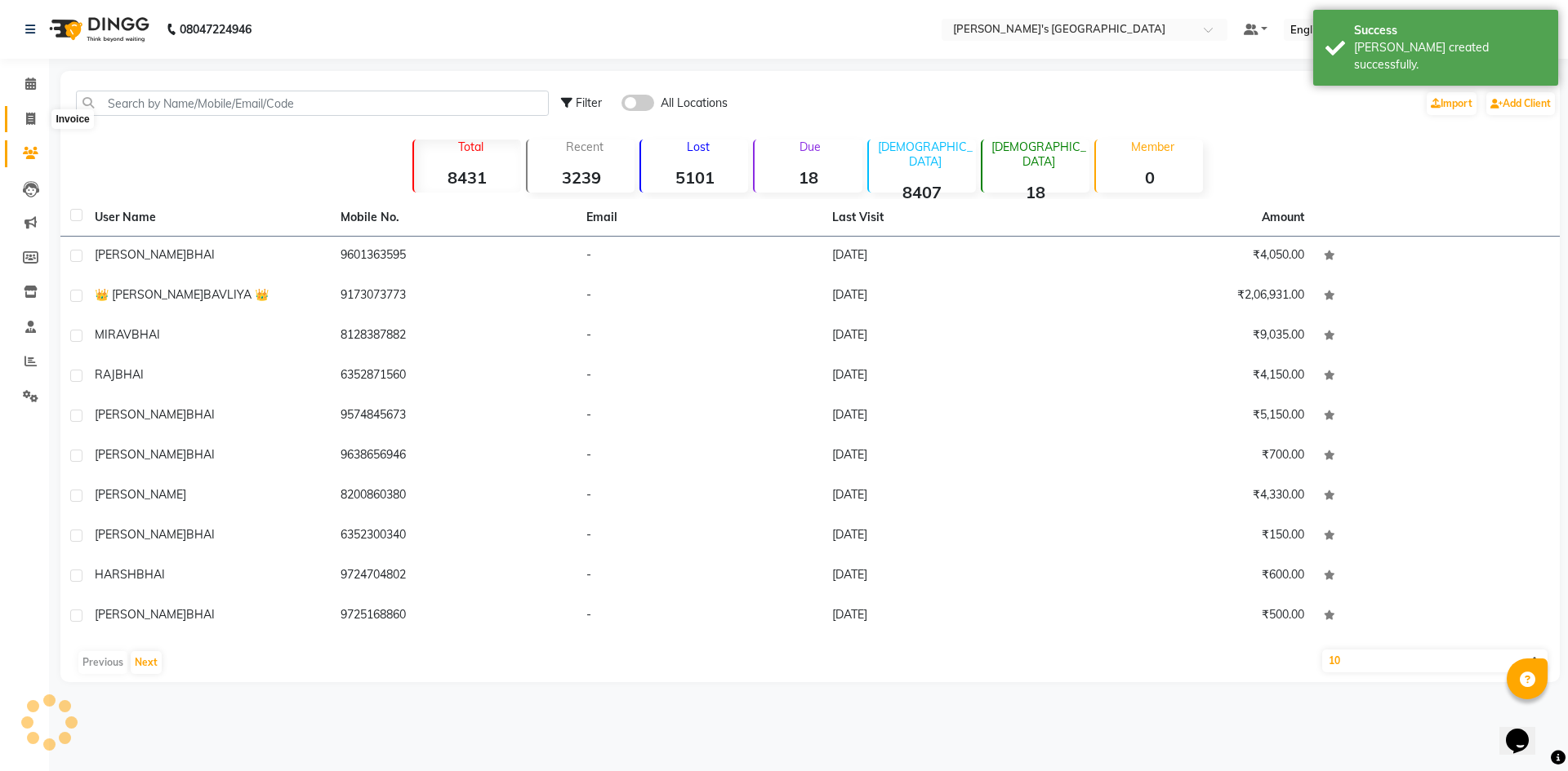
click at [39, 110] on span at bounding box center [30, 119] width 29 height 19
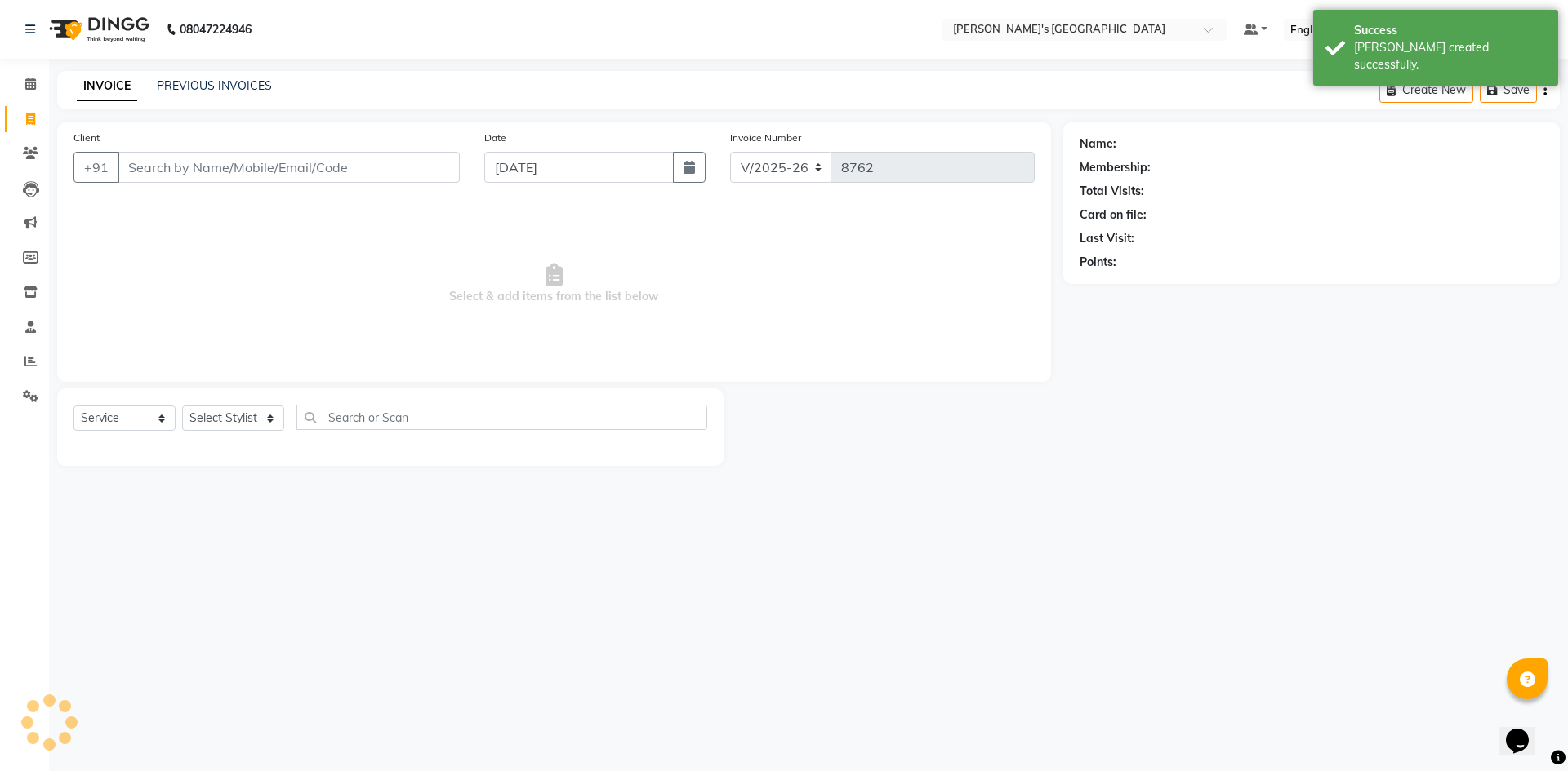
click at [37, 114] on span at bounding box center [30, 119] width 29 height 19
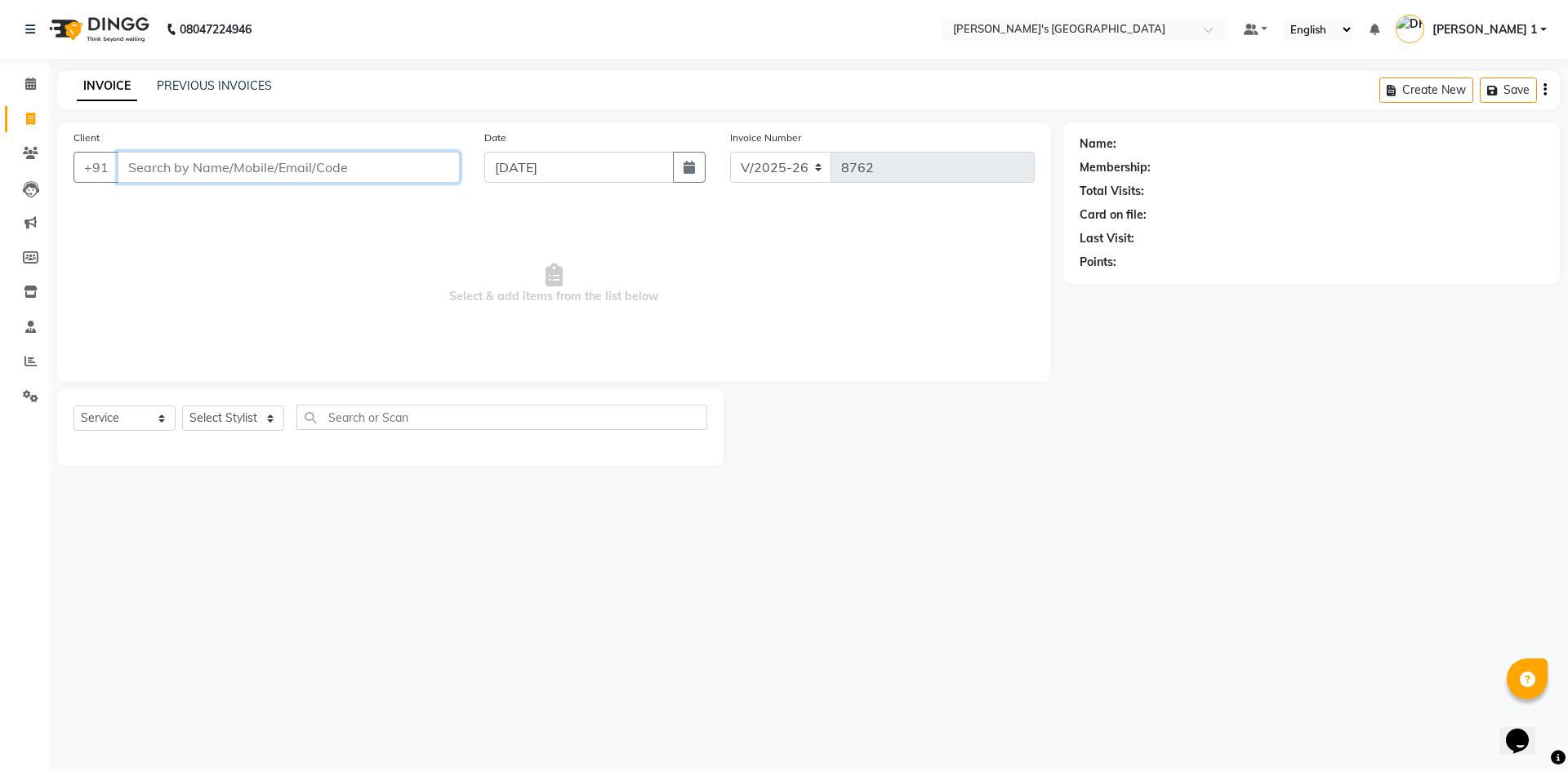
click at [223, 175] on input "Client" at bounding box center [289, 167] width 343 height 31
click at [225, 175] on input "Client" at bounding box center [289, 167] width 343 height 31
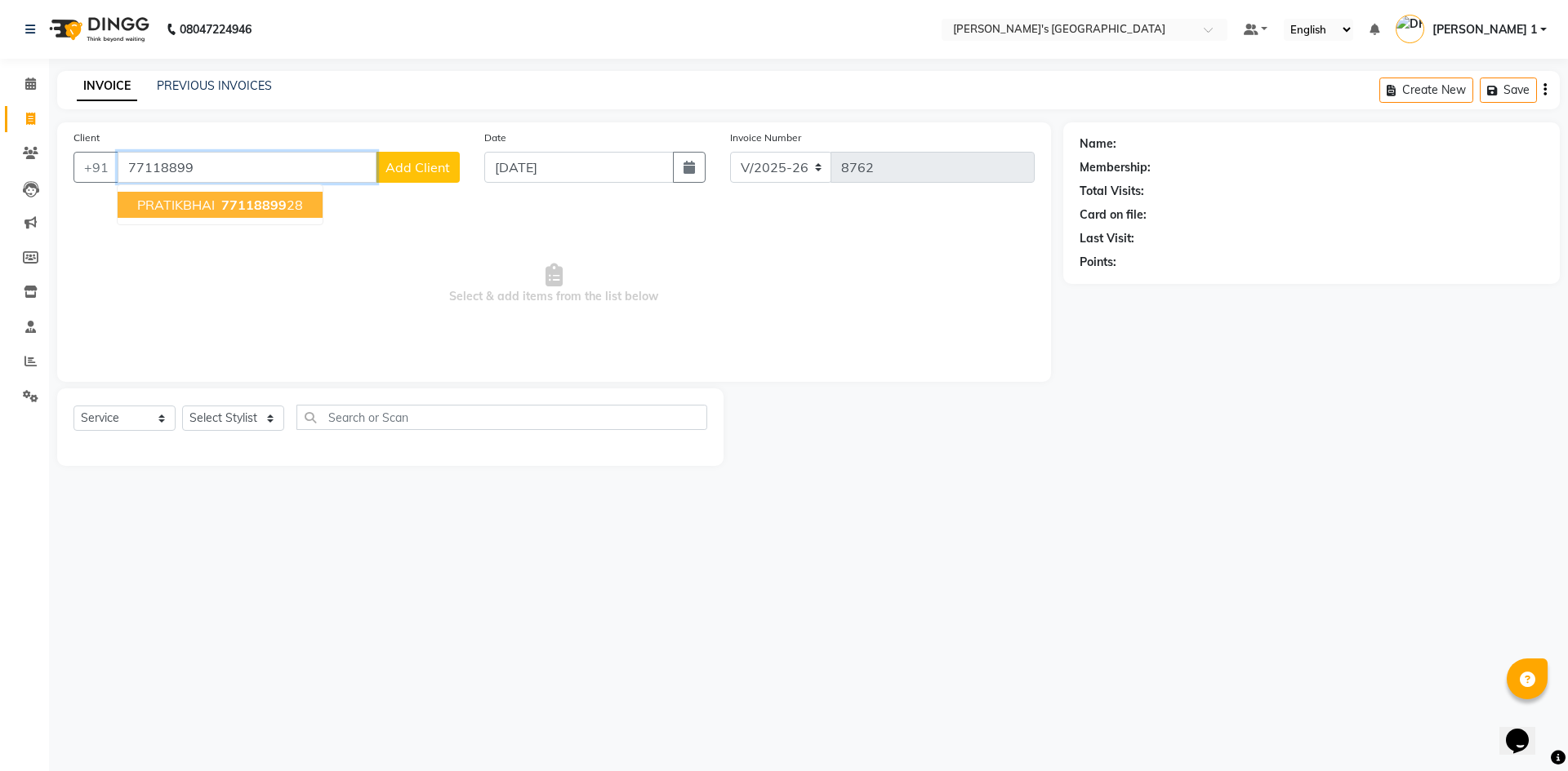
click at [229, 202] on span "77118899" at bounding box center [254, 204] width 65 height 16
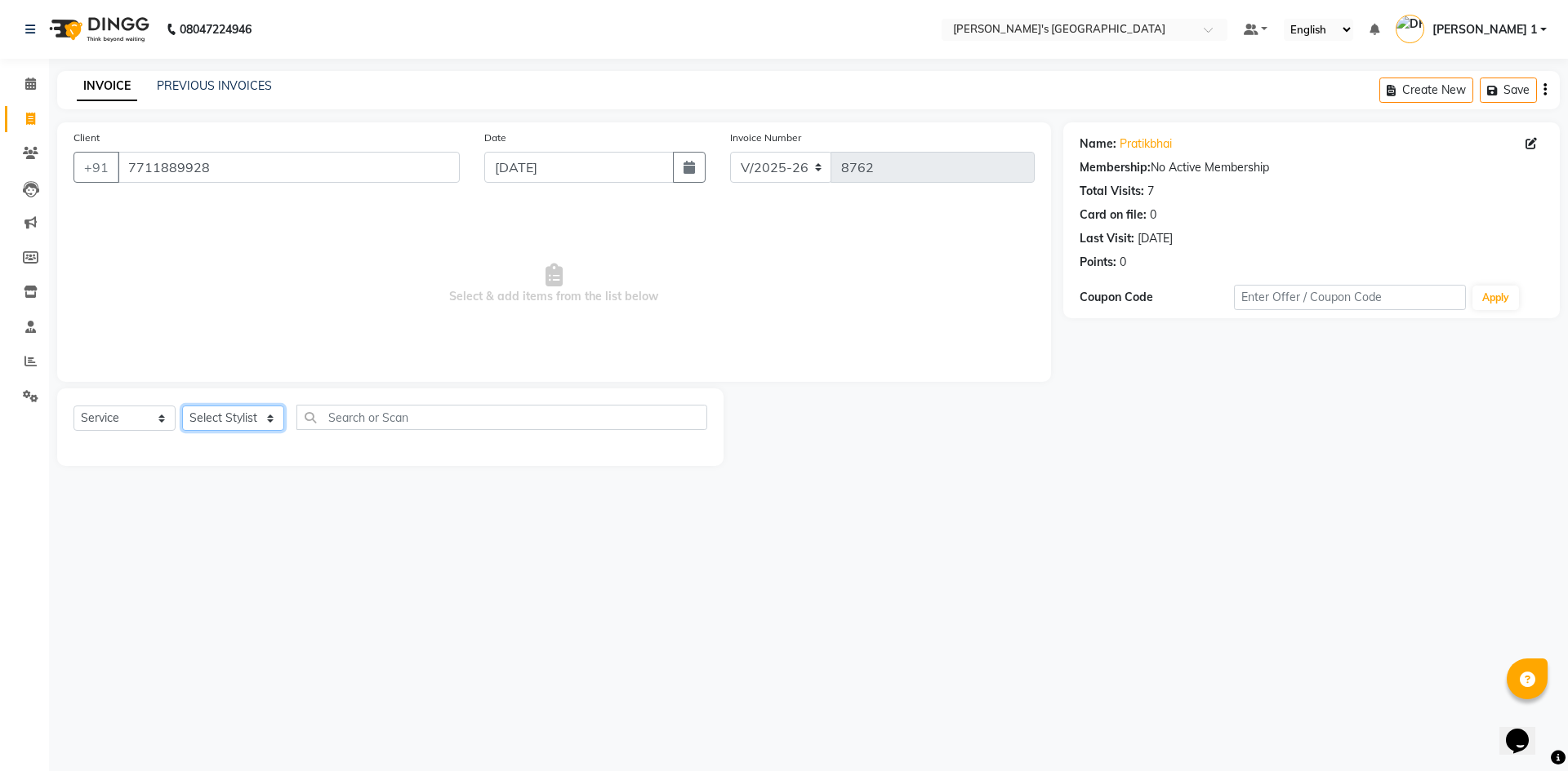
click at [225, 414] on select "Select Stylist [PERSON_NAME] [PERSON_NAME] [PERSON_NAME] [PERSON_NAME] [PERSON_…" at bounding box center [233, 419] width 102 height 25
click at [182, 406] on select "Select Stylist [PERSON_NAME] [PERSON_NAME] [PERSON_NAME] [PERSON_NAME] [PERSON_…" at bounding box center [233, 419] width 102 height 25
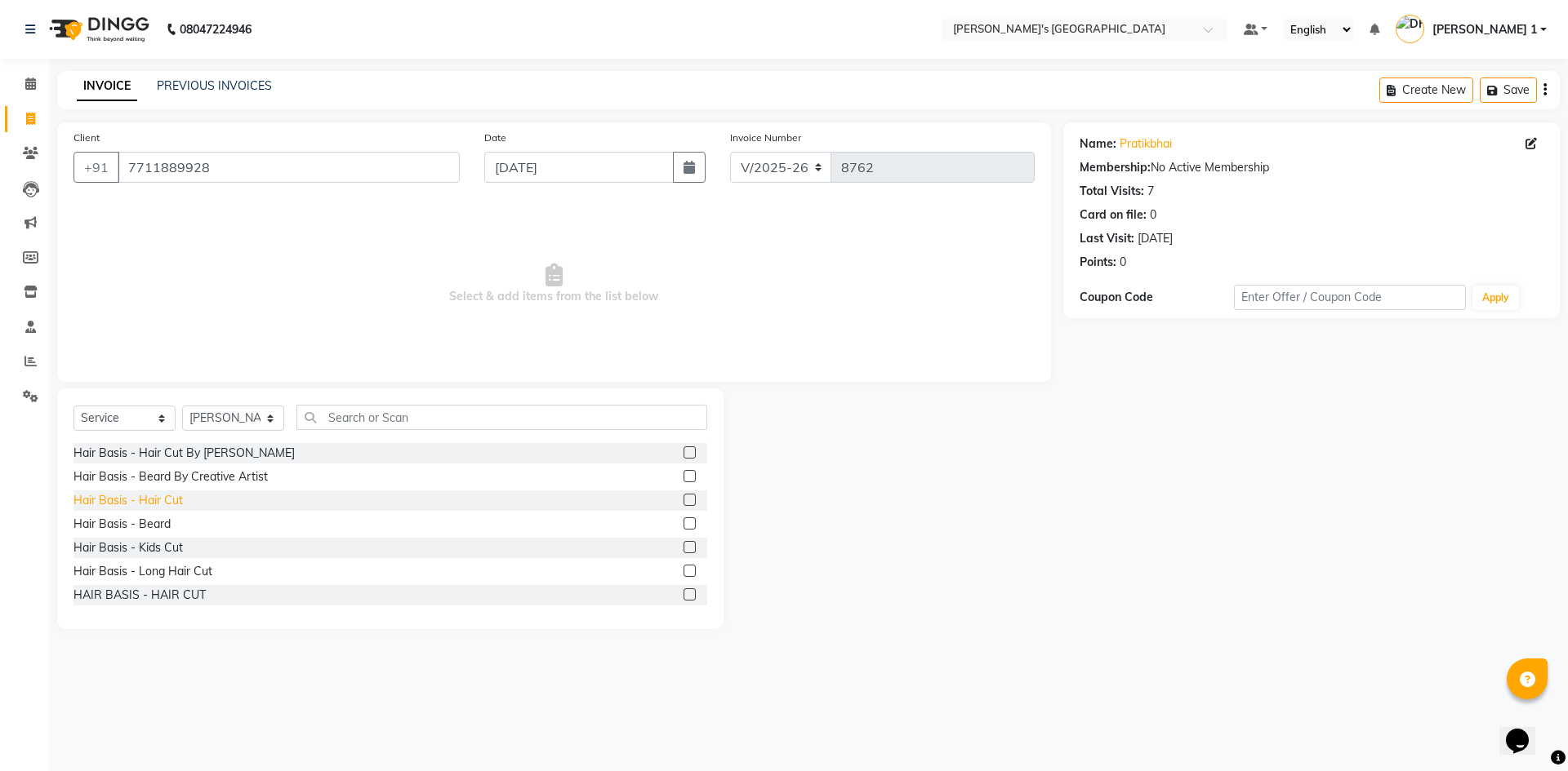
click at [163, 498] on div "Hair Basis - Hair Cut" at bounding box center [128, 500] width 109 height 17
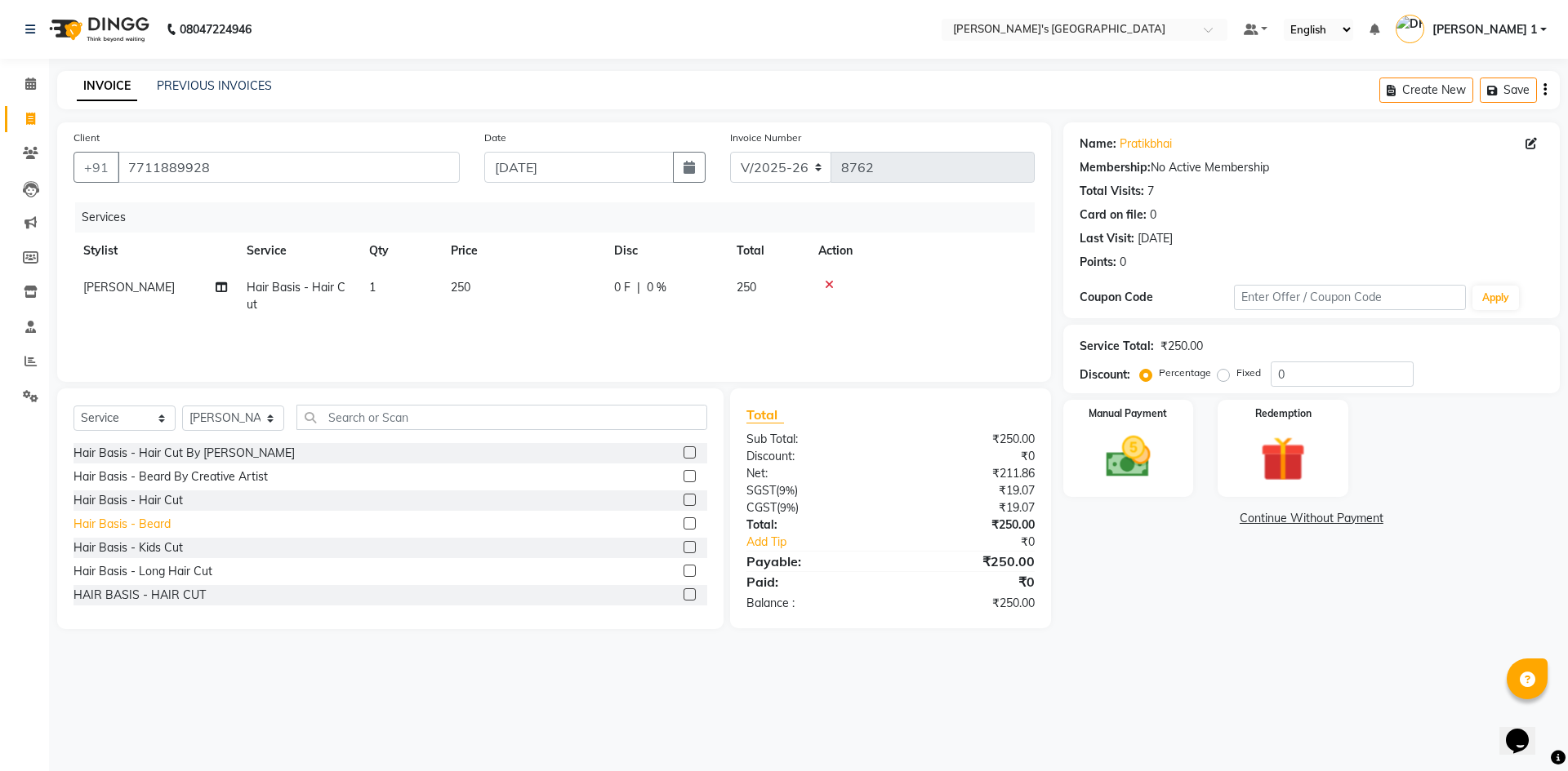
click at [157, 519] on div "Hair Basis - Beard" at bounding box center [122, 524] width 97 height 17
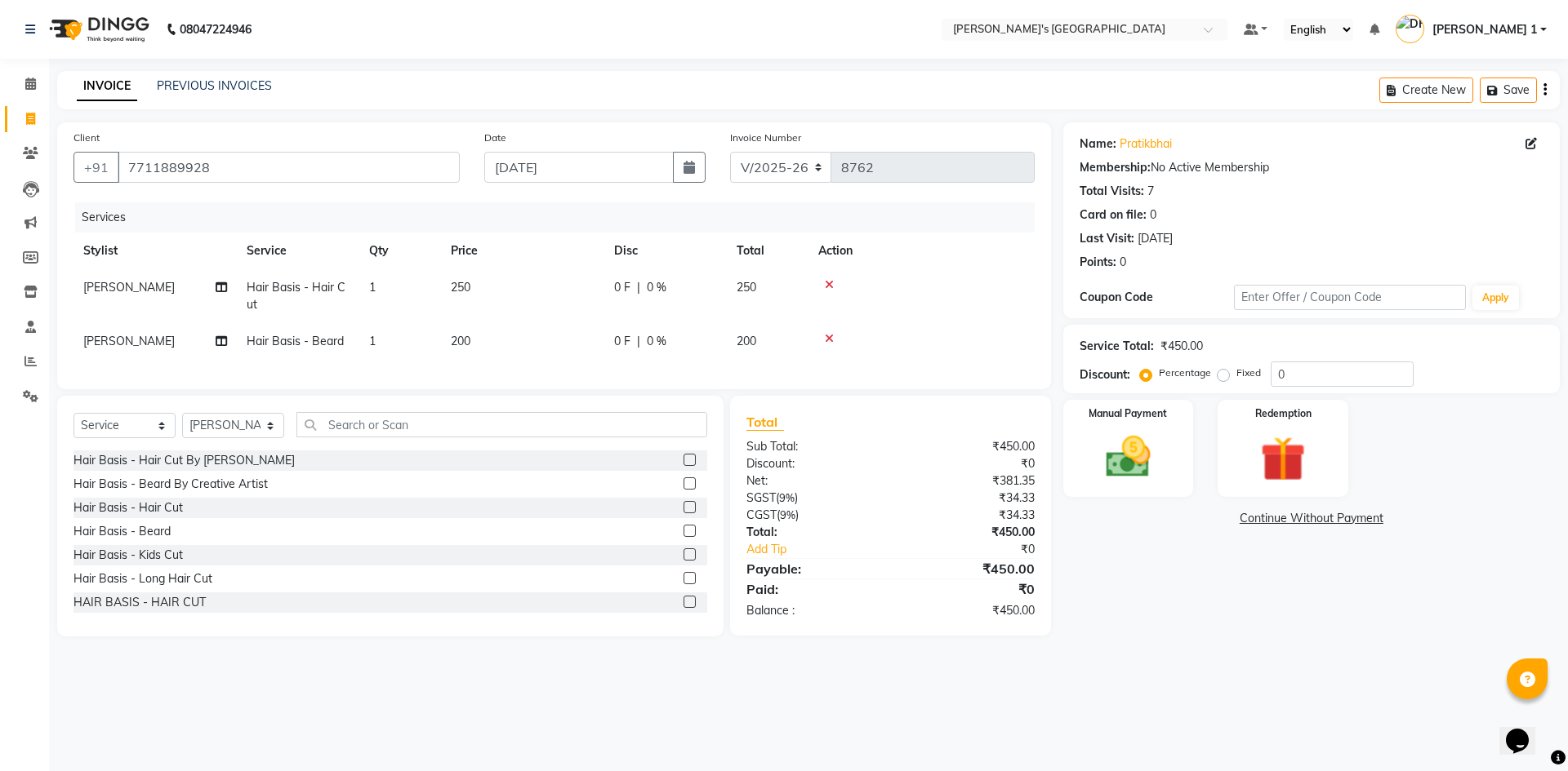
click at [488, 290] on td "250" at bounding box center [523, 296] width 163 height 54
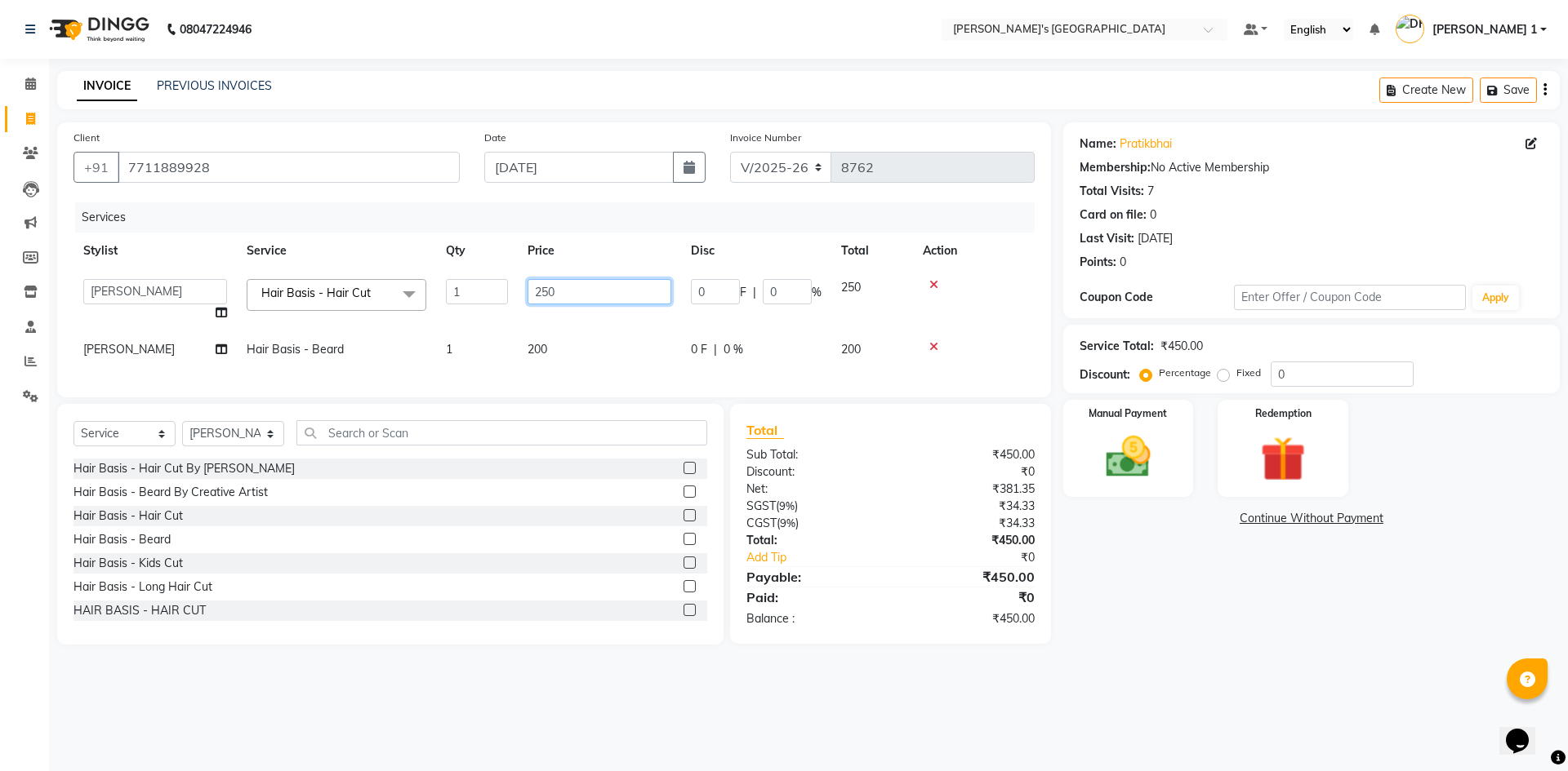
click at [569, 302] on input "250" at bounding box center [599, 291] width 144 height 25
click at [562, 345] on td "200" at bounding box center [599, 350] width 163 height 37
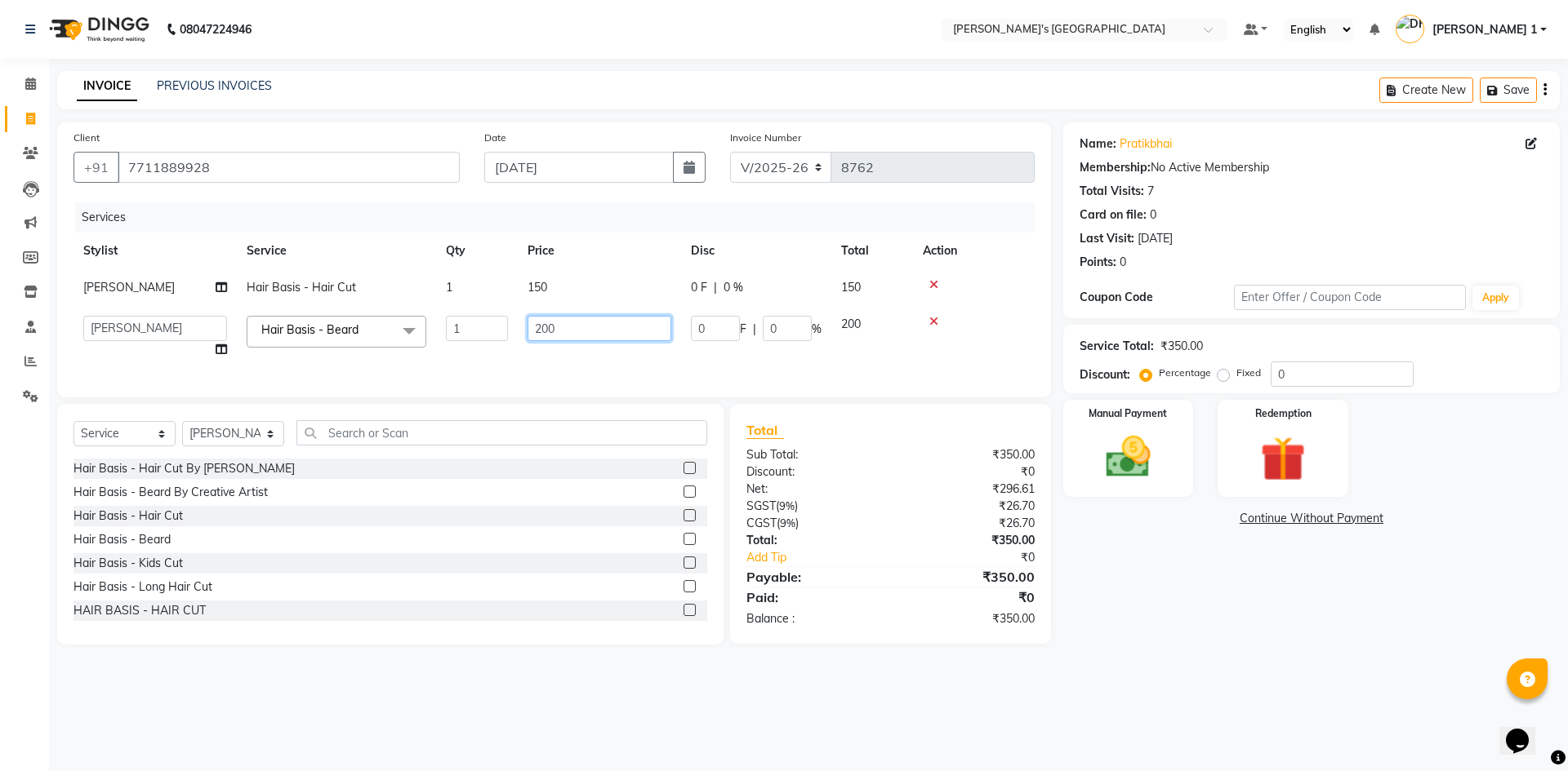
click at [569, 334] on input "200" at bounding box center [599, 328] width 144 height 25
click at [600, 371] on div "Services Stylist Service Qty Price Disc Total Action JIGNESH PADALIYA Hair Basi…" at bounding box center [554, 291] width 962 height 178
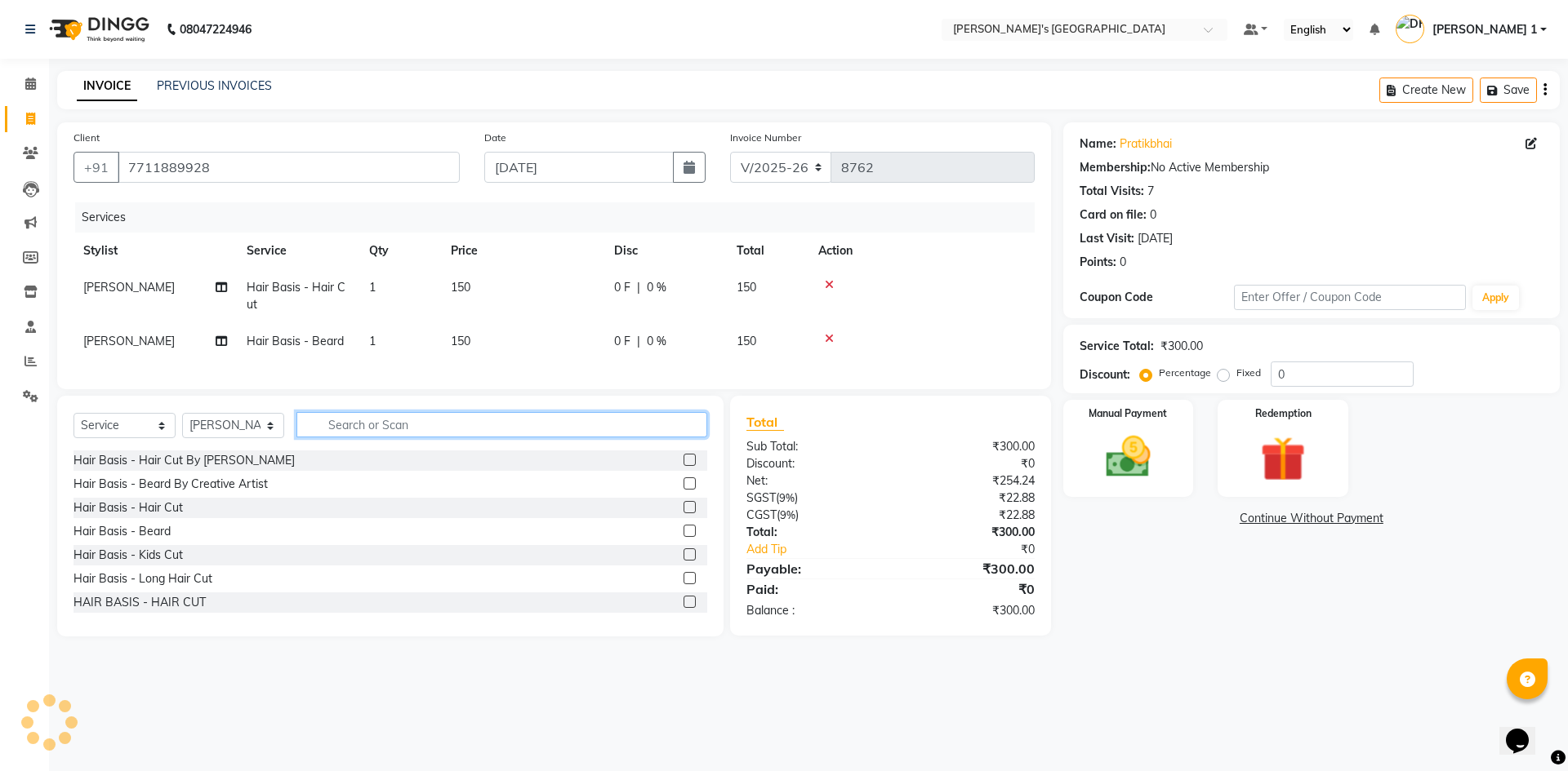
click at [327, 437] on input "text" at bounding box center [502, 425] width 411 height 25
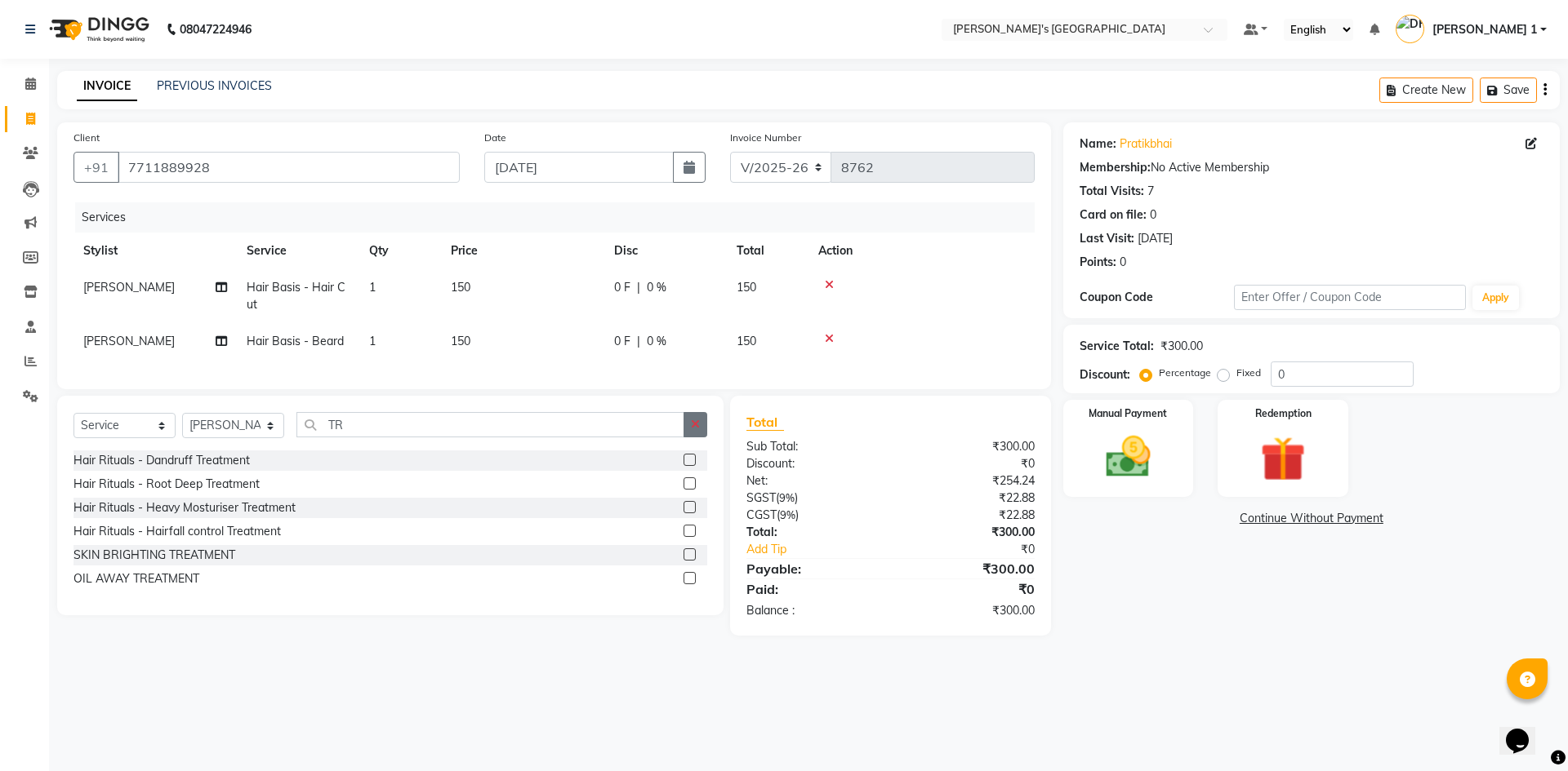
click at [689, 434] on button "button" at bounding box center [695, 425] width 23 height 25
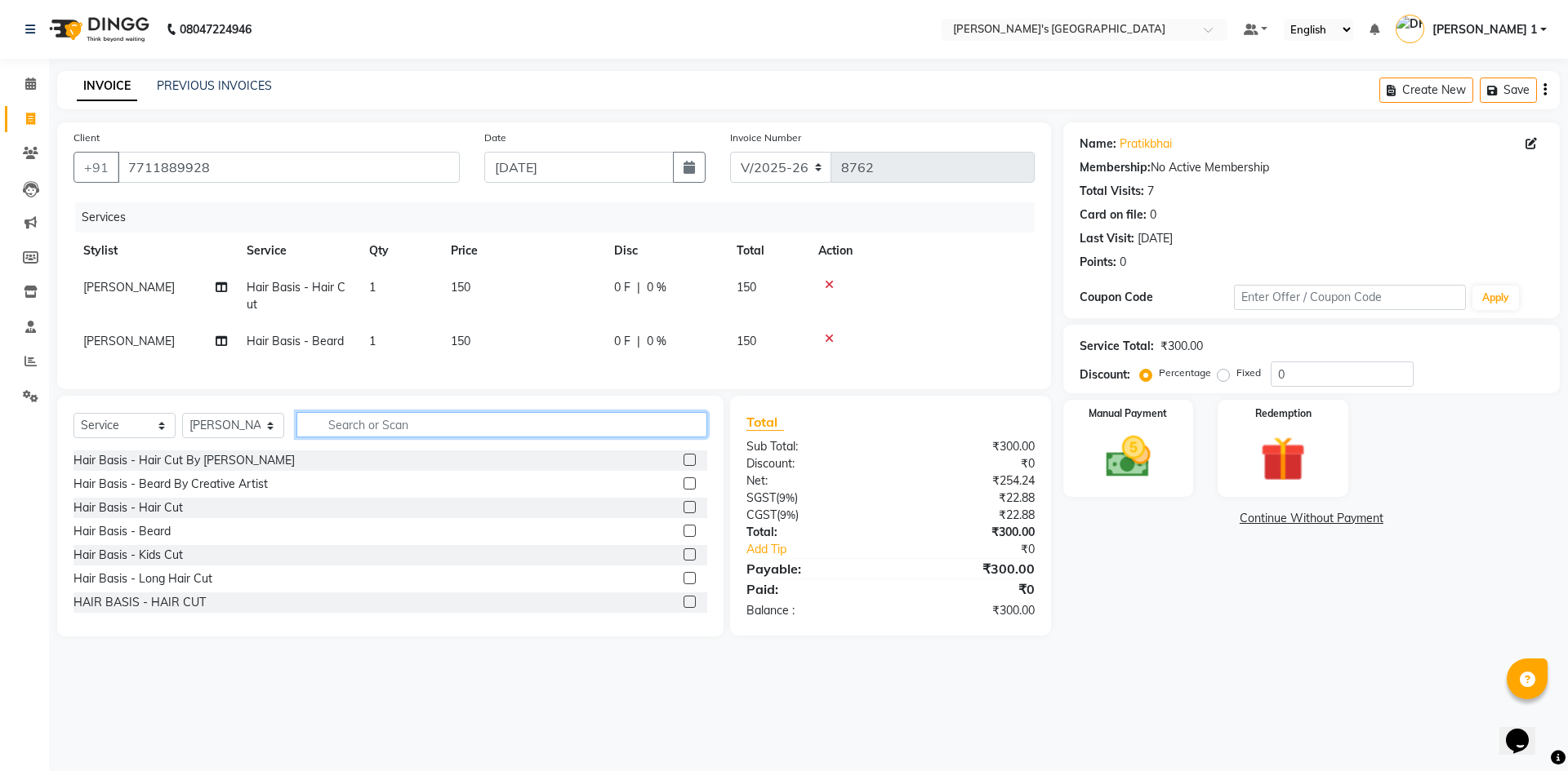
click at [424, 427] on input "text" at bounding box center [502, 425] width 411 height 25
click at [169, 492] on div "HELLO - HAIR SPA" at bounding box center [125, 484] width 102 height 17
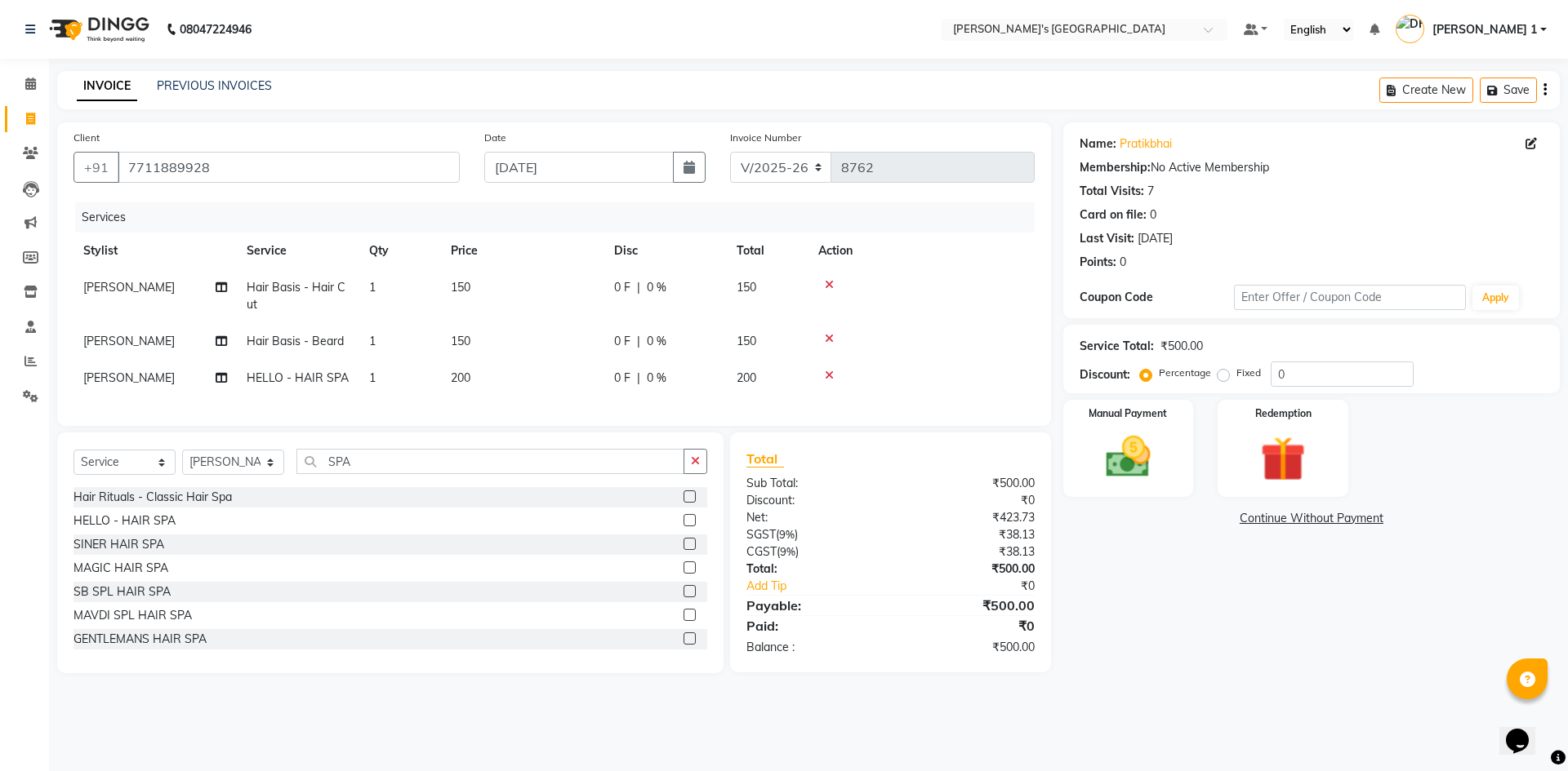
click at [489, 373] on td "200" at bounding box center [523, 378] width 163 height 37
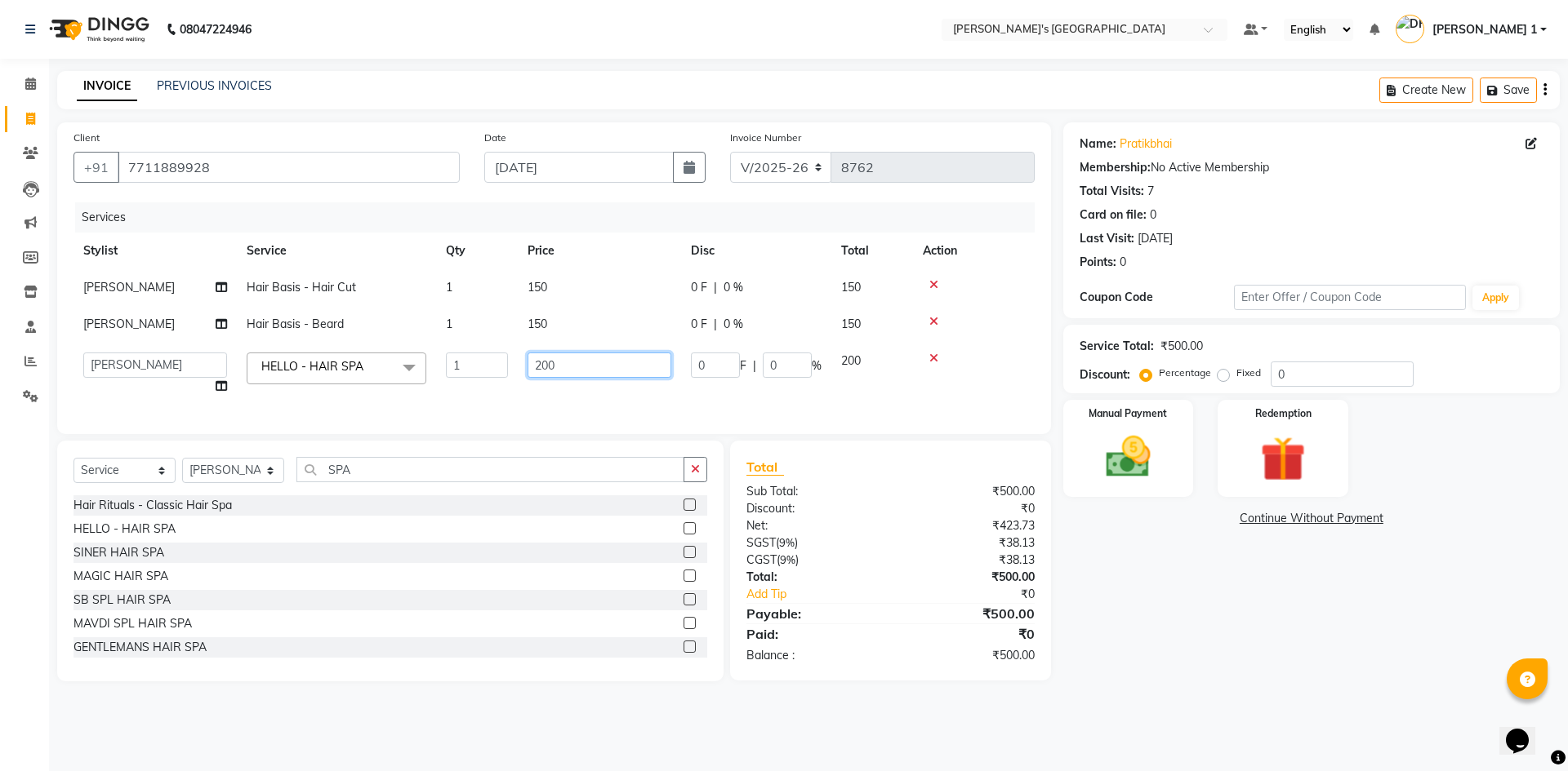
click at [562, 363] on input "200" at bounding box center [599, 365] width 144 height 25
click at [563, 405] on div "Services Stylist Service Qty Price Disc Total Action JIGNESH PADALIYA Hair Basi…" at bounding box center [554, 310] width 962 height 215
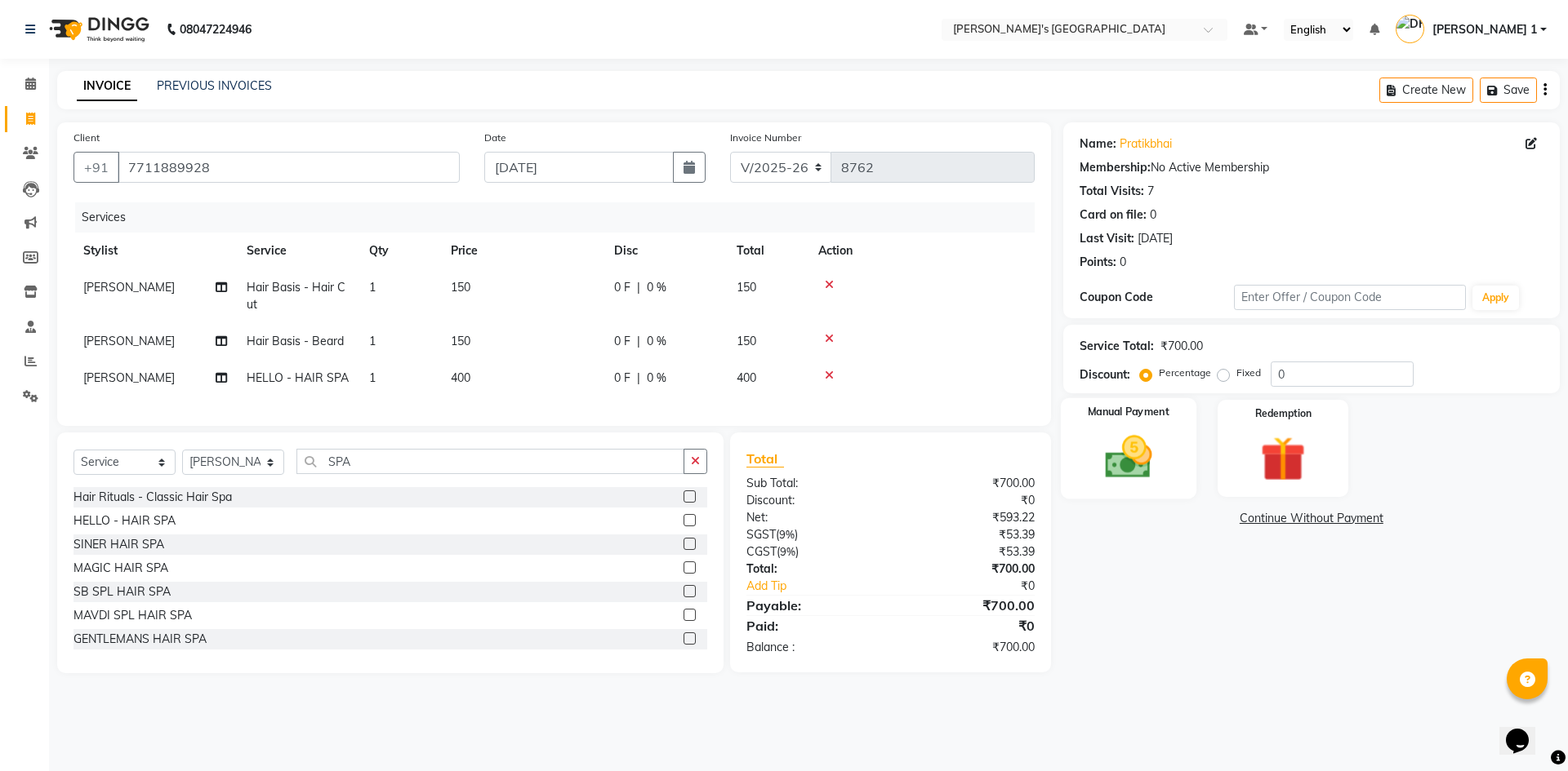
click at [1136, 460] on img at bounding box center [1128, 457] width 76 height 54
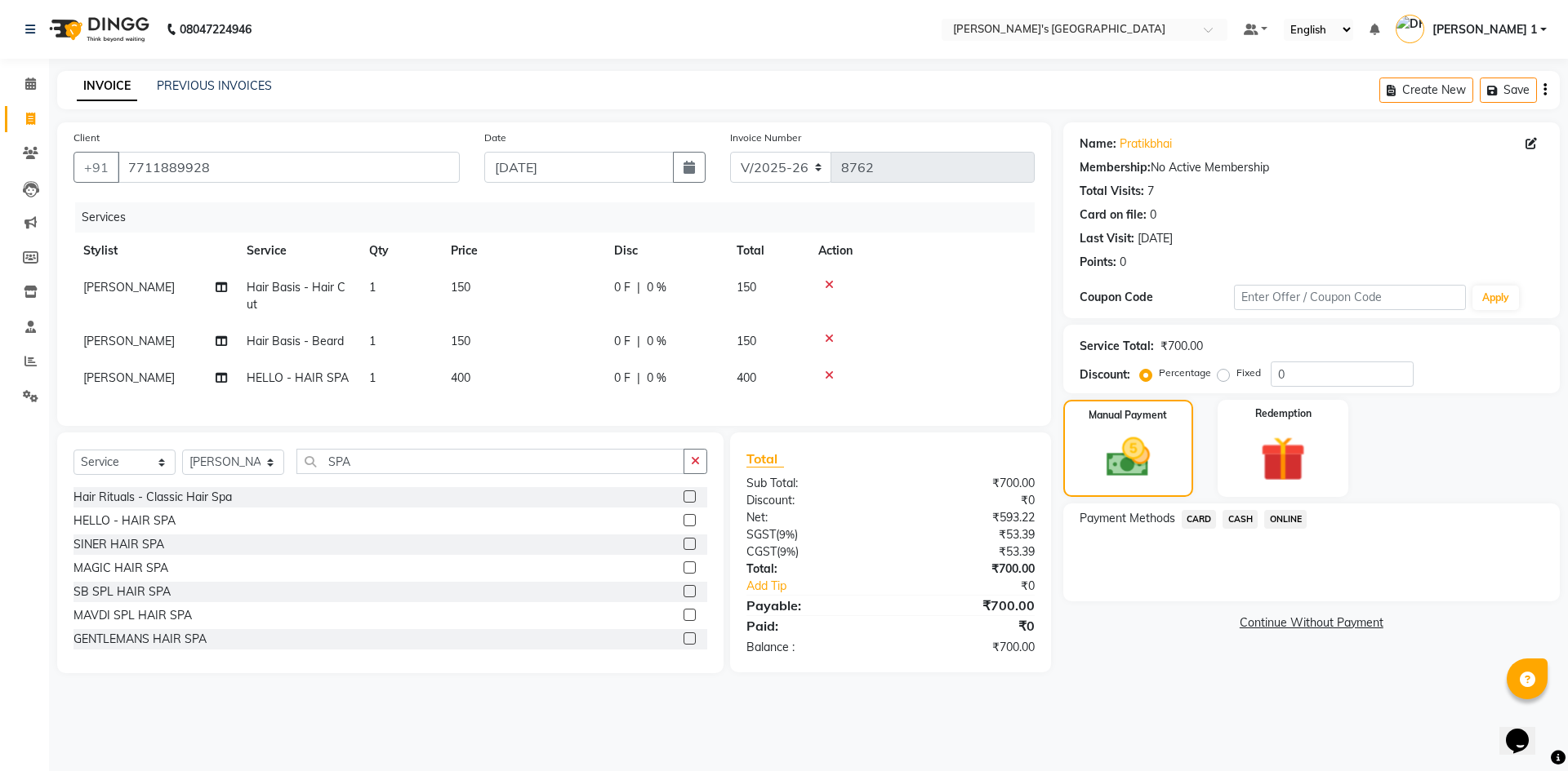
click at [1244, 522] on span "CASH" at bounding box center [1240, 519] width 35 height 19
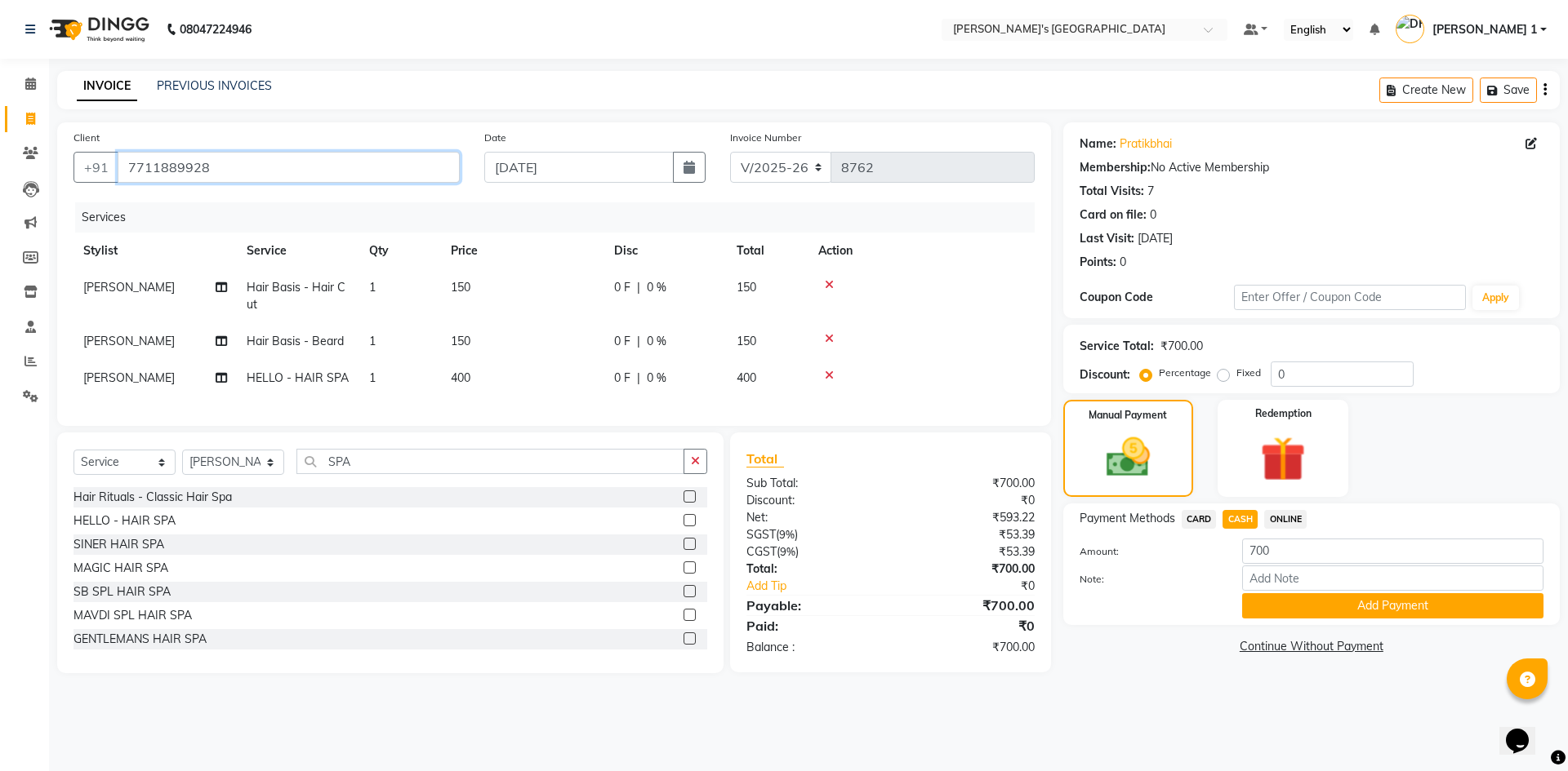
click at [206, 171] on input "7711889928" at bounding box center [289, 167] width 343 height 31
drag, startPoint x: 204, startPoint y: 168, endPoint x: 111, endPoint y: 154, distance: 94.0
click at [111, 154] on div "+91 7711889928" at bounding box center [266, 167] width 387 height 31
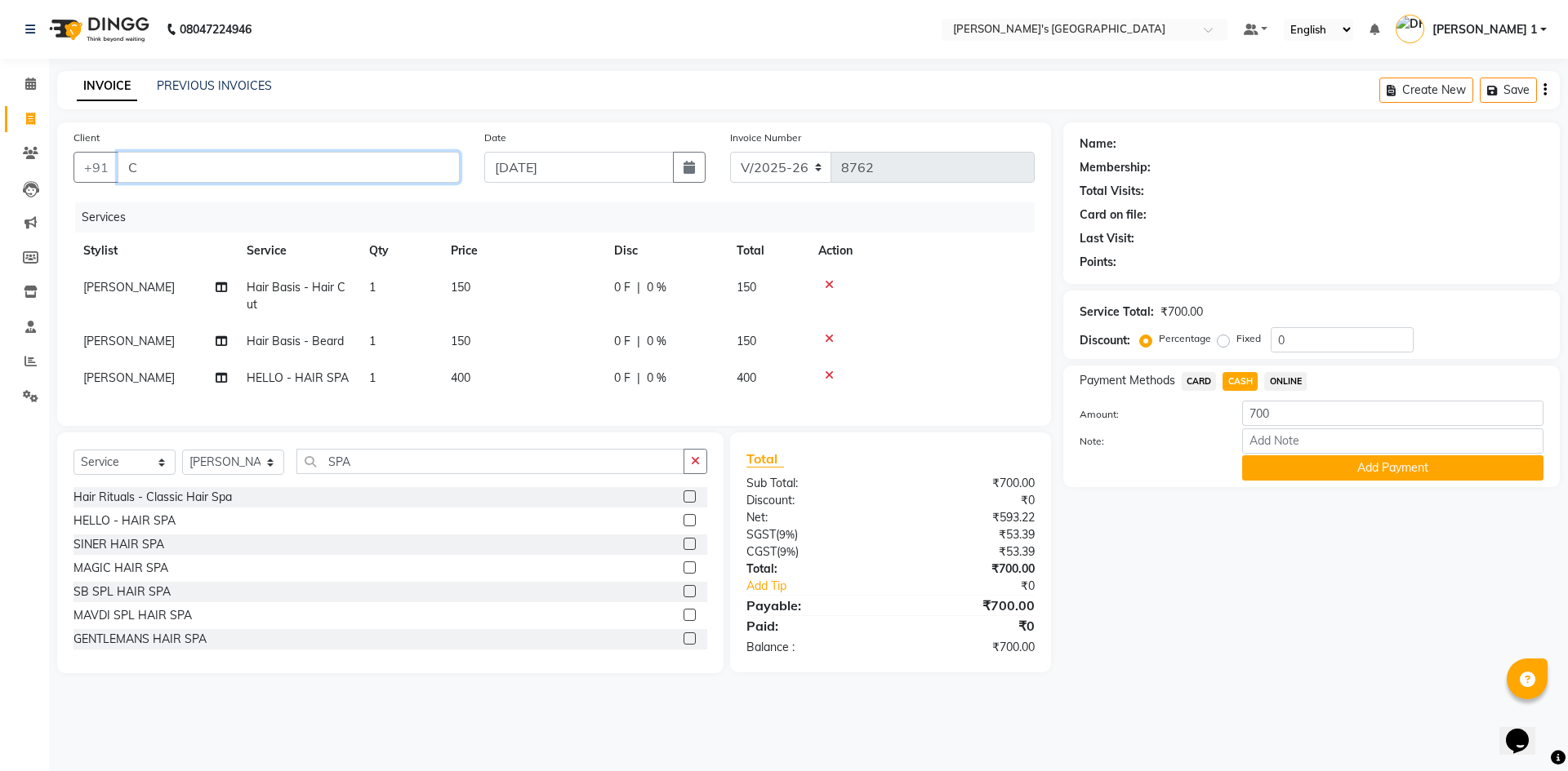
click at [203, 164] on input "C" at bounding box center [289, 167] width 343 height 31
click at [18, 156] on span at bounding box center [30, 153] width 29 height 19
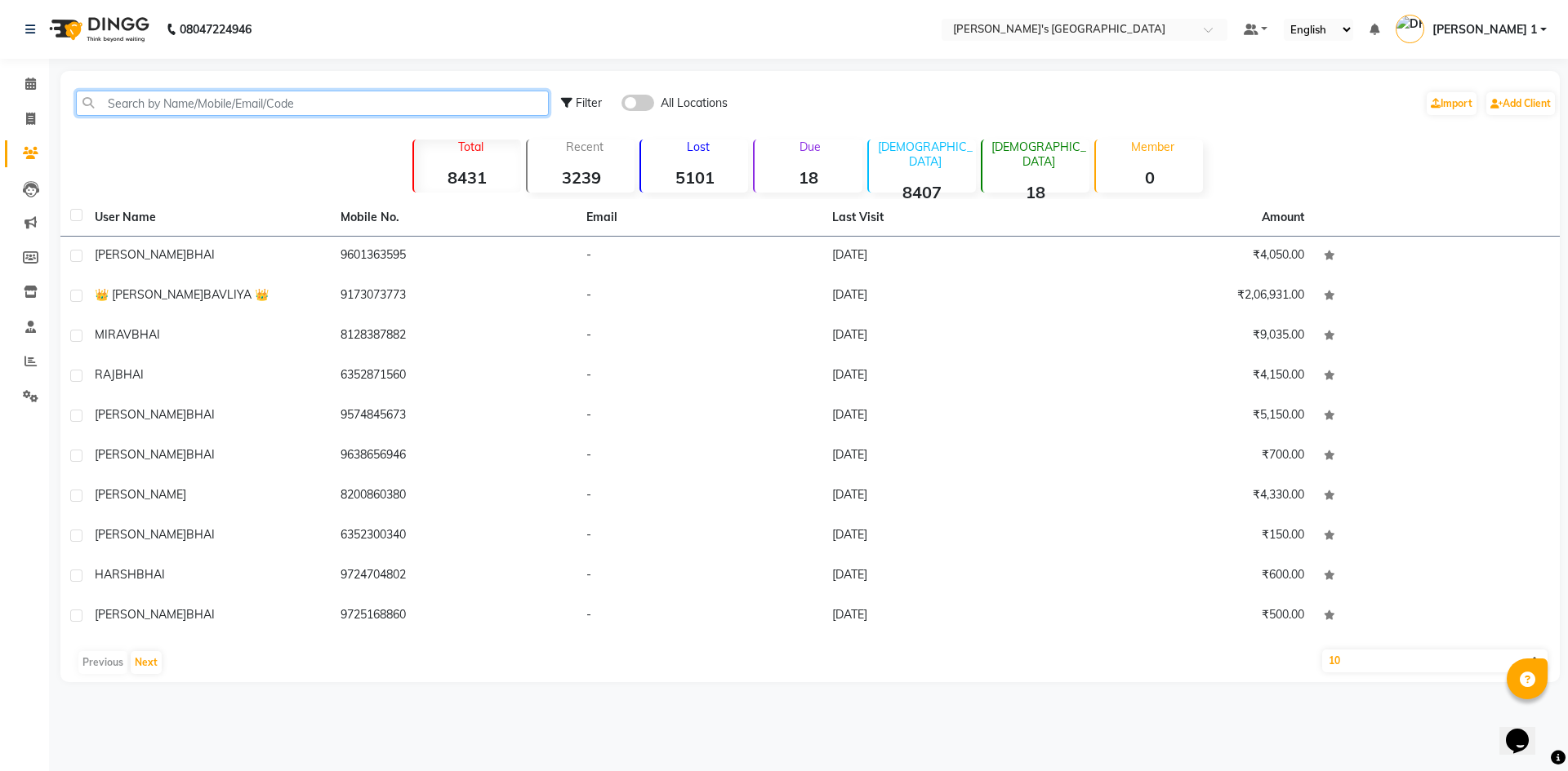
click at [363, 99] on input "text" at bounding box center [312, 103] width 473 height 25
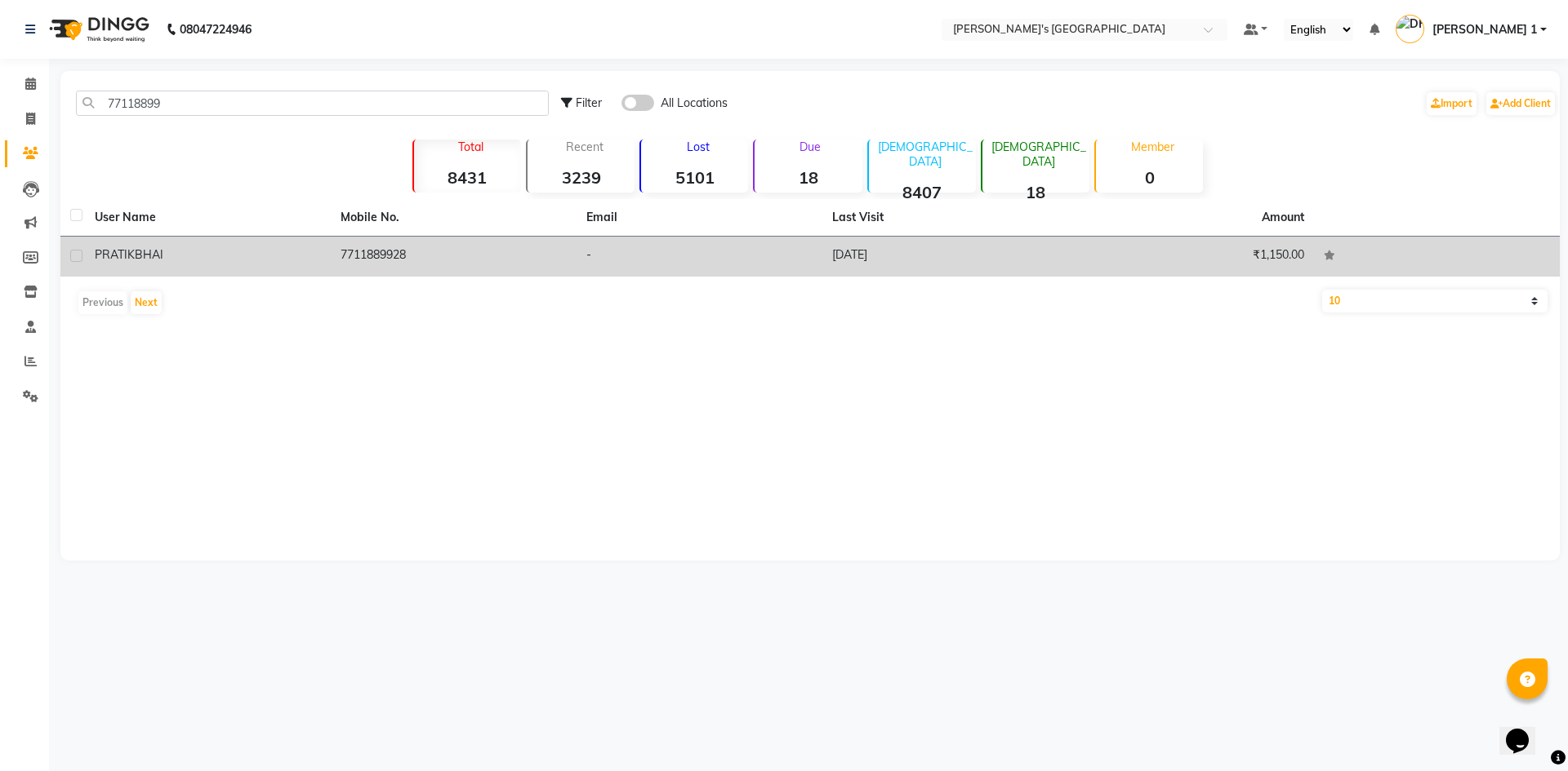
click at [348, 245] on td "7711889928" at bounding box center [454, 256] width 246 height 40
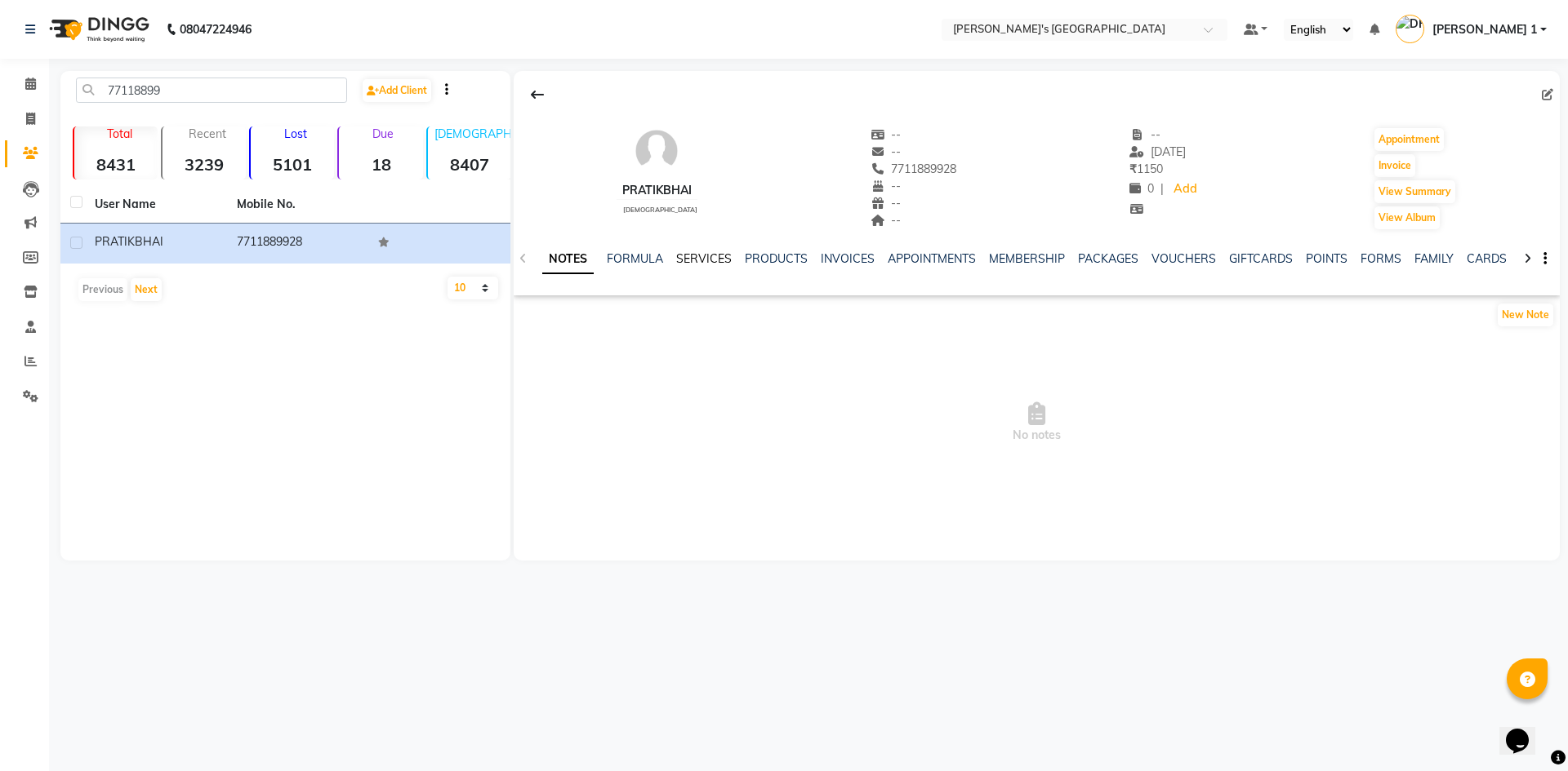
click at [727, 251] on link "SERVICES" at bounding box center [704, 258] width 56 height 14
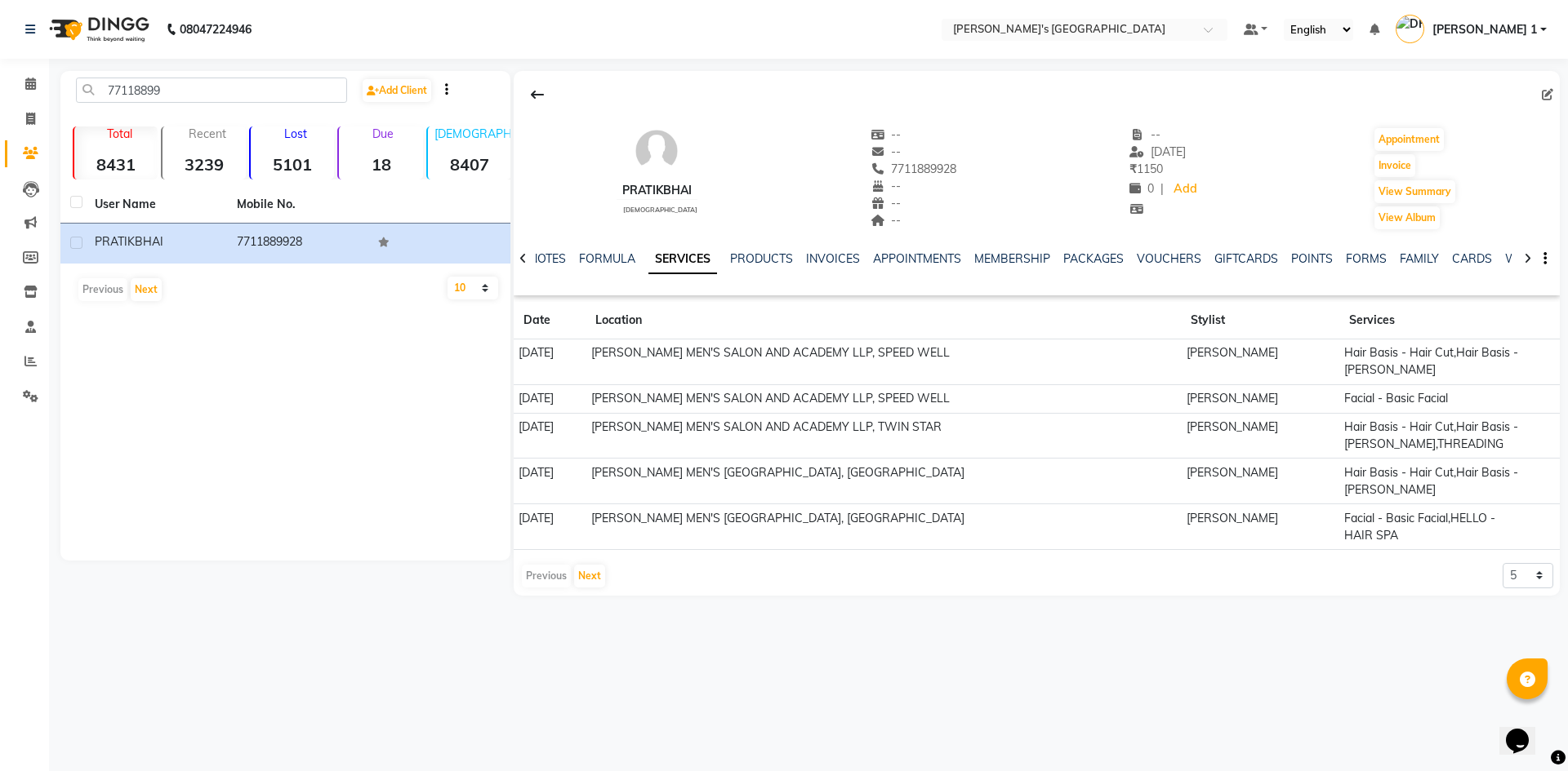
click at [1190, 355] on td "PRAVIN SEN" at bounding box center [1260, 362] width 159 height 46
click at [1340, 354] on td "Hair Basis - Hair Cut,Hair Basis - Beard" at bounding box center [1434, 362] width 190 height 46
click at [1358, 353] on td "Hair Basis - Hair Cut,Hair Basis - Beard" at bounding box center [1434, 362] width 190 height 46
click at [1360, 359] on td "Hair Basis - Hair Cut,Hair Basis - Beard" at bounding box center [1434, 362] width 190 height 46
click at [1358, 371] on td "Hair Basis - Hair Cut,Hair Basis - Beard" at bounding box center [1434, 362] width 190 height 46
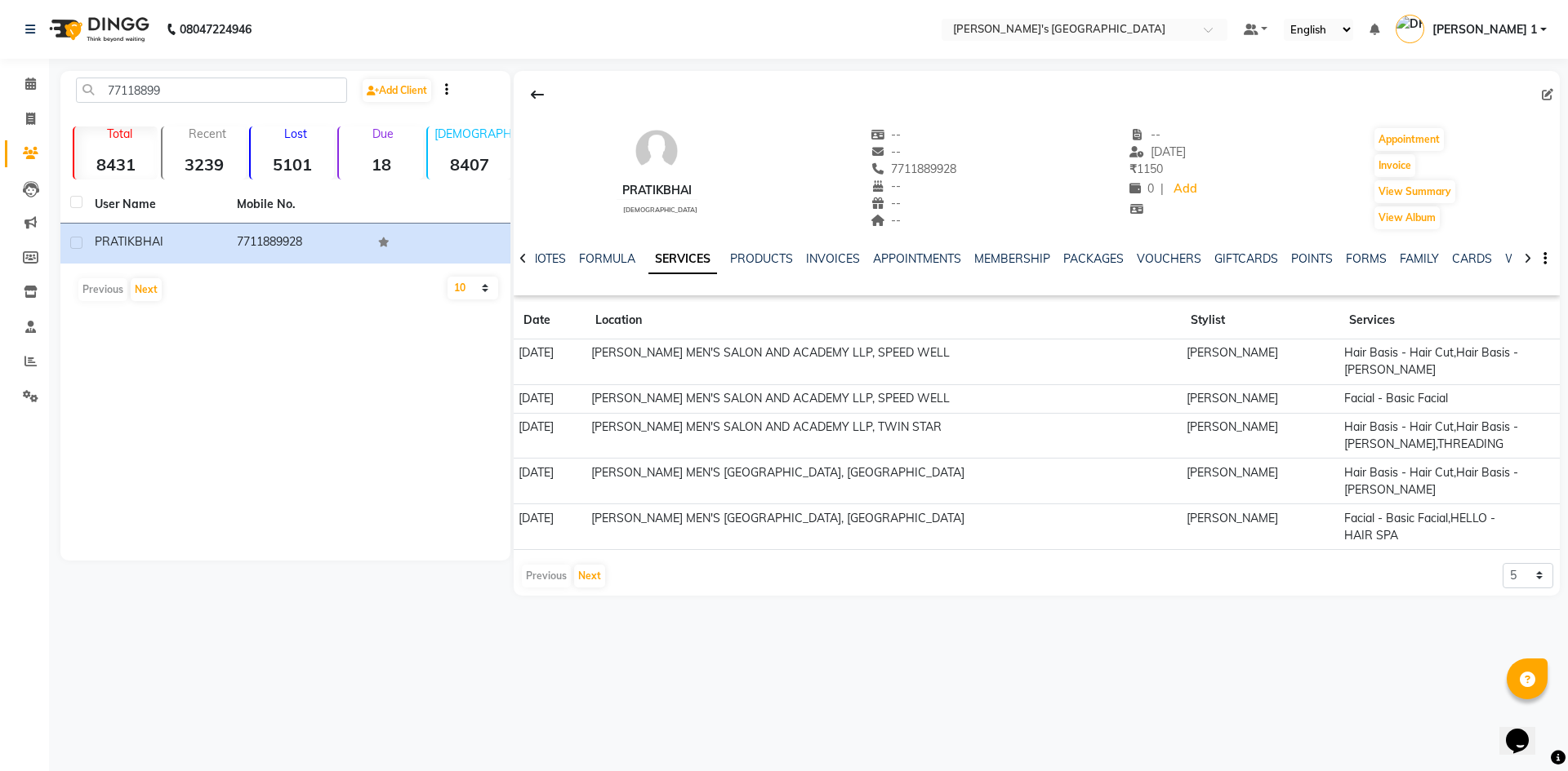
drag, startPoint x: 1399, startPoint y: 361, endPoint x: 1413, endPoint y: 356, distance: 14.9
click at [1407, 360] on td "Hair Basis - Hair Cut,Hair Basis - Beard" at bounding box center [1434, 362] width 190 height 46
drag, startPoint x: 1416, startPoint y: 356, endPoint x: 1432, endPoint y: 355, distance: 16.0
click at [1416, 356] on td "Hair Basis - Hair Cut,Hair Basis - Beard" at bounding box center [1434, 362] width 190 height 46
click at [1433, 355] on td "Hair Basis - Hair Cut,Hair Basis - Beard" at bounding box center [1434, 362] width 190 height 46
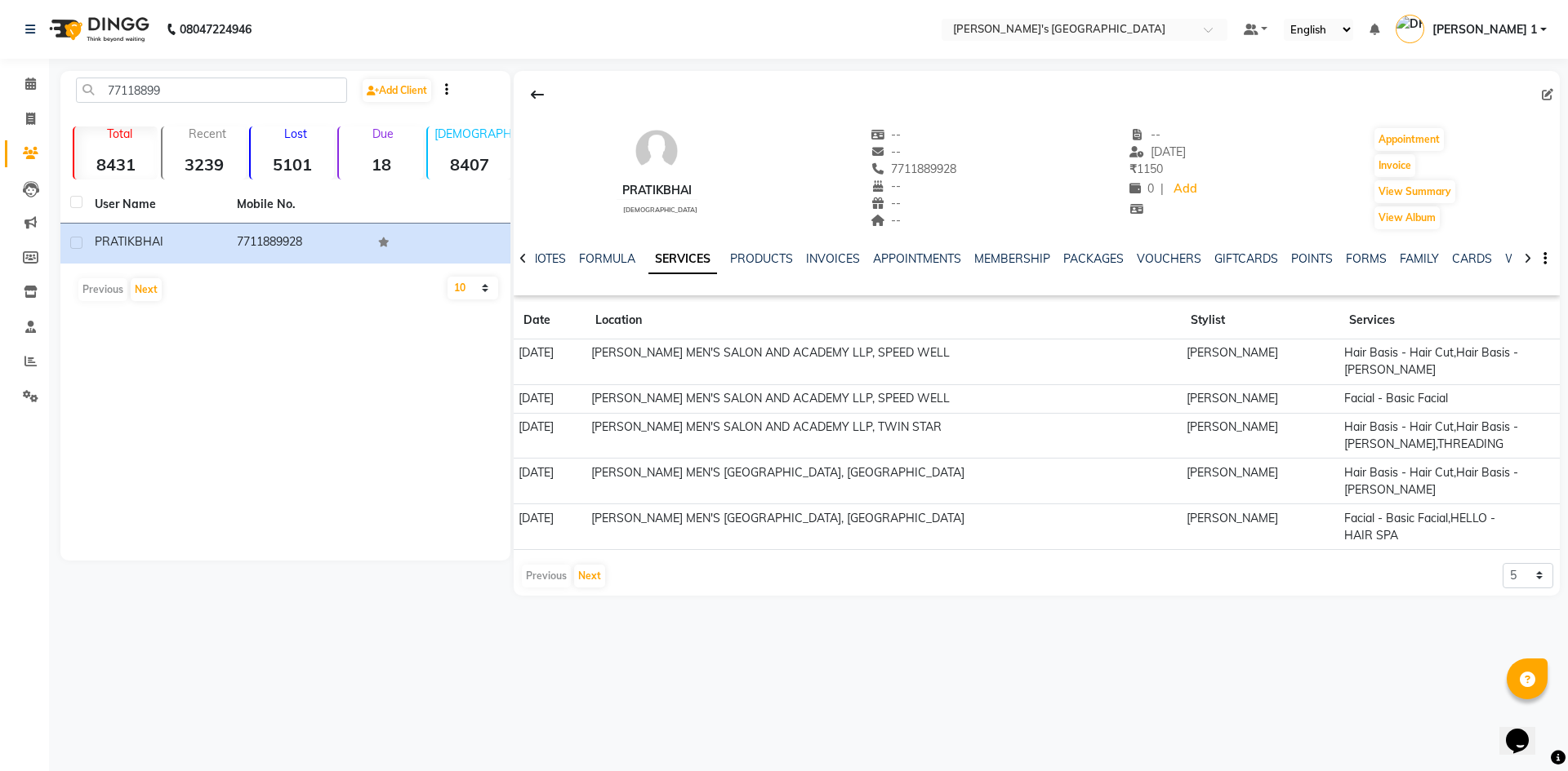
click at [1374, 324] on th "Services" at bounding box center [1434, 321] width 190 height 38
click at [667, 353] on td "SANDY MEN'S SALON AND ACADEMY LLP, SPEED WELL" at bounding box center [884, 362] width 596 height 46
click at [1189, 356] on td "PRAVIN SEN" at bounding box center [1260, 362] width 159 height 46
click at [1198, 360] on td "PRAVIN SEN" at bounding box center [1260, 362] width 159 height 46
click at [1181, 357] on td "PRAVIN SEN" at bounding box center [1260, 362] width 159 height 46
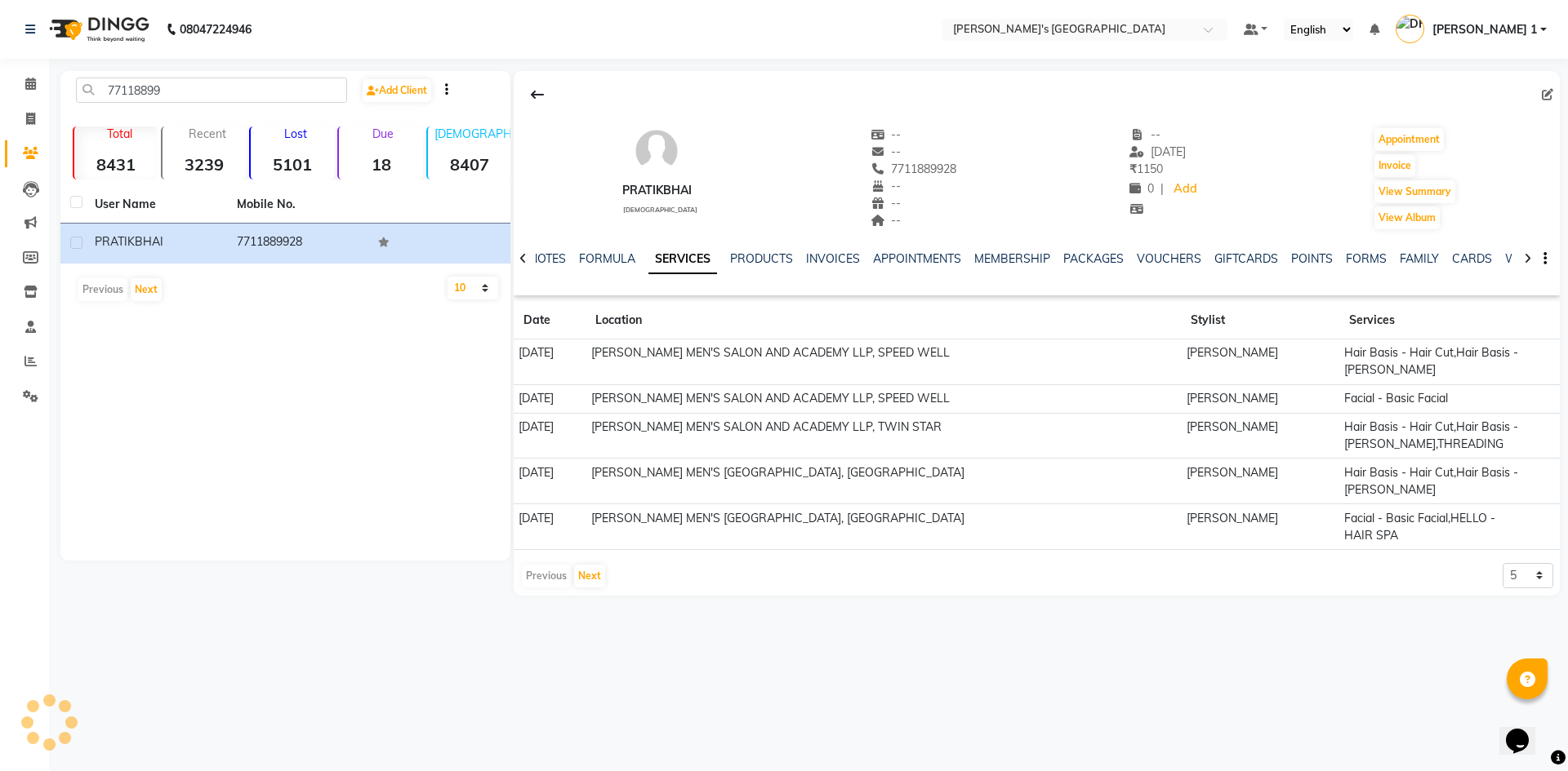
drag, startPoint x: 1454, startPoint y: 338, endPoint x: 1497, endPoint y: 355, distance: 46.2
click at [1455, 339] on table "Date Location Stylist Services 30-06-2025 SANDY MEN'S SALON AND ACADEMY LLP, SP…" at bounding box center [1037, 426] width 1046 height 248
click at [1503, 357] on td "Hair Basis - Hair Cut,Hair Basis - Beard" at bounding box center [1434, 362] width 190 height 46
click at [1505, 358] on td "Hair Basis - Hair Cut,Hair Basis - Beard" at bounding box center [1434, 362] width 190 height 46
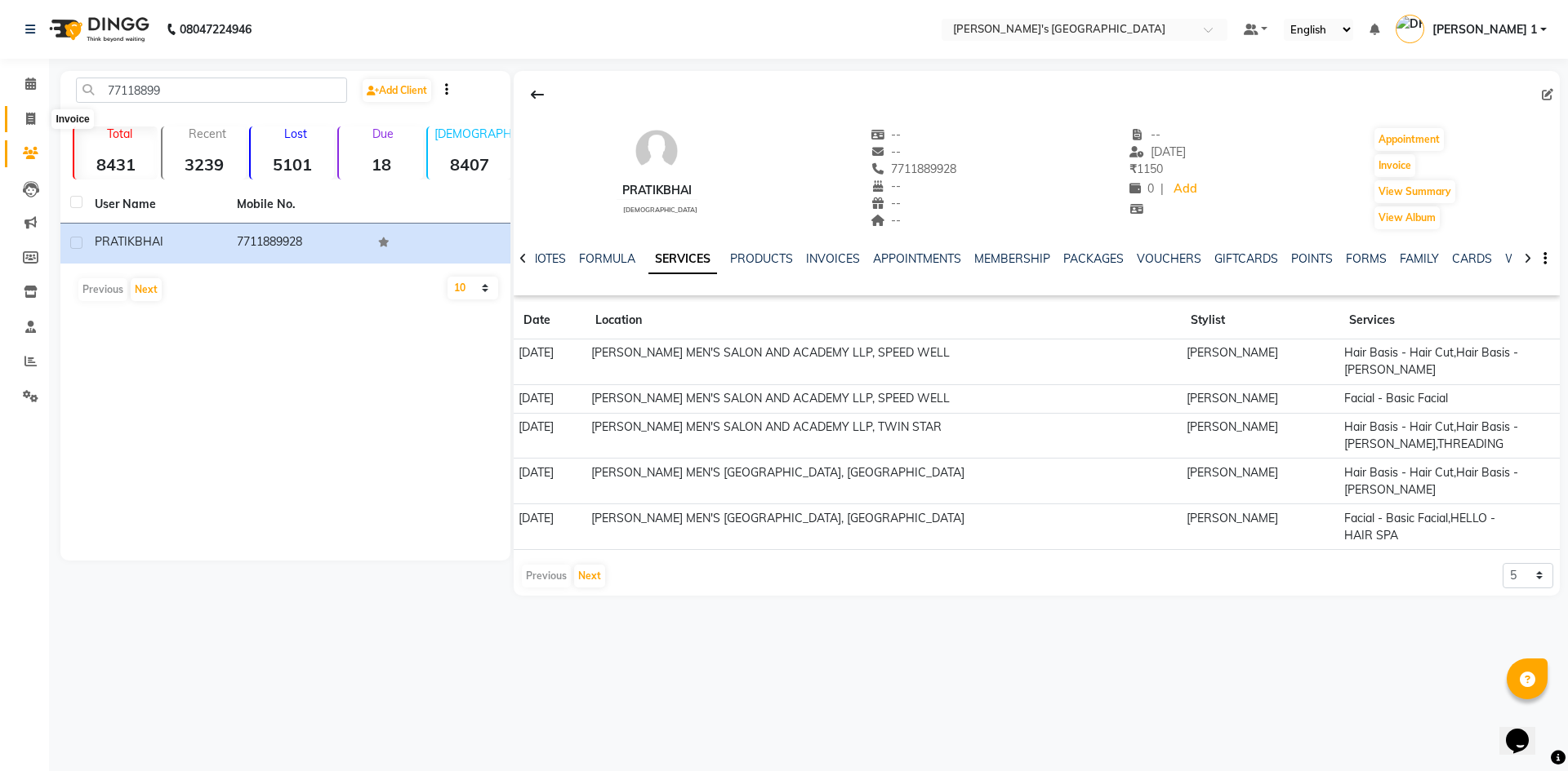
click at [19, 125] on span at bounding box center [30, 119] width 29 height 19
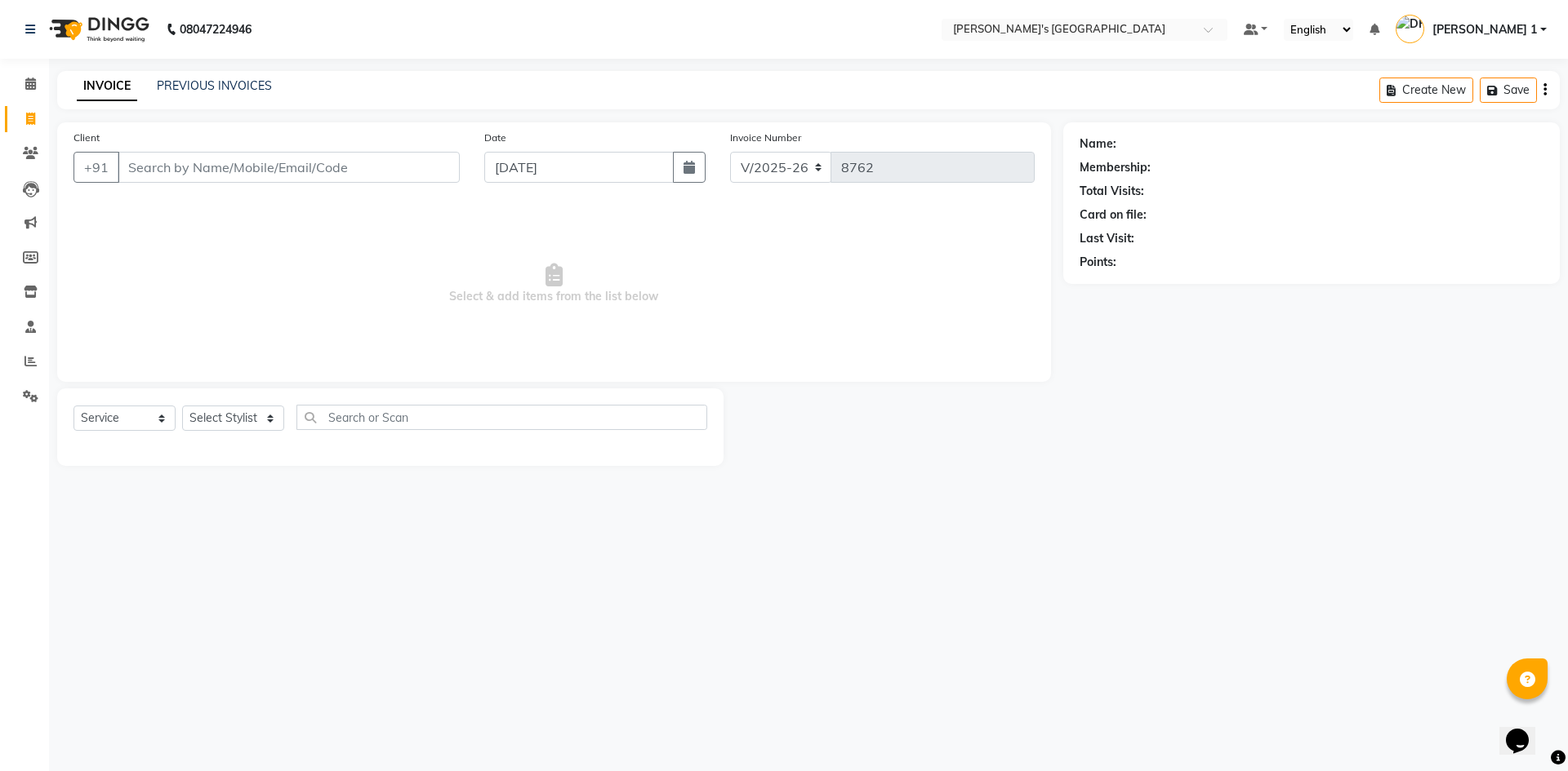
click at [176, 159] on input "Client" at bounding box center [289, 167] width 343 height 31
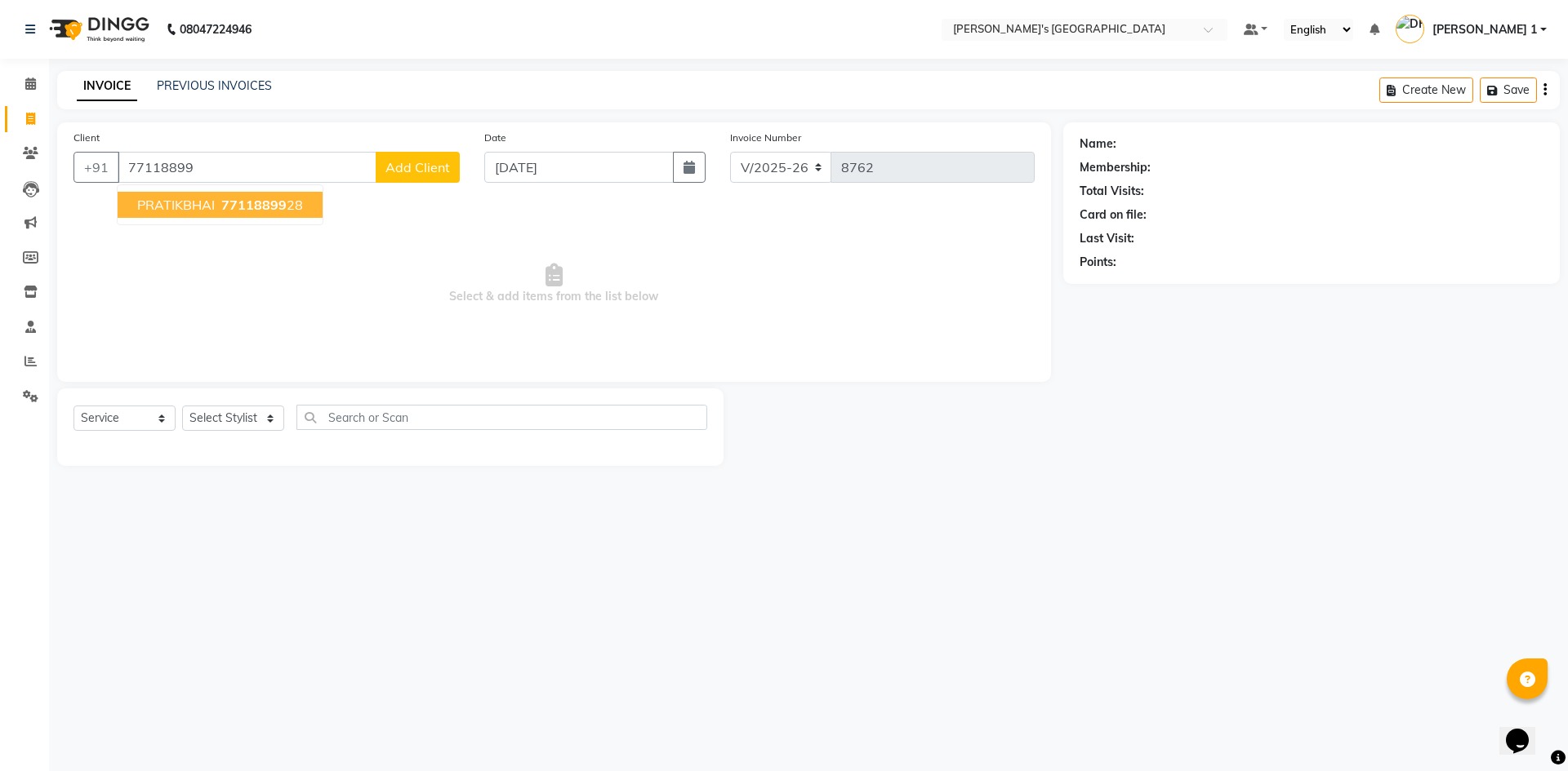
click at [231, 202] on span "77118899" at bounding box center [254, 204] width 65 height 16
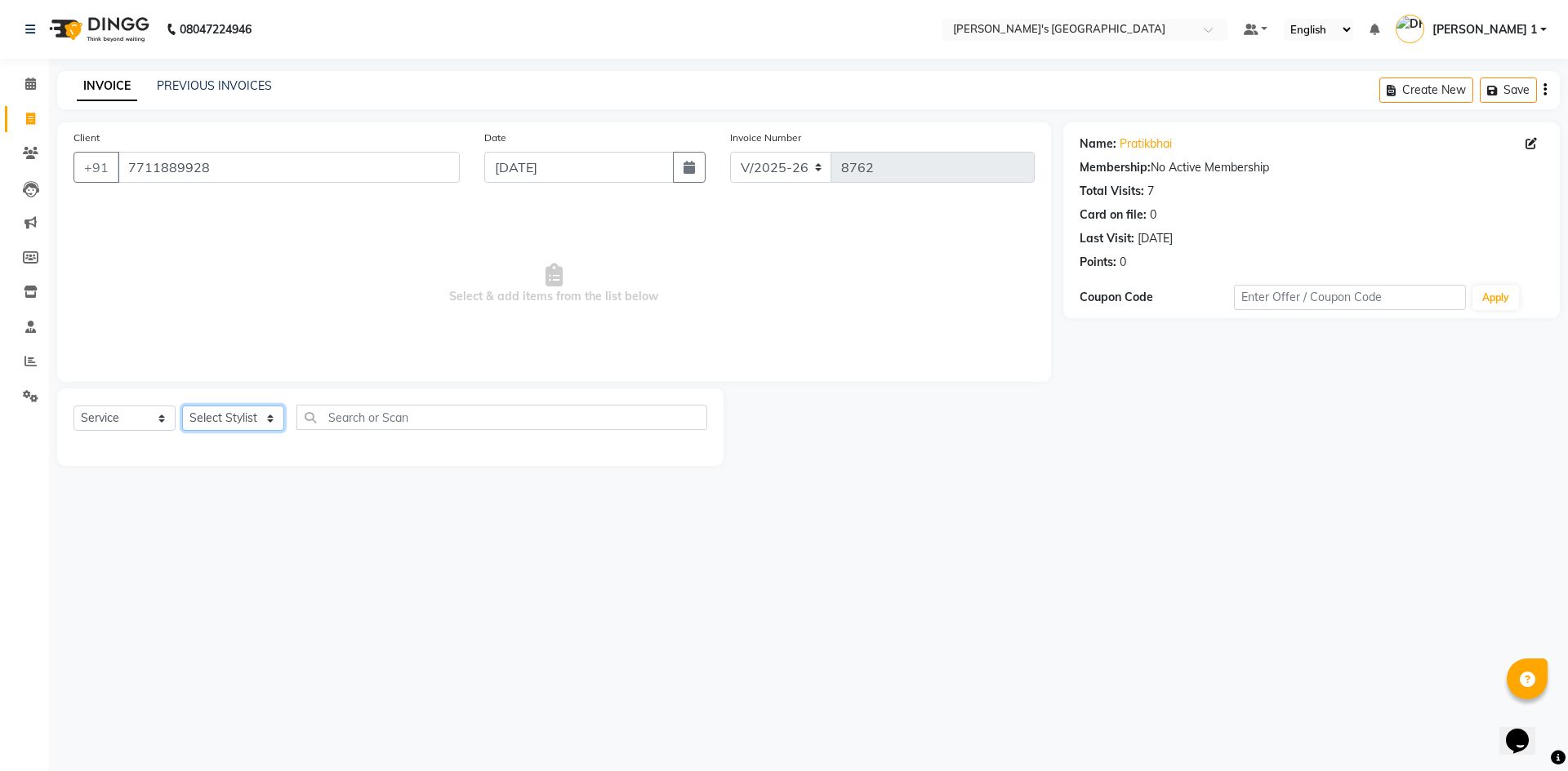
click at [246, 416] on select "Select Stylist [PERSON_NAME] [PERSON_NAME] [PERSON_NAME] [PERSON_NAME] [PERSON_…" at bounding box center [233, 419] width 102 height 25
click at [182, 406] on select "Select Stylist [PERSON_NAME] [PERSON_NAME] [PERSON_NAME] [PERSON_NAME] [PERSON_…" at bounding box center [233, 419] width 102 height 25
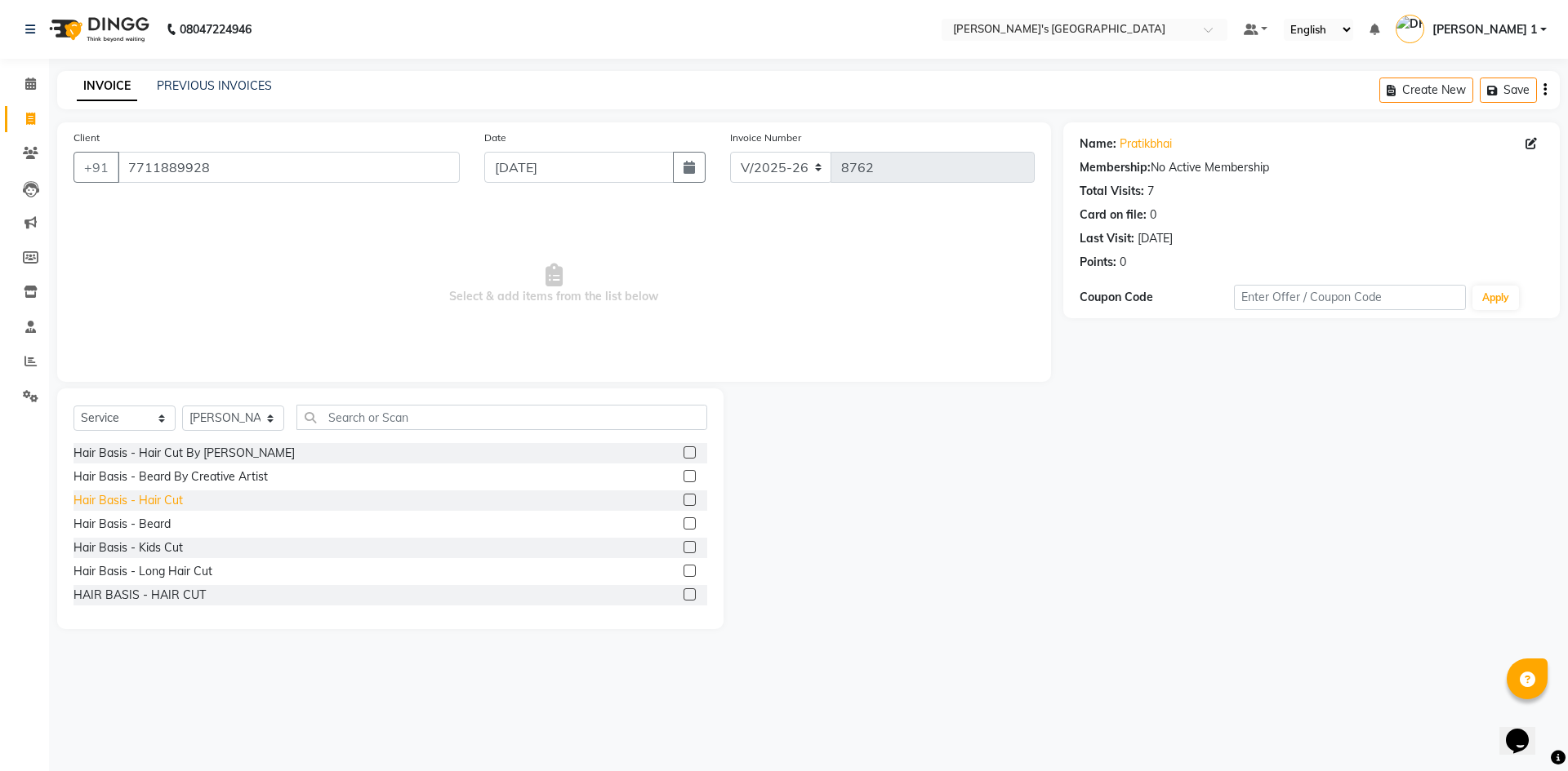
click at [152, 498] on div "Hair Basis - Hair Cut" at bounding box center [128, 500] width 109 height 17
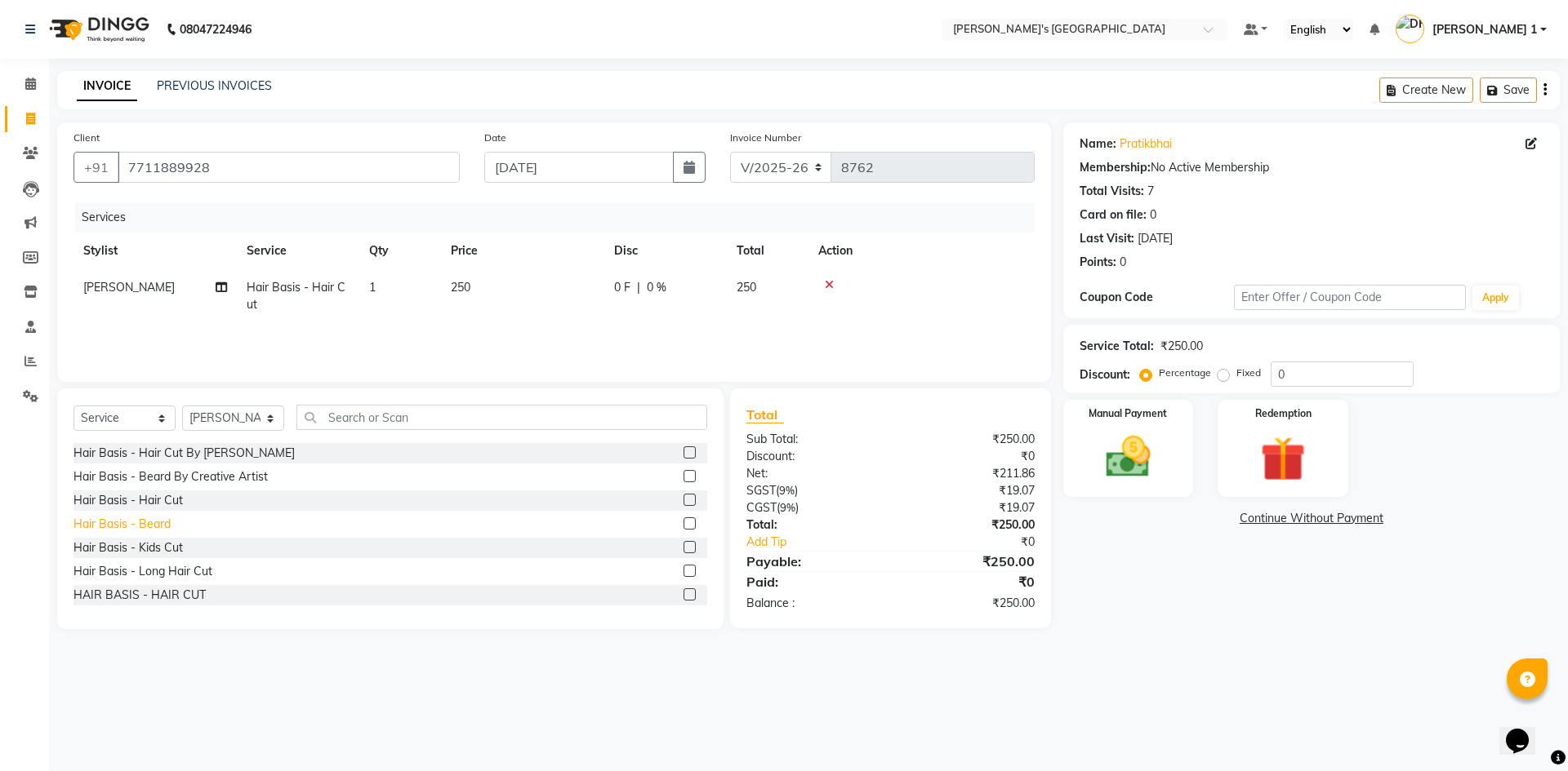
click at [168, 530] on div "Hair Basis - Beard" at bounding box center [122, 524] width 97 height 17
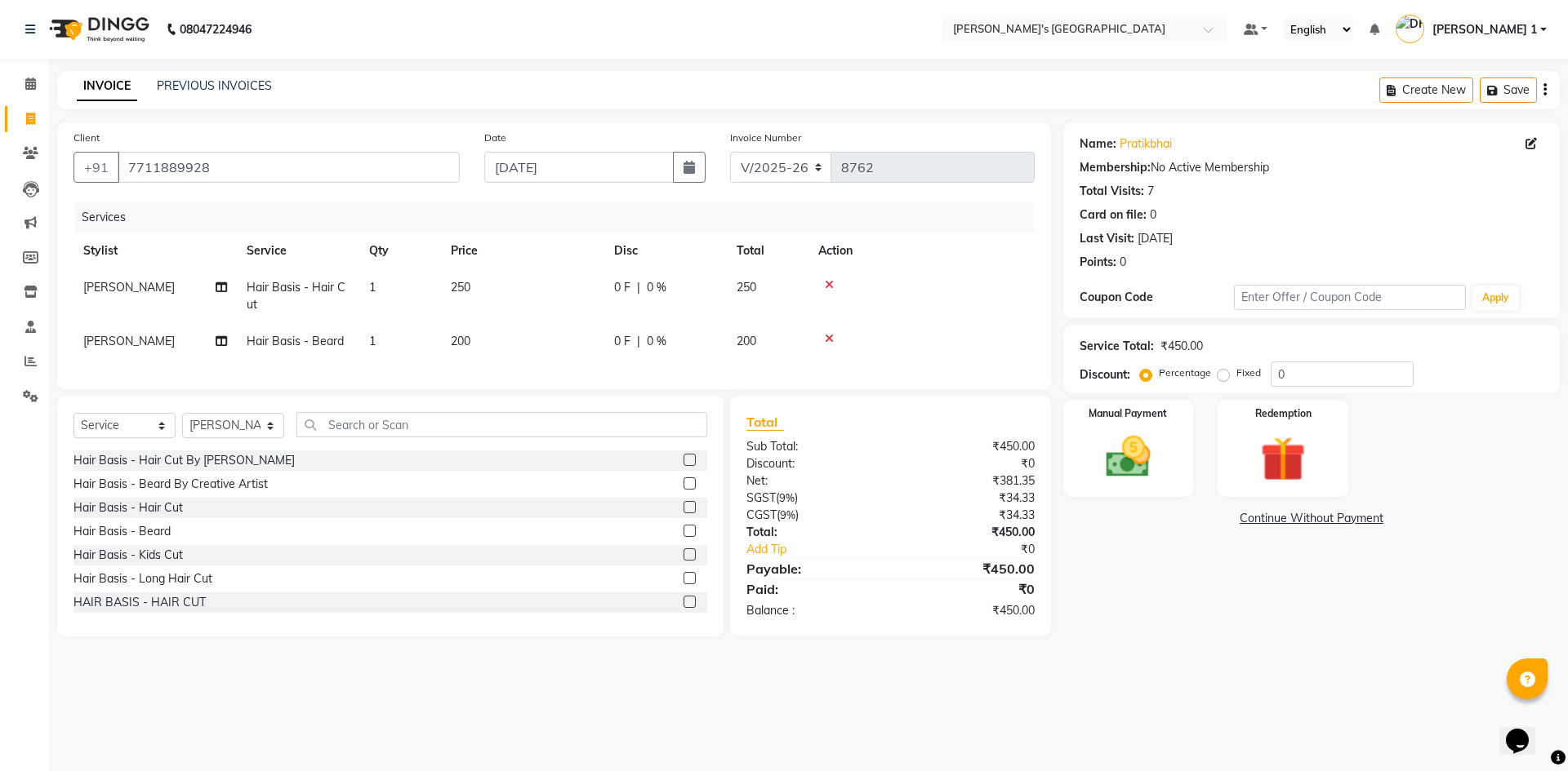
click at [479, 287] on td "250" at bounding box center [523, 296] width 163 height 54
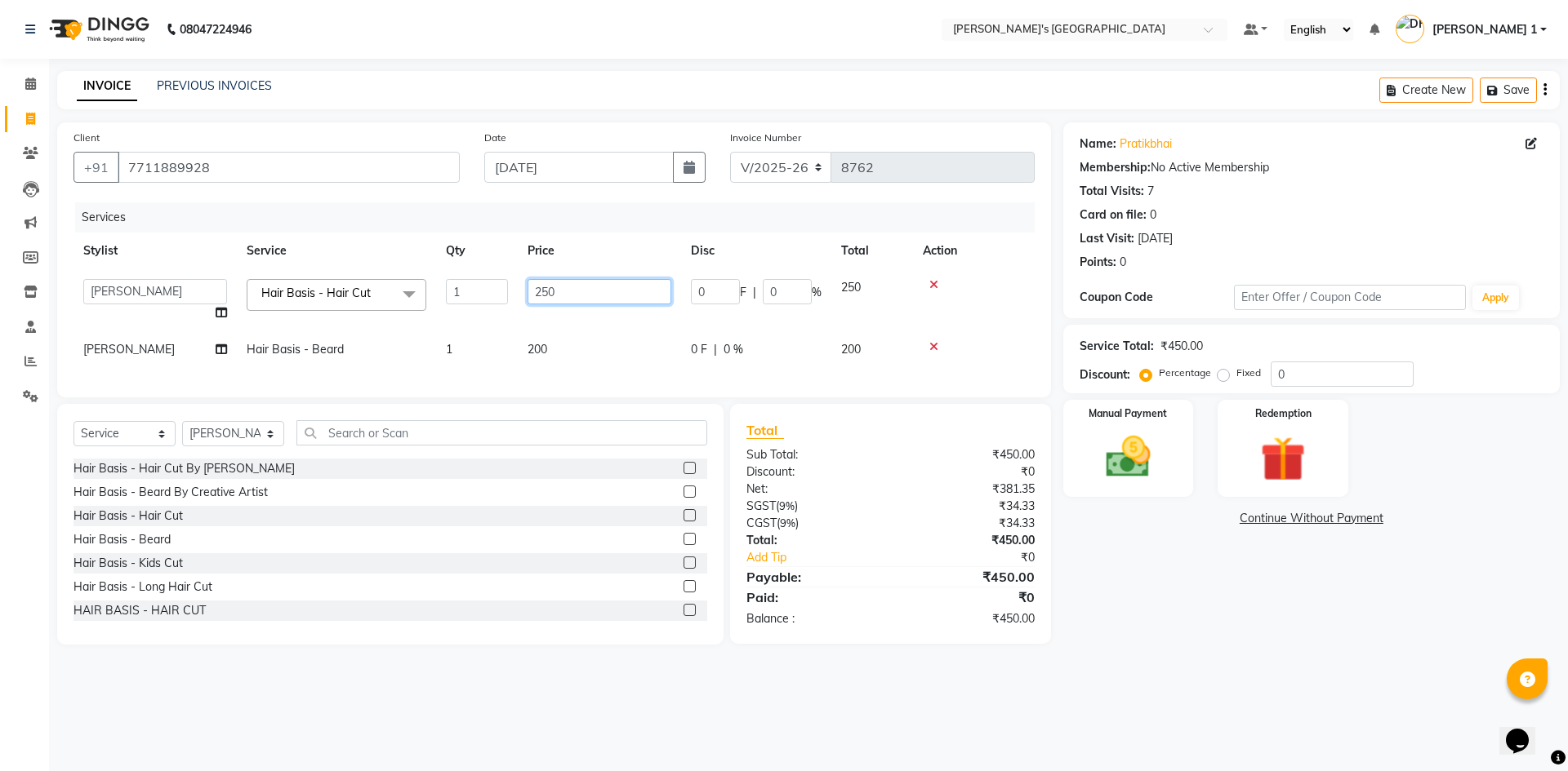
click at [571, 299] on input "250" at bounding box center [599, 291] width 144 height 25
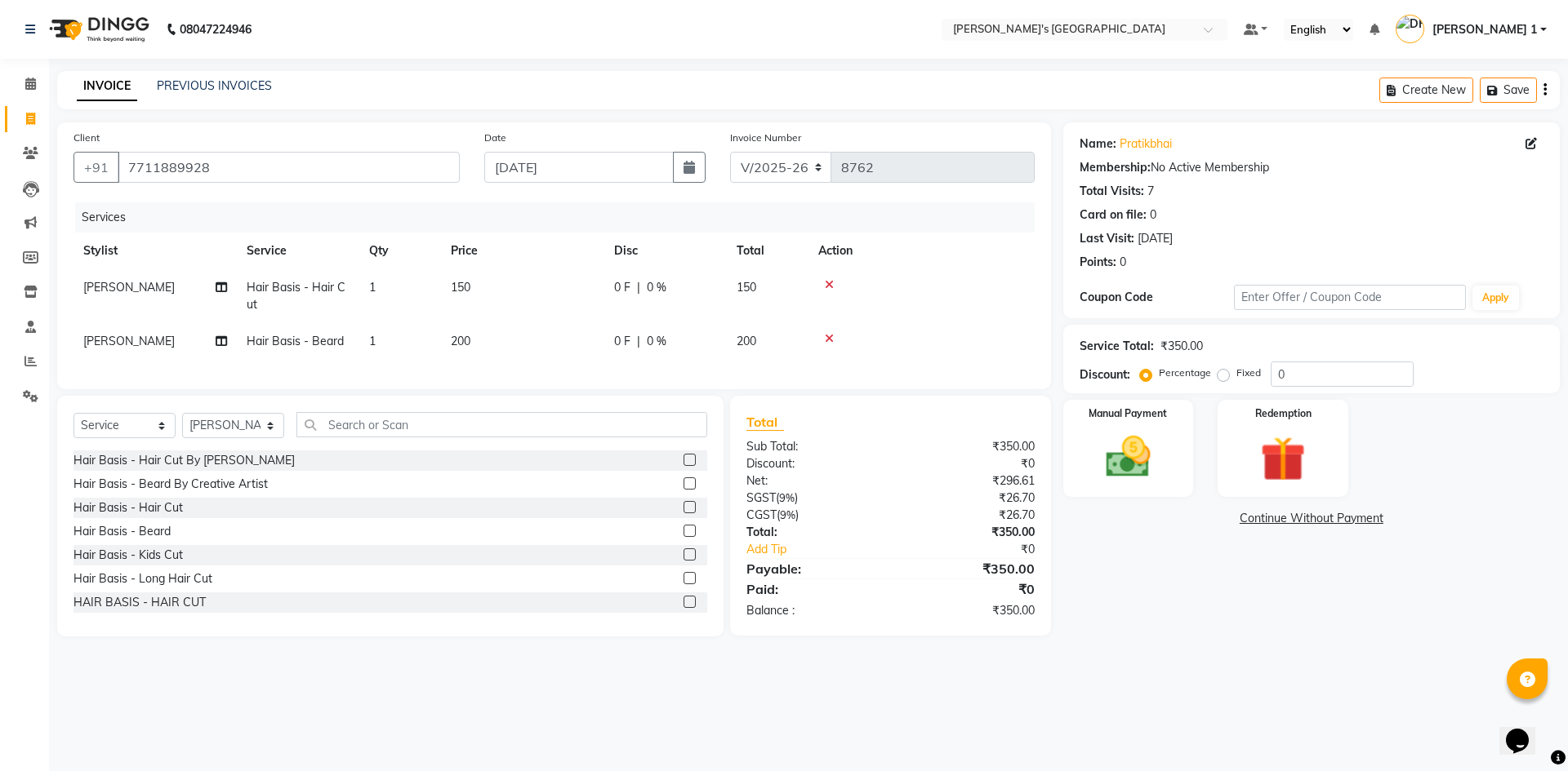
click at [576, 344] on td "200" at bounding box center [523, 342] width 163 height 37
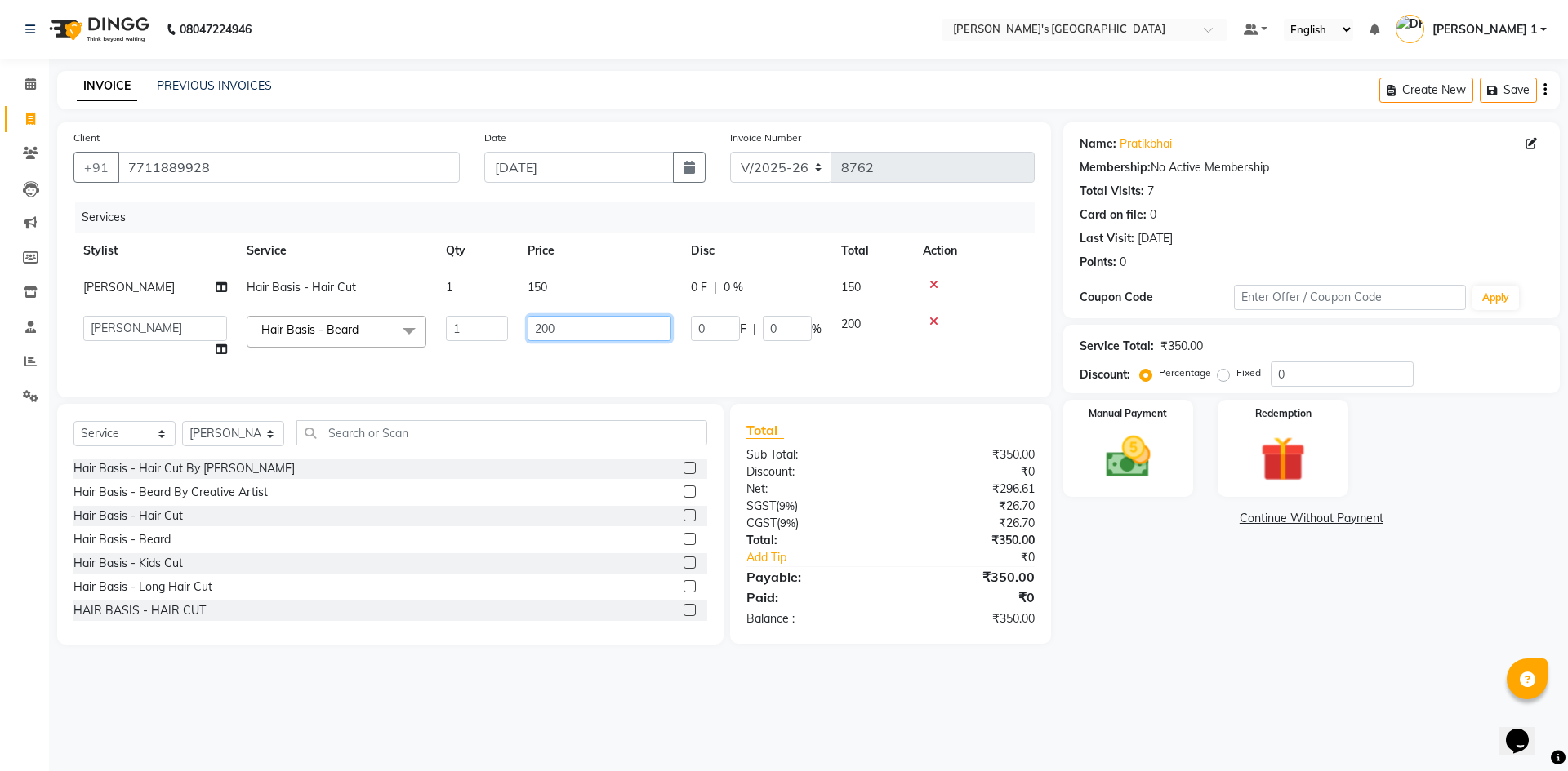
click at [580, 337] on input "200" at bounding box center [599, 328] width 144 height 25
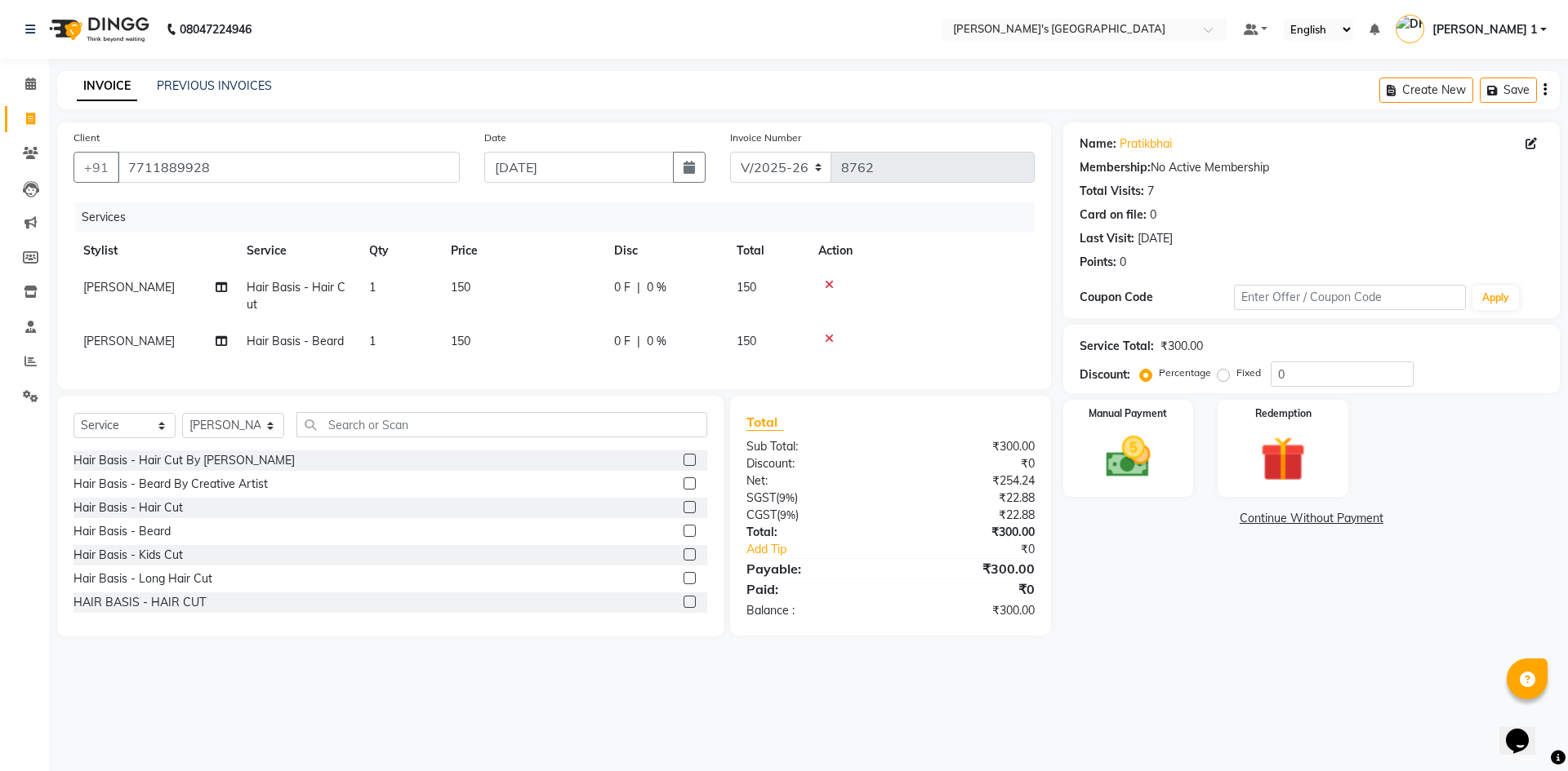
click at [557, 373] on div "Services Stylist Service Qty Price Disc Total Action JIGNESH PADALIYA Hair Basi…" at bounding box center [554, 288] width 962 height 170
click at [1095, 460] on img at bounding box center [1128, 457] width 76 height 54
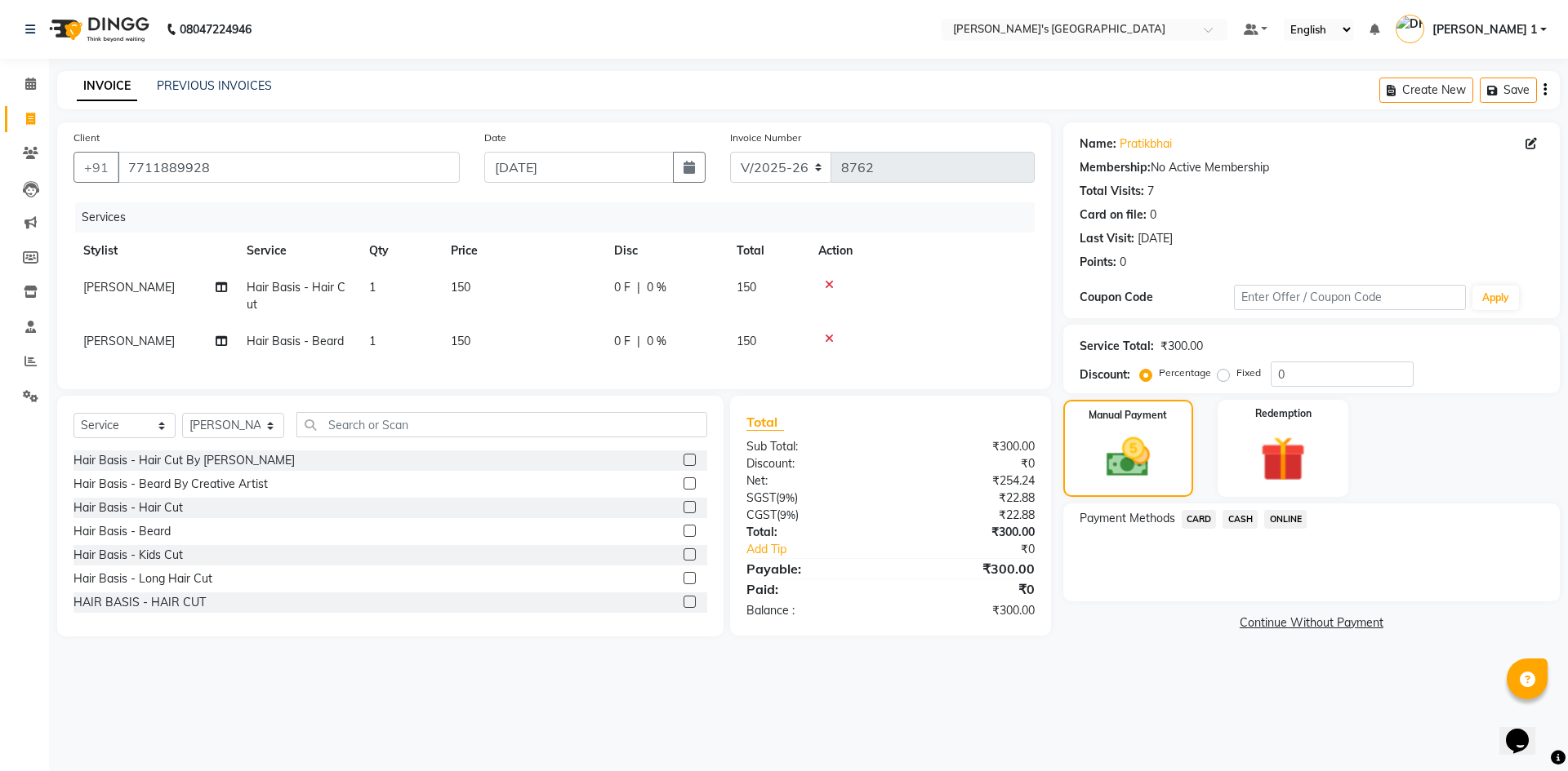
click at [1233, 517] on span "CASH" at bounding box center [1240, 519] width 35 height 19
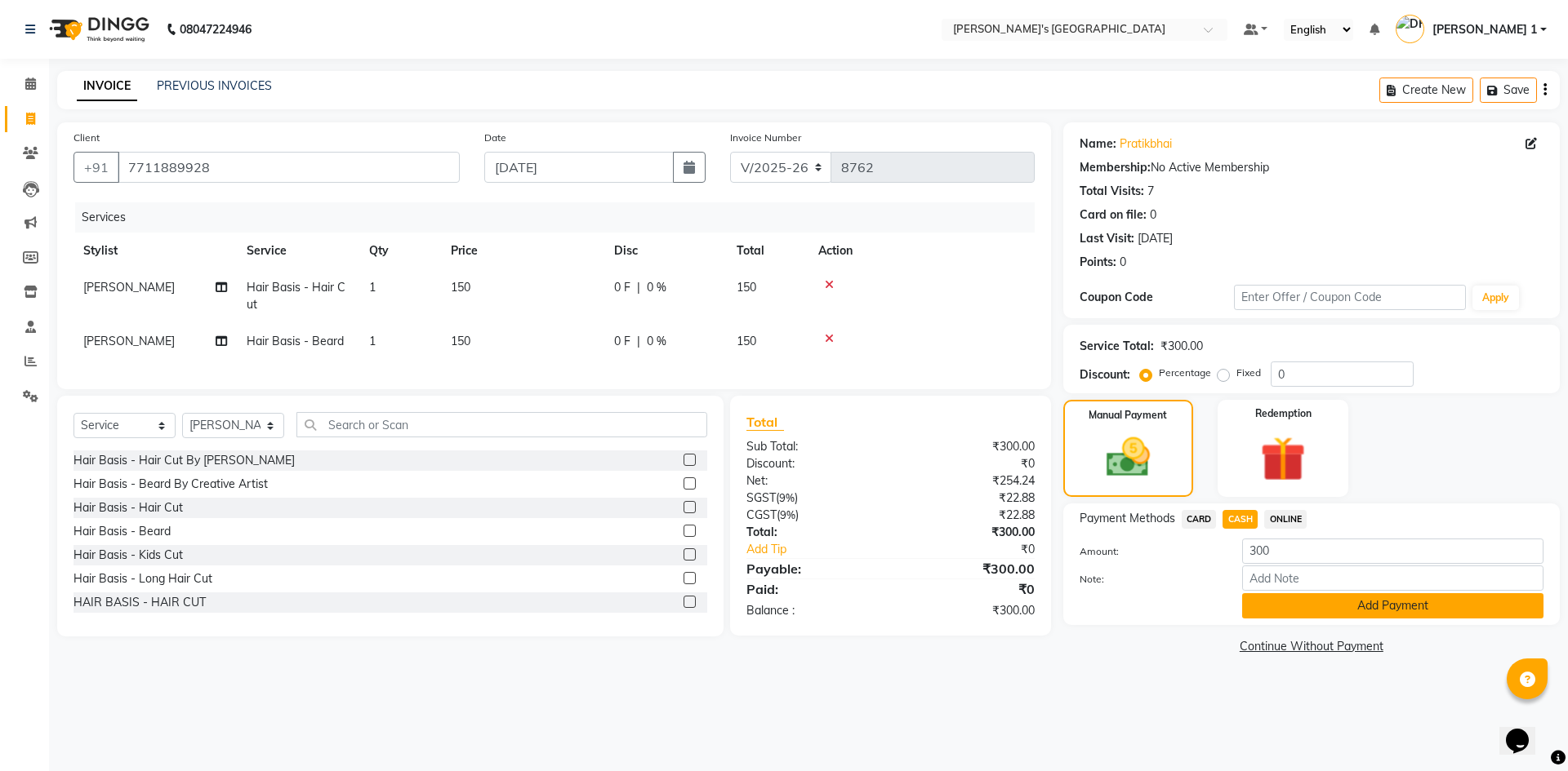
click at [1286, 607] on button "Add Payment" at bounding box center [1393, 606] width 301 height 25
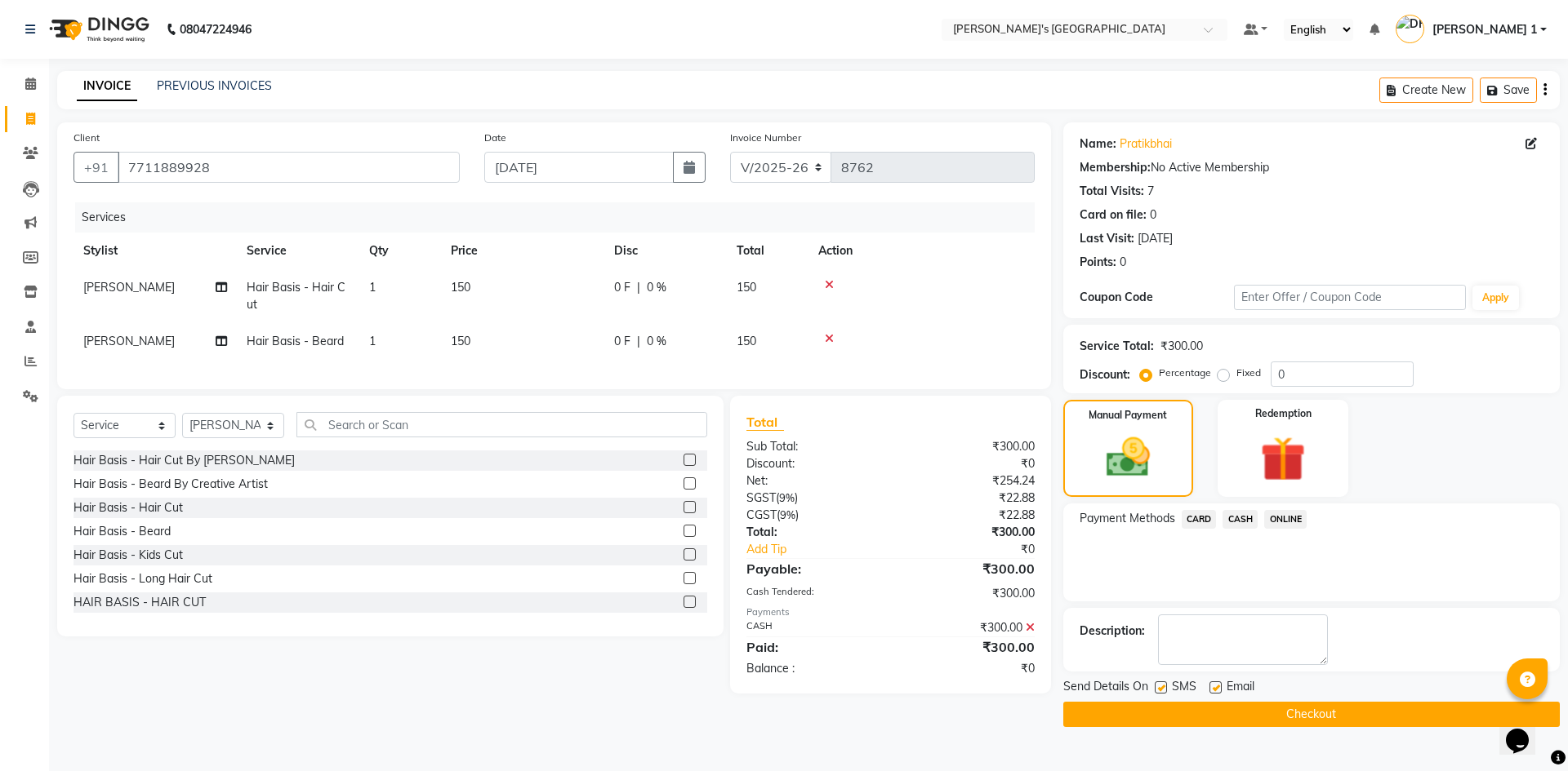
click at [1212, 680] on div "Email" at bounding box center [1239, 689] width 58 height 21
click at [1165, 686] on label at bounding box center [1162, 688] width 13 height 13
click at [1165, 686] on input "checkbox" at bounding box center [1161, 689] width 11 height 11
click at [1215, 687] on label at bounding box center [1216, 688] width 13 height 13
click at [1215, 687] on input "checkbox" at bounding box center [1215, 689] width 11 height 11
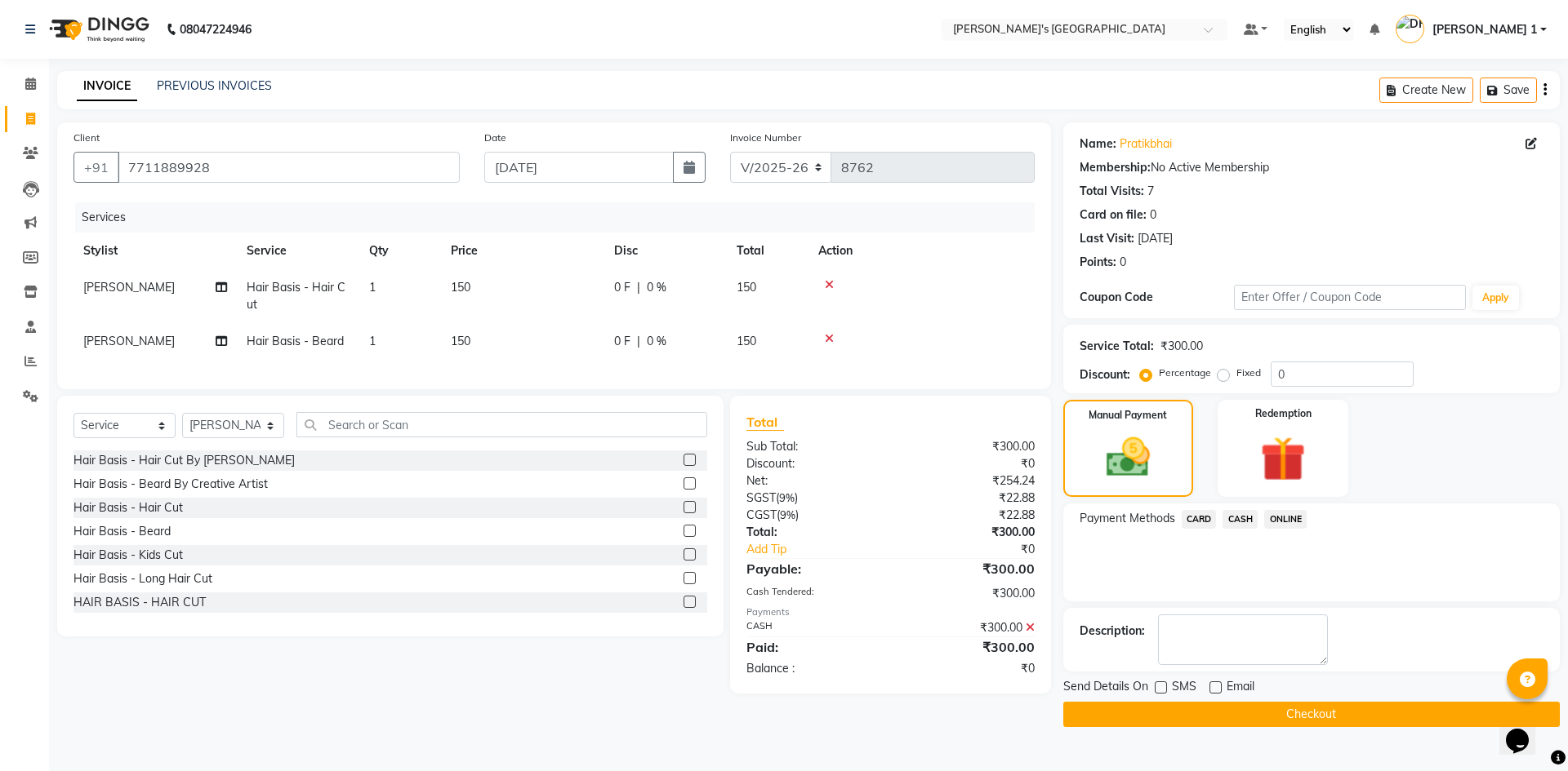
click at [1212, 707] on button "Checkout" at bounding box center [1312, 715] width 497 height 25
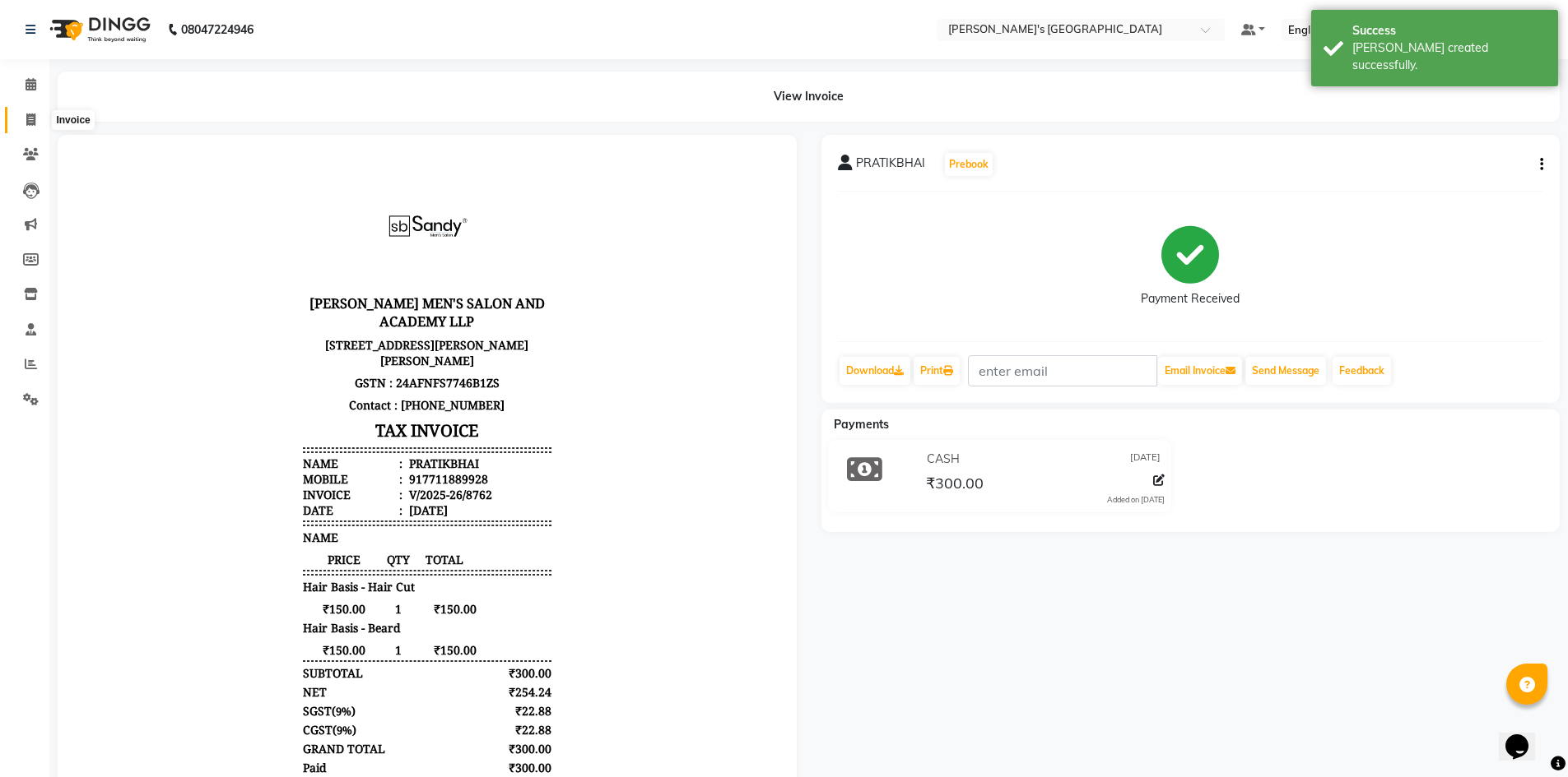
drag, startPoint x: 25, startPoint y: 116, endPoint x: 65, endPoint y: 111, distance: 40.3
click at [26, 116] on icon at bounding box center [31, 120] width 9 height 13
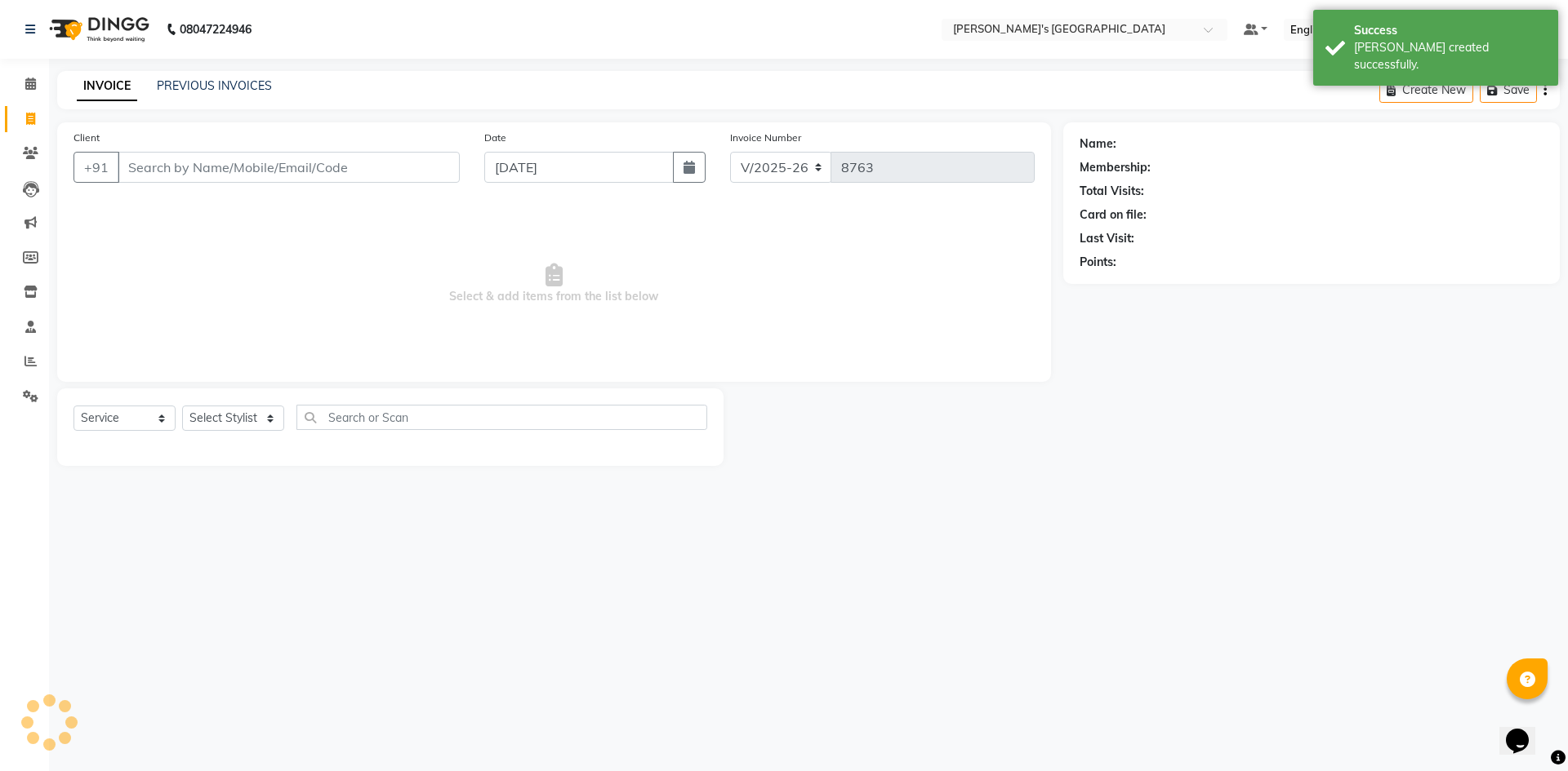
click at [174, 161] on input "Client" at bounding box center [289, 167] width 343 height 31
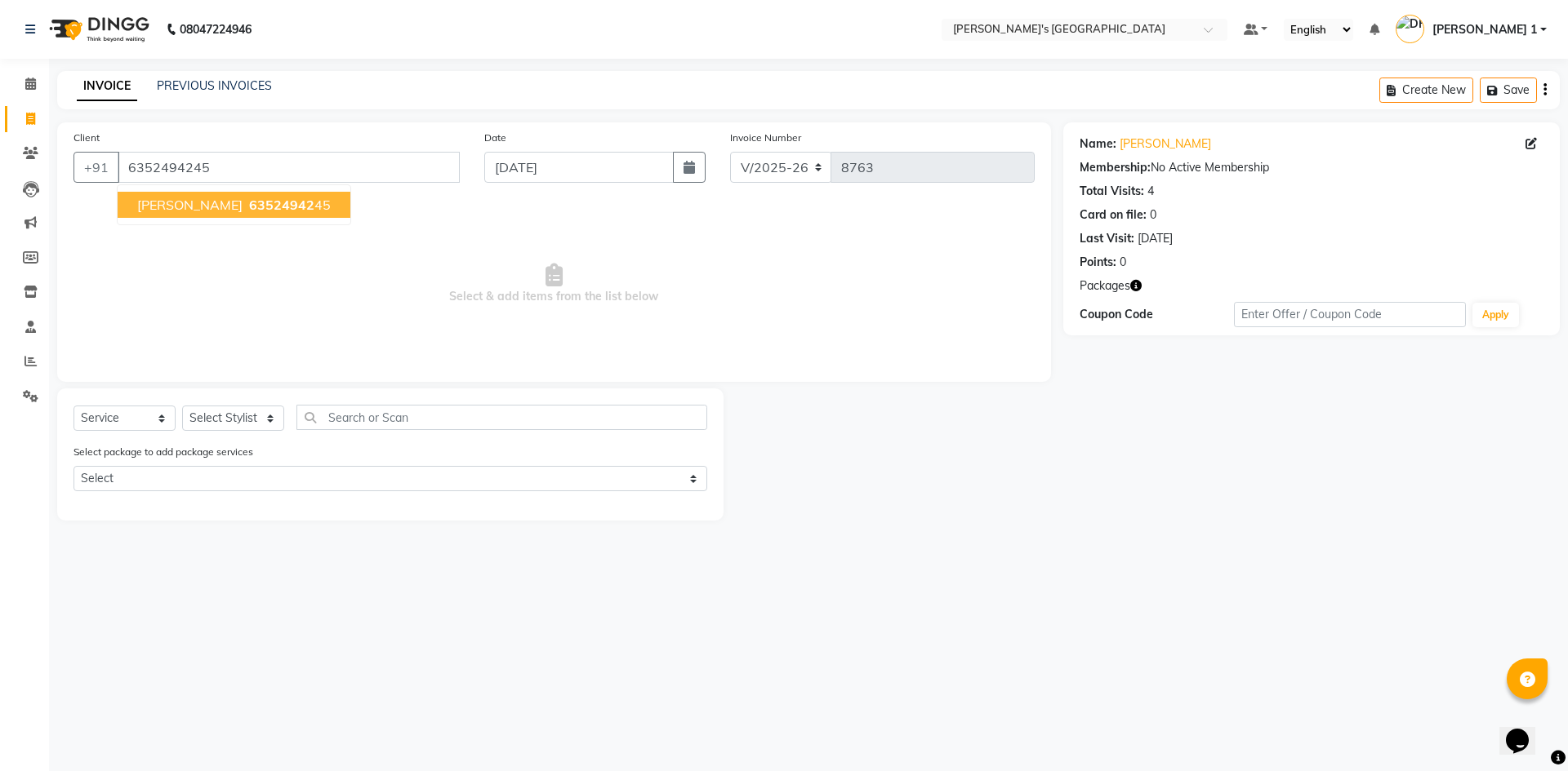
click at [142, 210] on span "DHERYA BHAI" at bounding box center [189, 204] width 105 height 16
click at [1137, 288] on icon "button" at bounding box center [1136, 285] width 12 height 12
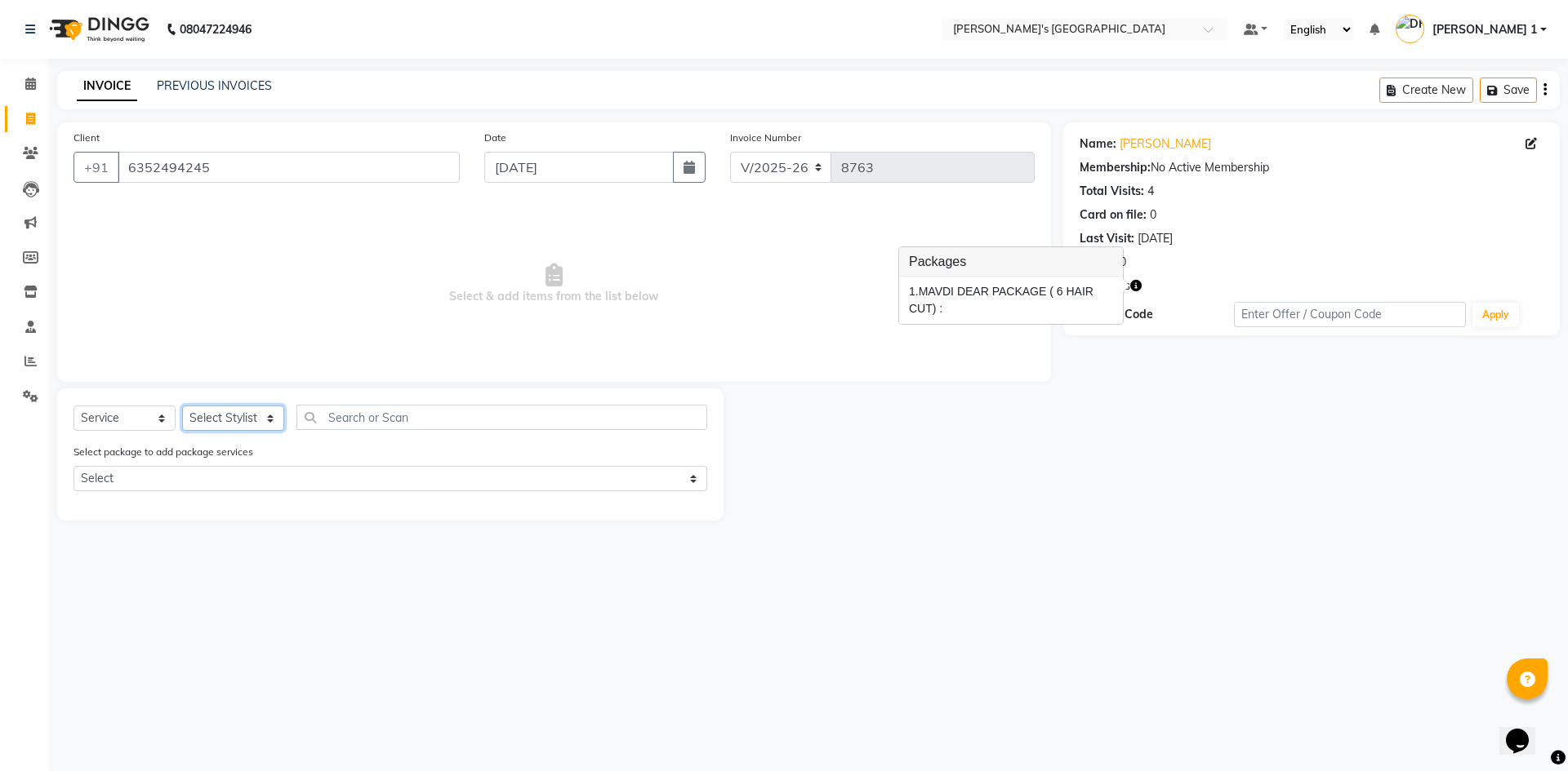
click at [225, 415] on select "Select Stylist [PERSON_NAME] [PERSON_NAME] [PERSON_NAME] [PERSON_NAME] [PERSON_…" at bounding box center [233, 419] width 102 height 25
click at [182, 406] on select "Select Stylist [PERSON_NAME] [PERSON_NAME] [PERSON_NAME] [PERSON_NAME] [PERSON_…" at bounding box center [233, 419] width 102 height 25
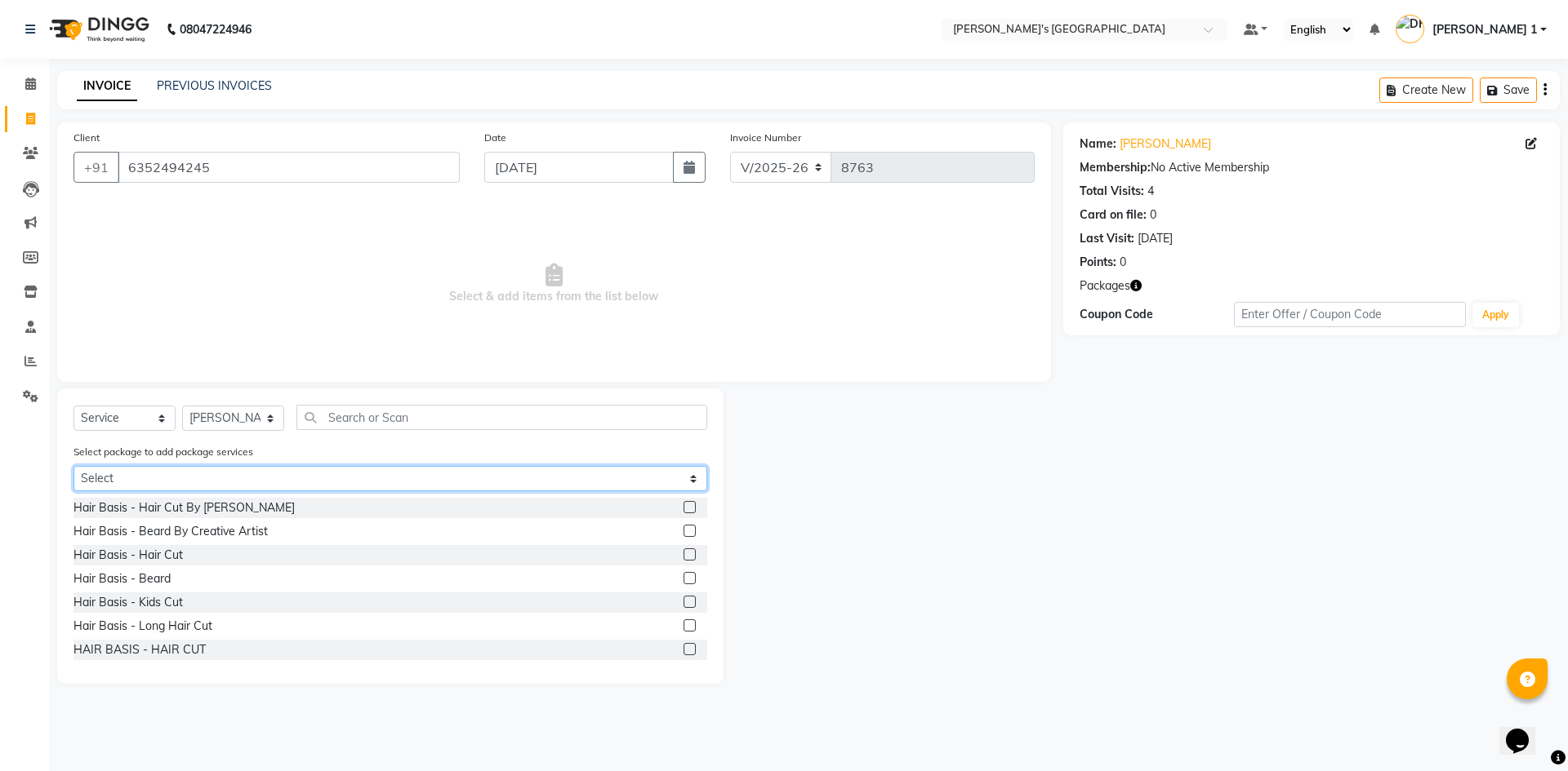
click at [210, 481] on select "Select MAVDI DEAR PACKAGE ( 6 HAIR CUT)" at bounding box center [390, 479] width 634 height 25
click at [74, 466] on select "Select MAVDI DEAR PACKAGE ( 6 HAIR CUT)" at bounding box center [390, 479] width 634 height 25
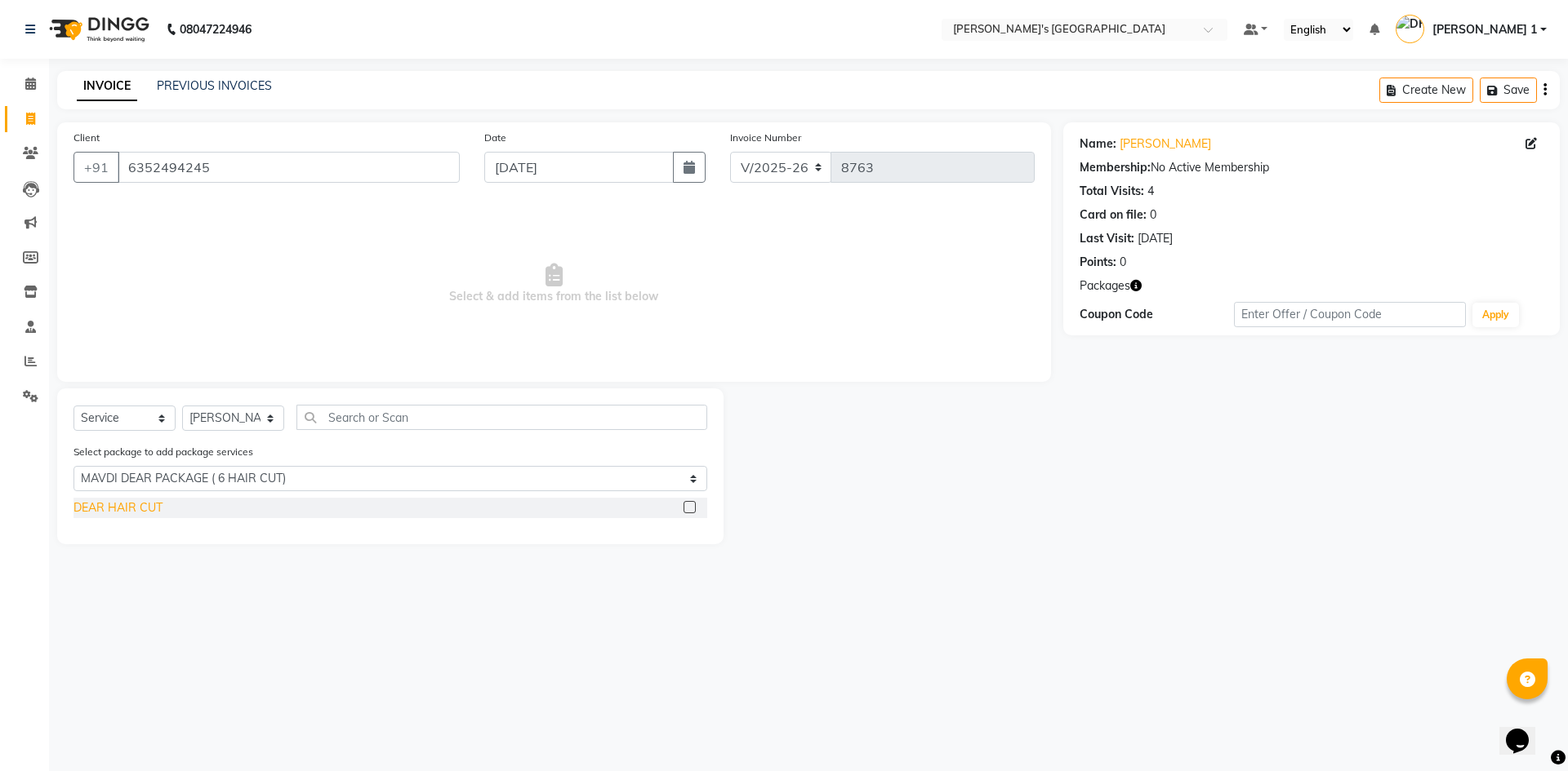
click at [149, 505] on div "DEAR HAIR CUT" at bounding box center [118, 507] width 89 height 17
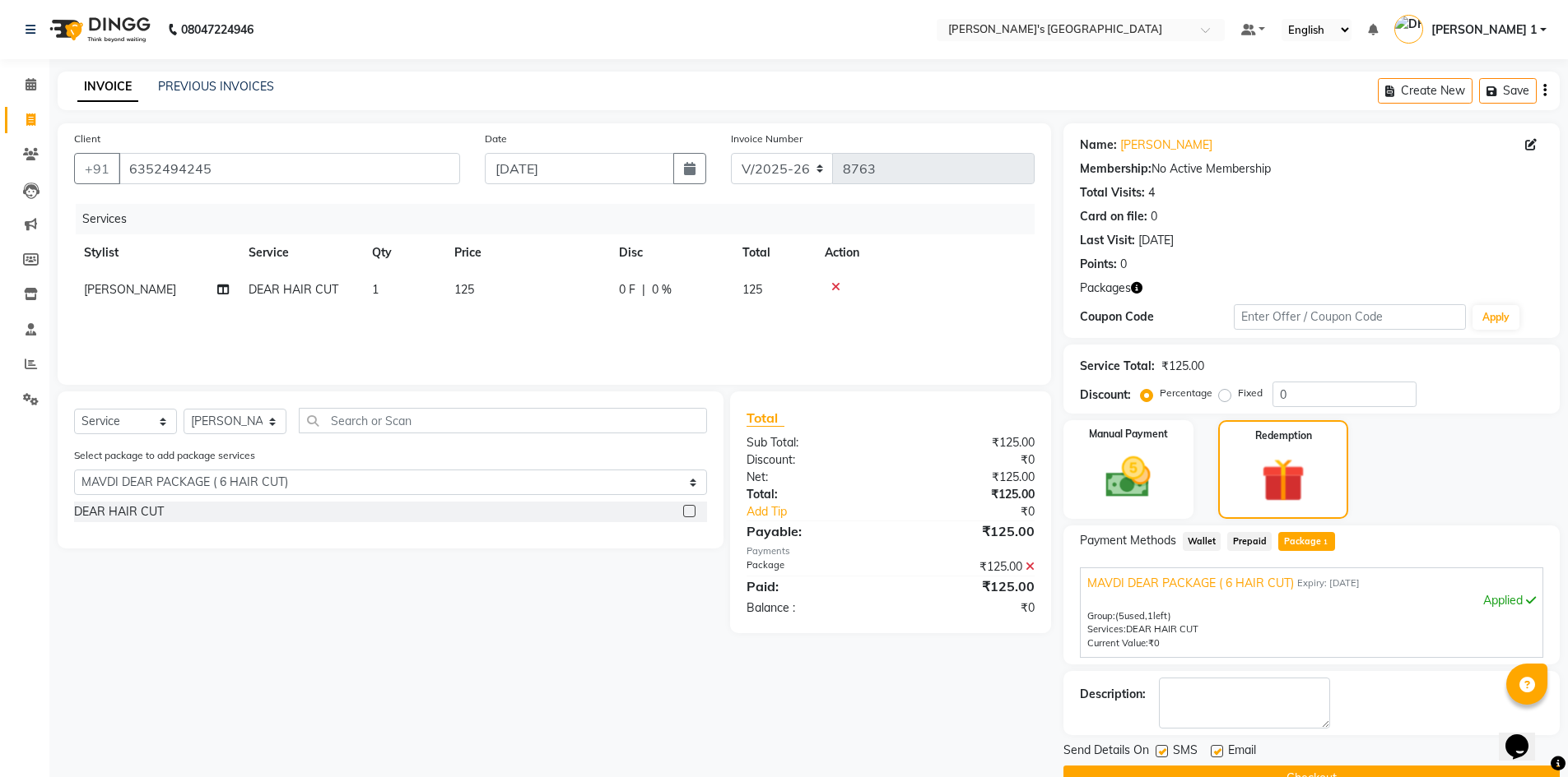
click at [1216, 754] on label at bounding box center [1216, 752] width 13 height 13
click at [1216, 754] on input "checkbox" at bounding box center [1216, 753] width 11 height 11
click at [1211, 769] on button "Checkout" at bounding box center [1310, 779] width 496 height 25
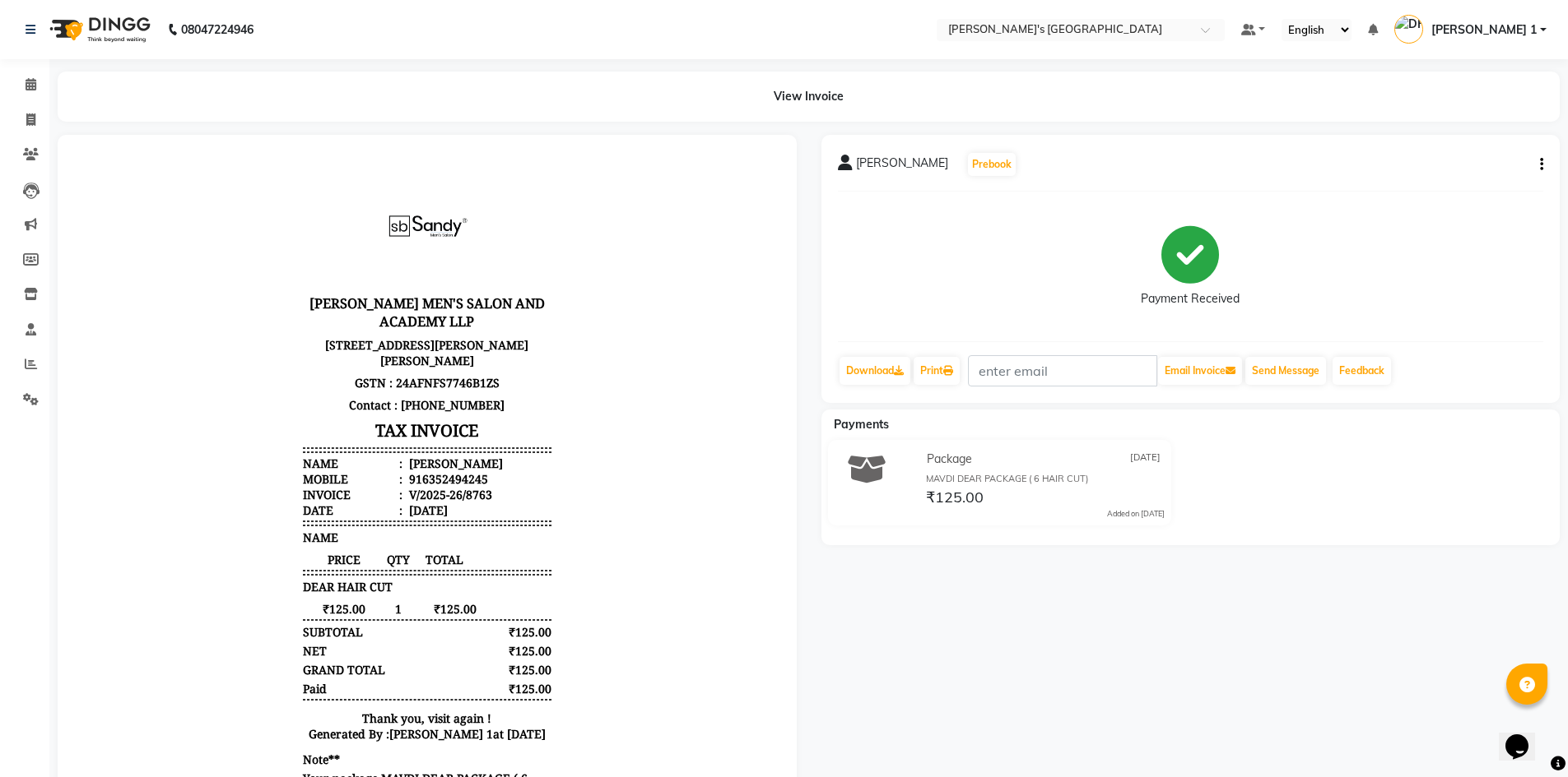
click at [1543, 162] on div "DHERYA BHAI Prebook Payment Received Download Print Email Invoice Send Message …" at bounding box center [1191, 268] width 739 height 268
click at [1535, 165] on button "button" at bounding box center [1537, 164] width 10 height 17
click at [1479, 175] on div "Edit Item Staff" at bounding box center [1459, 174] width 113 height 21
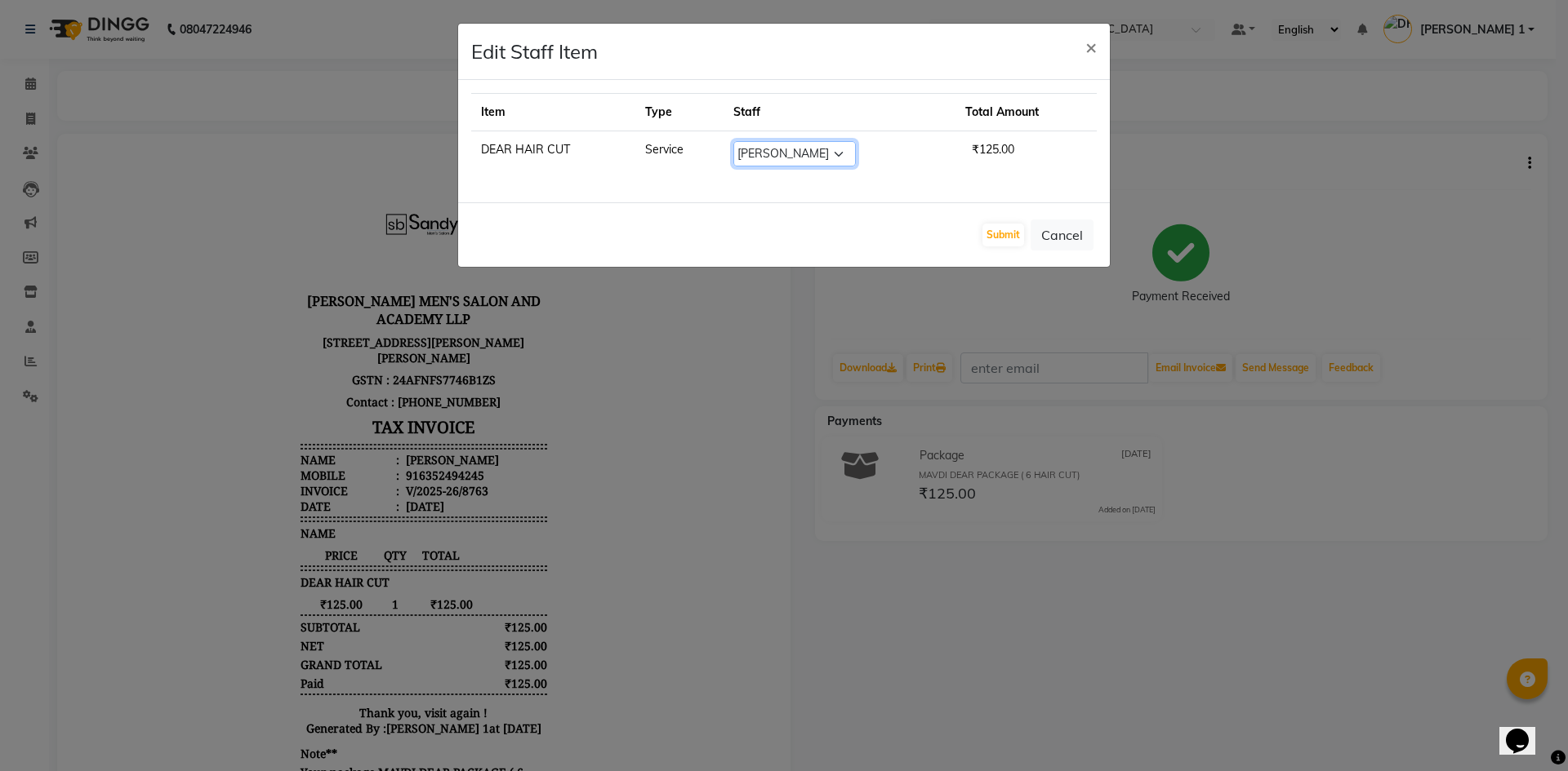
click at [826, 156] on select "Select ADARSH SOLANKI AVINASH SEN BRIJESH ZALA CHANDU SEN DHRUV DAVE DHRUV DAVE…" at bounding box center [795, 154] width 123 height 25
click at [734, 142] on select "Select ADARSH SOLANKI AVINASH SEN BRIJESH ZALA CHANDU SEN DHRUV DAVE DHRUV DAVE…" at bounding box center [795, 154] width 123 height 25
click at [991, 238] on button "Submit" at bounding box center [1003, 234] width 41 height 22
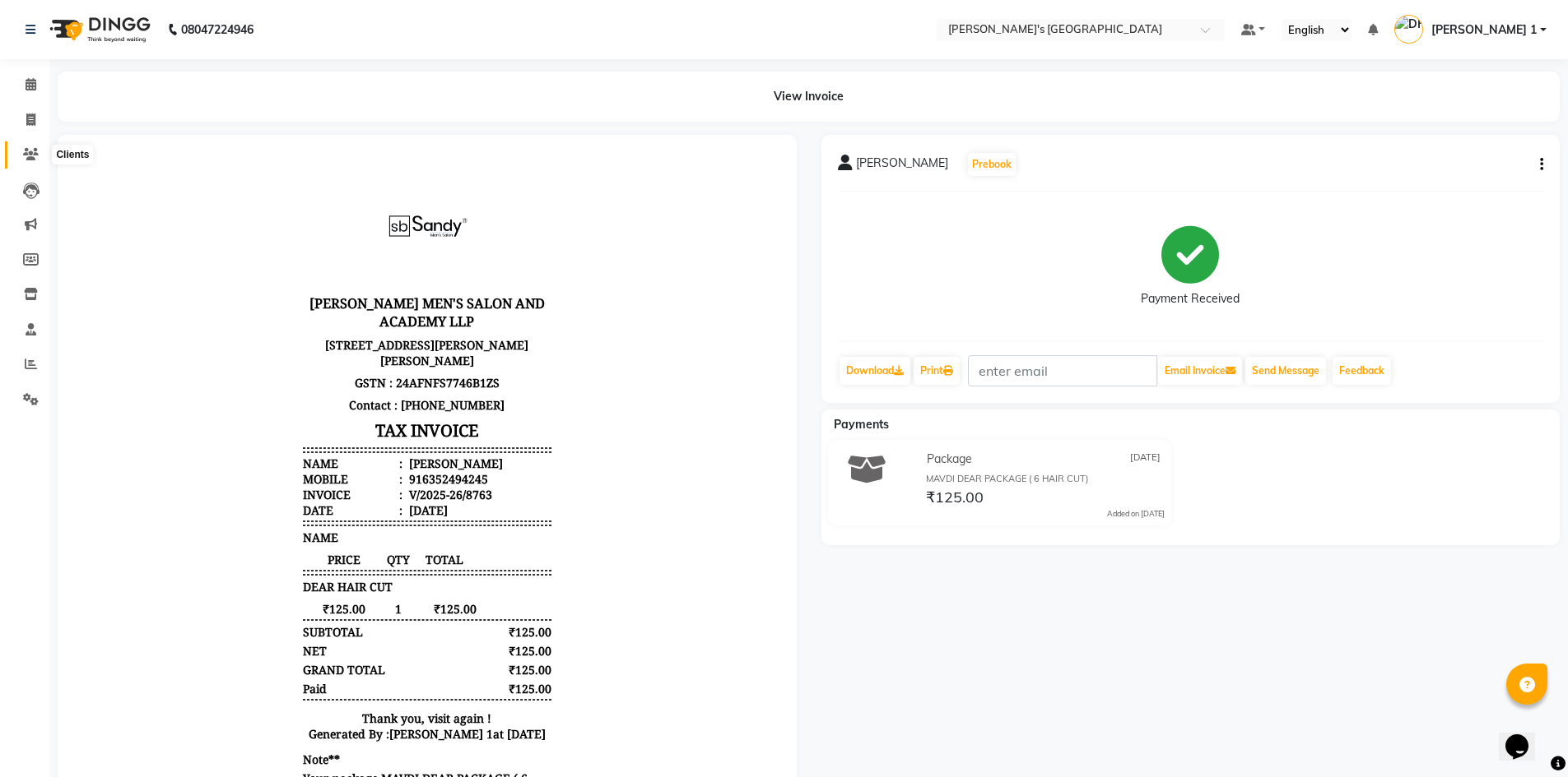
click at [21, 151] on span at bounding box center [31, 154] width 29 height 19
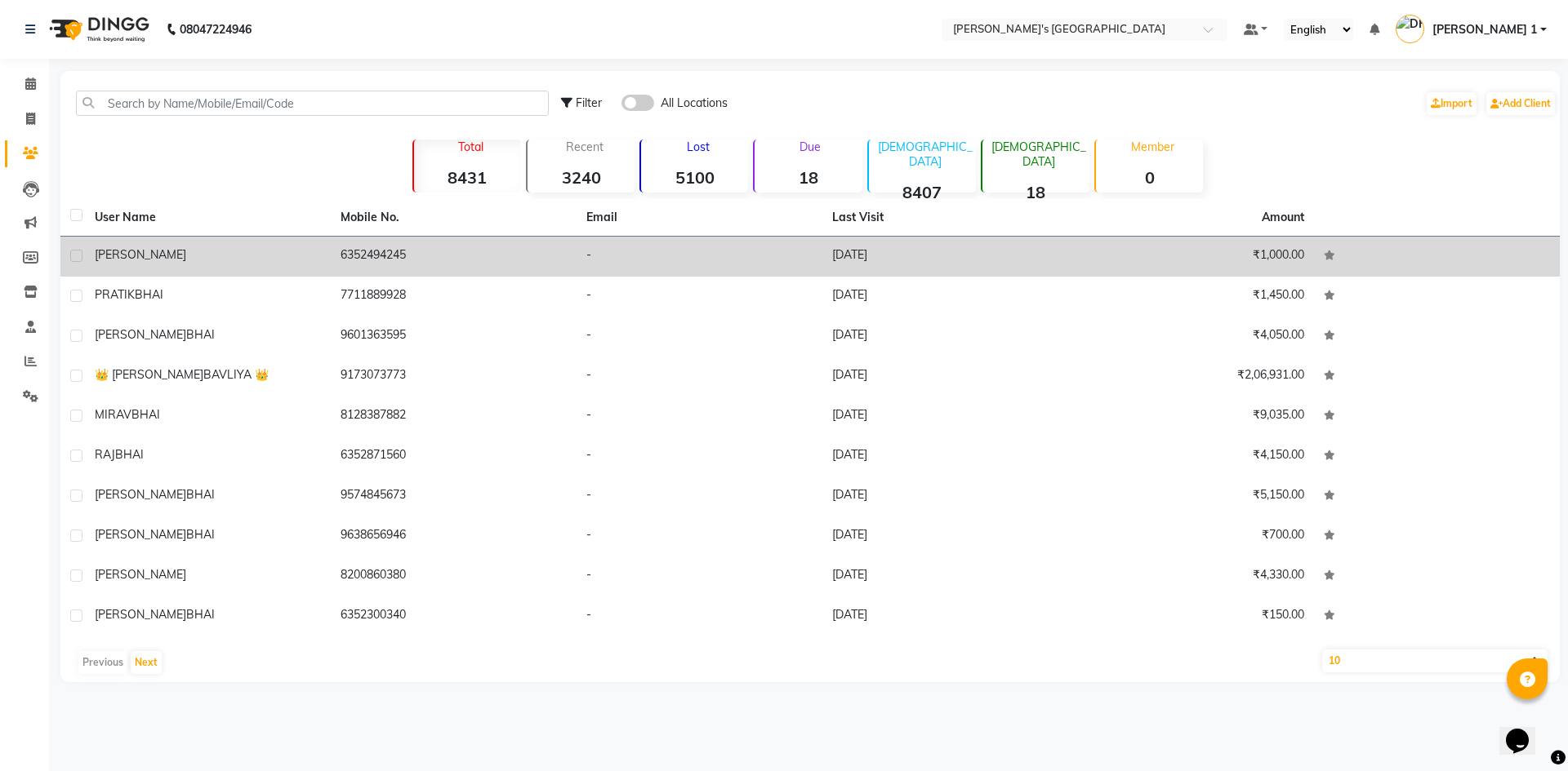
click at [116, 263] on div "DHERYA BHAI" at bounding box center [208, 255] width 226 height 17
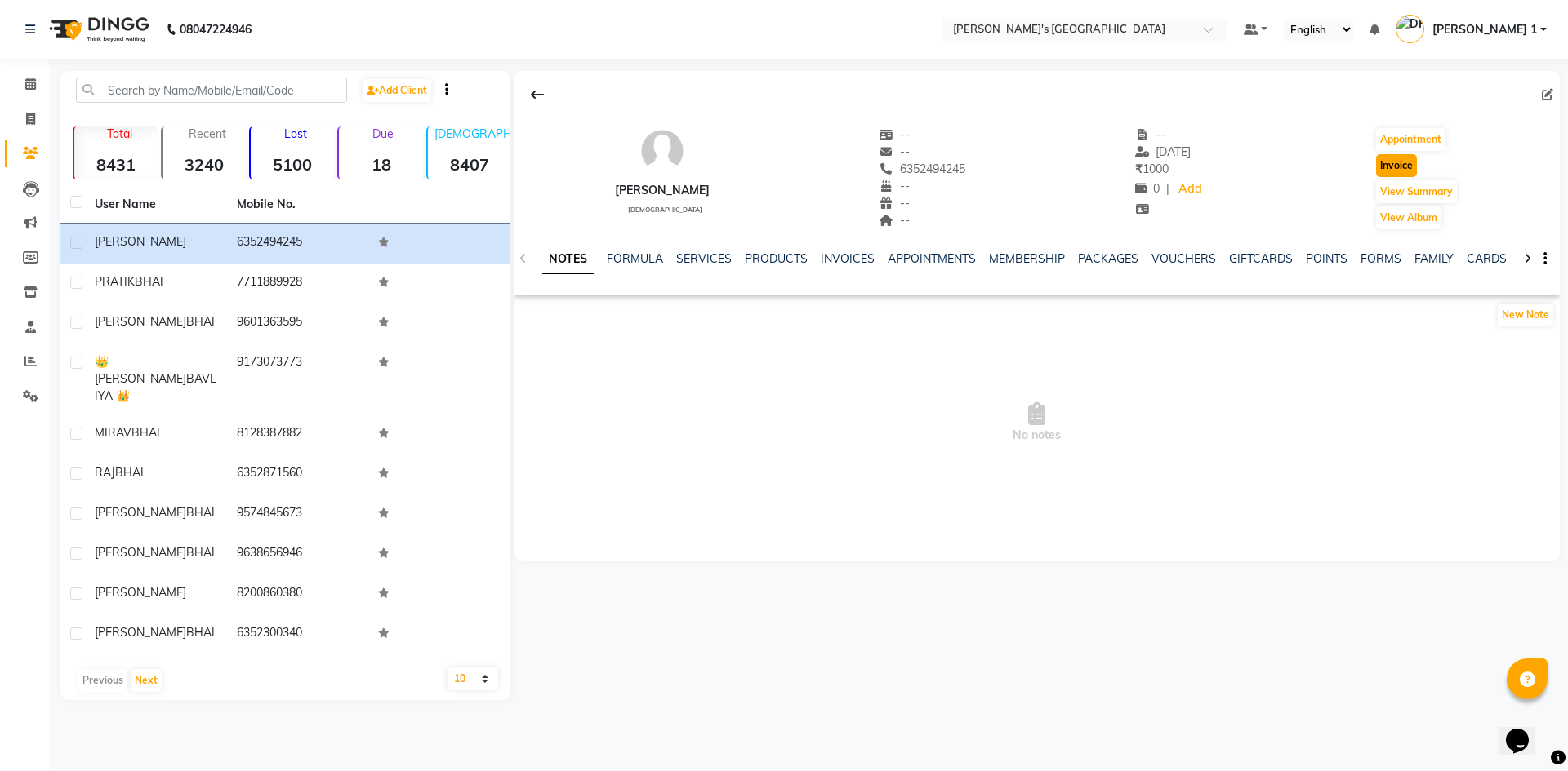
click at [1392, 169] on button "Invoice" at bounding box center [1397, 165] width 41 height 22
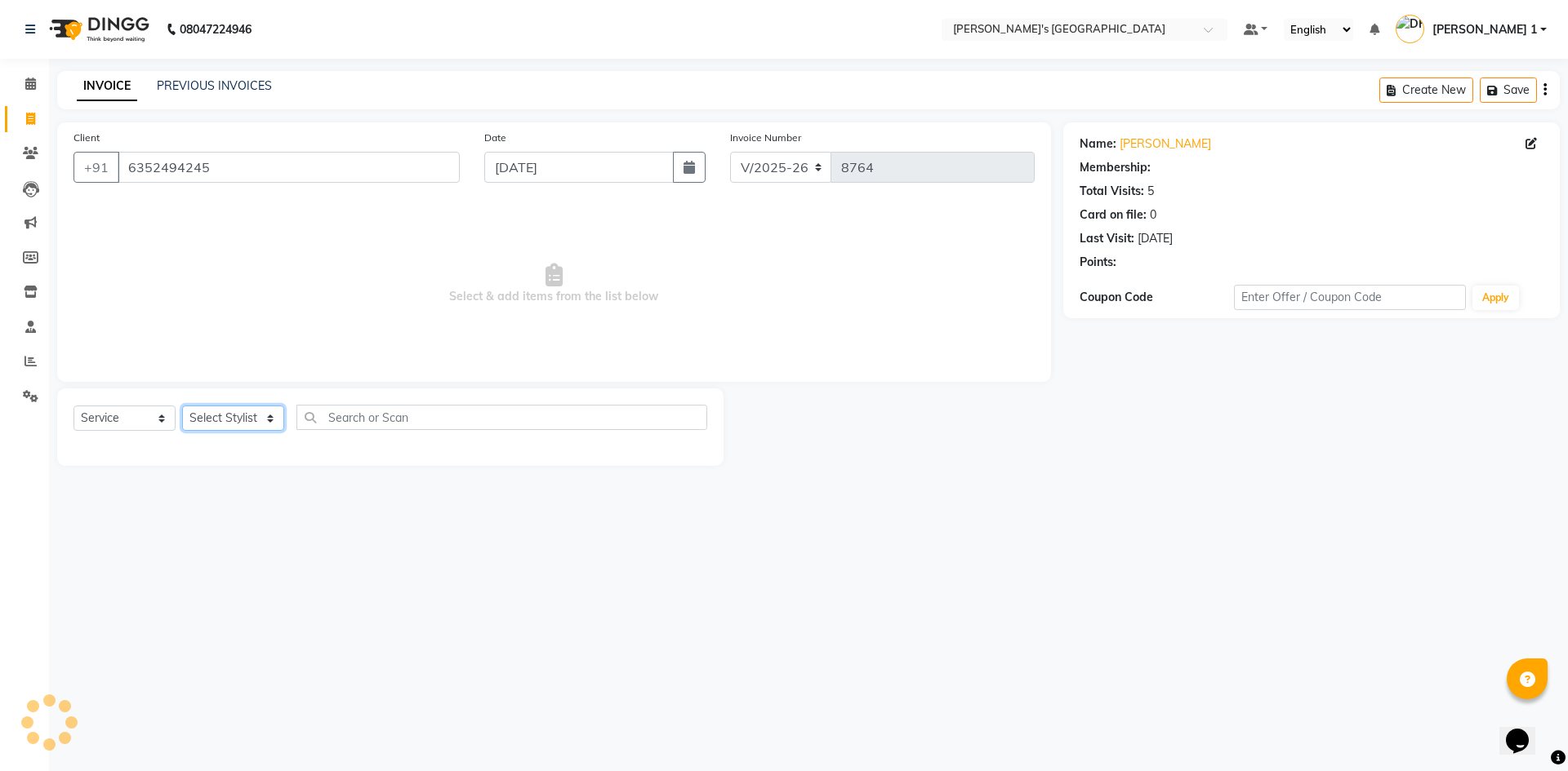
click at [213, 415] on select "Select Stylist [PERSON_NAME] [PERSON_NAME] [PERSON_NAME] [PERSON_NAME] [PERSON_…" at bounding box center [233, 419] width 102 height 25
click at [182, 406] on select "Select Stylist [PERSON_NAME] [PERSON_NAME] [PERSON_NAME] [PERSON_NAME] [PERSON_…" at bounding box center [233, 419] width 102 height 25
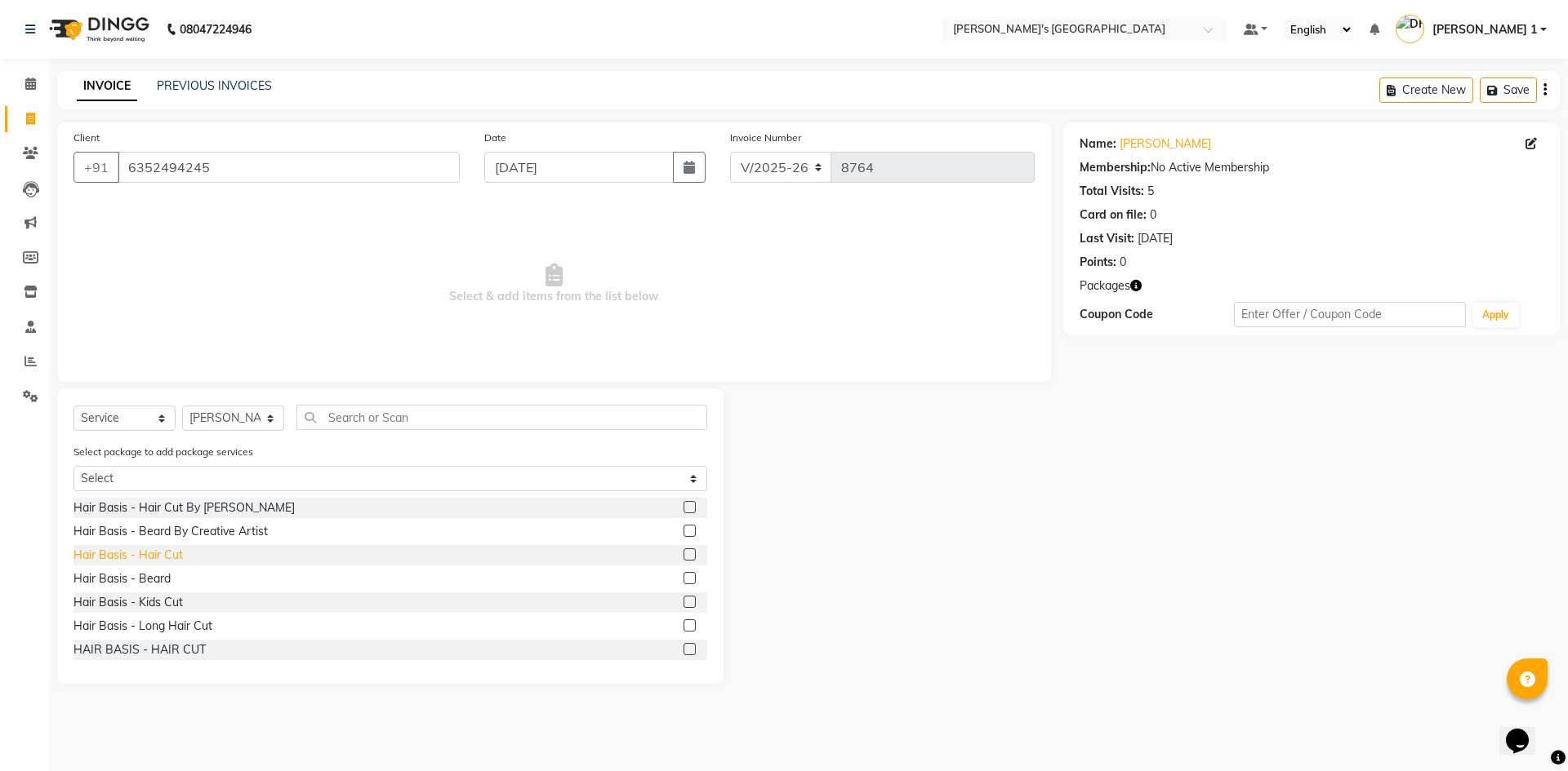
click at [144, 551] on div "Hair Basis - Hair Cut" at bounding box center [128, 555] width 109 height 17
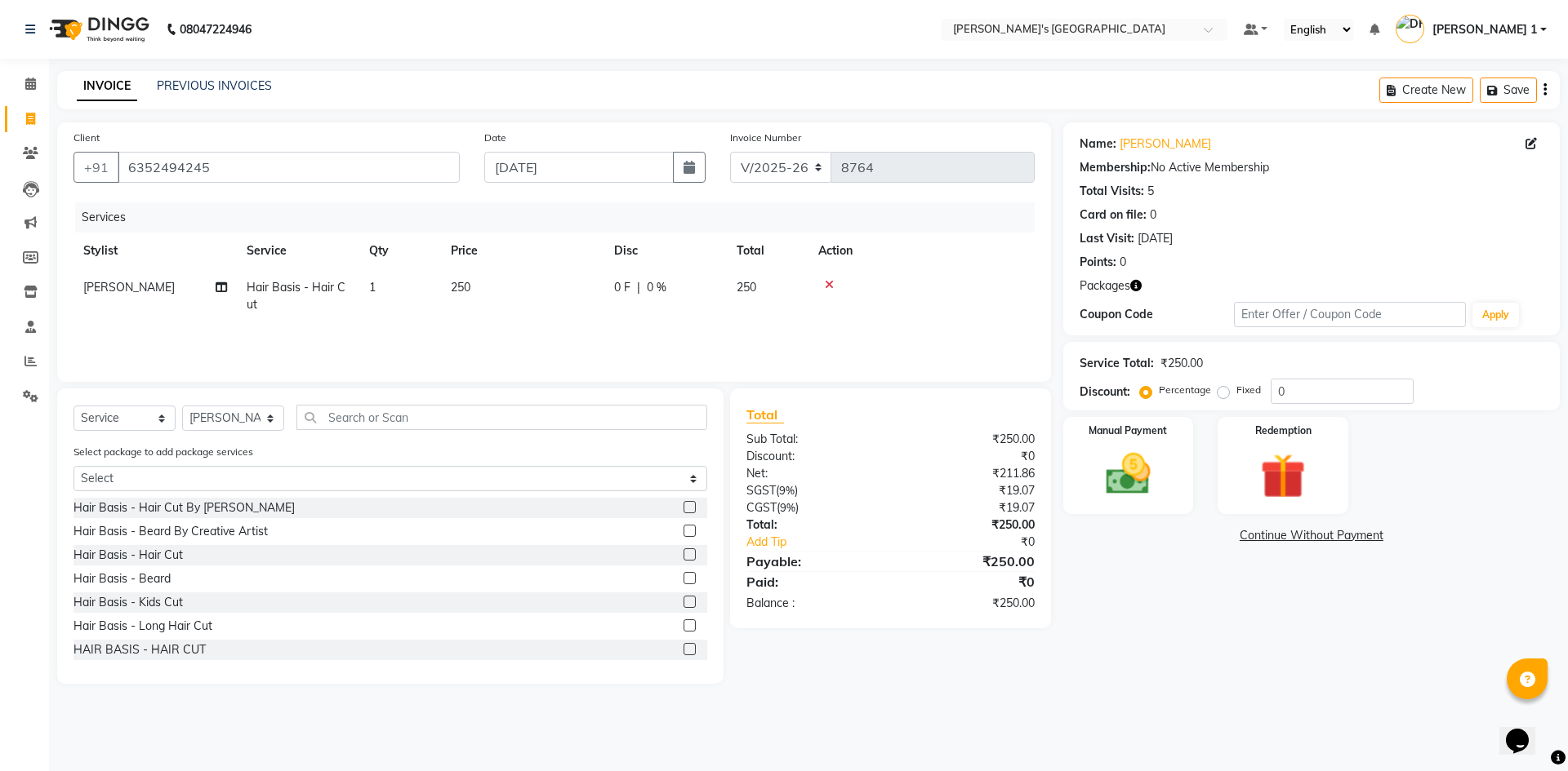
click at [505, 300] on td "250" at bounding box center [523, 296] width 163 height 54
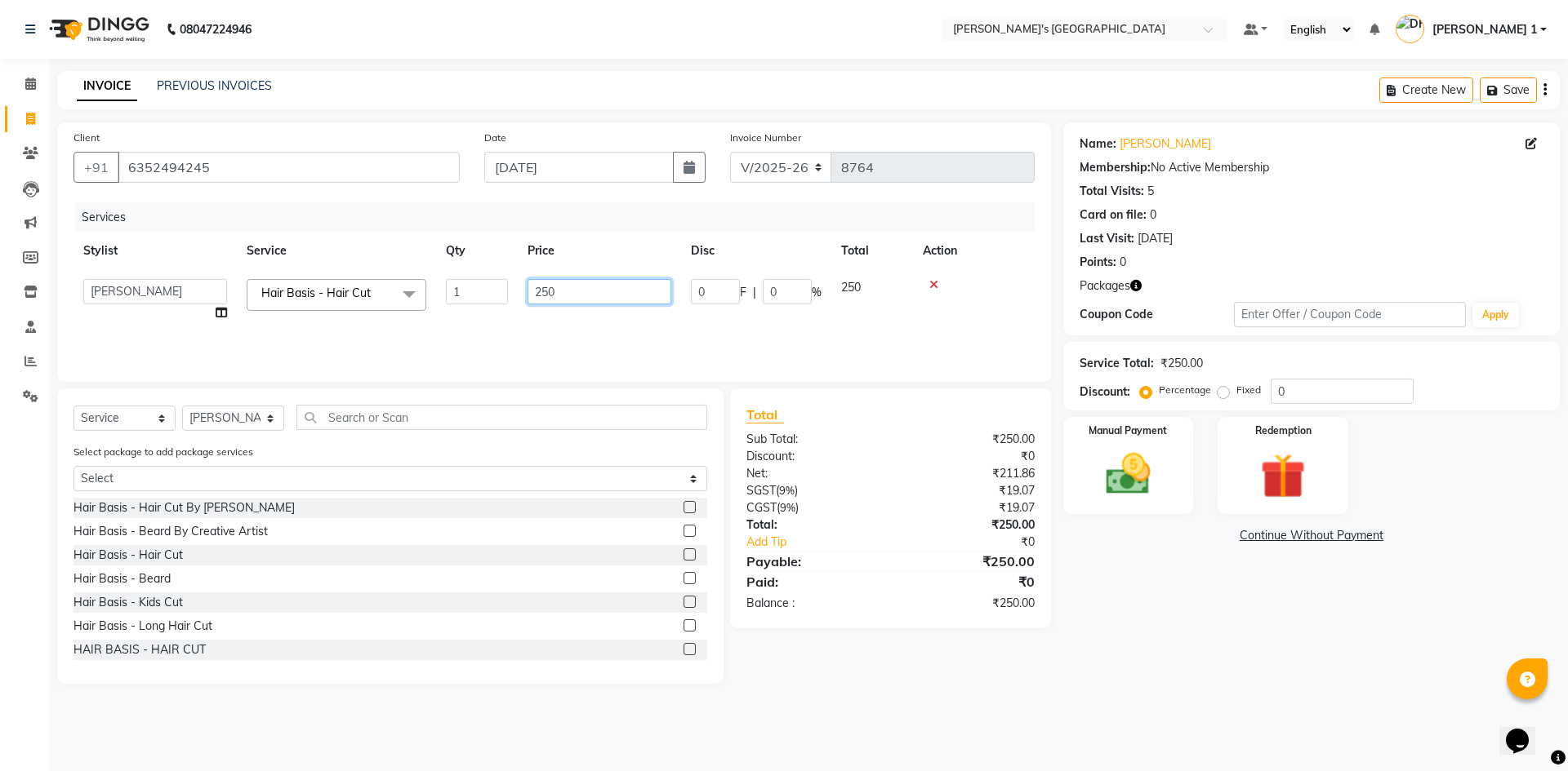
click at [592, 297] on input "250" at bounding box center [599, 291] width 144 height 25
click at [595, 297] on input "250" at bounding box center [599, 291] width 144 height 25
click at [1092, 463] on img at bounding box center [1128, 474] width 76 height 54
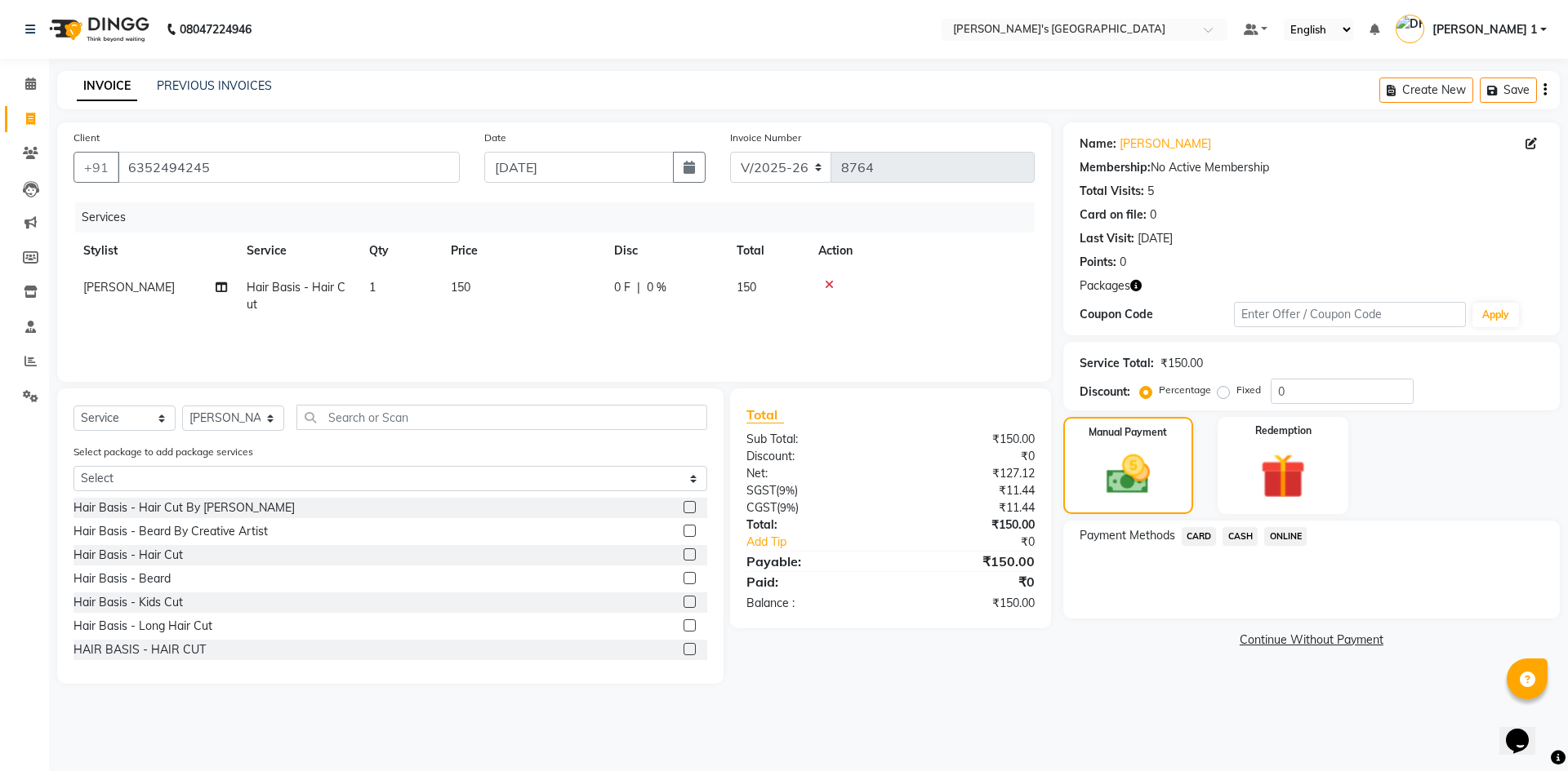
click at [1245, 527] on span "CASH" at bounding box center [1240, 536] width 35 height 19
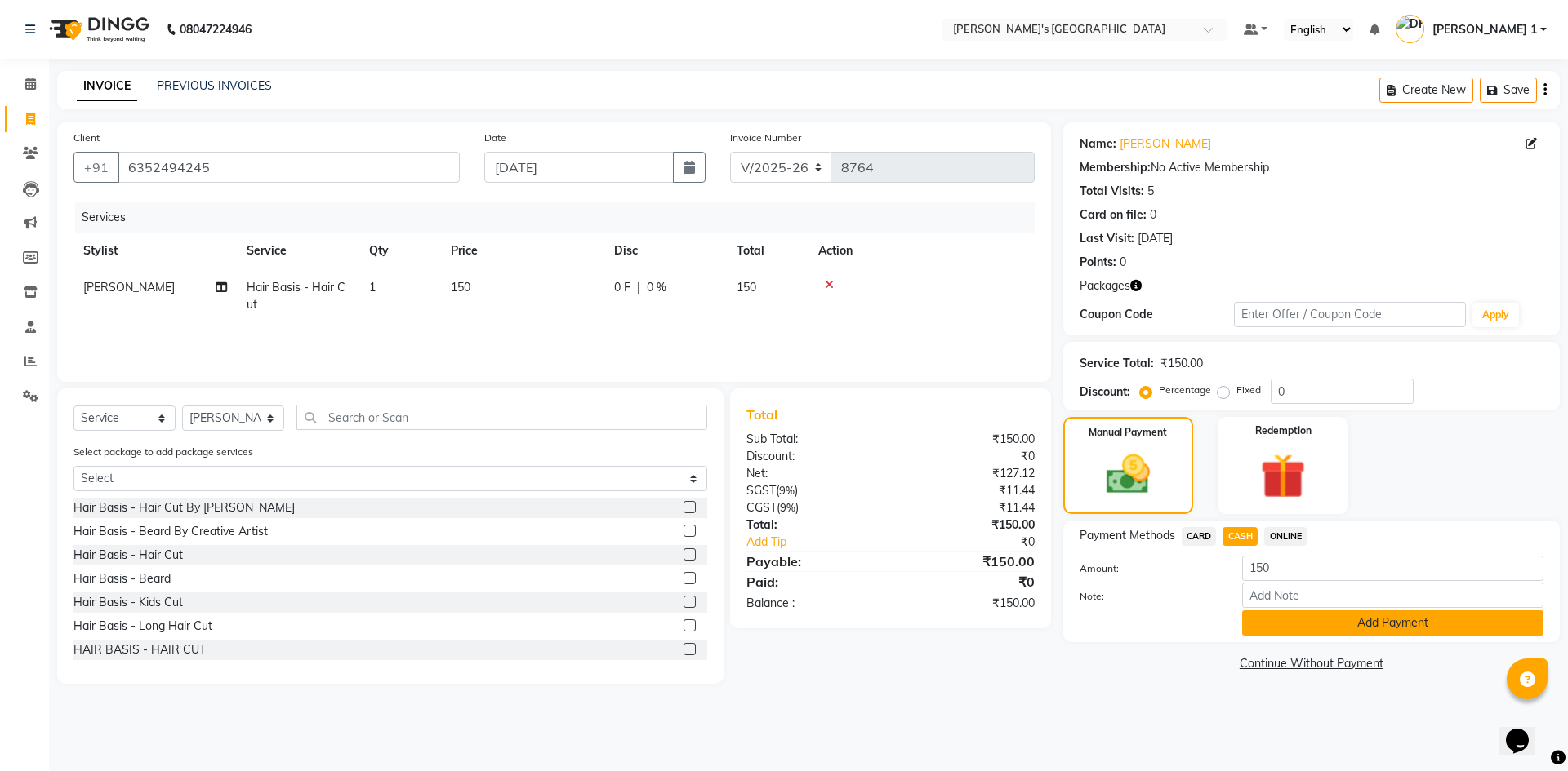
click at [1285, 628] on button "Add Payment" at bounding box center [1393, 623] width 301 height 25
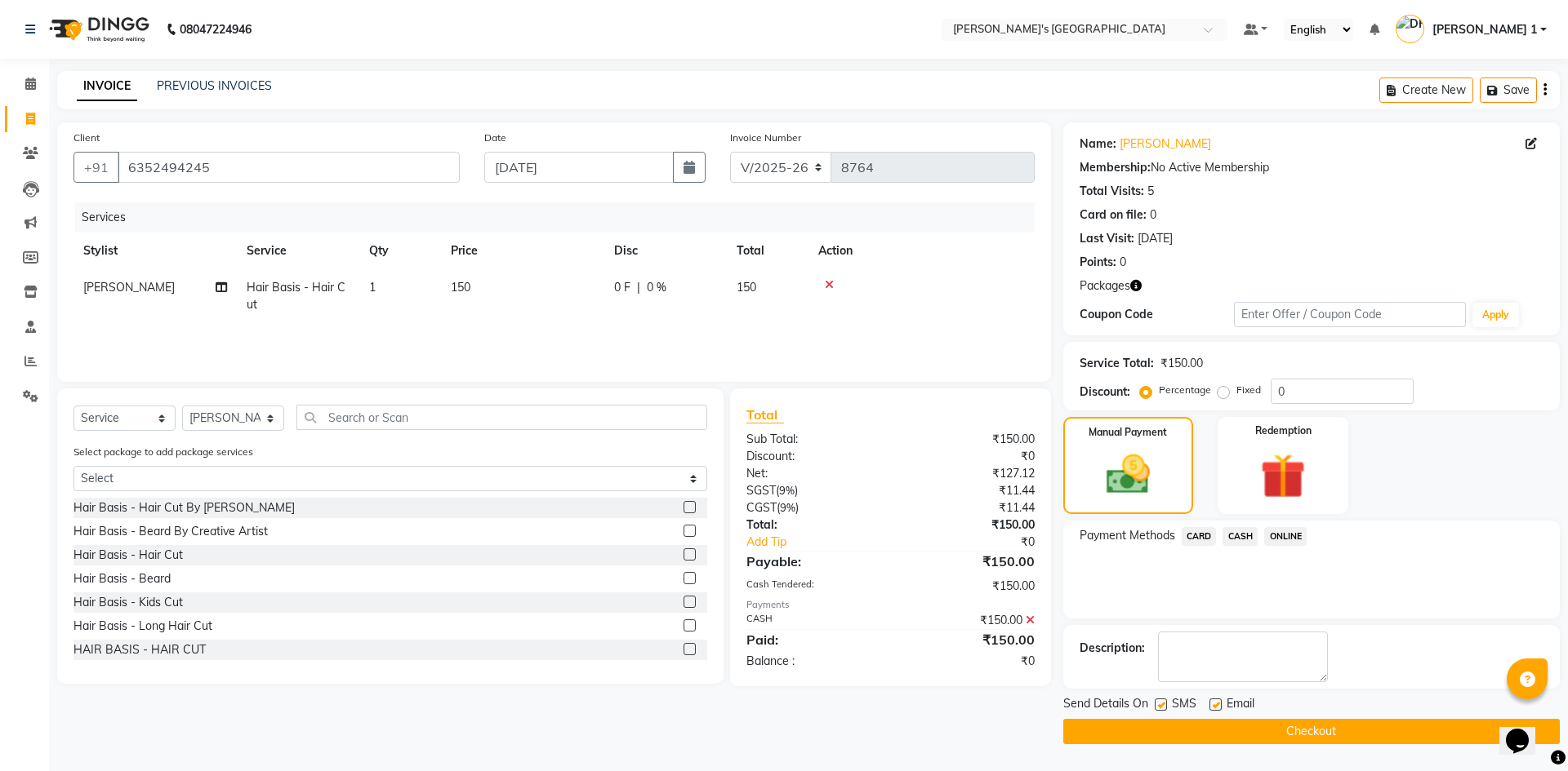
click at [1215, 704] on label at bounding box center [1216, 705] width 13 height 13
click at [1215, 704] on input "checkbox" at bounding box center [1215, 706] width 11 height 11
click at [1160, 702] on label at bounding box center [1162, 705] width 13 height 13
click at [1160, 702] on input "checkbox" at bounding box center [1161, 706] width 11 height 11
click at [1169, 734] on button "Checkout" at bounding box center [1312, 732] width 497 height 25
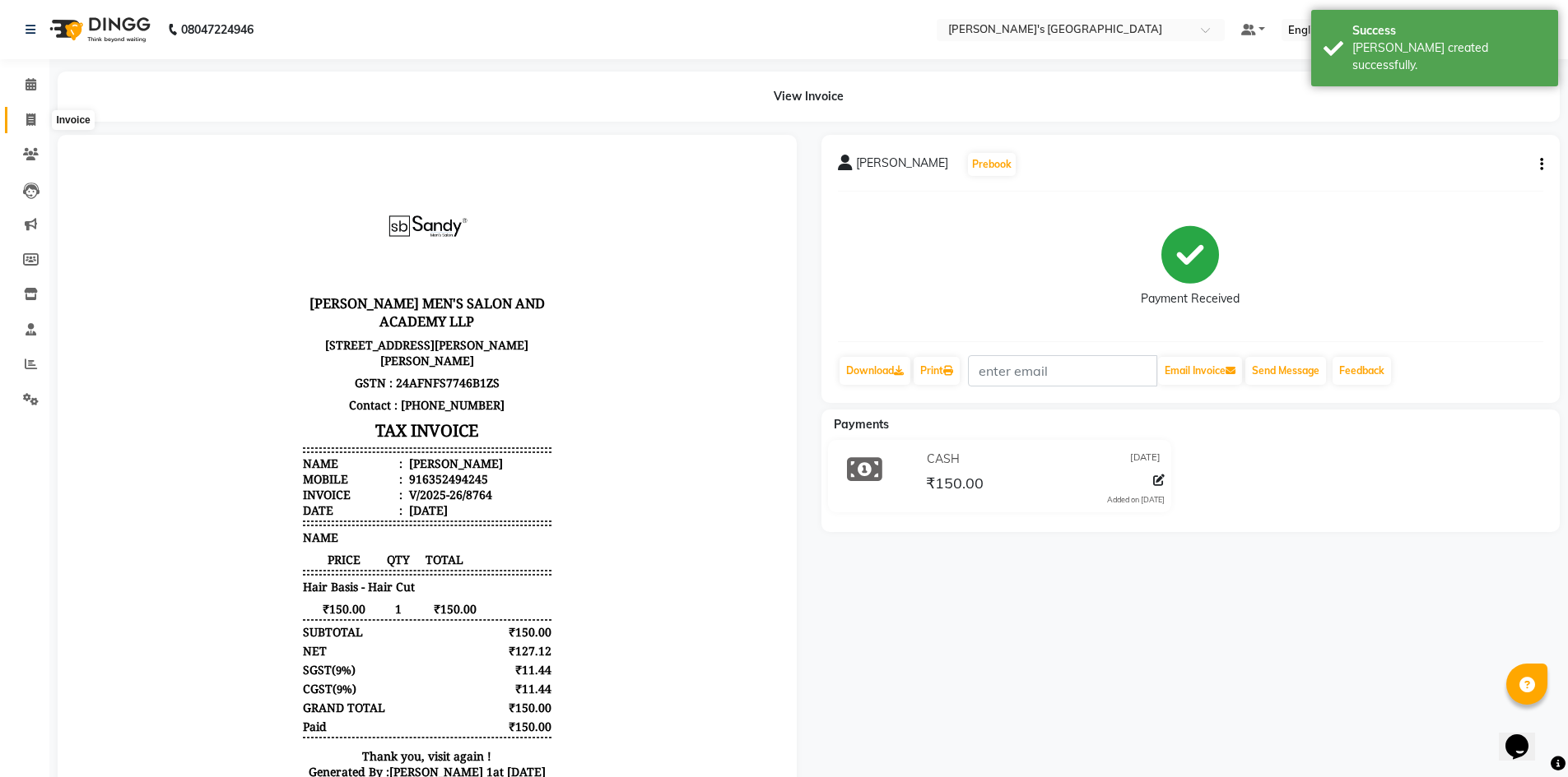
click at [33, 119] on icon at bounding box center [31, 120] width 9 height 13
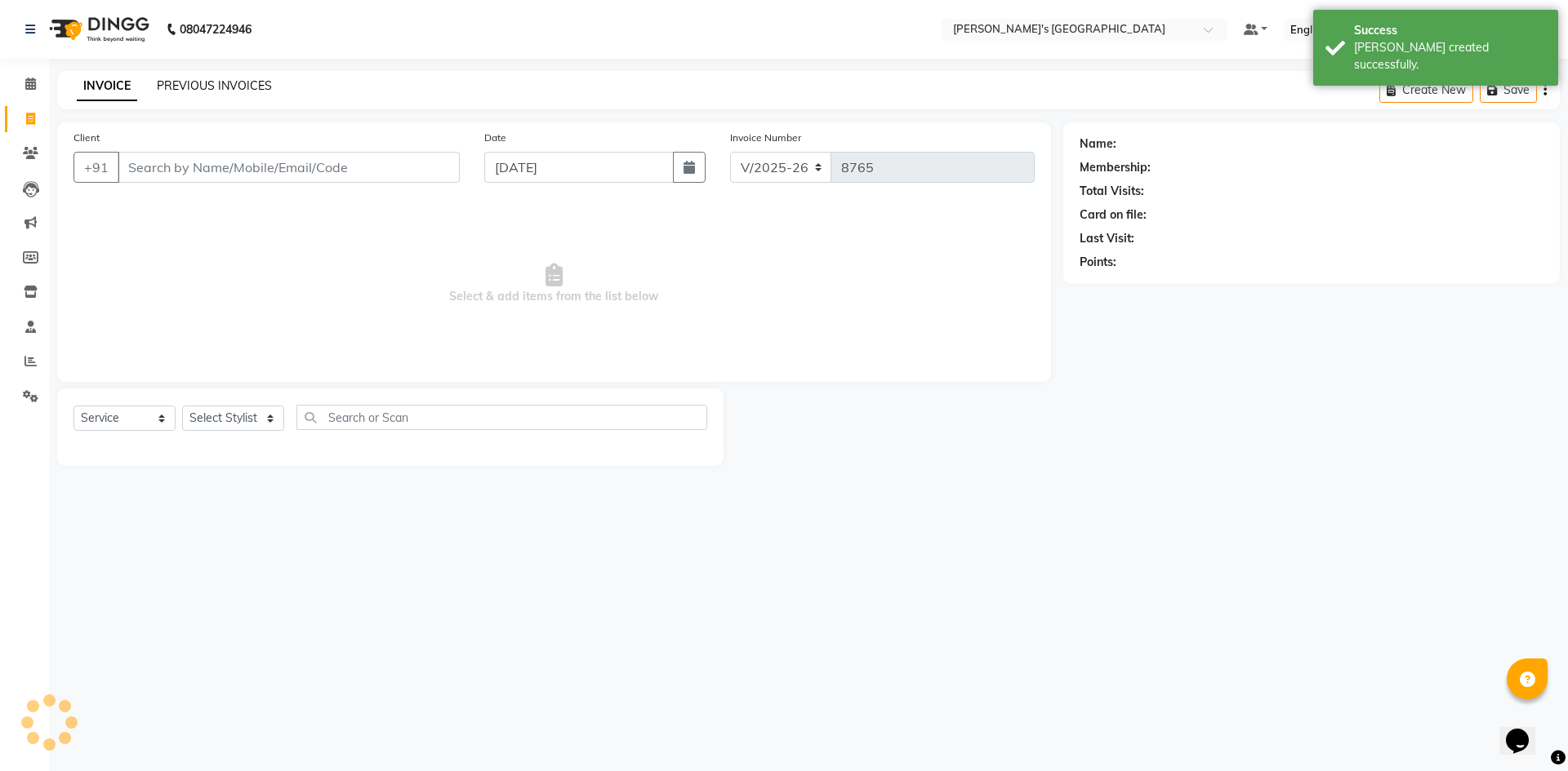
click at [185, 87] on link "PREVIOUS INVOICES" at bounding box center [214, 85] width 115 height 14
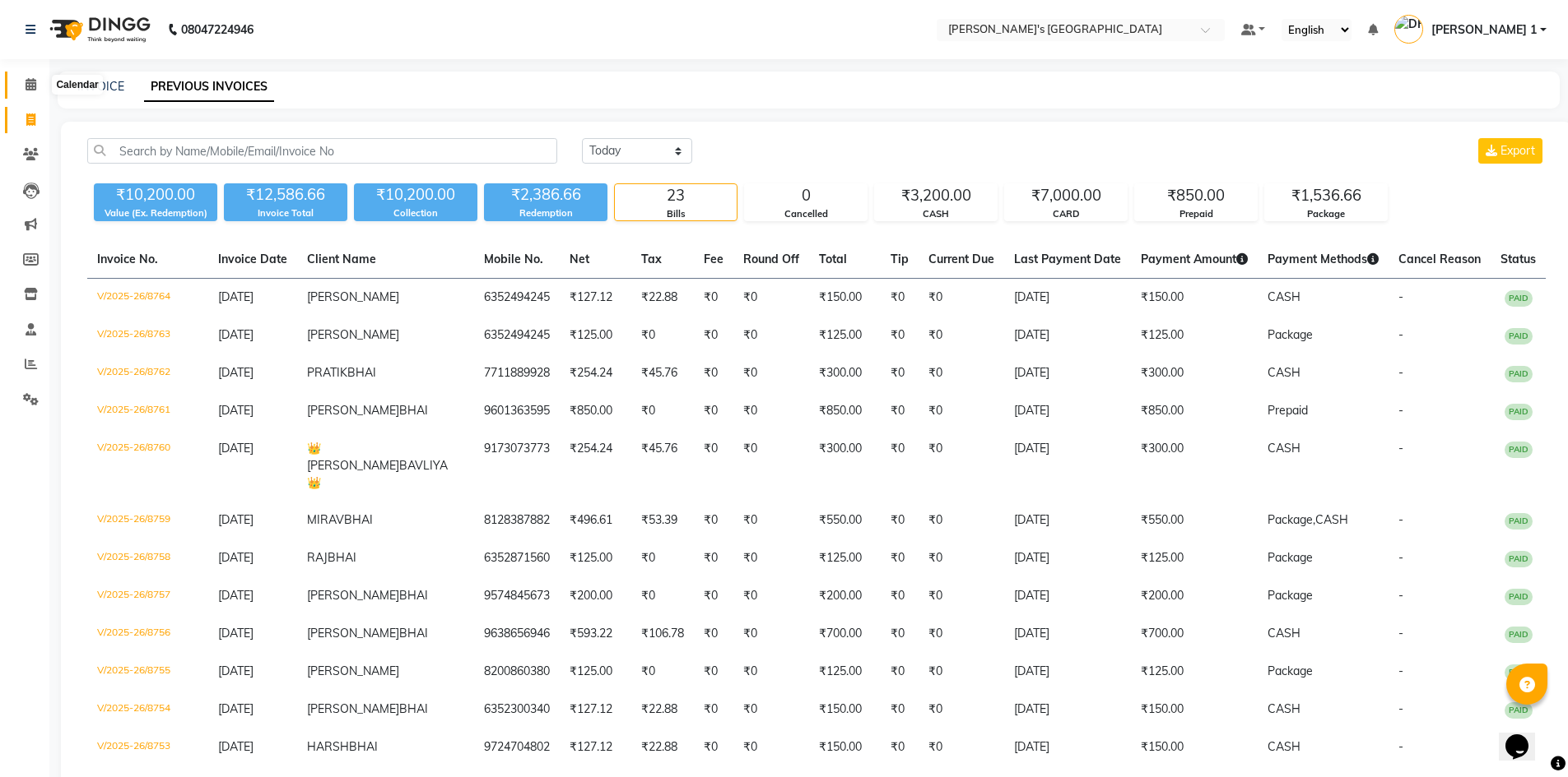
click at [25, 88] on icon at bounding box center [31, 85] width 11 height 13
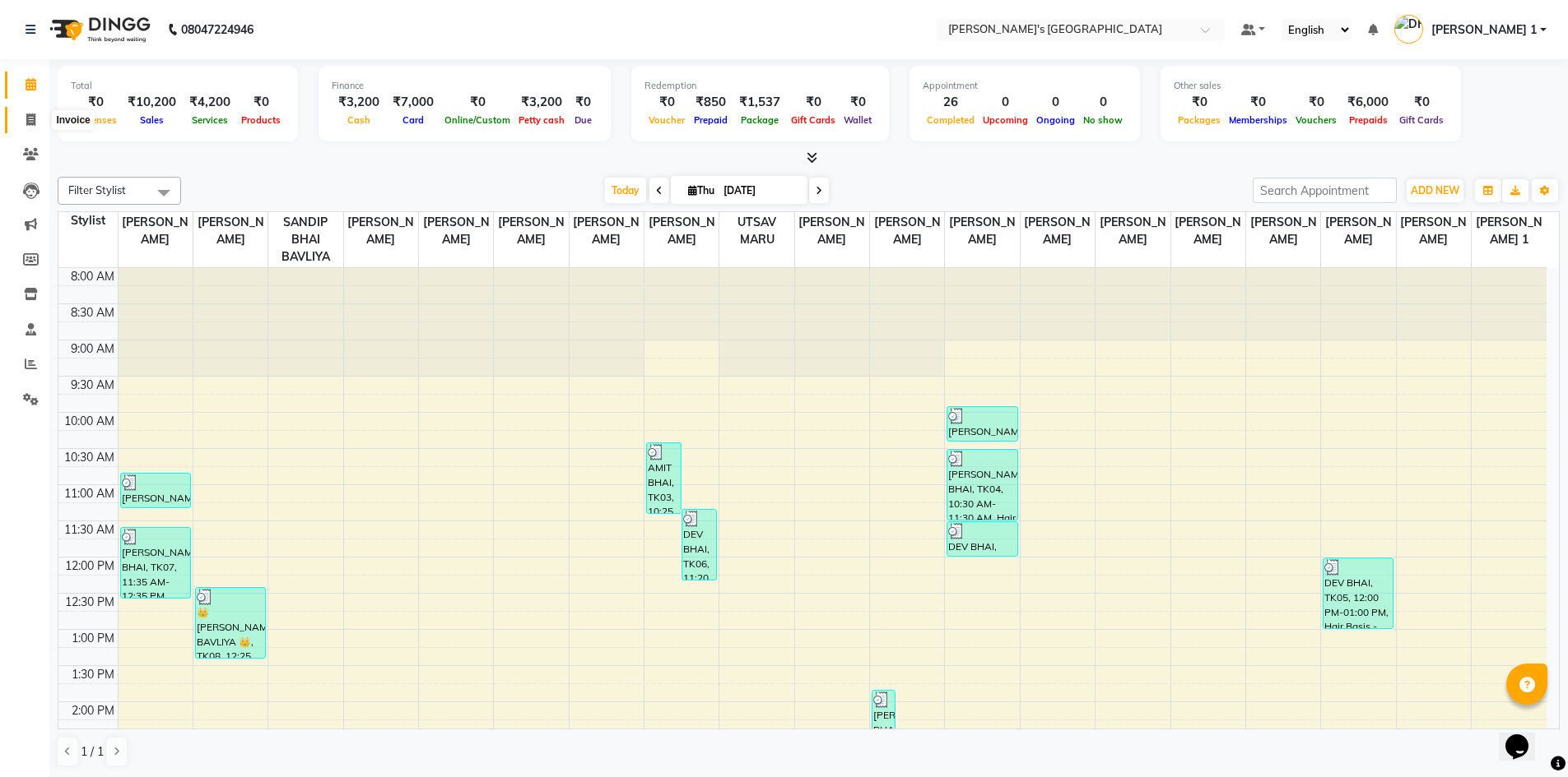
click at [28, 111] on span at bounding box center [31, 120] width 29 height 19
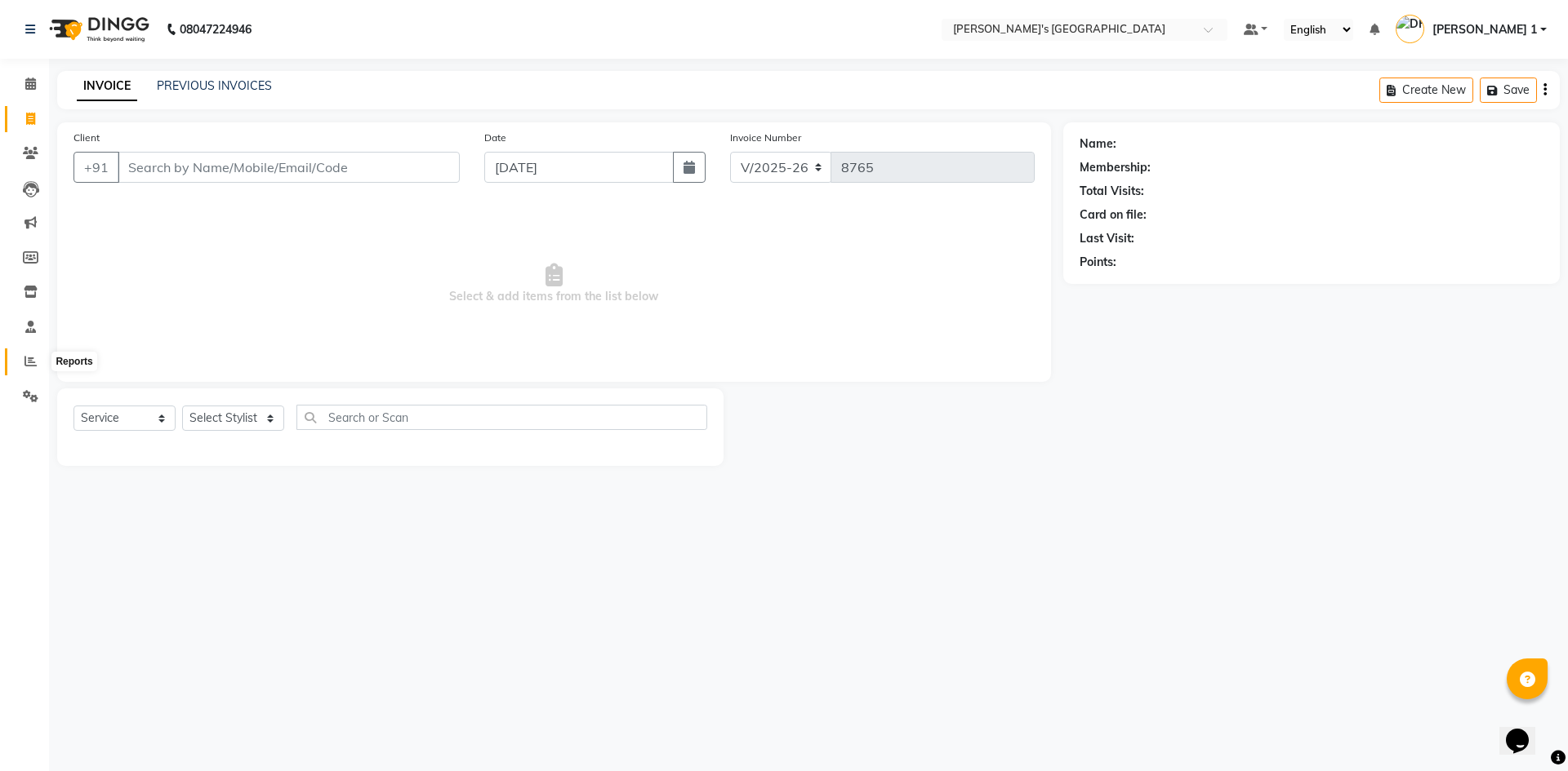
click at [29, 356] on icon at bounding box center [30, 361] width 13 height 13
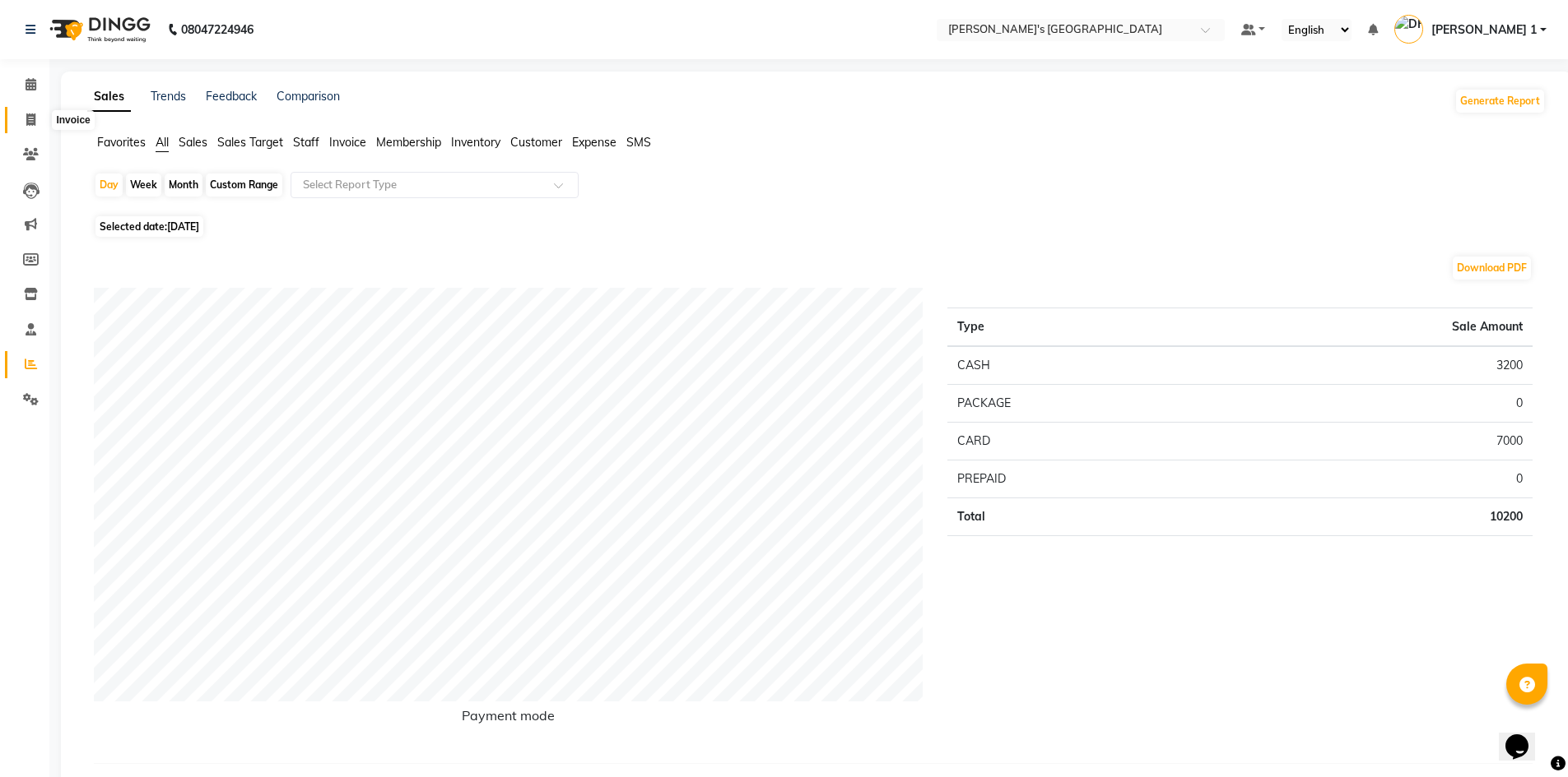
click at [26, 111] on span at bounding box center [31, 120] width 29 height 19
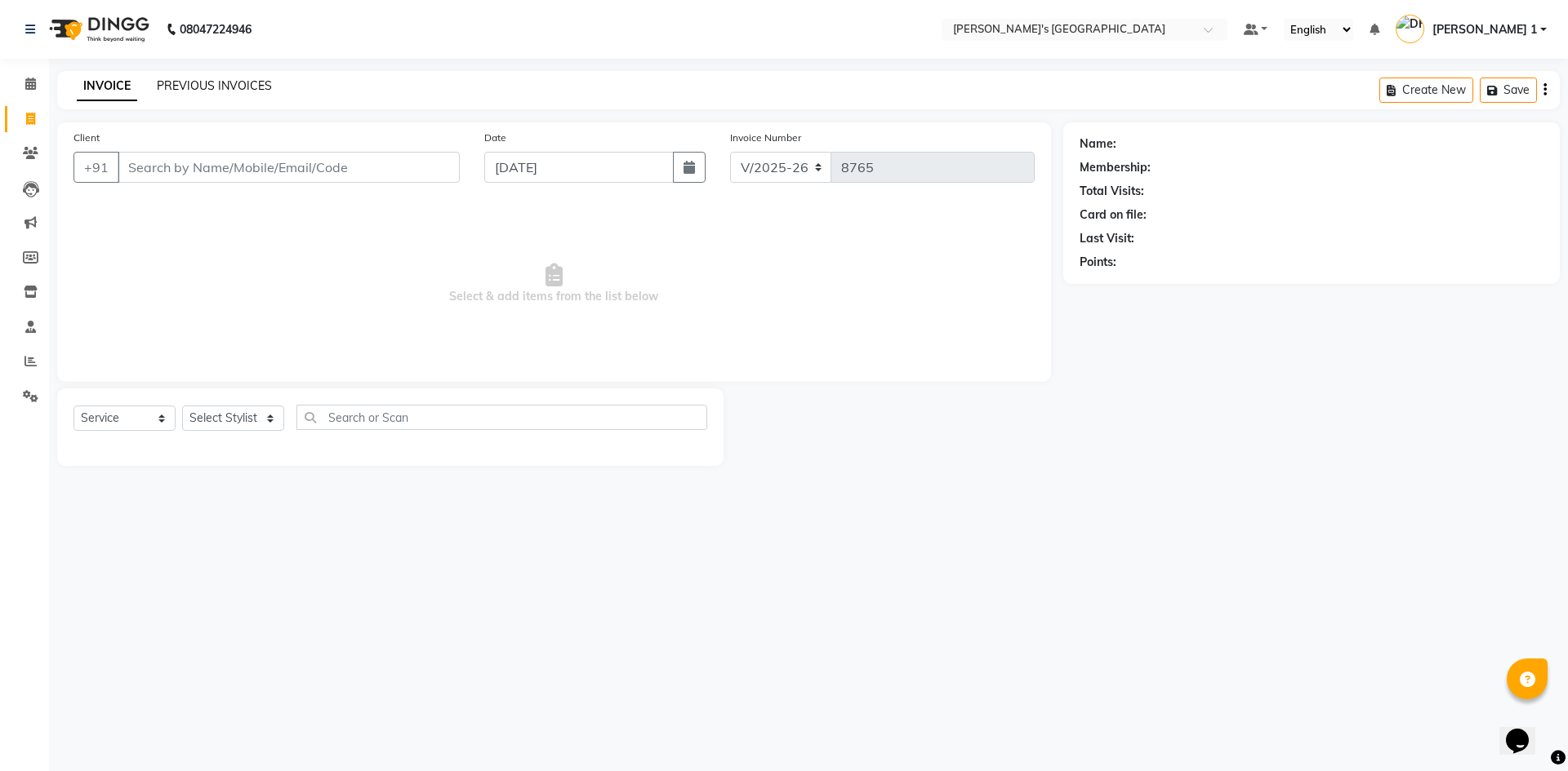
click at [187, 89] on link "PREVIOUS INVOICES" at bounding box center [214, 85] width 115 height 14
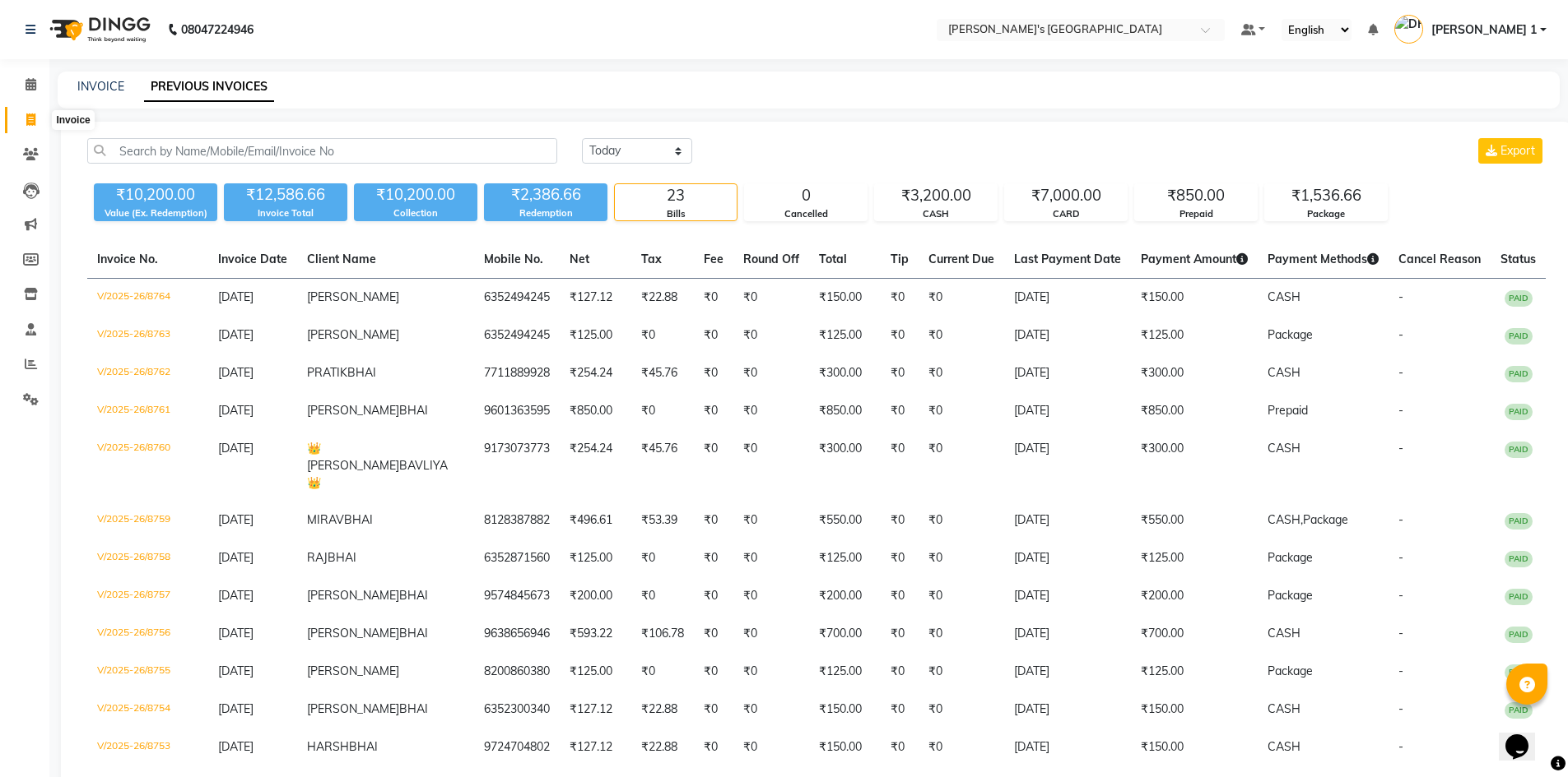
click at [33, 117] on icon at bounding box center [31, 120] width 9 height 13
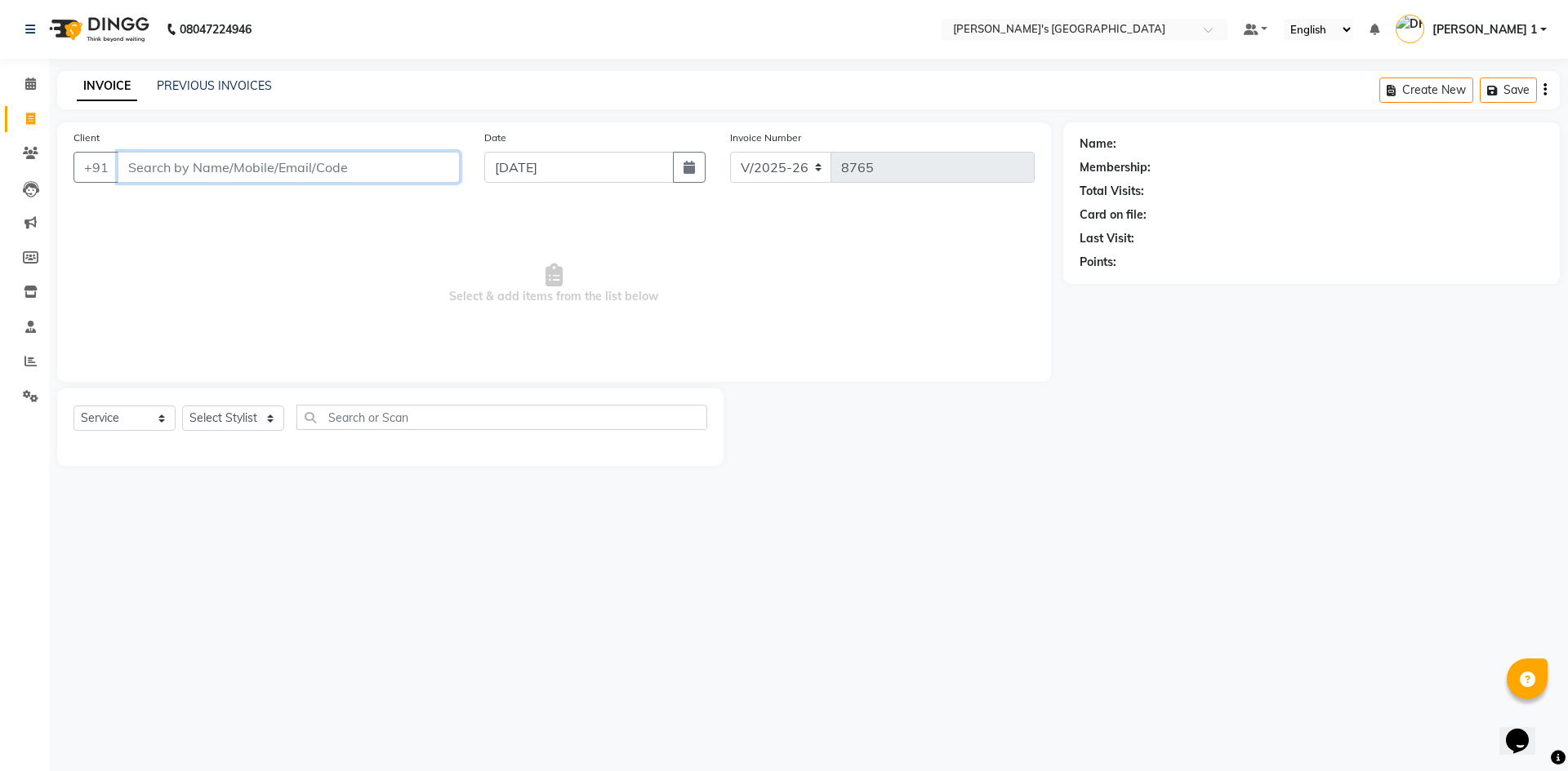
click at [223, 173] on input "Client" at bounding box center [289, 167] width 343 height 31
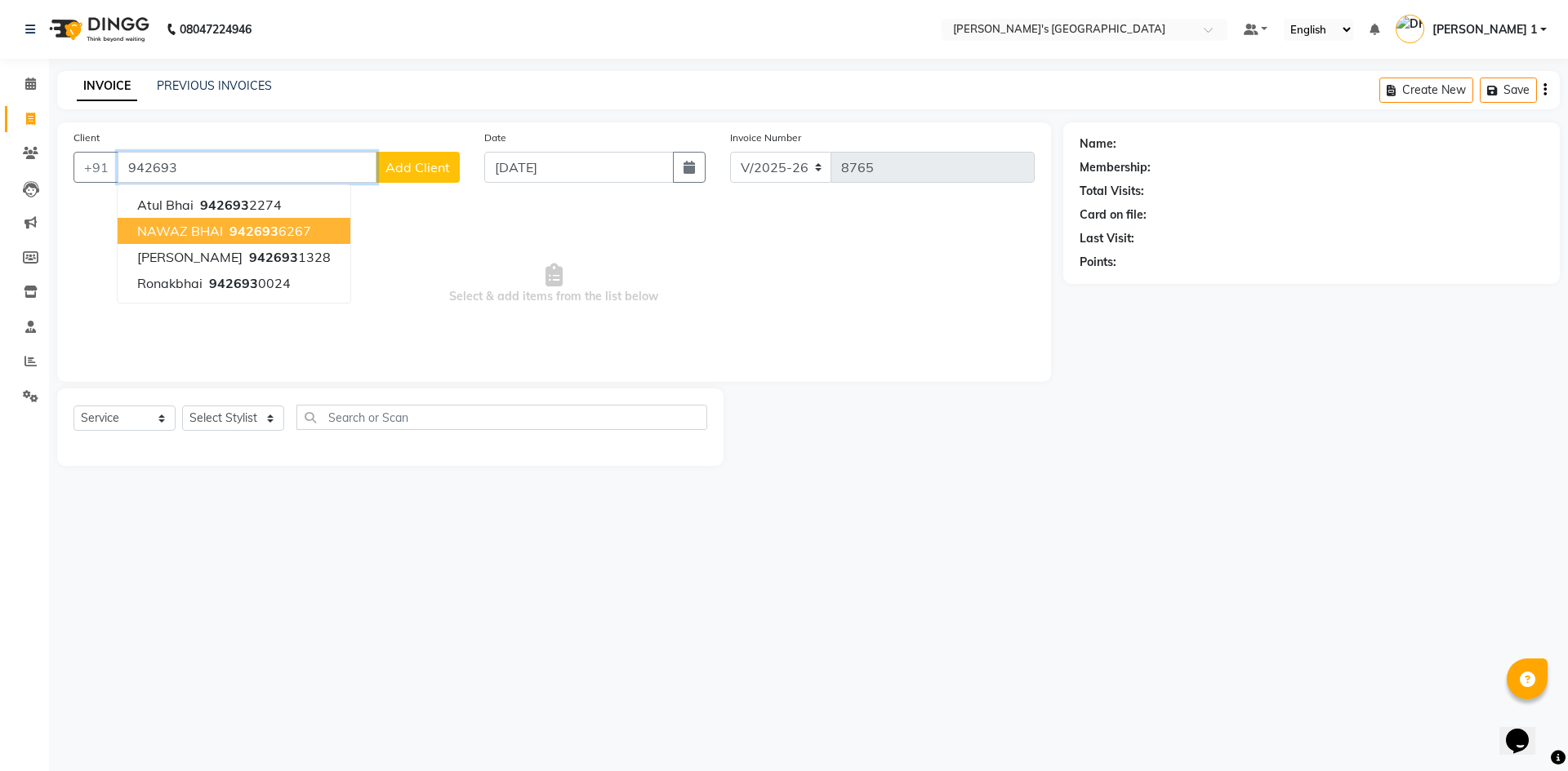
click at [198, 233] on span "NAWAZ BHAI" at bounding box center [180, 231] width 86 height 16
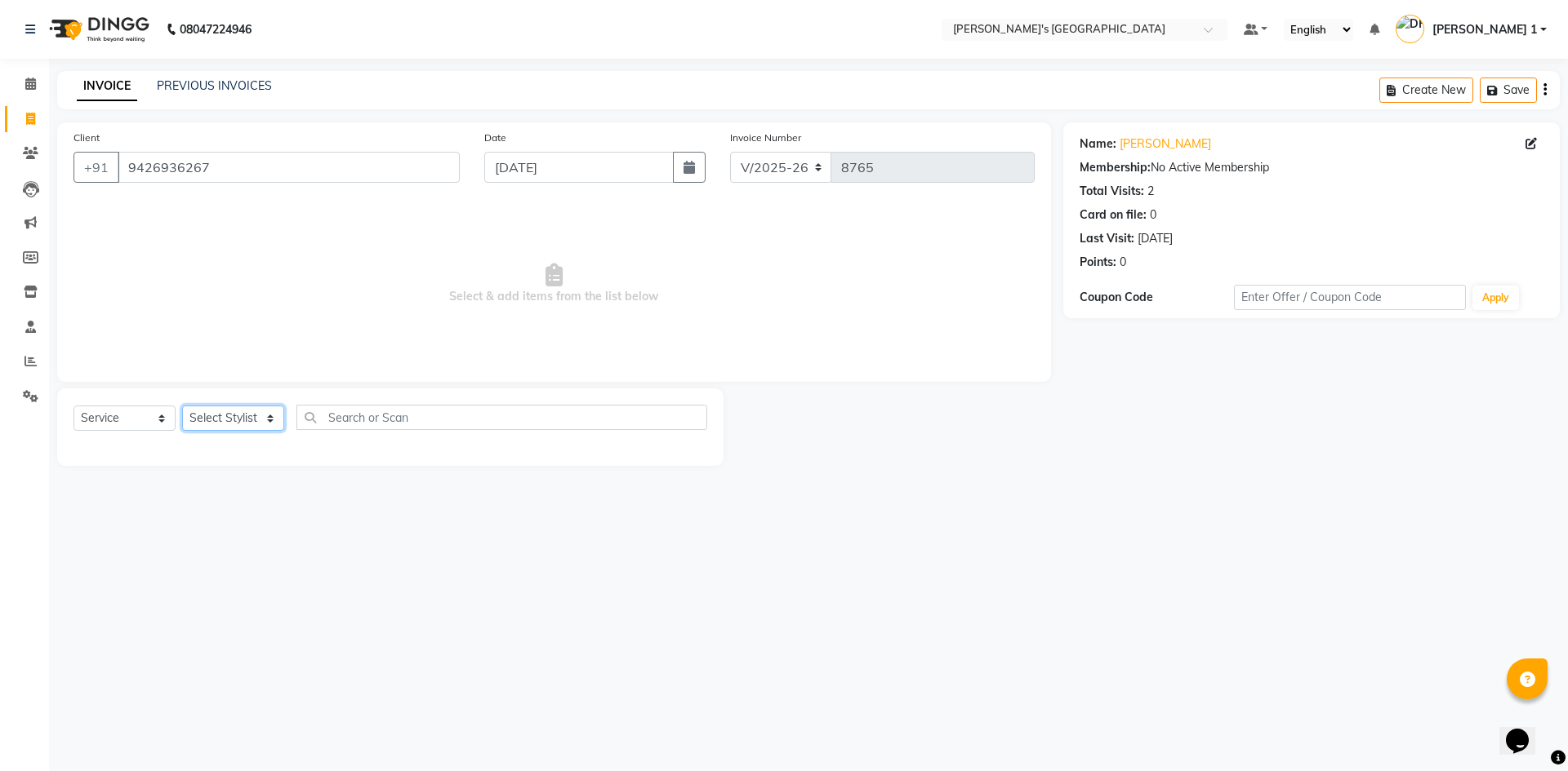
click at [213, 418] on select "Select Stylist [PERSON_NAME] [PERSON_NAME] [PERSON_NAME] [PERSON_NAME] [PERSON_…" at bounding box center [233, 419] width 102 height 25
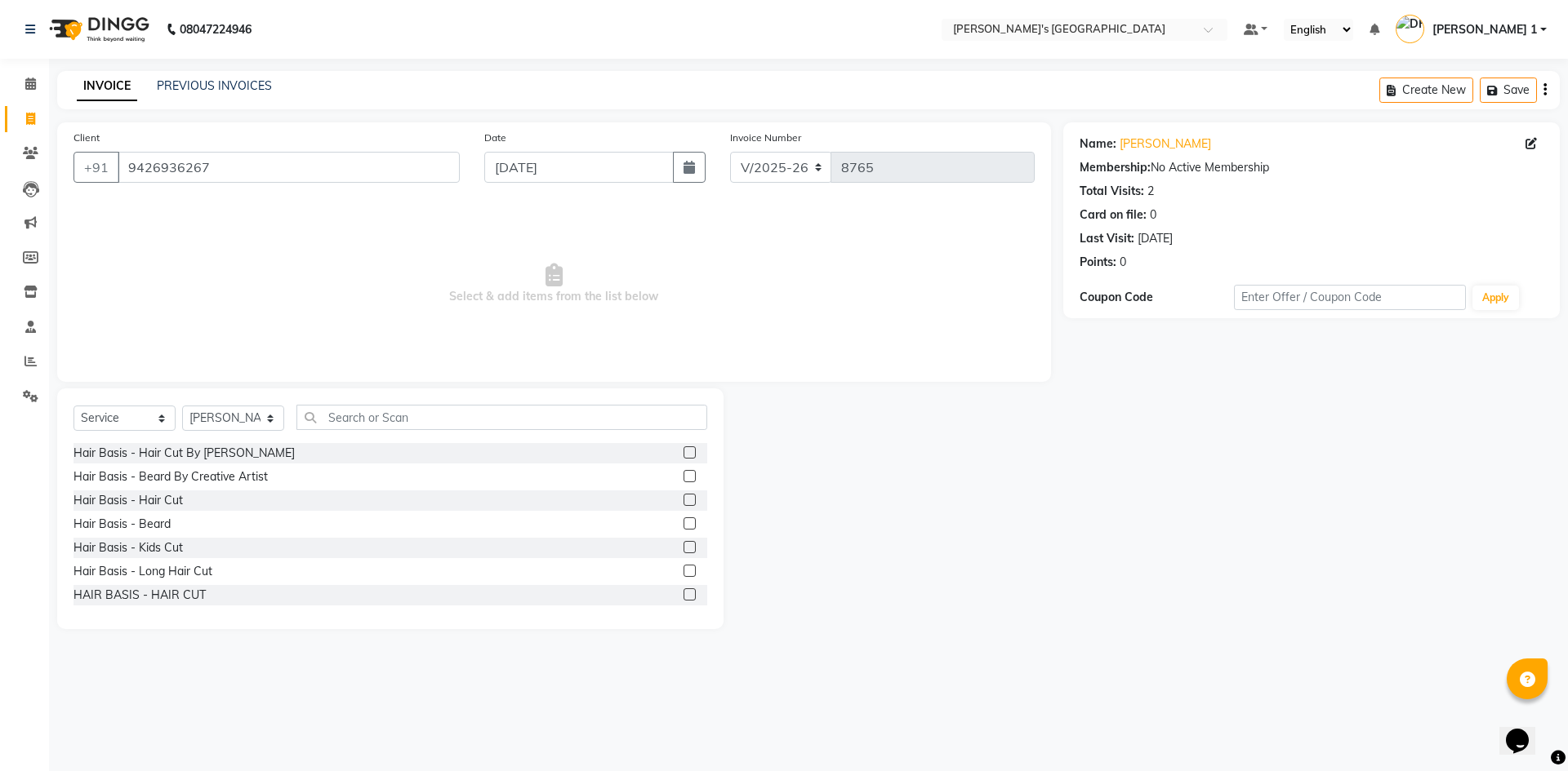
click at [684, 500] on label at bounding box center [690, 500] width 13 height 13
click at [684, 500] on input "checkbox" at bounding box center [689, 501] width 11 height 11
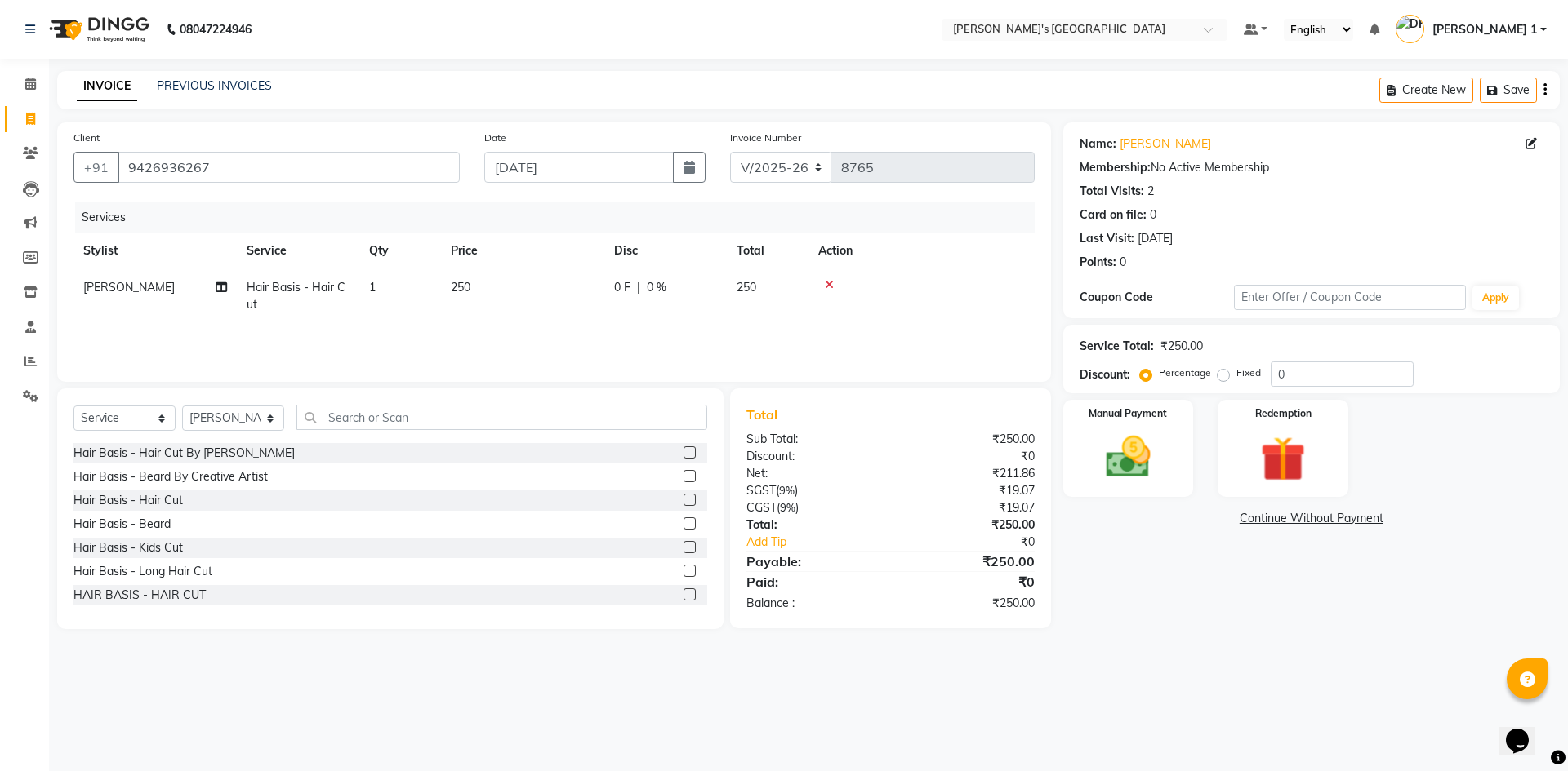
click at [684, 519] on label at bounding box center [690, 524] width 13 height 13
click at [684, 519] on input "checkbox" at bounding box center [689, 524] width 11 height 11
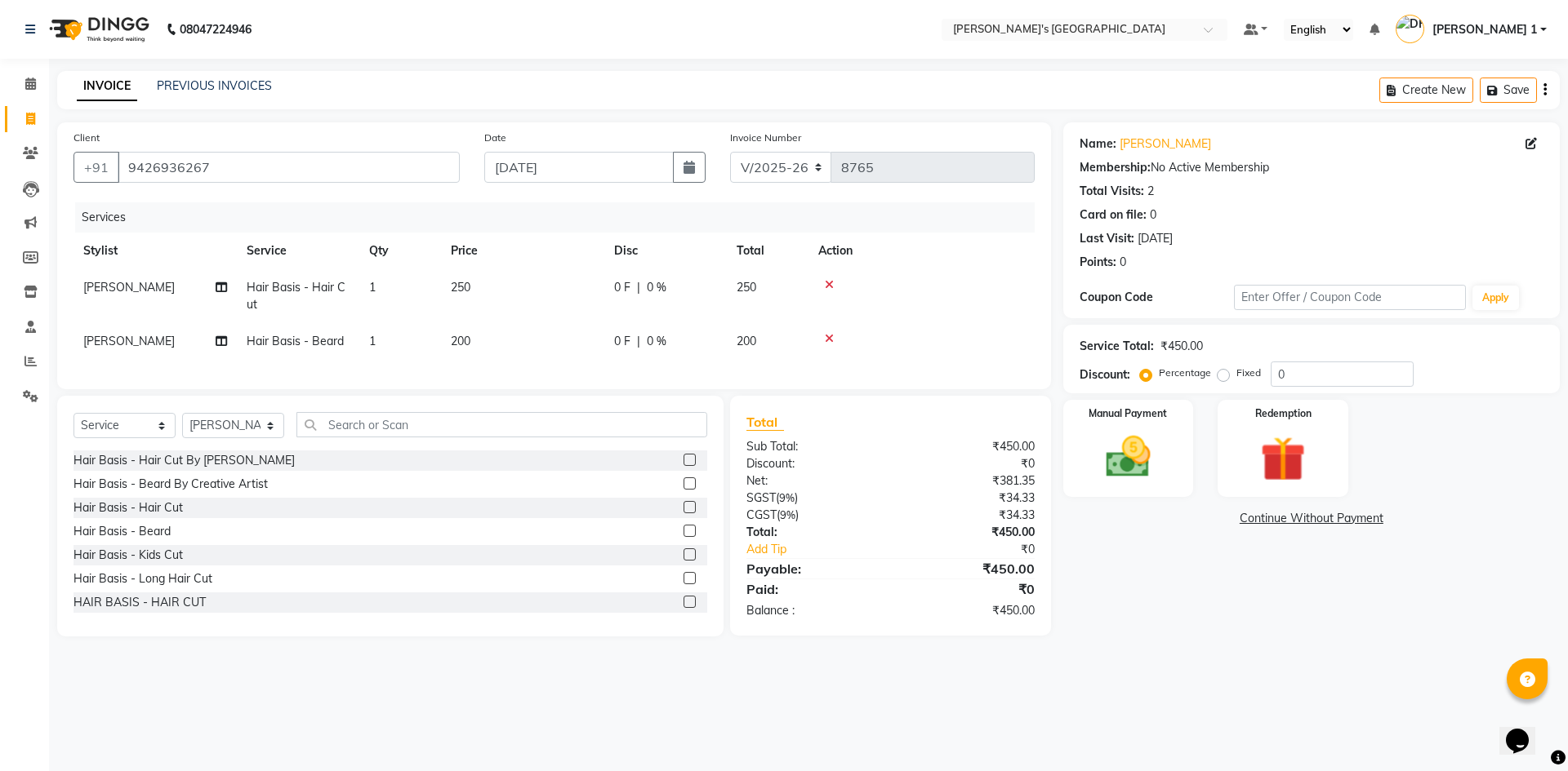
click at [521, 278] on td "250" at bounding box center [523, 296] width 163 height 54
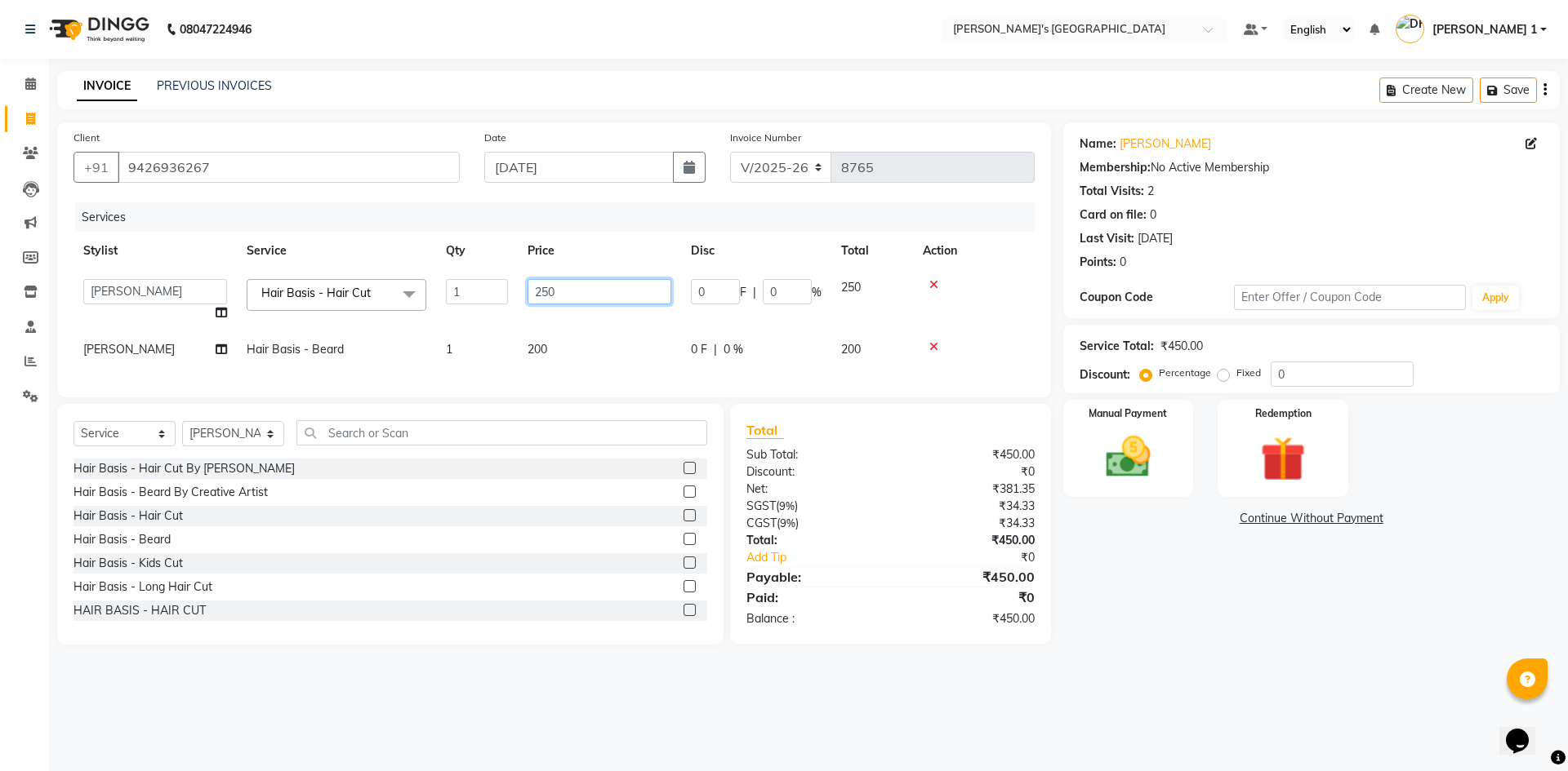
click at [579, 292] on input "250" at bounding box center [599, 291] width 144 height 25
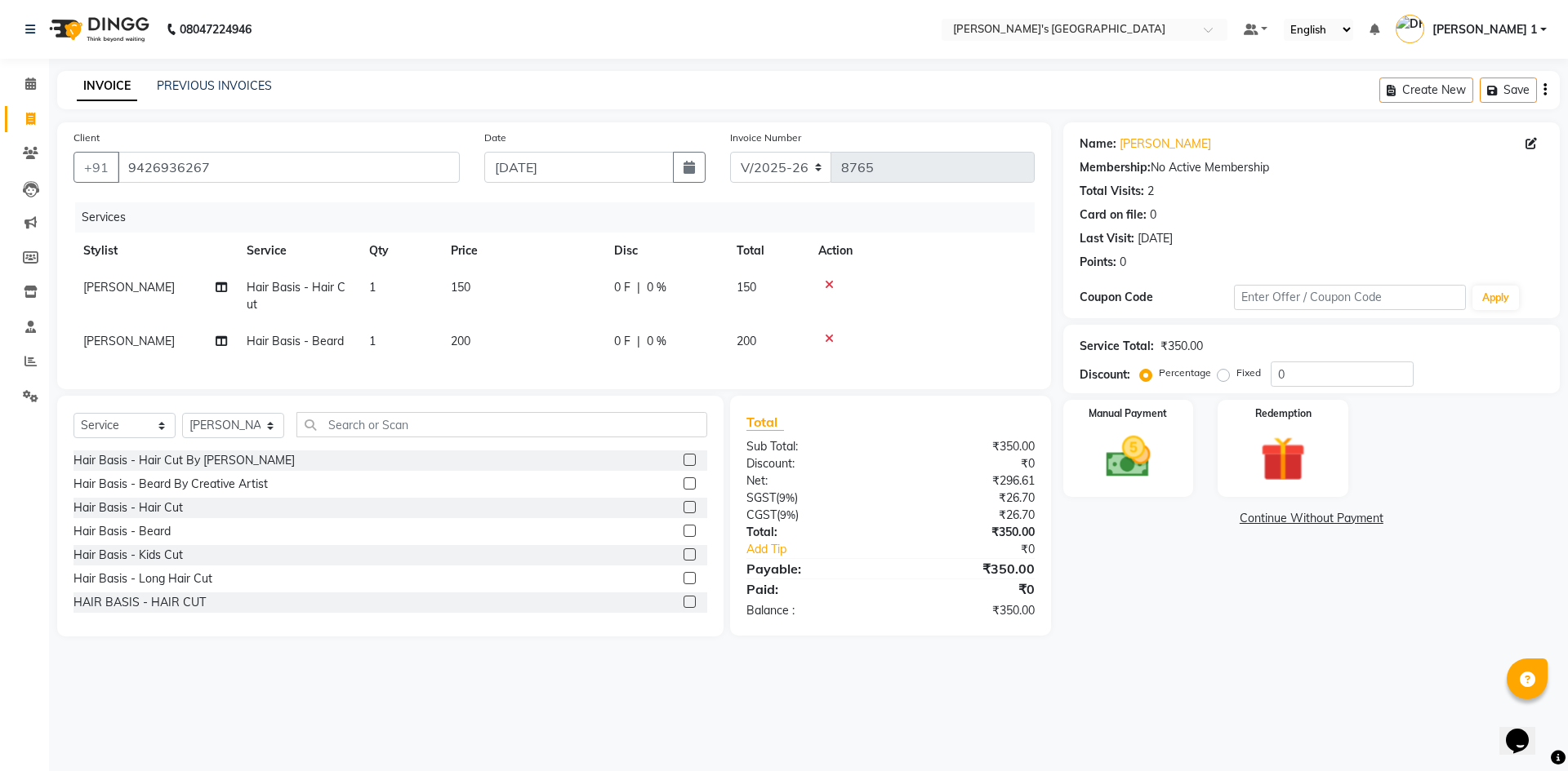
click at [555, 338] on td "200" at bounding box center [523, 342] width 163 height 37
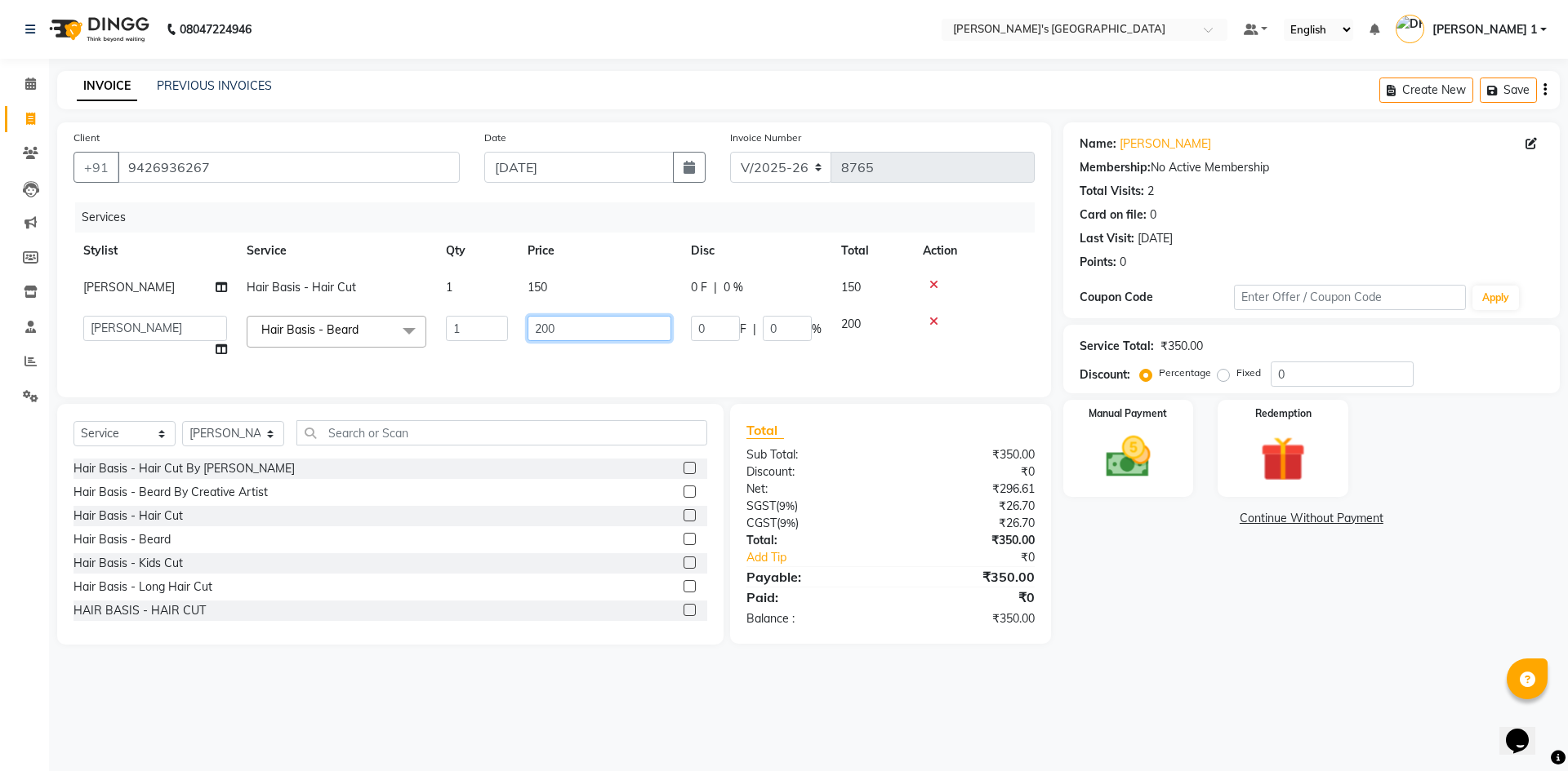
click at [579, 328] on input "200" at bounding box center [599, 328] width 144 height 25
click at [579, 327] on input "200" at bounding box center [599, 328] width 144 height 25
click at [578, 327] on input "200" at bounding box center [599, 328] width 144 height 25
click at [1134, 437] on img at bounding box center [1128, 457] width 76 height 54
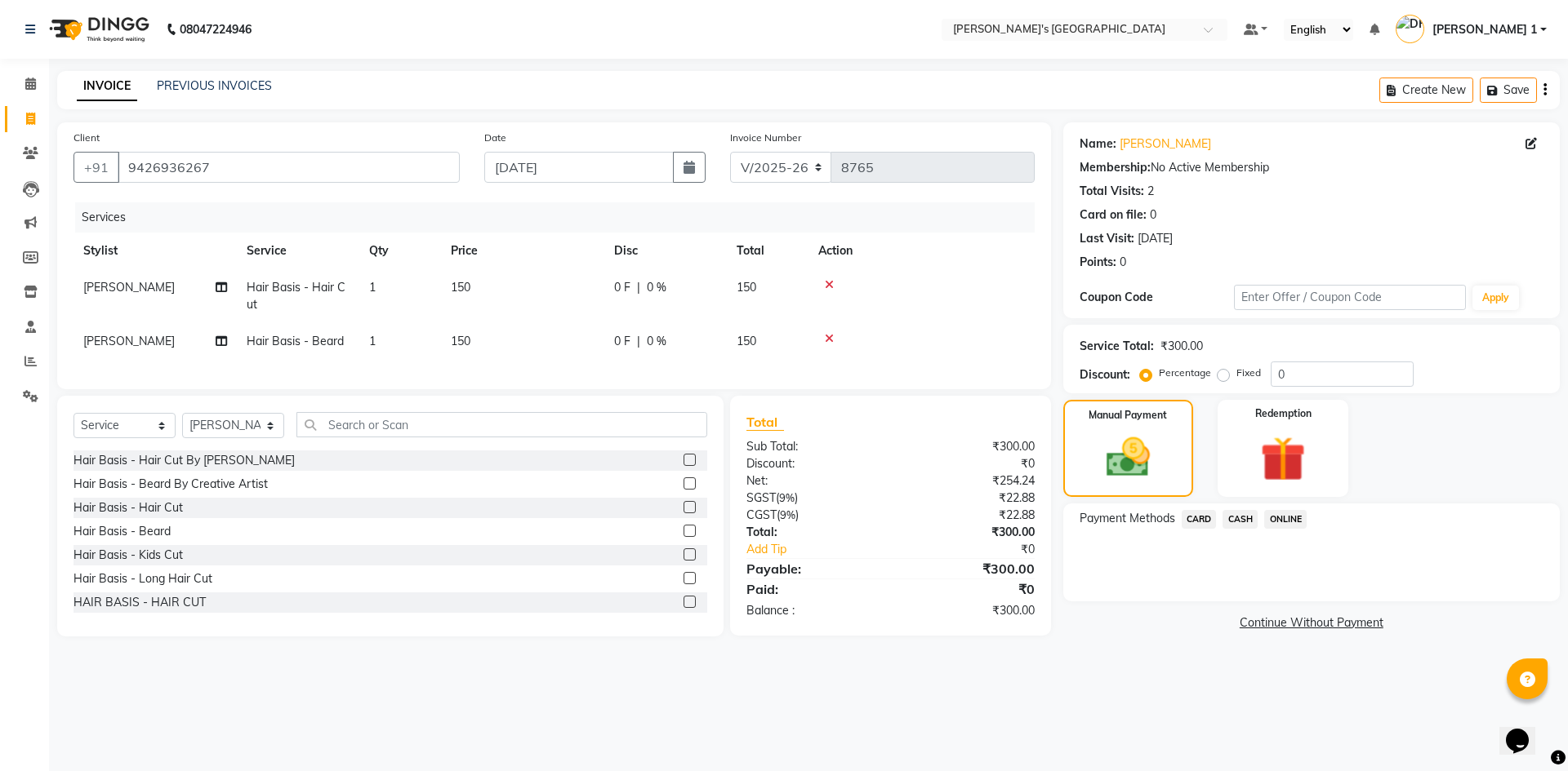
click at [1244, 520] on span "CASH" at bounding box center [1240, 519] width 35 height 19
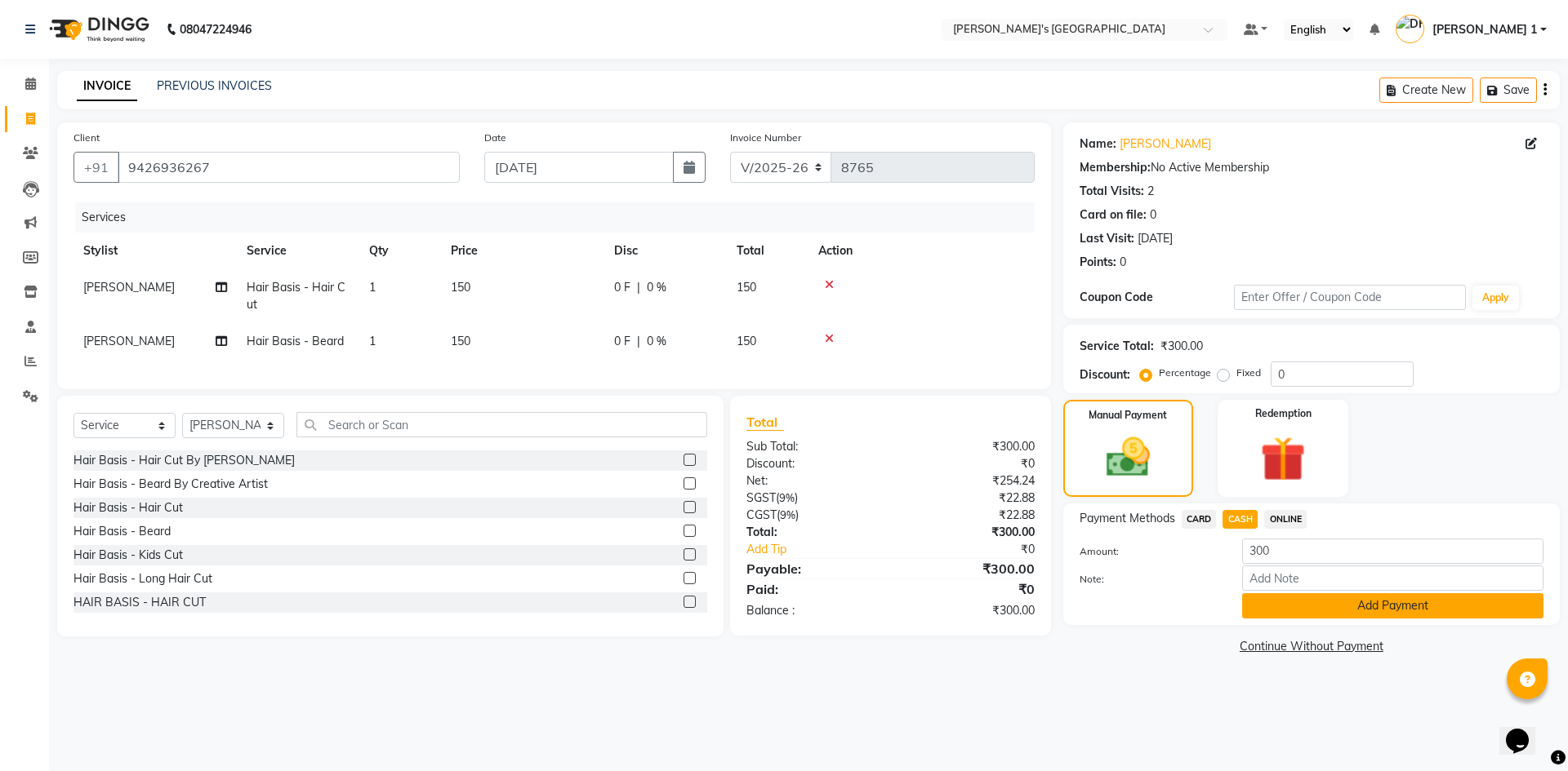
click at [1269, 603] on button "Add Payment" at bounding box center [1393, 606] width 301 height 25
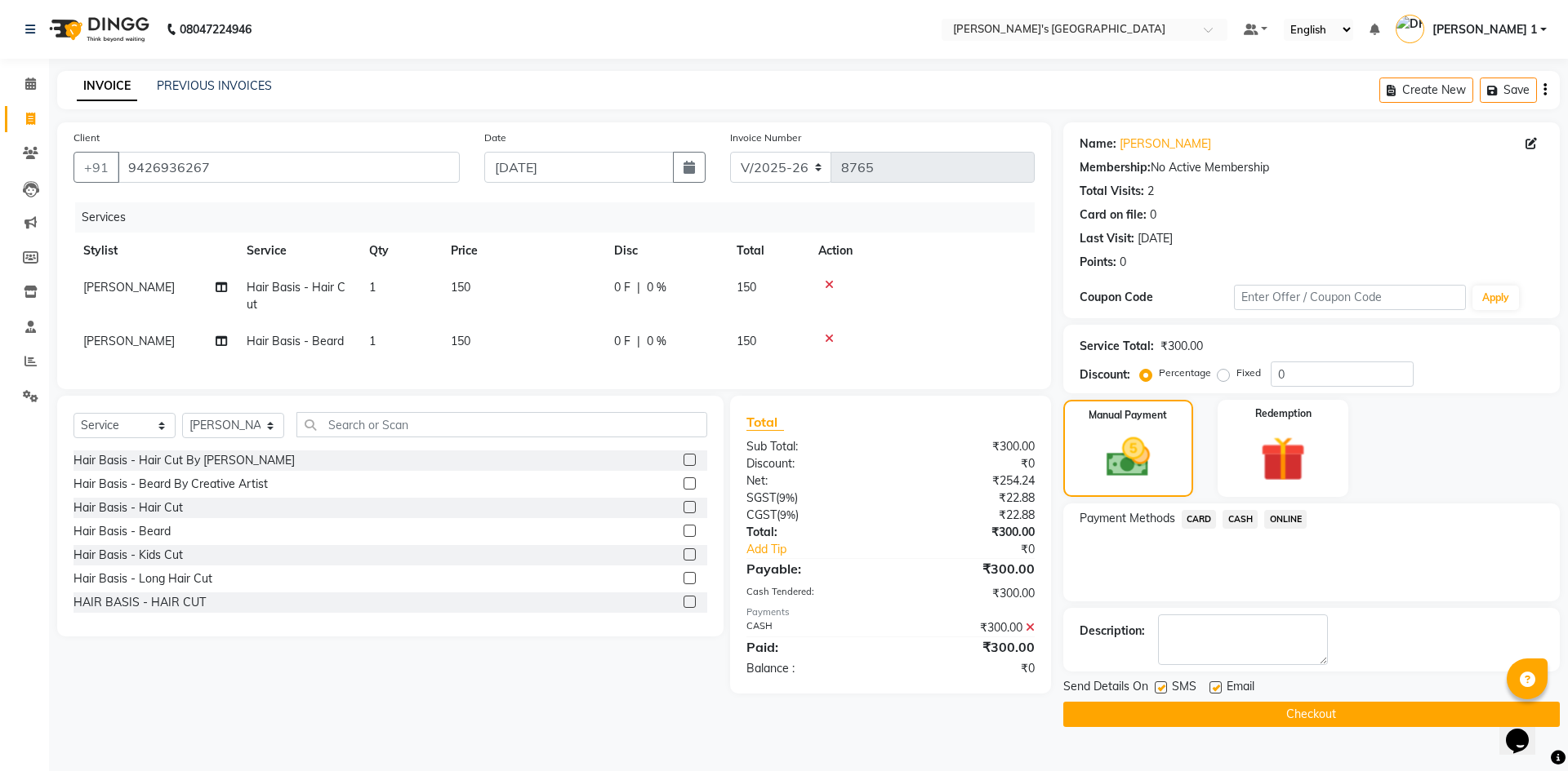
click at [1216, 689] on label at bounding box center [1216, 688] width 13 height 13
click at [1216, 689] on input "checkbox" at bounding box center [1215, 689] width 11 height 11
click at [1163, 686] on label at bounding box center [1162, 688] width 13 height 13
click at [1163, 686] on input "checkbox" at bounding box center [1161, 689] width 11 height 11
click at [1151, 707] on button "Checkout" at bounding box center [1312, 715] width 497 height 25
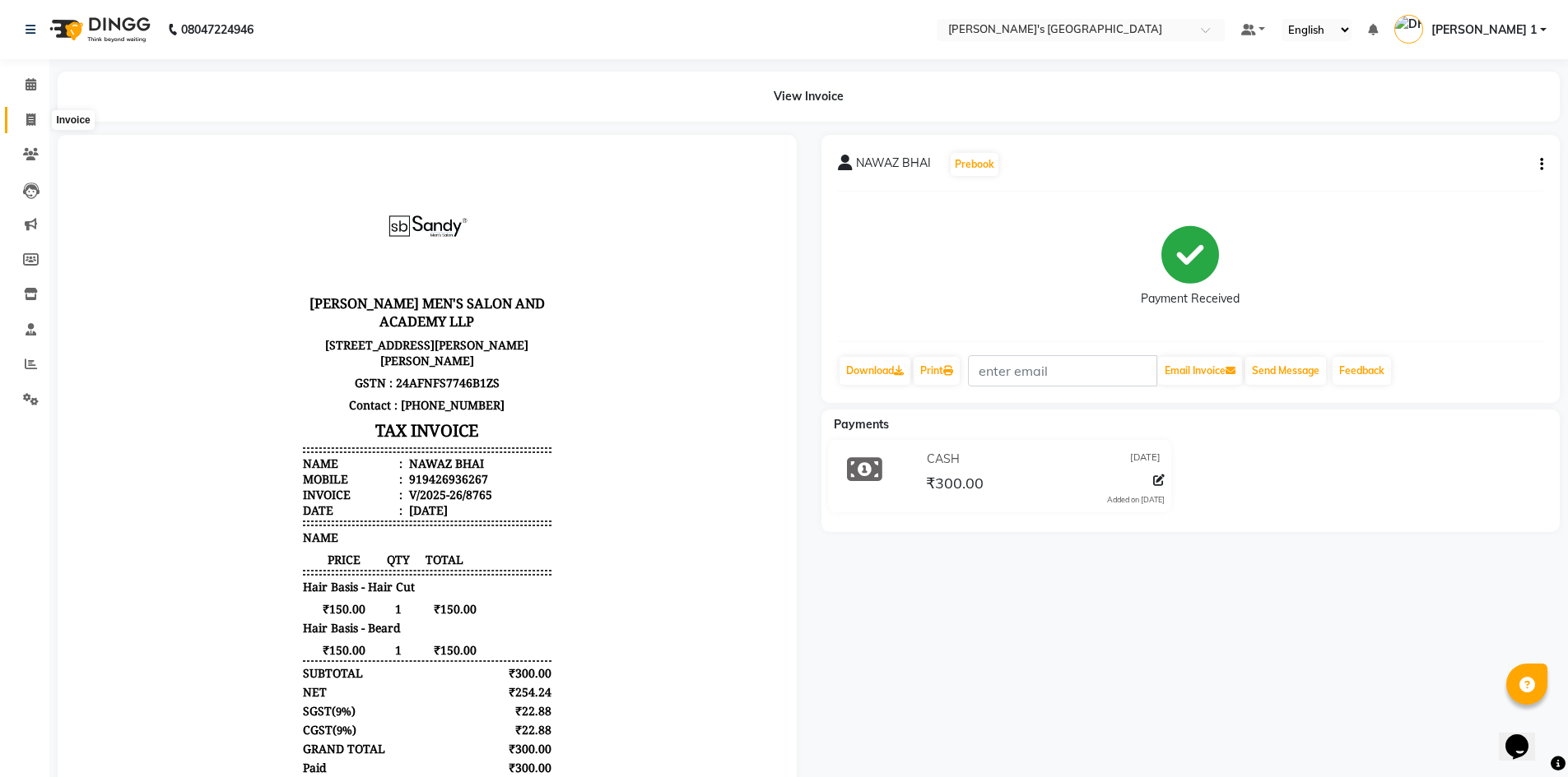
click at [31, 122] on icon at bounding box center [31, 120] width 9 height 13
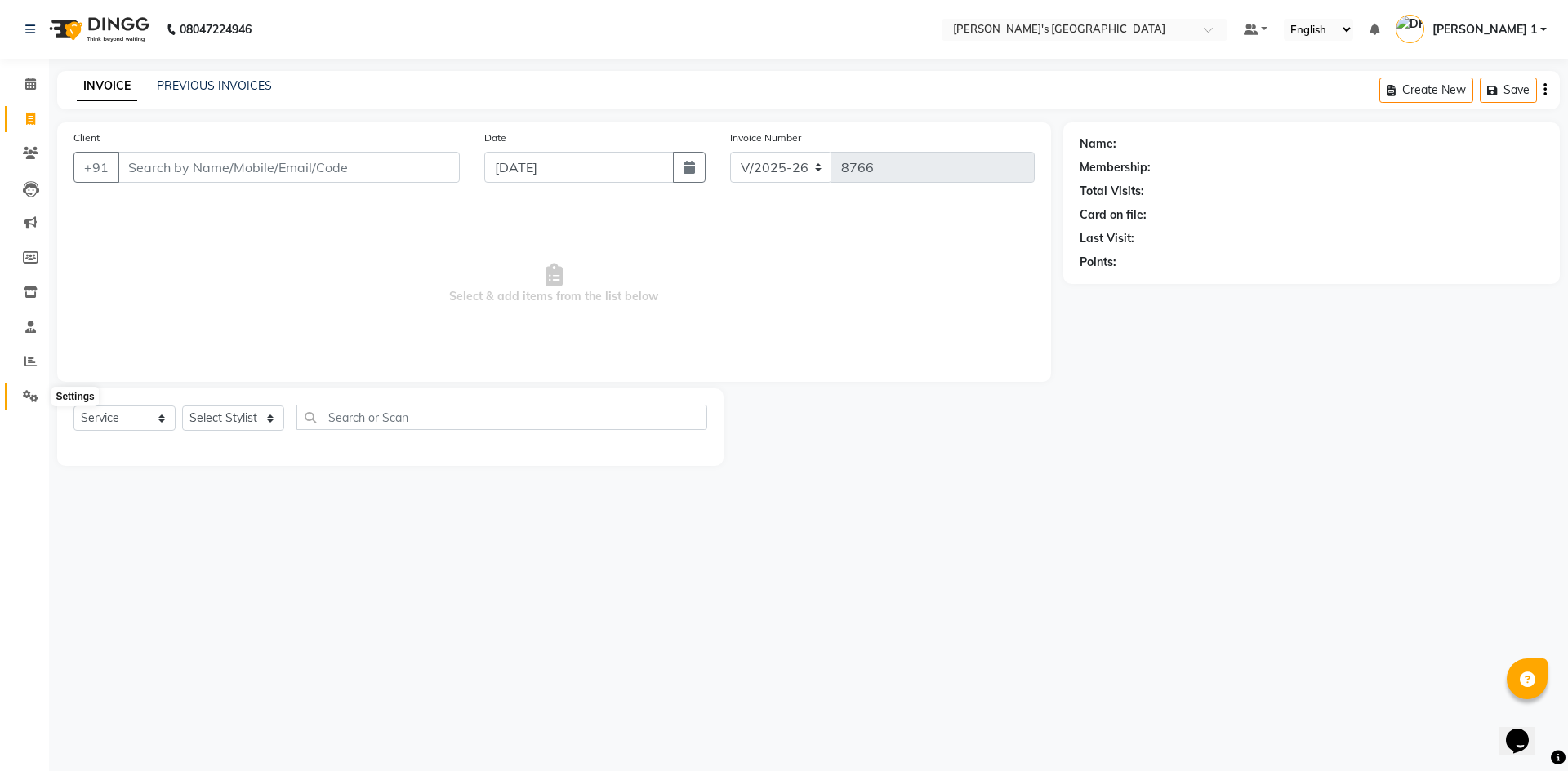
click at [35, 393] on icon at bounding box center [30, 396] width 15 height 13
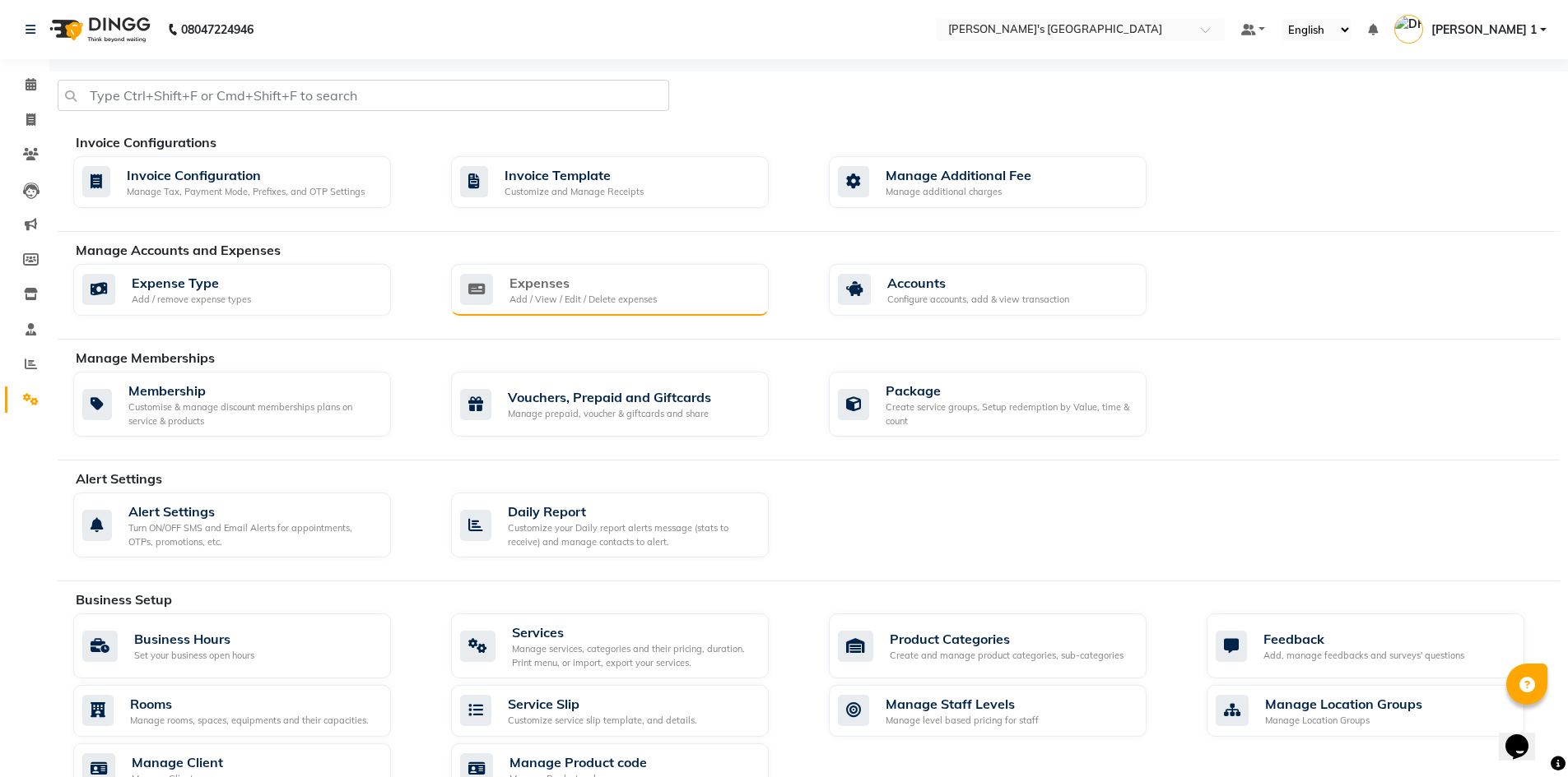
click at [591, 304] on div "Add / View / Edit / Delete expenses" at bounding box center [583, 299] width 147 height 14
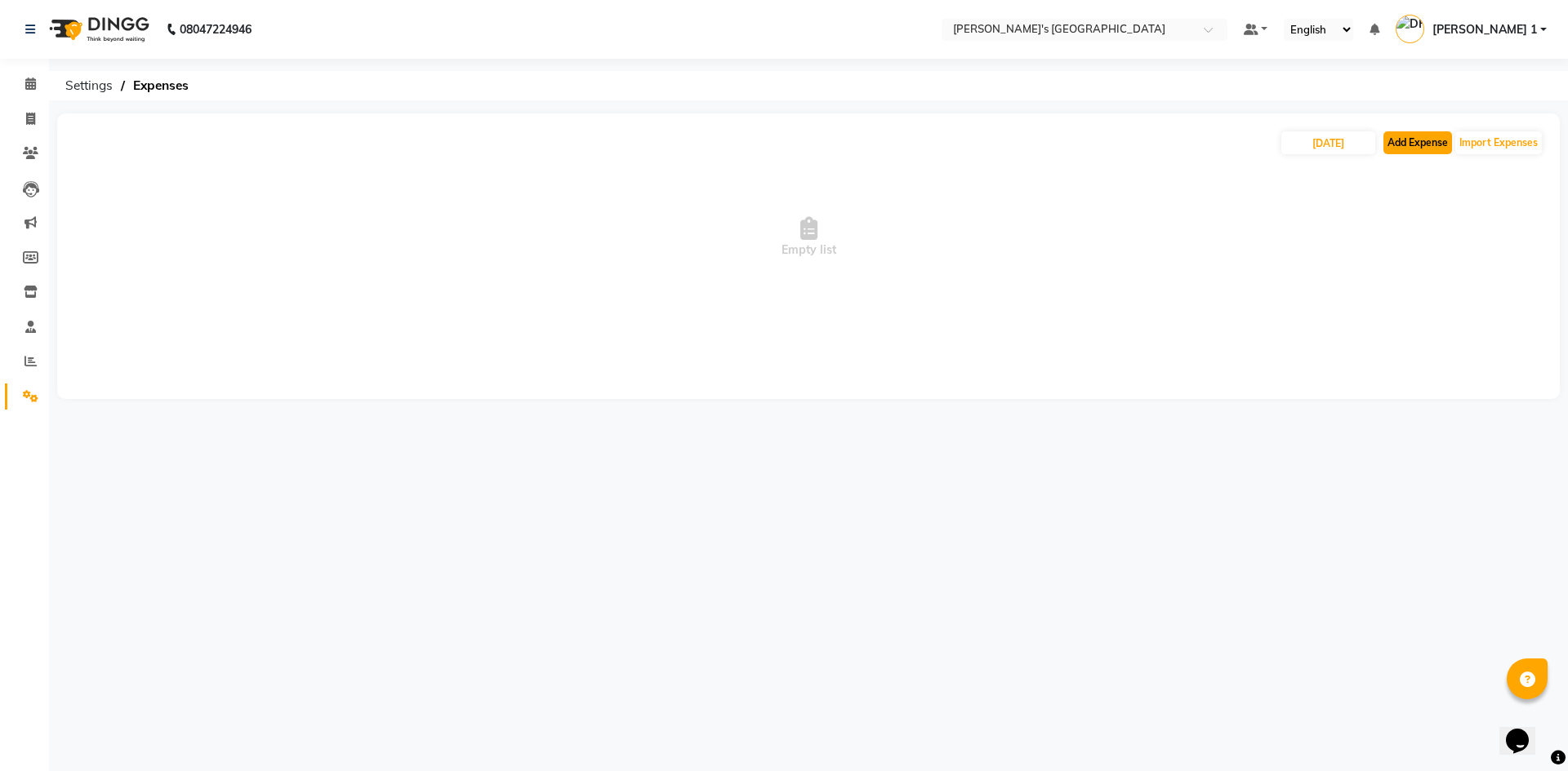
click at [1419, 140] on button "Add Expense" at bounding box center [1417, 143] width 68 height 22
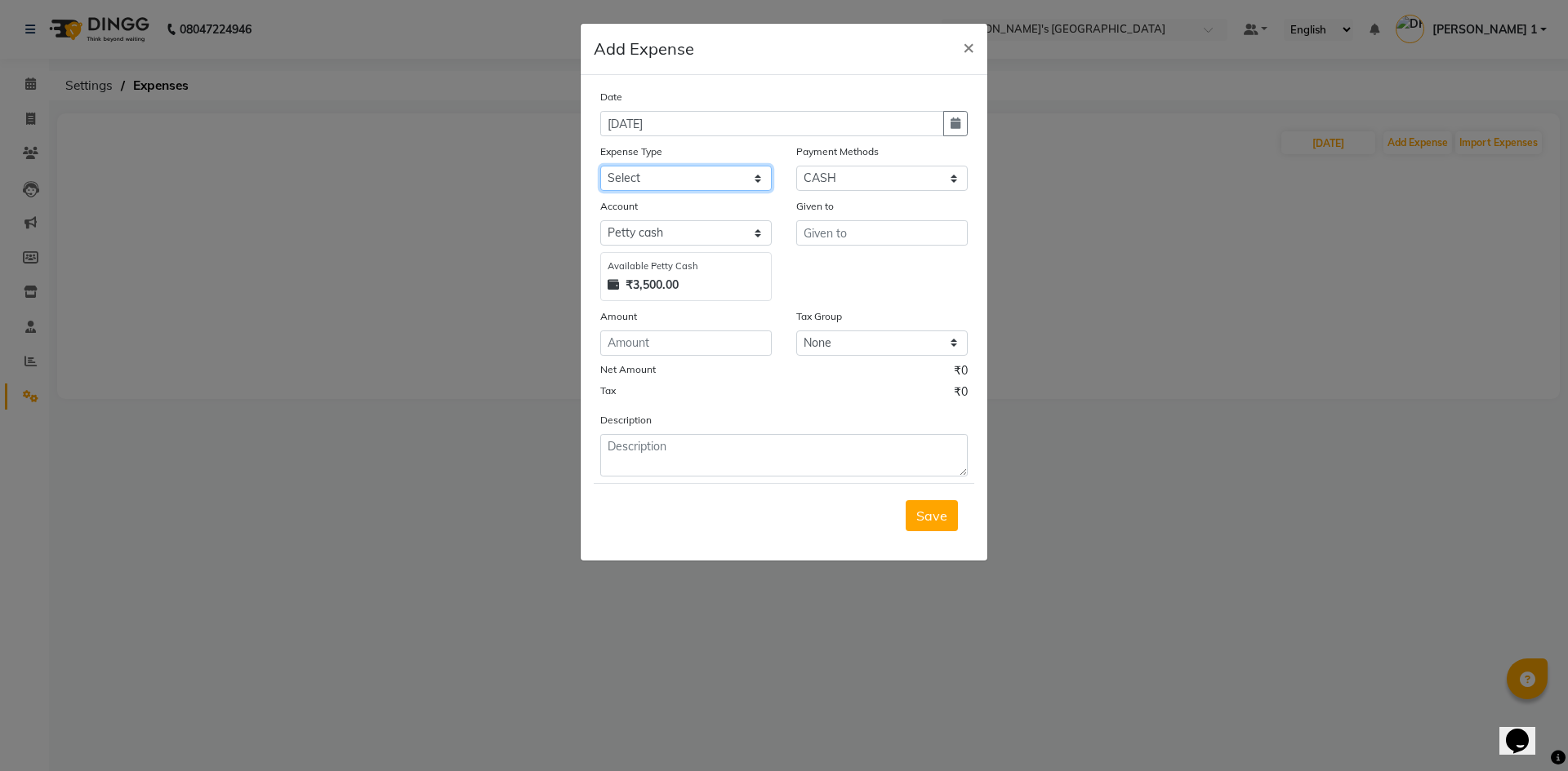
click at [733, 172] on select "Select ADVANCE RUPEES FOR STAFF CLEANING GROSSERY CLENING ITEM HOUSEKEEPIN clie…" at bounding box center [685, 178] width 171 height 25
click at [600, 166] on select "Select ADVANCE RUPEES FOR STAFF CLEANING GROSSERY CLENING ITEM HOUSEKEEPIN clie…" at bounding box center [685, 178] width 171 height 25
click at [845, 227] on input "text" at bounding box center [882, 233] width 171 height 25
click at [737, 349] on input "number" at bounding box center [685, 343] width 171 height 25
click at [825, 448] on textarea at bounding box center [784, 455] width 368 height 42
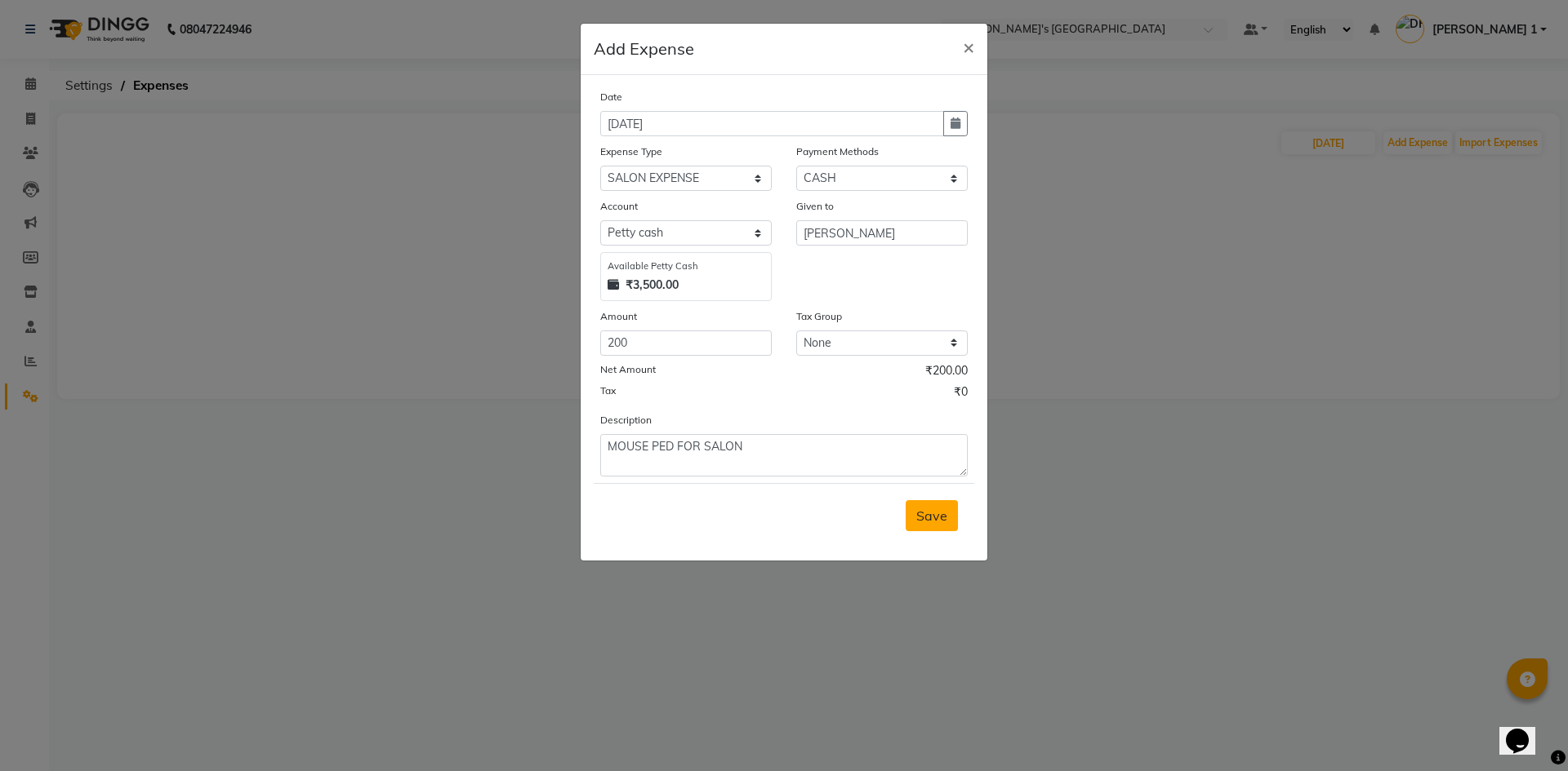
click at [942, 518] on span "Save" at bounding box center [932, 515] width 31 height 16
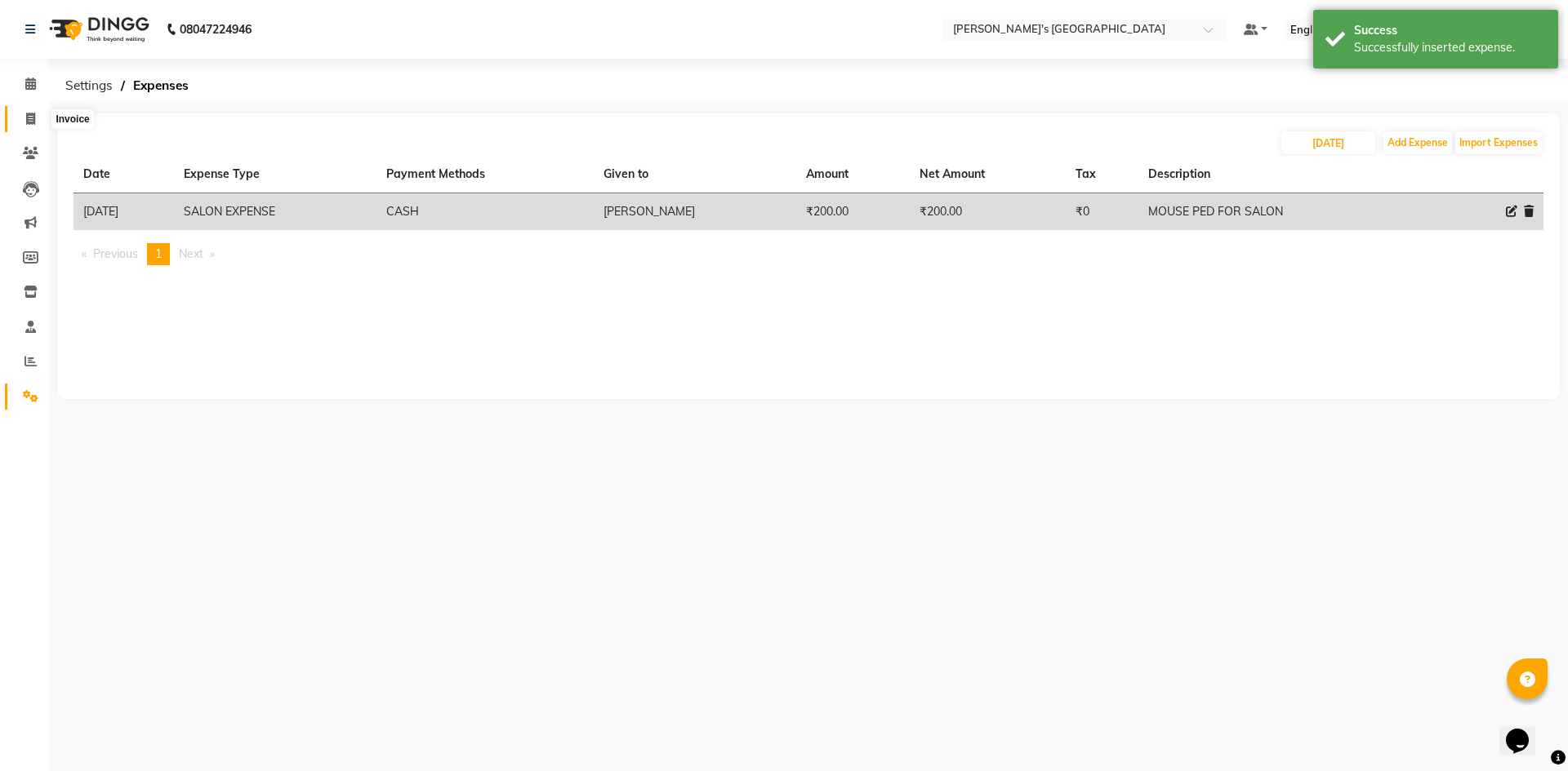
click at [22, 126] on span at bounding box center [30, 119] width 29 height 19
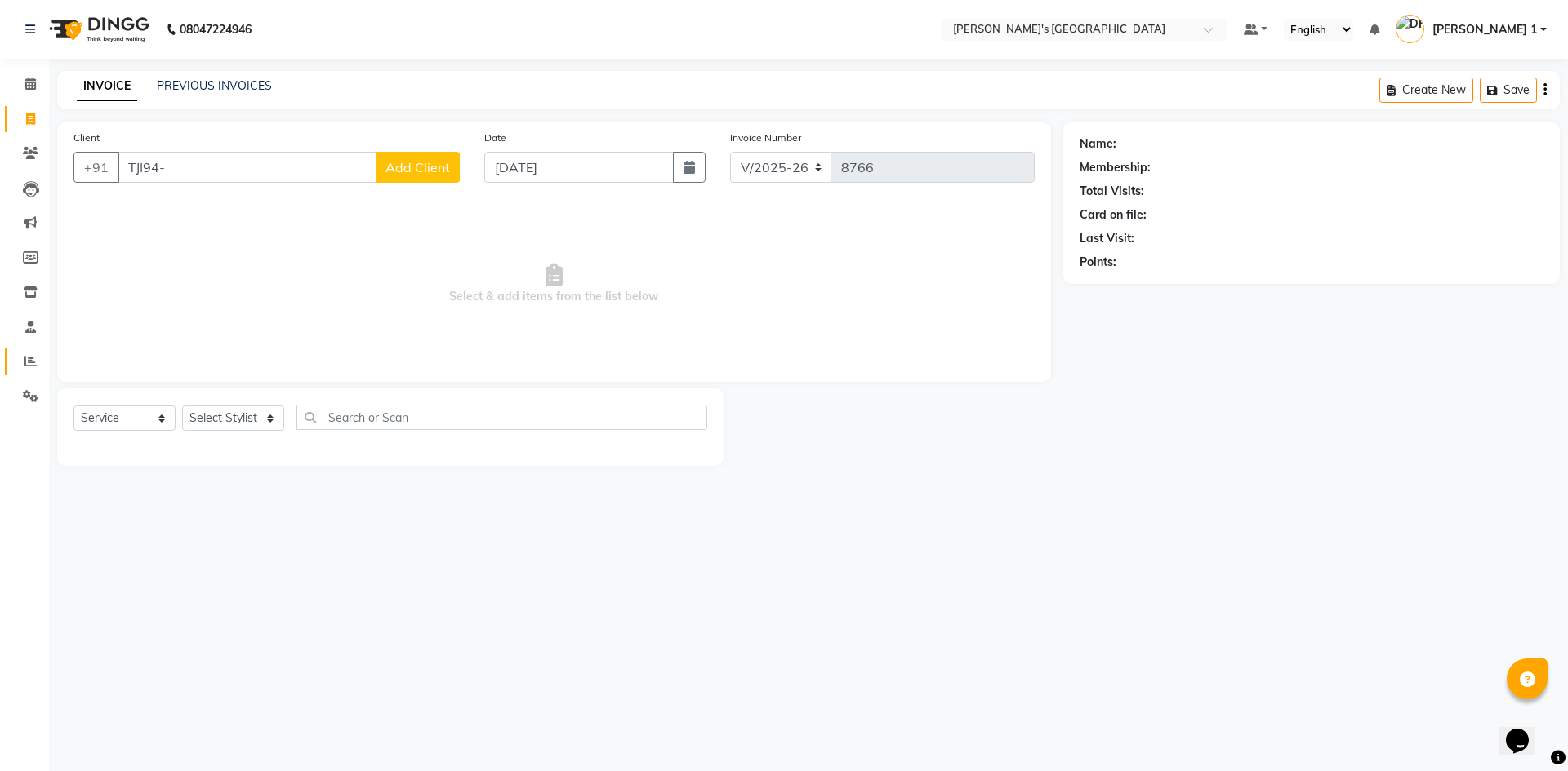
click at [7, 351] on li "Reports" at bounding box center [24, 361] width 49 height 35
click at [1116, 115] on main "INVOICE PREVIOUS INVOICES Create New Save Client +91 TJI94- Add Client Date 04-…" at bounding box center [809, 281] width 1520 height 420
click at [334, 178] on input "TJI94-" at bounding box center [247, 167] width 259 height 31
click at [169, 205] on span "NIKUNJ BHAI" at bounding box center [207, 204] width 141 height 16
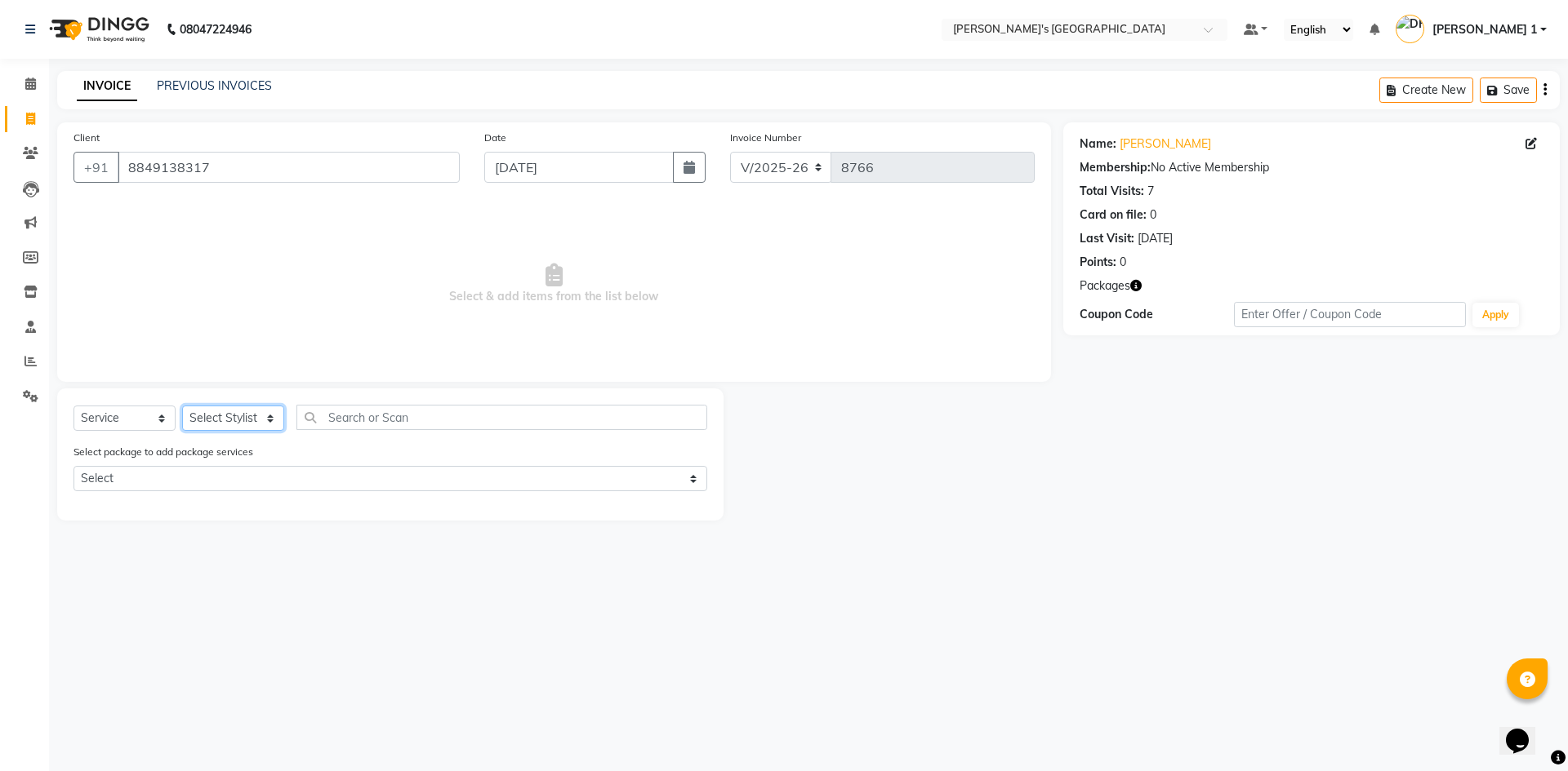
click at [248, 417] on select "Select Stylist [PERSON_NAME] [PERSON_NAME] [PERSON_NAME] [PERSON_NAME] [PERSON_…" at bounding box center [233, 419] width 102 height 25
click at [182, 406] on select "Select Stylist [PERSON_NAME] [PERSON_NAME] [PERSON_NAME] [PERSON_NAME] [PERSON_…" at bounding box center [233, 419] width 102 height 25
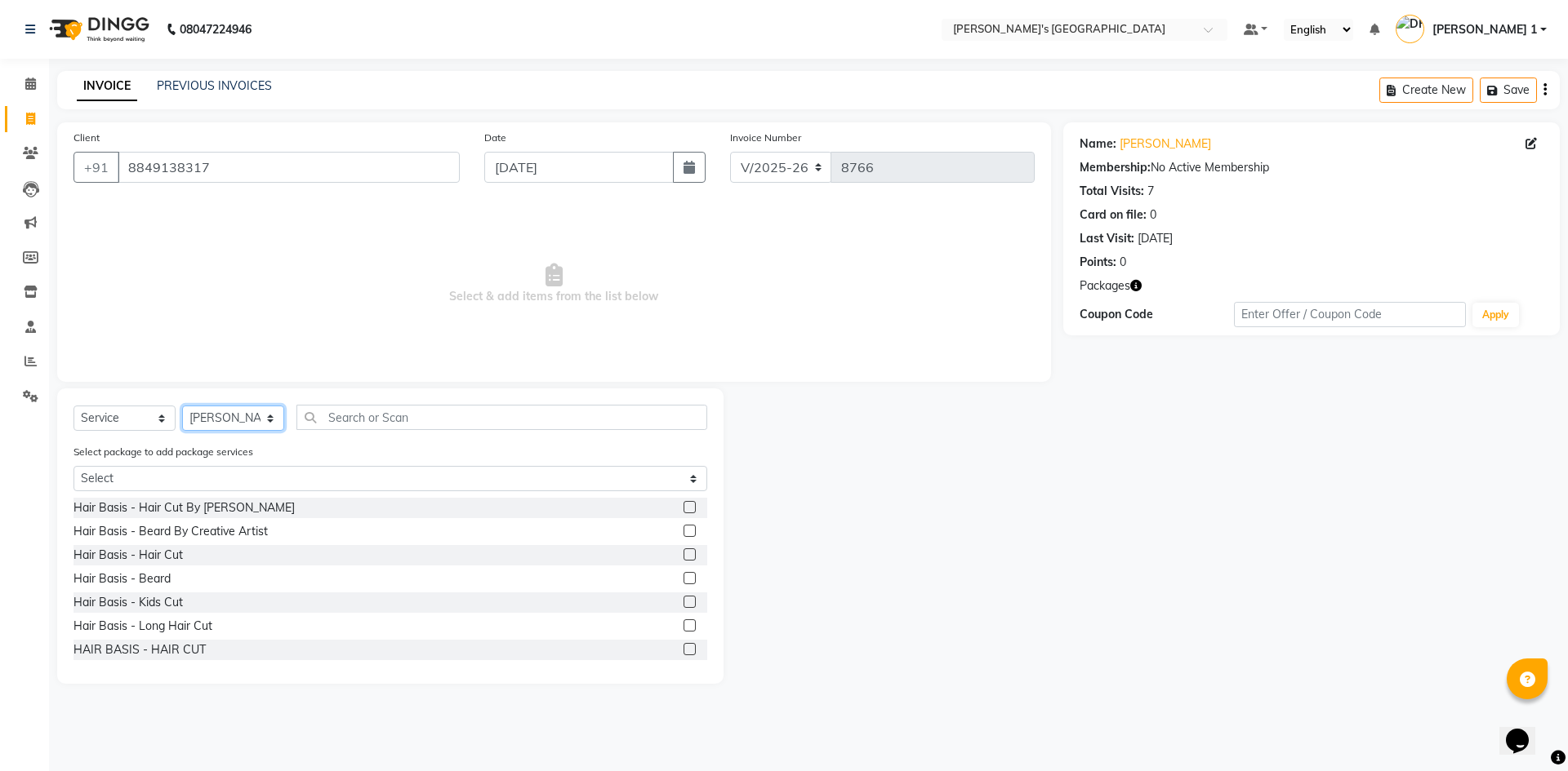
click at [218, 425] on select "Select Stylist [PERSON_NAME] [PERSON_NAME] [PERSON_NAME] [PERSON_NAME] [PERSON_…" at bounding box center [233, 419] width 102 height 25
click at [182, 406] on select "Select Stylist [PERSON_NAME] [PERSON_NAME] [PERSON_NAME] [PERSON_NAME] [PERSON_…" at bounding box center [233, 419] width 102 height 25
click at [151, 552] on div "Hair Basis - Hair Cut" at bounding box center [128, 555] width 109 height 17
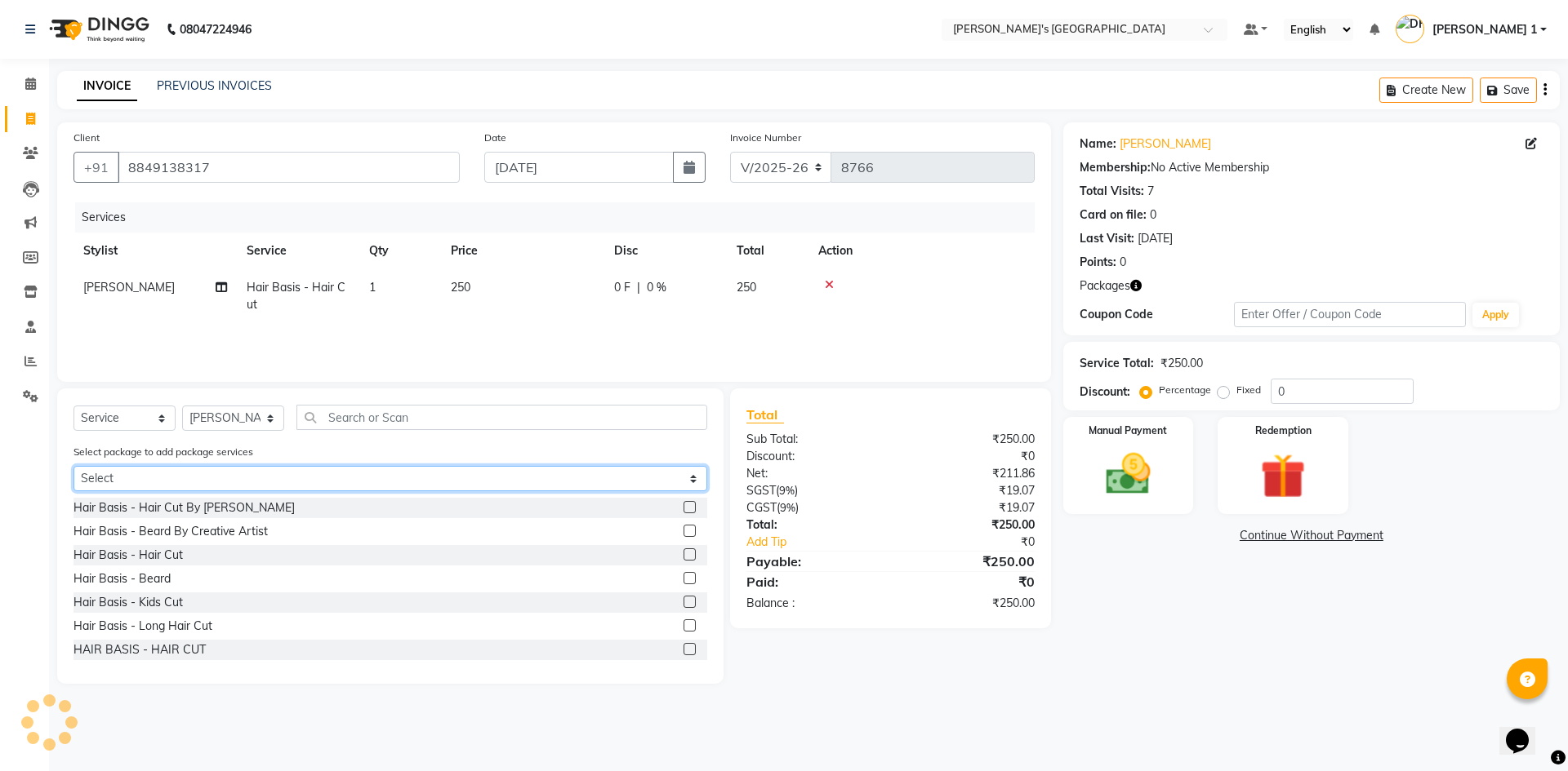
click at [174, 471] on select "Select MAVDI DEAR PACKAGE ( 6 HAIR CUT) MAVDI DEAR PACKAGE ( 6 HAIR CUT)" at bounding box center [390, 479] width 634 height 25
click at [826, 284] on icon at bounding box center [830, 284] width 9 height 12
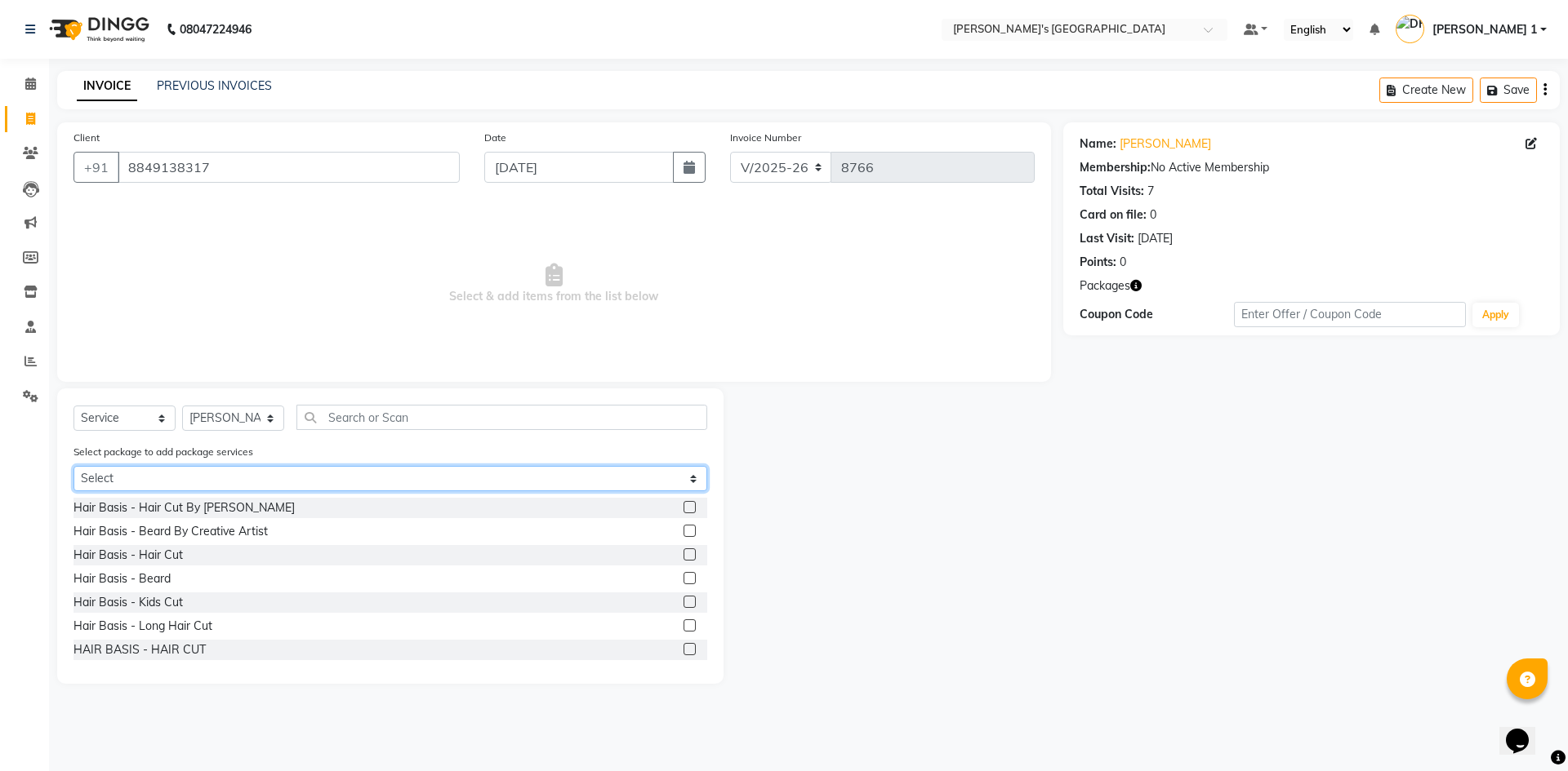
click at [134, 468] on select "Select MAVDI DEAR PACKAGE ( 6 HAIR CUT) MAVDI DEAR PACKAGE ( 6 HAIR CUT)" at bounding box center [390, 479] width 634 height 25
click at [74, 466] on select "Select MAVDI DEAR PACKAGE ( 6 HAIR CUT) MAVDI DEAR PACKAGE ( 6 HAIR CUT)" at bounding box center [390, 479] width 634 height 25
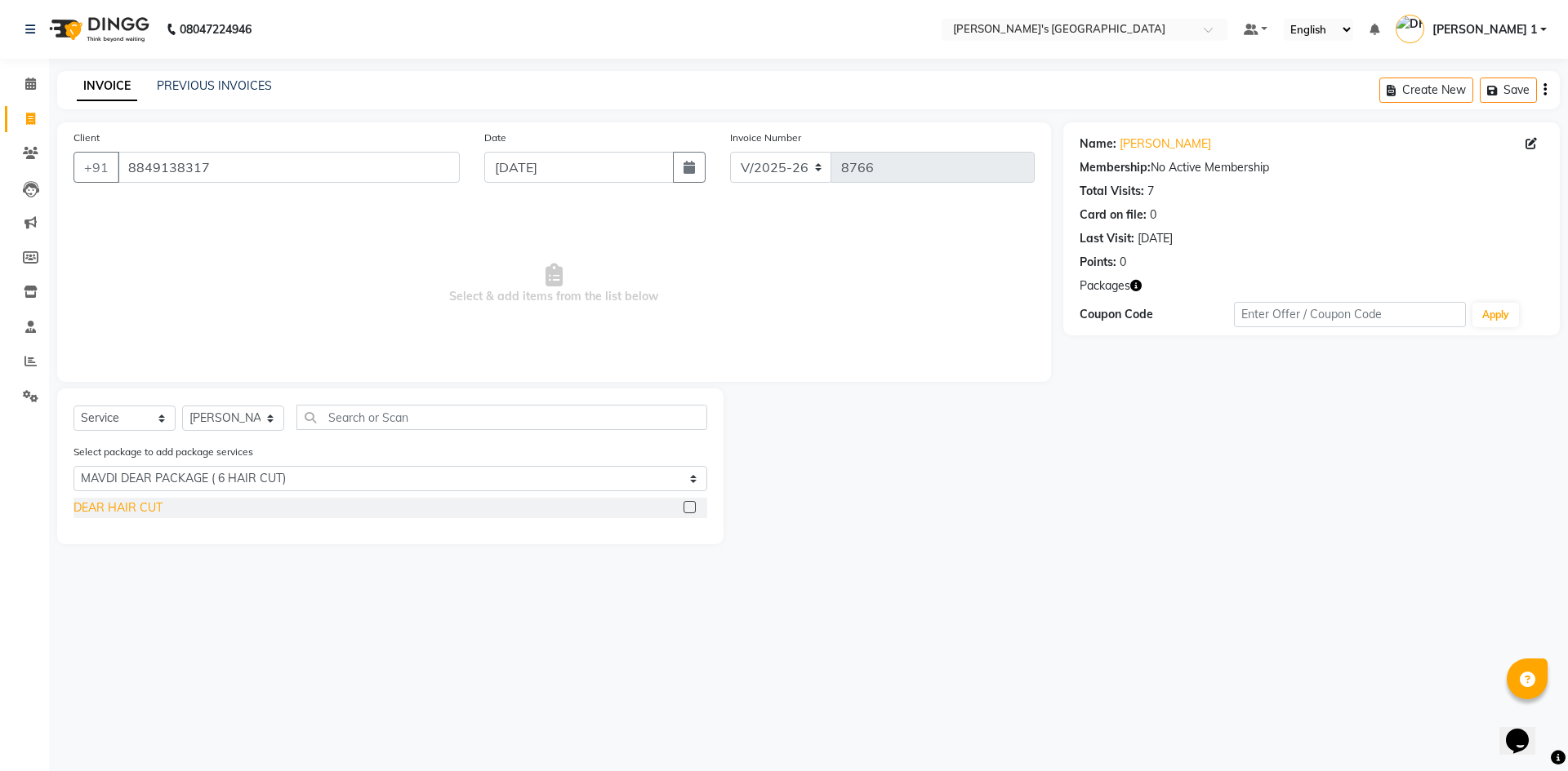
click at [152, 508] on div "DEAR HAIR CUT" at bounding box center [118, 507] width 89 height 17
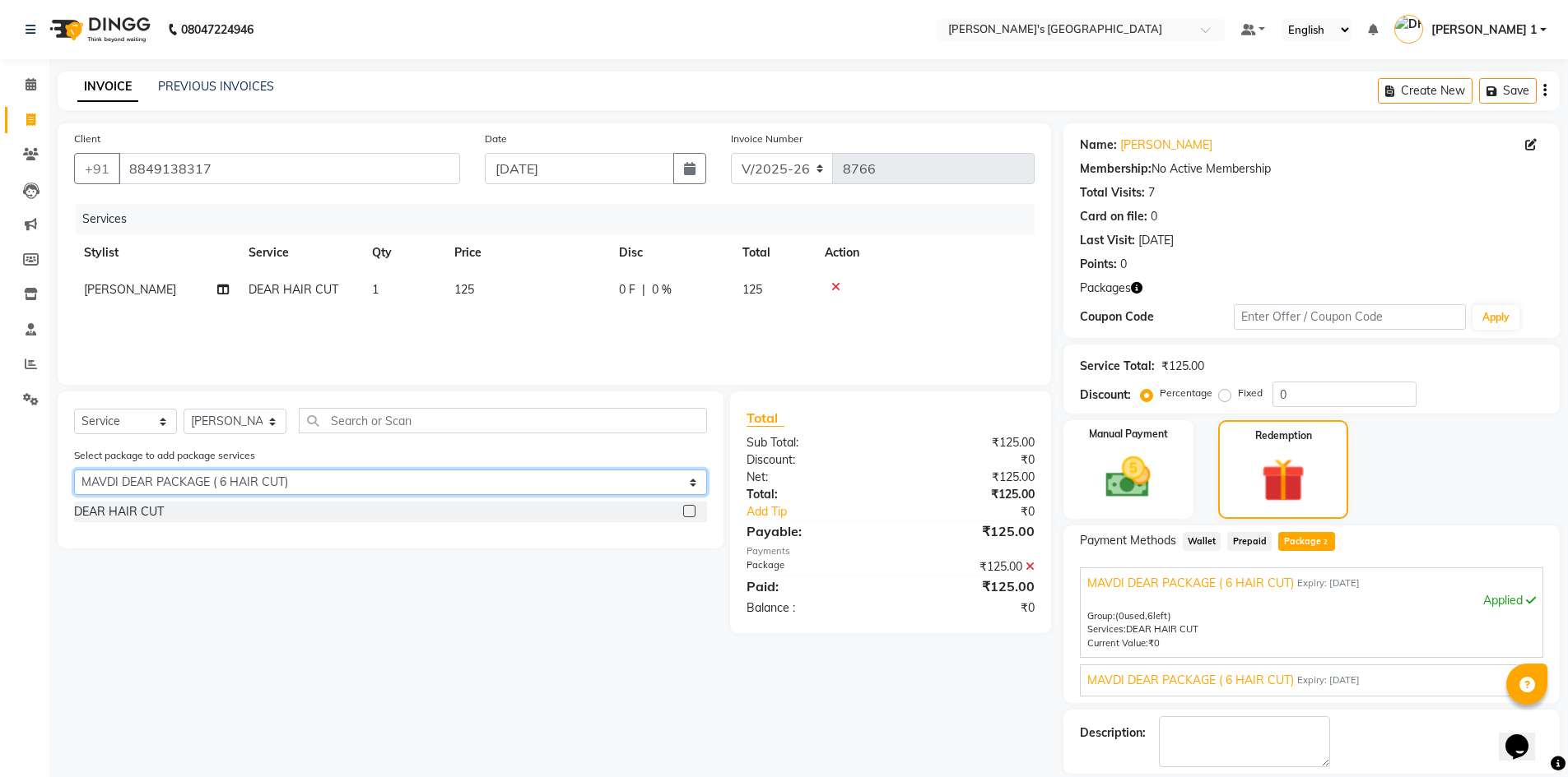
click at [160, 490] on select "Select MAVDI DEAR PACKAGE ( 6 HAIR CUT) MAVDI DEAR PACKAGE ( 6 HAIR CUT)" at bounding box center [390, 482] width 633 height 25
click at [74, 470] on select "Select MAVDI DEAR PACKAGE ( 6 HAIR CUT) MAVDI DEAR PACKAGE ( 6 HAIR CUT)" at bounding box center [390, 482] width 633 height 25
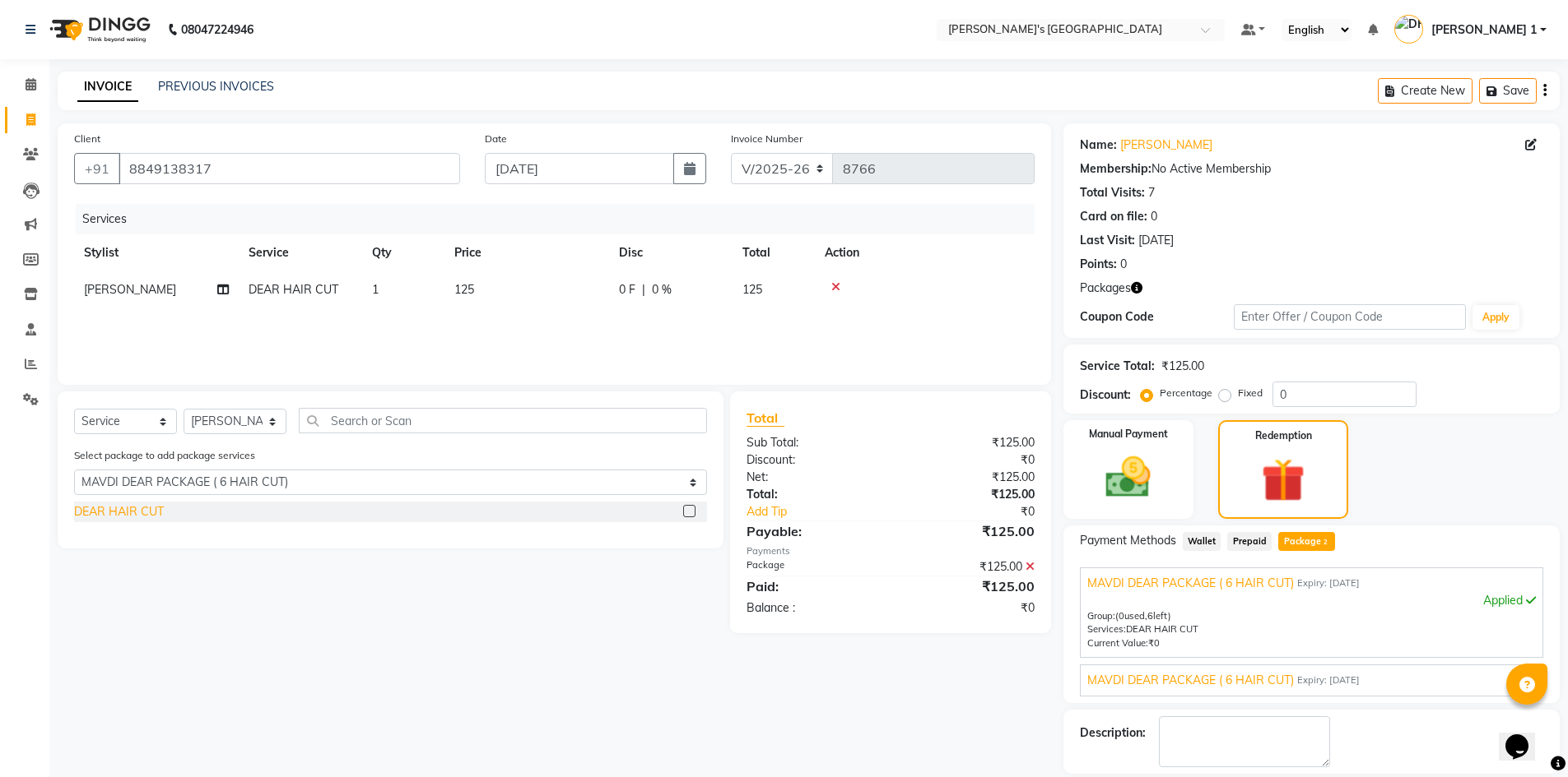
click at [143, 514] on div "DEAR HAIR CUT" at bounding box center [118, 511] width 89 height 17
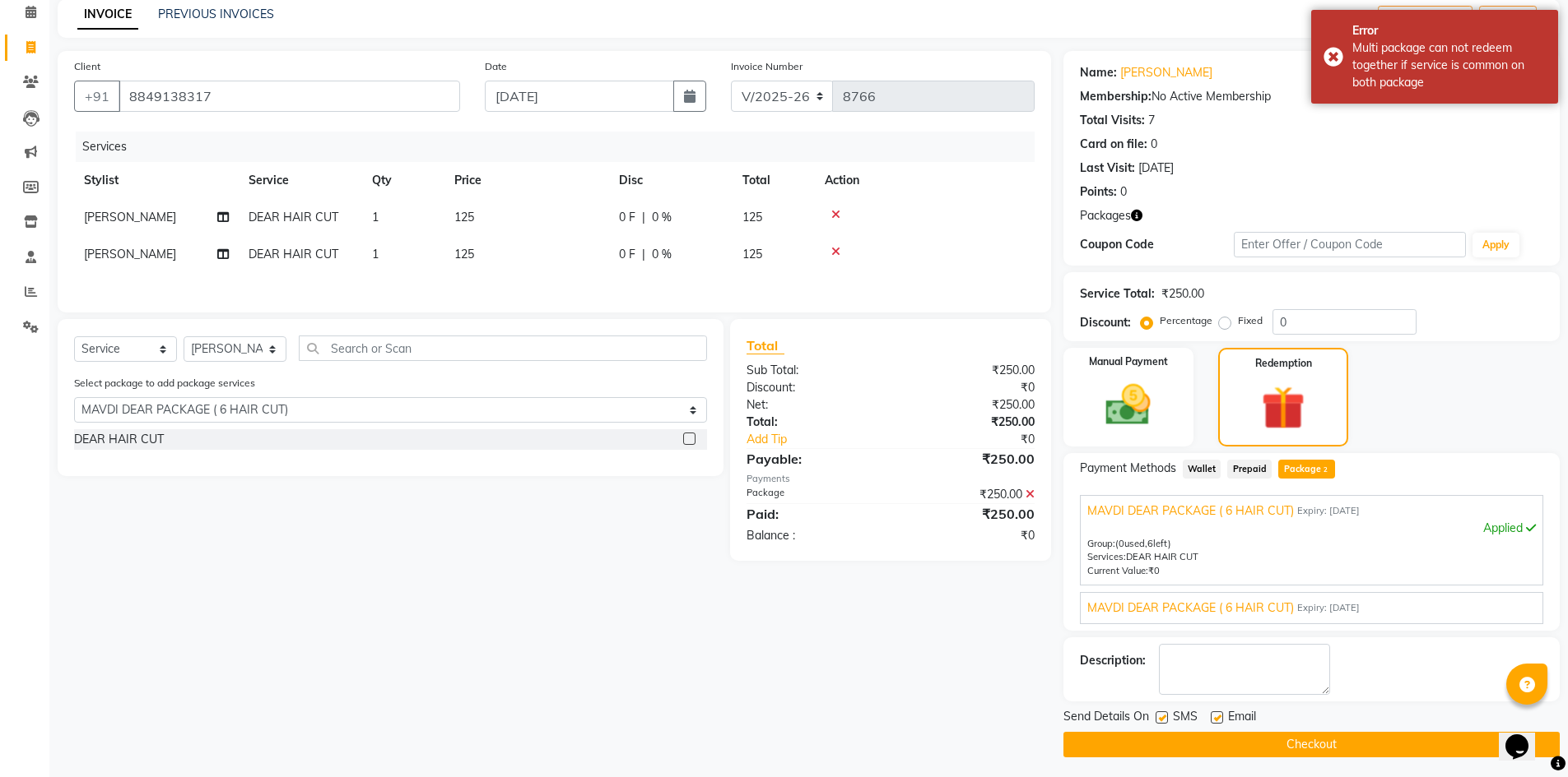
scroll to position [78, 0]
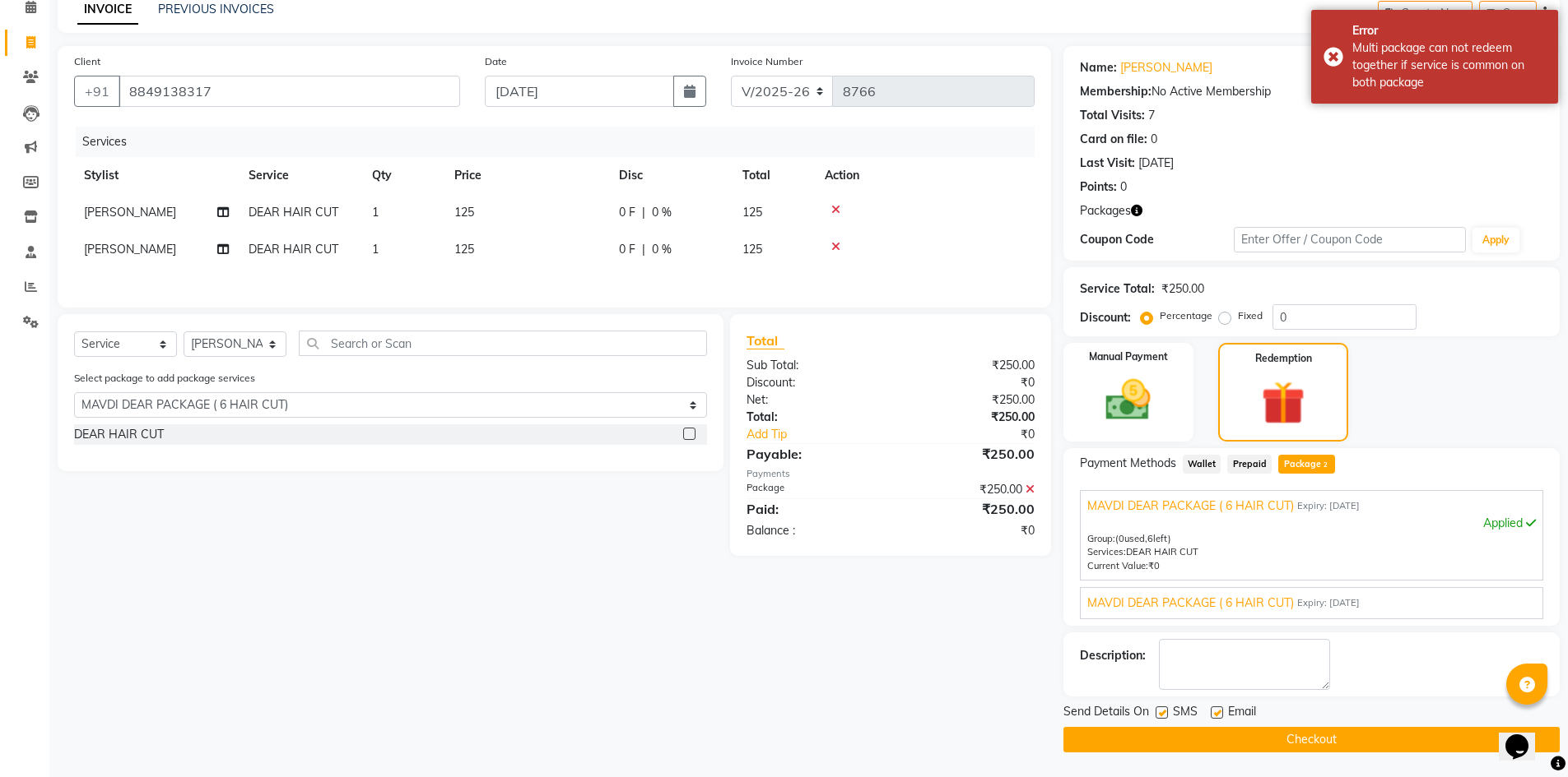
click at [1220, 713] on label at bounding box center [1216, 713] width 13 height 13
click at [1220, 713] on input "checkbox" at bounding box center [1216, 714] width 11 height 11
click at [1213, 727] on button "Checkout" at bounding box center [1310, 740] width 496 height 25
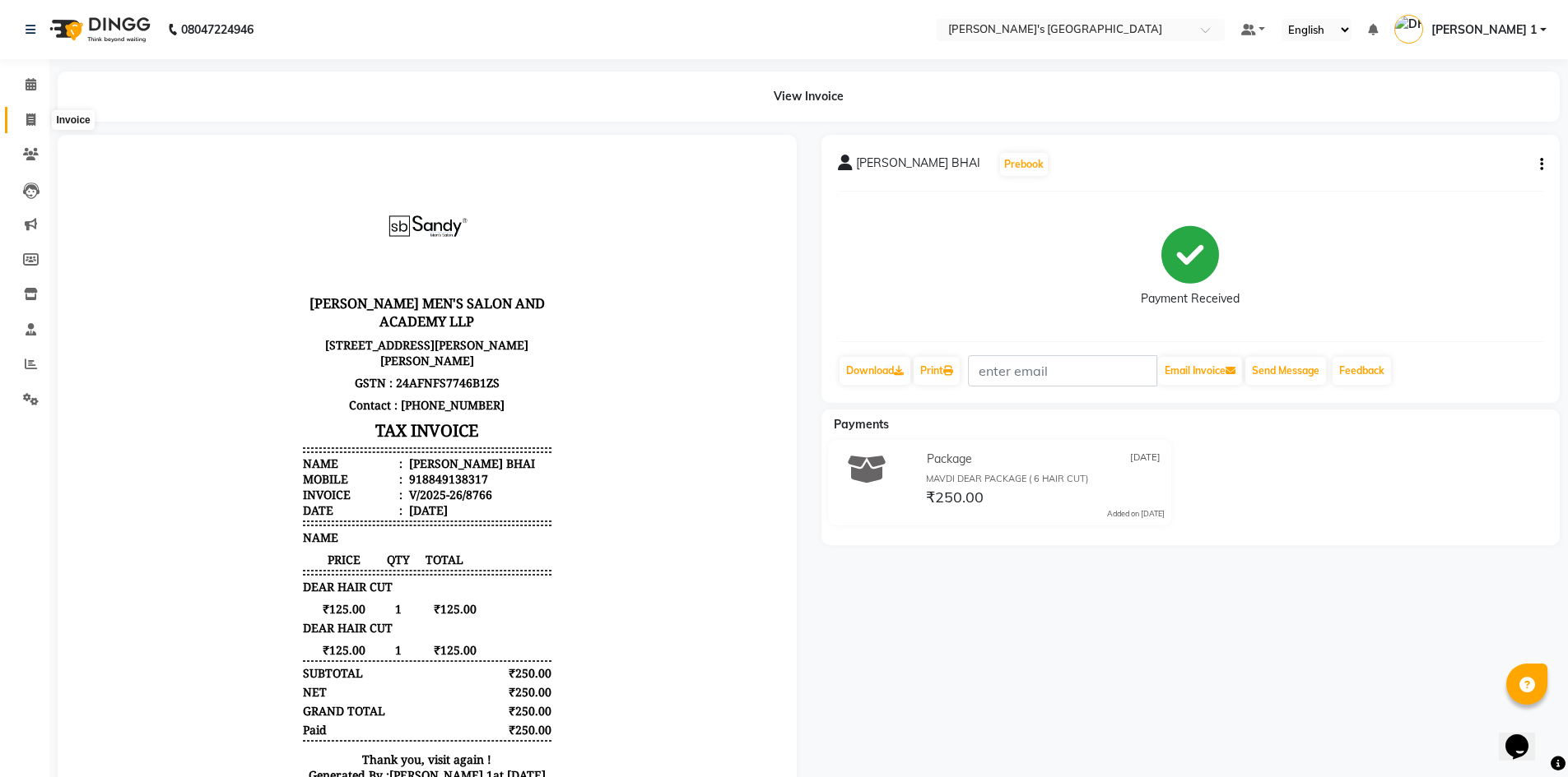
click at [25, 126] on span at bounding box center [31, 120] width 29 height 19
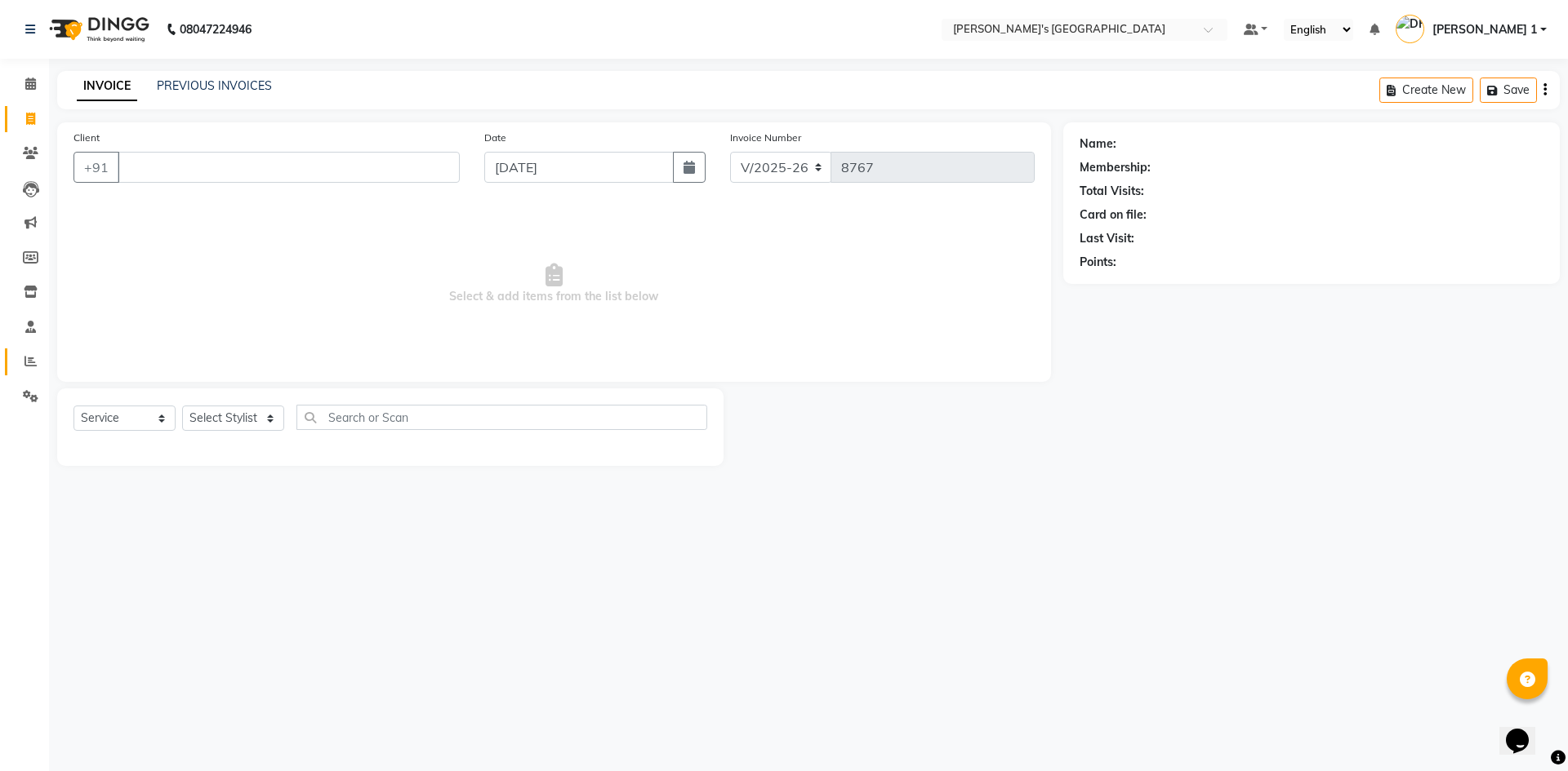
click at [26, 372] on link "Reports" at bounding box center [24, 362] width 39 height 27
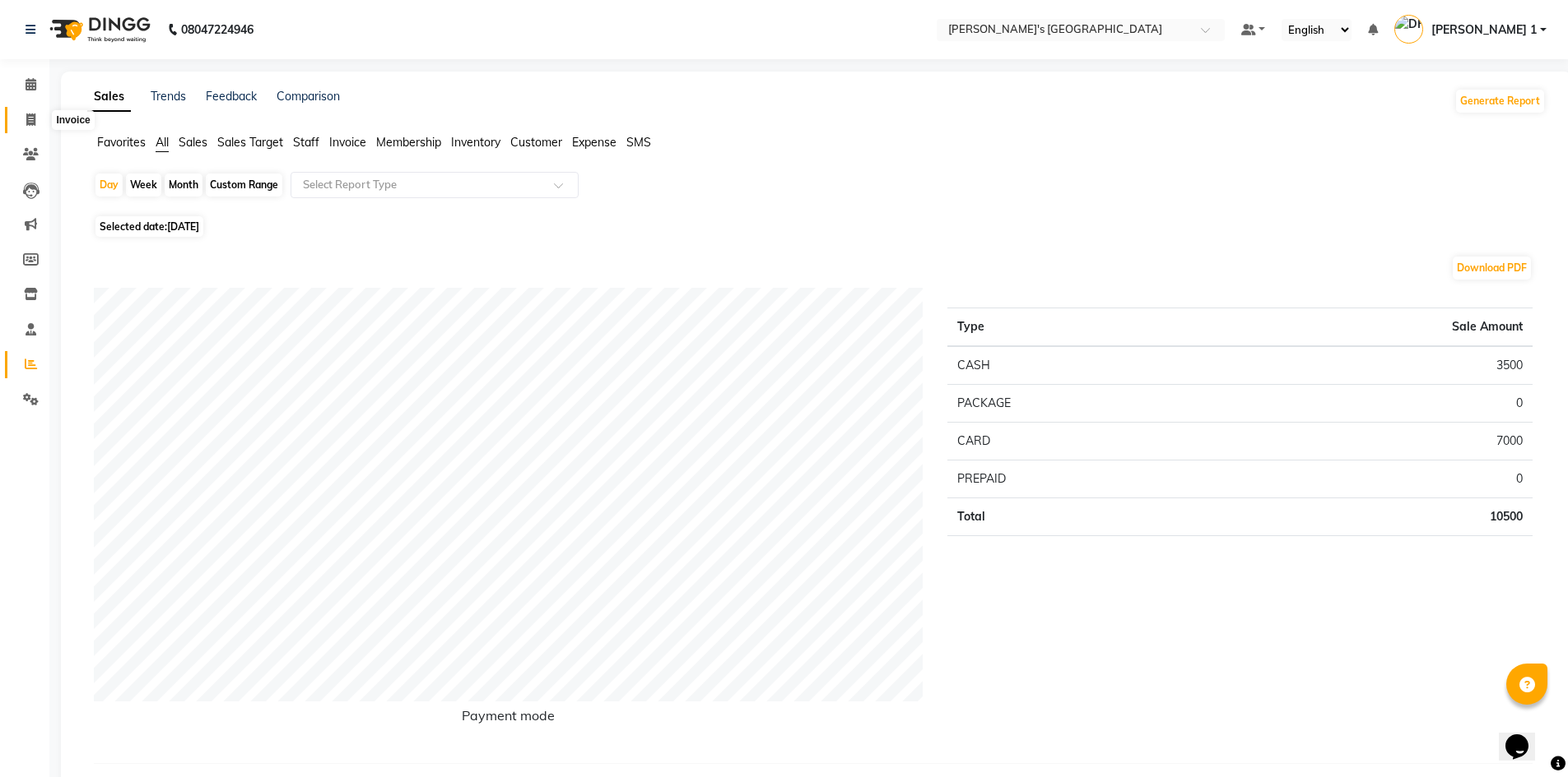
click at [41, 123] on span at bounding box center [31, 120] width 29 height 19
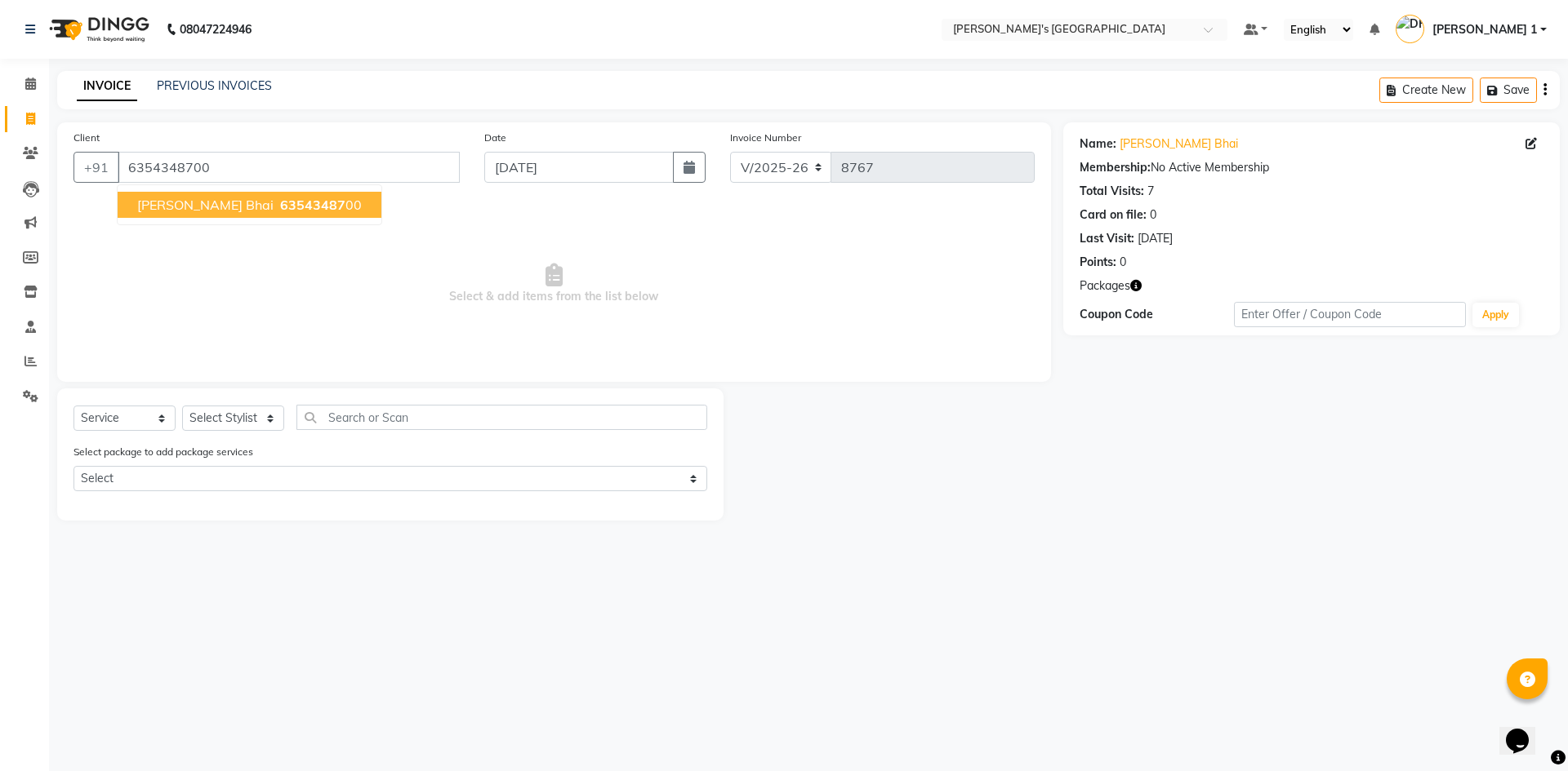
click at [187, 209] on span "vinit bhai" at bounding box center [205, 204] width 136 height 16
click at [1115, 142] on div "Name: Vinit Bhai" at bounding box center [1311, 143] width 464 height 17
click at [1141, 143] on link "Vinit Bhai" at bounding box center [1179, 143] width 118 height 17
click at [287, 159] on input "6354348700" at bounding box center [289, 167] width 343 height 31
click at [199, 207] on span "HARDIKBHAI" at bounding box center [189, 204] width 105 height 16
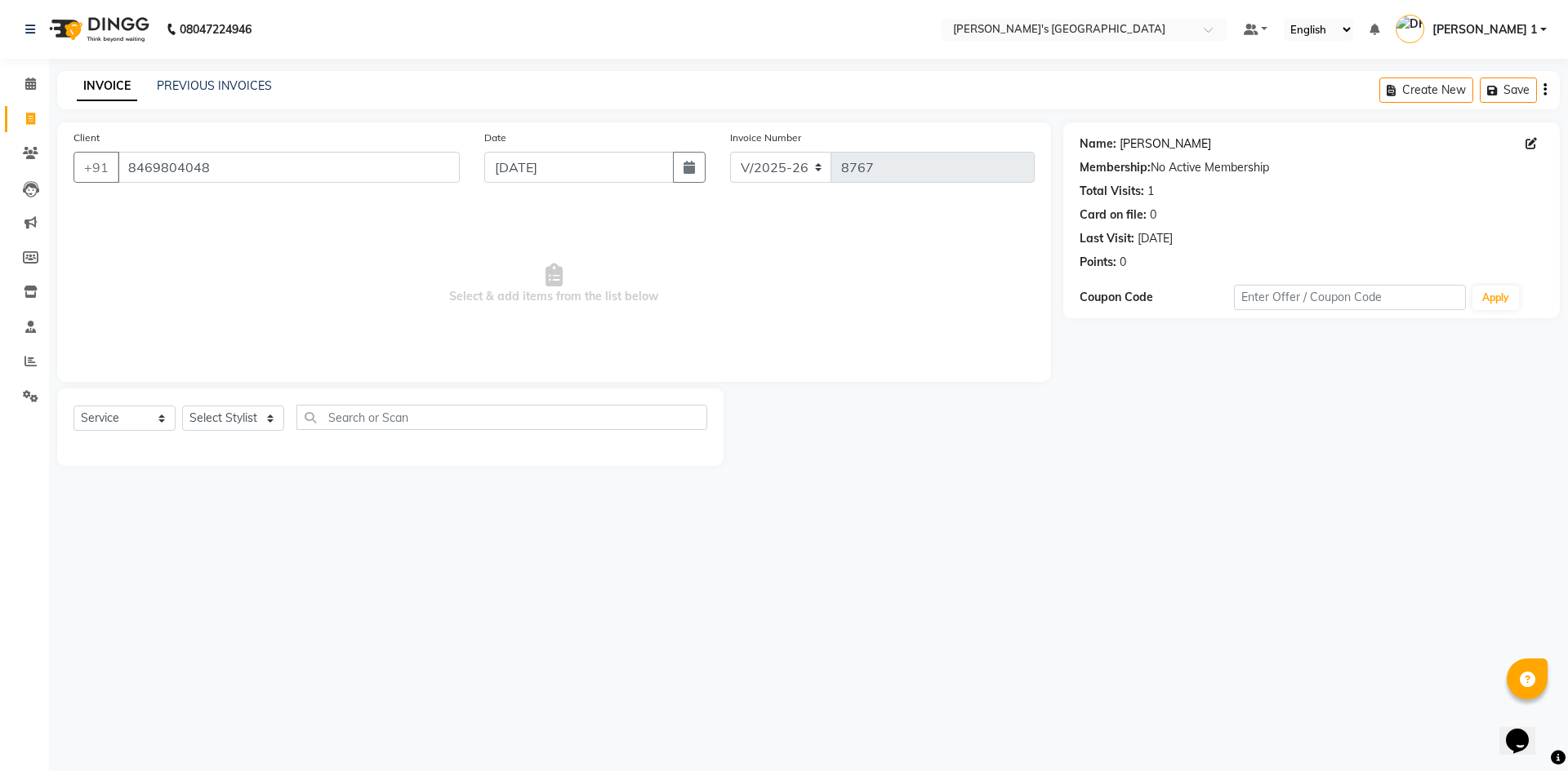
click at [1137, 150] on link "Hardikbhai" at bounding box center [1165, 143] width 91 height 17
click at [227, 173] on input "8469804048" at bounding box center [289, 167] width 343 height 31
click at [1119, 143] on link "Hardikbhai" at bounding box center [1165, 143] width 91 height 17
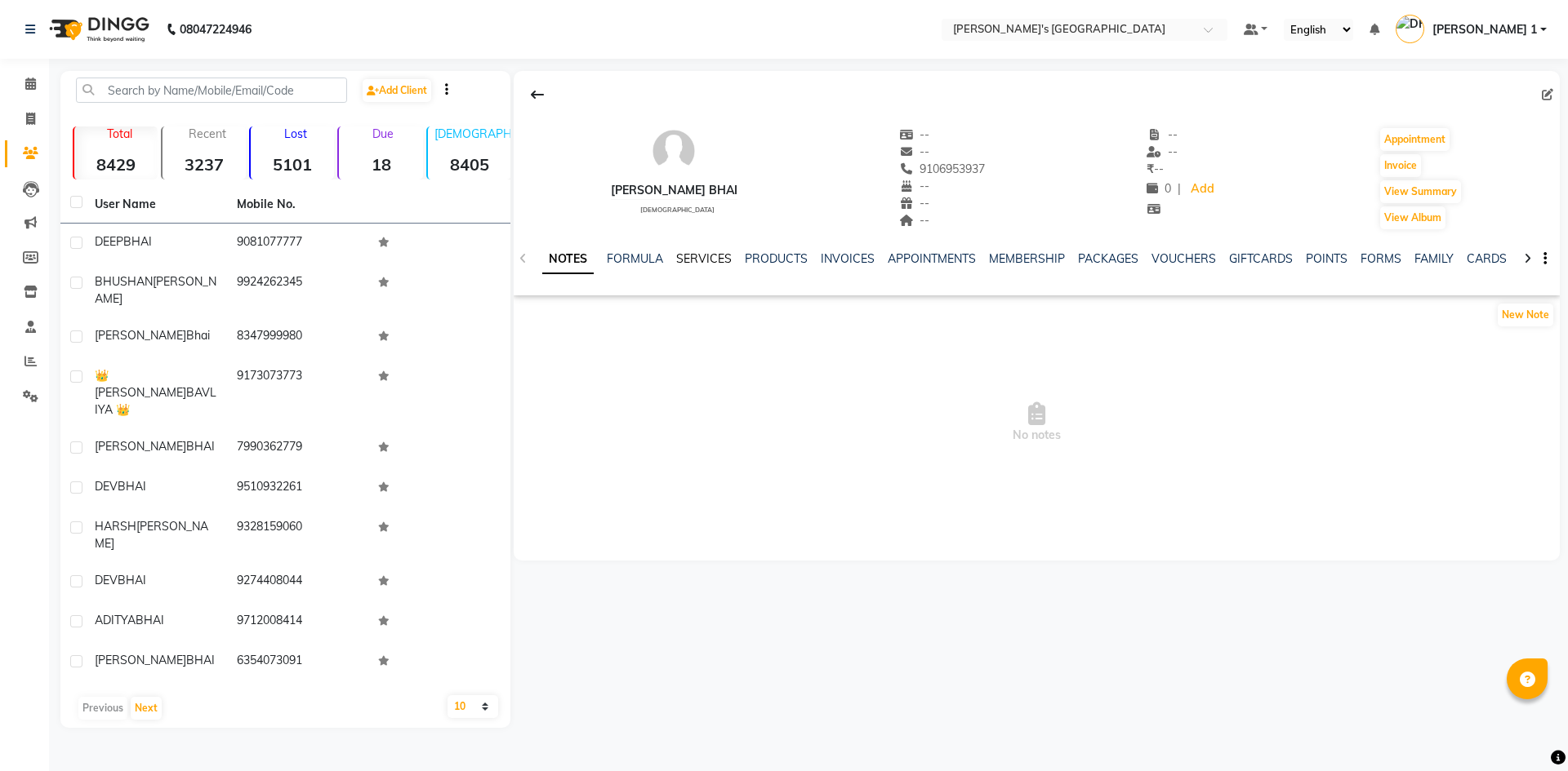
click at [725, 258] on link "SERVICES" at bounding box center [704, 258] width 56 height 14
click at [35, 120] on icon at bounding box center [30, 119] width 9 height 13
select select "6233"
select select "service"
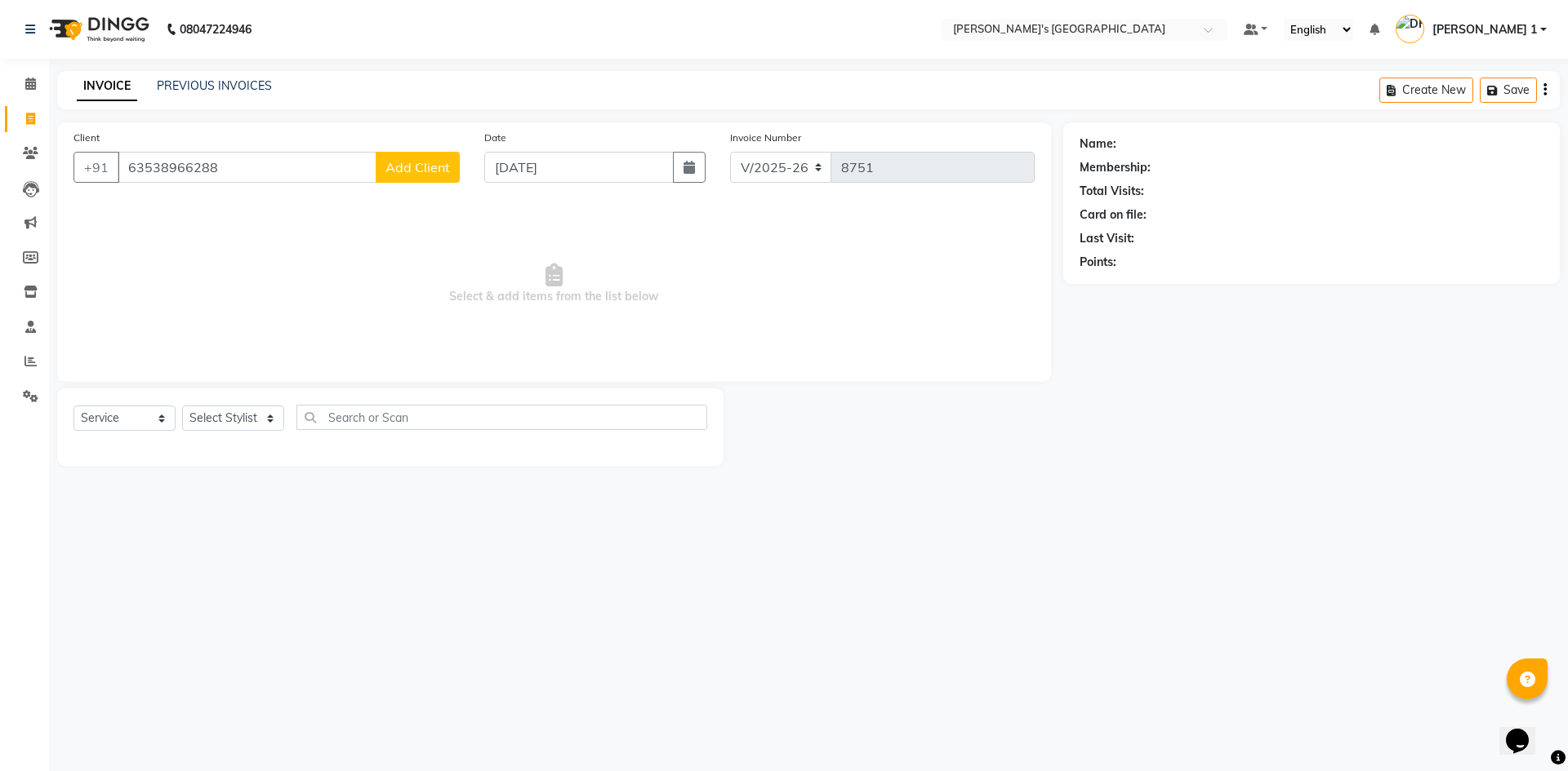
click at [170, 173] on input "63538966288" at bounding box center [247, 167] width 259 height 31
click at [169, 164] on input "63538966288" at bounding box center [247, 167] width 259 height 31
click at [174, 169] on input "63538966288" at bounding box center [247, 167] width 259 height 31
type input "6353866288"
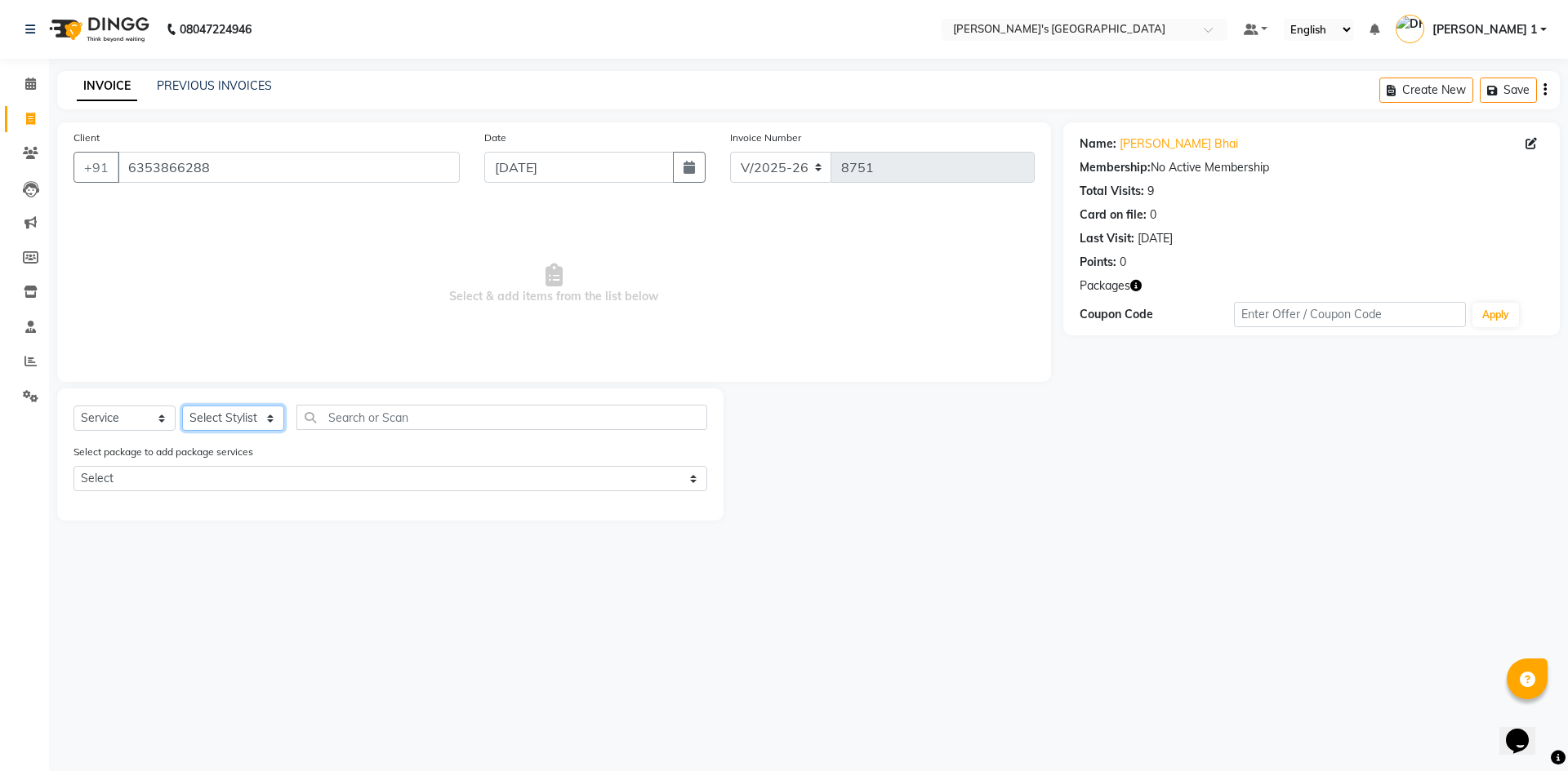
click at [241, 422] on select "Select Stylist [PERSON_NAME] [PERSON_NAME] [PERSON_NAME] [PERSON_NAME] [PERSON_…" at bounding box center [233, 419] width 102 height 25
select select "64099"
click at [182, 406] on select "Select Stylist [PERSON_NAME] [PERSON_NAME] [PERSON_NAME] [PERSON_NAME] [PERSON_…" at bounding box center [233, 419] width 102 height 25
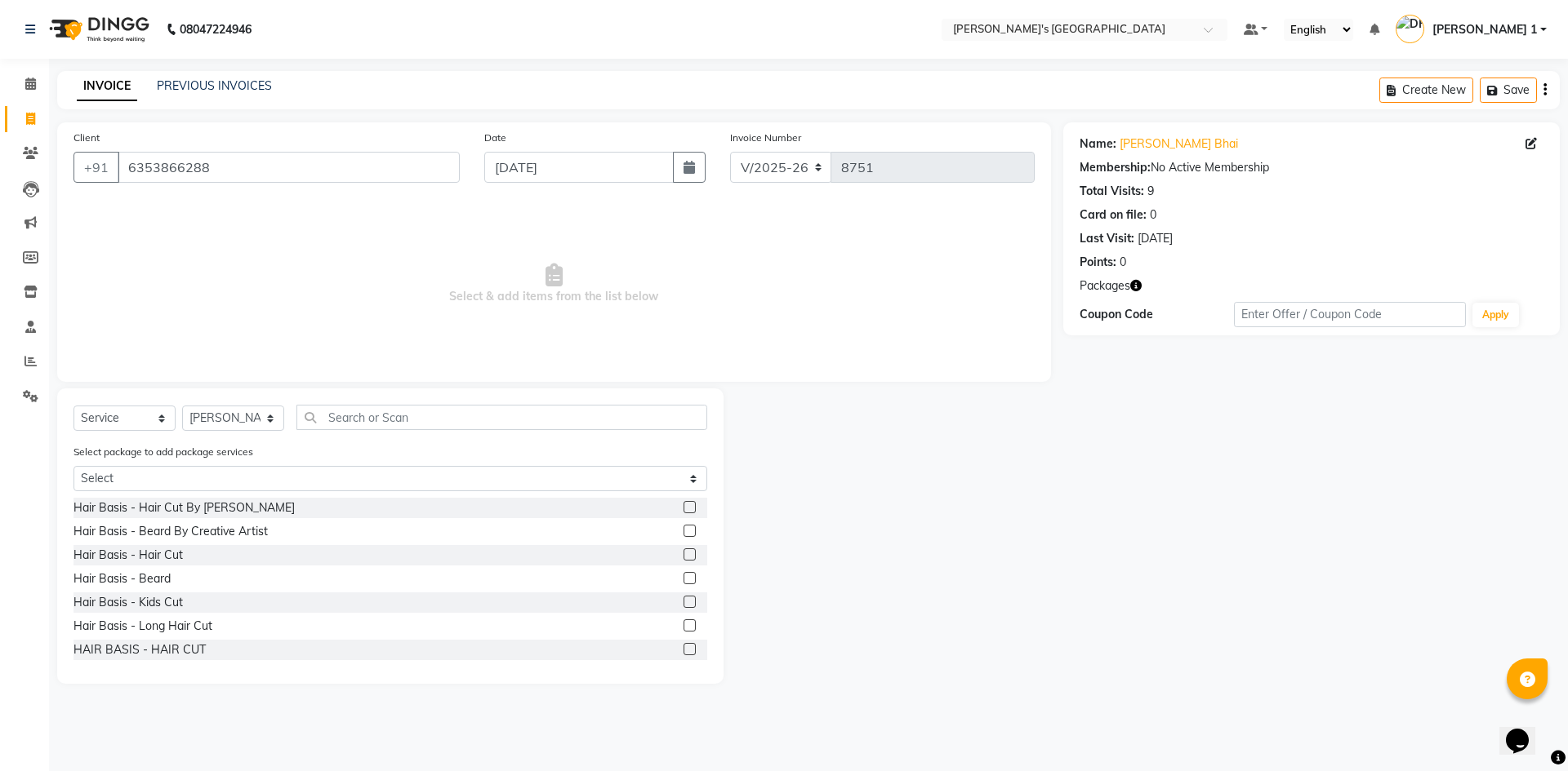
click at [260, 465] on div "Select package to add package services Select MAVDI DEAR PACKAGE ( 6 HAIR CUT /…" at bounding box center [390, 470] width 658 height 55
click at [261, 481] on select "Select MAVDI DEAR PACKAGE ( 6 HAIR CUT / 6 [PERSON_NAME])" at bounding box center [390, 479] width 634 height 25
select select "1: Object"
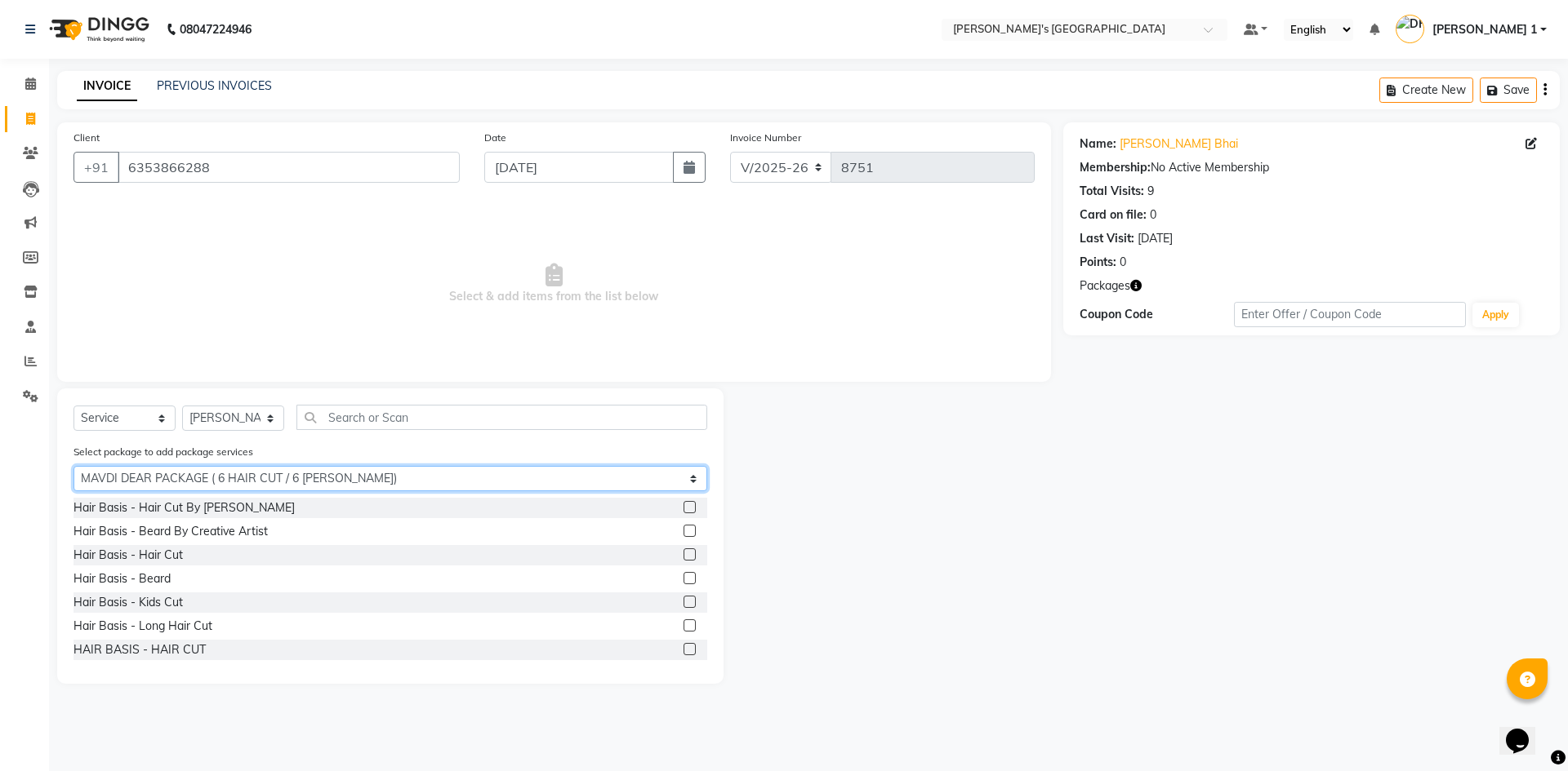
click at [74, 466] on select "Select MAVDI DEAR PACKAGE ( 6 HAIR CUT / 6 [PERSON_NAME])" at bounding box center [390, 479] width 634 height 25
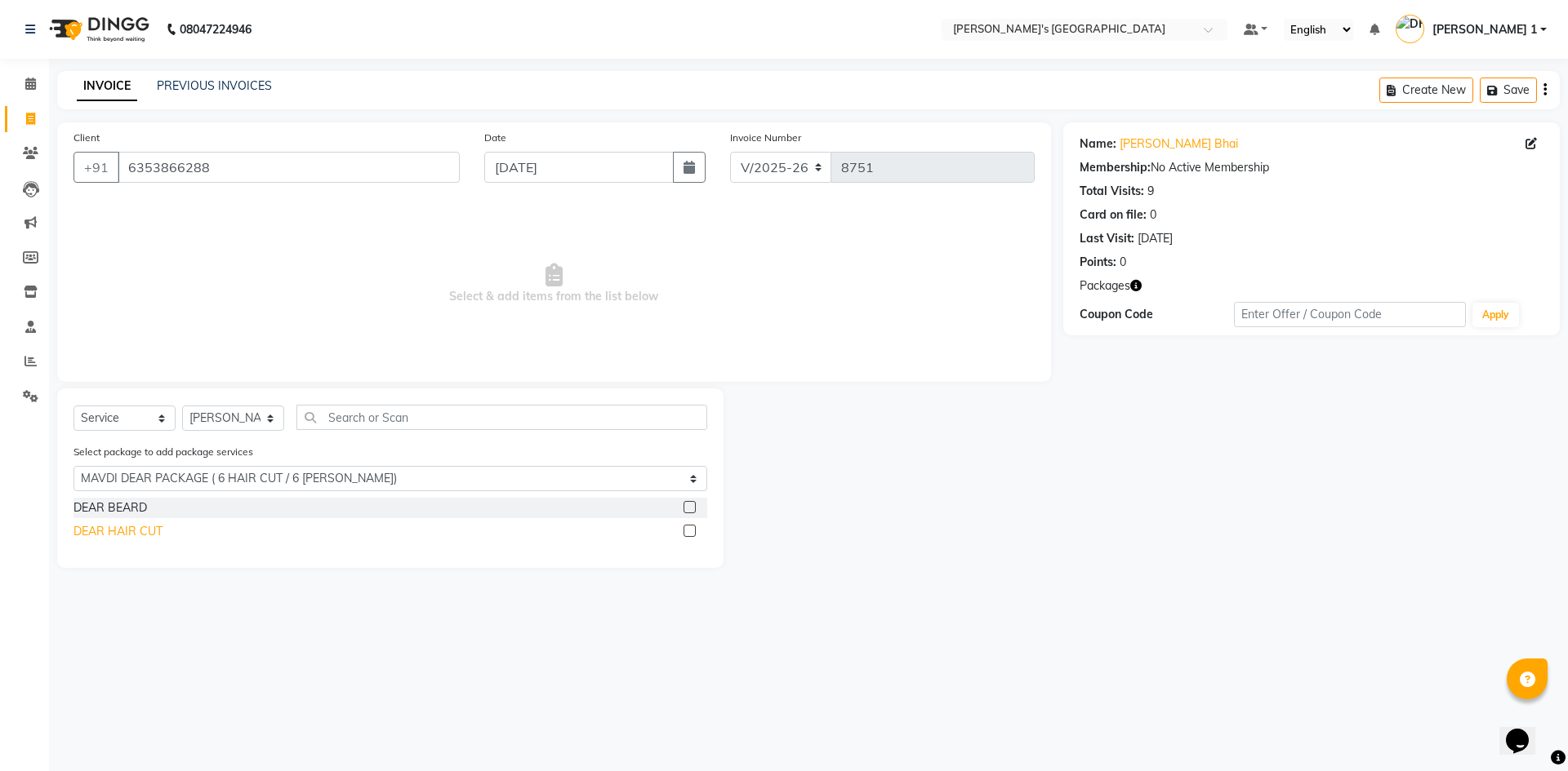
click at [151, 532] on div "DEAR HAIR CUT" at bounding box center [118, 532] width 89 height 17
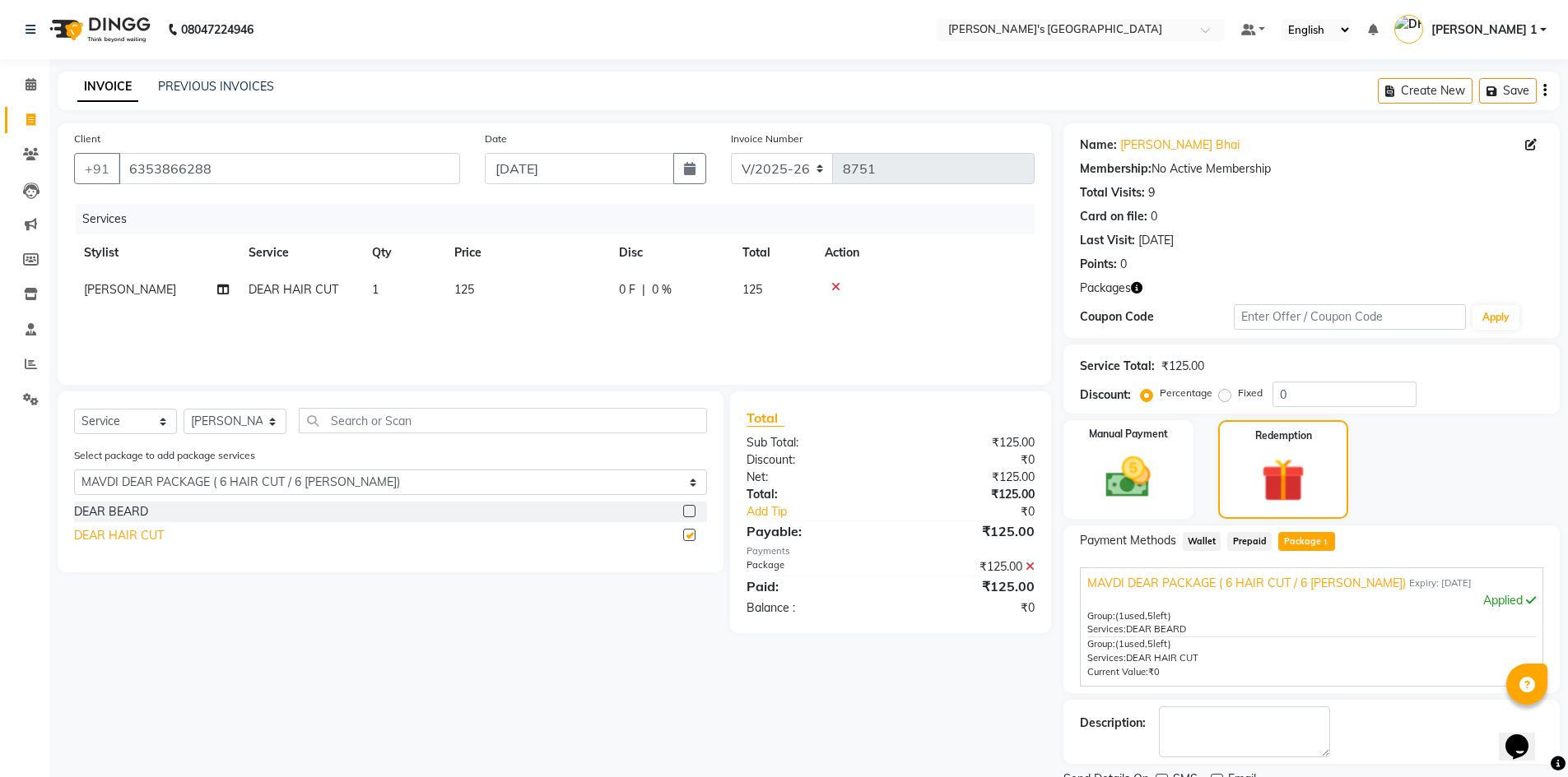
checkbox input "false"
click at [144, 514] on div "DEAR BEARD" at bounding box center [111, 511] width 74 height 17
checkbox input "false"
click at [492, 322] on td "125" at bounding box center [527, 326] width 164 height 37
select select "64099"
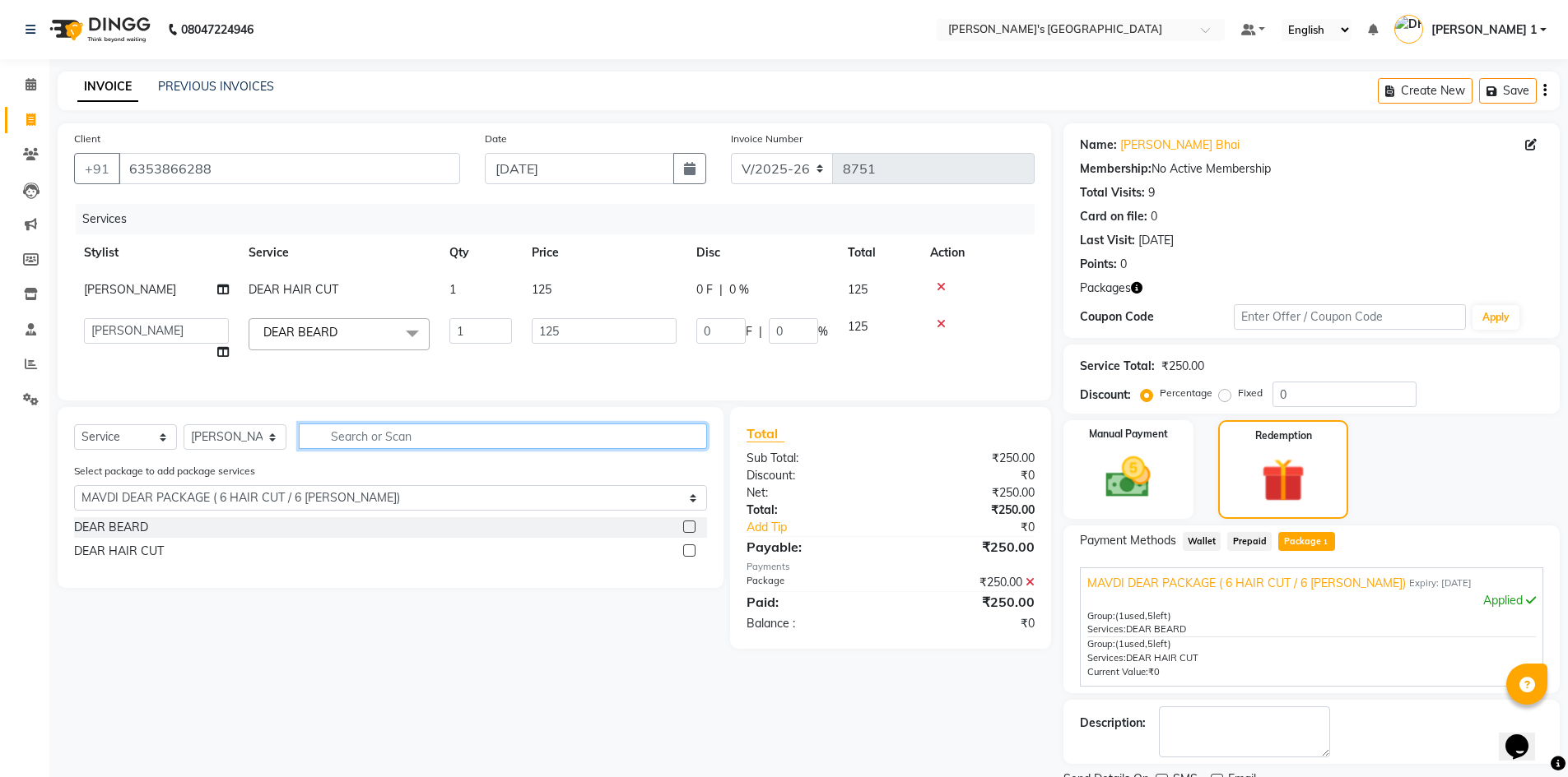
click at [351, 449] on input "text" at bounding box center [503, 436] width 408 height 25
type input "S"
select select "0: undefined"
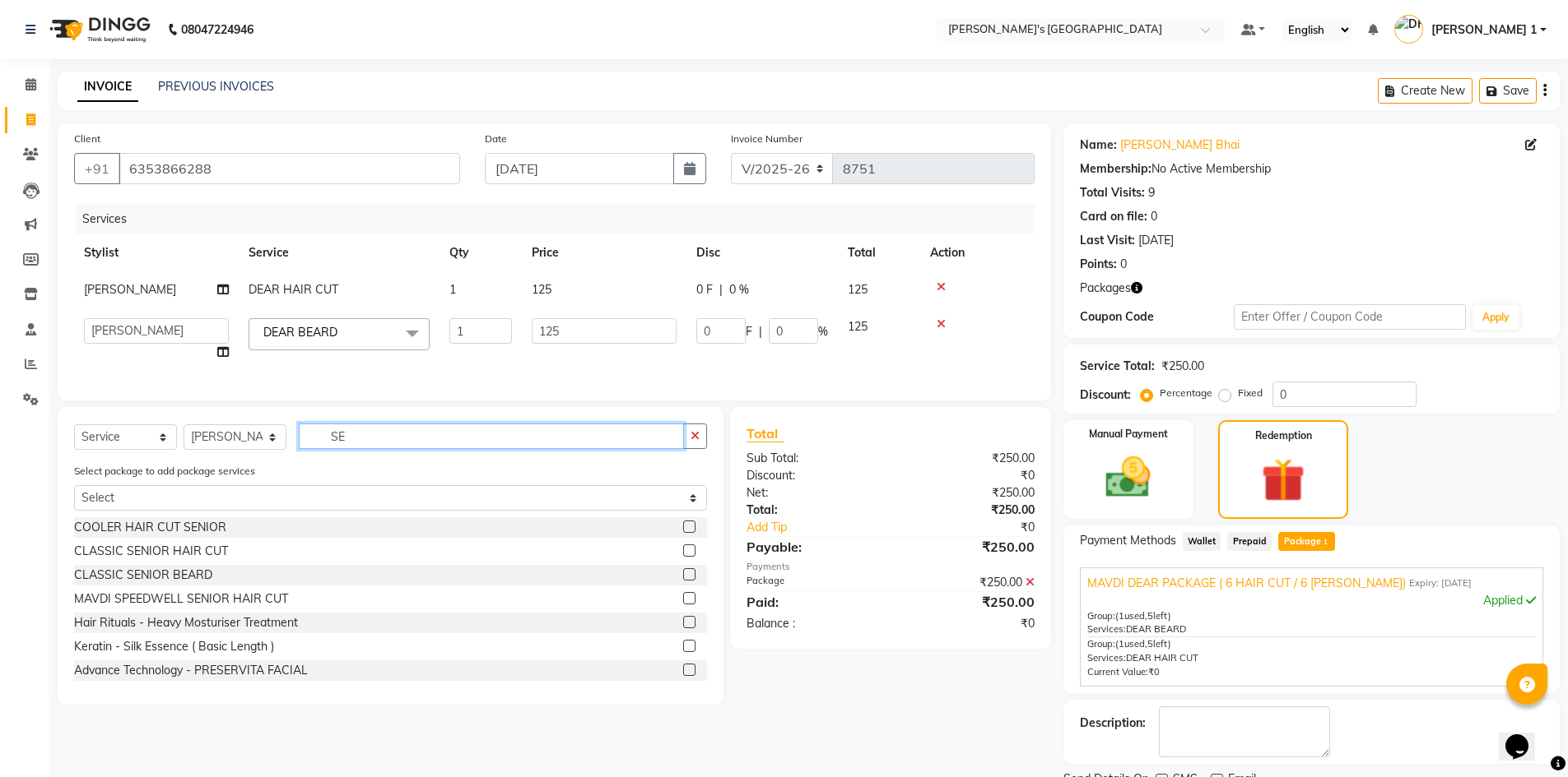
type input "S"
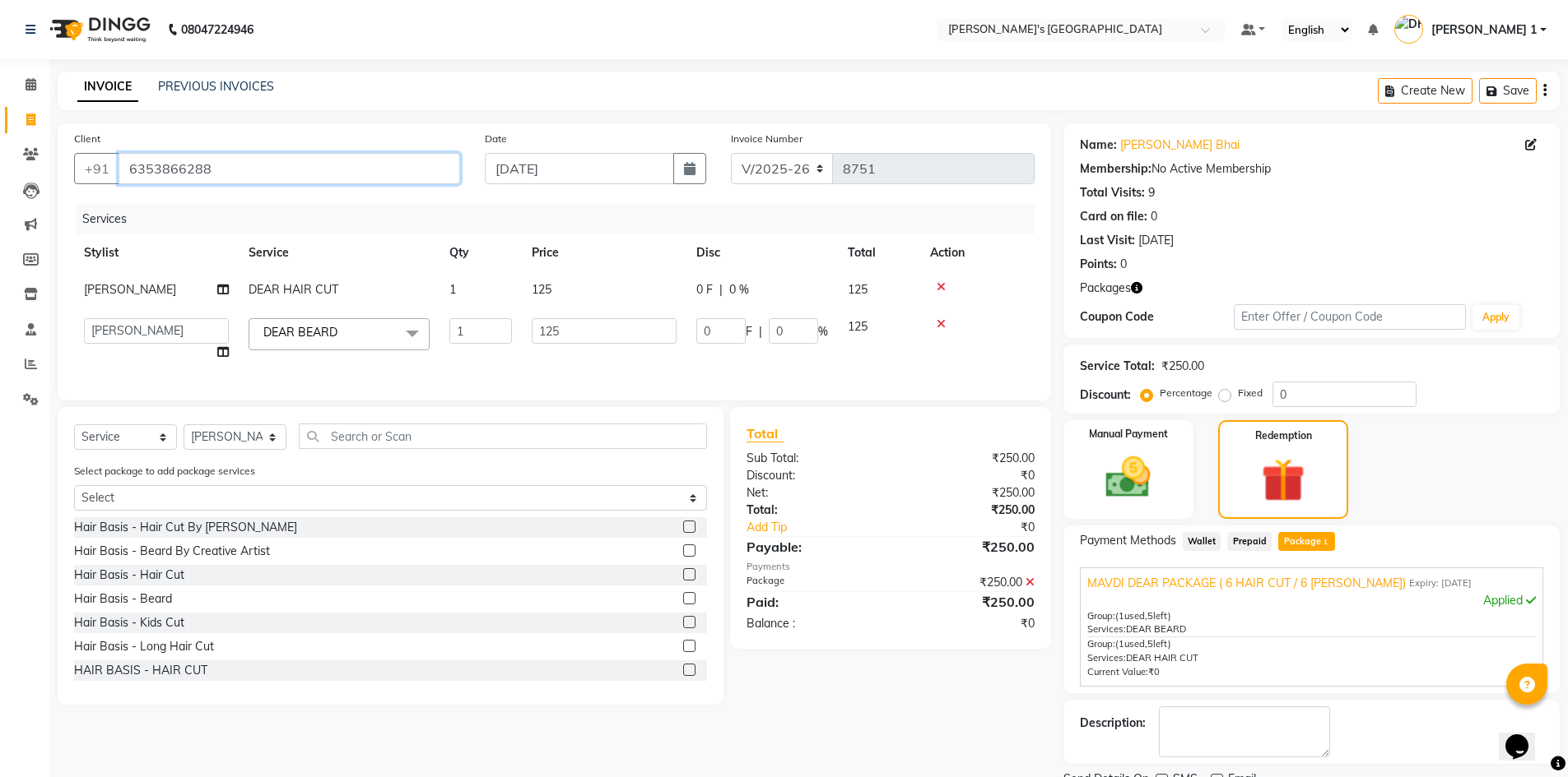
drag, startPoint x: 208, startPoint y: 167, endPoint x: 216, endPoint y: 171, distance: 8.9
click at [216, 171] on input "6353866288" at bounding box center [289, 168] width 342 height 32
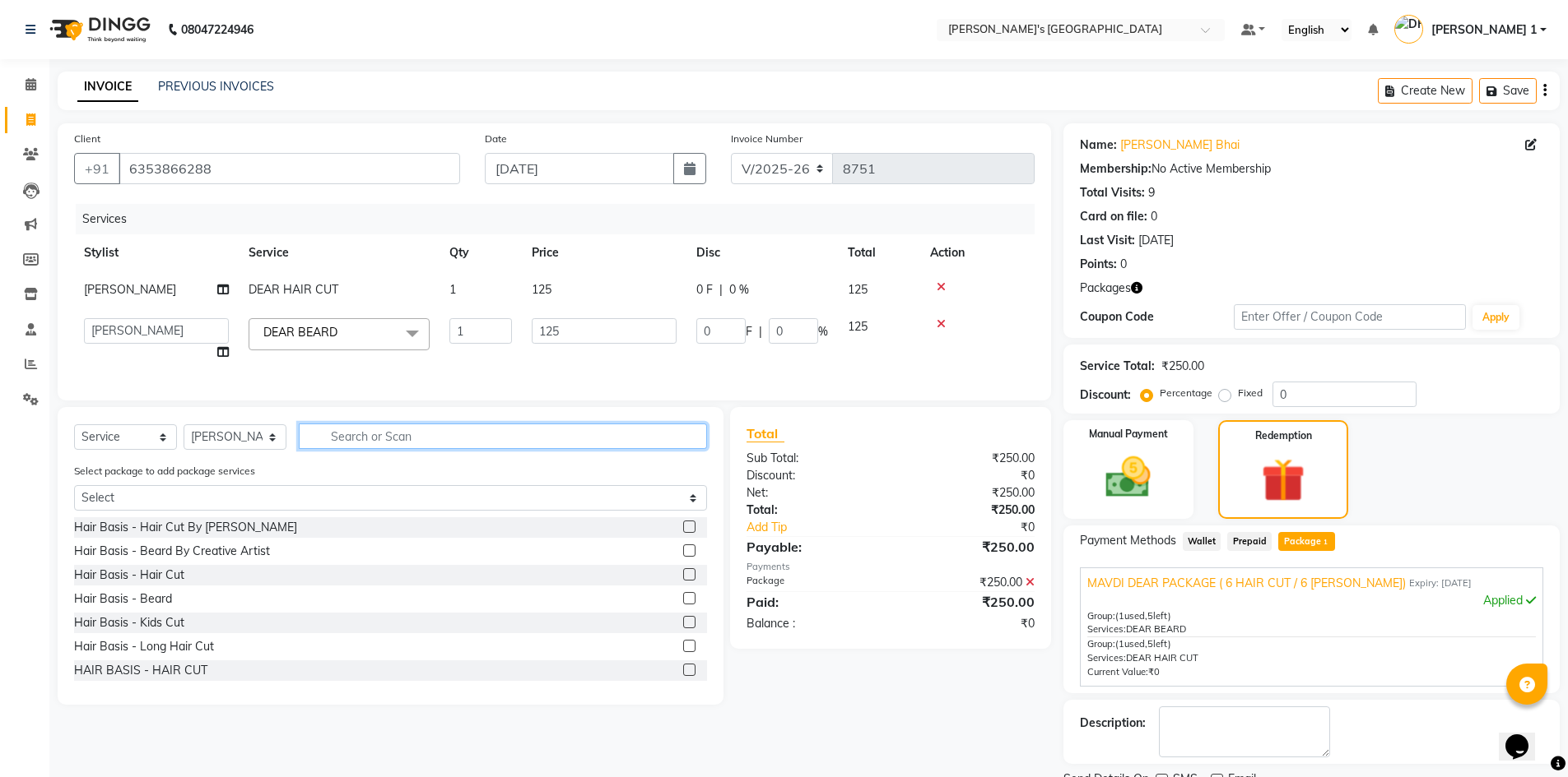
click at [324, 449] on input "text" at bounding box center [503, 436] width 408 height 25
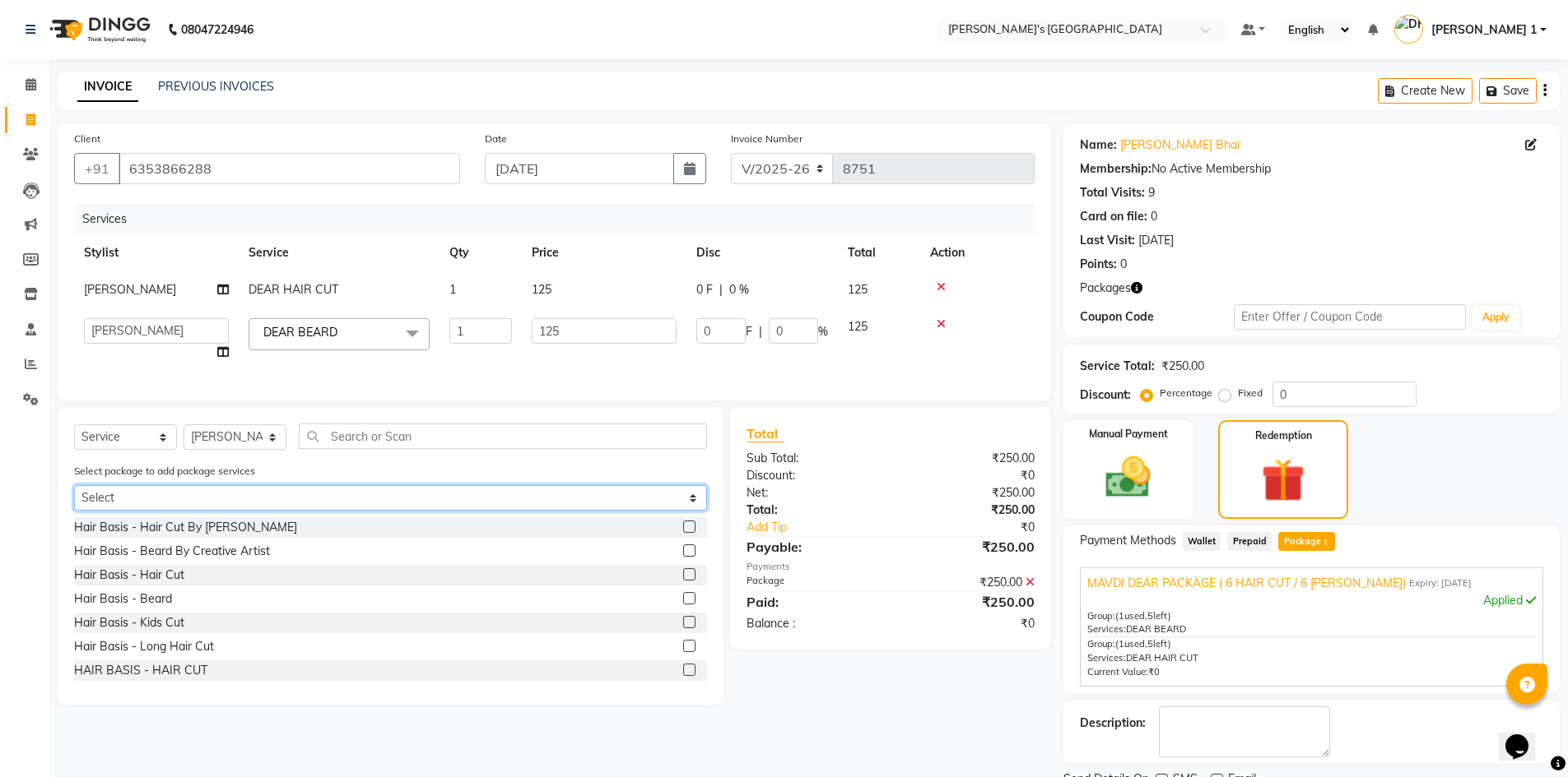
click at [262, 505] on select "Select MAVDI DEAR PACKAGE ( 6 HAIR CUT / 6 [PERSON_NAME])" at bounding box center [390, 498] width 633 height 25
click at [74, 498] on select "Select MAVDI DEAR PACKAGE ( 6 HAIR CUT / 6 [PERSON_NAME])" at bounding box center [390, 498] width 633 height 25
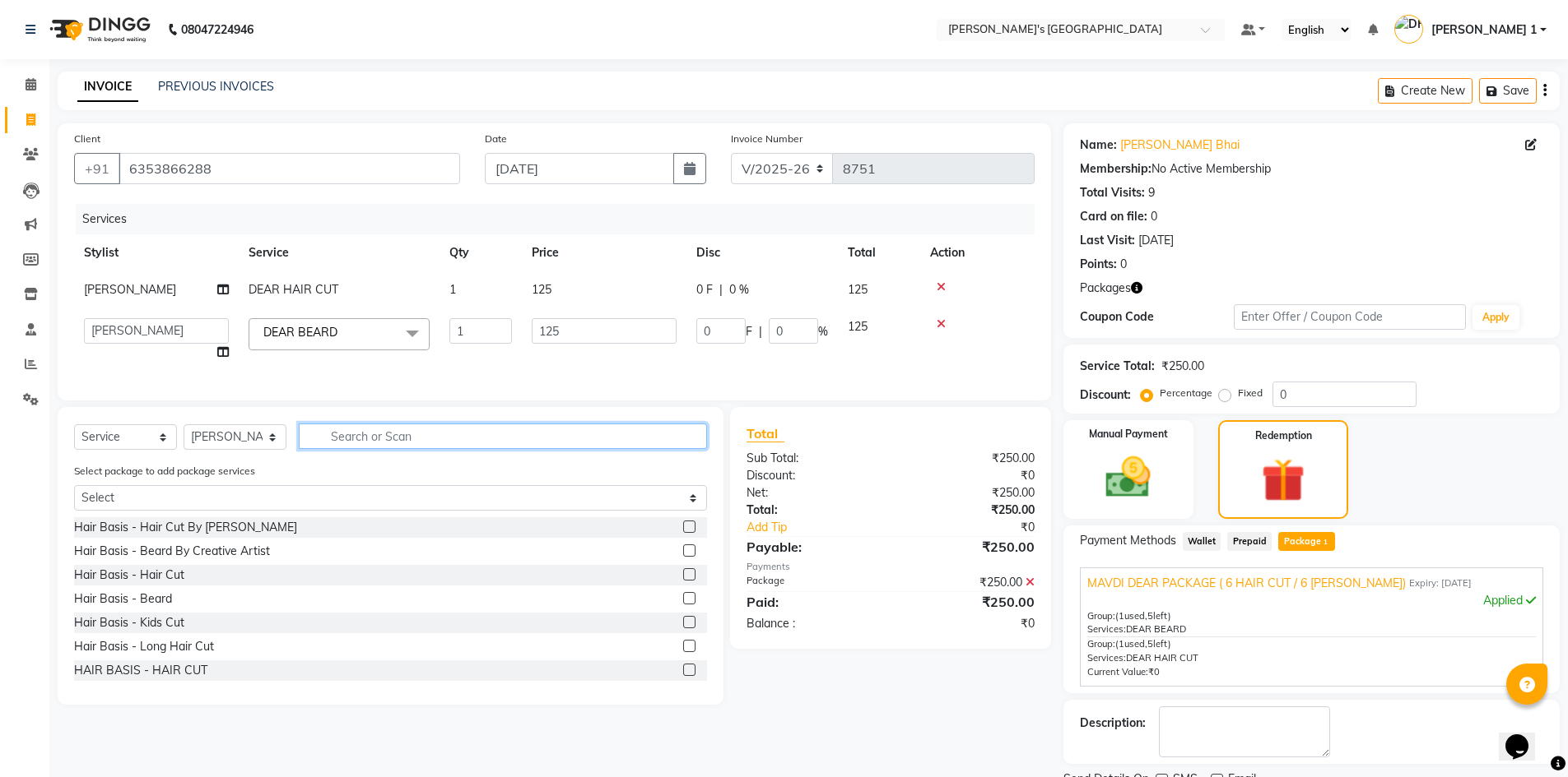
click at [329, 448] on input "text" at bounding box center [503, 436] width 408 height 25
type input "T"
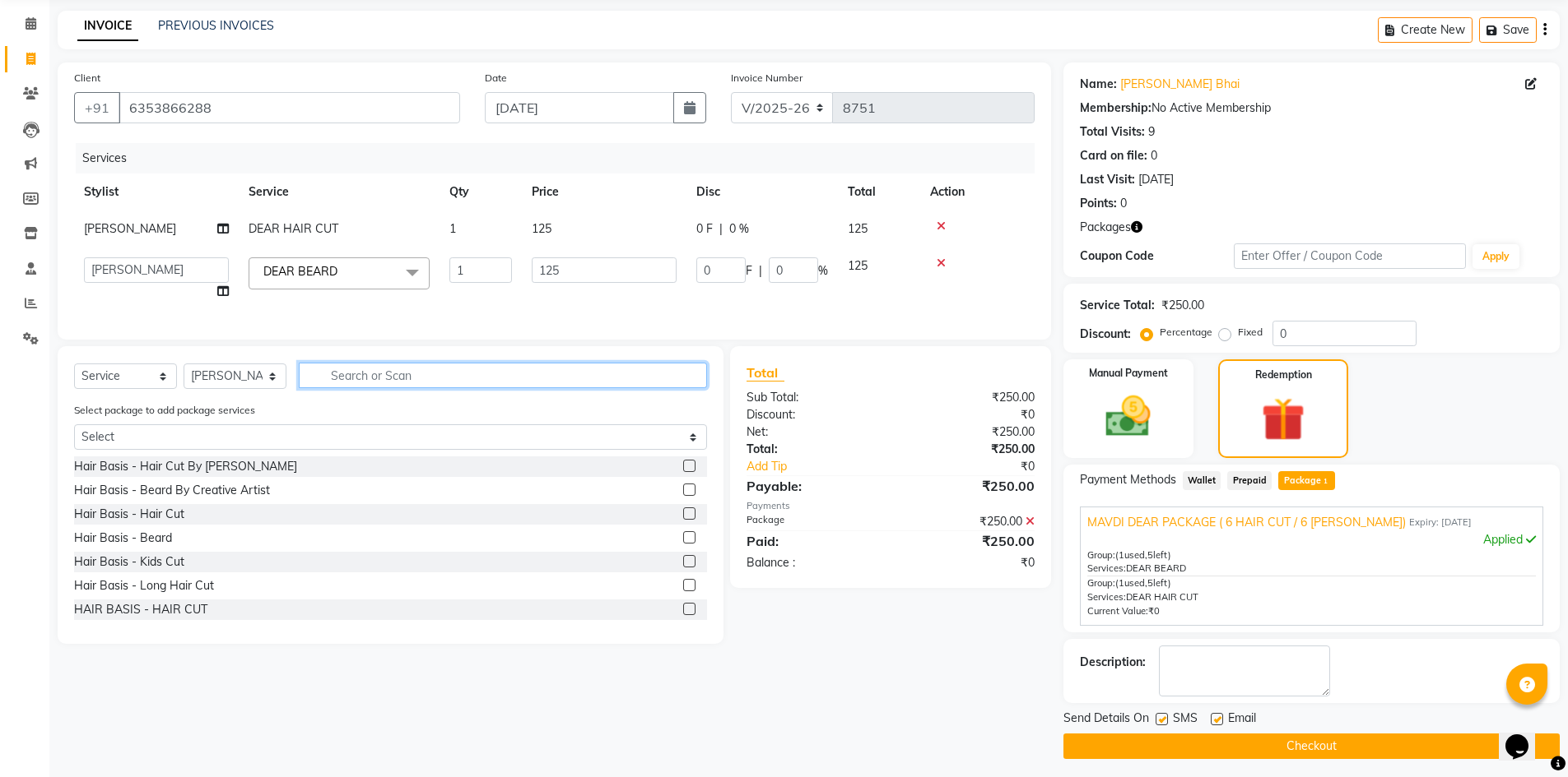
scroll to position [68, 0]
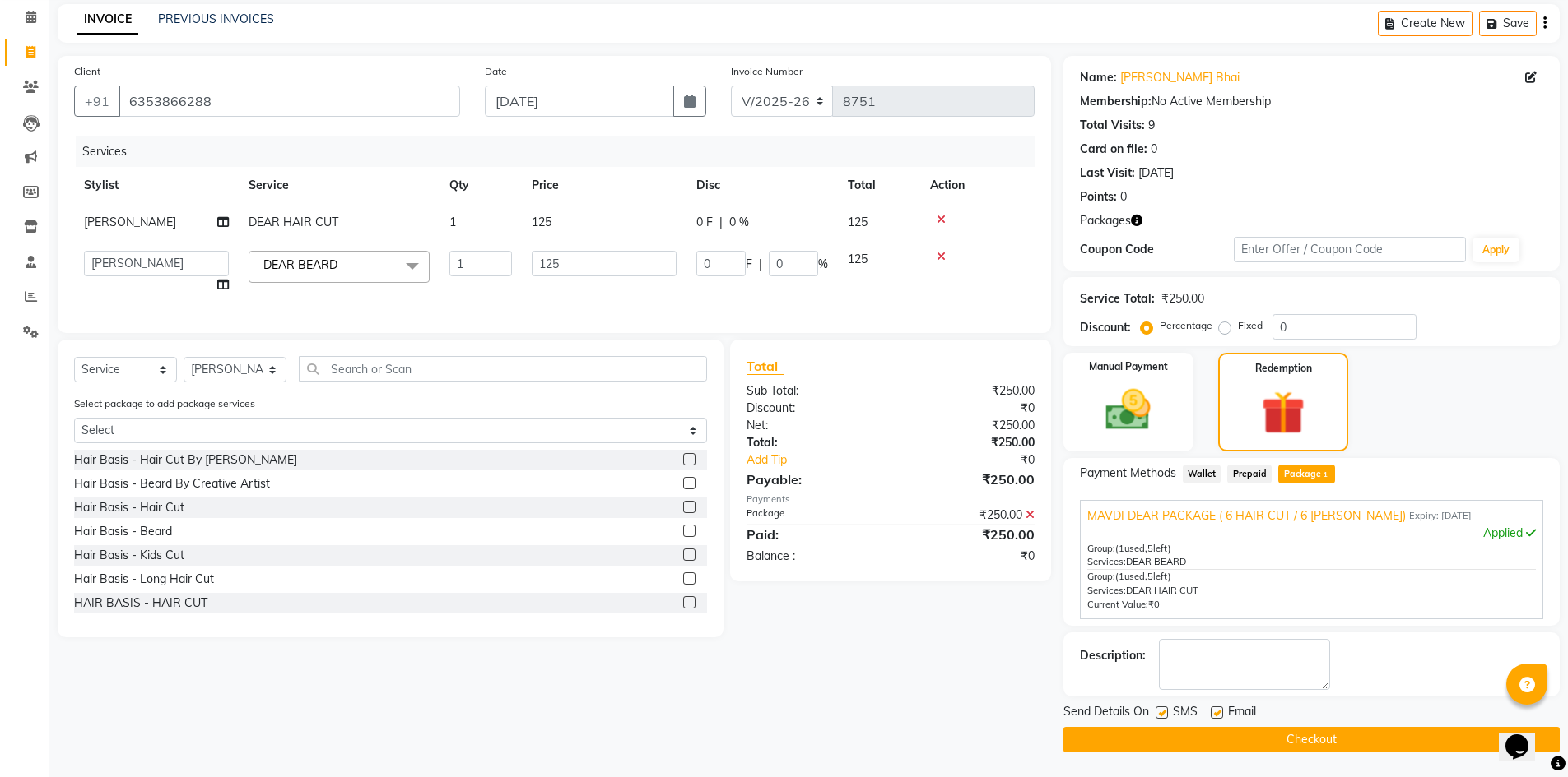
click at [1214, 713] on label at bounding box center [1216, 713] width 13 height 13
click at [1214, 713] on input "checkbox" at bounding box center [1216, 714] width 11 height 11
checkbox input "false"
click at [1190, 740] on button "Checkout" at bounding box center [1310, 740] width 496 height 25
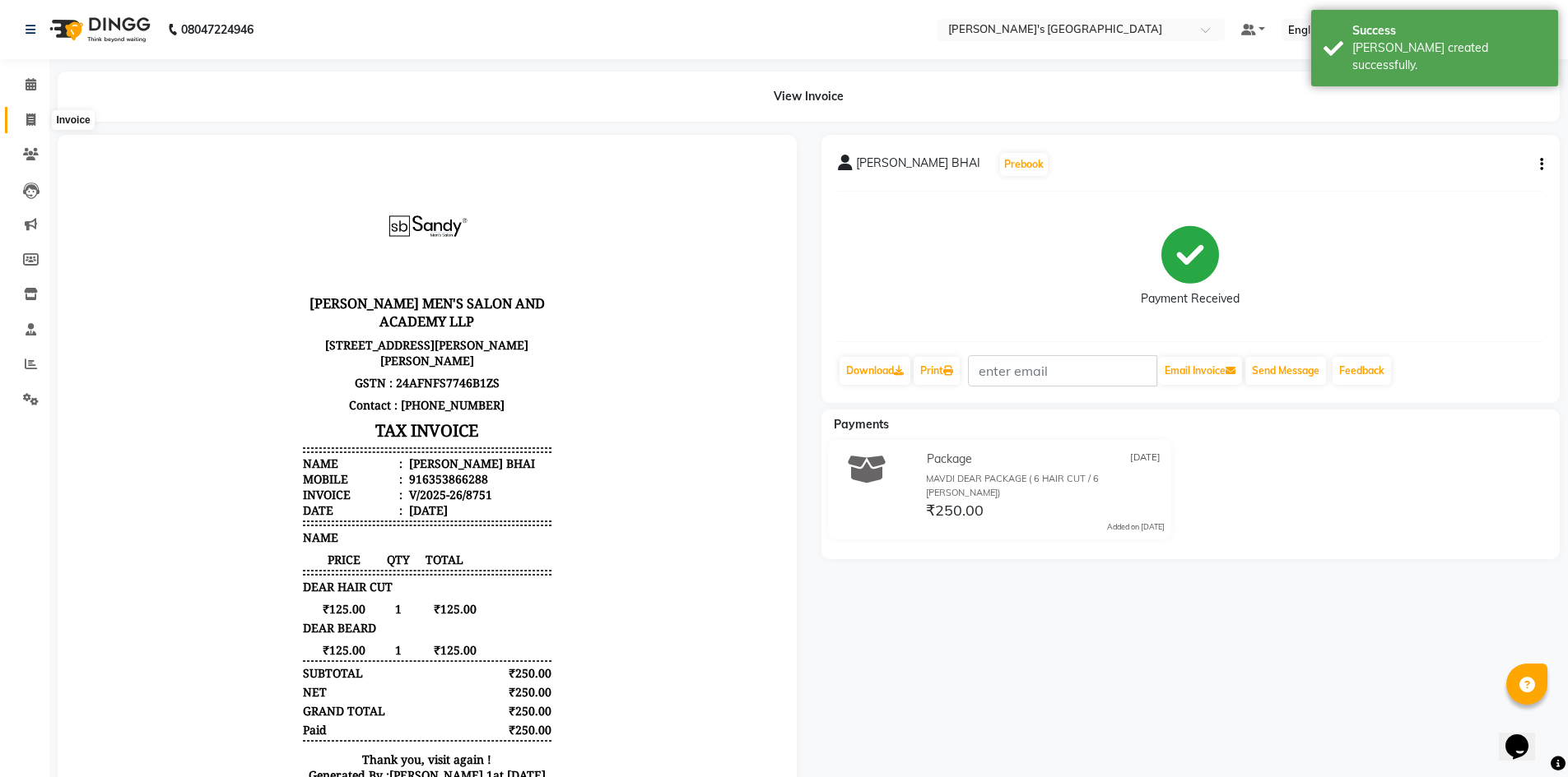
click at [32, 123] on icon at bounding box center [31, 120] width 9 height 13
select select "service"
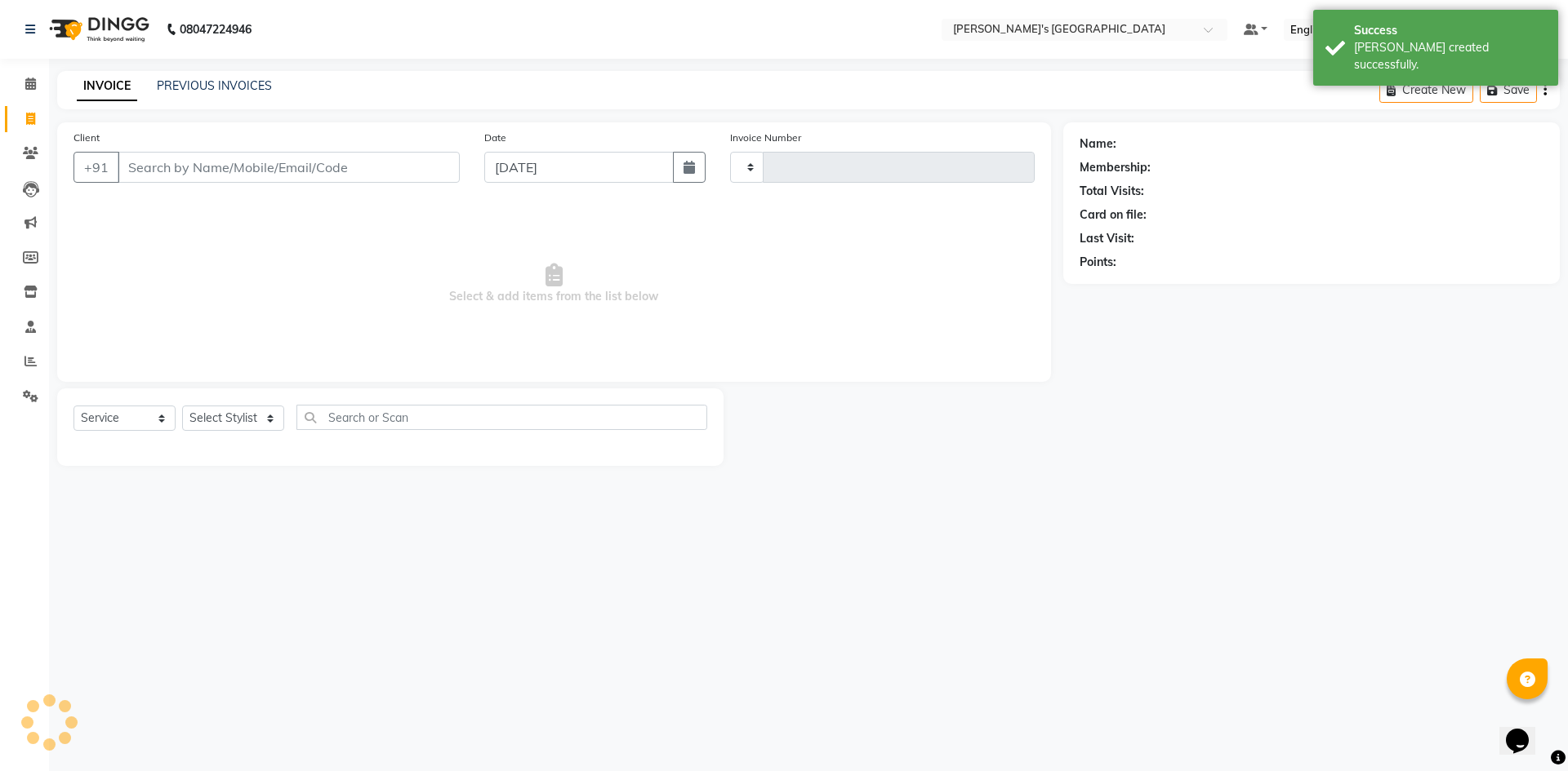
type input "8752"
select select "6233"
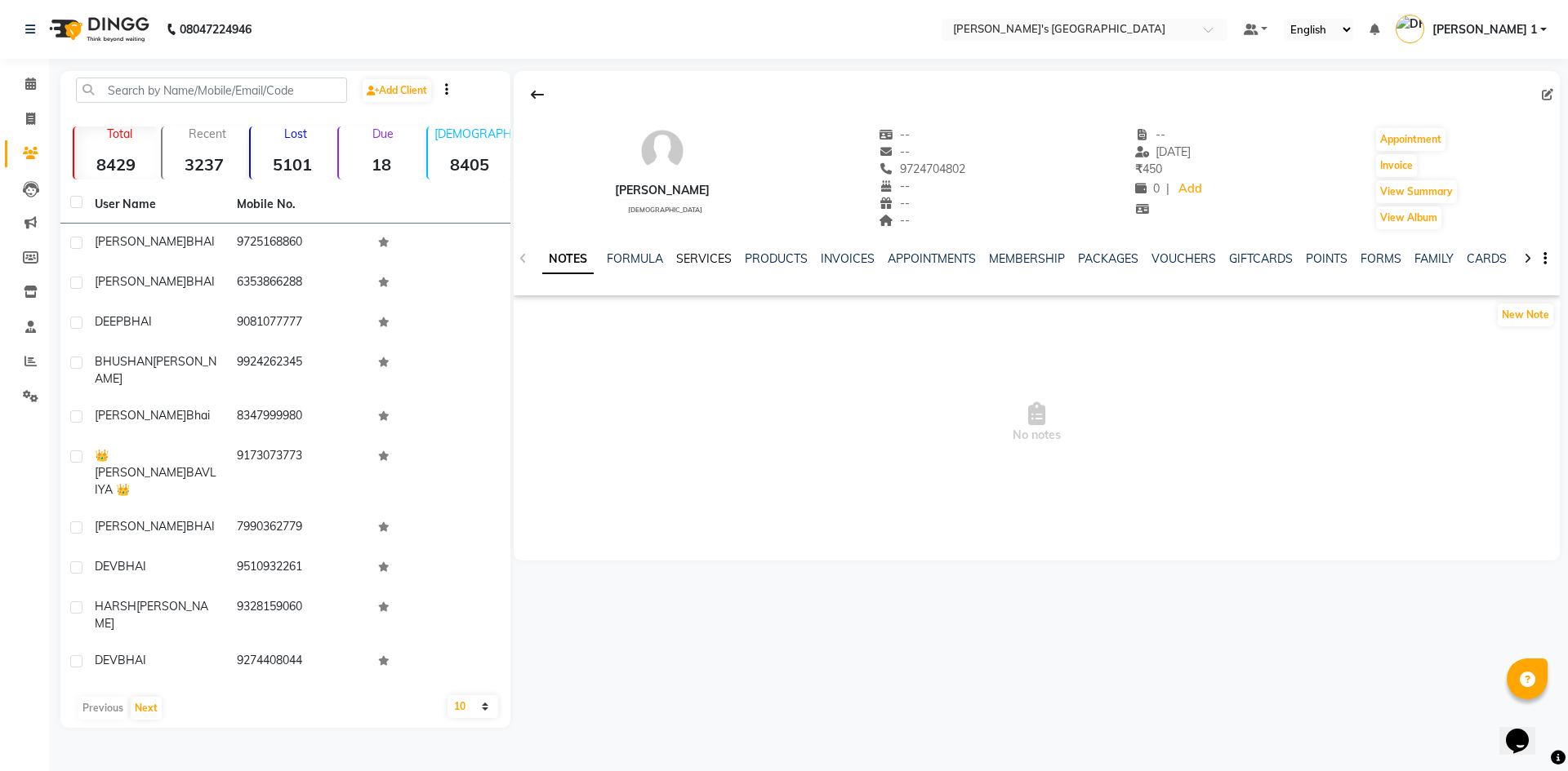
click at [712, 256] on link "SERVICES" at bounding box center [704, 258] width 56 height 14
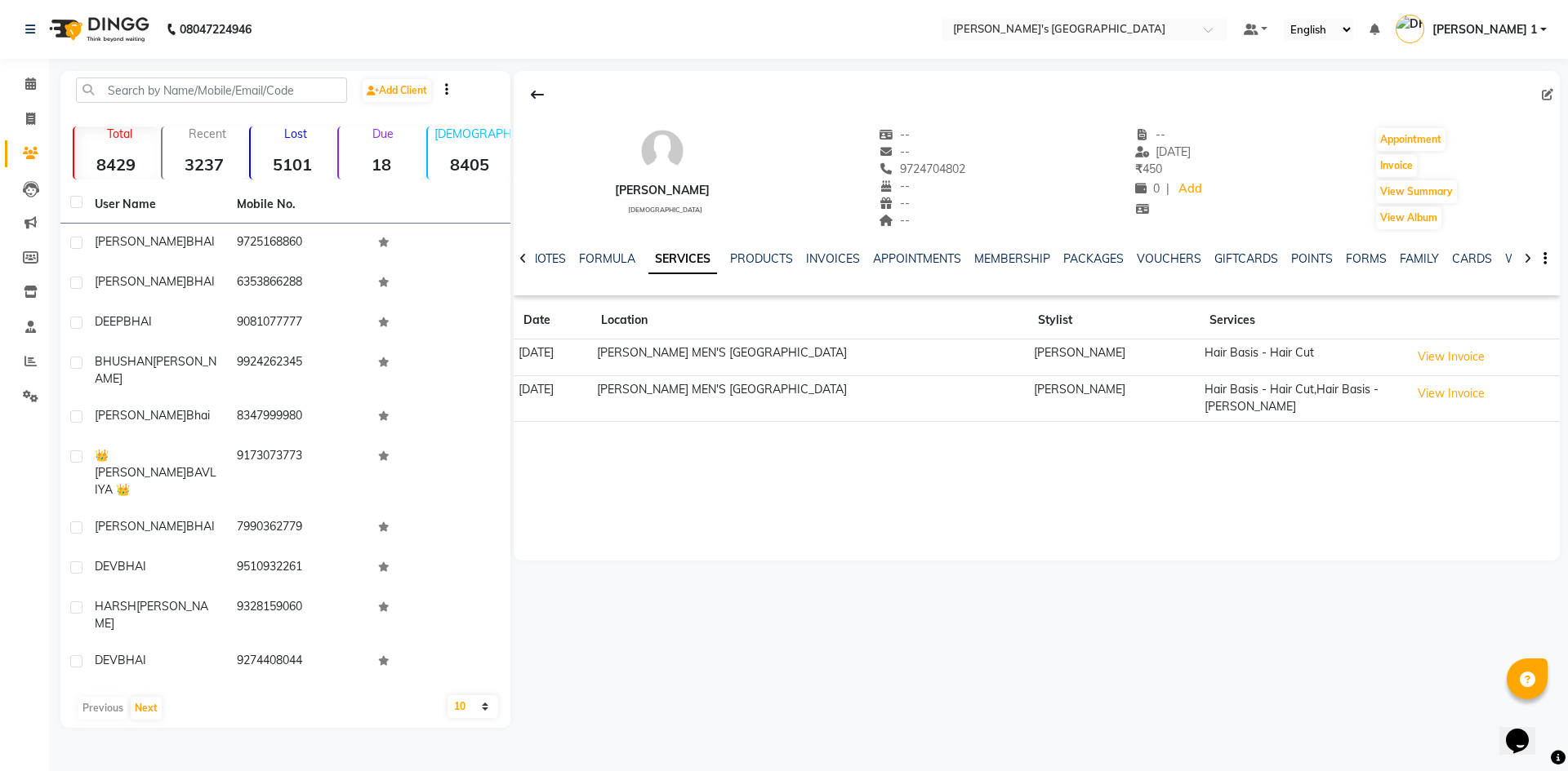
click at [524, 259] on icon at bounding box center [523, 258] width 7 height 12
click at [524, 259] on div "NOTES FORMULA SERVICES PRODUCTS INVOICES APPOINTMENTS MEMBERSHIP PACKAGES VOUCH…" at bounding box center [1037, 259] width 1046 height 56
click at [29, 114] on icon at bounding box center [30, 119] width 9 height 13
select select "service"
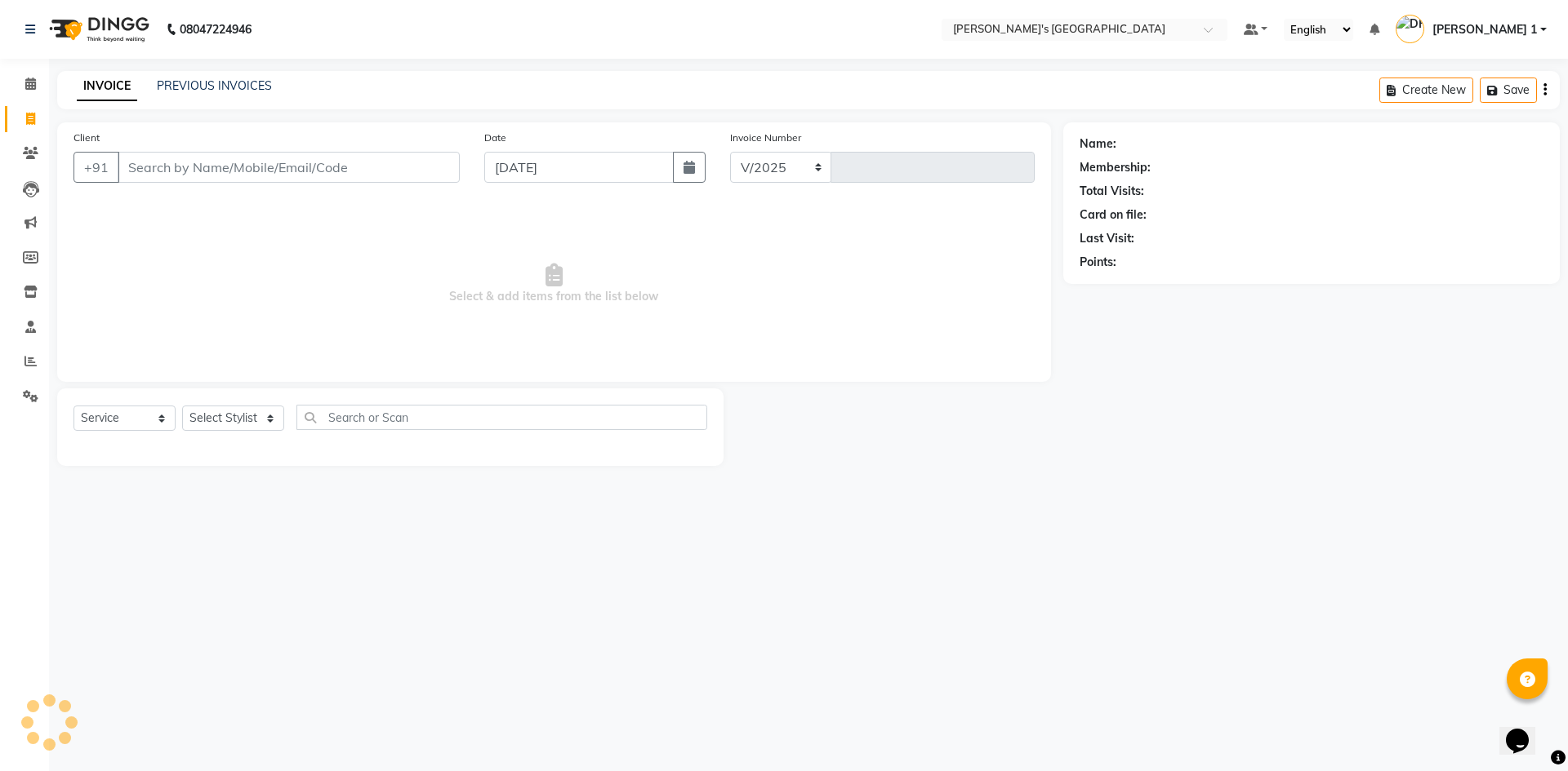
select select "6233"
type input "8753"
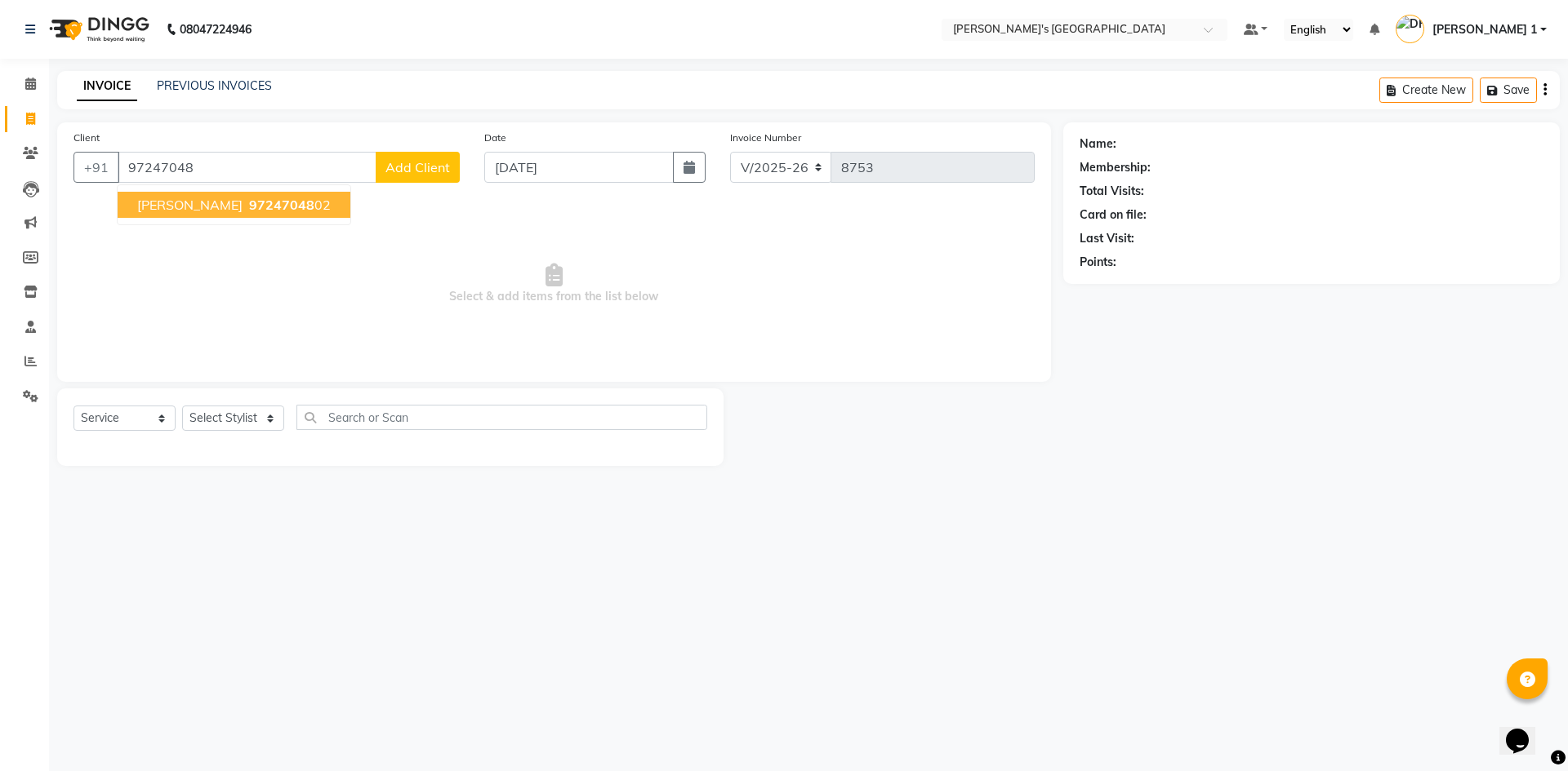
click at [135, 214] on button "HARSH BHAI 97247048 02" at bounding box center [234, 204] width 233 height 26
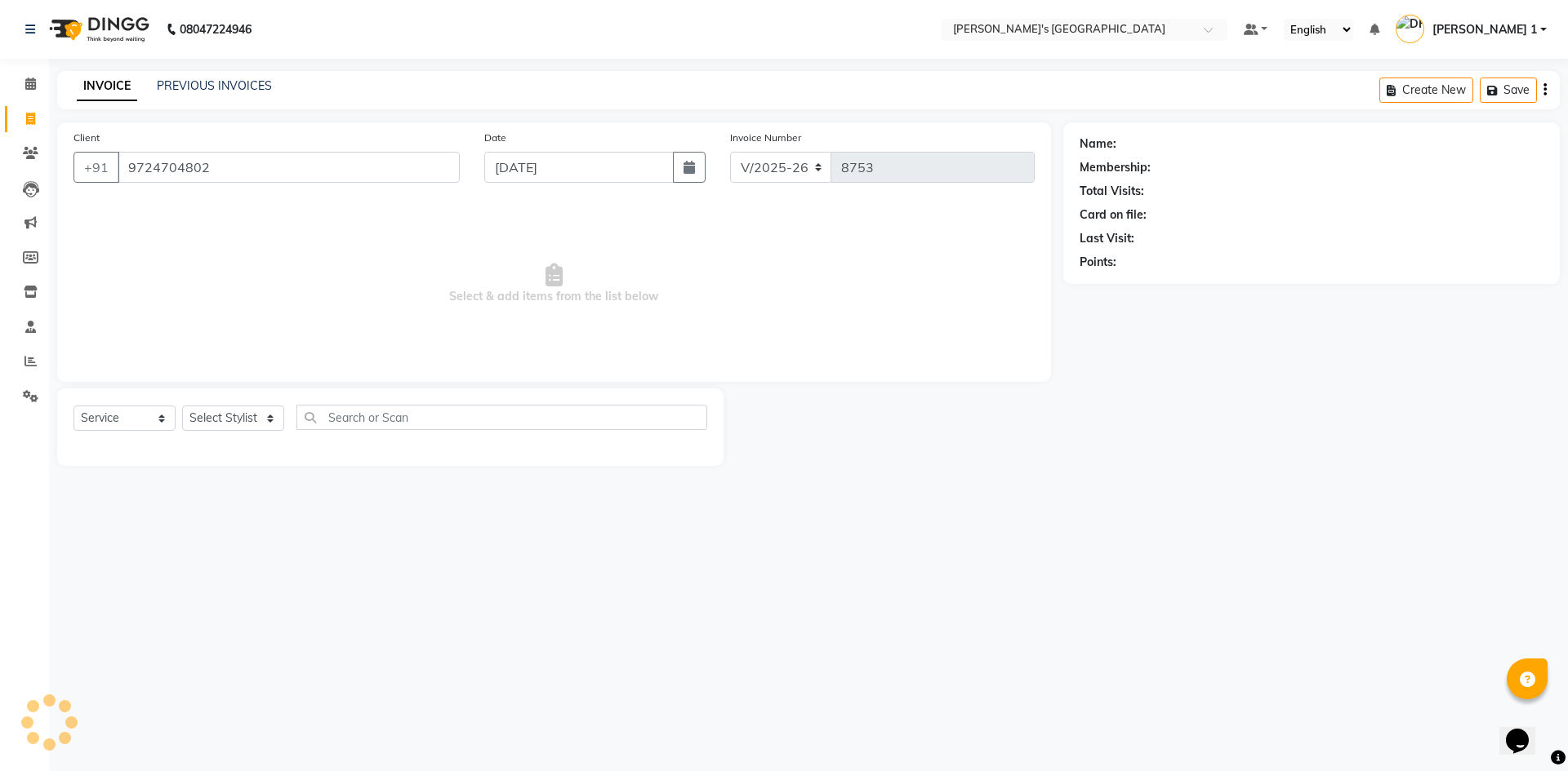
type input "9724704802"
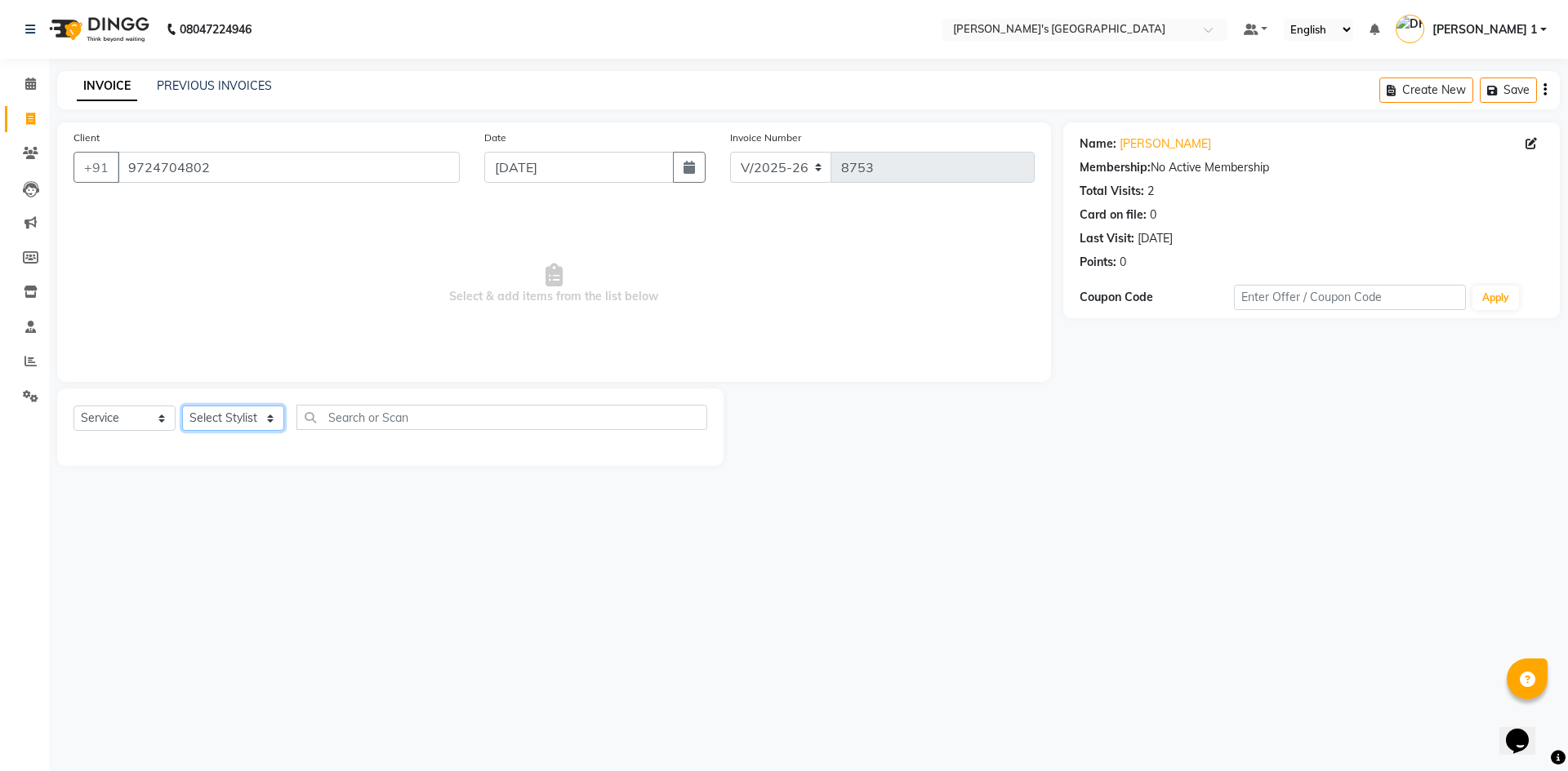
click at [214, 412] on select "Select Stylist [PERSON_NAME] [PERSON_NAME] [PERSON_NAME] [PERSON_NAME] [PERSON_…" at bounding box center [233, 419] width 102 height 25
select select "64099"
click at [182, 406] on select "Select Stylist [PERSON_NAME] [PERSON_NAME] [PERSON_NAME] [PERSON_NAME] [PERSON_…" at bounding box center [233, 419] width 102 height 25
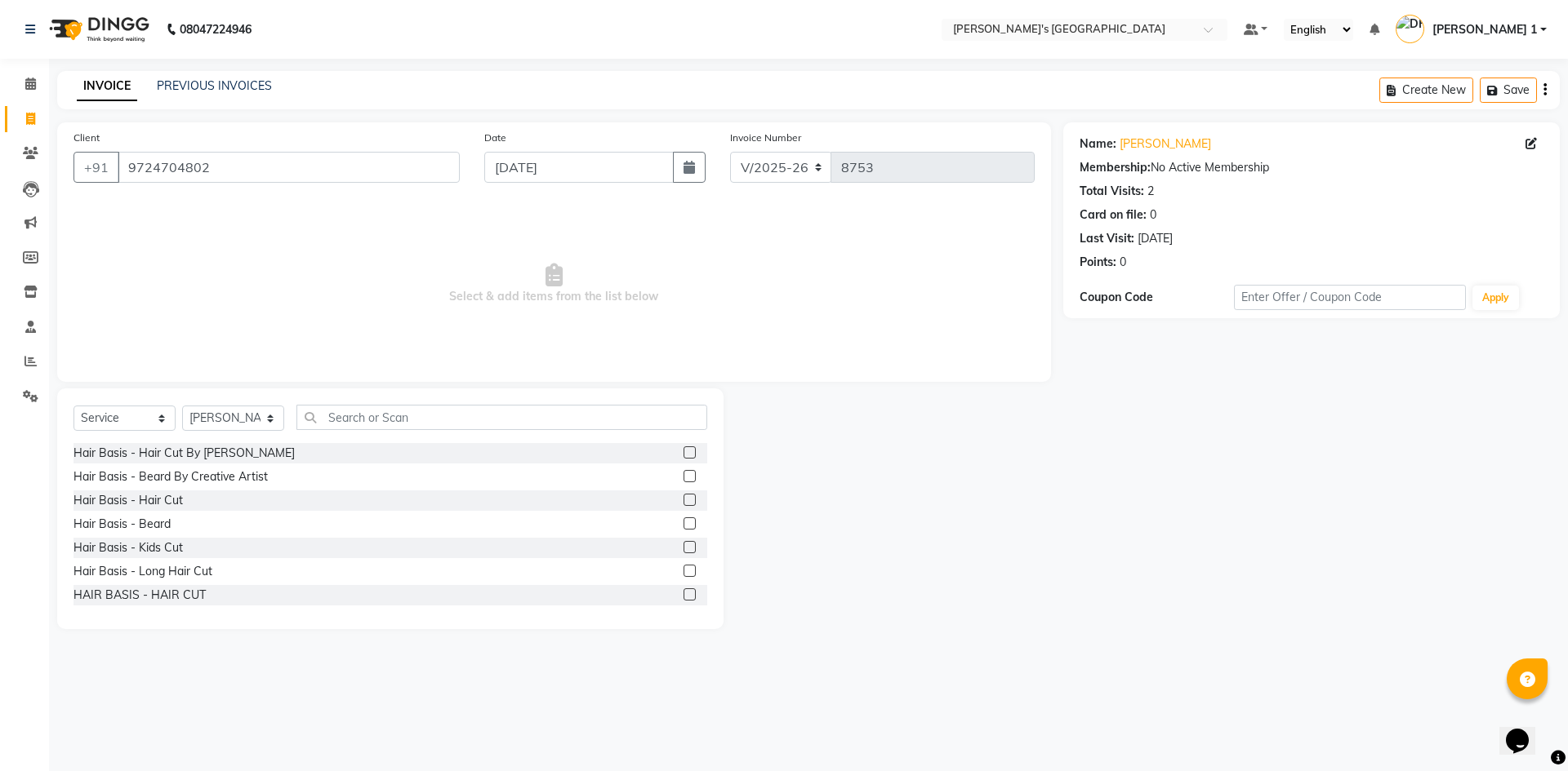
click at [684, 498] on label at bounding box center [690, 500] width 13 height 13
click at [684, 498] on input "checkbox" at bounding box center [689, 501] width 11 height 11
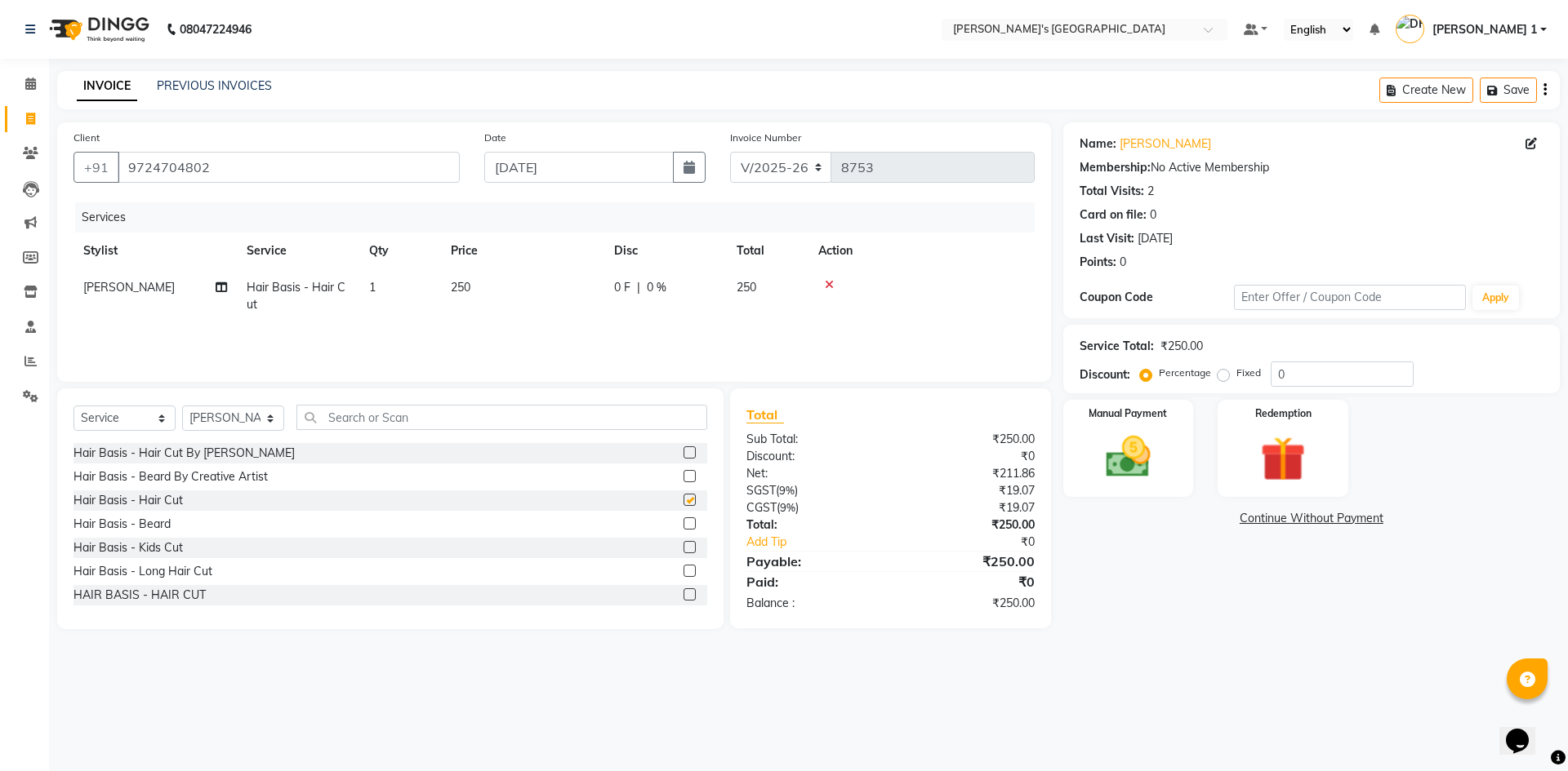
checkbox input "false"
click at [507, 277] on td "250" at bounding box center [523, 296] width 163 height 54
select select "64099"
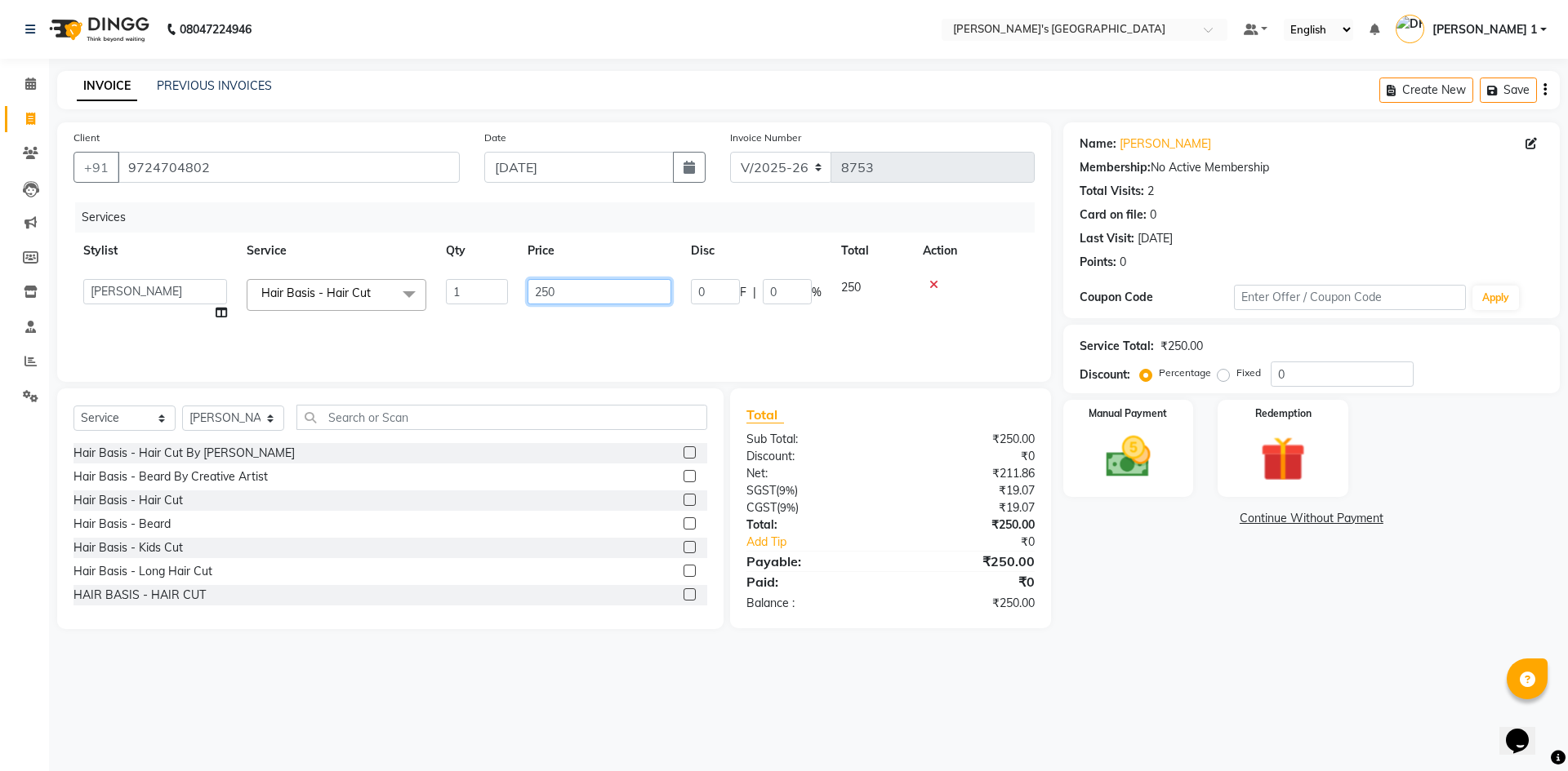
click at [556, 296] on input "250" at bounding box center [599, 291] width 144 height 25
type input "2"
type input "150"
click at [933, 284] on div at bounding box center [974, 284] width 102 height 12
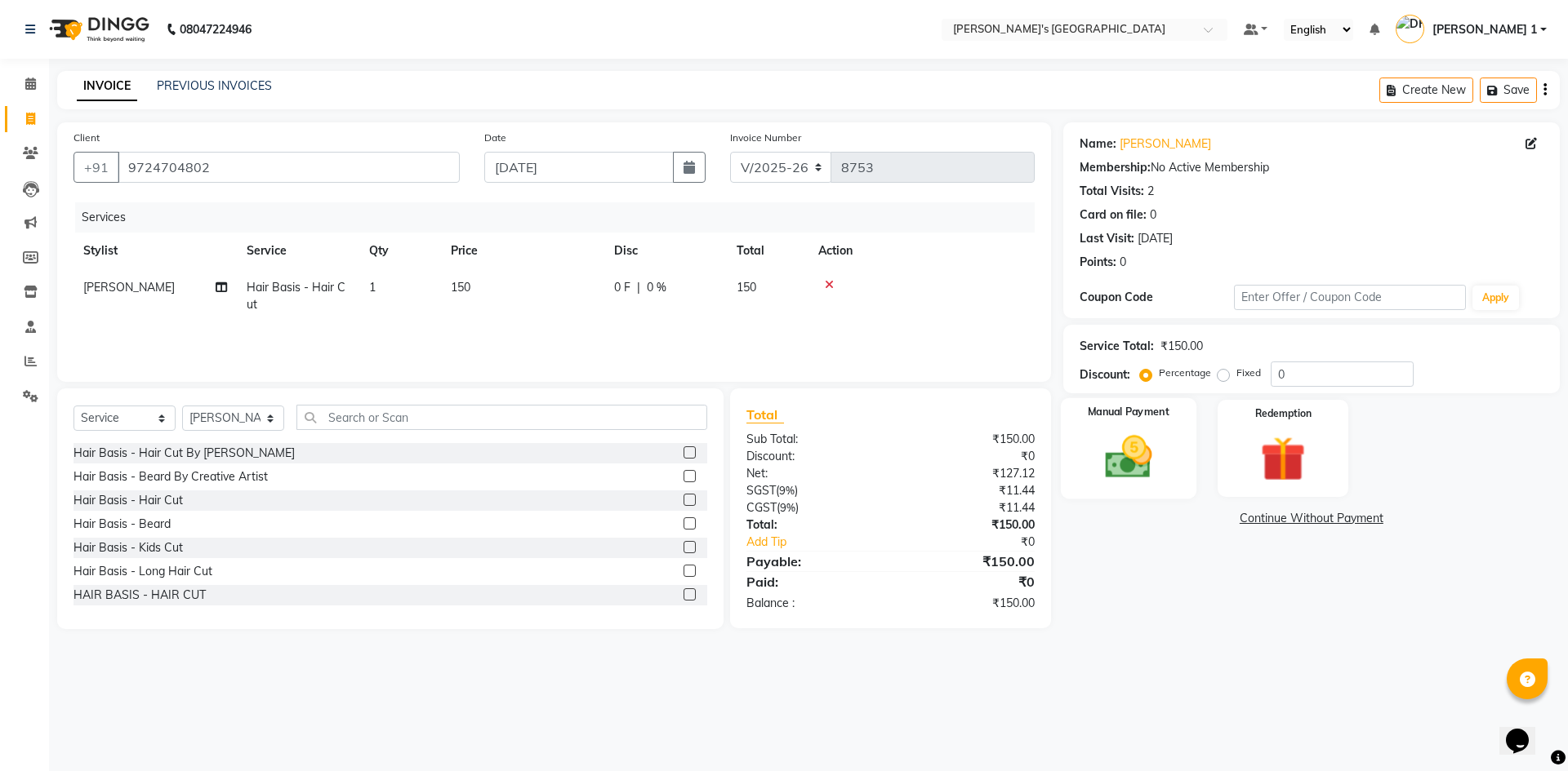
click at [1117, 432] on img at bounding box center [1128, 457] width 76 height 54
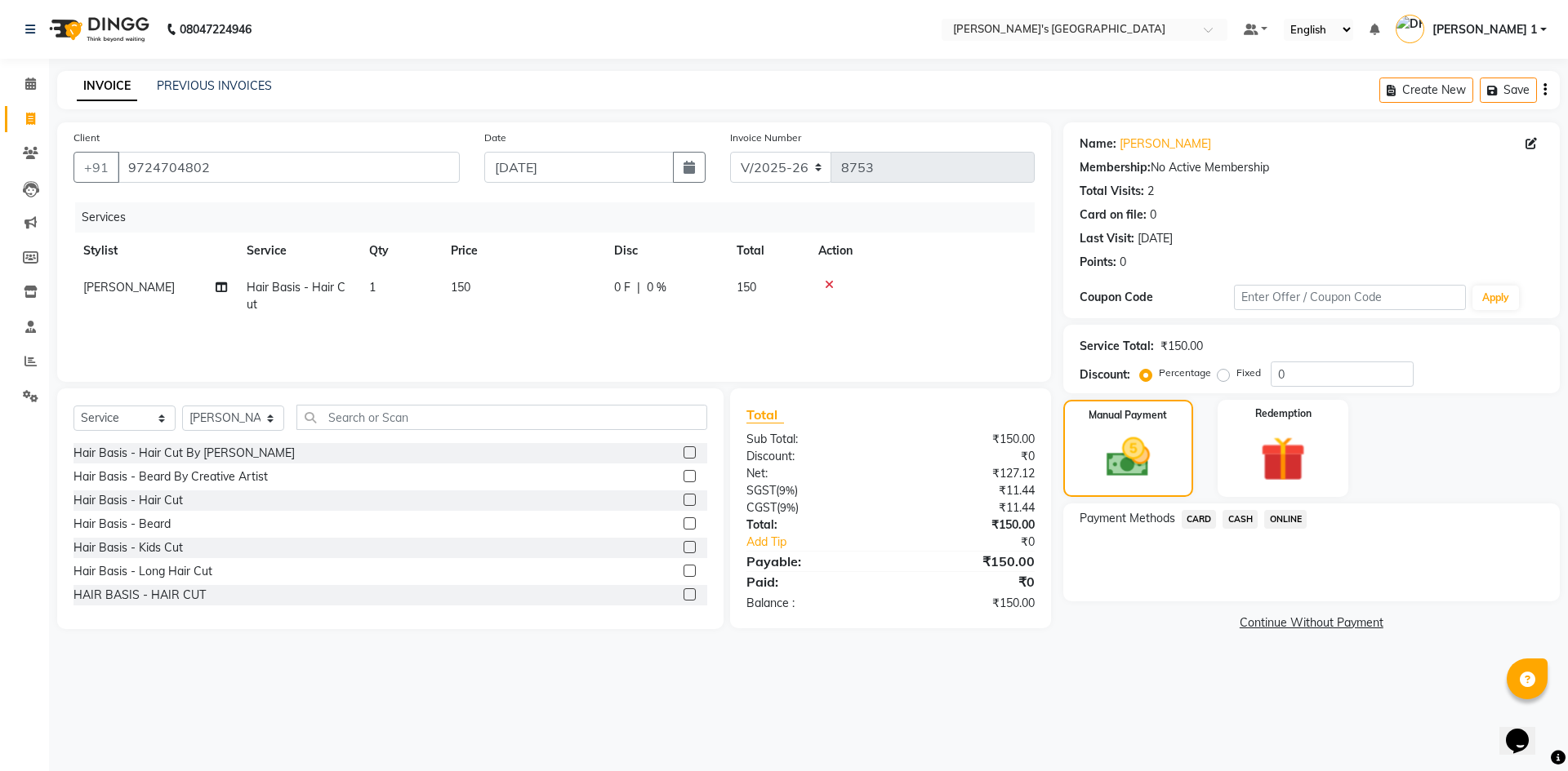
click at [1246, 516] on span "CASH" at bounding box center [1240, 519] width 35 height 19
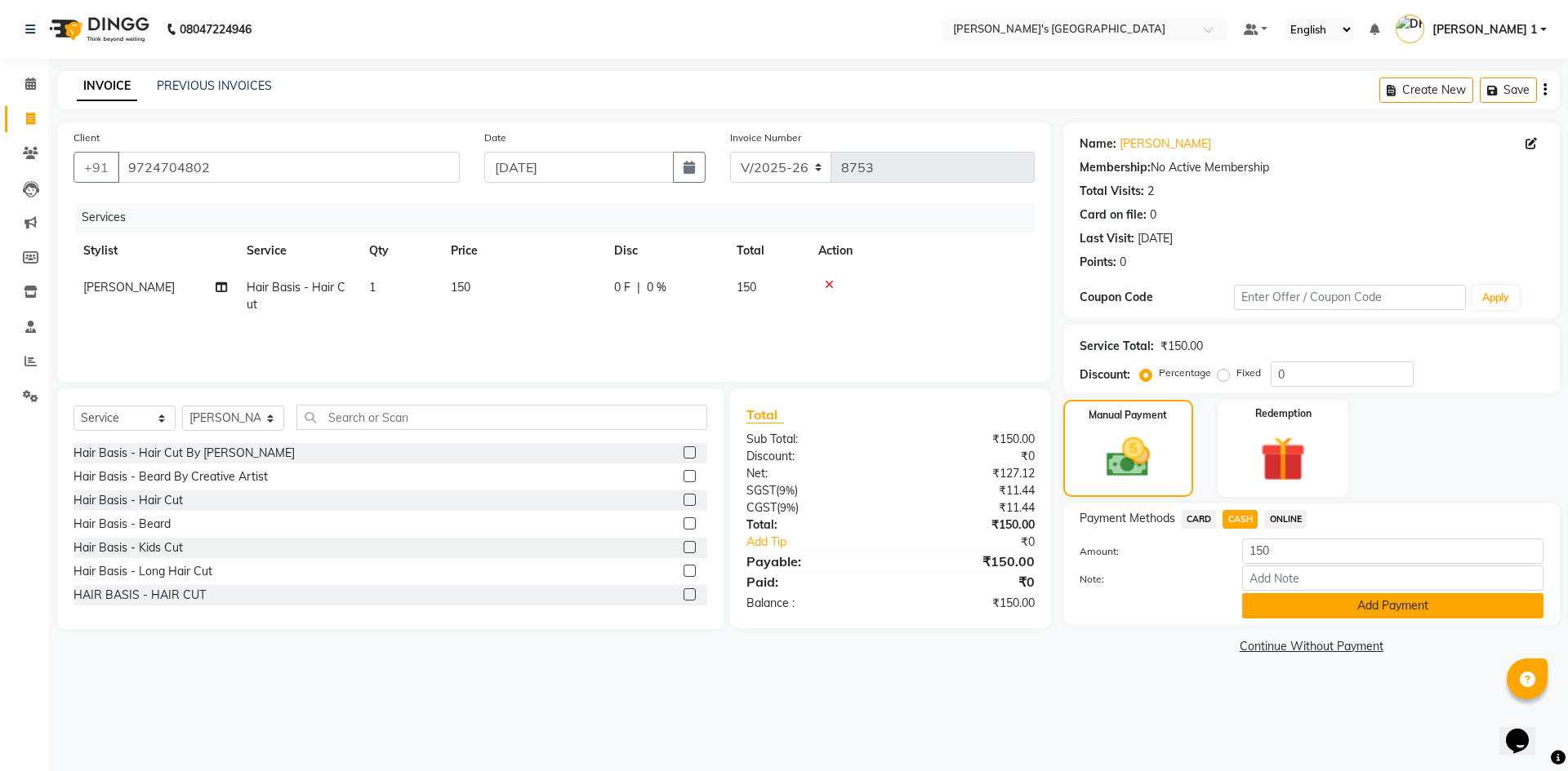
click at [1265, 605] on button "Add Payment" at bounding box center [1393, 606] width 301 height 25
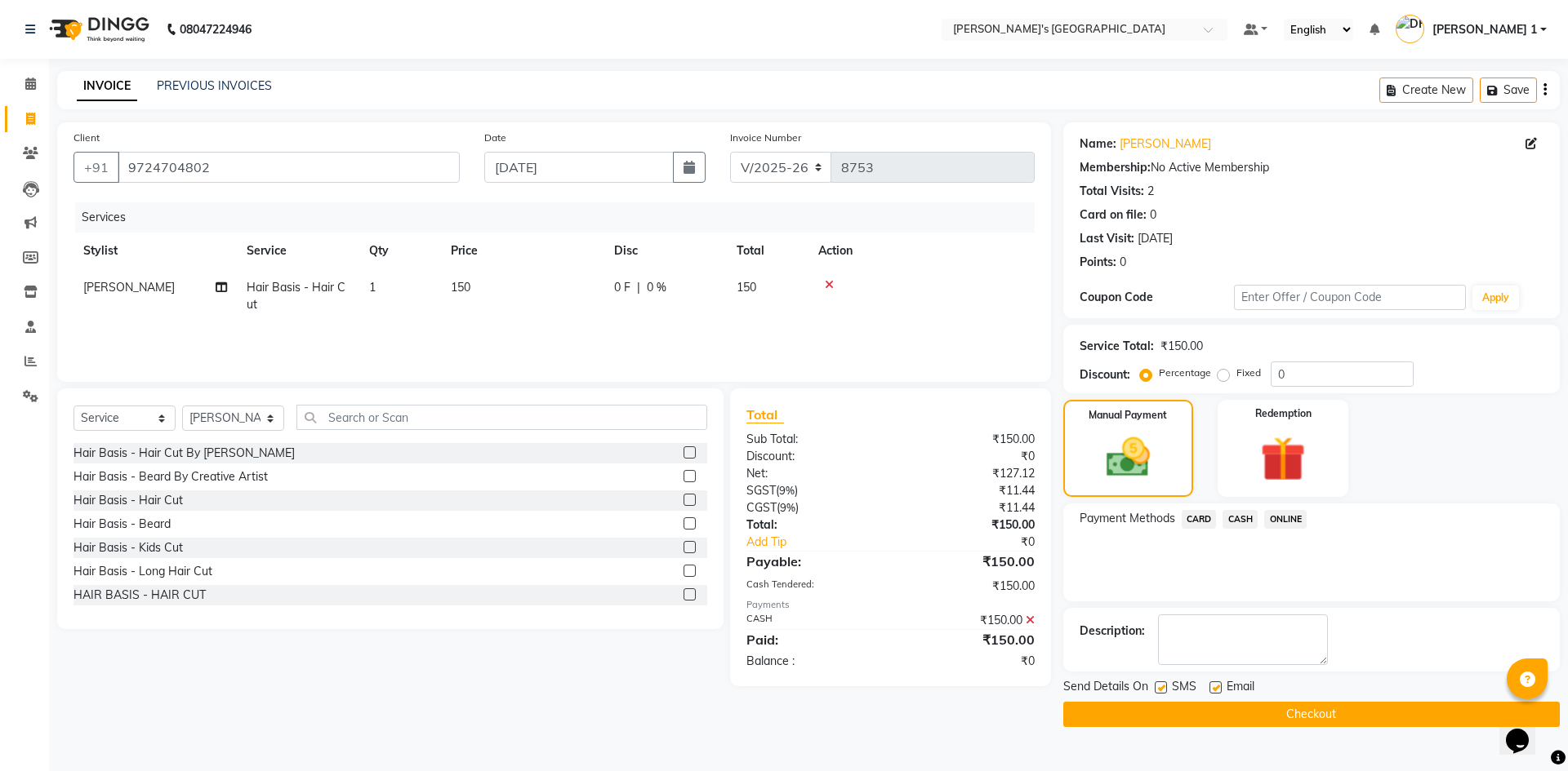
click at [1218, 681] on label at bounding box center [1216, 688] width 13 height 13
click at [1218, 683] on input "checkbox" at bounding box center [1215, 689] width 11 height 11
checkbox input "false"
click at [1155, 689] on label at bounding box center [1162, 688] width 13 height 13
click at [1155, 689] on input "checkbox" at bounding box center [1161, 689] width 11 height 11
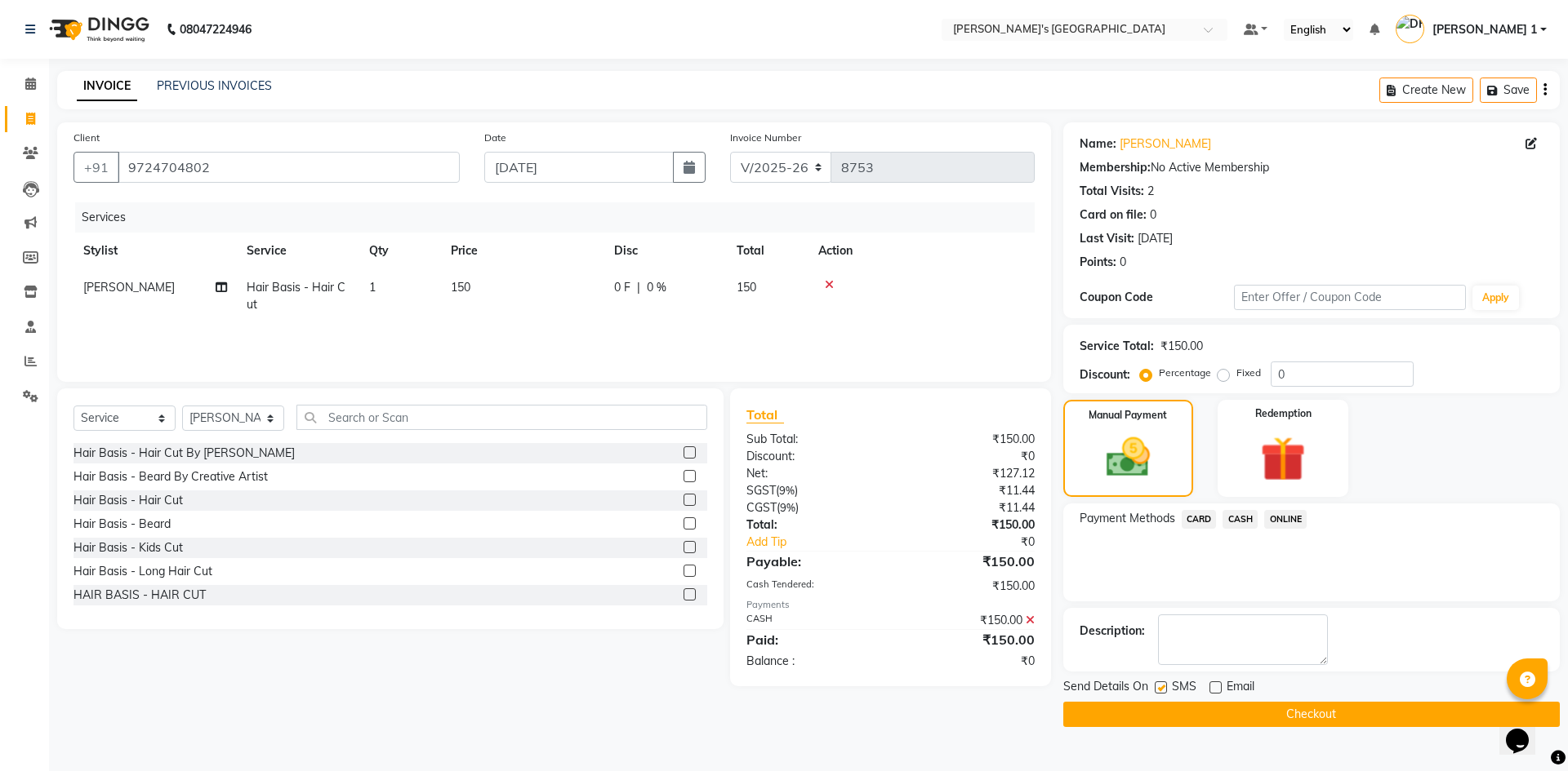
checkbox input "false"
click at [1155, 709] on button "Checkout" at bounding box center [1312, 715] width 497 height 25
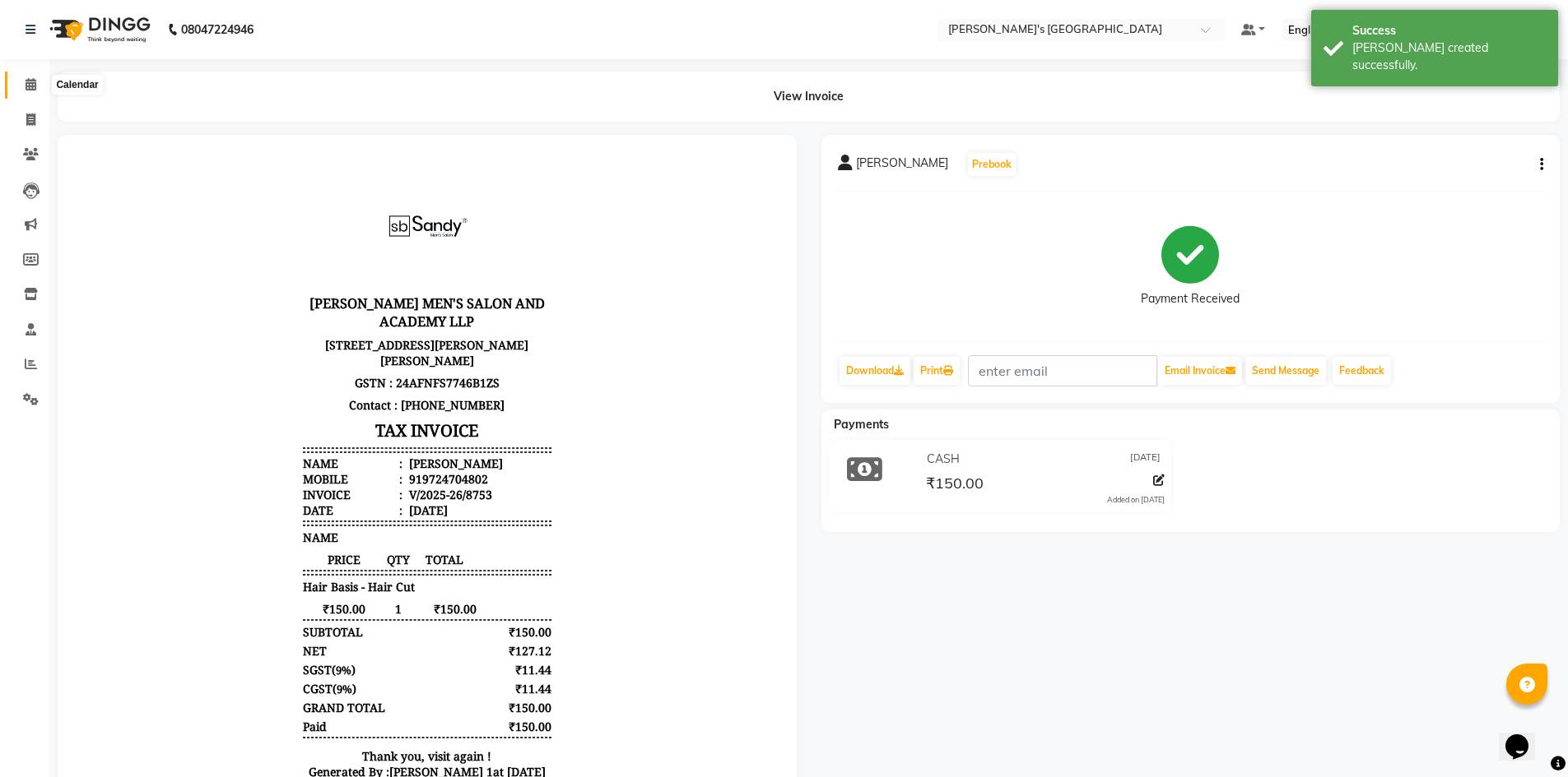
click at [33, 84] on icon at bounding box center [31, 85] width 11 height 13
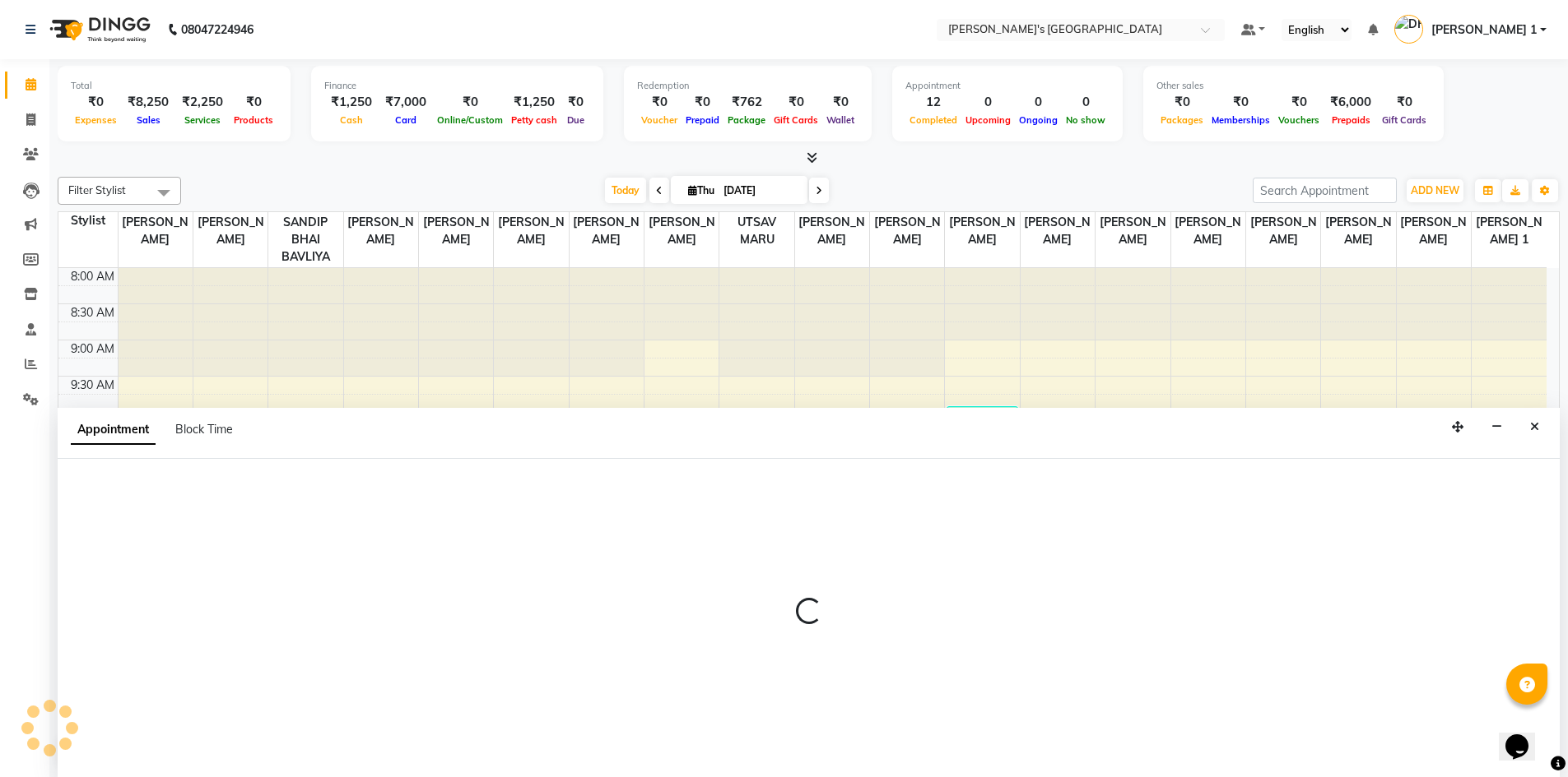
scroll to position [1, 0]
select select "51049"
select select "675"
select select "tentative"
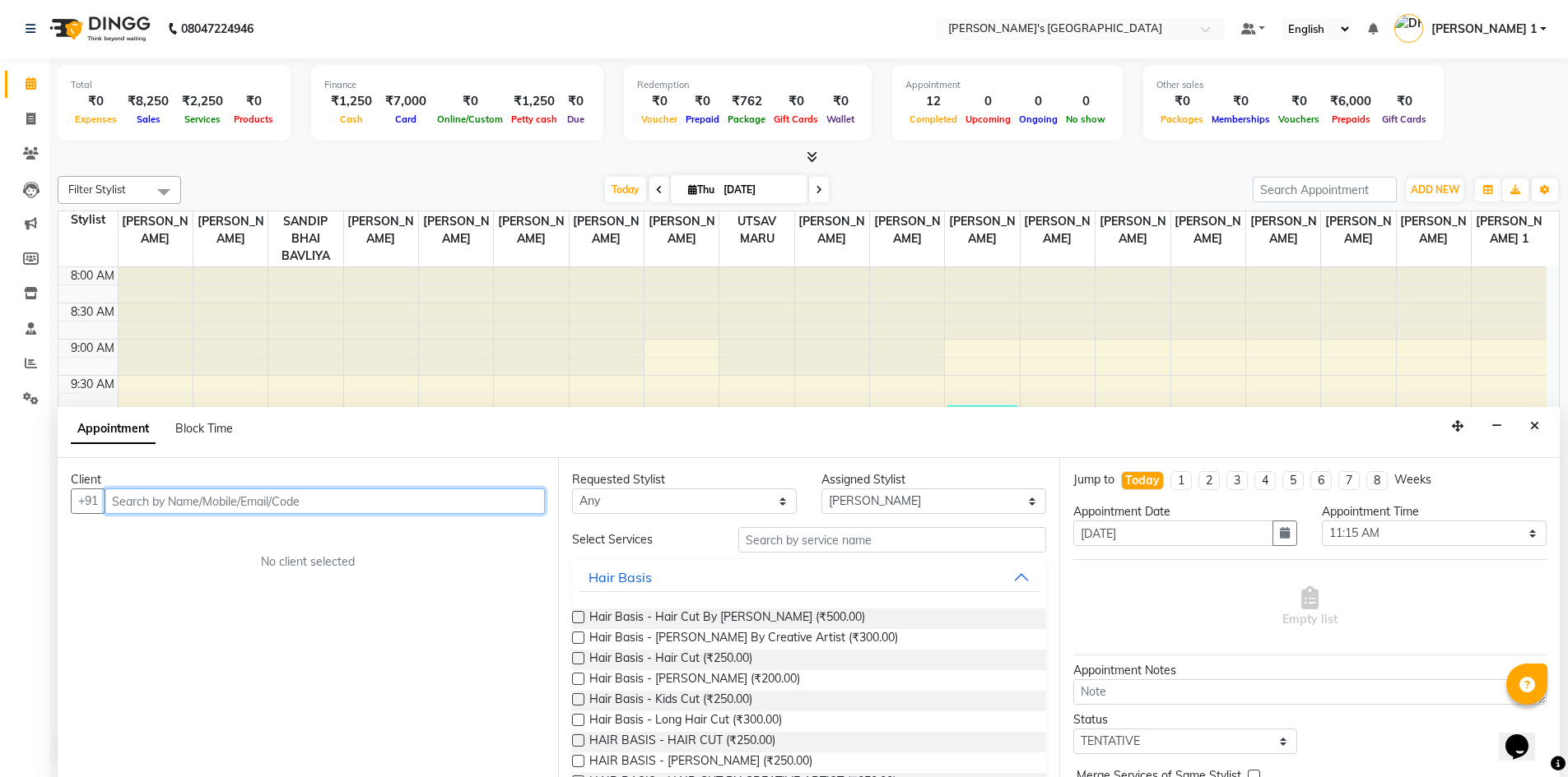
click at [326, 267] on div at bounding box center [305, 267] width 74 height 0
click at [296, 310] on div at bounding box center [305, 322] width 74 height 108
click at [1526, 434] on button "Close" at bounding box center [1535, 426] width 23 height 25
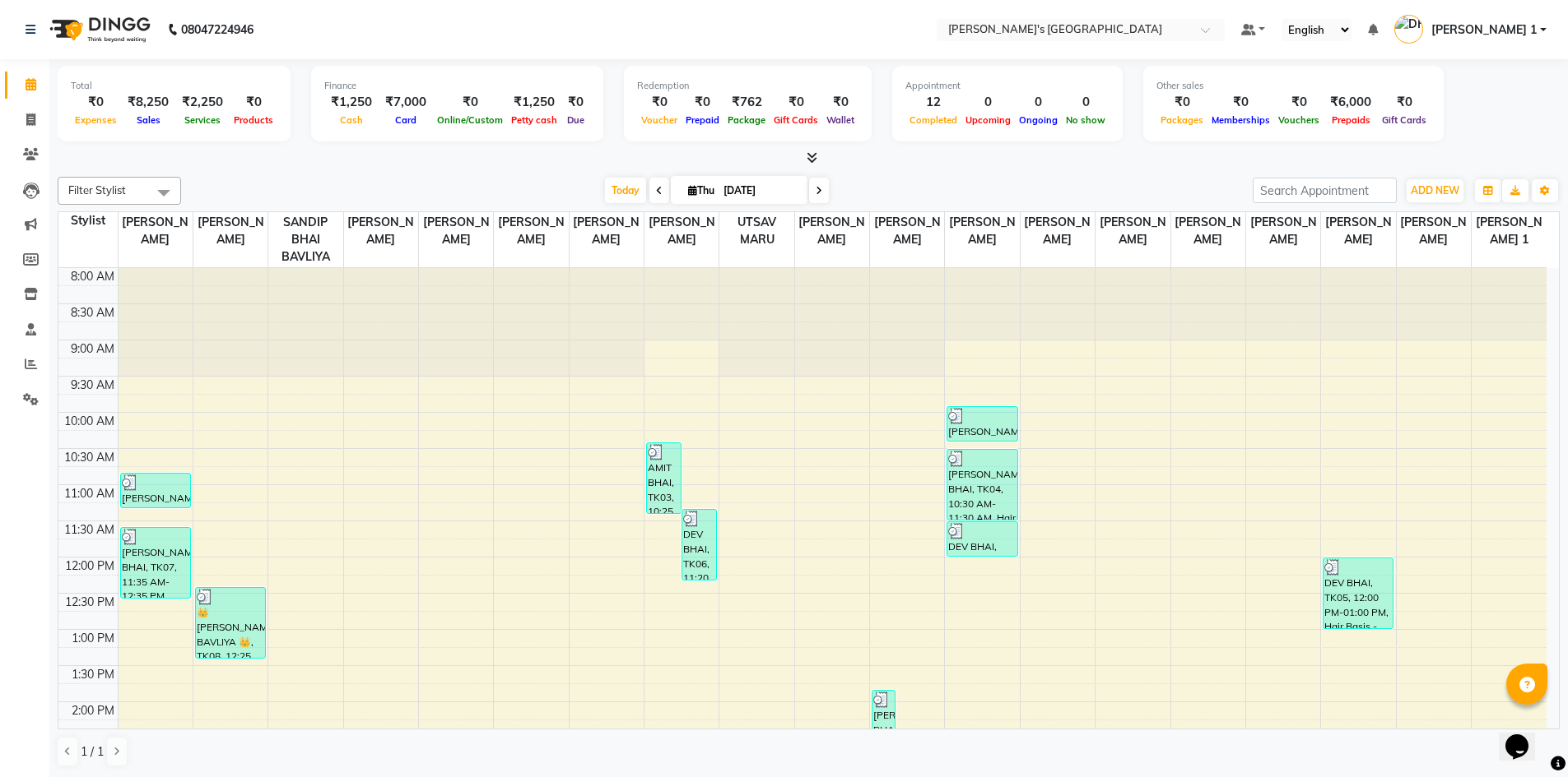
click at [657, 191] on icon at bounding box center [659, 191] width 6 height 10
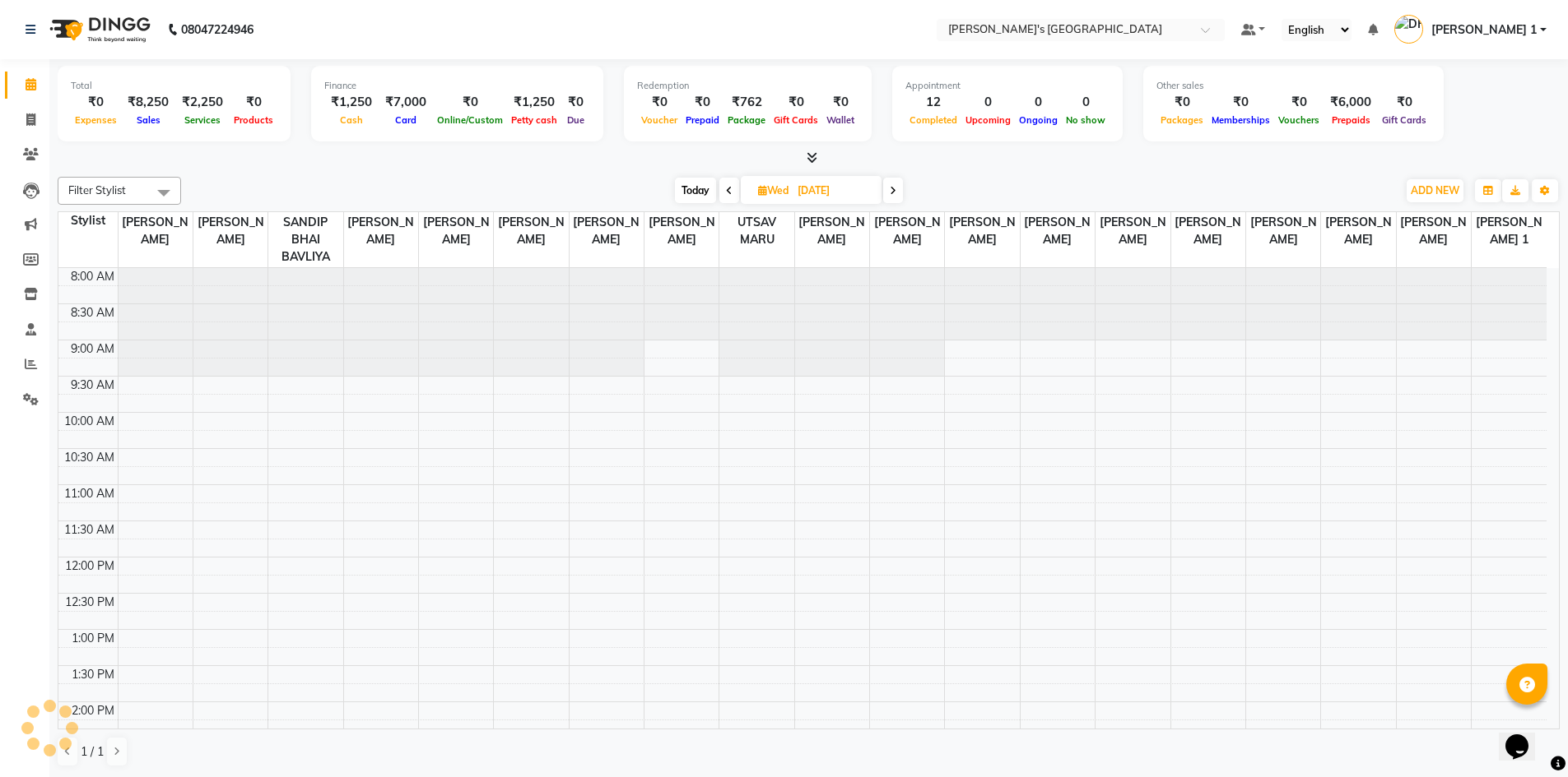
scroll to position [508, 0]
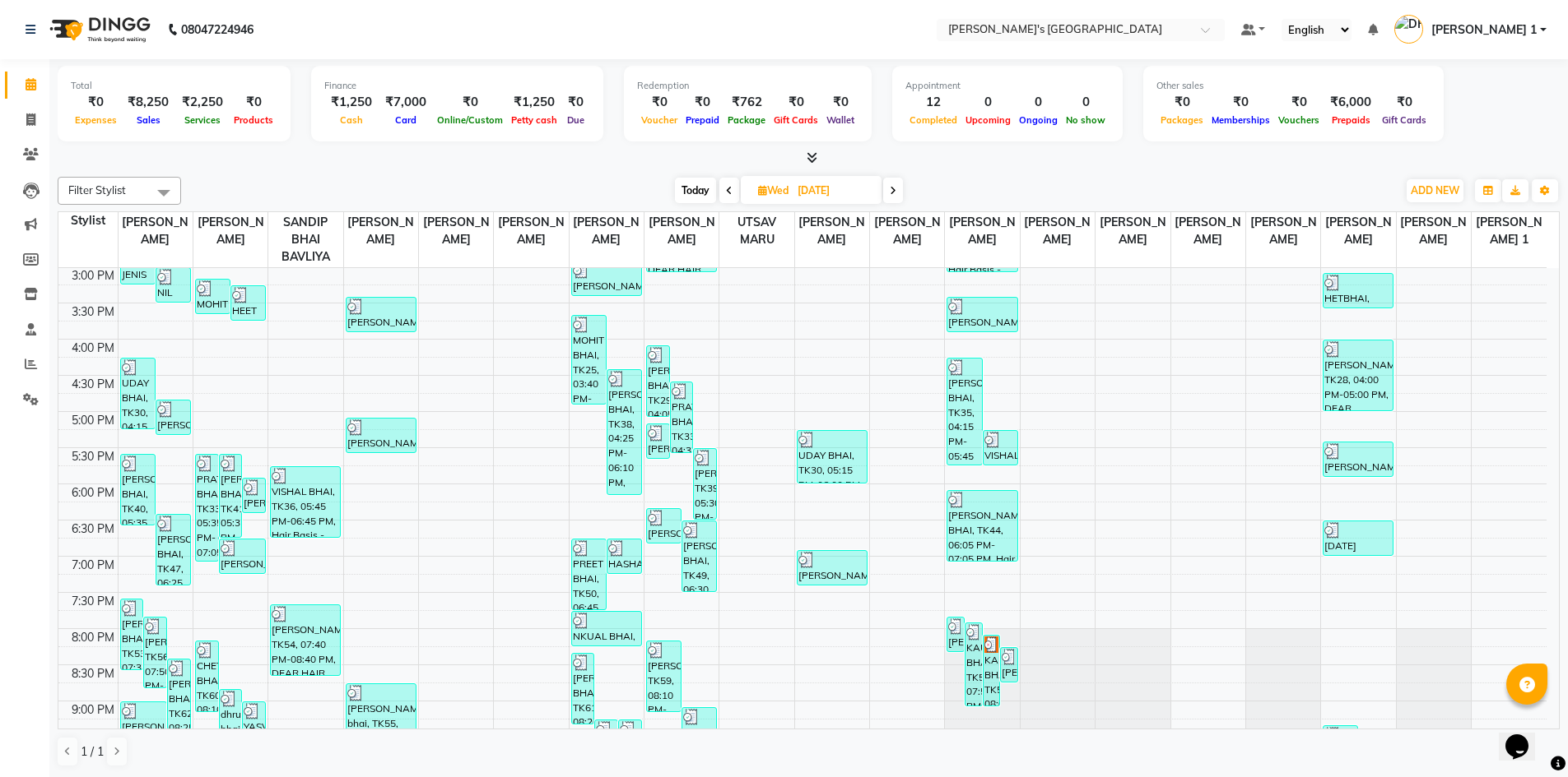
click at [880, 198] on span "Wed 03-09-2025" at bounding box center [811, 190] width 141 height 28
click at [888, 189] on span at bounding box center [893, 191] width 20 height 25
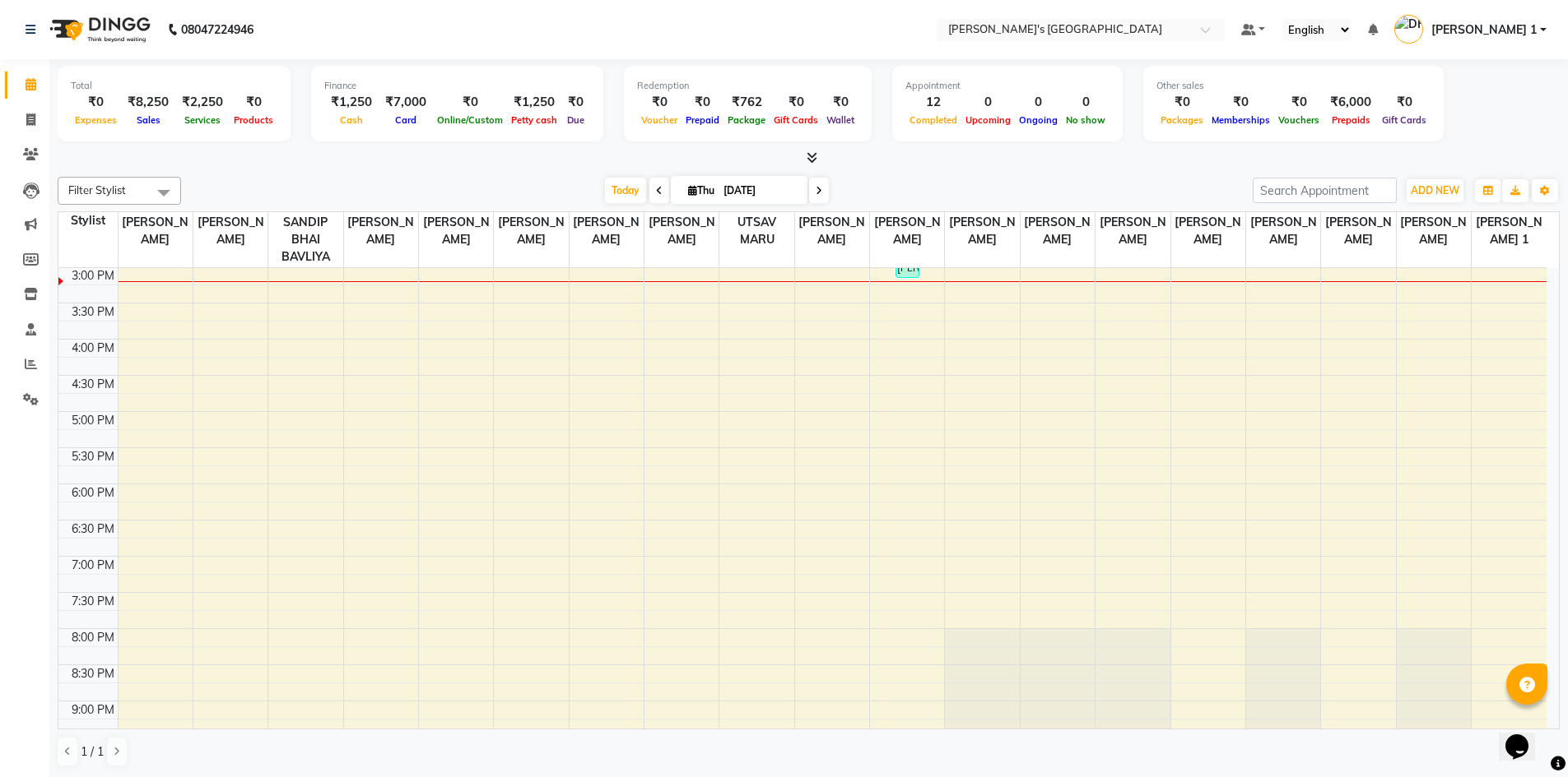
click at [820, 193] on icon at bounding box center [818, 191] width 6 height 10
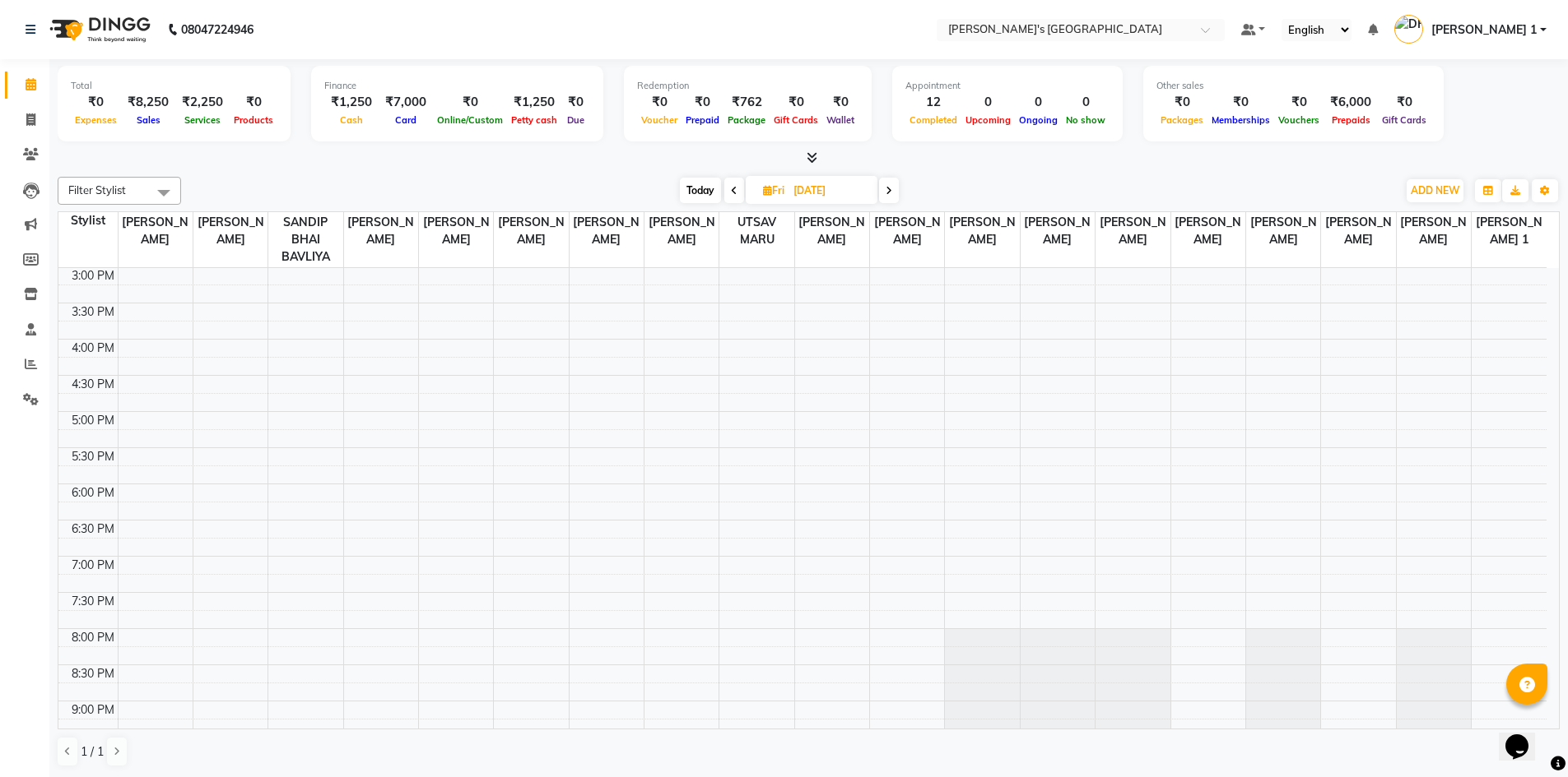
click at [731, 193] on icon at bounding box center [734, 191] width 6 height 10
type input "[DATE]"
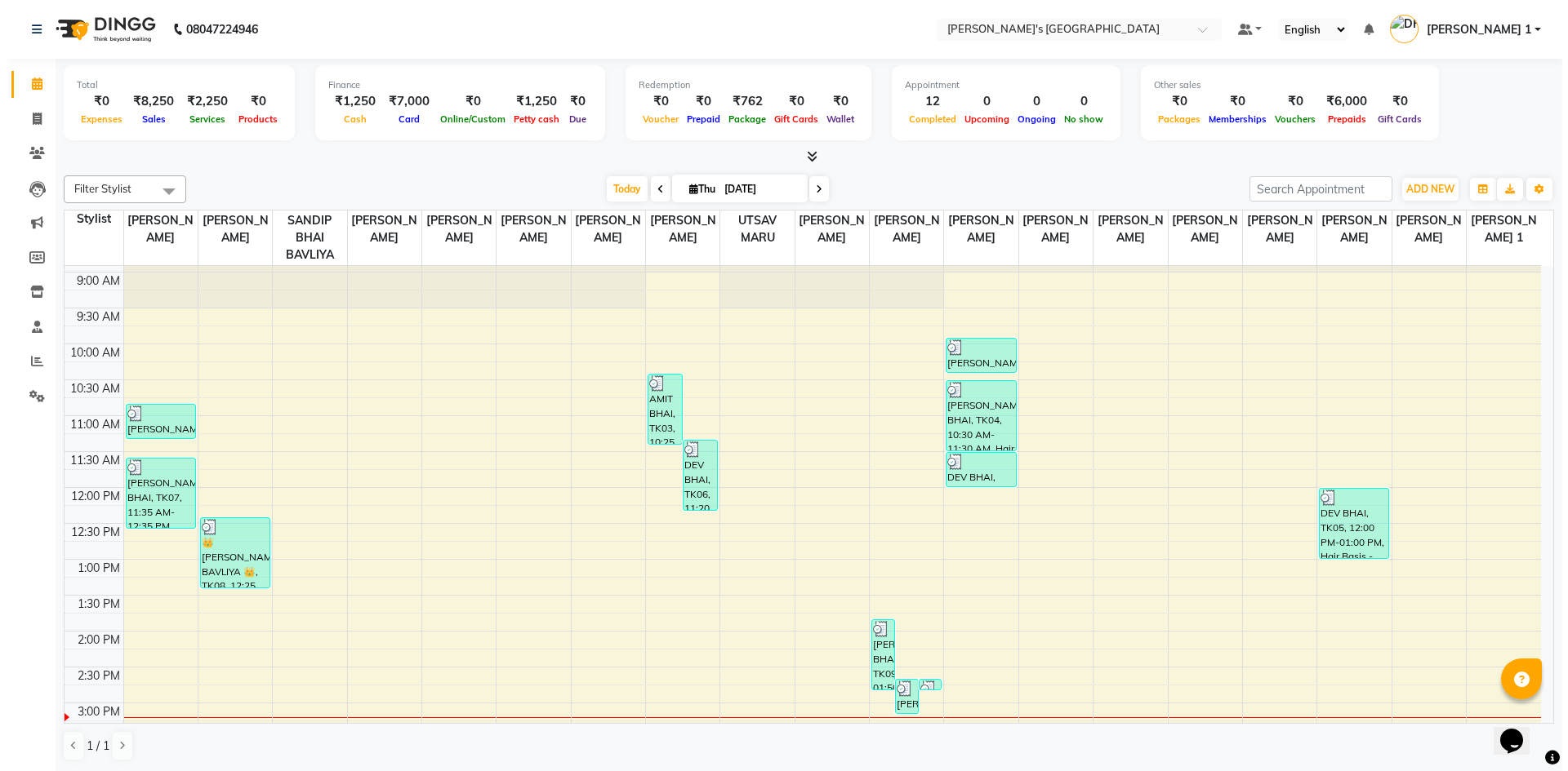
scroll to position [0, 0]
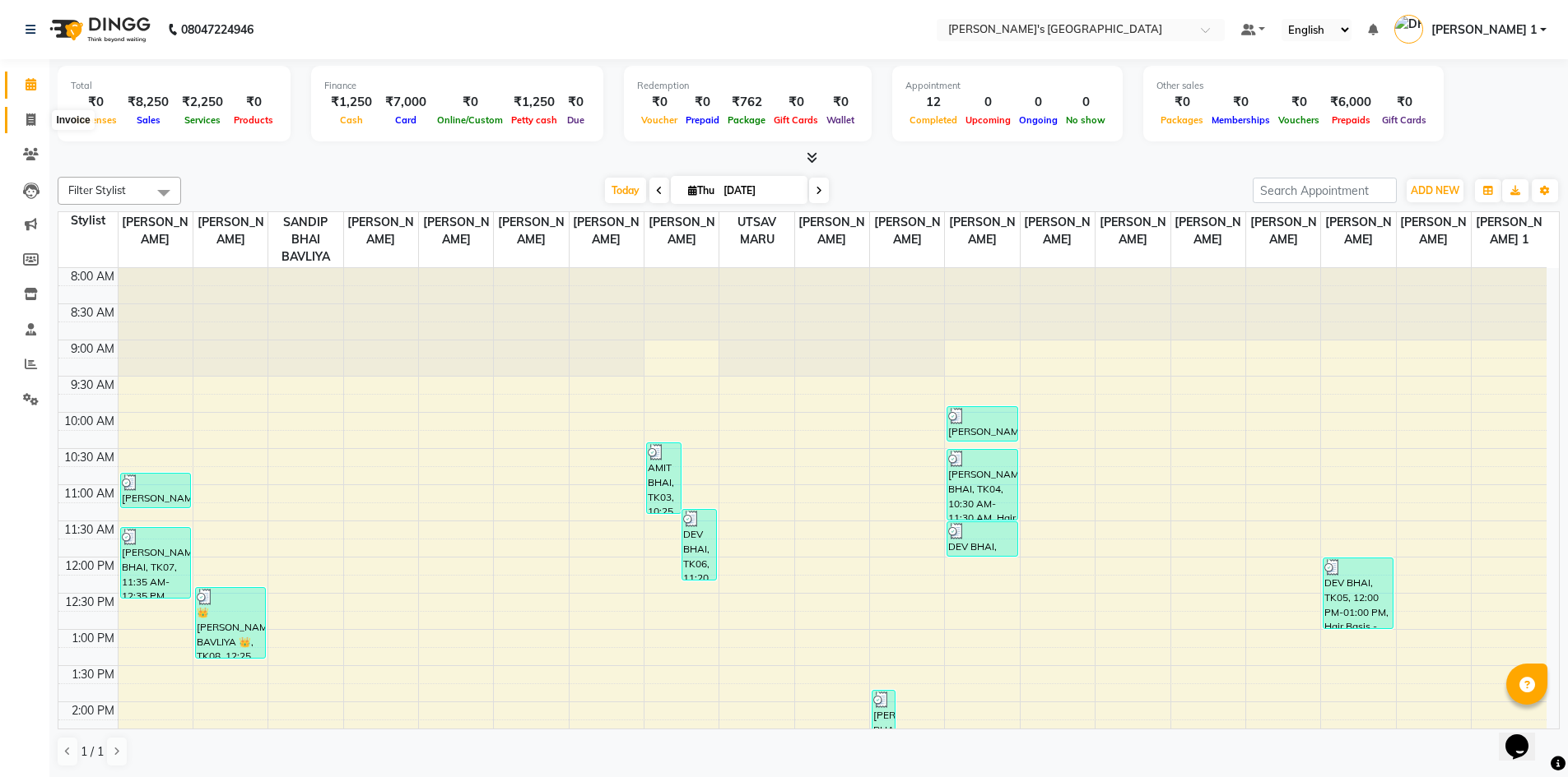
click at [23, 124] on span at bounding box center [31, 120] width 29 height 19
select select "service"
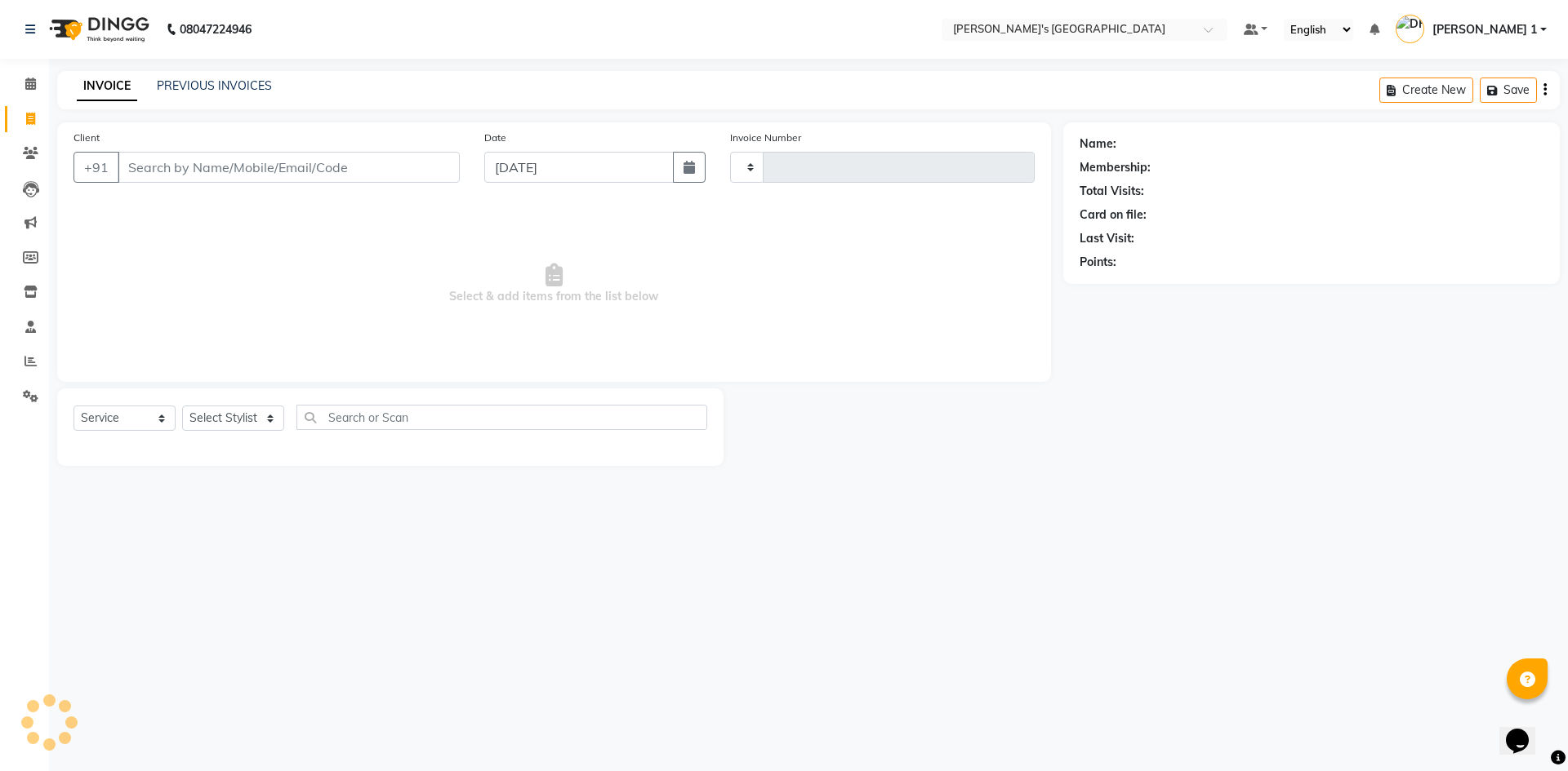
type input "8754"
select select "6233"
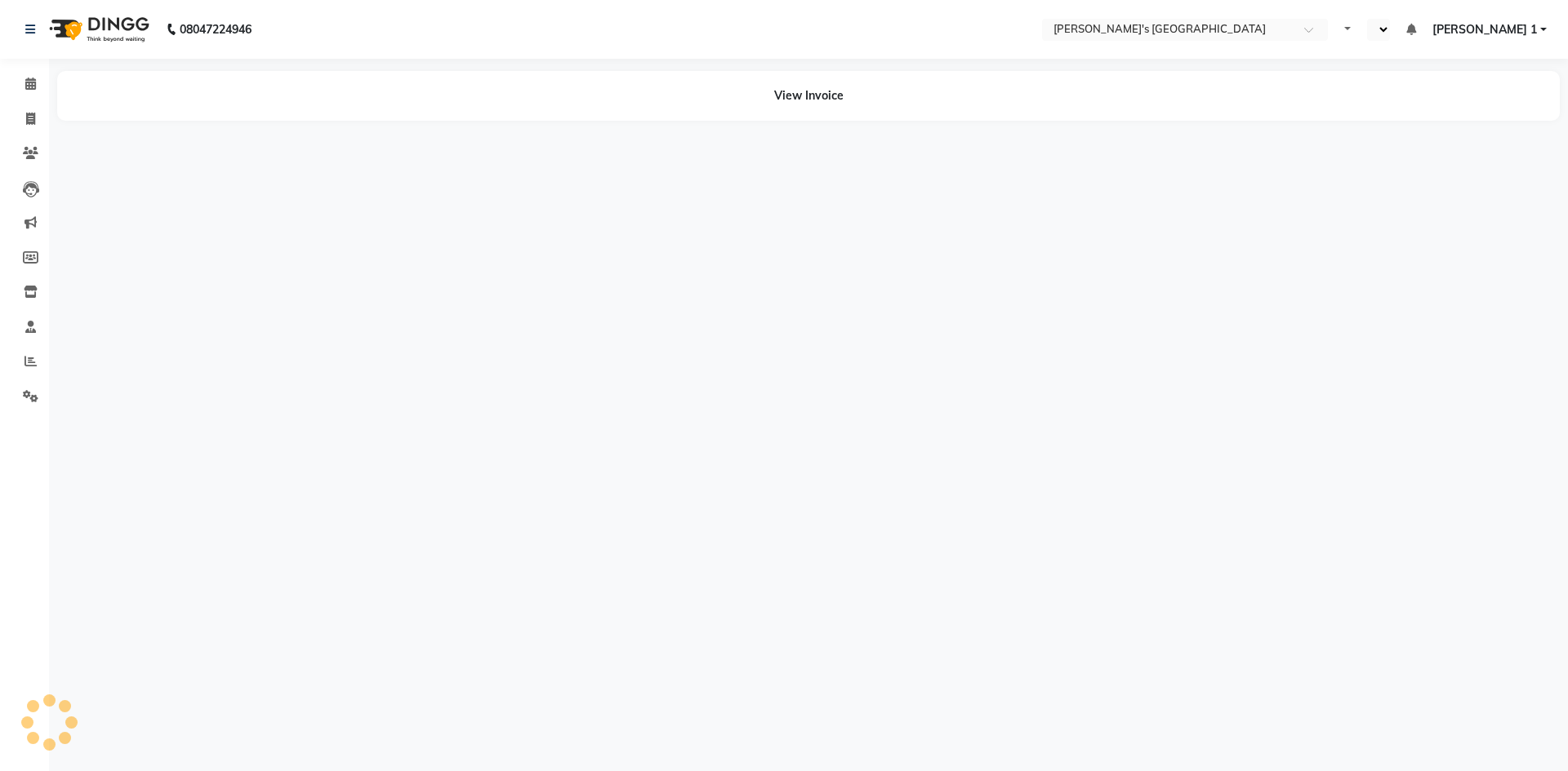
select select "en"
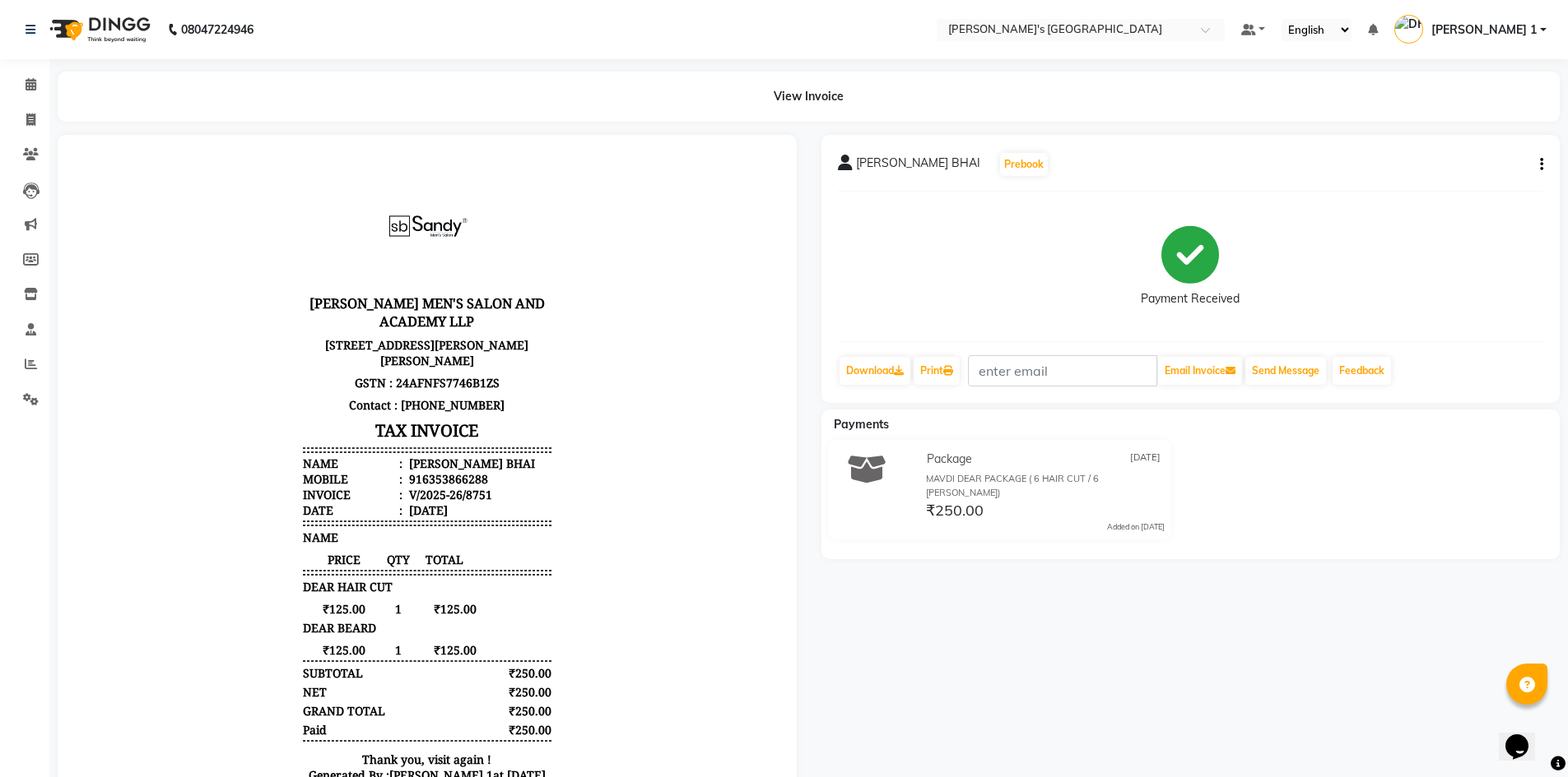
click at [523, 121] on div "View Invoice" at bounding box center [809, 97] width 1502 height 51
click at [531, 106] on div "View Invoice" at bounding box center [809, 97] width 1502 height 51
click at [36, 114] on span at bounding box center [31, 120] width 29 height 19
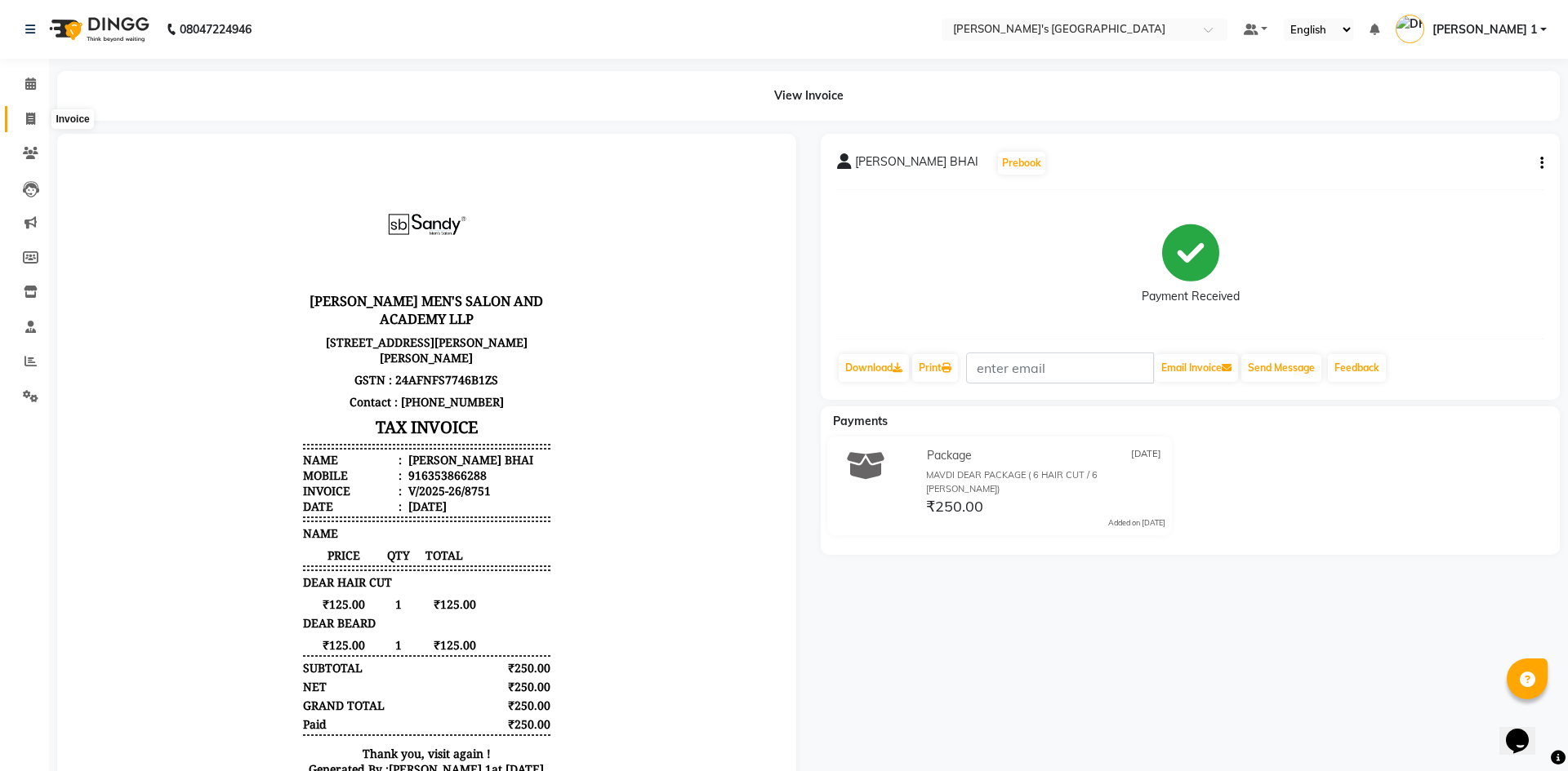
select select "service"
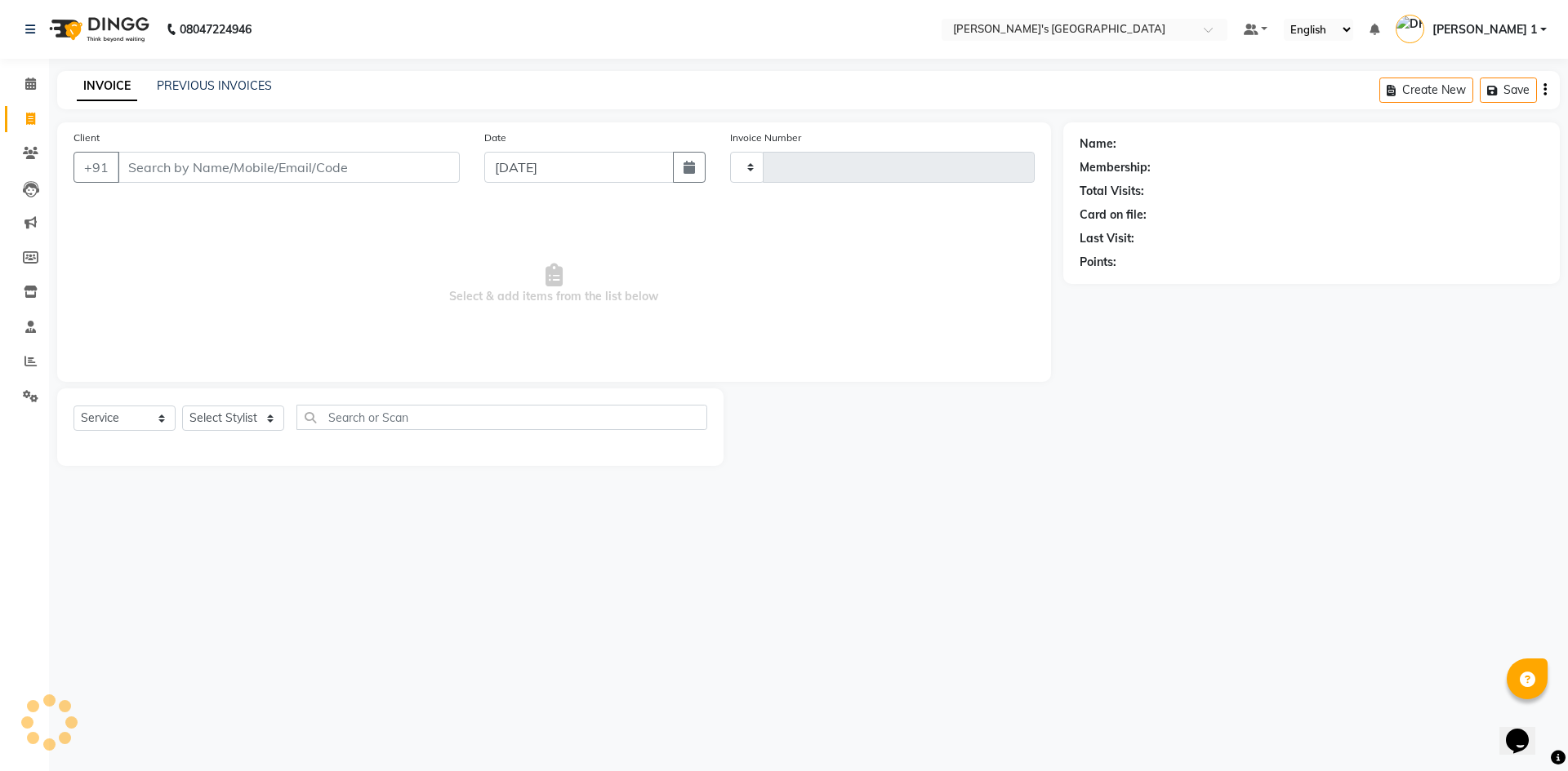
type input "8754"
select select "6233"
click at [215, 86] on link "PREVIOUS INVOICES" at bounding box center [214, 85] width 115 height 14
